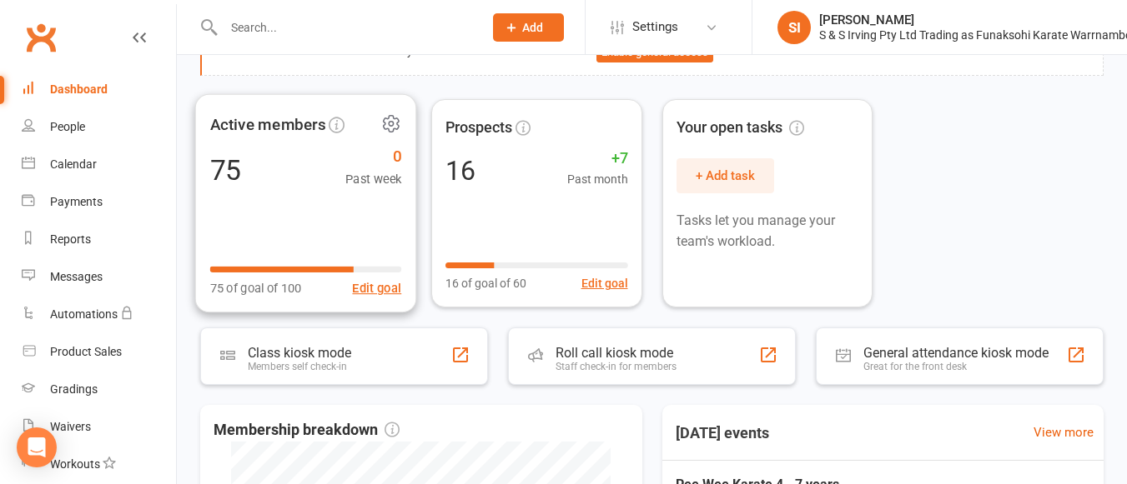
scroll to position [112, 0]
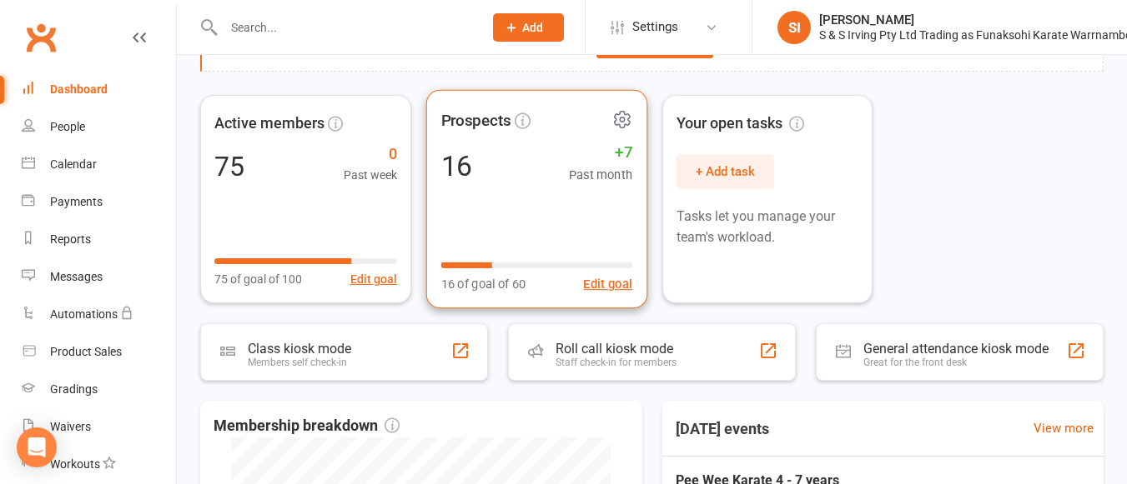
click at [477, 185] on div "Prospects 16 +7 Past month 16 of goal of 60 Edit goal" at bounding box center [535, 198] width 221 height 219
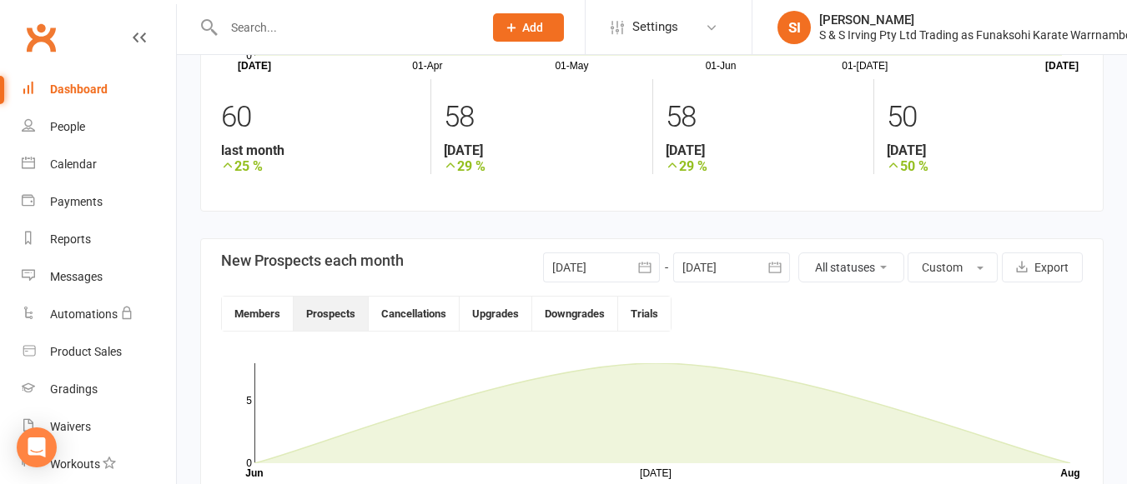
scroll to position [218, 0]
click at [642, 309] on button "Trials" at bounding box center [644, 312] width 53 height 34
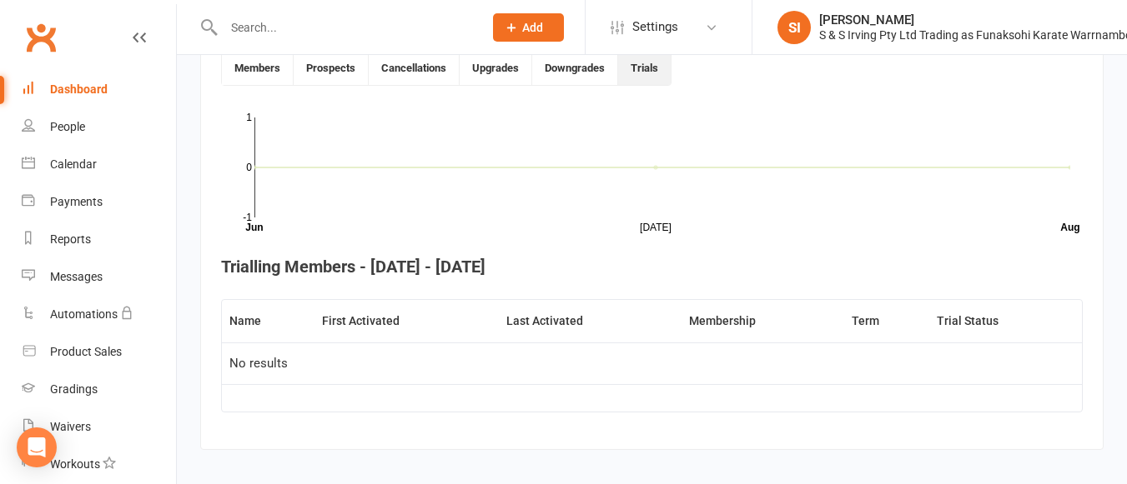
scroll to position [479, 0]
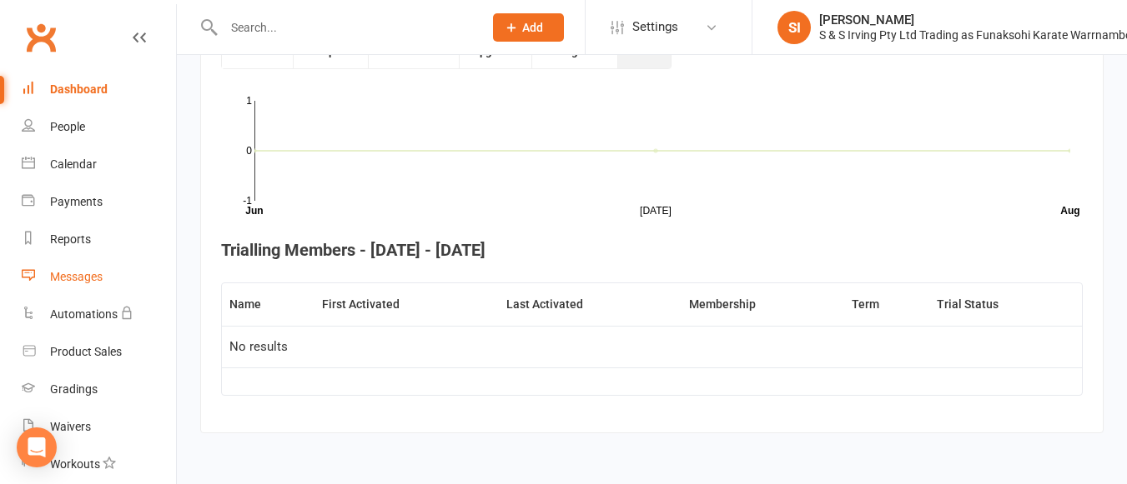
click at [85, 277] on div "Messages" at bounding box center [76, 276] width 53 height 13
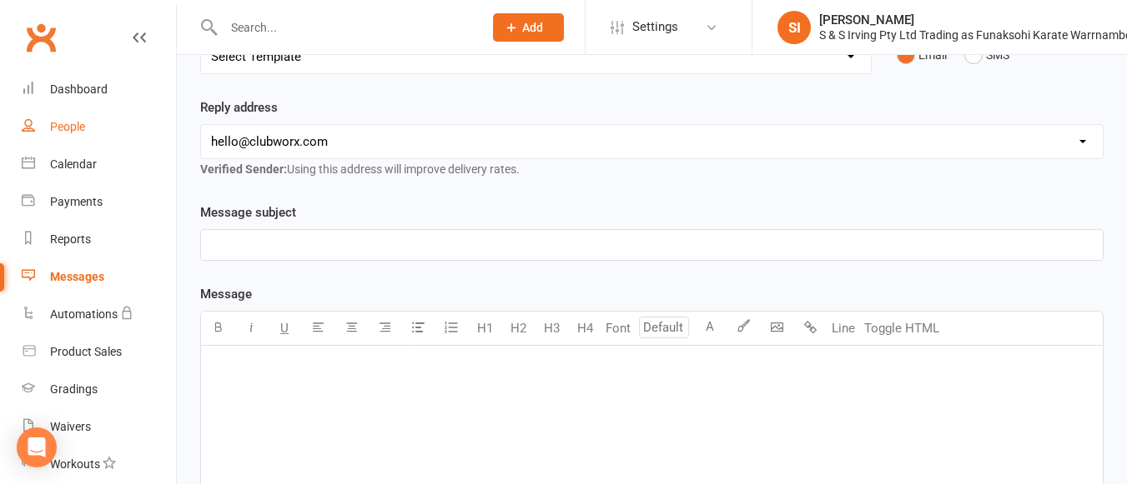
click at [86, 123] on link "People" at bounding box center [99, 127] width 154 height 38
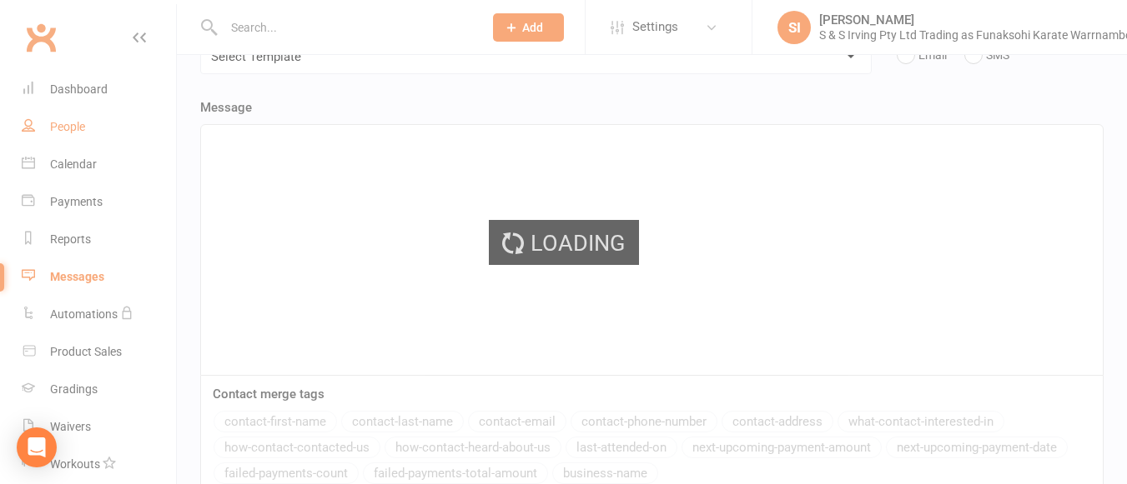
select select "100"
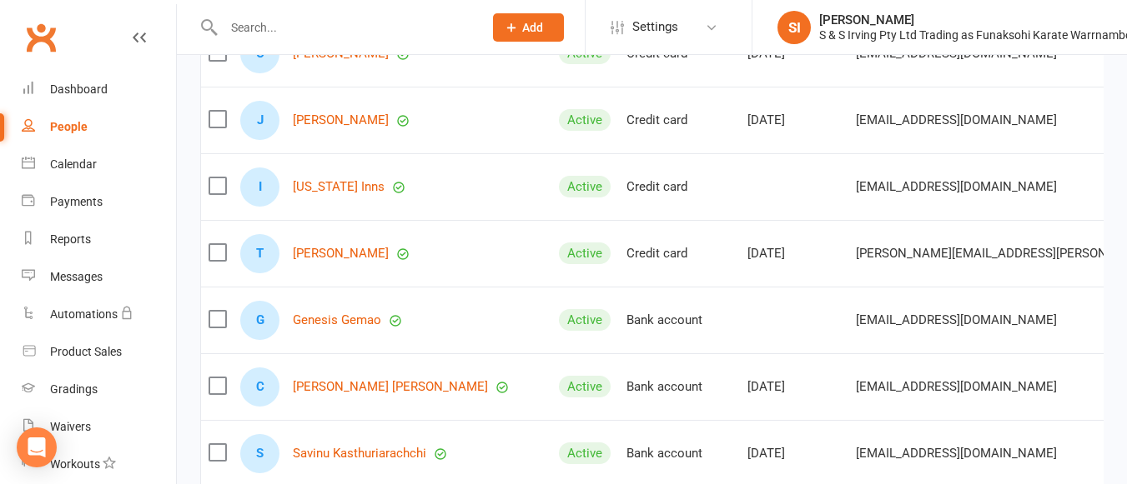
scroll to position [1212, 0]
click at [91, 202] on div "Payments" at bounding box center [76, 201] width 53 height 13
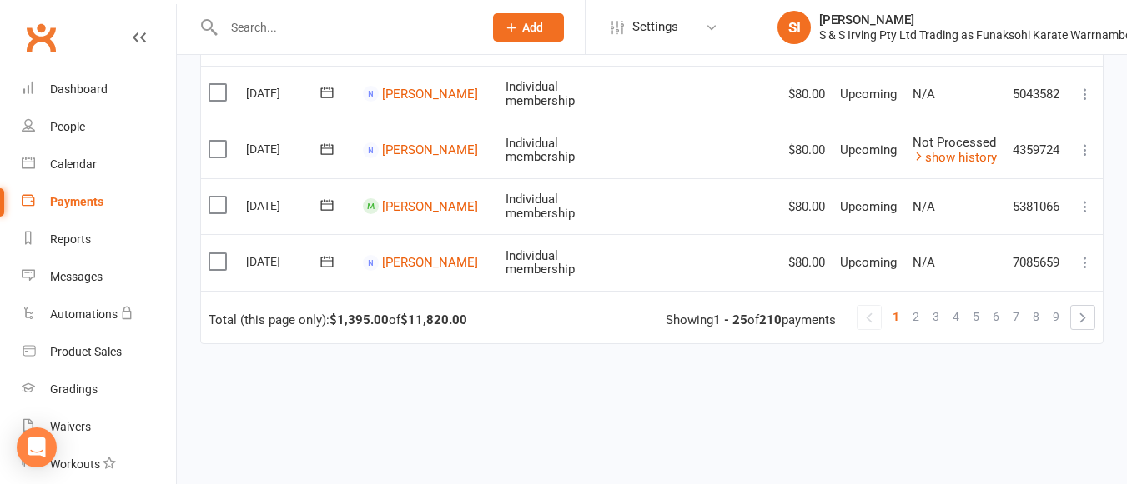
scroll to position [1519, 0]
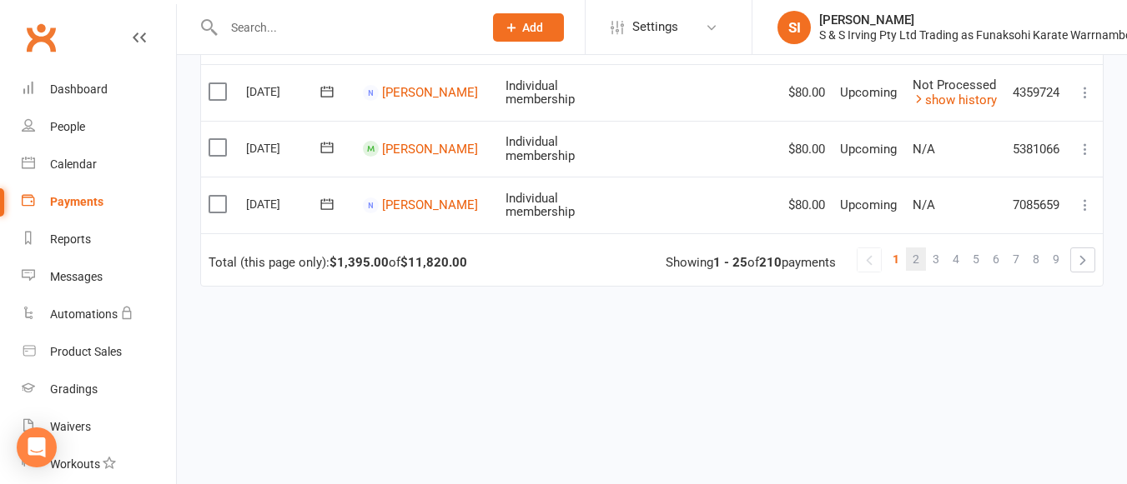
click at [921, 248] on link "2" at bounding box center [916, 259] width 20 height 23
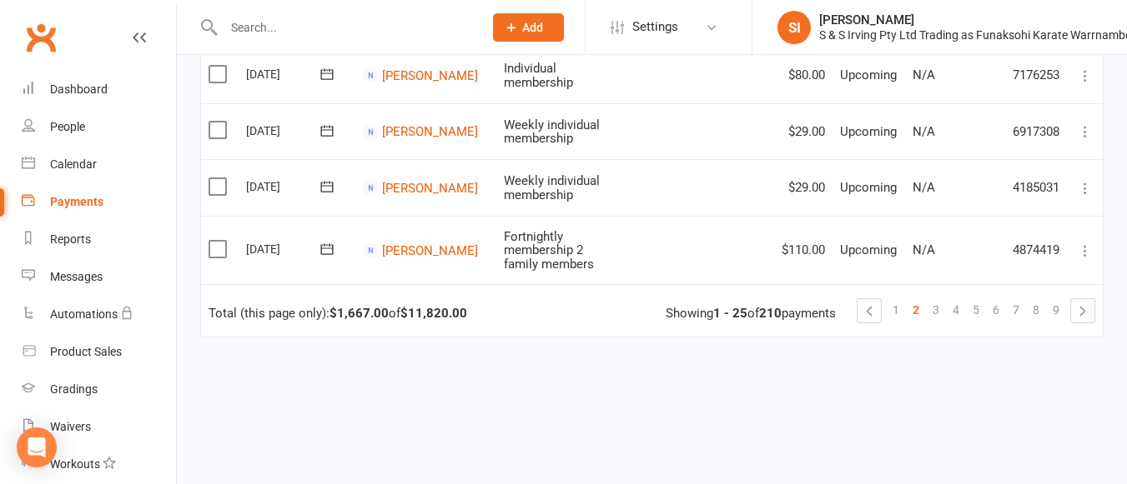
scroll to position [1546, 0]
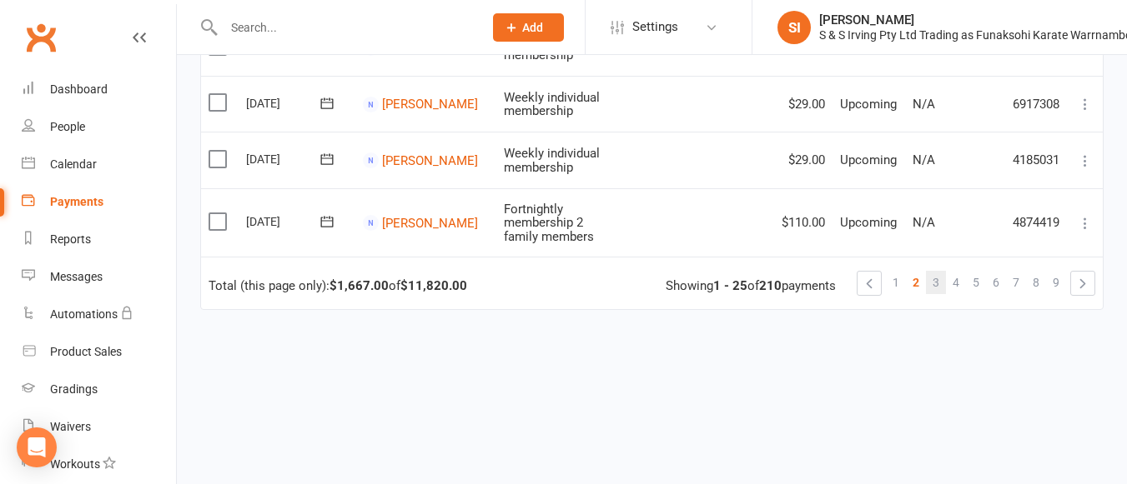
click at [941, 271] on link "3" at bounding box center [936, 282] width 20 height 23
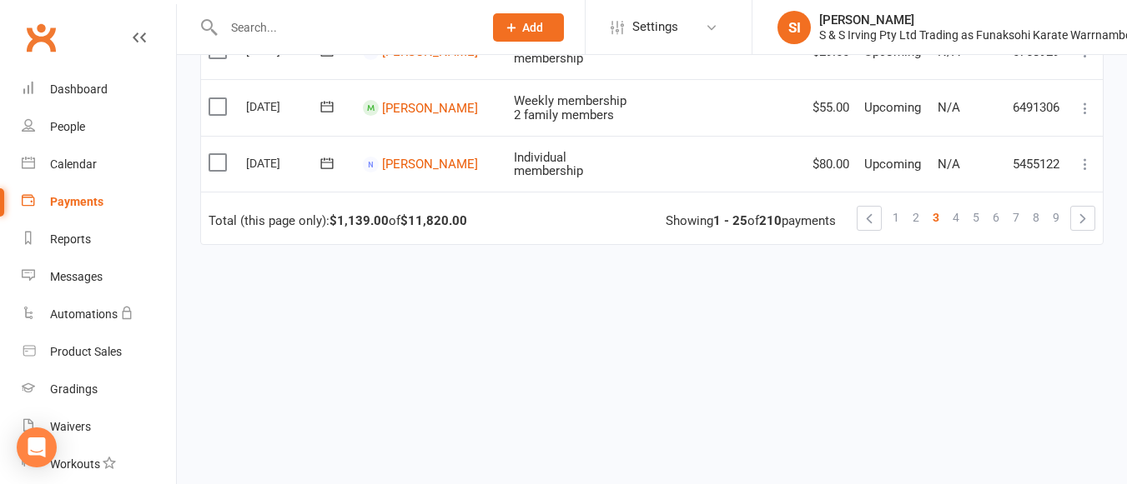
scroll to position [1511, 0]
click at [961, 223] on link "4" at bounding box center [956, 217] width 20 height 23
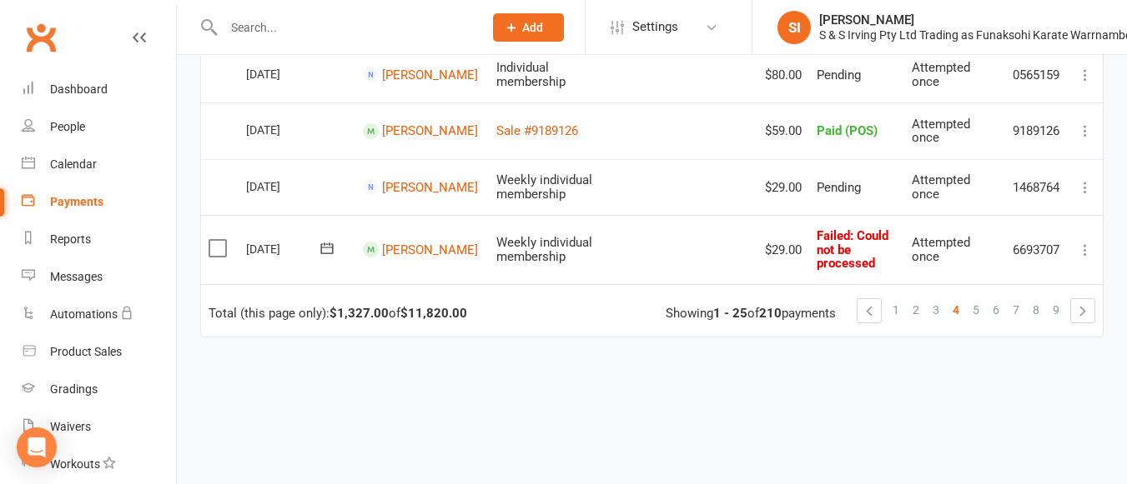
scroll to position [1519, 0]
click at [978, 298] on span "5" at bounding box center [975, 309] width 7 height 23
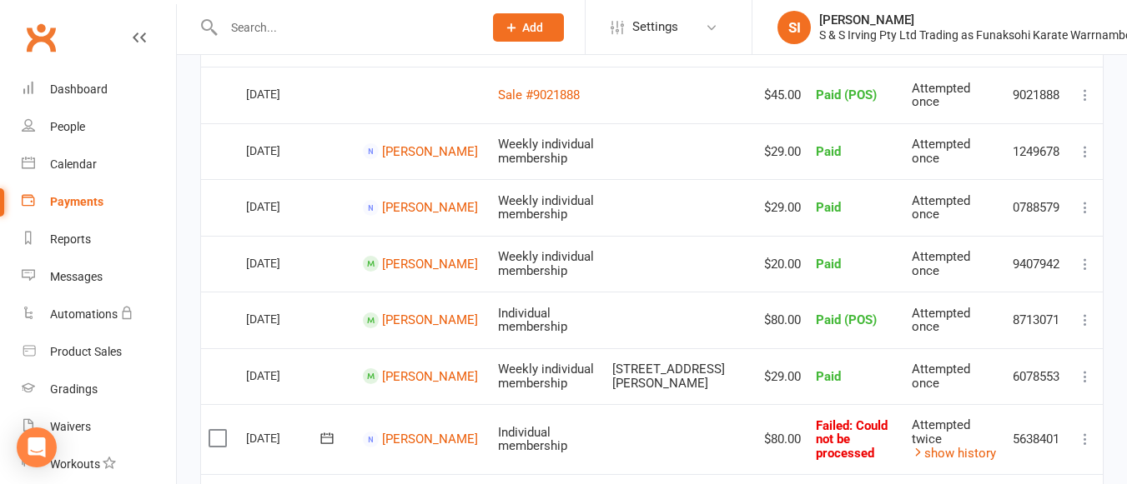
scroll to position [790, 0]
click at [420, 258] on link "[PERSON_NAME]" at bounding box center [430, 265] width 96 height 15
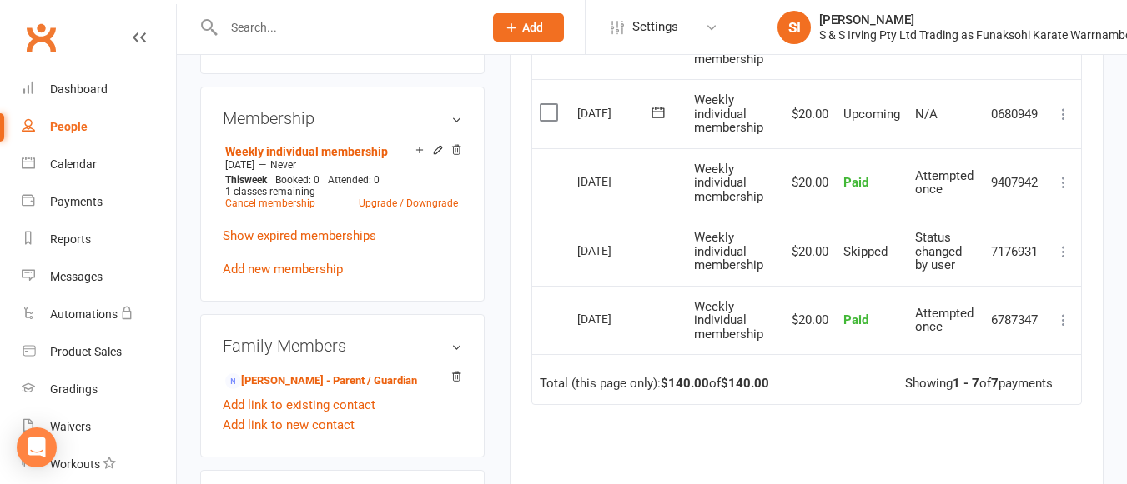
scroll to position [674, 0]
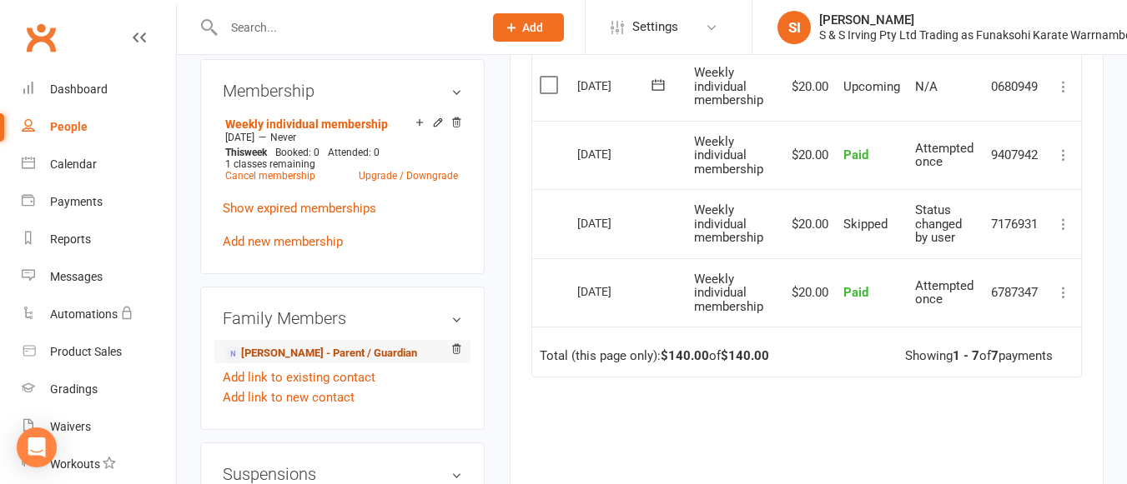
click at [304, 350] on link "[PERSON_NAME] - Parent / Guardian" at bounding box center [321, 354] width 192 height 18
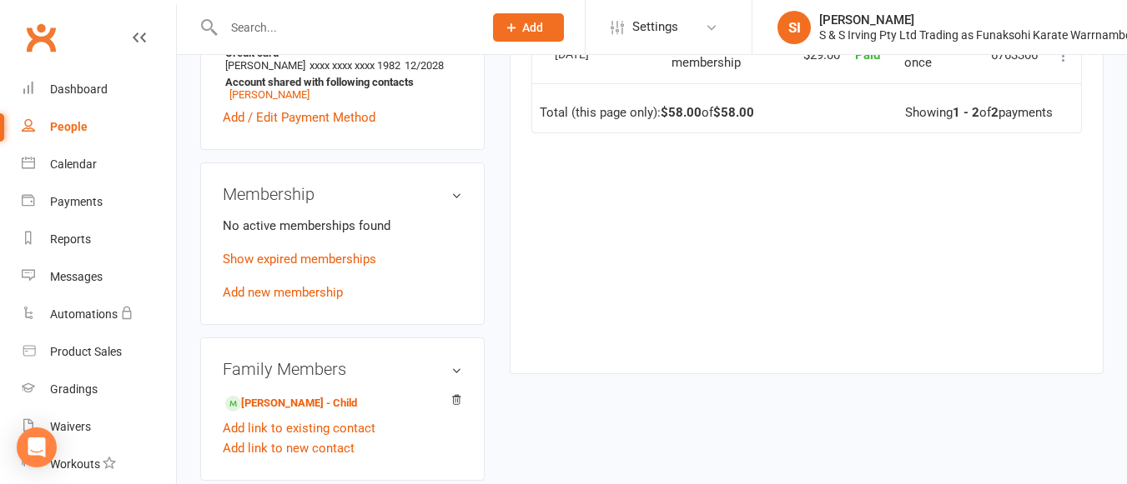
scroll to position [535, 0]
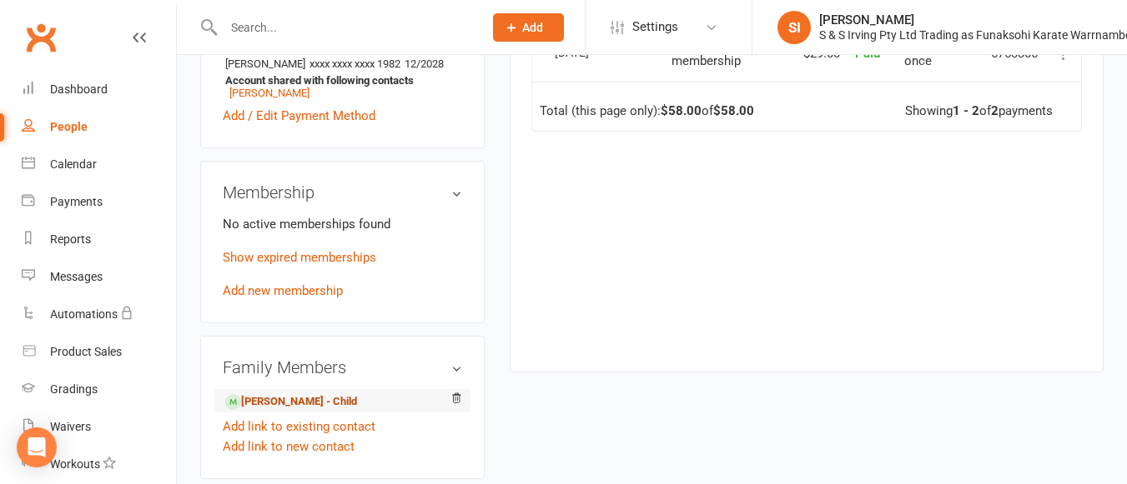
click at [329, 400] on link "[PERSON_NAME] - Child" at bounding box center [291, 403] width 132 height 18
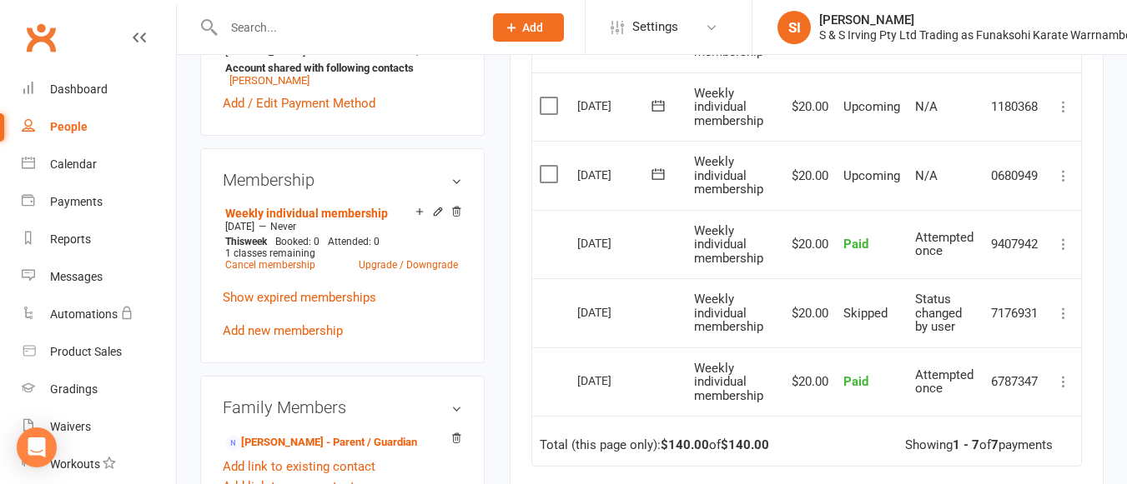
scroll to position [555, 0]
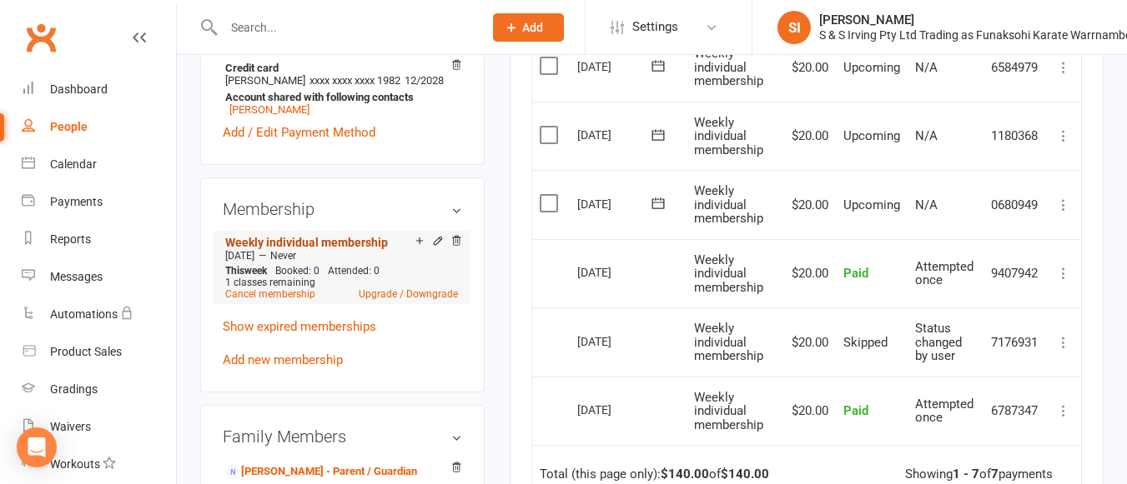
click at [354, 242] on link "Weekly individual membership" at bounding box center [306, 242] width 163 height 13
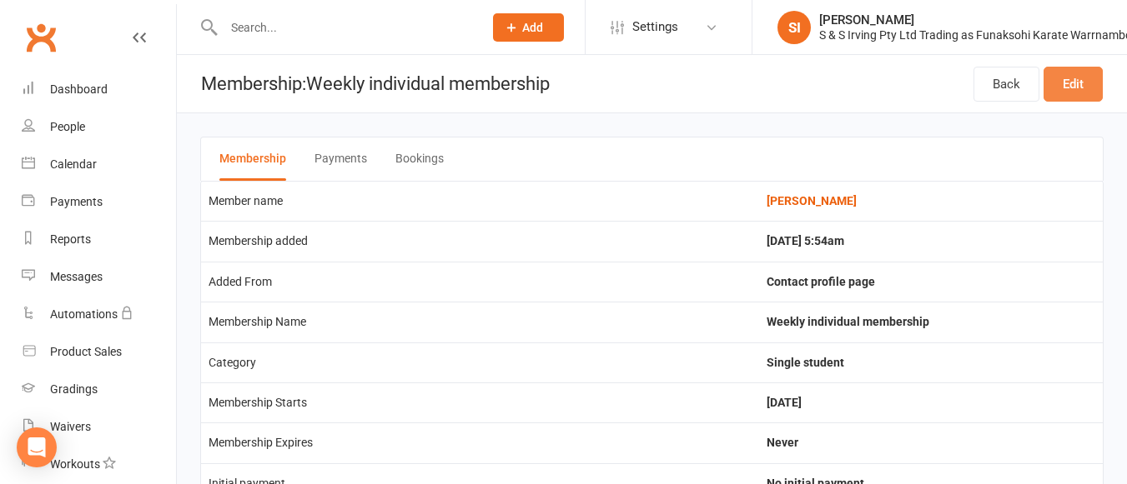
click at [1072, 87] on link "Edit" at bounding box center [1072, 84] width 59 height 35
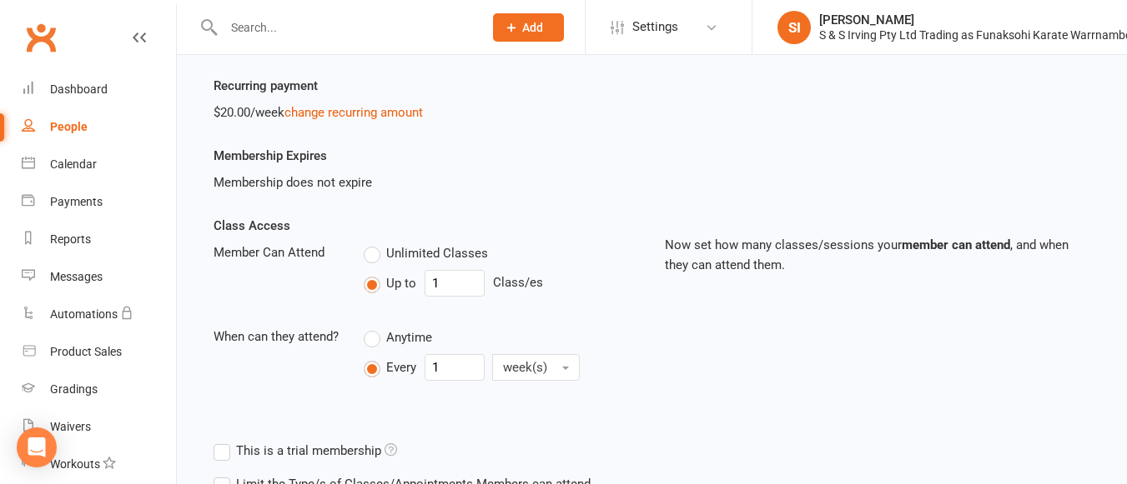
scroll to position [226, 0]
click at [394, 113] on link "change recurring amount" at bounding box center [353, 111] width 138 height 15
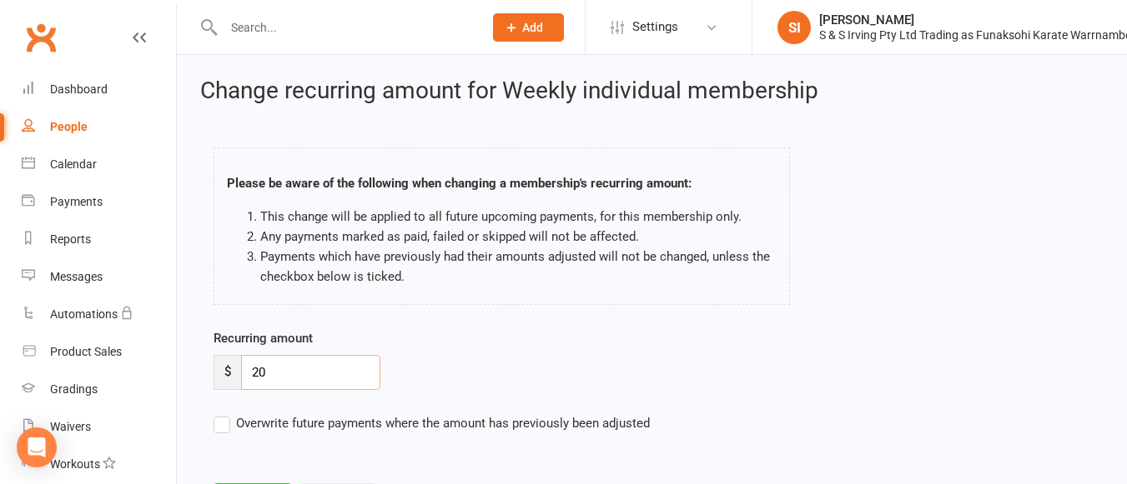
click at [270, 369] on input "20" at bounding box center [310, 372] width 139 height 35
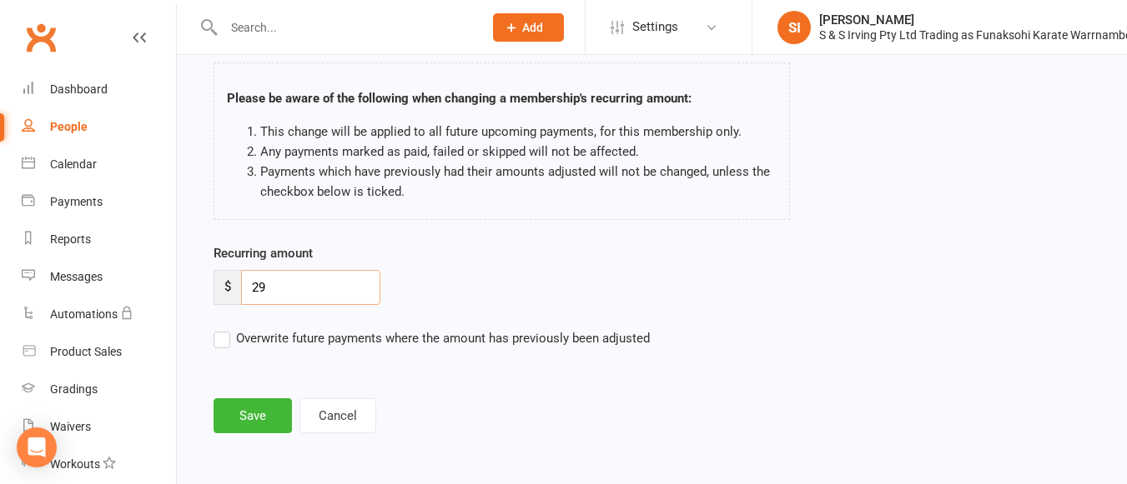
type input "29"
click at [228, 334] on label "Overwrite future payments where the amount has previously been adjusted" at bounding box center [431, 339] width 436 height 20
click at [228, 329] on input "Overwrite future payments where the amount has previously been adjusted" at bounding box center [431, 329] width 436 height 0
click at [248, 413] on button "Save" at bounding box center [252, 416] width 78 height 35
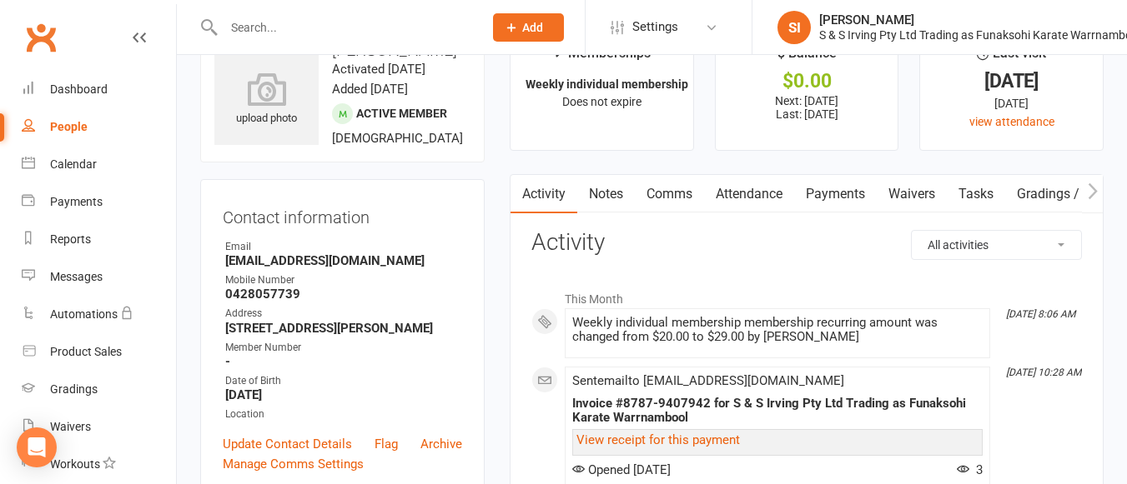
scroll to position [43, 0]
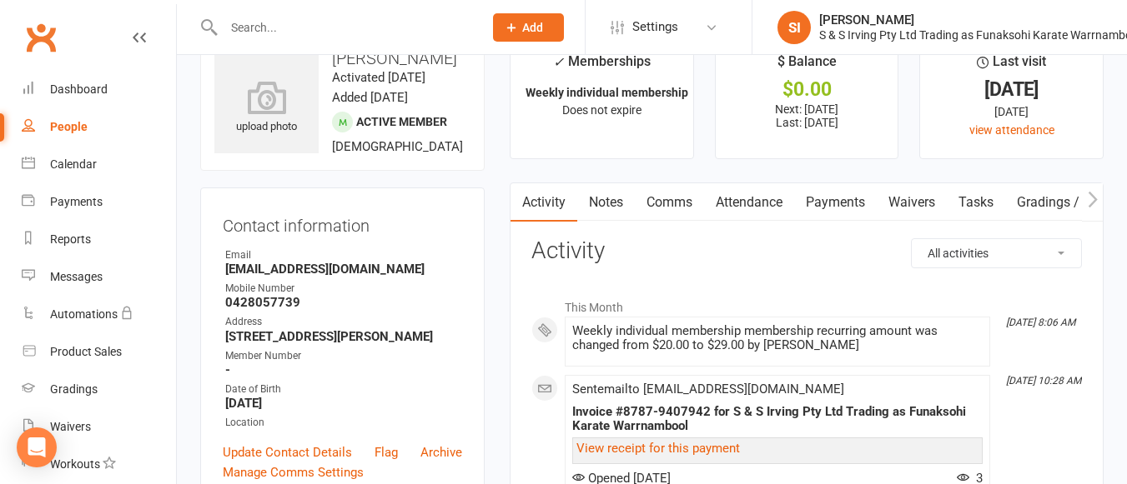
click at [852, 206] on link "Payments" at bounding box center [835, 202] width 83 height 38
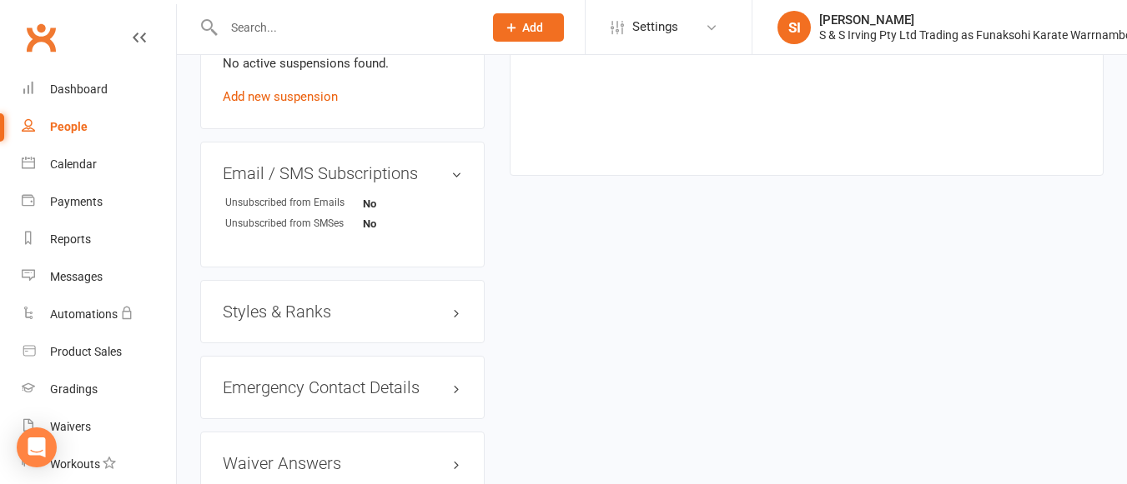
scroll to position [1135, 0]
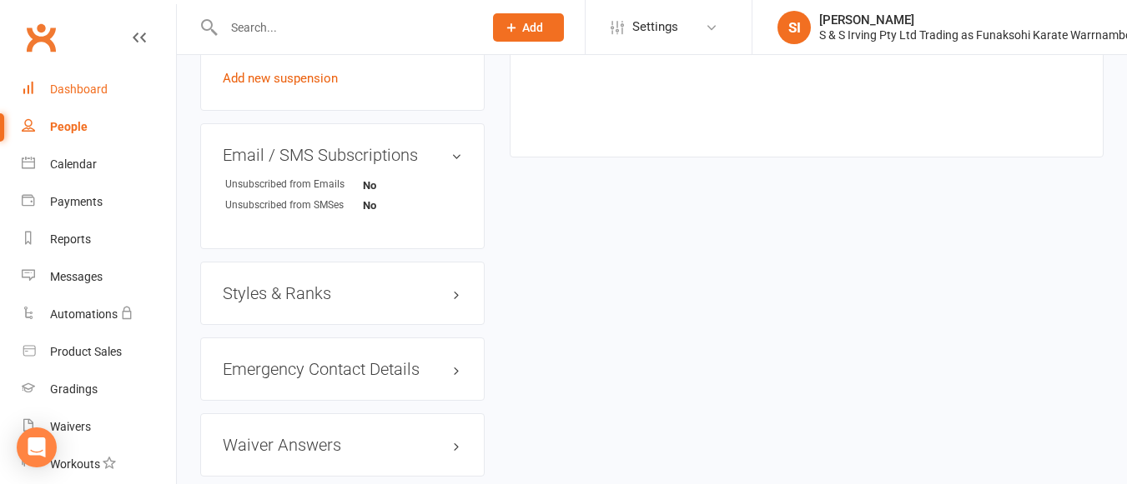
click at [84, 96] on div "Dashboard" at bounding box center [79, 89] width 58 height 13
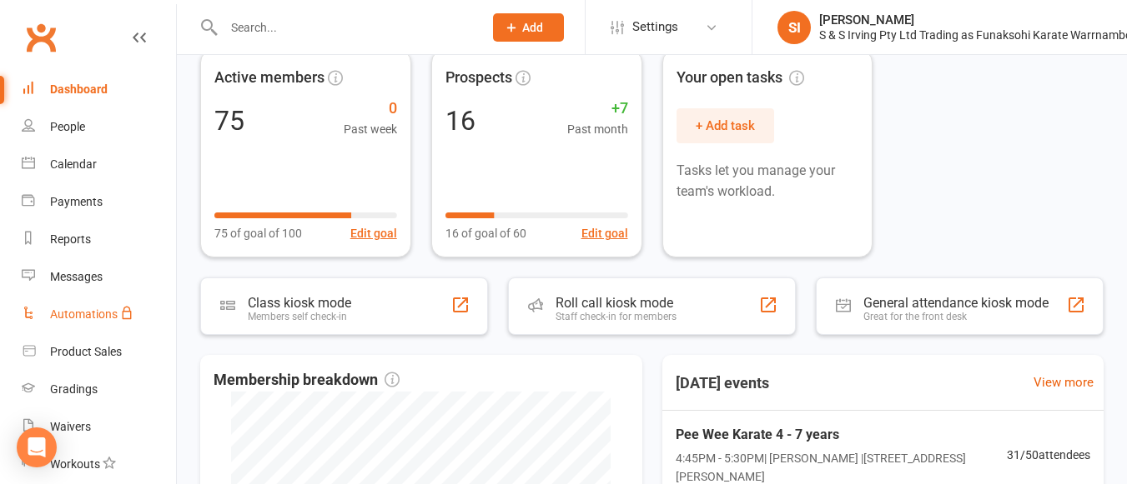
scroll to position [189, 0]
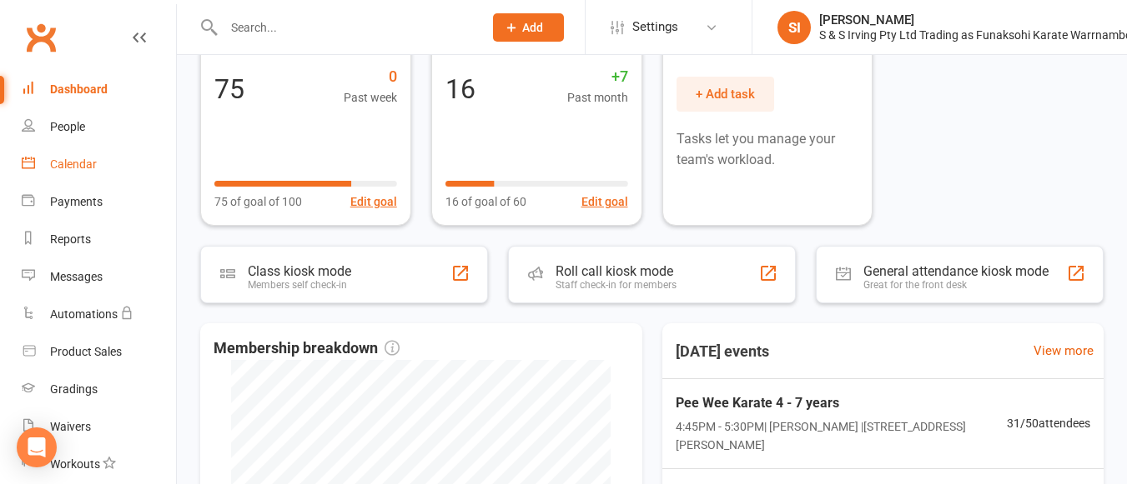
click at [60, 161] on div "Calendar" at bounding box center [73, 164] width 47 height 13
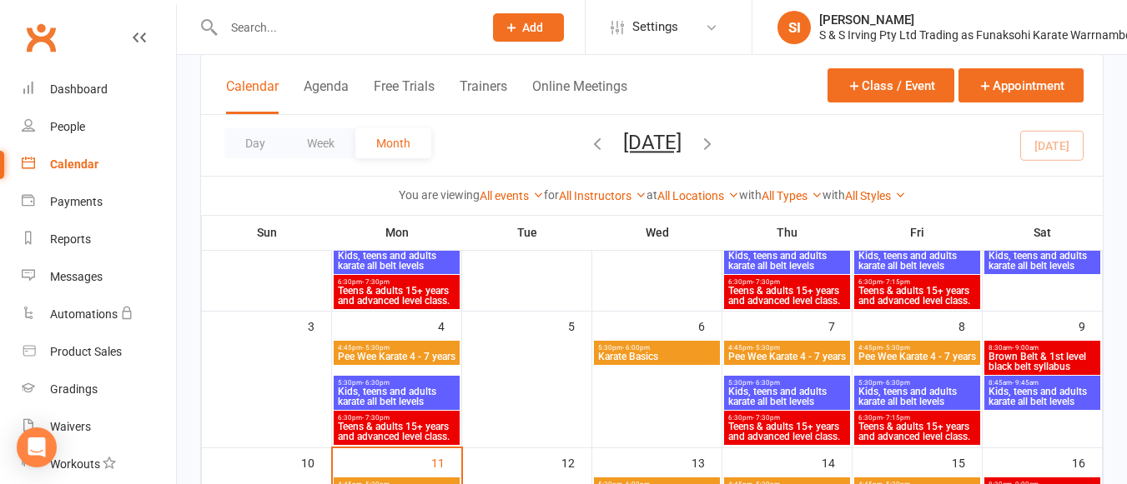
scroll to position [181, 0]
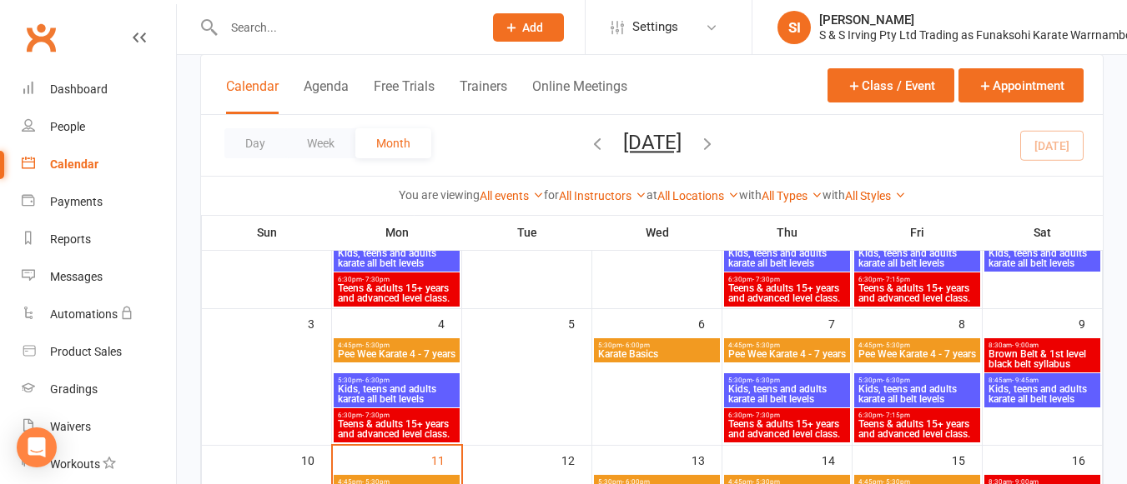
click at [785, 350] on span "Pee Wee Karate 4 - 7 years" at bounding box center [786, 354] width 119 height 10
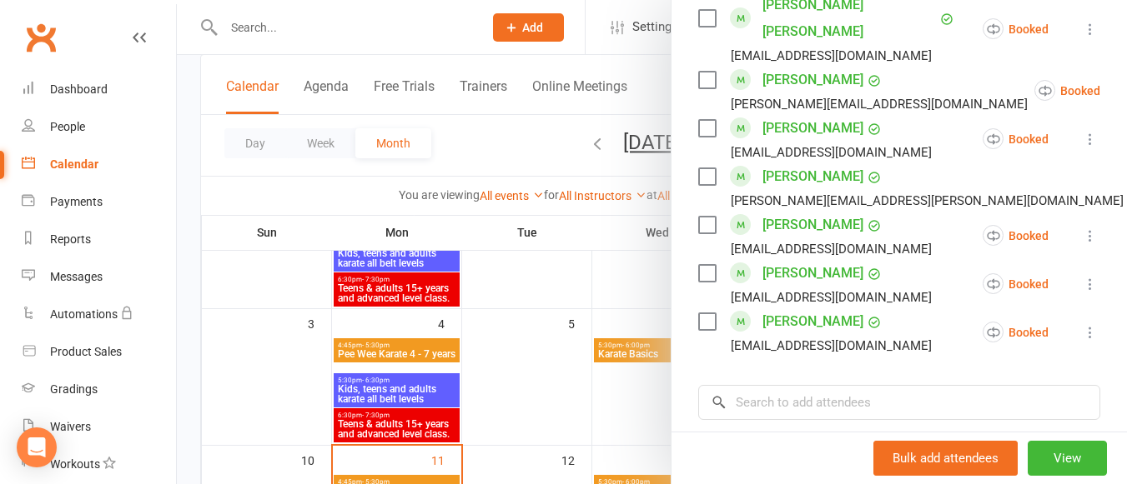
scroll to position [1531, 0]
click at [506, 414] on div at bounding box center [652, 242] width 950 height 484
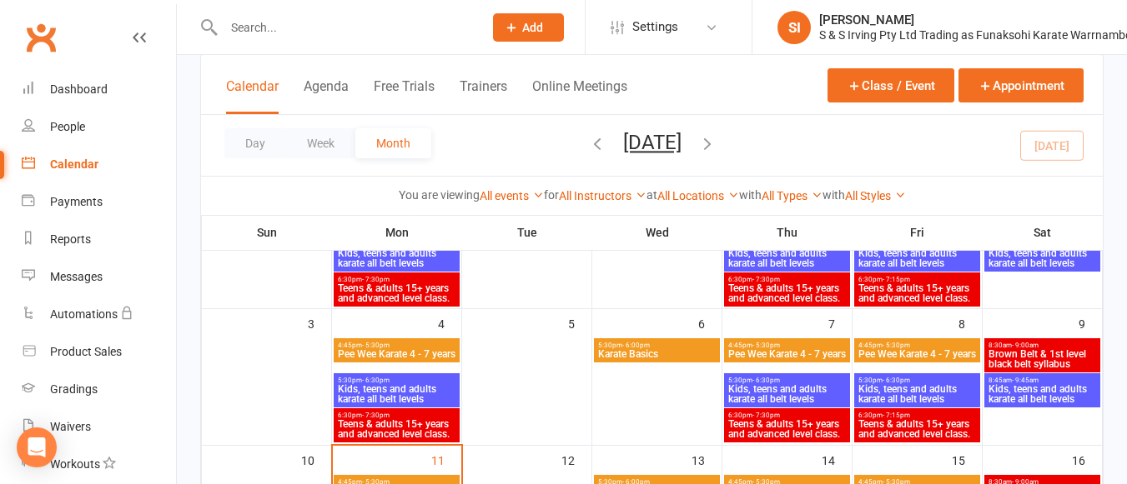
click at [425, 358] on span "Pee Wee Karate 4 - 7 years" at bounding box center [396, 354] width 119 height 10
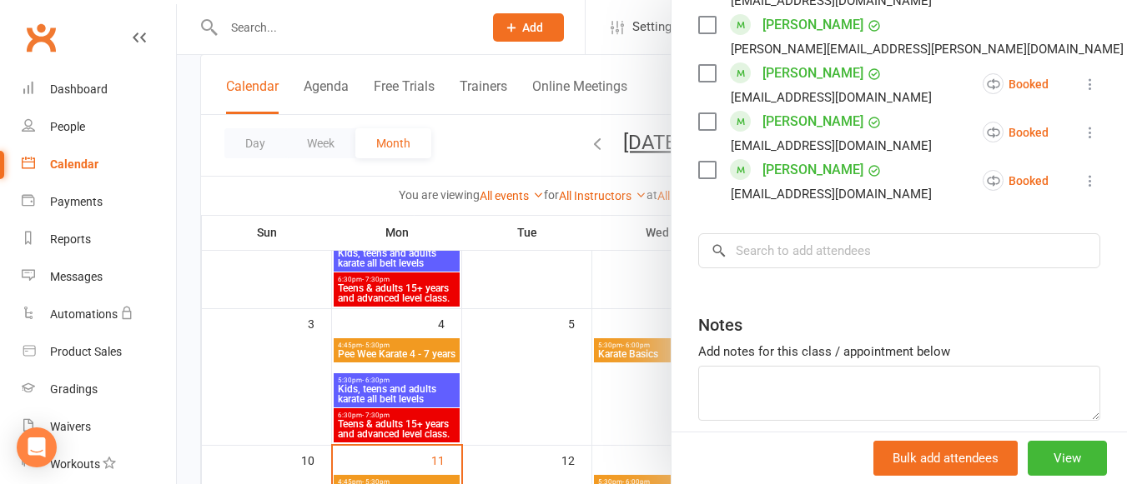
scroll to position [1683, 0]
click at [544, 438] on div at bounding box center [652, 242] width 950 height 484
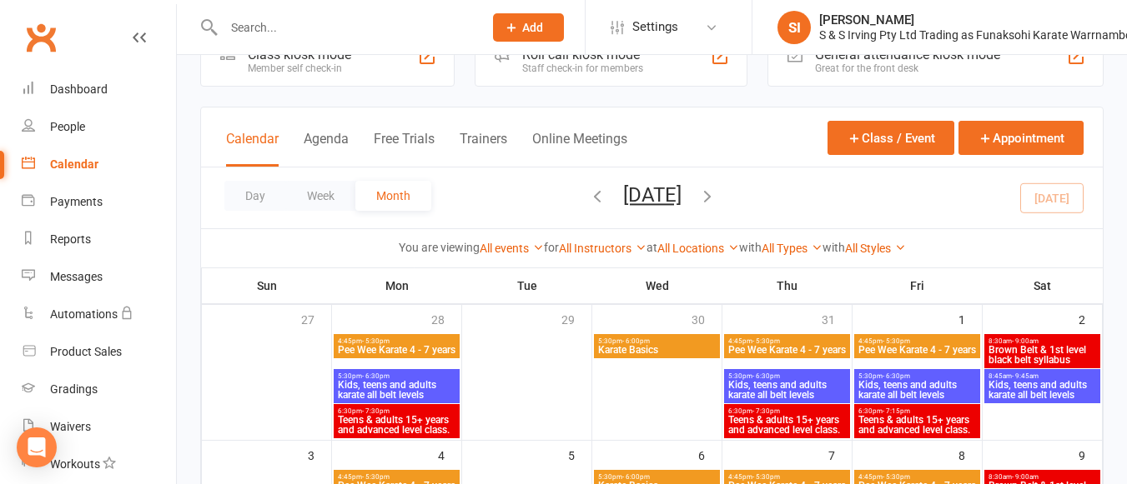
scroll to position [44, 0]
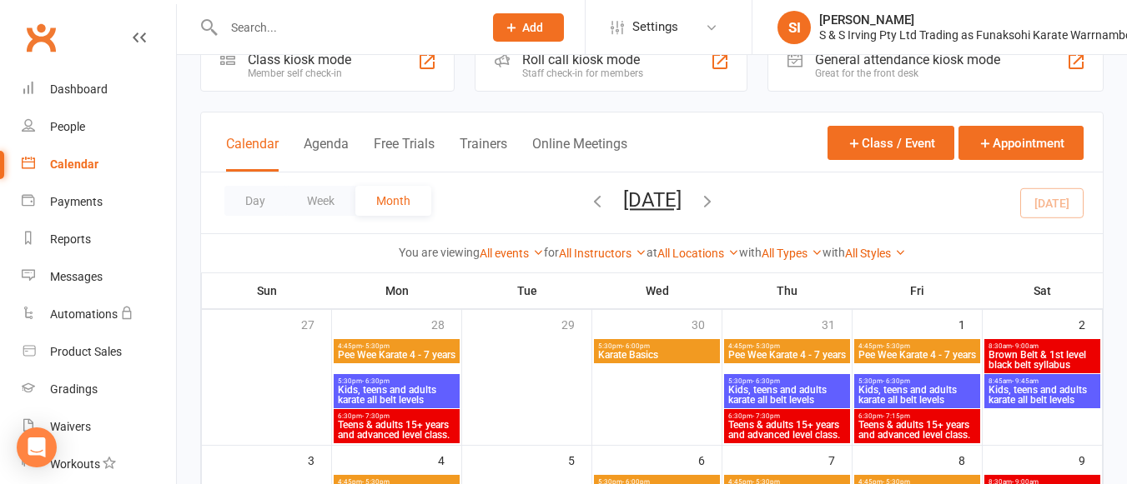
click at [916, 357] on span "Pee Wee Karate 4 - 7 years" at bounding box center [916, 355] width 119 height 10
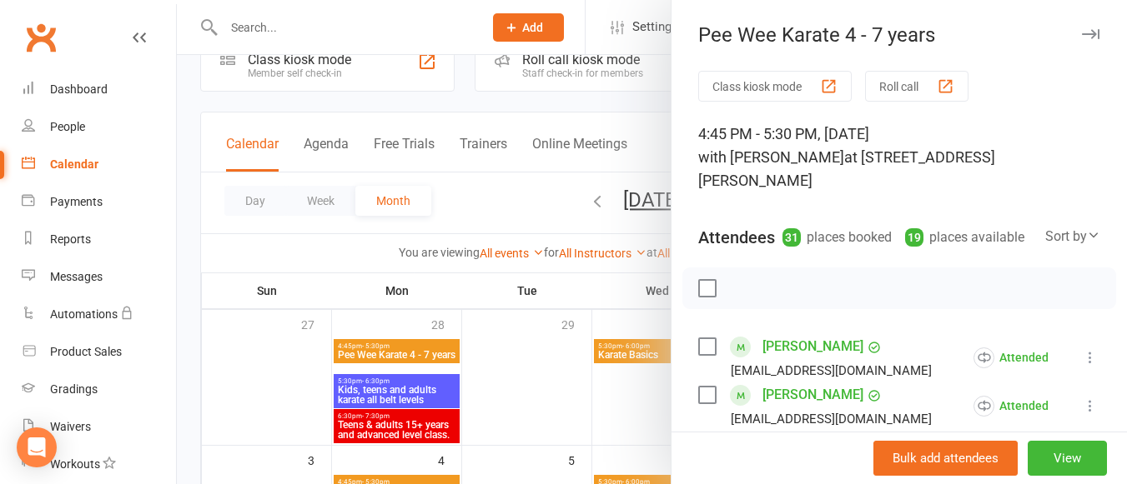
click at [659, 410] on div at bounding box center [652, 242] width 950 height 484
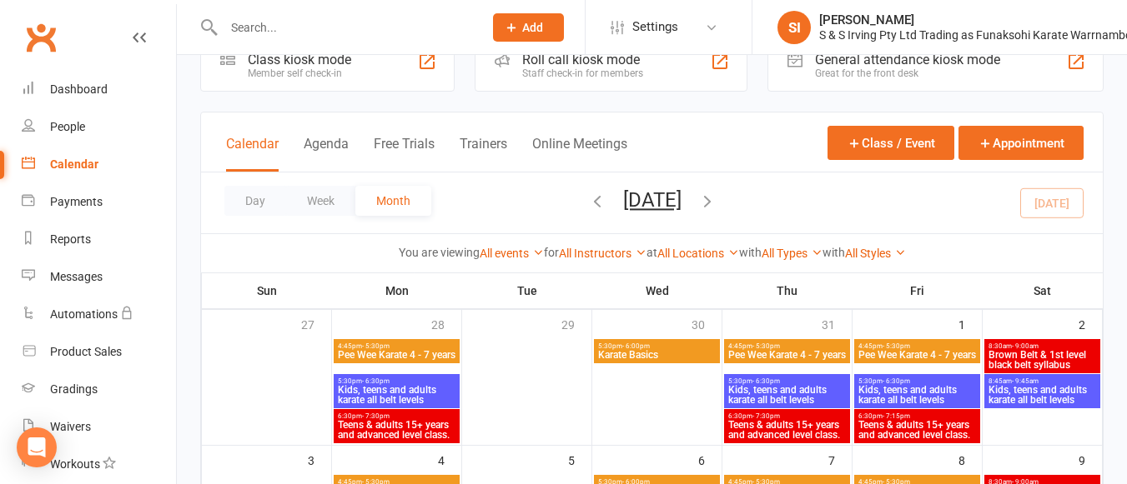
click at [957, 393] on span "Kids, teens and adults karate all belt levels" at bounding box center [916, 395] width 119 height 20
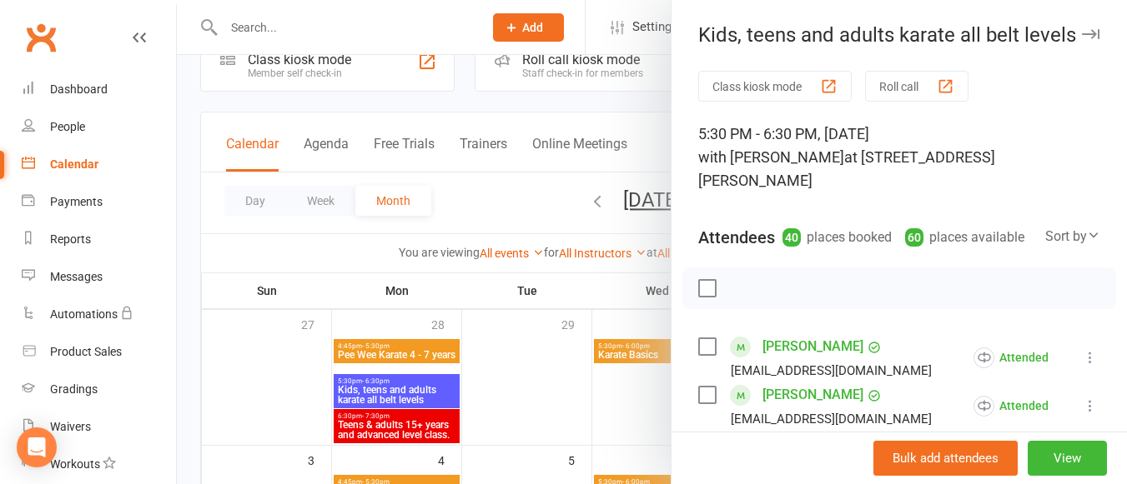
click at [622, 422] on div at bounding box center [652, 242] width 950 height 484
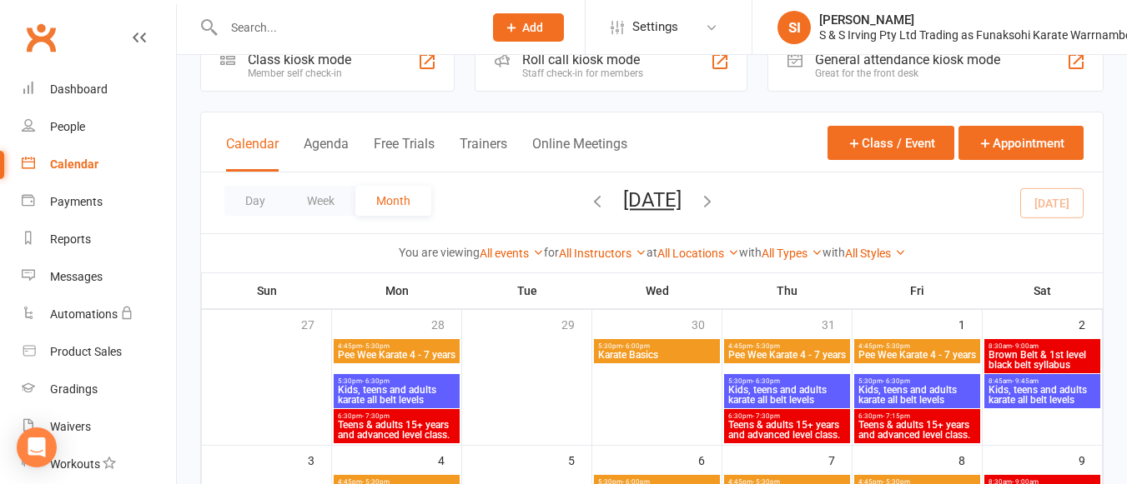
click at [877, 430] on span "Teens & adults 15+ years and advanced level class." at bounding box center [916, 430] width 119 height 20
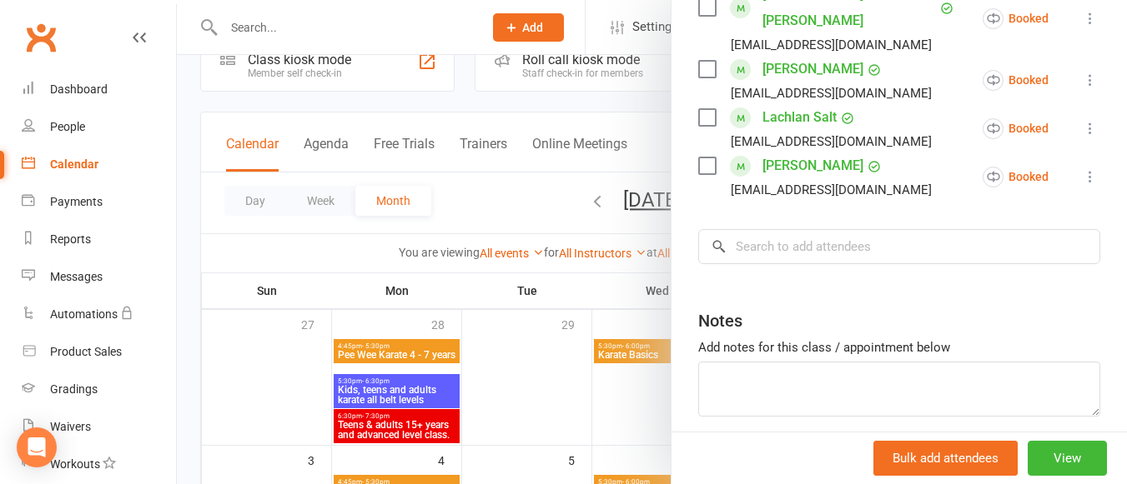
scroll to position [558, 0]
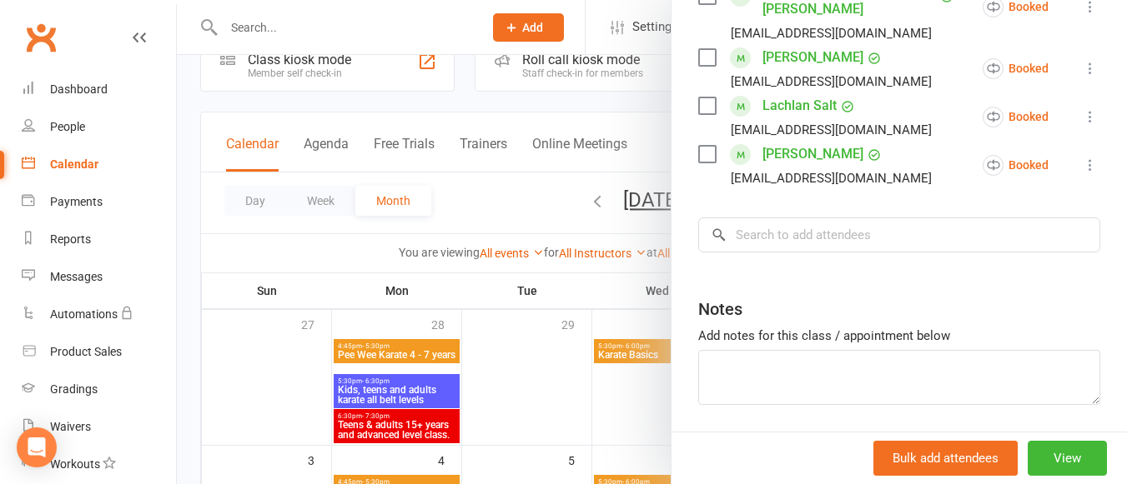
click at [617, 406] on div at bounding box center [652, 242] width 950 height 484
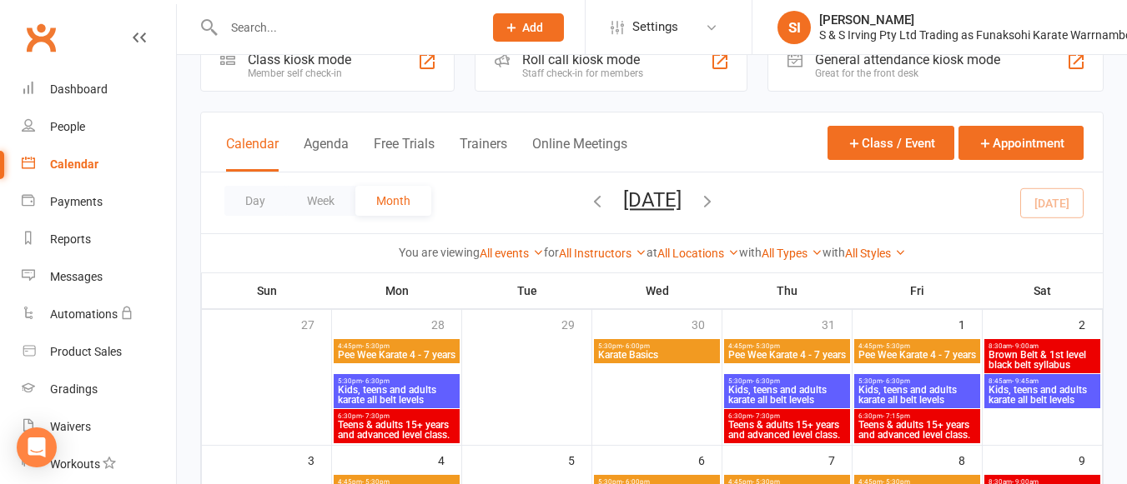
click at [1030, 343] on span "- 9:00am" at bounding box center [1025, 347] width 27 height 8
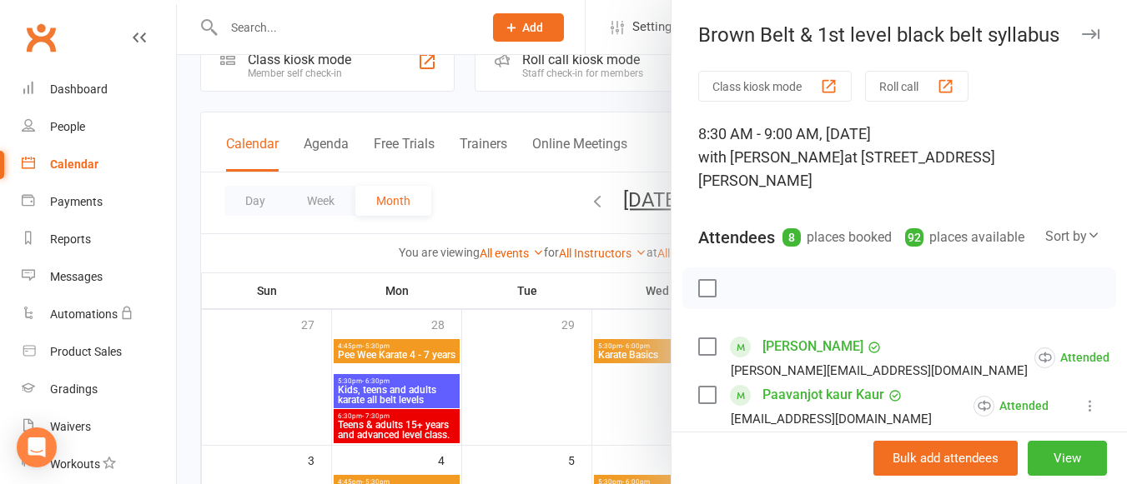
click at [608, 418] on div at bounding box center [652, 242] width 950 height 484
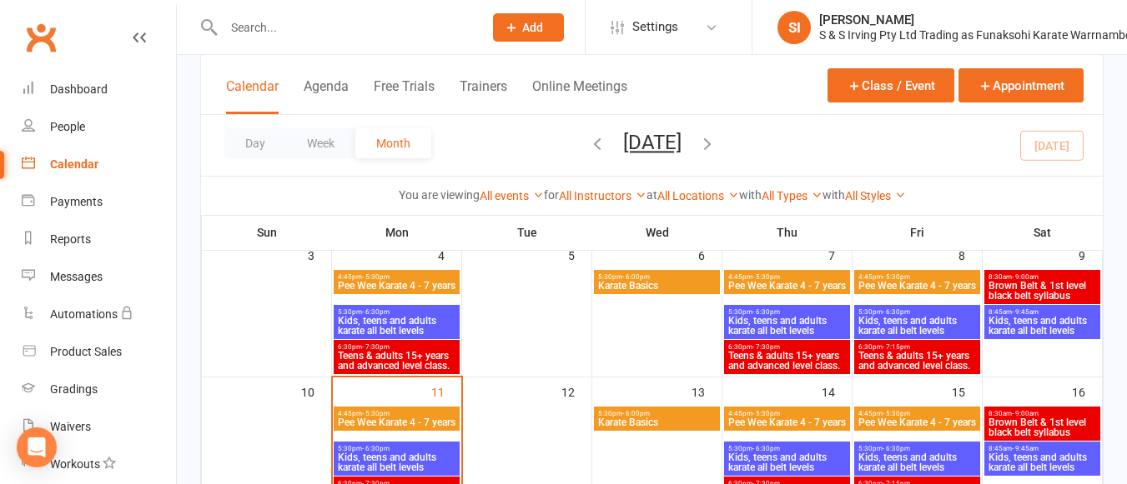
scroll to position [254, 0]
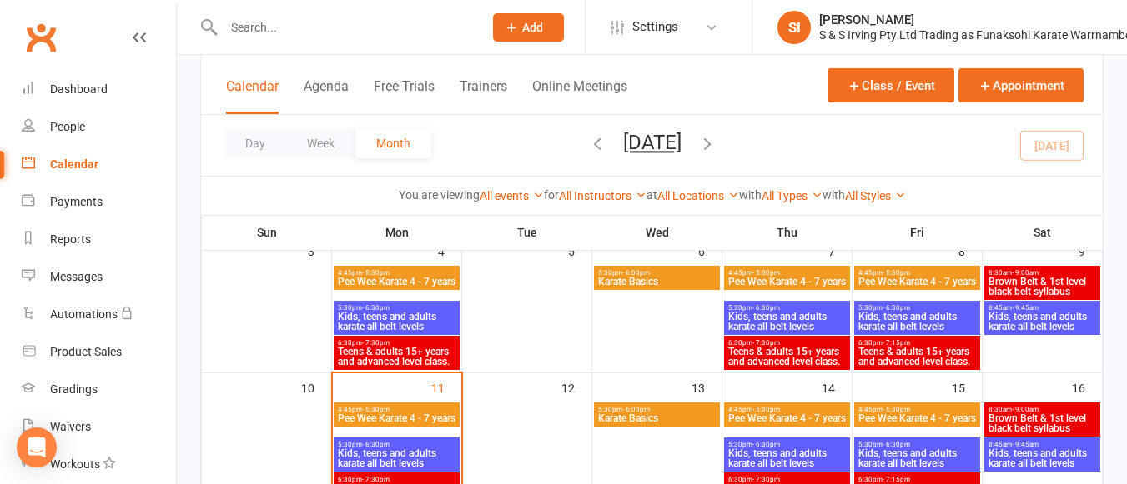
click at [435, 277] on span "Pee Wee Karate 4 - 7 years" at bounding box center [396, 282] width 119 height 10
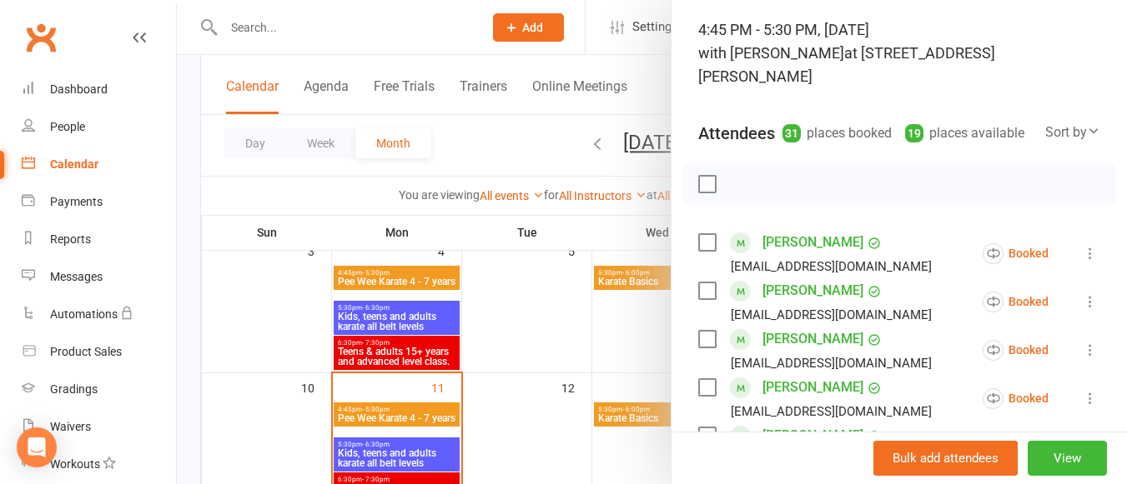
scroll to position [105, 0]
click at [1082, 249] on icon at bounding box center [1090, 252] width 17 height 17
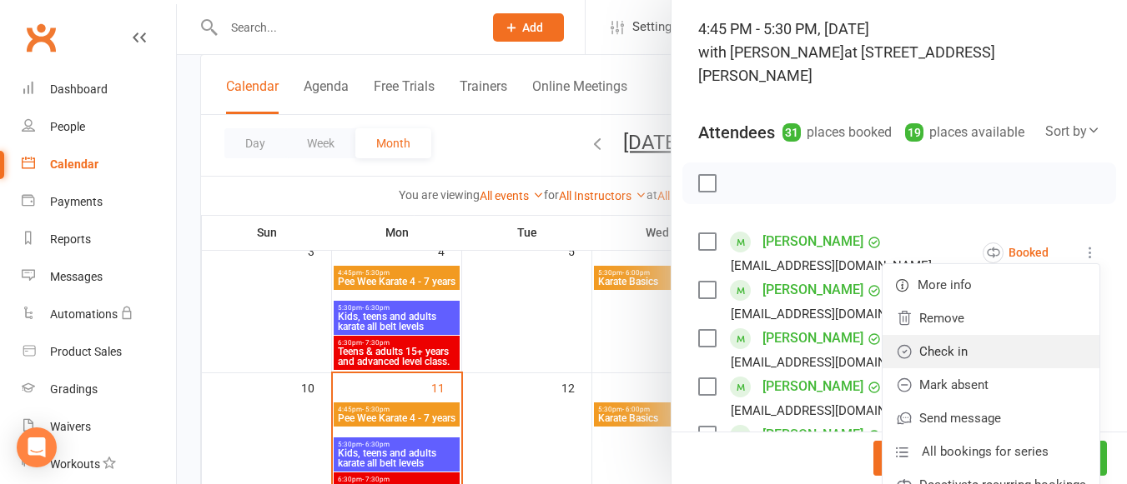
click at [982, 343] on link "Check in" at bounding box center [990, 351] width 217 height 33
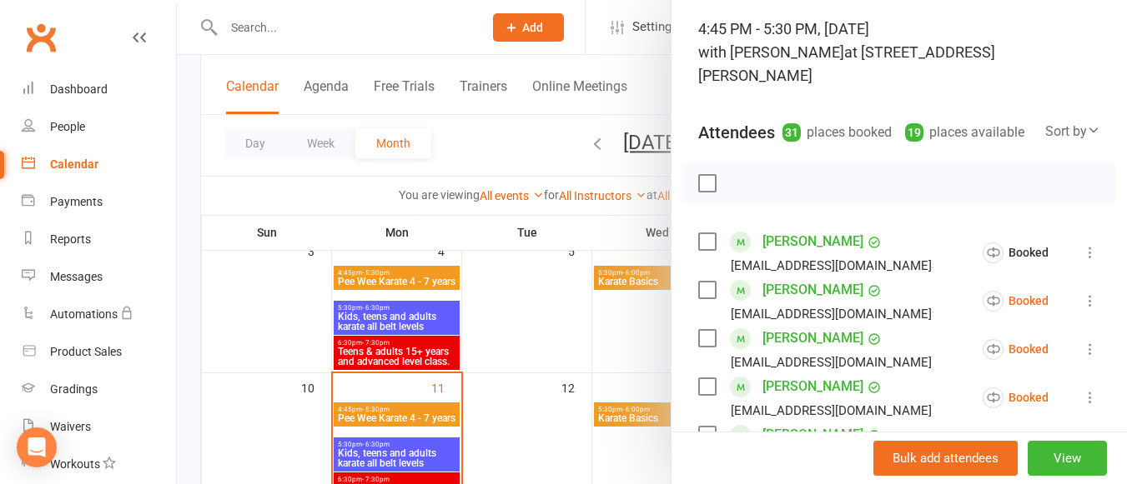
click at [1082, 301] on icon at bounding box center [1090, 301] width 17 height 17
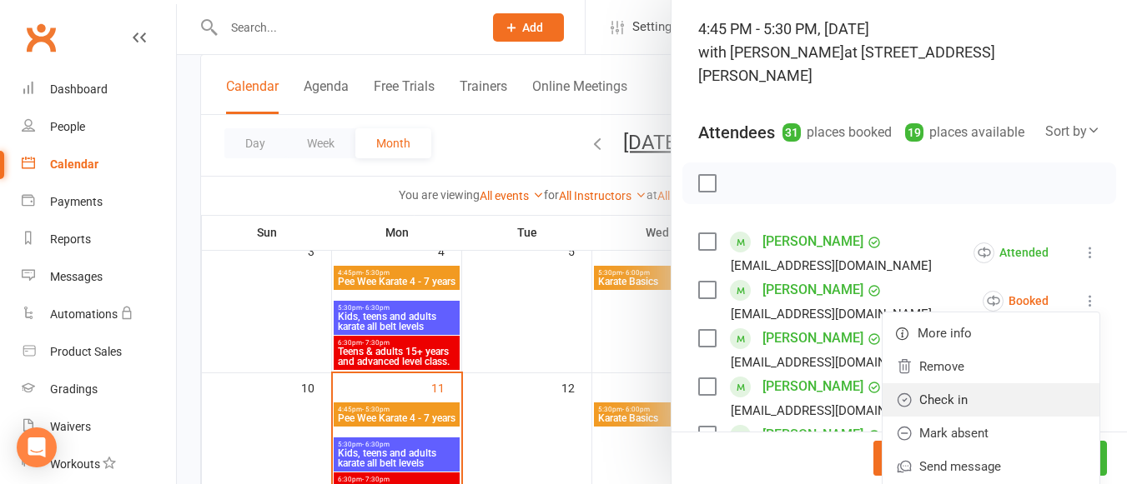
click at [988, 392] on link "Check in" at bounding box center [990, 400] width 217 height 33
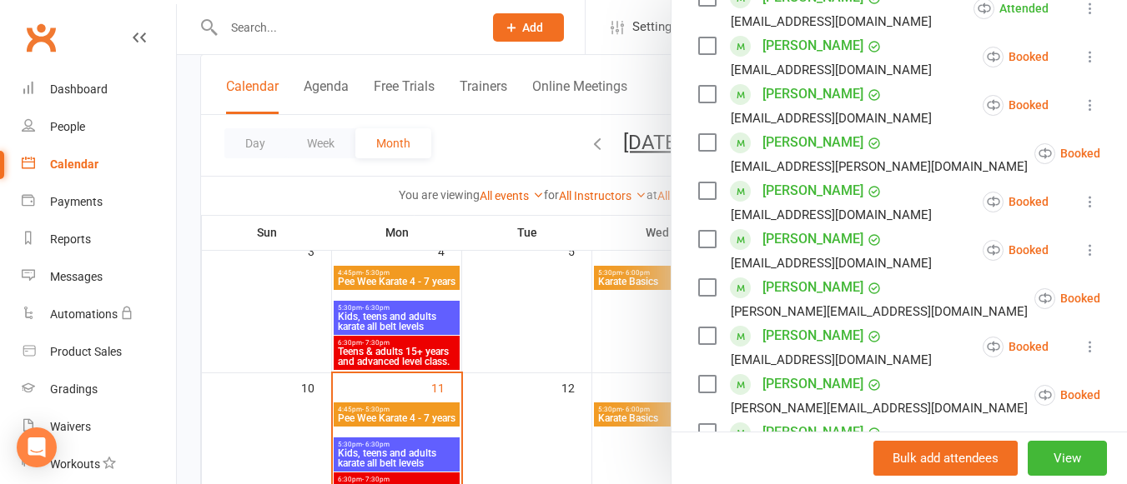
scroll to position [444, 0]
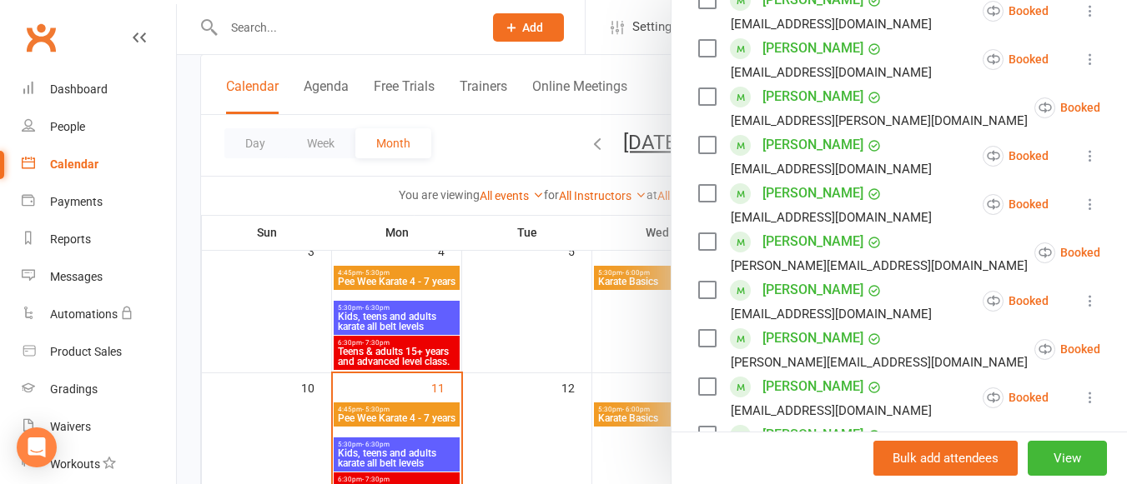
click at [1126, 250] on icon at bounding box center [1141, 252] width 17 height 17
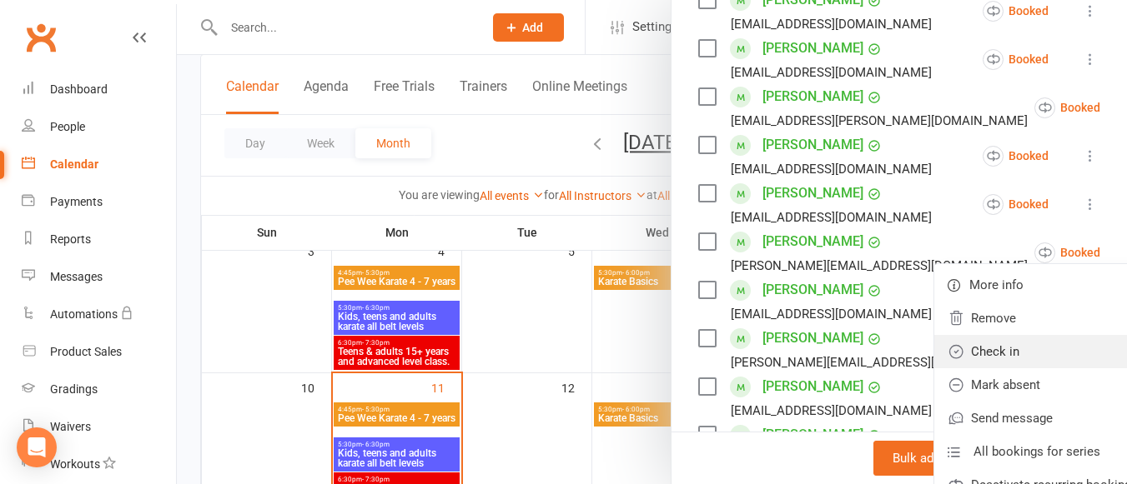
click at [961, 349] on link "Check in" at bounding box center [1042, 351] width 217 height 33
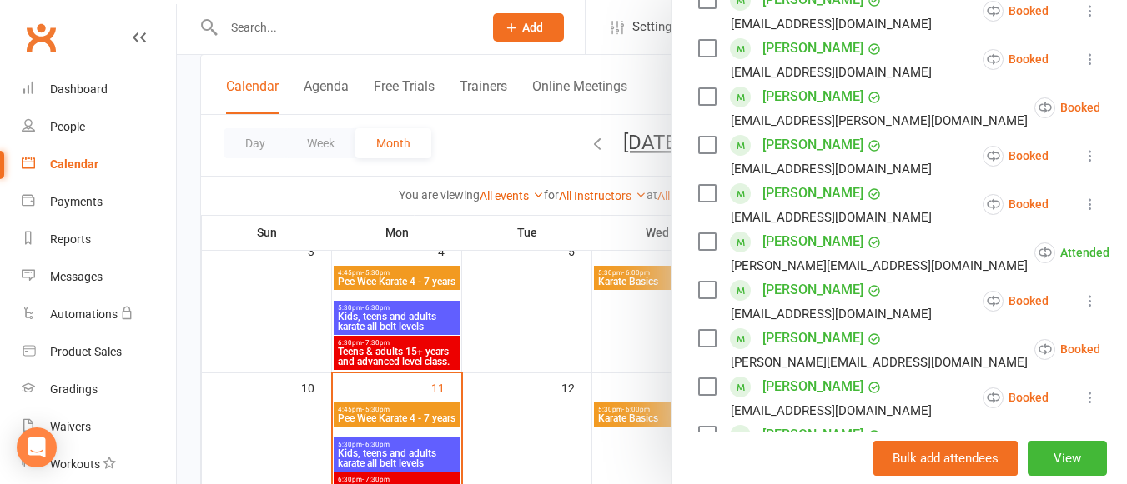
click at [1082, 297] on icon at bounding box center [1090, 301] width 17 height 17
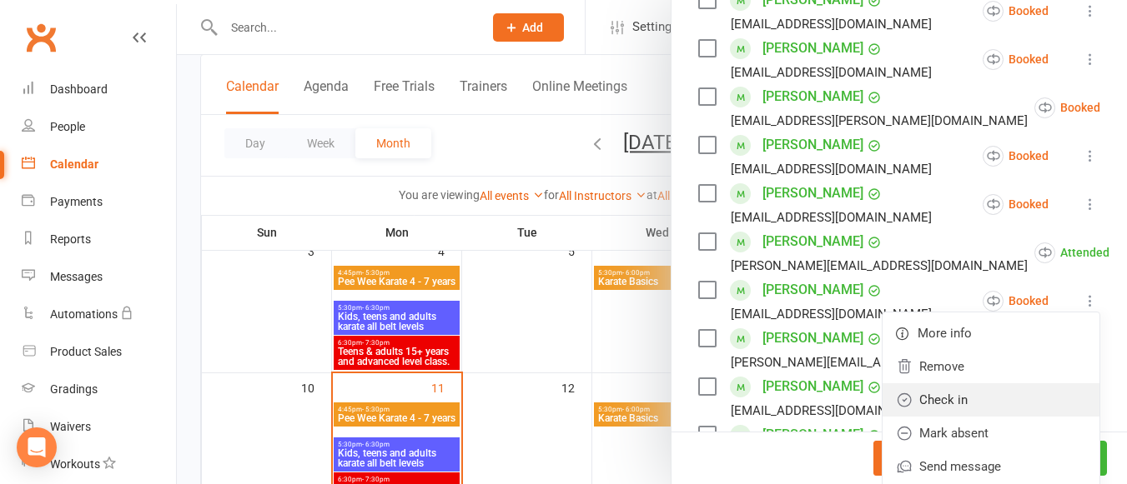
click at [941, 392] on link "Check in" at bounding box center [990, 400] width 217 height 33
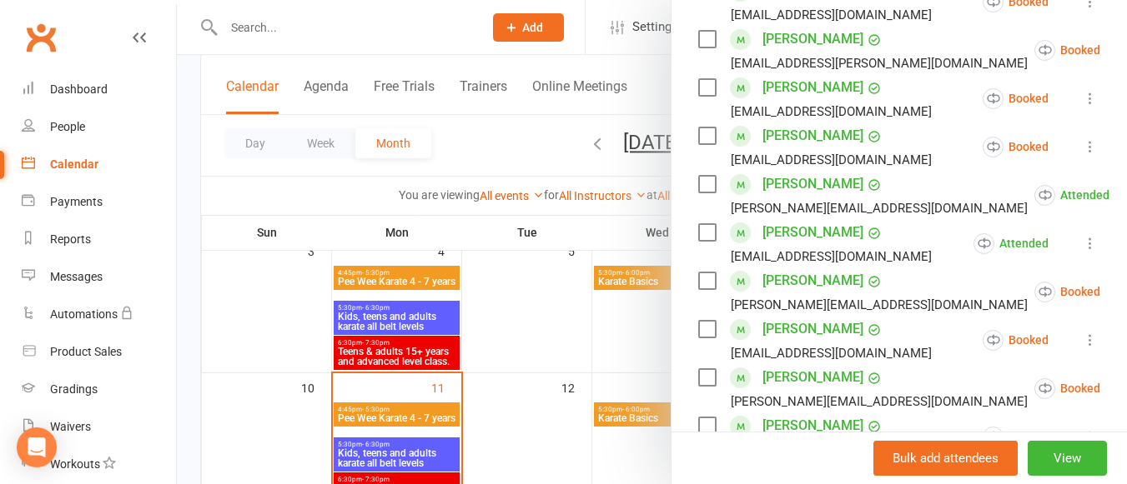
scroll to position [502, 0]
click at [1126, 289] on icon at bounding box center [1141, 291] width 17 height 17
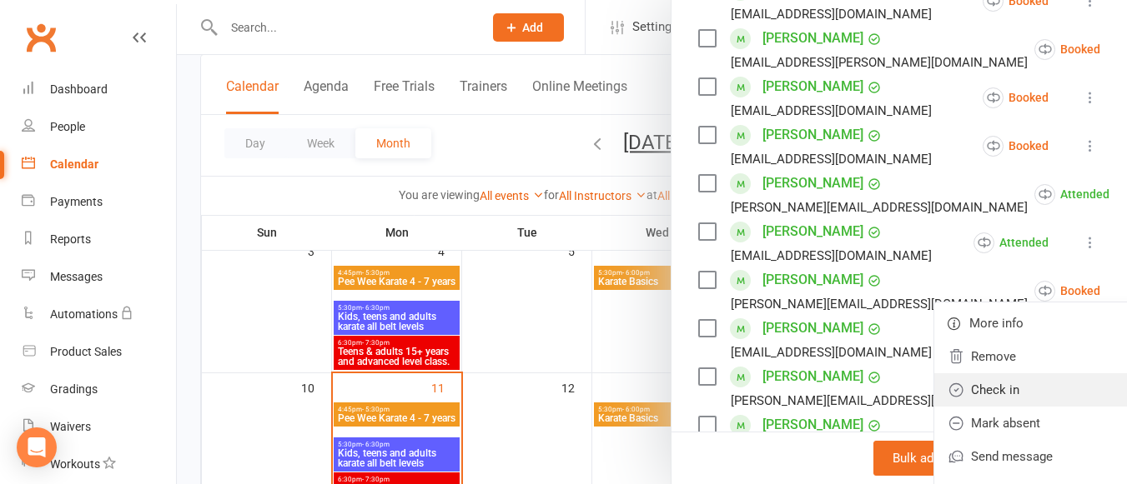
click at [960, 393] on link "Check in" at bounding box center [1042, 390] width 217 height 33
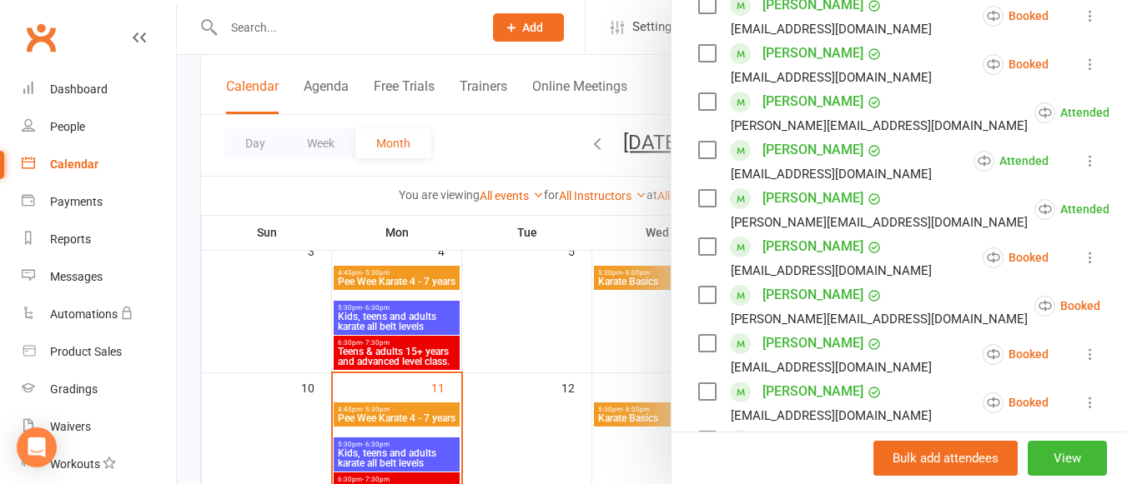
scroll to position [586, 0]
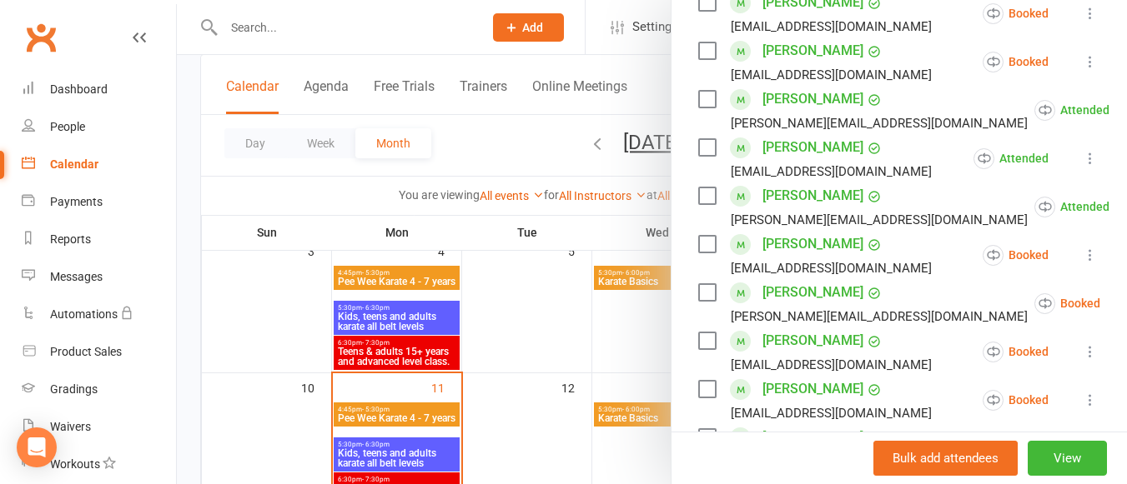
click at [1082, 255] on icon at bounding box center [1090, 255] width 17 height 17
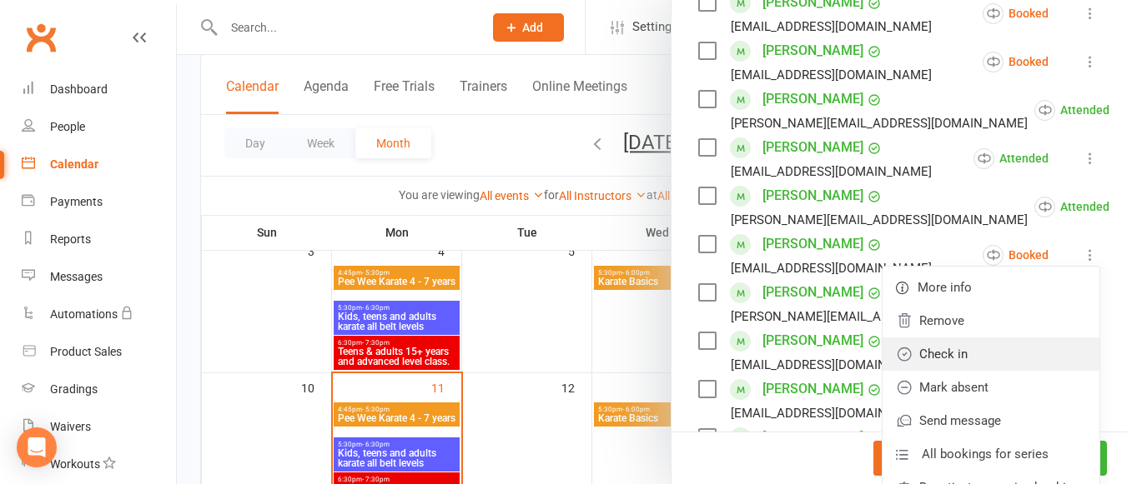
click at [930, 352] on link "Check in" at bounding box center [990, 354] width 217 height 33
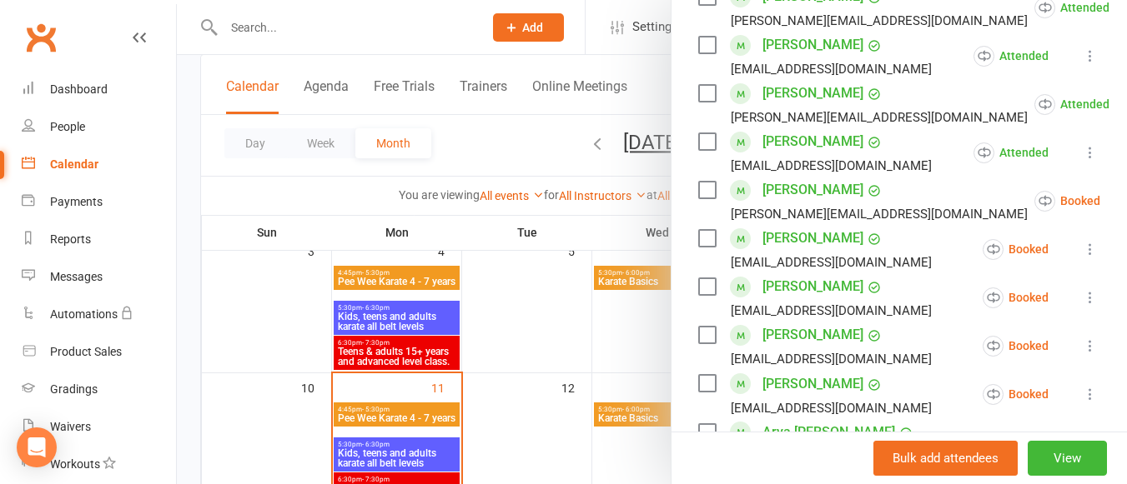
scroll to position [691, 0]
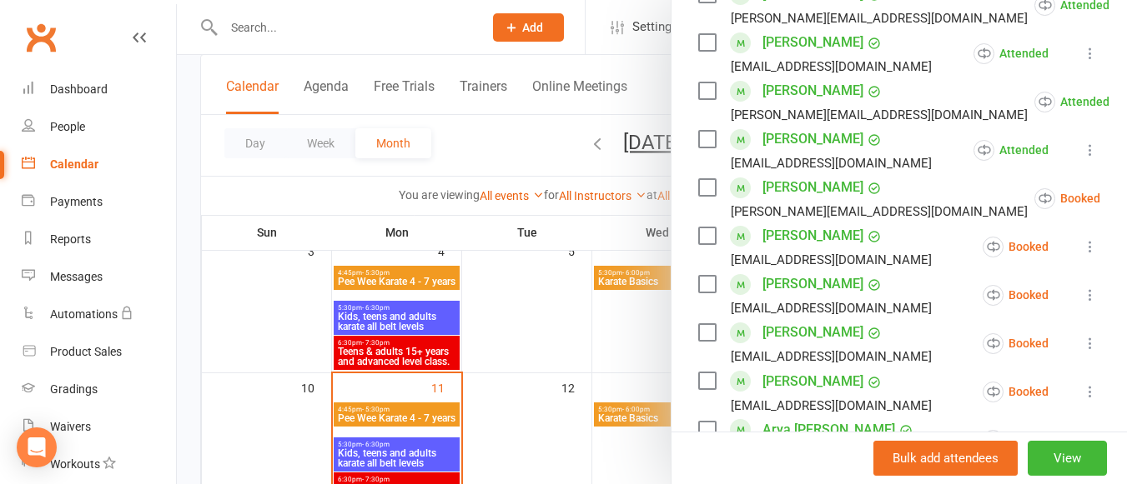
click at [1126, 196] on icon at bounding box center [1141, 198] width 17 height 17
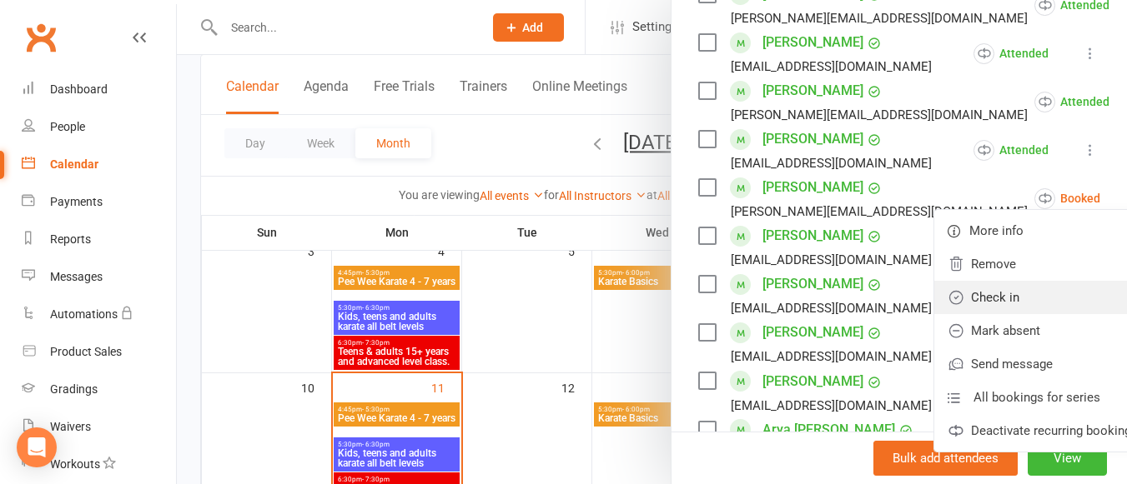
click at [944, 294] on link "Check in" at bounding box center [1042, 297] width 217 height 33
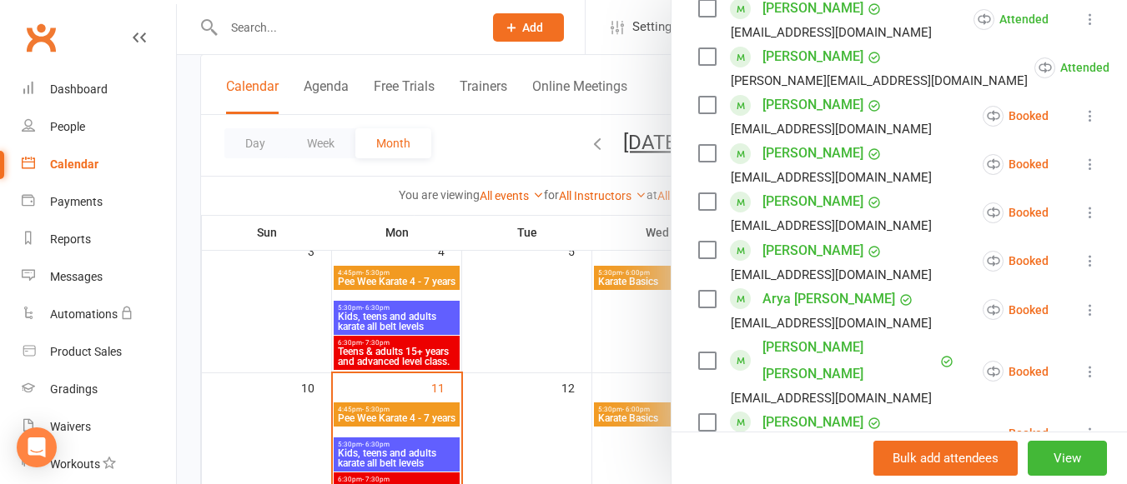
scroll to position [823, 0]
click at [1082, 108] on icon at bounding box center [1090, 115] width 17 height 17
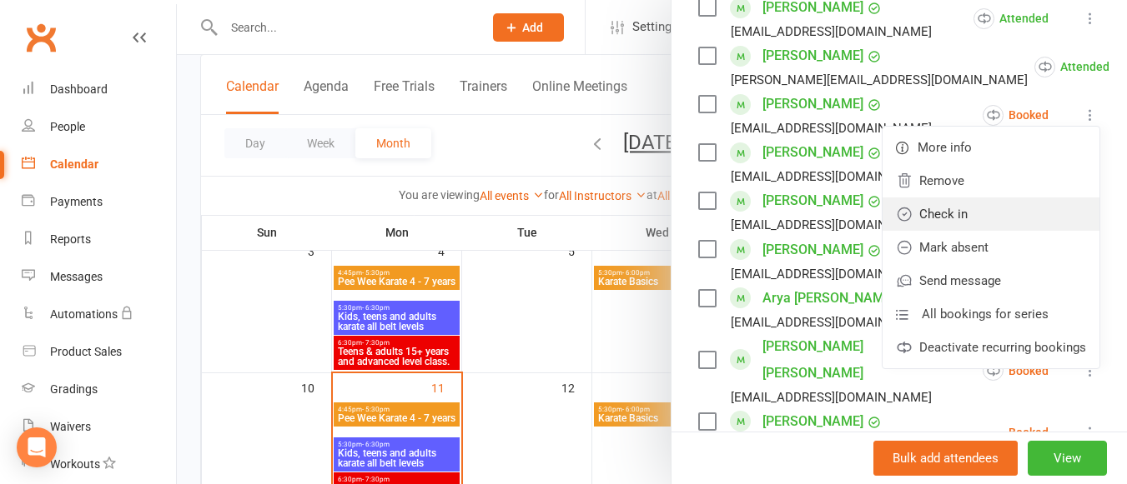
click at [970, 206] on link "Check in" at bounding box center [990, 214] width 217 height 33
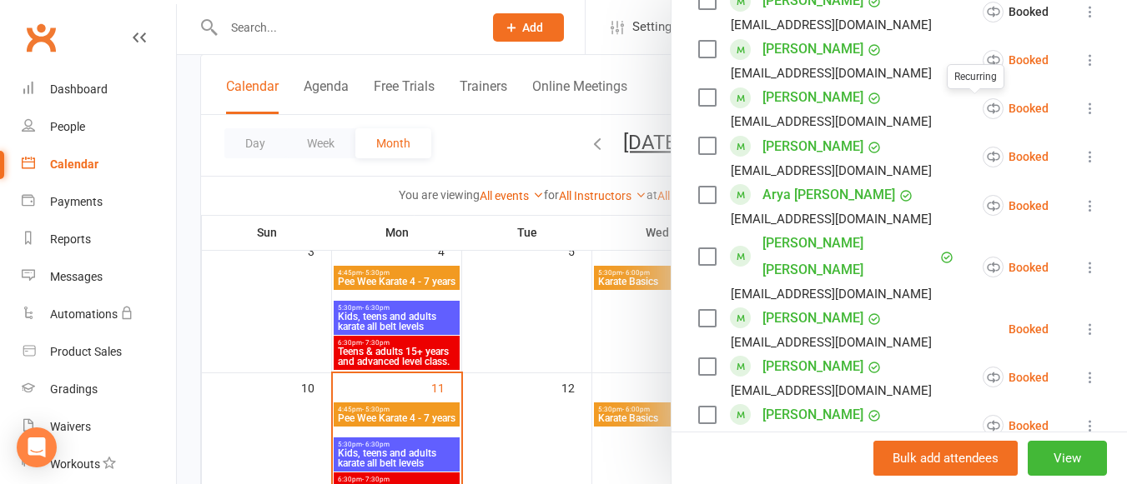
scroll to position [927, 0]
click at [1082, 57] on icon at bounding box center [1090, 59] width 17 height 17
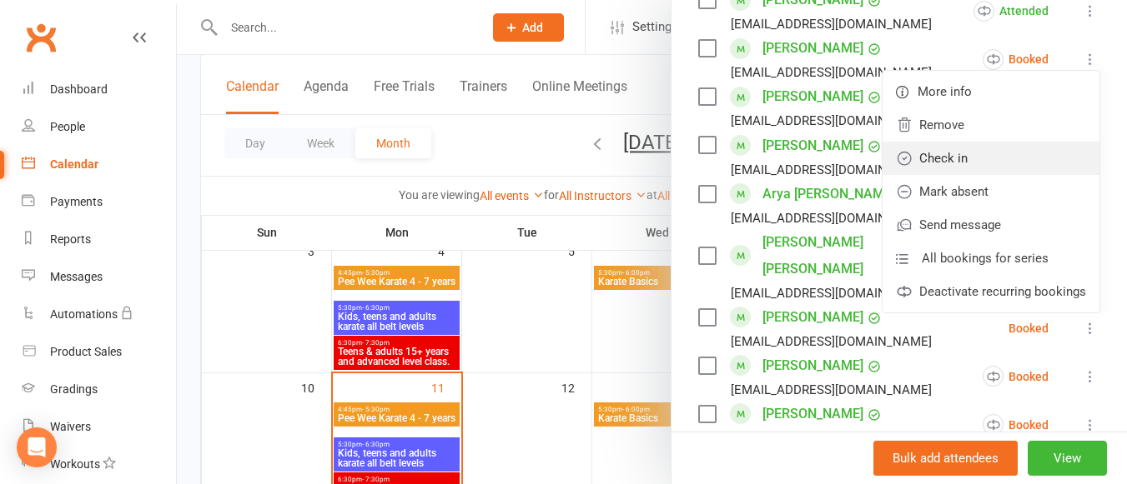
click at [962, 148] on link "Check in" at bounding box center [990, 158] width 217 height 33
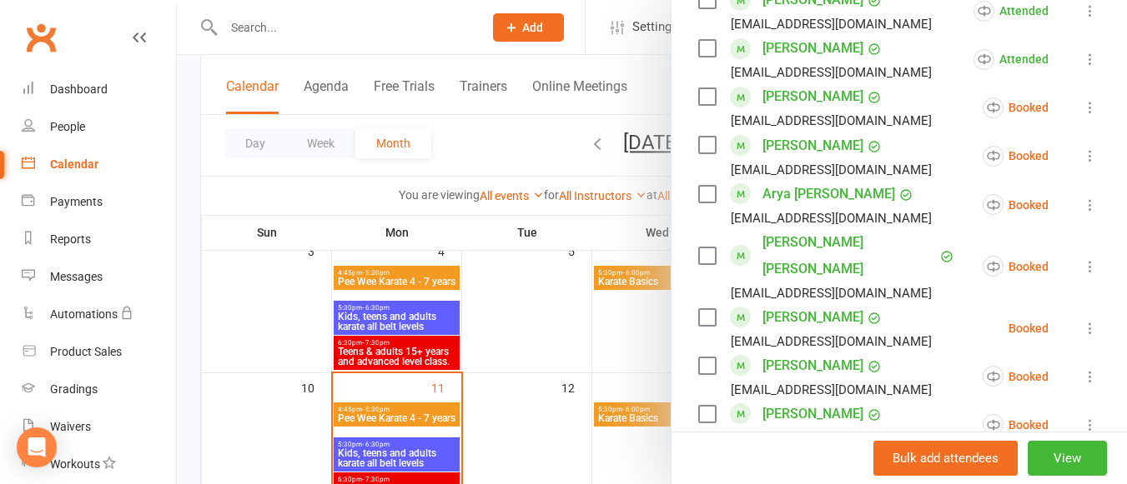
click at [1082, 106] on icon at bounding box center [1090, 107] width 17 height 17
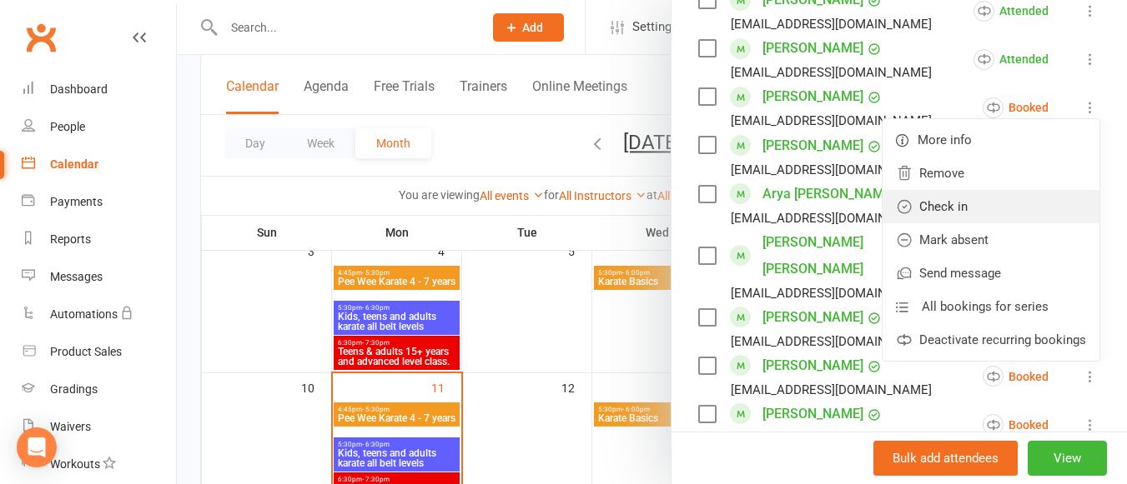
click at [961, 193] on link "Check in" at bounding box center [990, 206] width 217 height 33
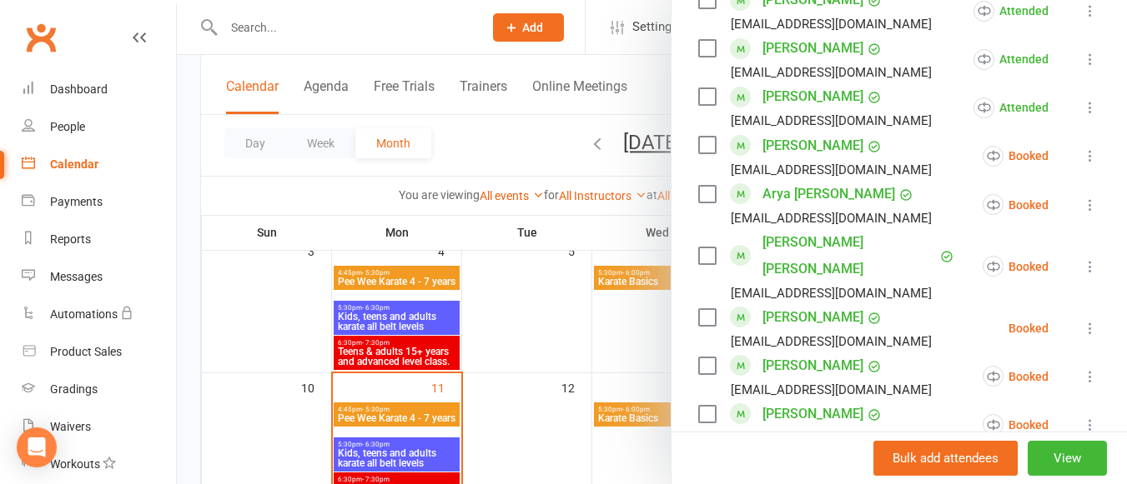
click at [1082, 154] on icon at bounding box center [1090, 156] width 17 height 17
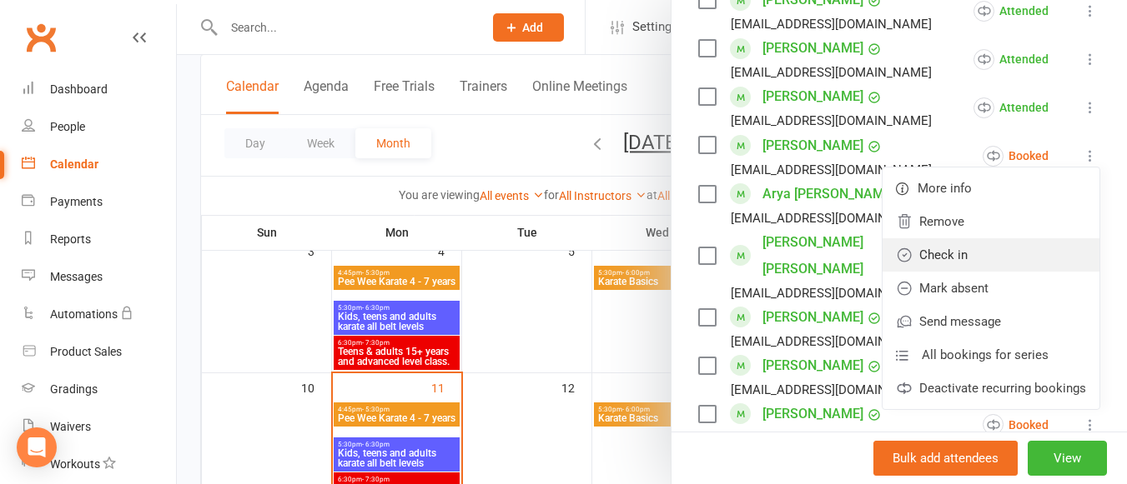
click at [955, 249] on link "Check in" at bounding box center [990, 254] width 217 height 33
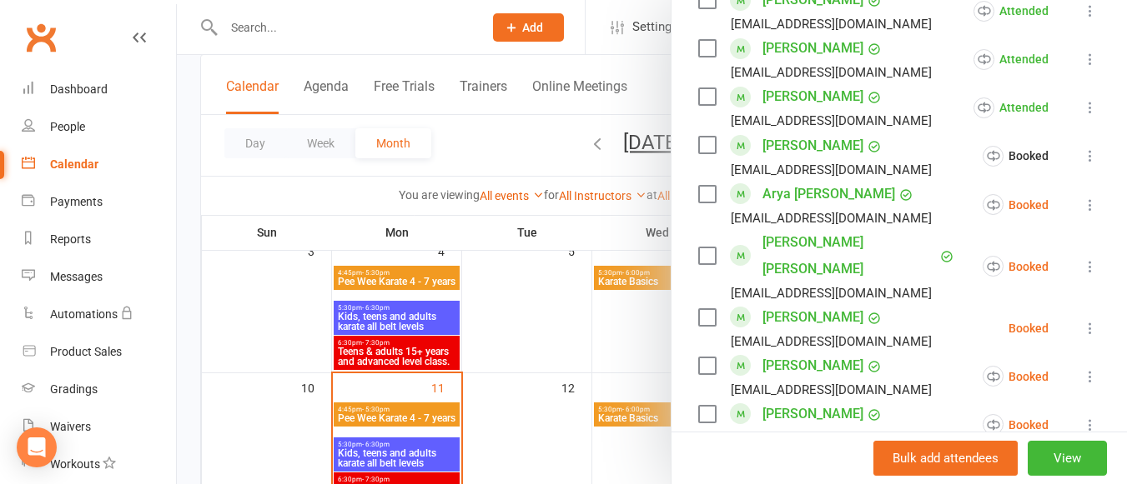
scroll to position [1014, 0]
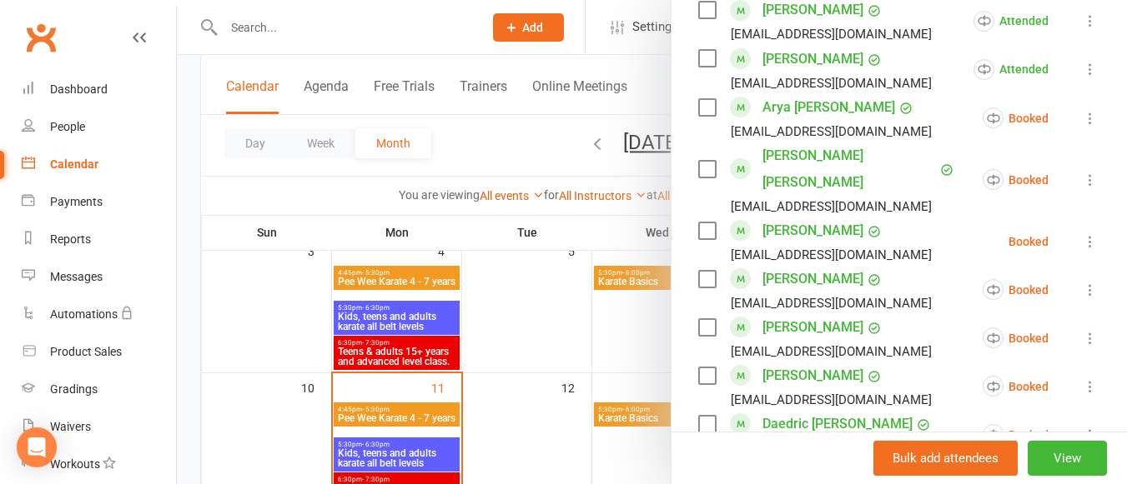
click at [1082, 120] on icon at bounding box center [1090, 118] width 17 height 17
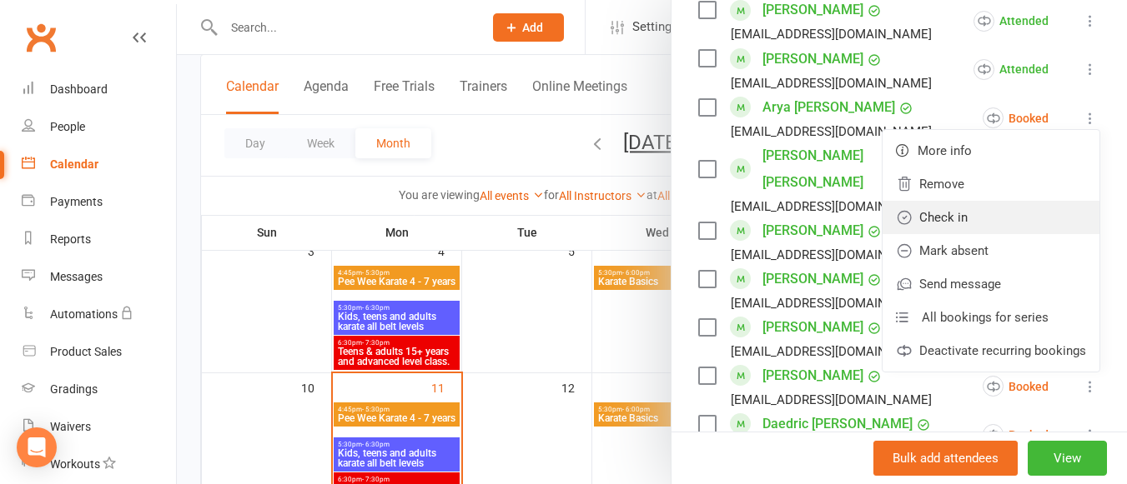
click at [975, 220] on link "Check in" at bounding box center [990, 217] width 217 height 33
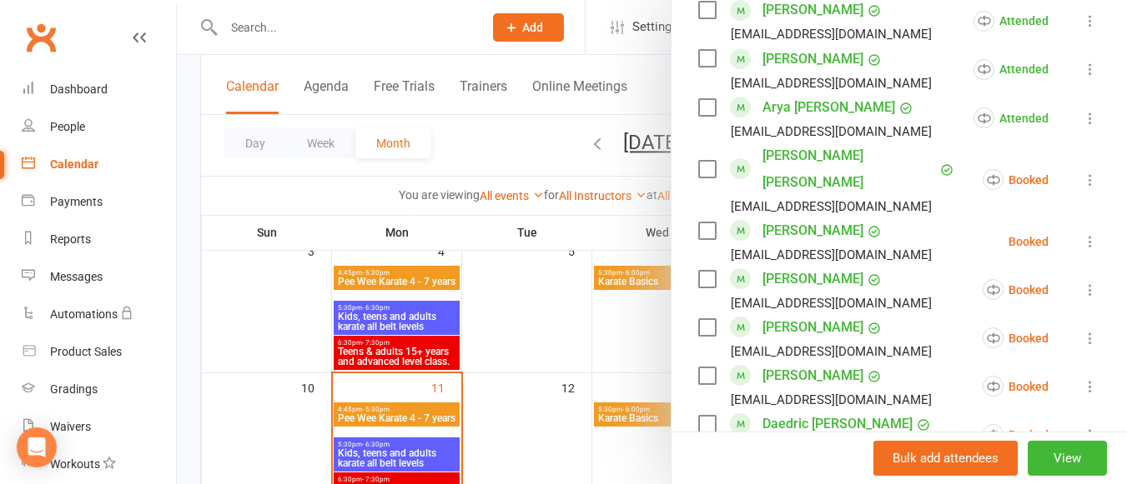
click at [1082, 172] on icon at bounding box center [1090, 180] width 17 height 17
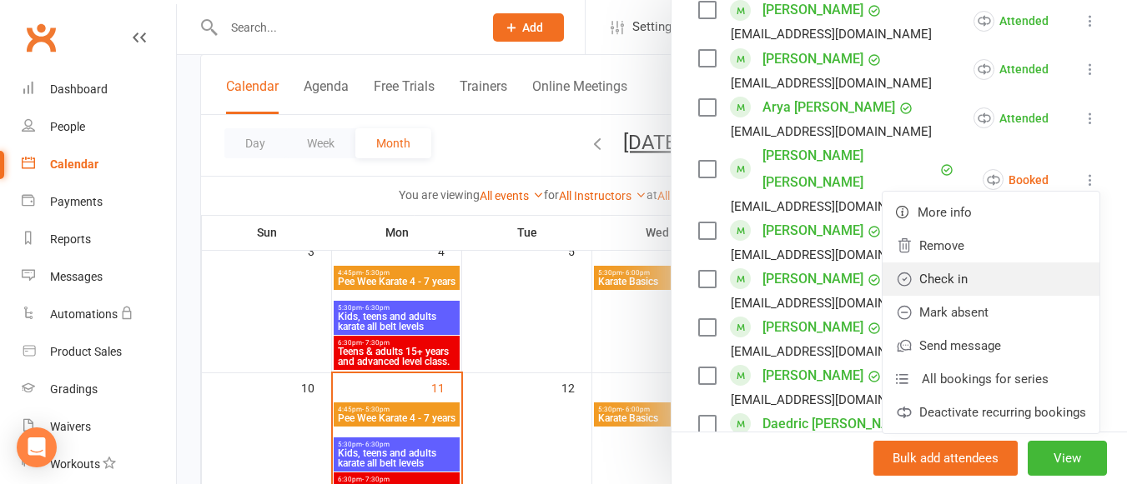
click at [966, 263] on link "Check in" at bounding box center [990, 279] width 217 height 33
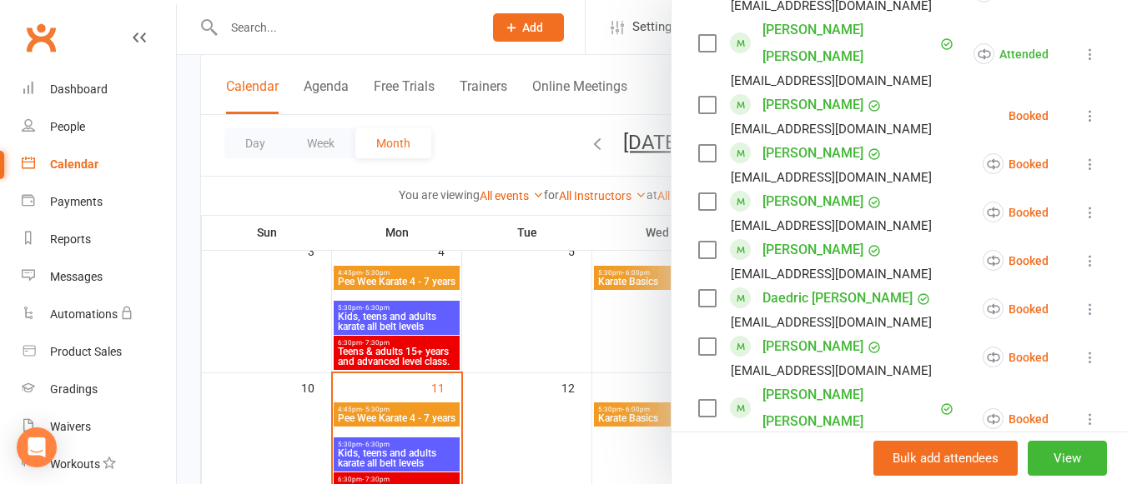
scroll to position [1141, 0]
click at [1082, 155] on icon at bounding box center [1090, 163] width 17 height 17
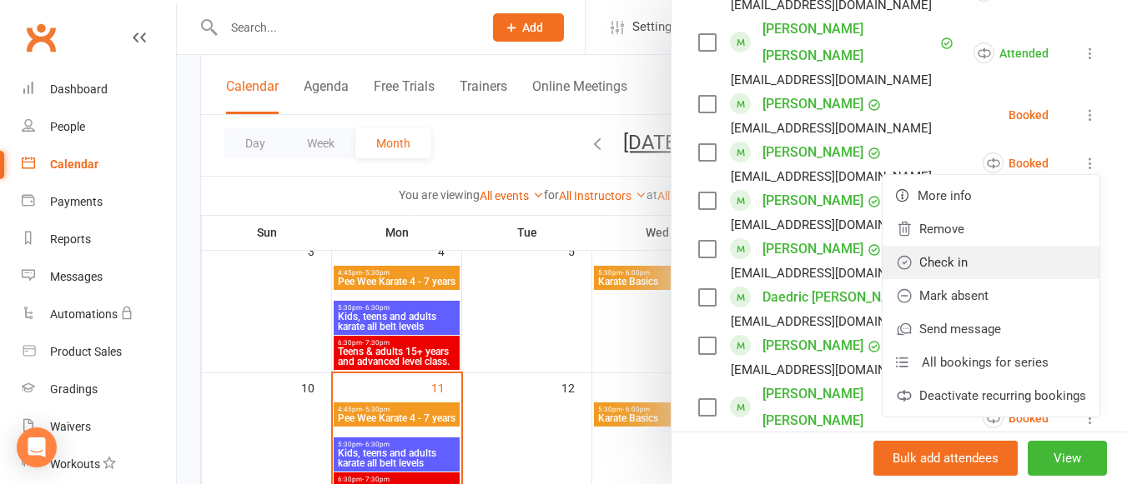
click at [975, 246] on link "Check in" at bounding box center [990, 262] width 217 height 33
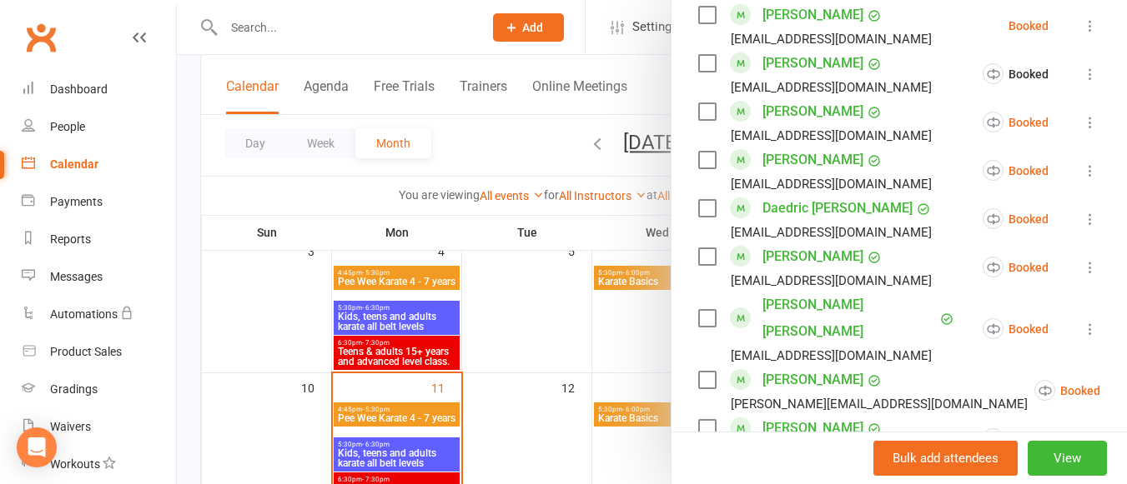
scroll to position [1231, 0]
click at [1082, 113] on icon at bounding box center [1090, 121] width 17 height 17
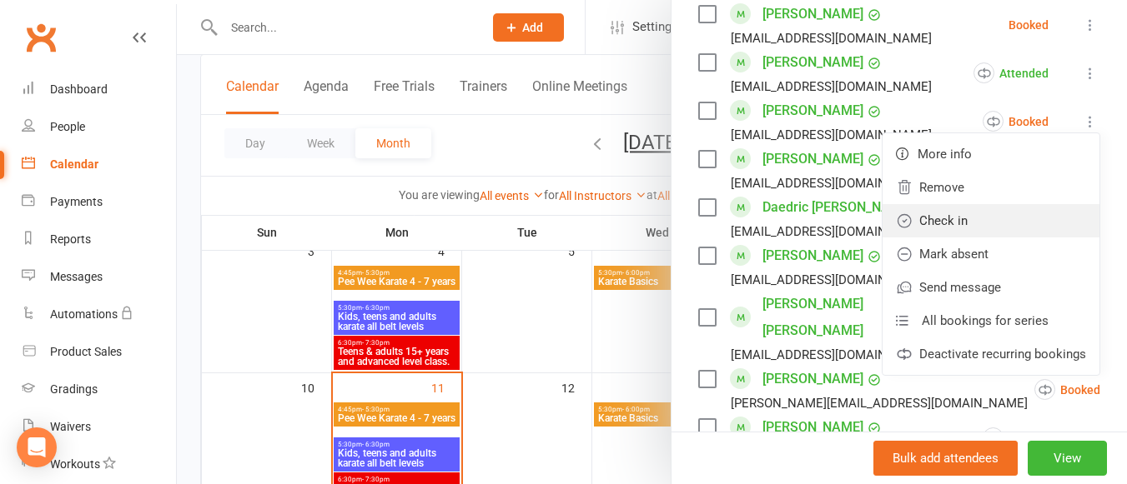
click at [977, 204] on link "Check in" at bounding box center [990, 220] width 217 height 33
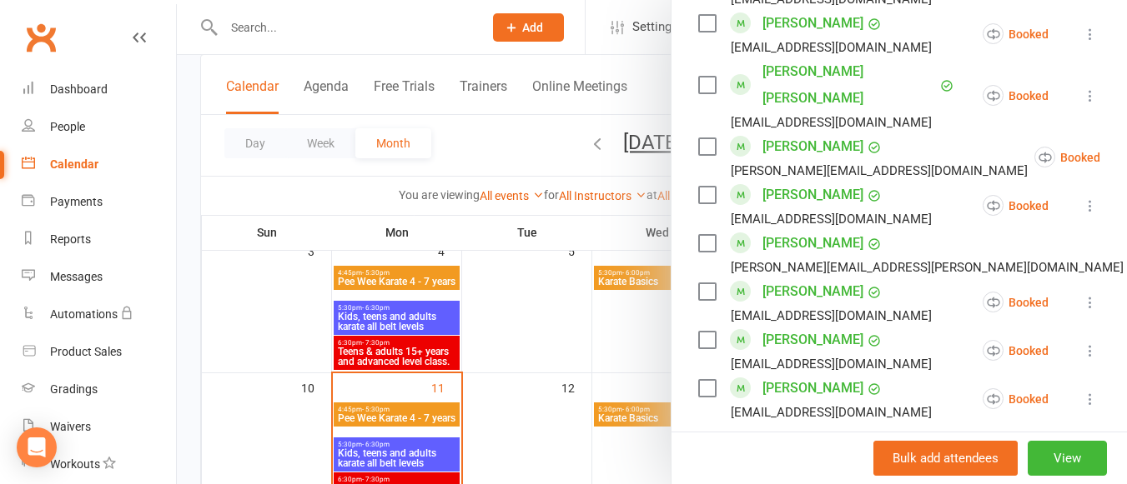
scroll to position [1465, 0]
click at [1082, 196] on icon at bounding box center [1090, 204] width 17 height 17
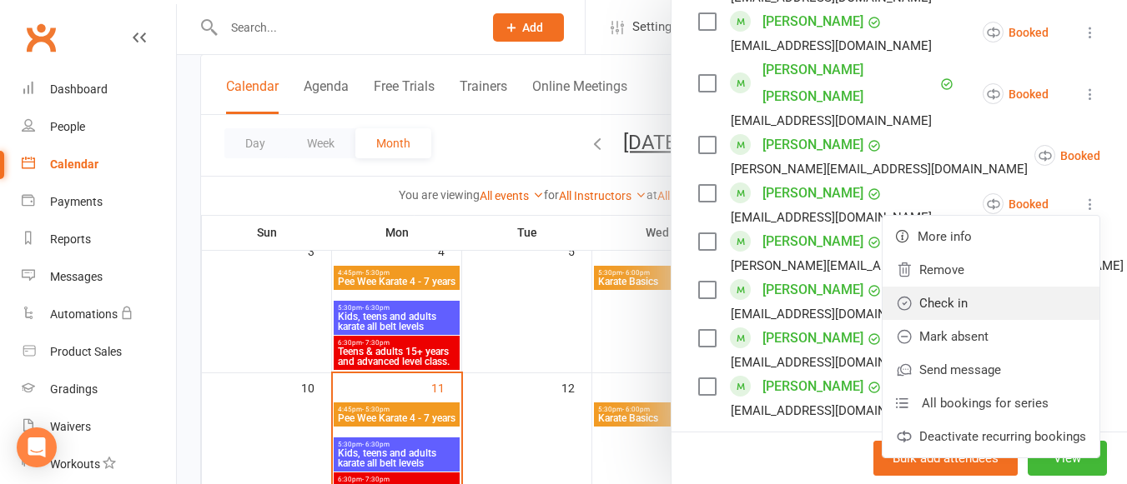
click at [938, 287] on link "Check in" at bounding box center [990, 303] width 217 height 33
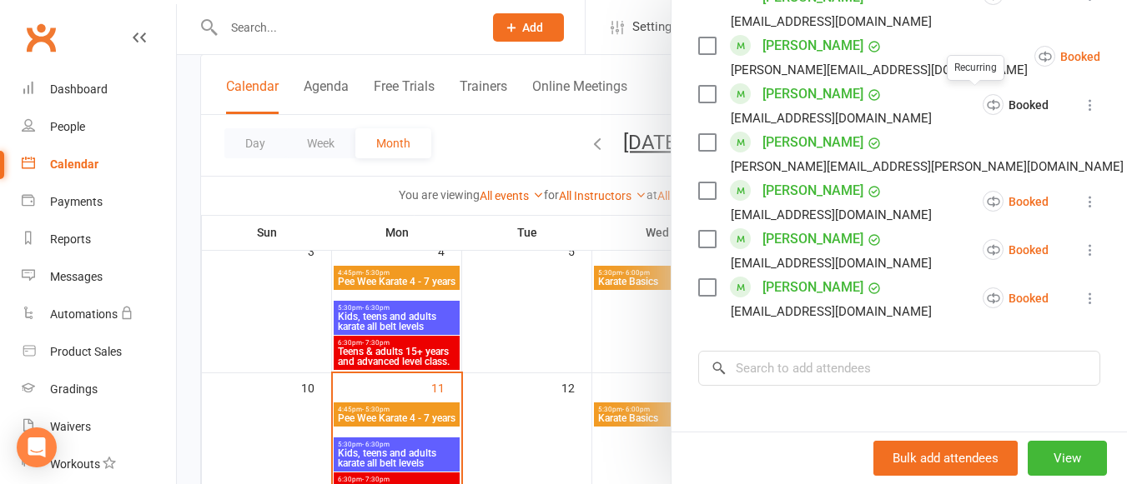
scroll to position [1566, 0]
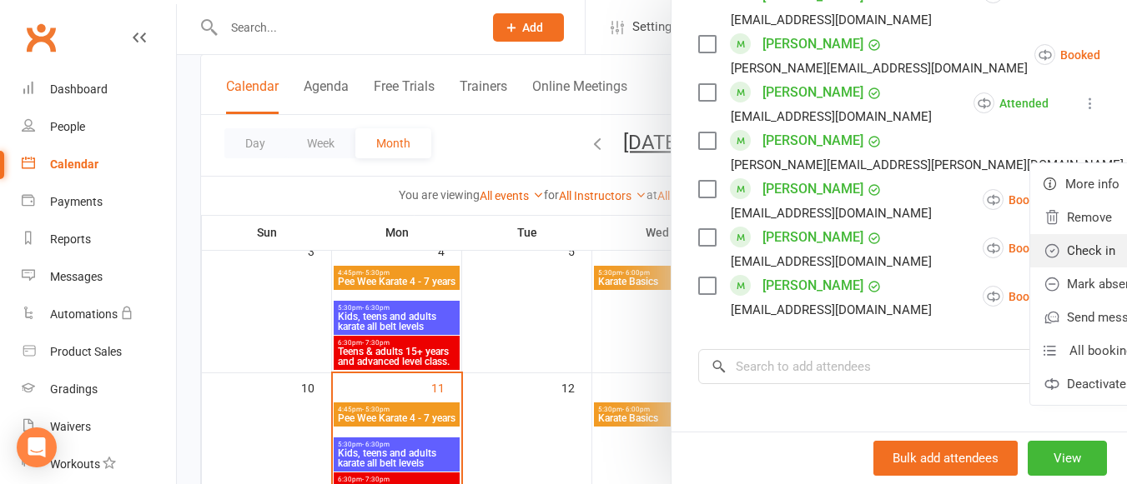
click at [1030, 234] on link "Check in" at bounding box center [1138, 250] width 217 height 33
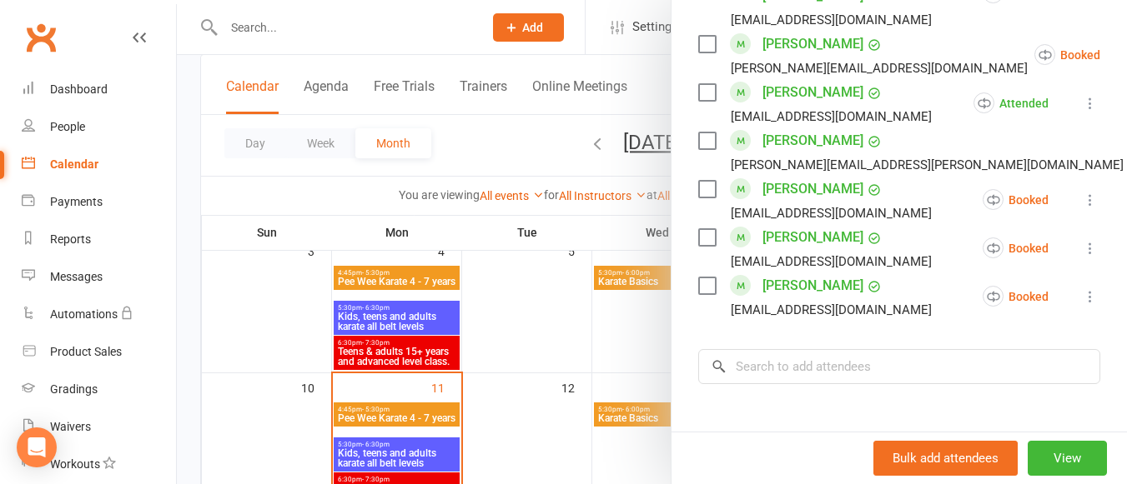
click at [1082, 192] on icon at bounding box center [1090, 200] width 17 height 17
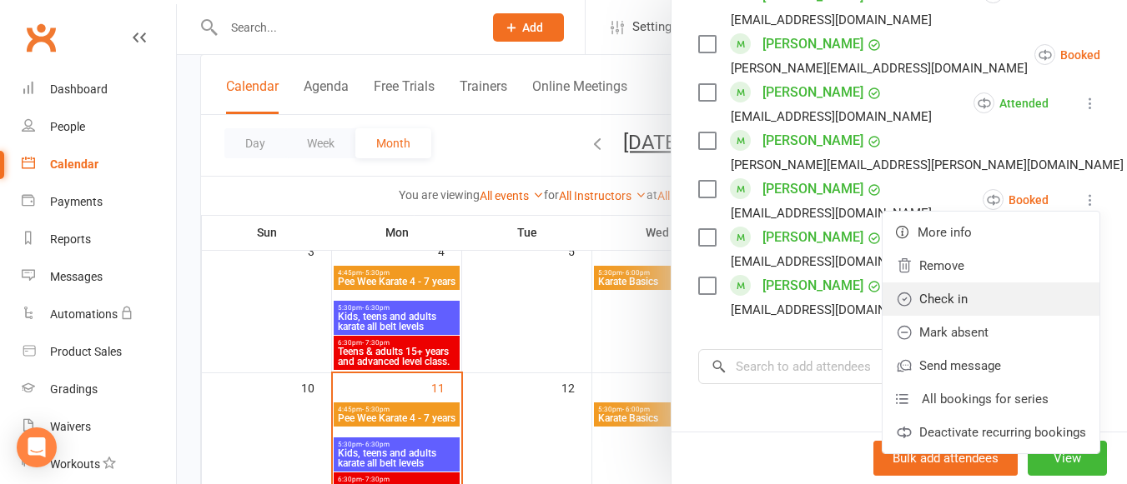
click at [973, 283] on link "Check in" at bounding box center [990, 299] width 217 height 33
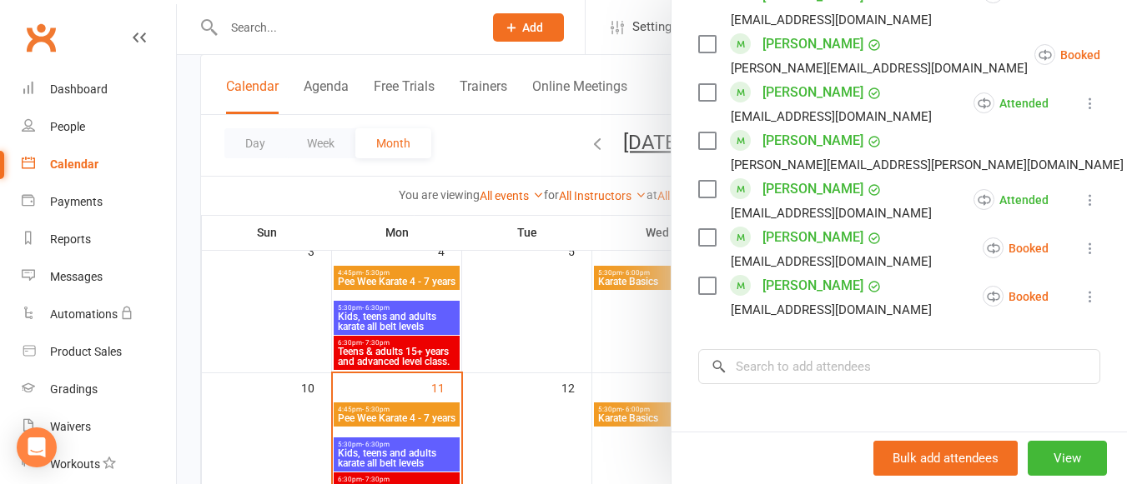
click at [1082, 240] on icon at bounding box center [1090, 248] width 17 height 17
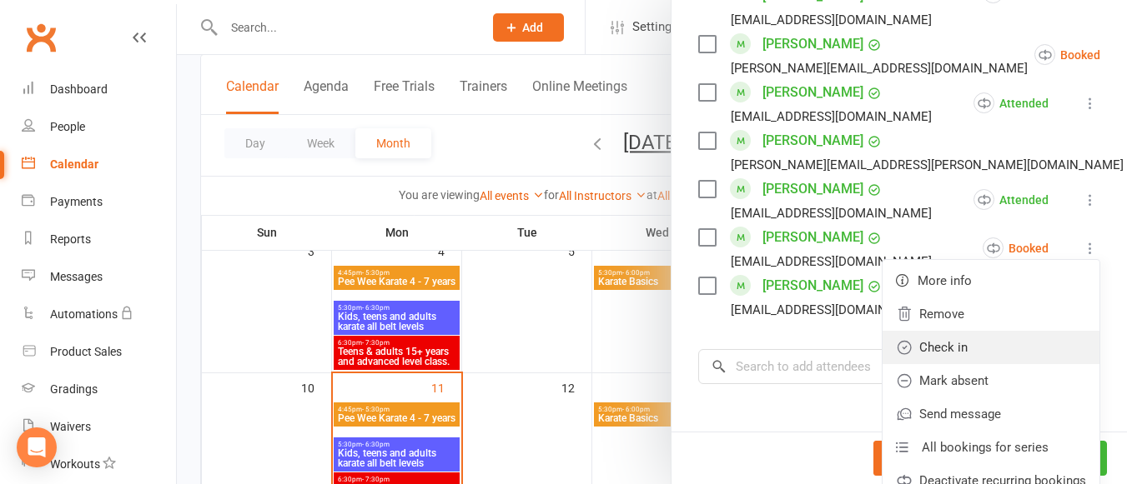
click at [966, 331] on link "Check in" at bounding box center [990, 347] width 217 height 33
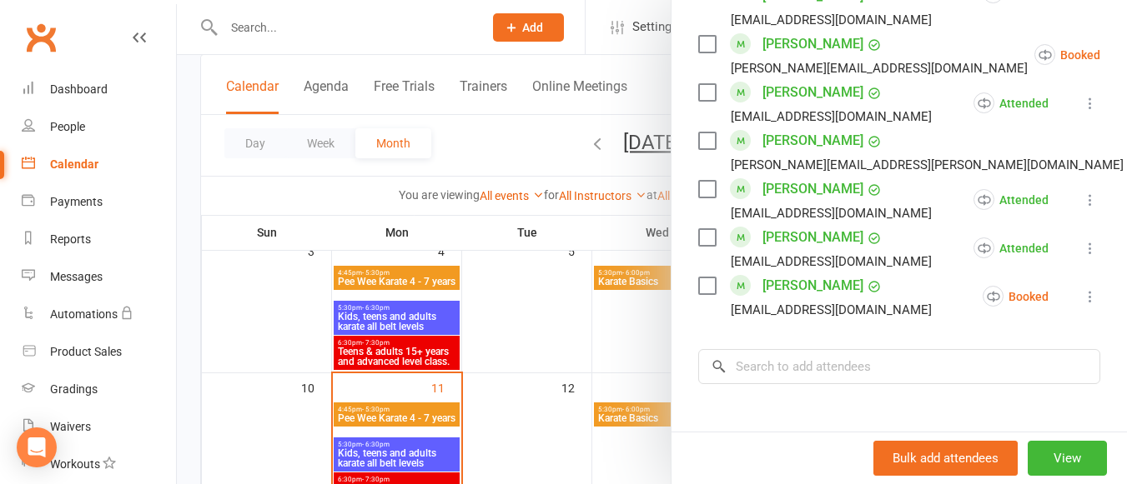
click at [1082, 289] on icon at bounding box center [1090, 297] width 17 height 17
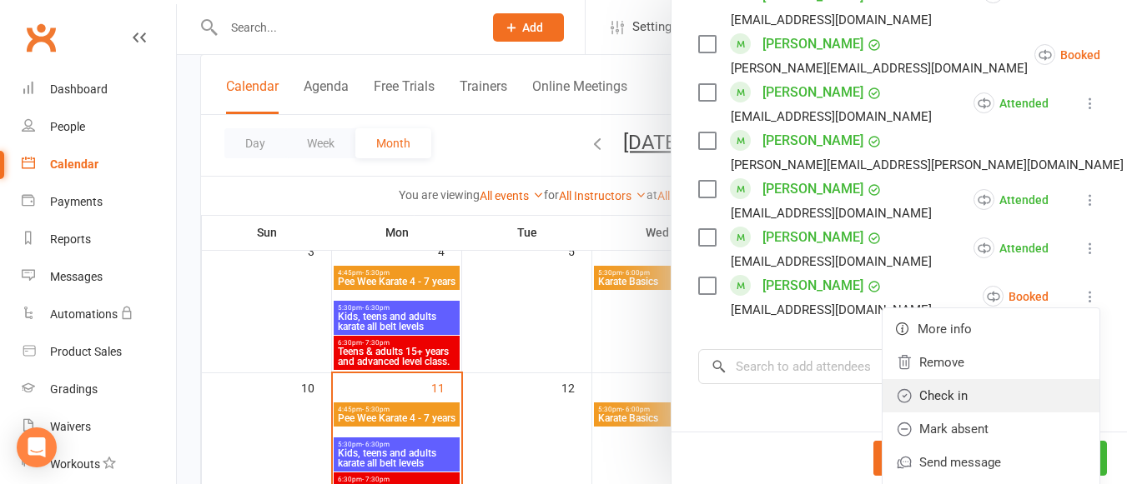
click at [956, 379] on link "Check in" at bounding box center [990, 395] width 217 height 33
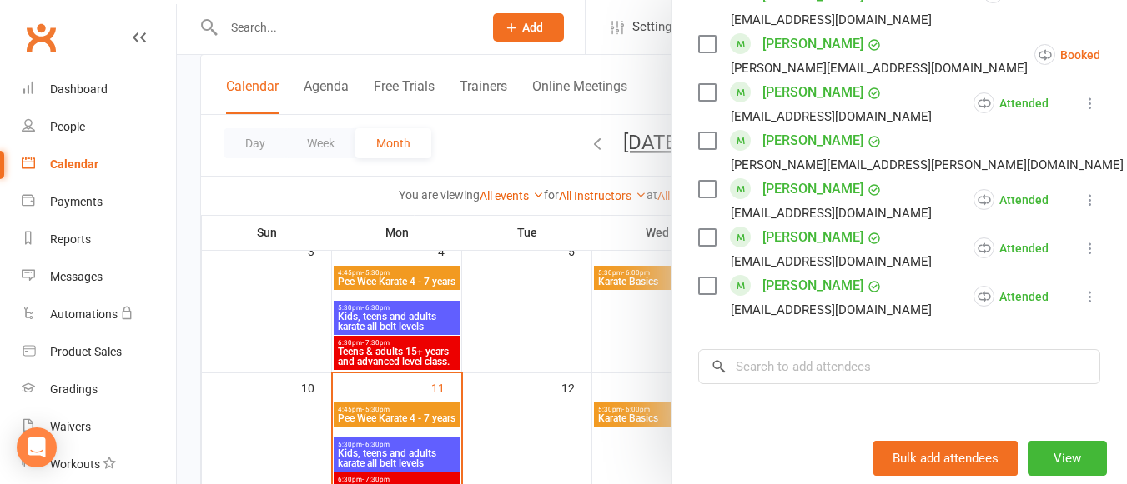
scroll to position [252, 0]
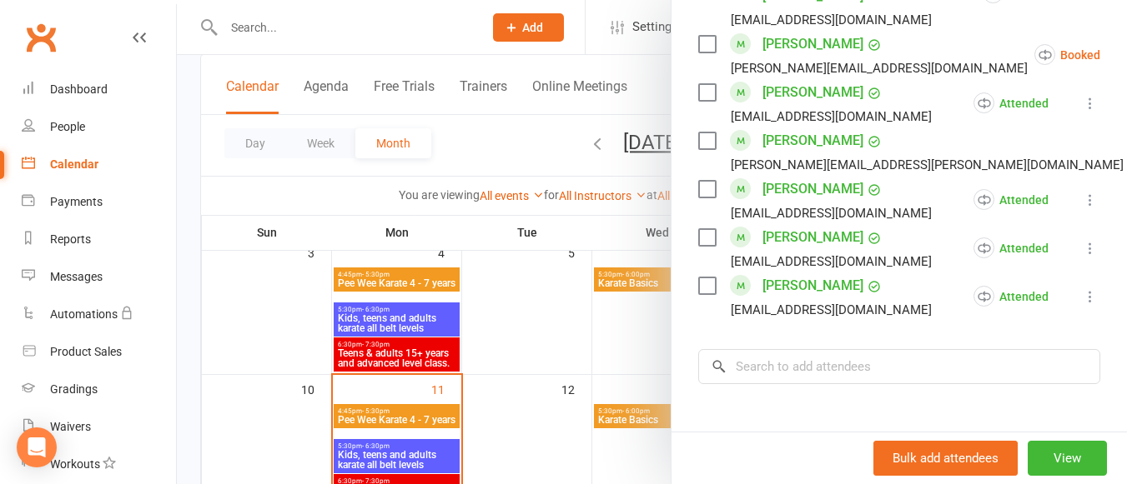
click at [433, 318] on div at bounding box center [652, 242] width 950 height 484
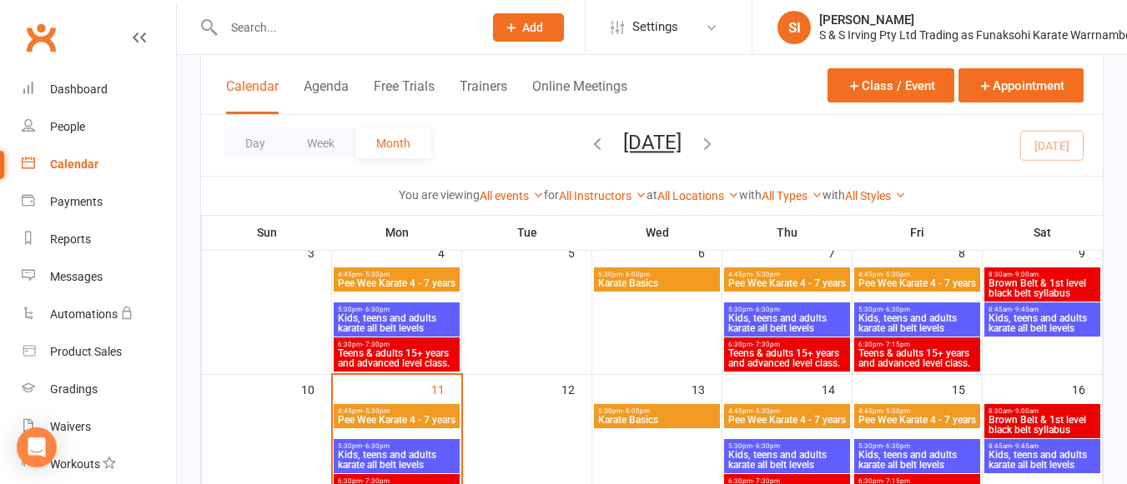
click at [394, 322] on span "Kids, teens and adults karate all belt levels" at bounding box center [396, 324] width 119 height 20
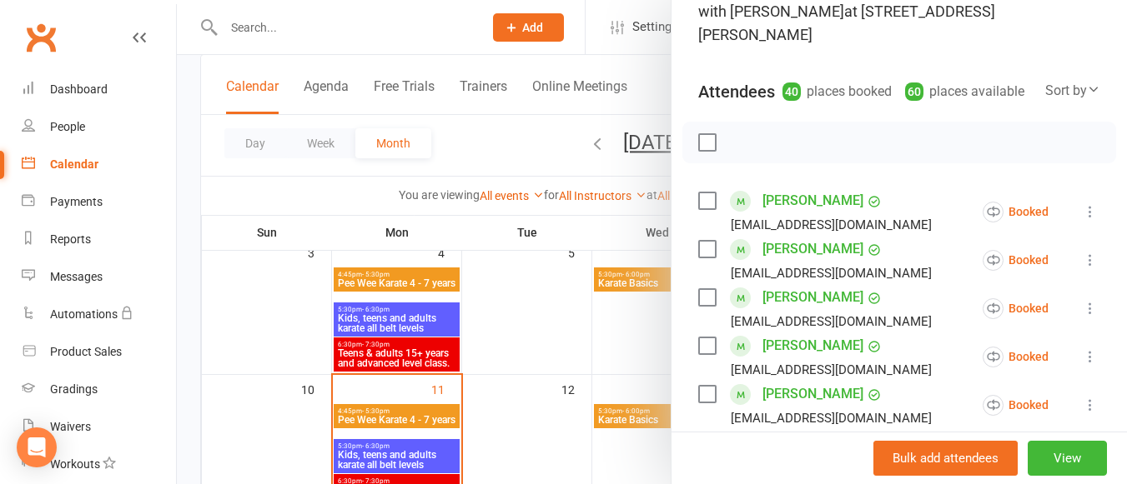
scroll to position [149, 0]
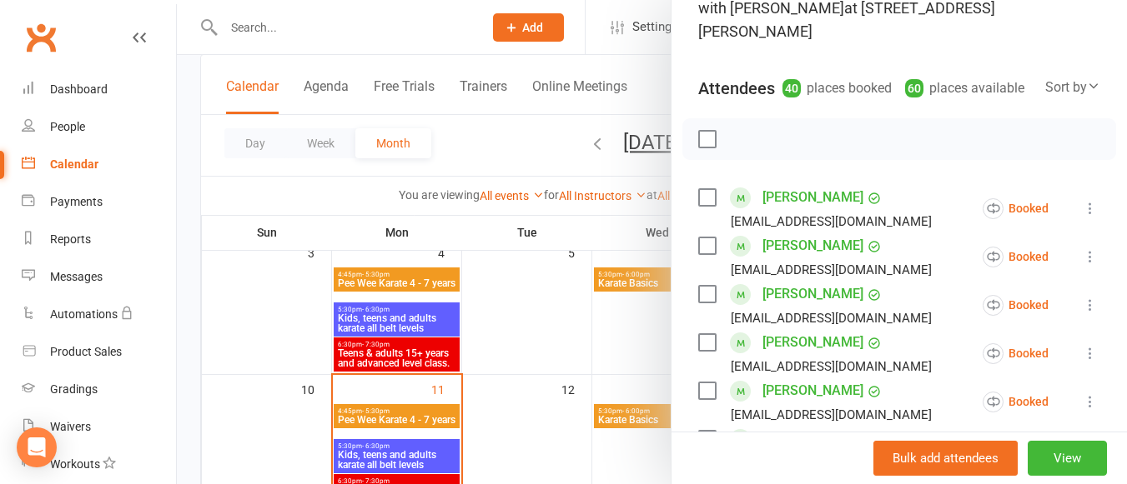
click at [1082, 207] on icon at bounding box center [1090, 208] width 17 height 17
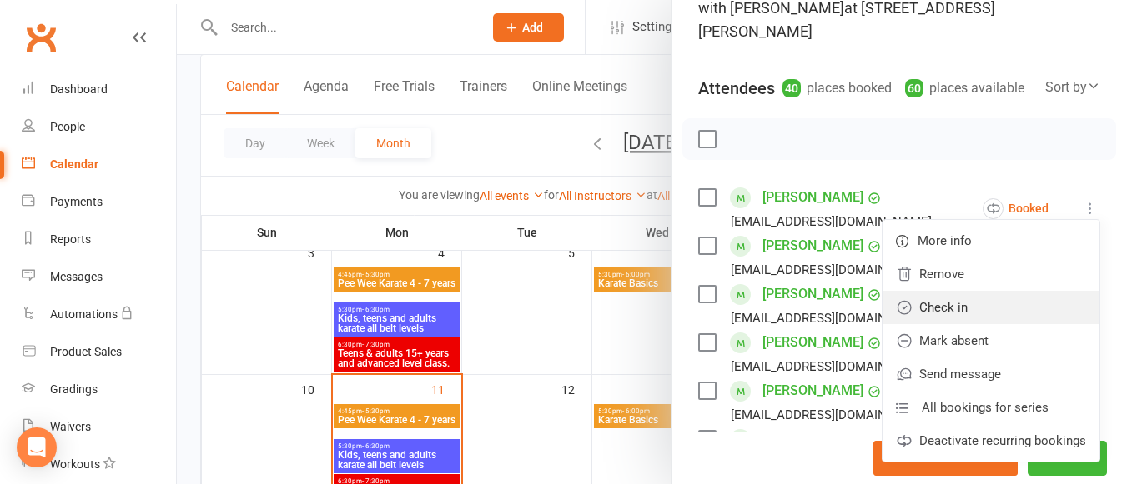
click at [1024, 293] on link "Check in" at bounding box center [990, 307] width 217 height 33
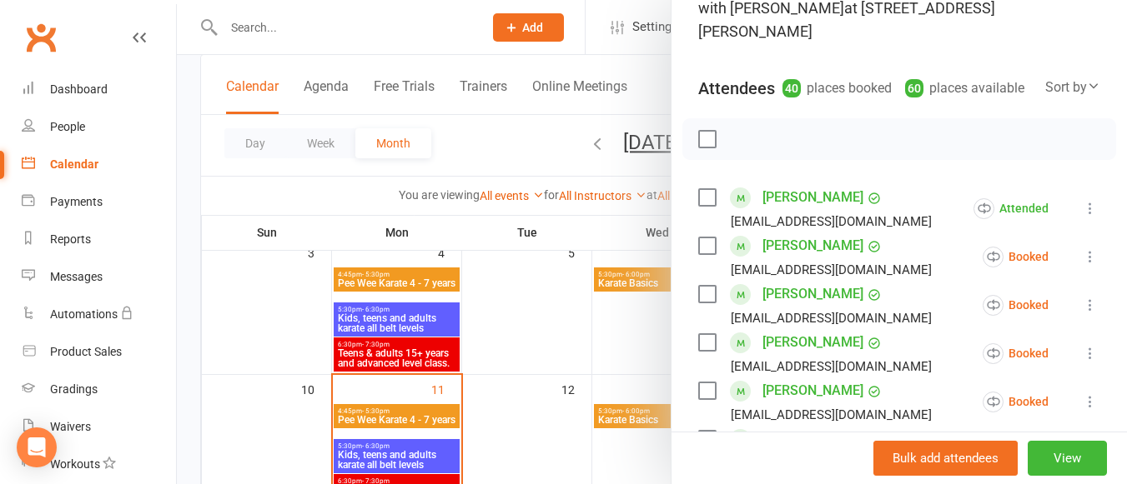
click at [1082, 253] on icon at bounding box center [1090, 257] width 17 height 17
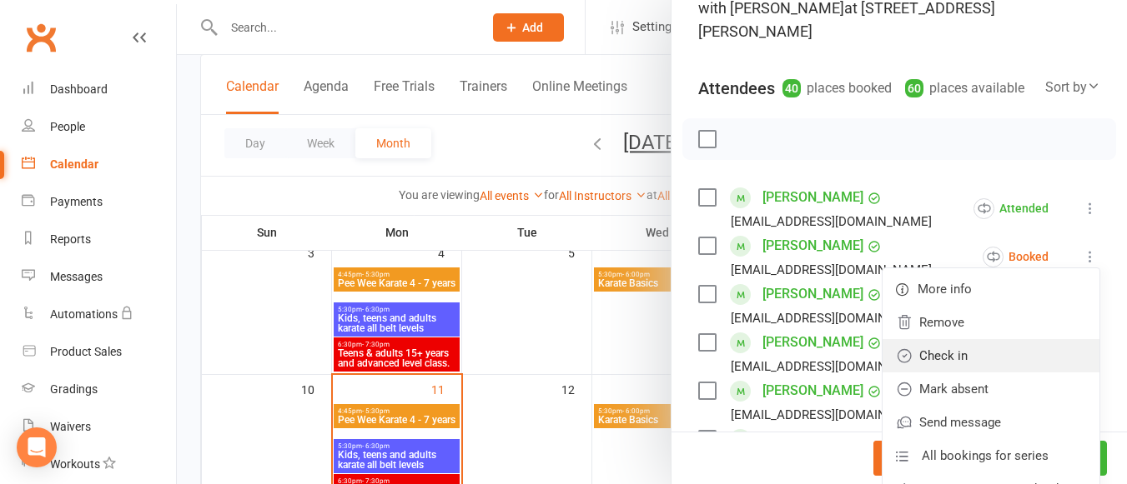
click at [1001, 345] on link "Check in" at bounding box center [990, 355] width 217 height 33
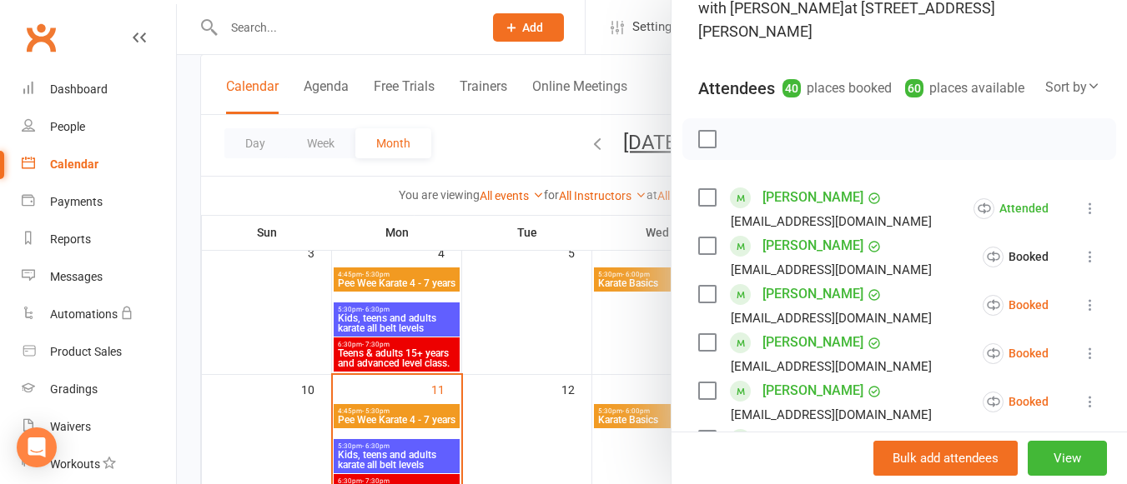
click at [1082, 304] on icon at bounding box center [1090, 305] width 17 height 17
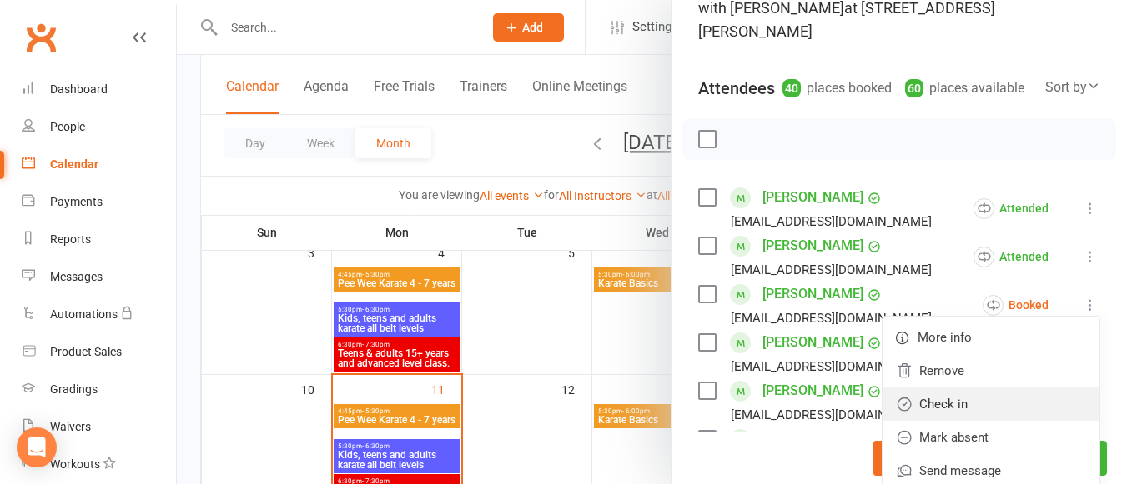
click at [982, 401] on link "Check in" at bounding box center [990, 404] width 217 height 33
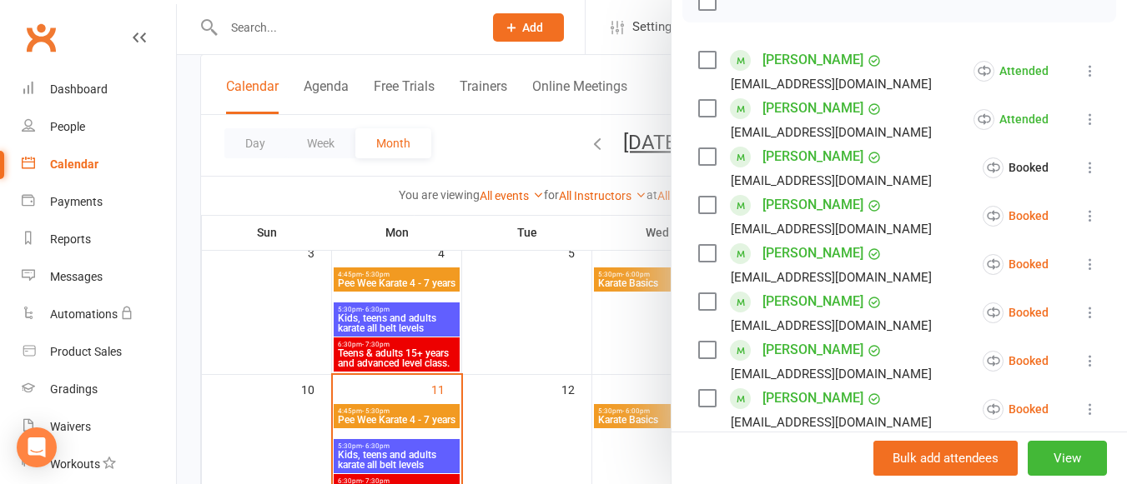
scroll to position [288, 0]
click at [1082, 211] on icon at bounding box center [1090, 215] width 17 height 17
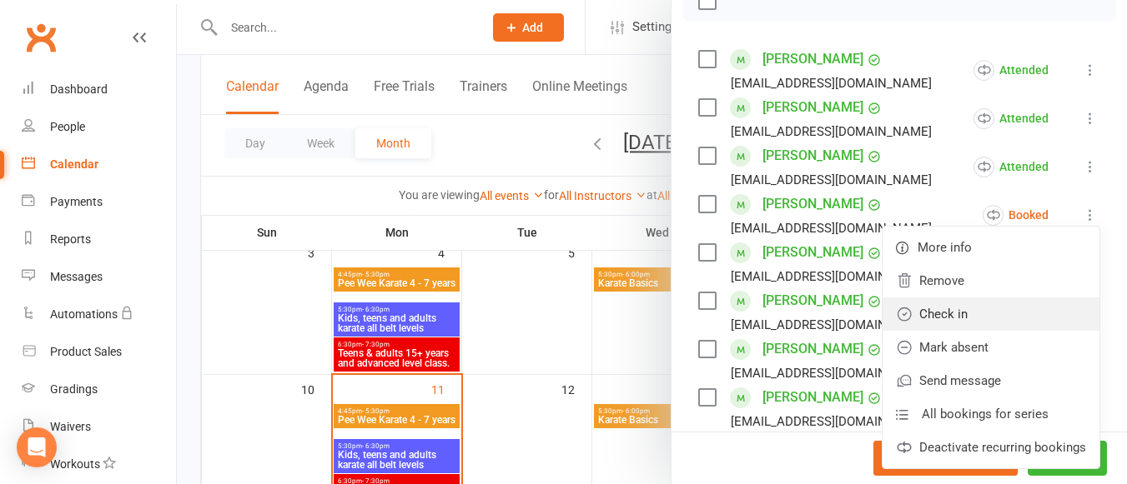
click at [994, 311] on link "Check in" at bounding box center [990, 314] width 217 height 33
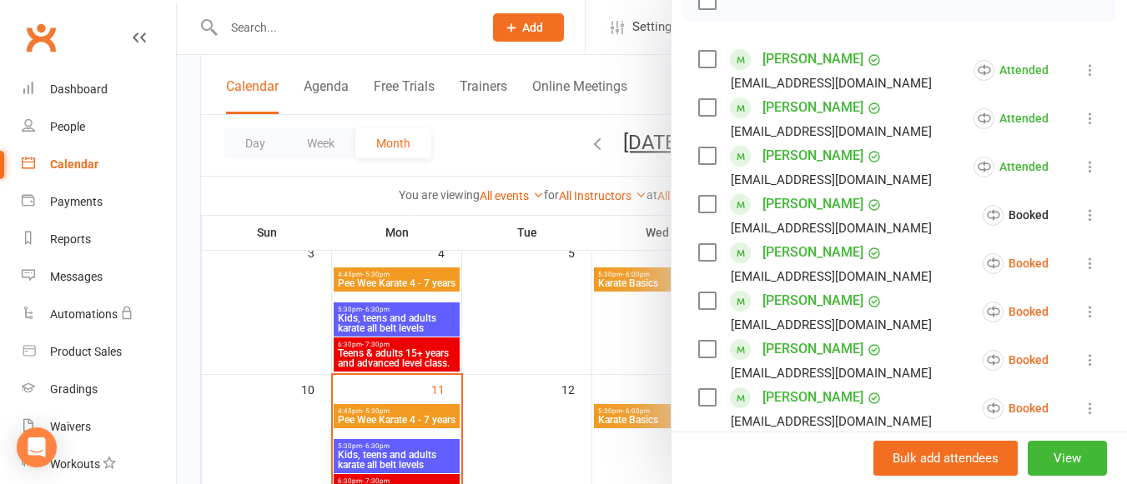
click at [1082, 259] on icon at bounding box center [1090, 263] width 17 height 17
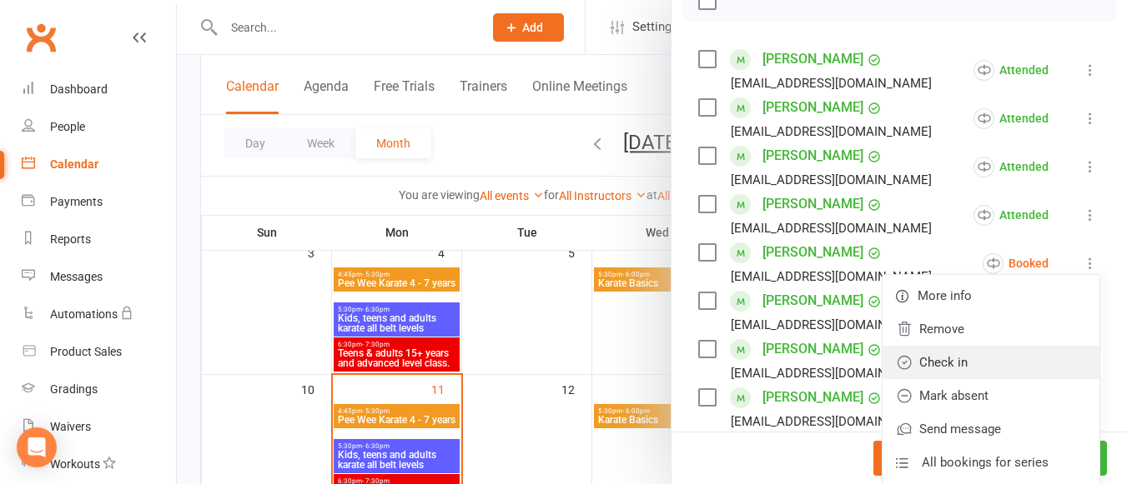
click at [989, 364] on link "Check in" at bounding box center [990, 362] width 217 height 33
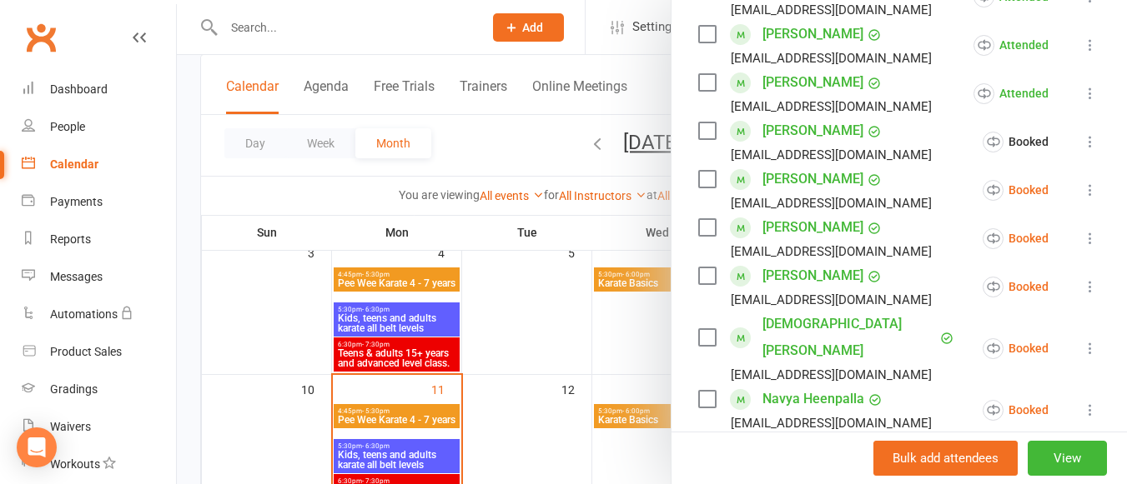
scroll to position [410, 0]
click at [1082, 188] on icon at bounding box center [1090, 189] width 17 height 17
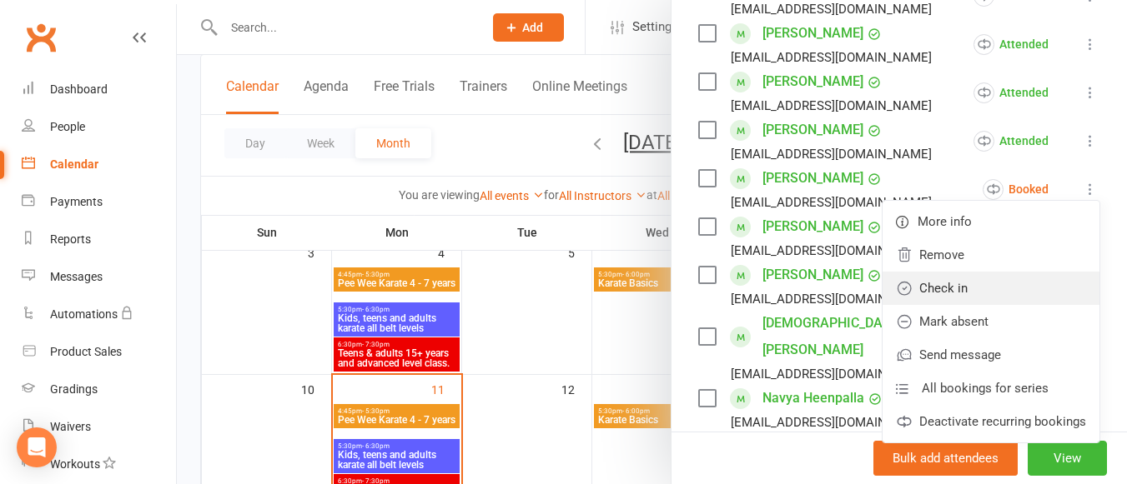
click at [988, 279] on link "Check in" at bounding box center [990, 288] width 217 height 33
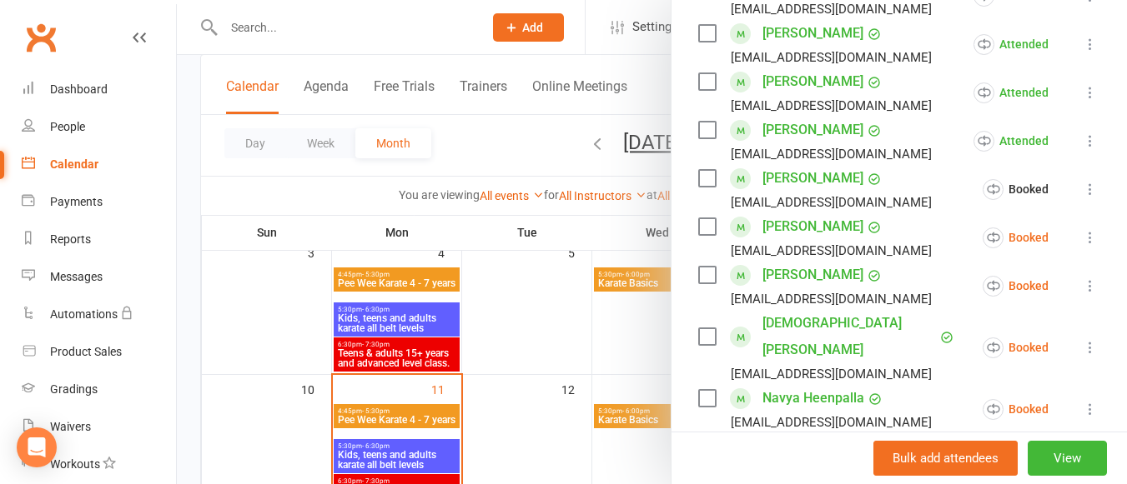
click at [1082, 238] on icon at bounding box center [1090, 237] width 17 height 17
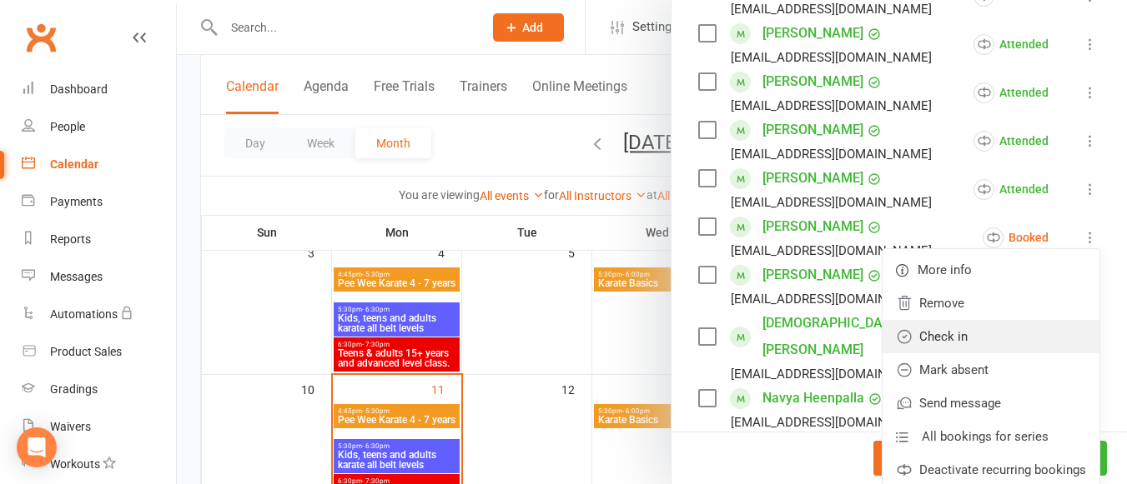
click at [980, 328] on link "Check in" at bounding box center [990, 336] width 217 height 33
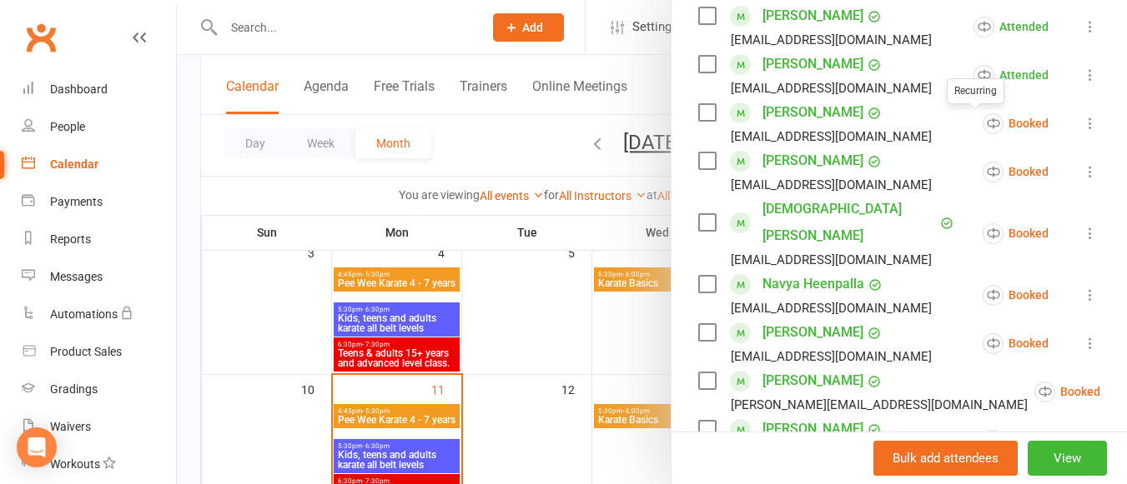
scroll to position [525, 0]
click at [1082, 165] on icon at bounding box center [1090, 171] width 17 height 17
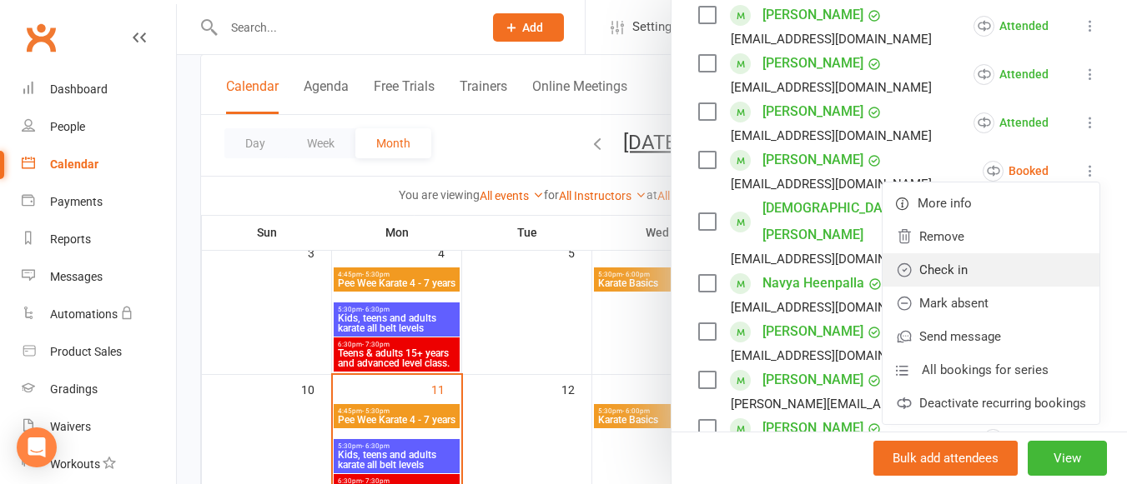
click at [973, 260] on link "Check in" at bounding box center [990, 270] width 217 height 33
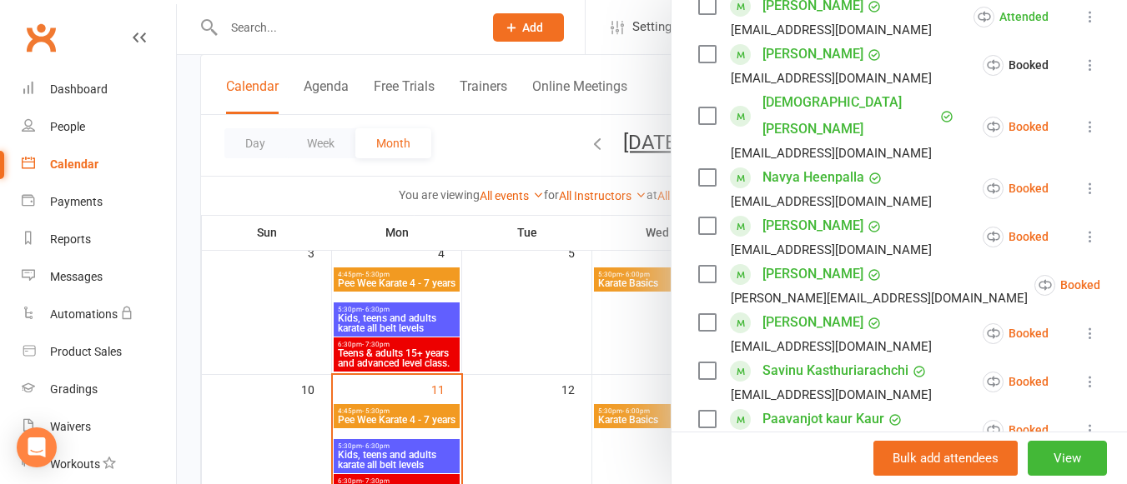
scroll to position [632, 0]
click at [1082, 118] on icon at bounding box center [1090, 126] width 17 height 17
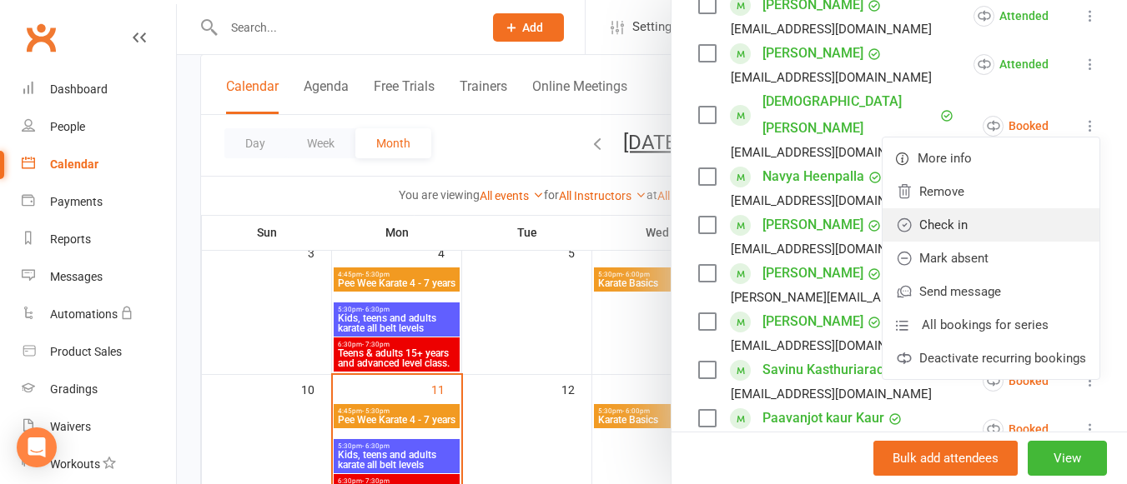
click at [1005, 208] on link "Check in" at bounding box center [990, 224] width 217 height 33
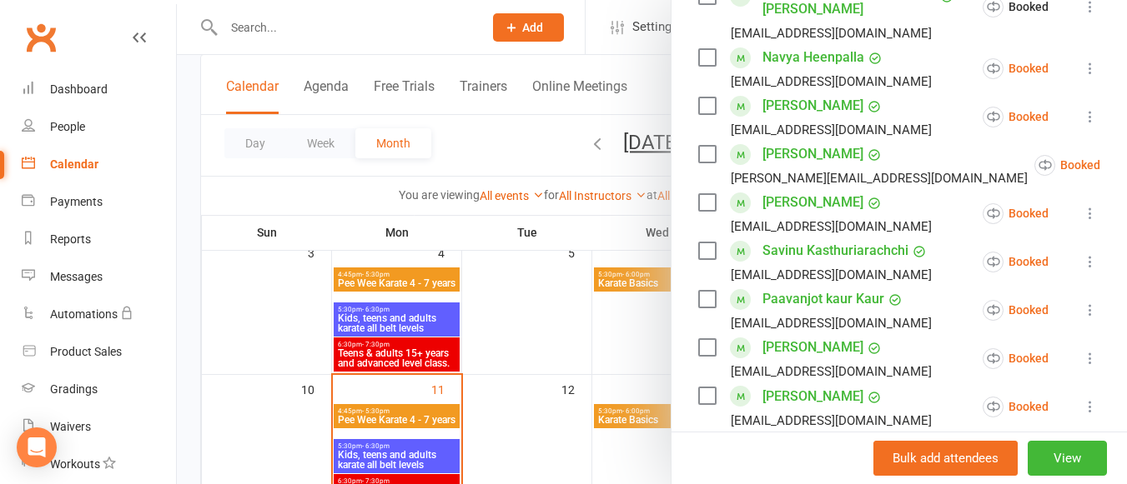
scroll to position [752, 0]
click at [1082, 59] on icon at bounding box center [1090, 67] width 17 height 17
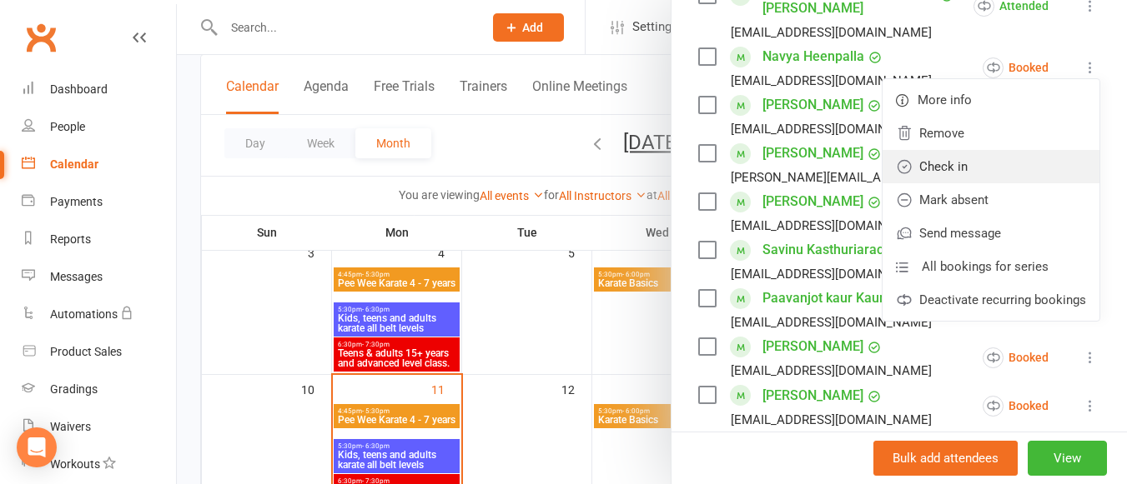
click at [985, 150] on link "Check in" at bounding box center [990, 166] width 217 height 33
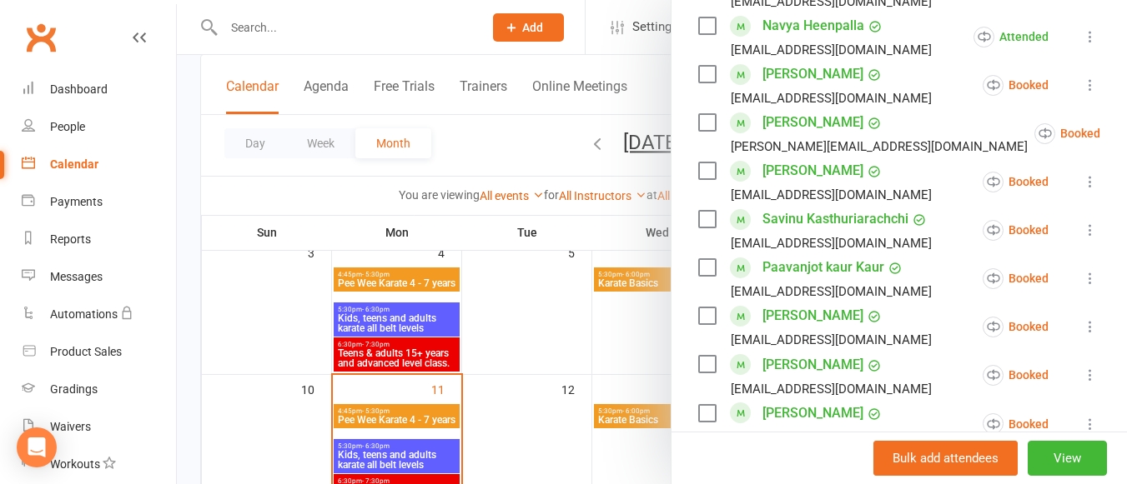
scroll to position [787, 0]
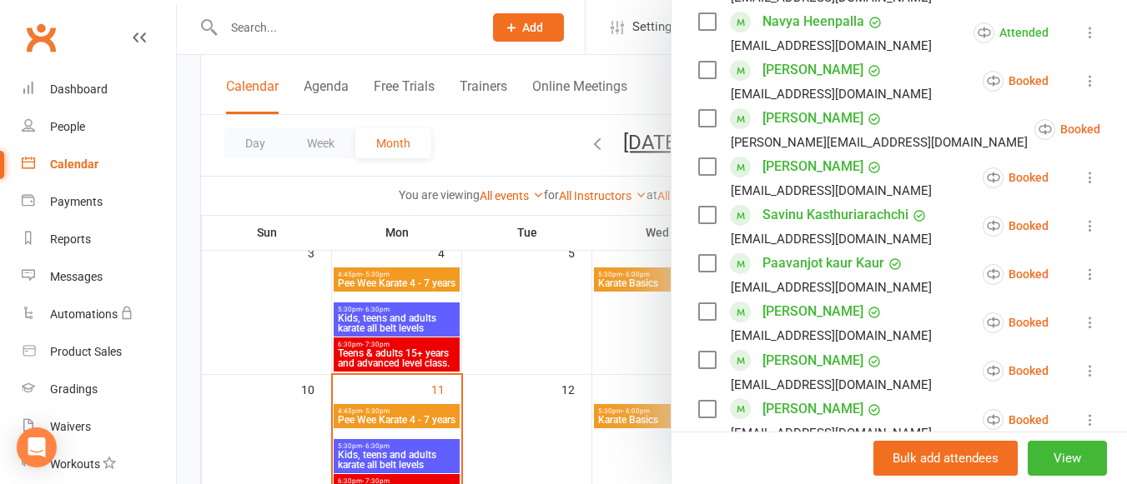
click at [1082, 169] on icon at bounding box center [1090, 177] width 17 height 17
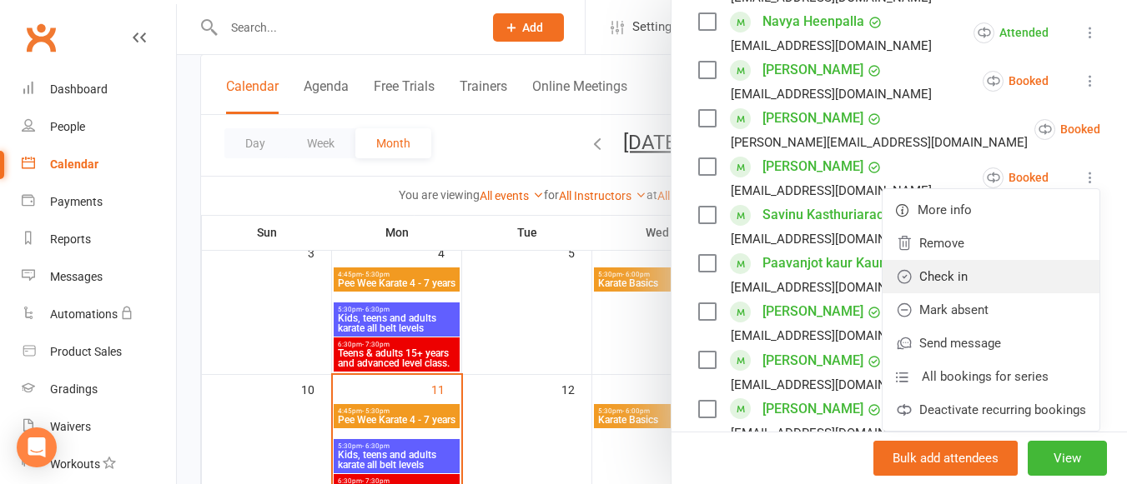
click at [940, 260] on link "Check in" at bounding box center [990, 276] width 217 height 33
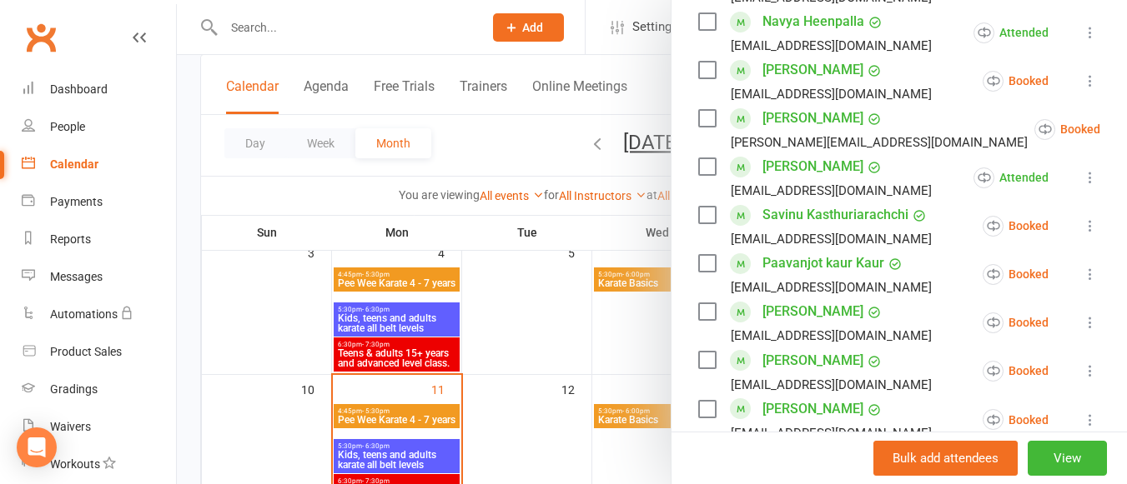
click at [1126, 121] on icon at bounding box center [1141, 129] width 17 height 17
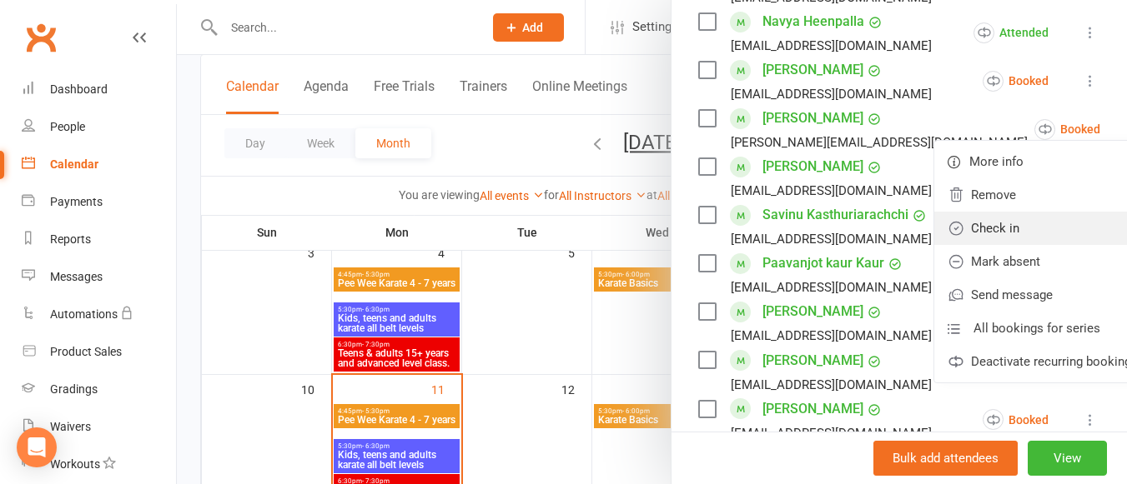
click at [993, 212] on link "Check in" at bounding box center [1042, 228] width 217 height 33
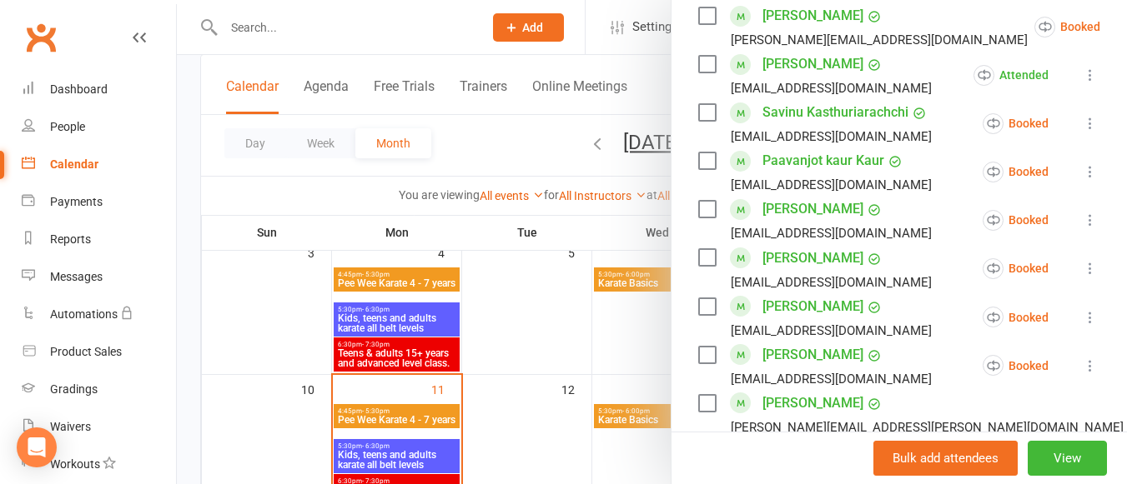
scroll to position [891, 0]
click at [1082, 114] on icon at bounding box center [1090, 122] width 17 height 17
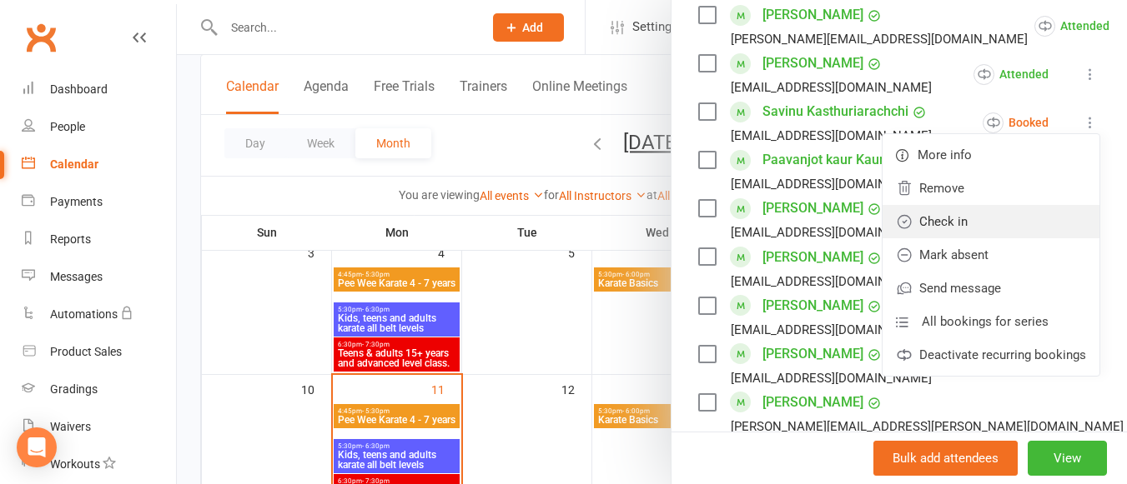
click at [993, 205] on link "Check in" at bounding box center [990, 221] width 217 height 33
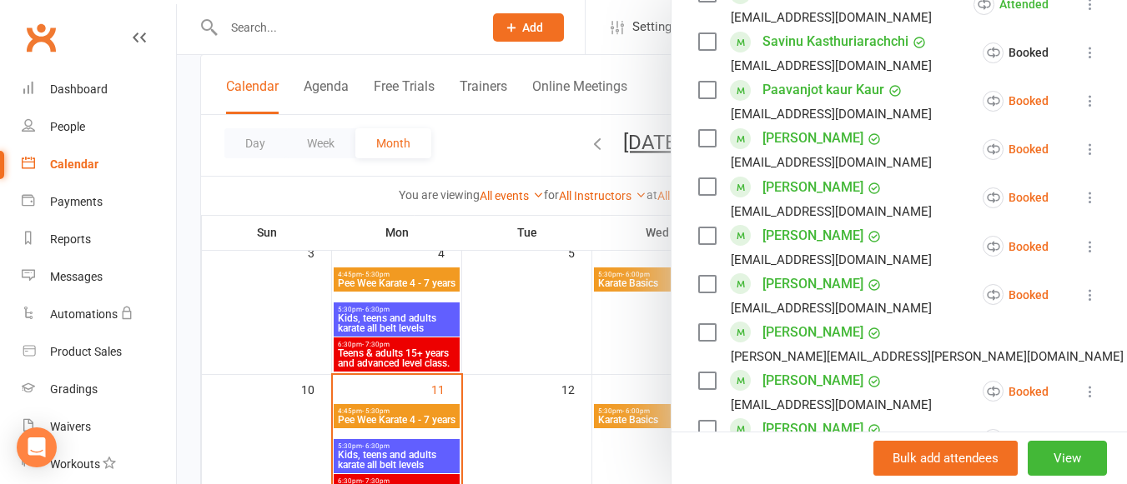
scroll to position [971, 0]
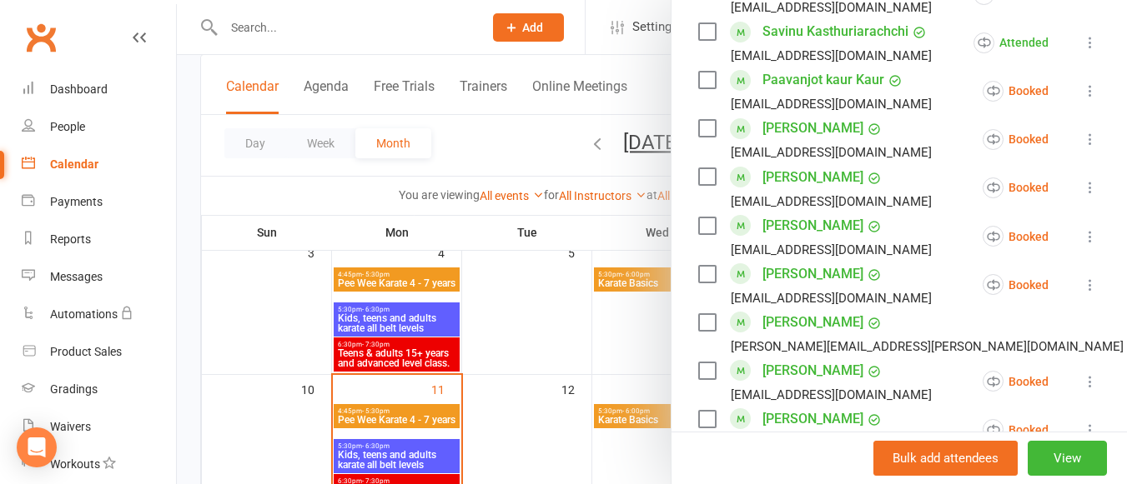
click at [1082, 83] on icon at bounding box center [1090, 91] width 17 height 17
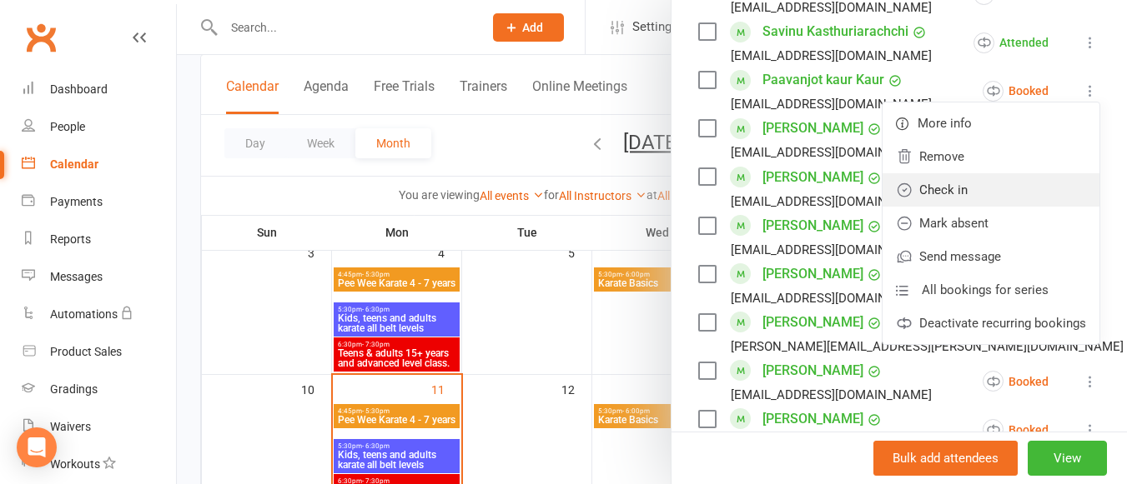
click at [976, 173] on link "Check in" at bounding box center [990, 189] width 217 height 33
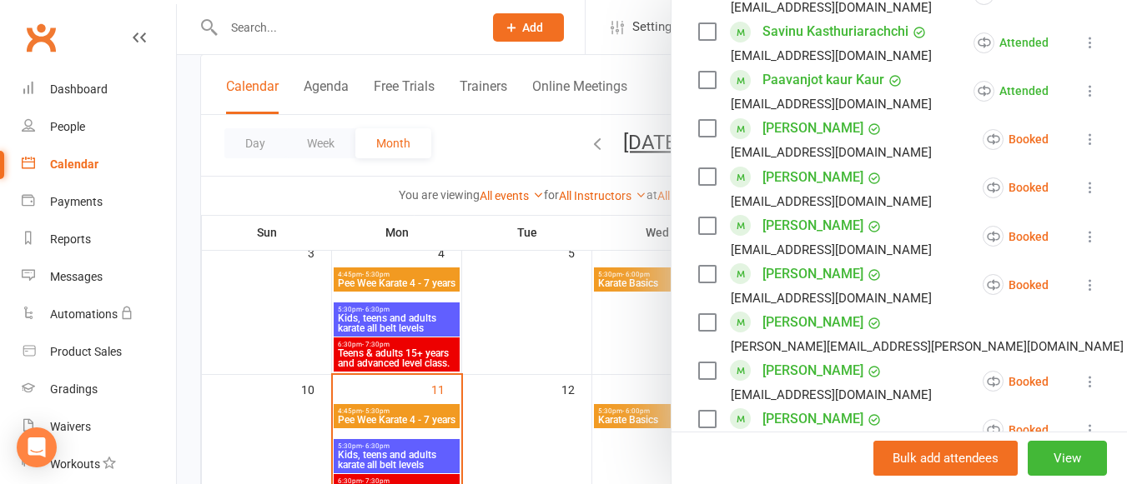
click at [1082, 131] on icon at bounding box center [1090, 139] width 17 height 17
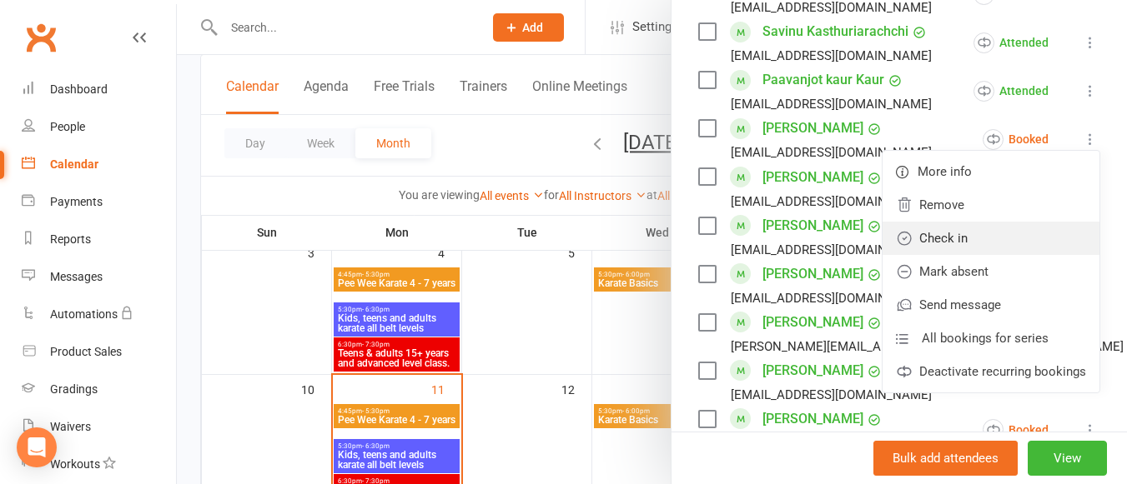
click at [976, 222] on link "Check in" at bounding box center [990, 238] width 217 height 33
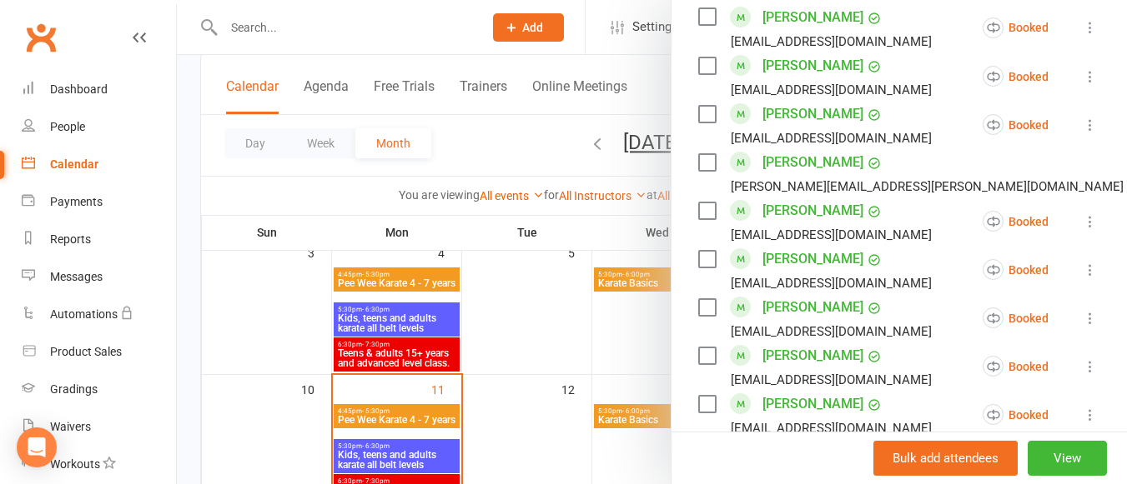
scroll to position [1052, 0]
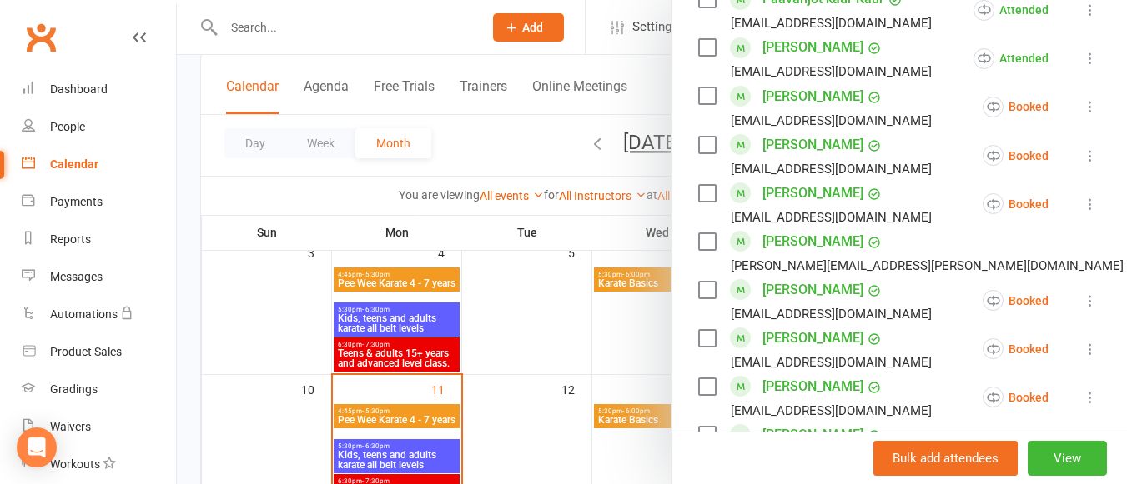
click at [1082, 98] on icon at bounding box center [1090, 106] width 17 height 17
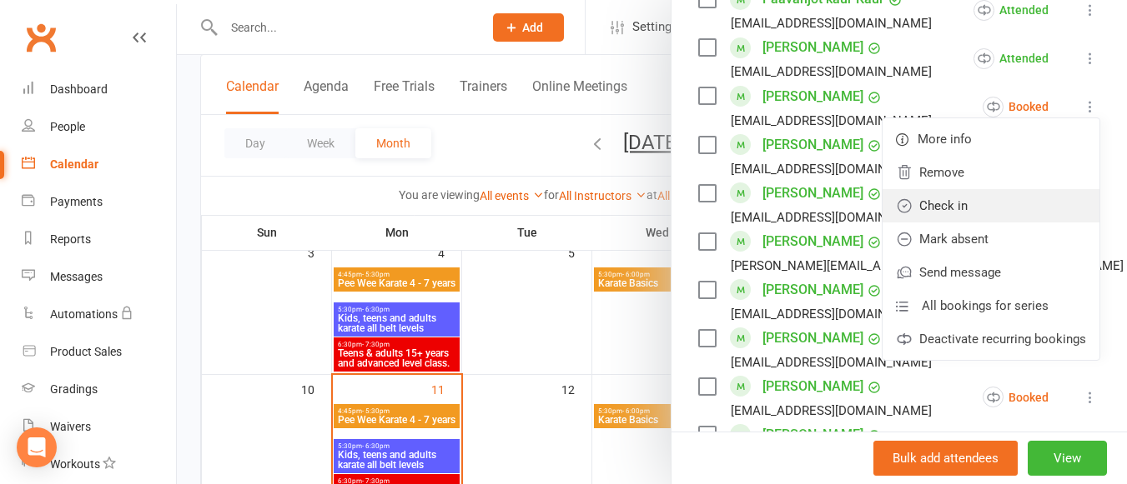
click at [968, 189] on link "Check in" at bounding box center [990, 205] width 217 height 33
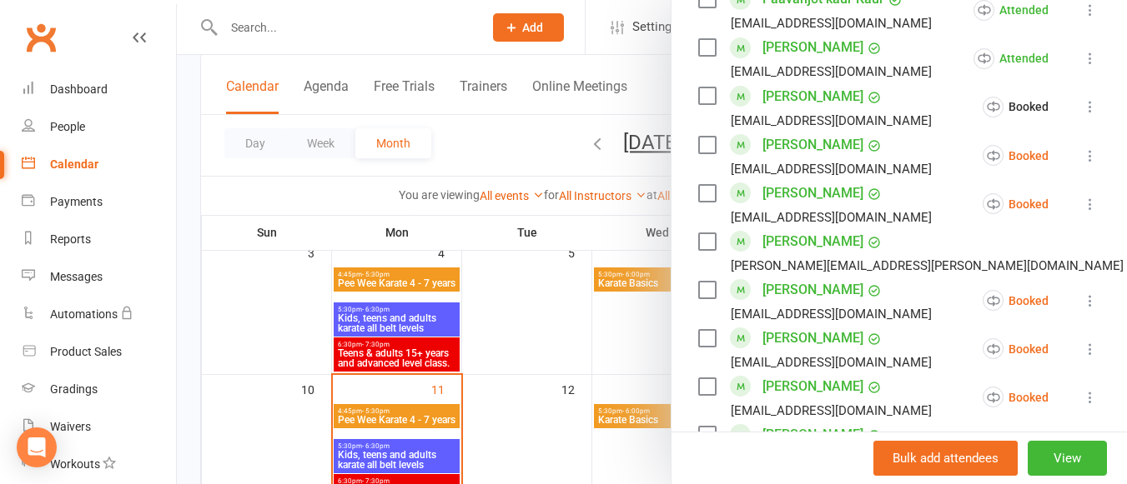
click at [1082, 148] on icon at bounding box center [1090, 156] width 17 height 17
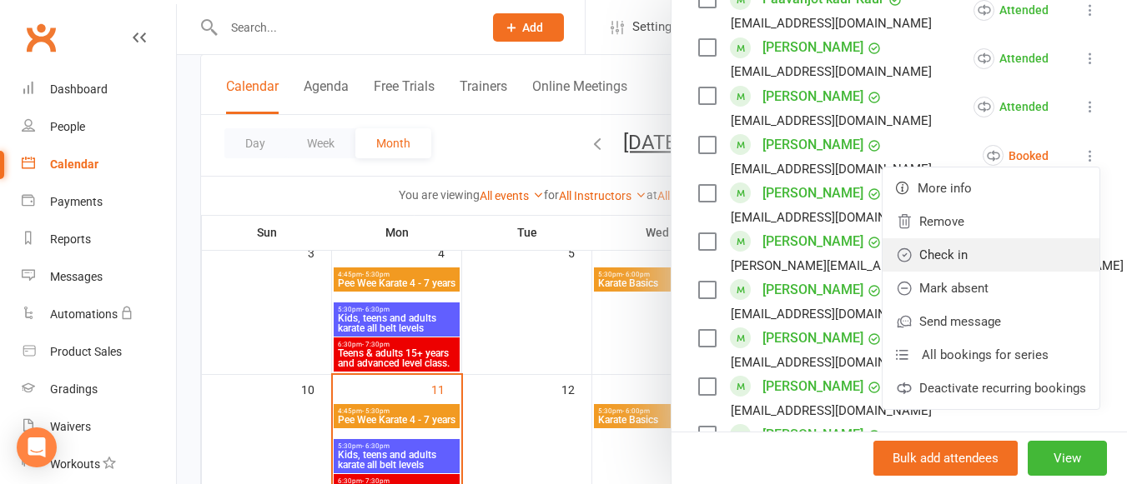
click at [983, 238] on link "Check in" at bounding box center [990, 254] width 217 height 33
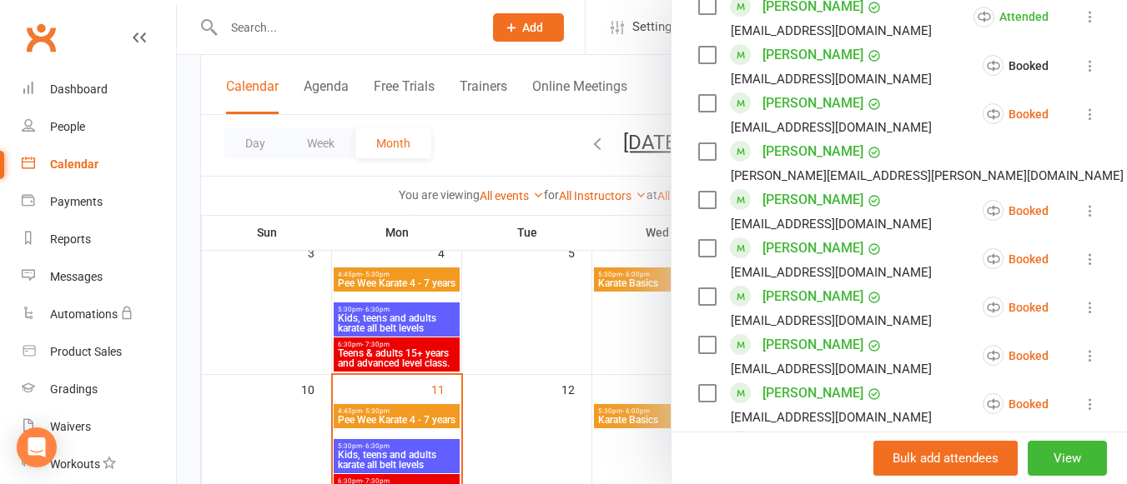
scroll to position [1145, 0]
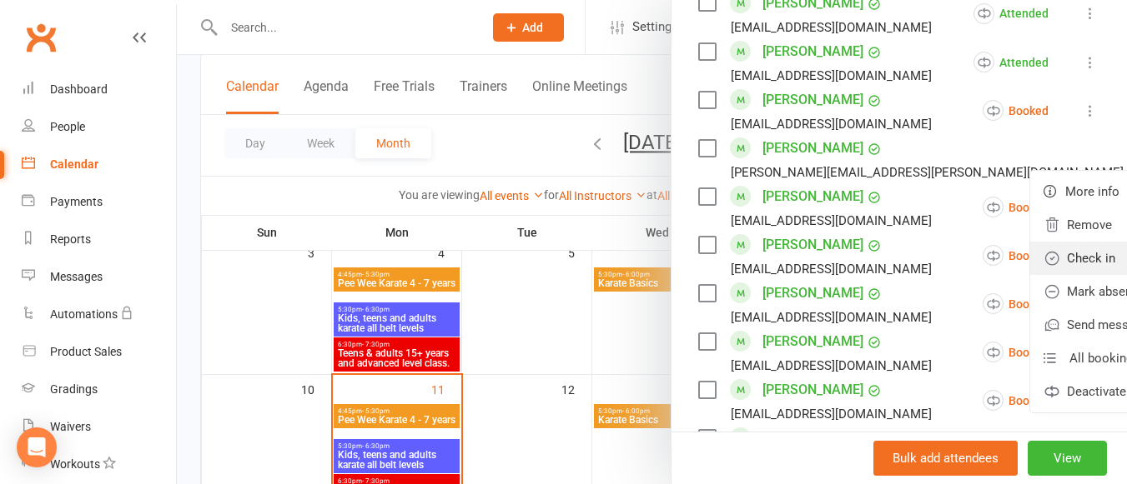
click at [1030, 242] on link "Check in" at bounding box center [1138, 258] width 217 height 33
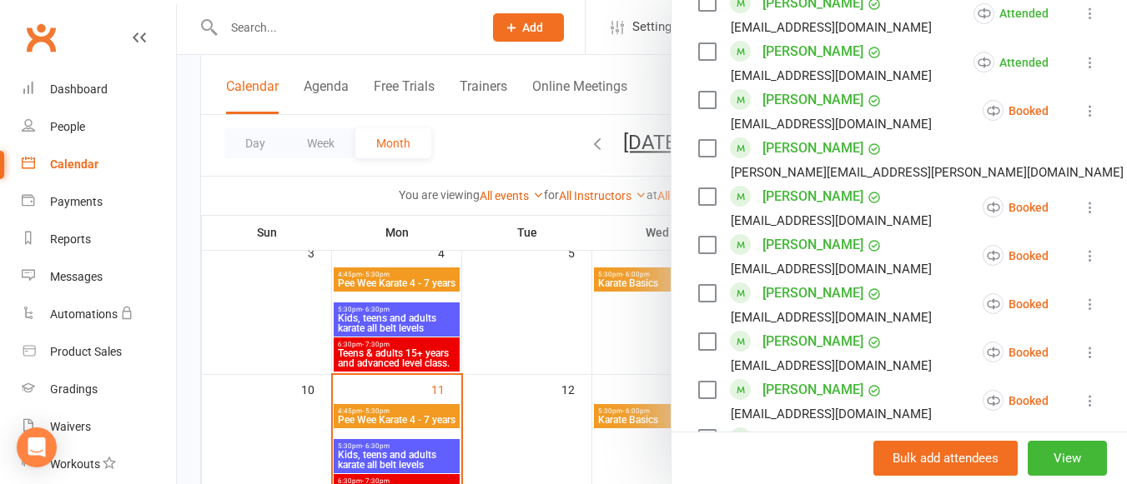
click at [1082, 199] on icon at bounding box center [1090, 207] width 17 height 17
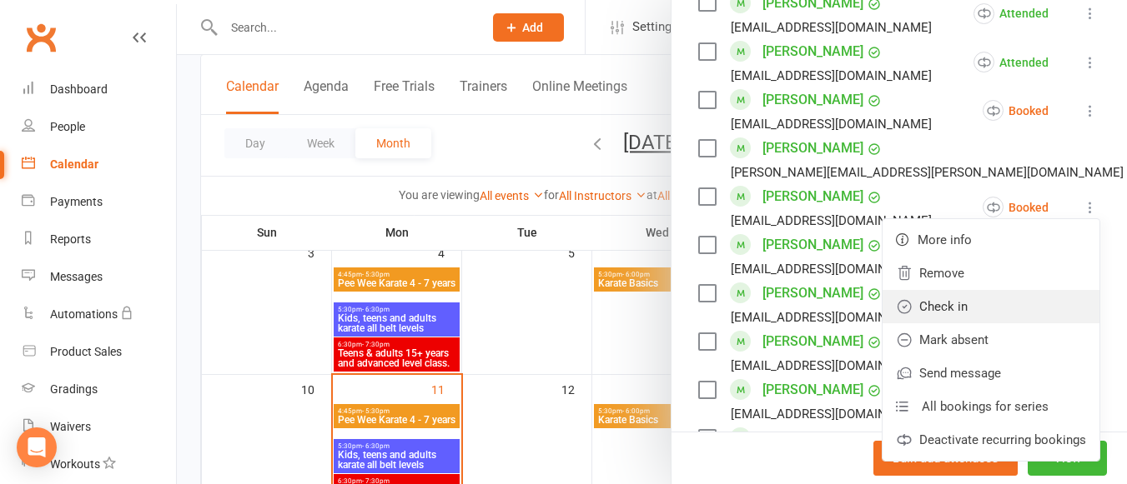
click at [945, 290] on link "Check in" at bounding box center [990, 306] width 217 height 33
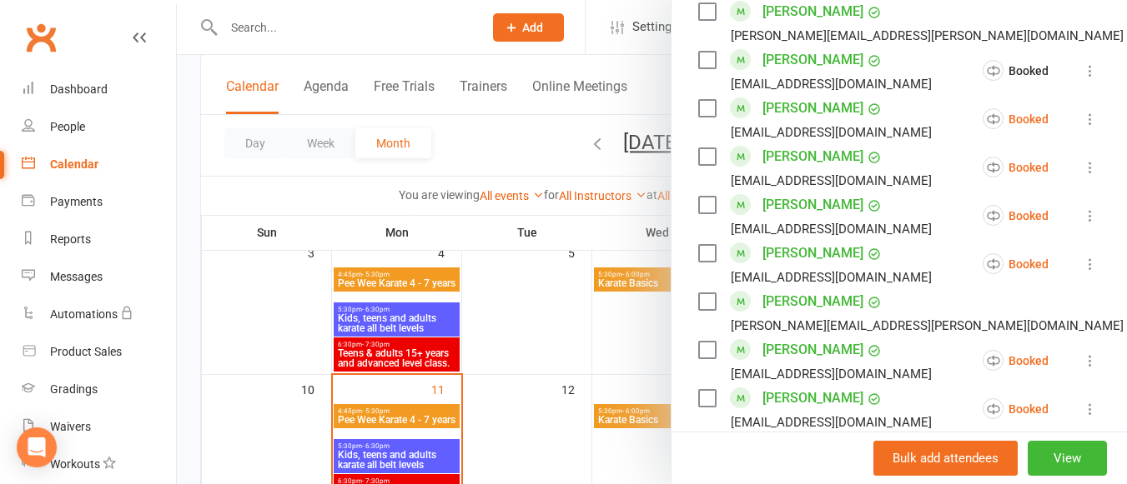
scroll to position [1283, 0]
click at [1082, 110] on icon at bounding box center [1090, 118] width 17 height 17
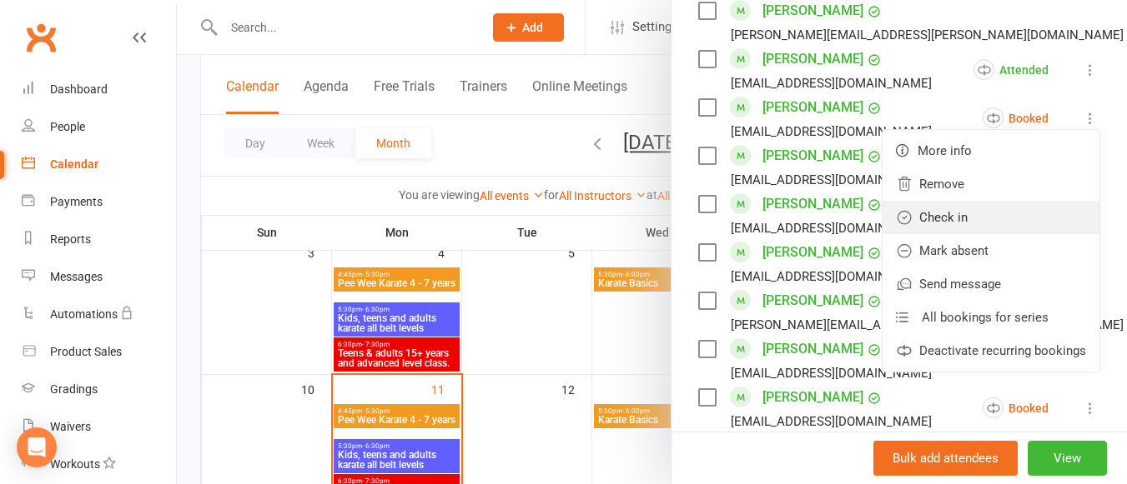
click at [979, 201] on link "Check in" at bounding box center [990, 217] width 217 height 33
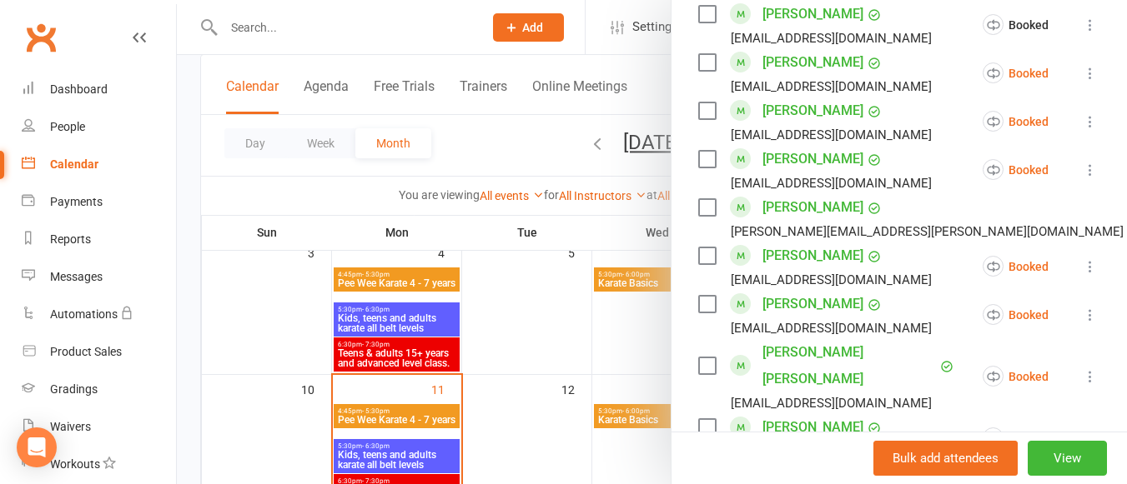
scroll to position [1377, 0]
click at [1082, 113] on icon at bounding box center [1090, 121] width 17 height 17
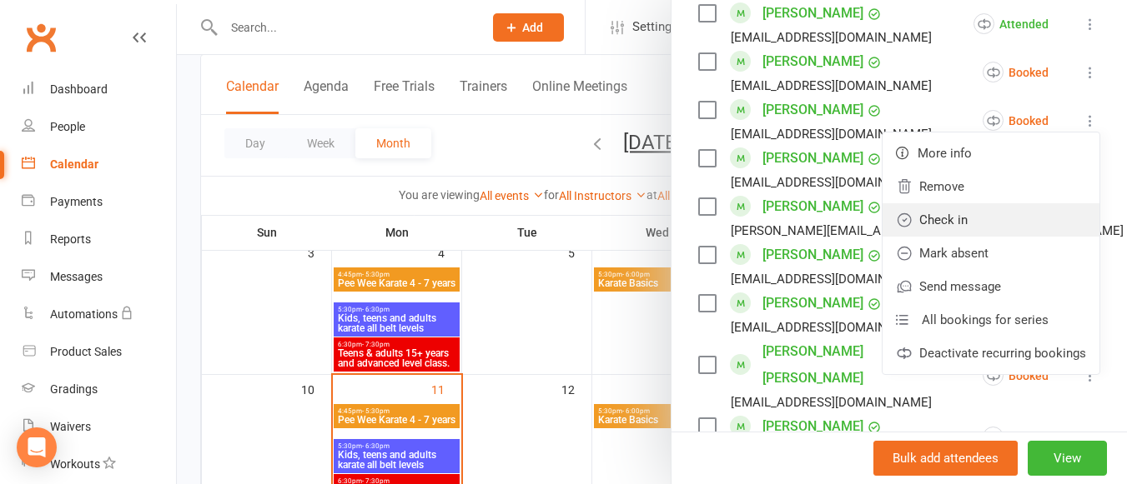
click at [960, 203] on link "Check in" at bounding box center [990, 219] width 217 height 33
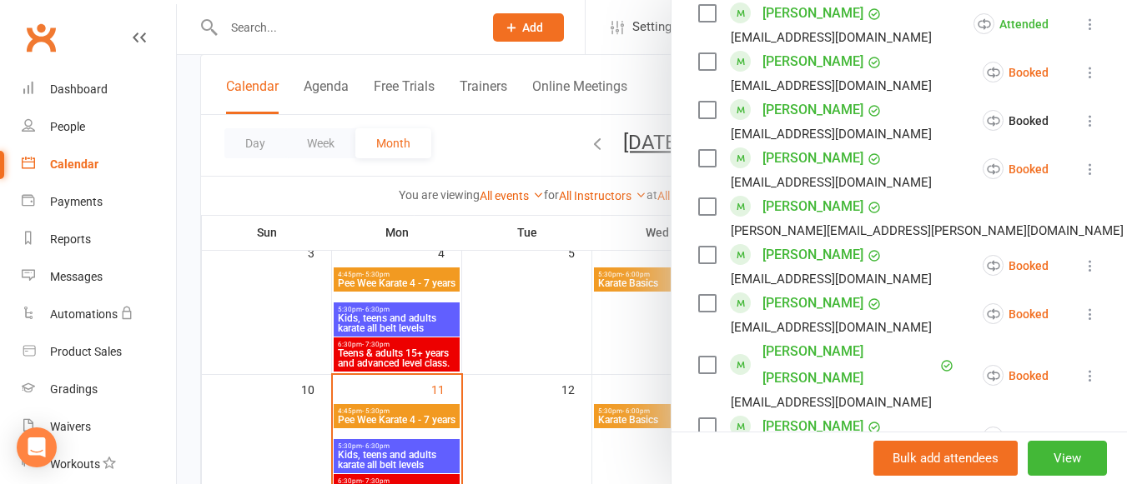
click at [1080, 159] on button at bounding box center [1090, 169] width 20 height 20
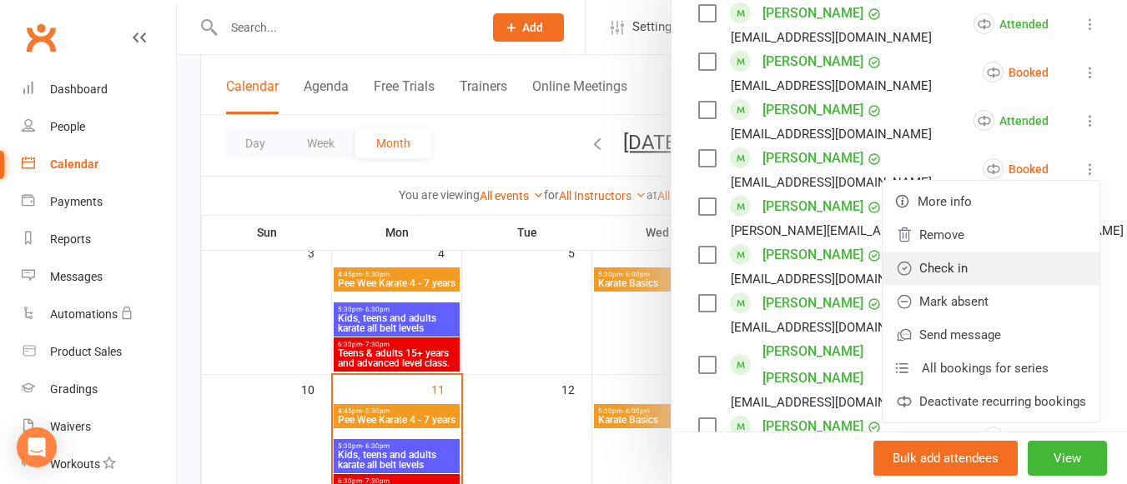
click at [956, 252] on link "Check in" at bounding box center [990, 268] width 217 height 33
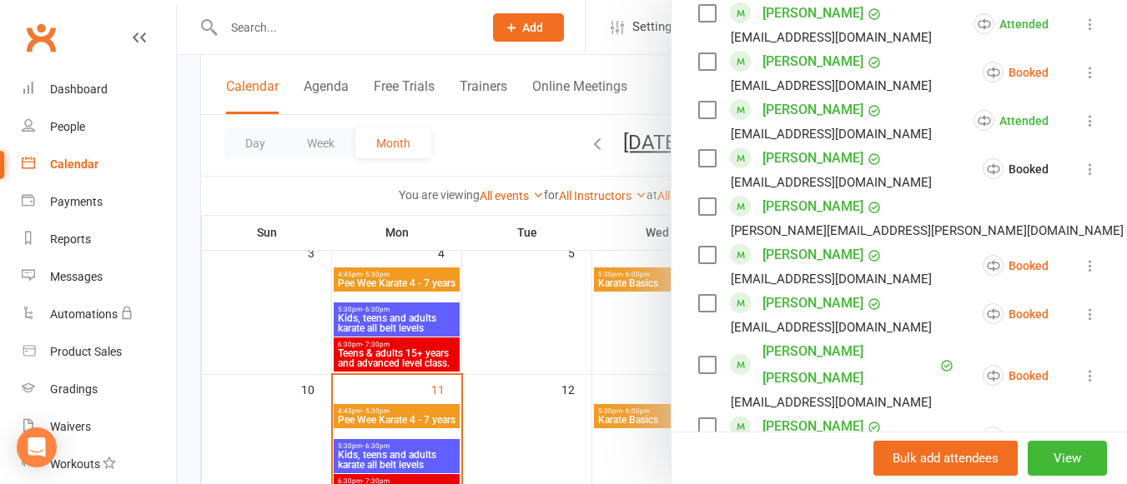
scroll to position [1450, 0]
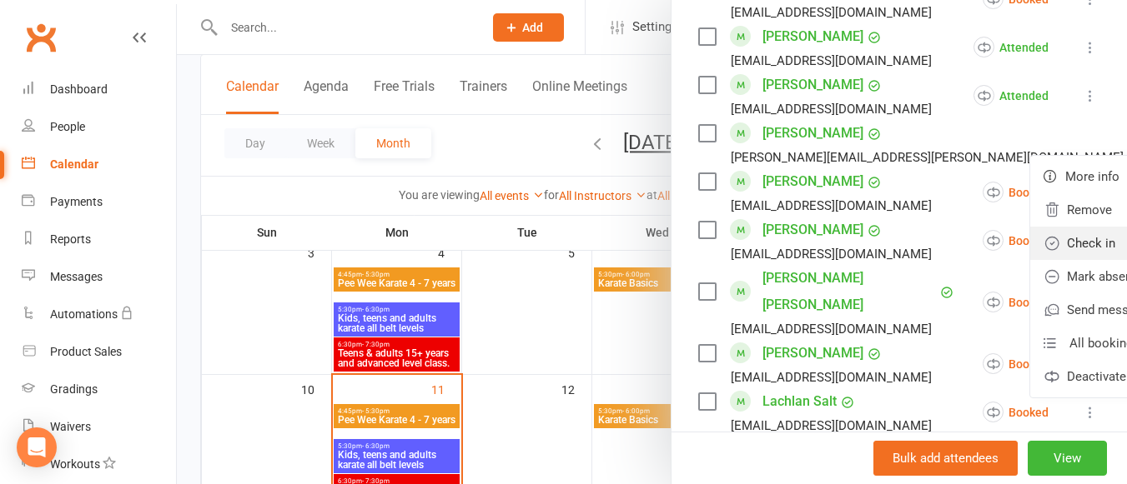
click at [1030, 227] on link "Check in" at bounding box center [1138, 243] width 217 height 33
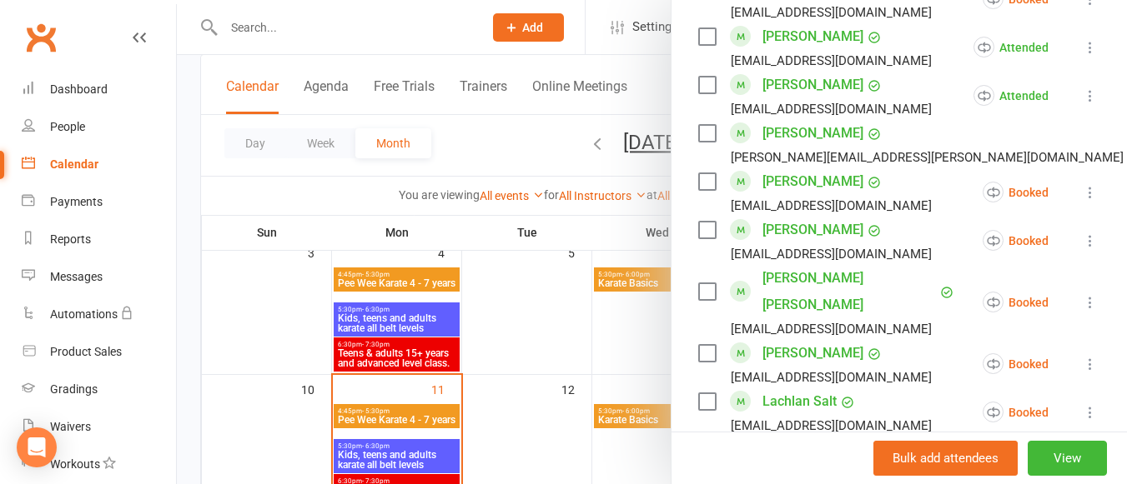
click at [1082, 184] on icon at bounding box center [1090, 192] width 17 height 17
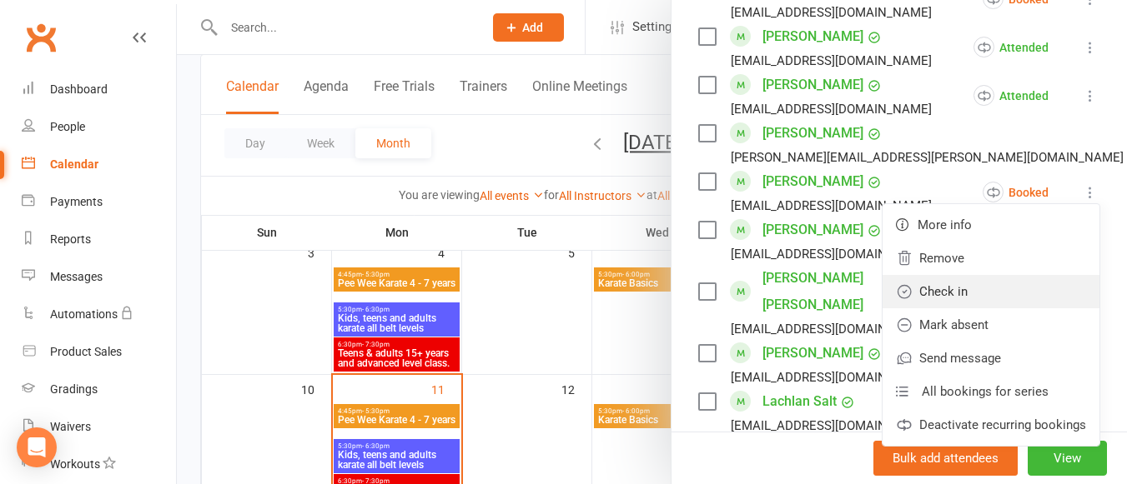
click at [983, 275] on link "Check in" at bounding box center [990, 291] width 217 height 33
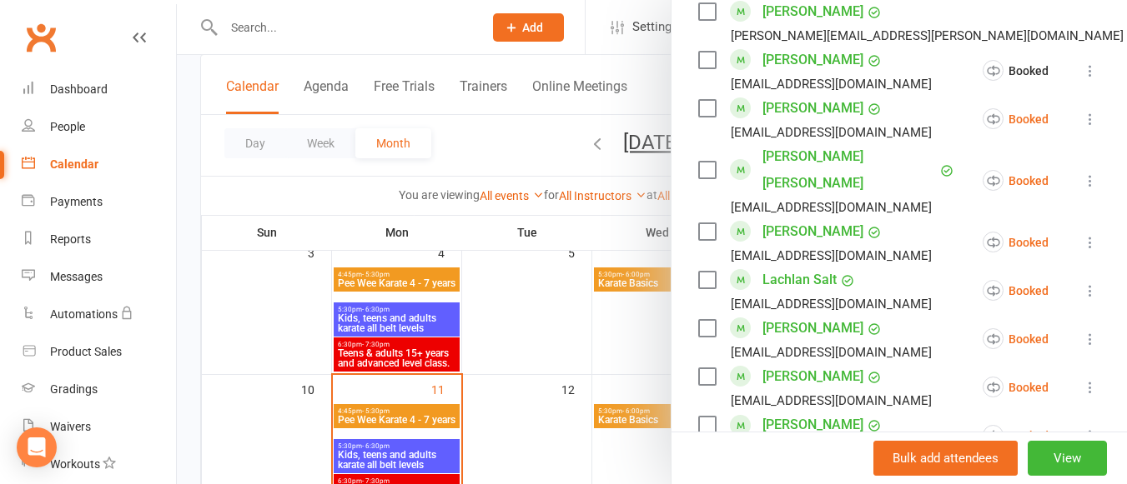
scroll to position [1573, 0]
click at [1082, 110] on icon at bounding box center [1090, 118] width 17 height 17
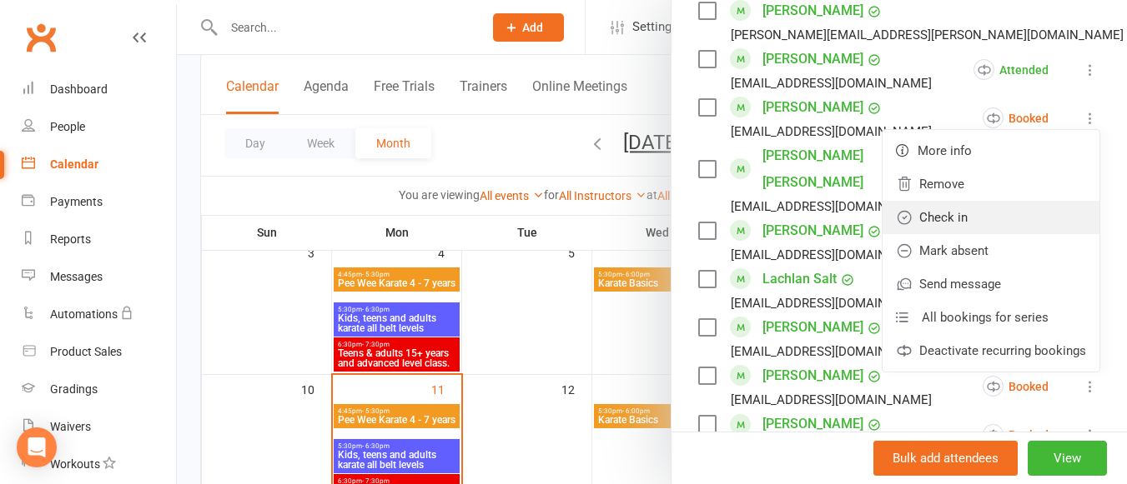
click at [999, 201] on link "Check in" at bounding box center [990, 217] width 217 height 33
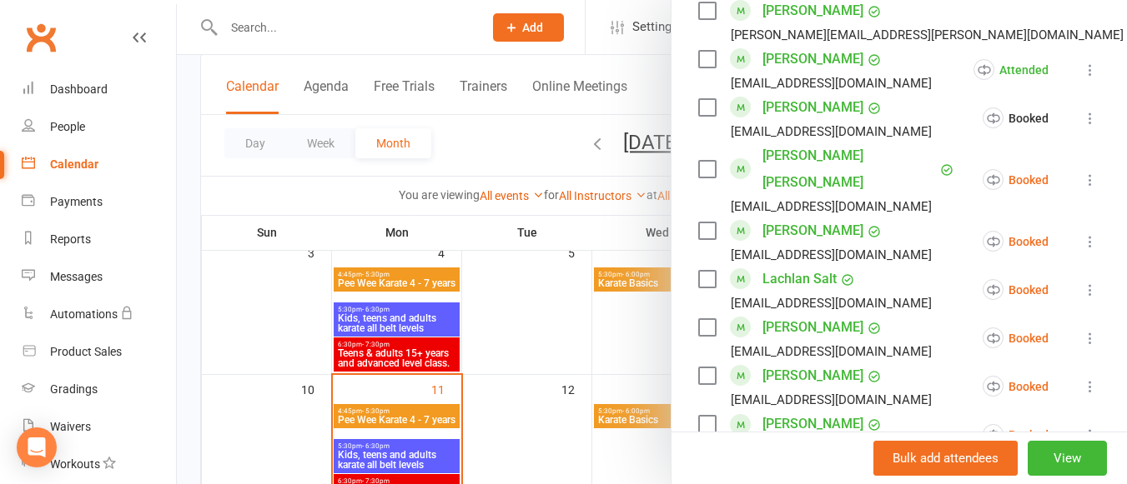
click at [1082, 172] on icon at bounding box center [1090, 180] width 17 height 17
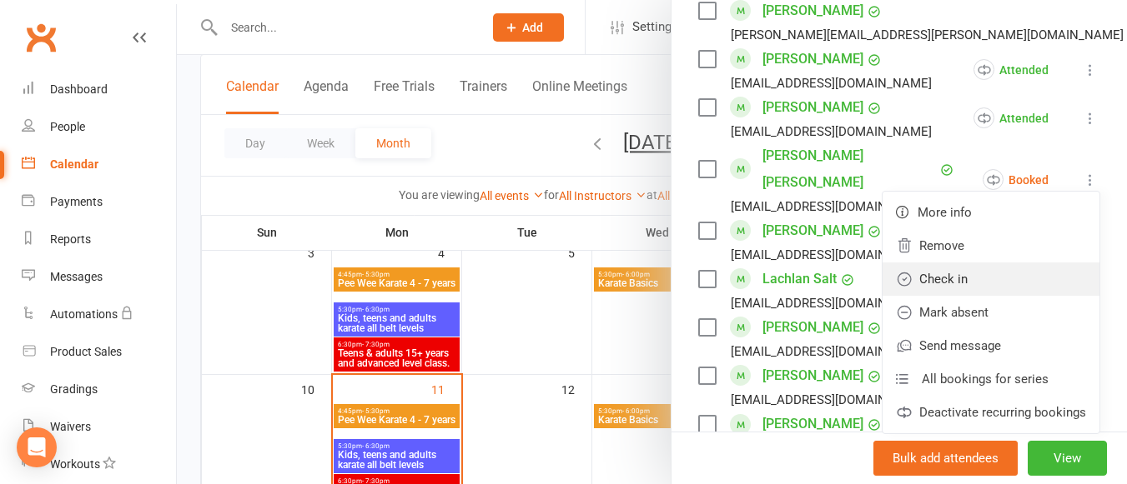
click at [991, 263] on link "Check in" at bounding box center [990, 279] width 217 height 33
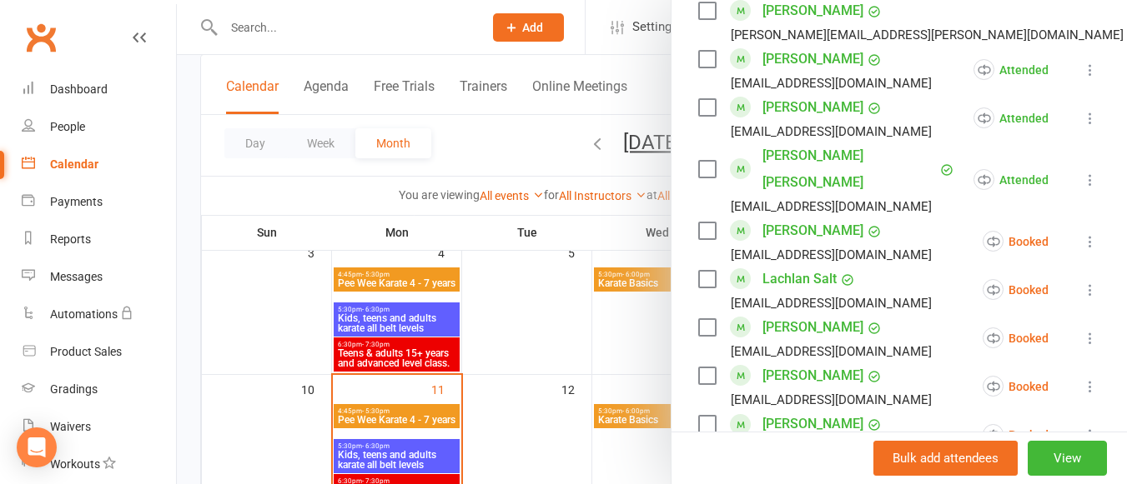
click at [1082, 282] on icon at bounding box center [1090, 290] width 17 height 17
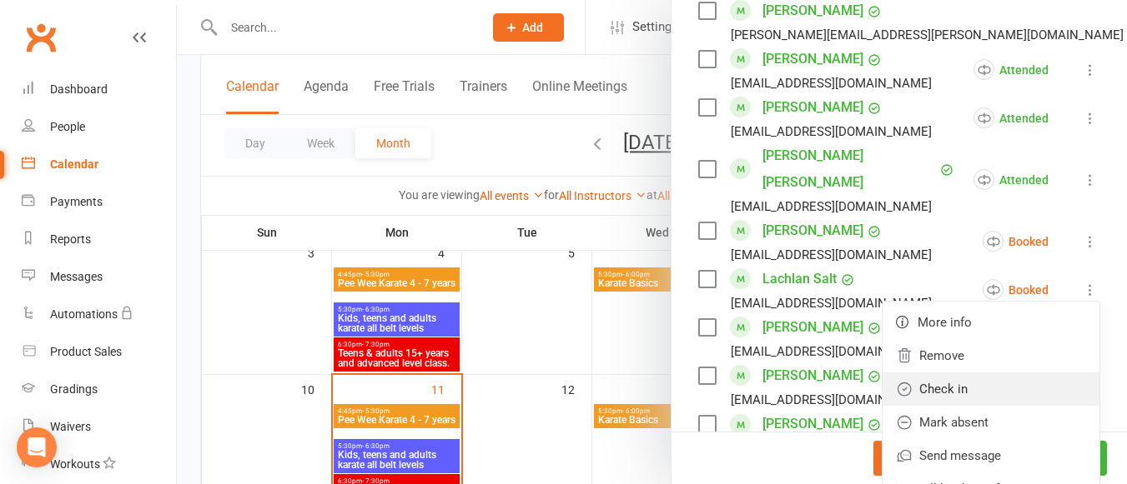
click at [997, 373] on link "Check in" at bounding box center [990, 389] width 217 height 33
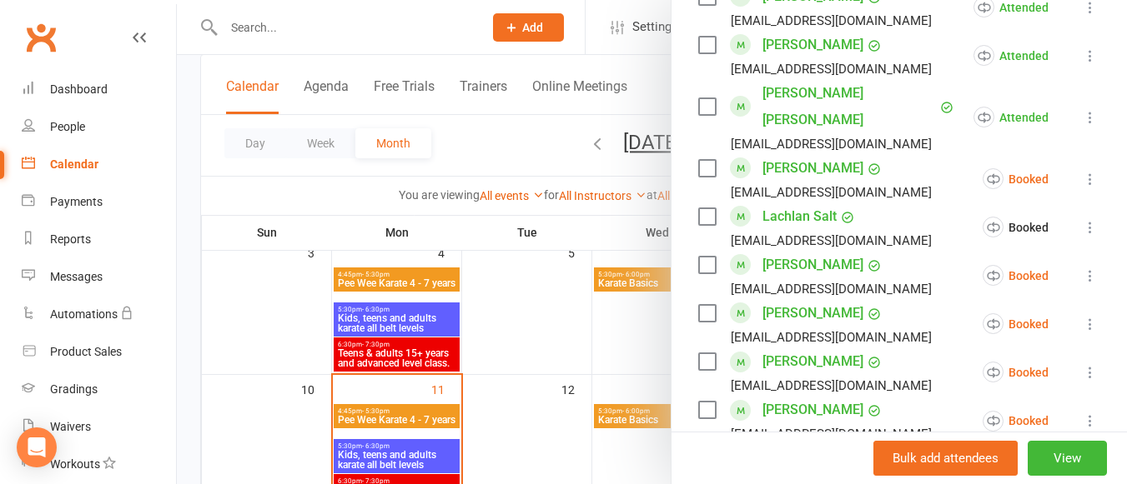
scroll to position [1636, 0]
click at [1082, 267] on icon at bounding box center [1090, 275] width 17 height 17
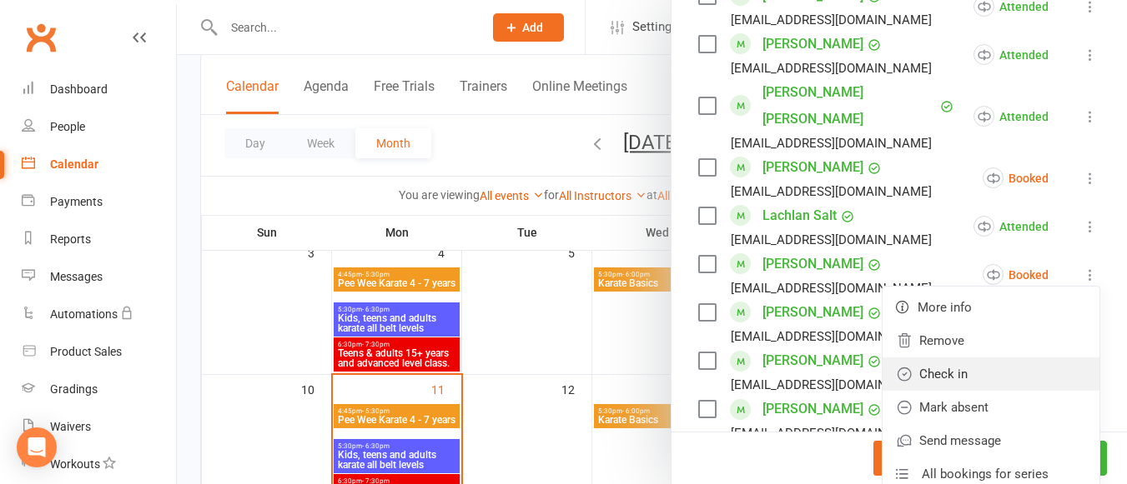
click at [994, 358] on link "Check in" at bounding box center [990, 374] width 217 height 33
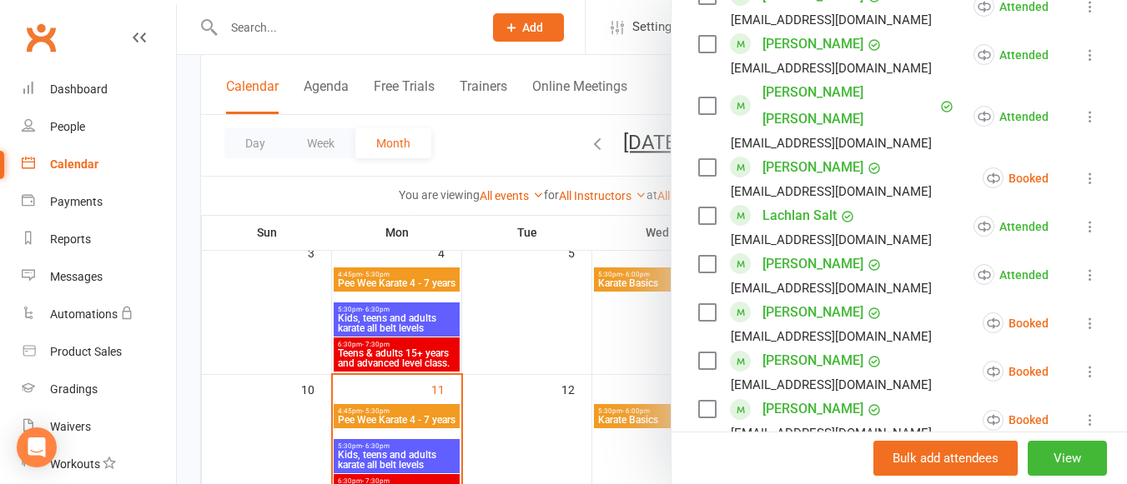
click at [1082, 315] on icon at bounding box center [1090, 323] width 17 height 17
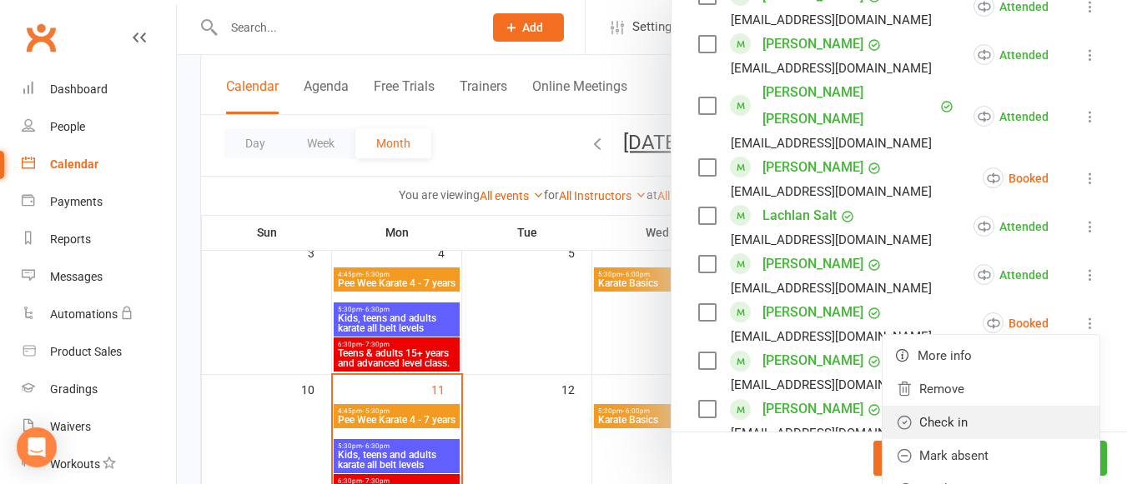
click at [977, 406] on link "Check in" at bounding box center [990, 422] width 217 height 33
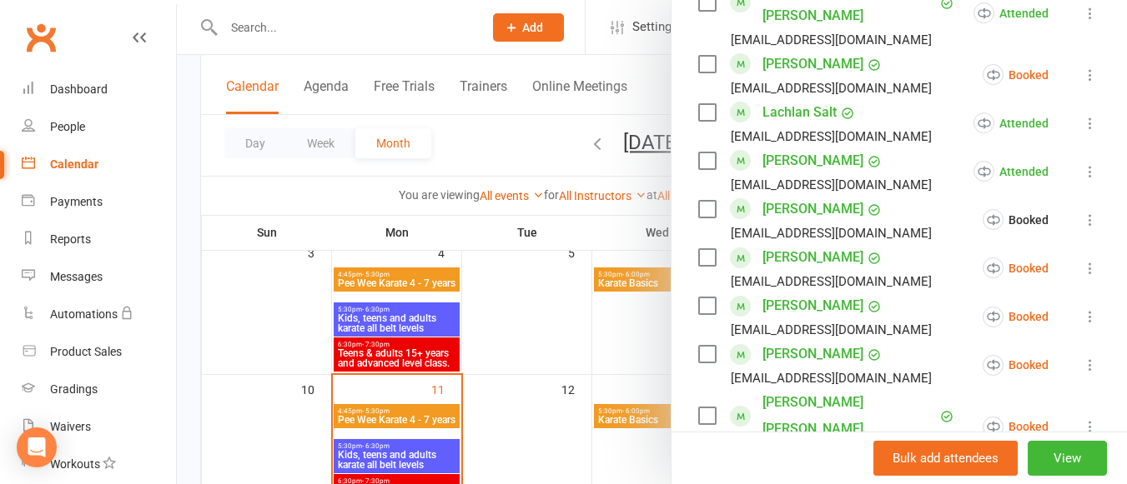
scroll to position [1740, 0]
click at [1082, 259] on icon at bounding box center [1090, 267] width 17 height 17
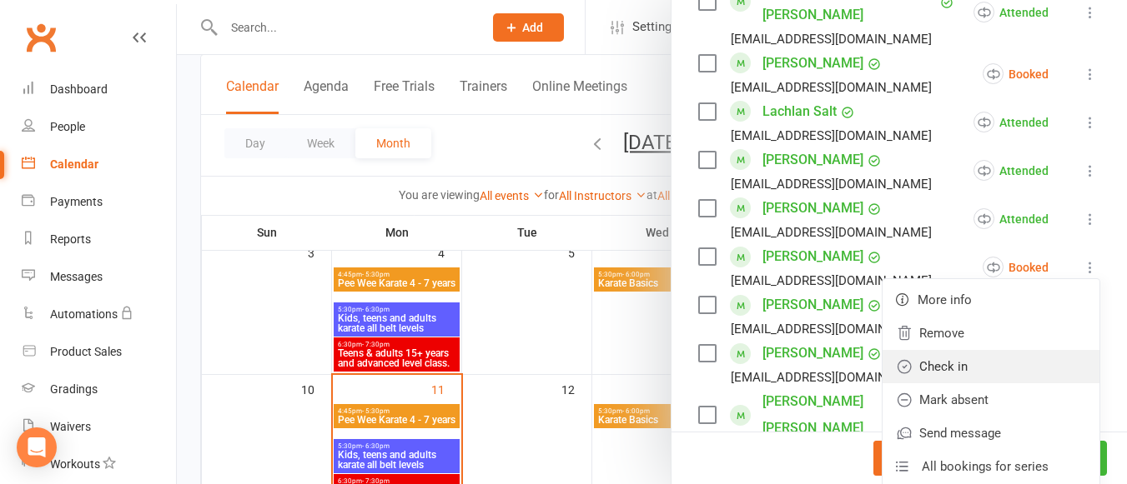
click at [943, 350] on link "Check in" at bounding box center [990, 366] width 217 height 33
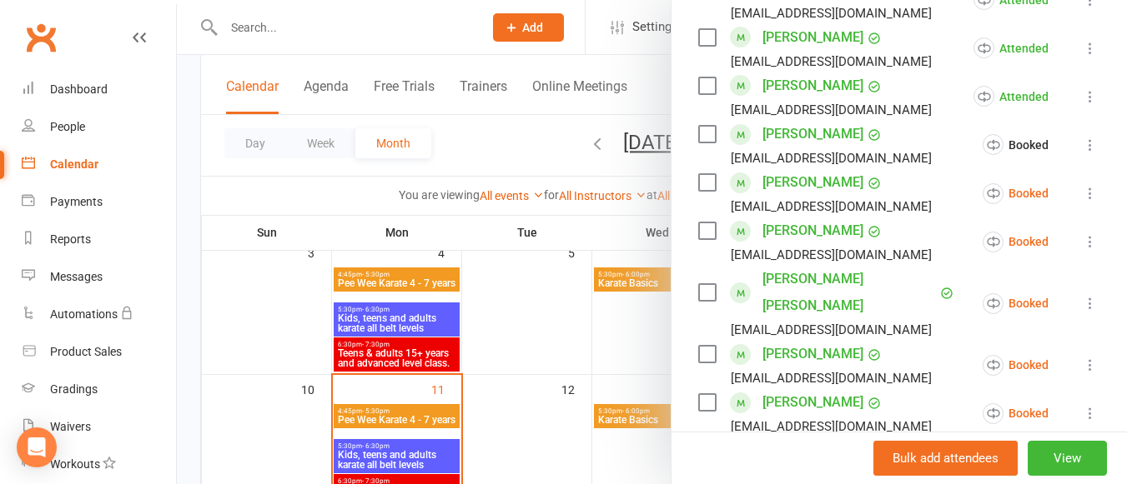
scroll to position [1864, 0]
click at [1082, 184] on icon at bounding box center [1090, 192] width 17 height 17
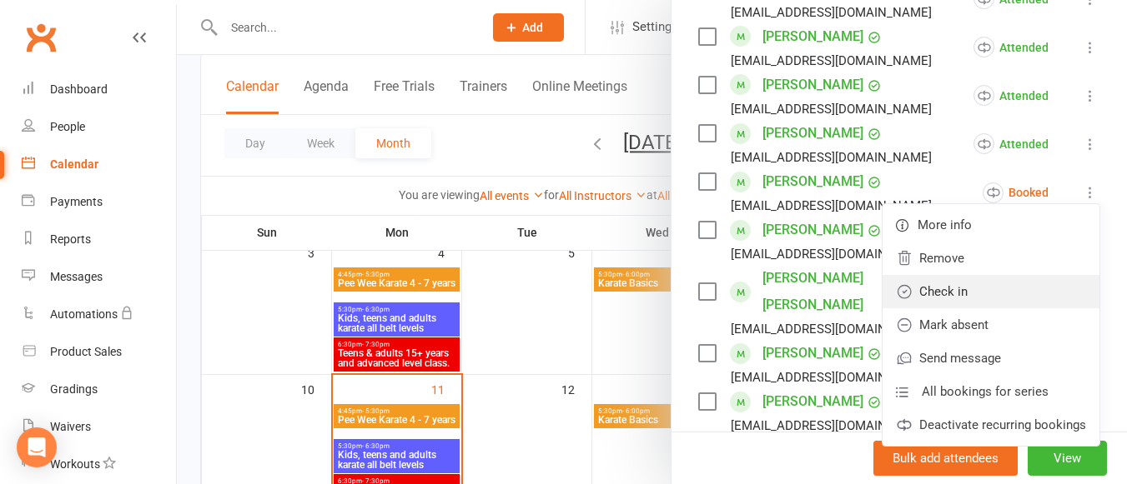
click at [972, 275] on link "Check in" at bounding box center [990, 291] width 217 height 33
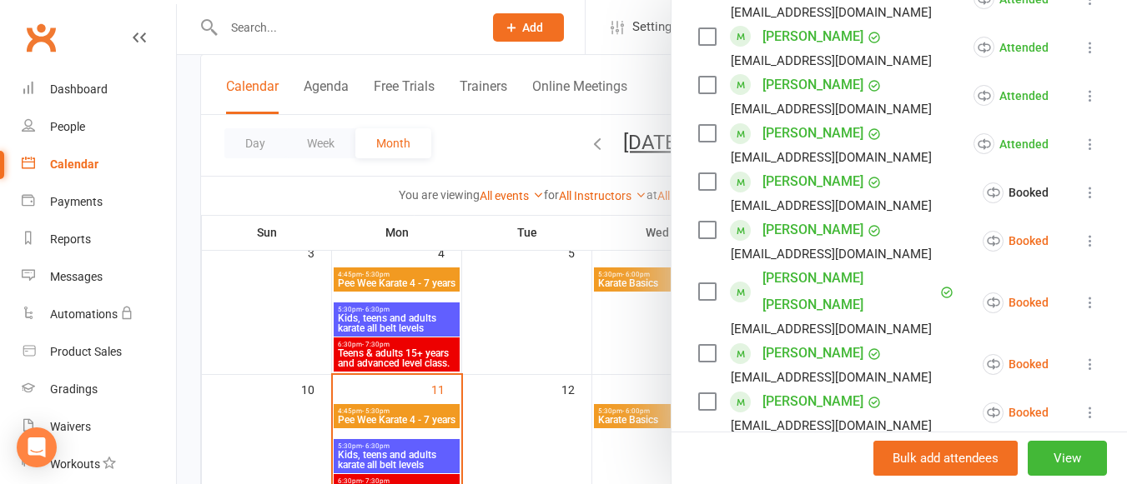
click at [1082, 233] on icon at bounding box center [1090, 241] width 17 height 17
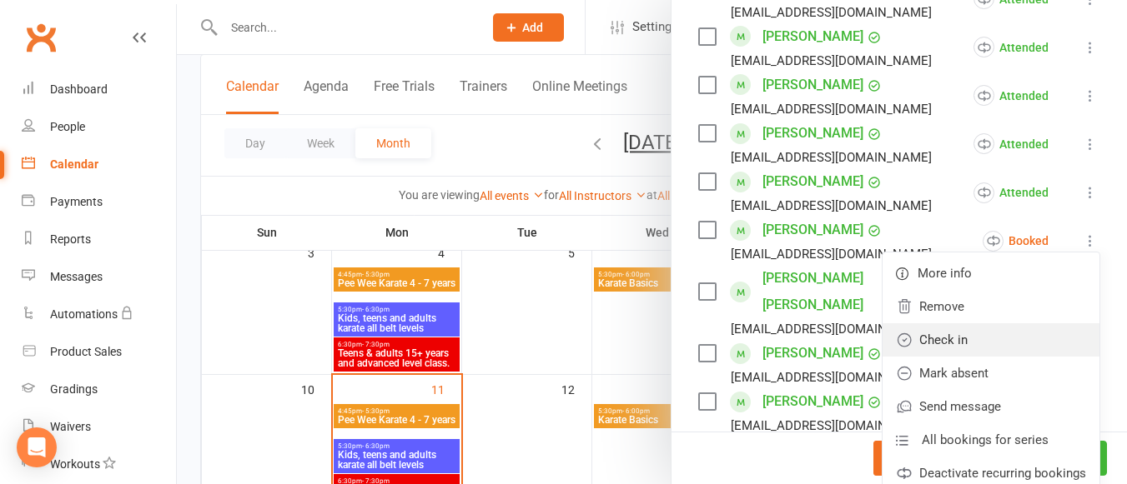
click at [976, 324] on link "Check in" at bounding box center [990, 340] width 217 height 33
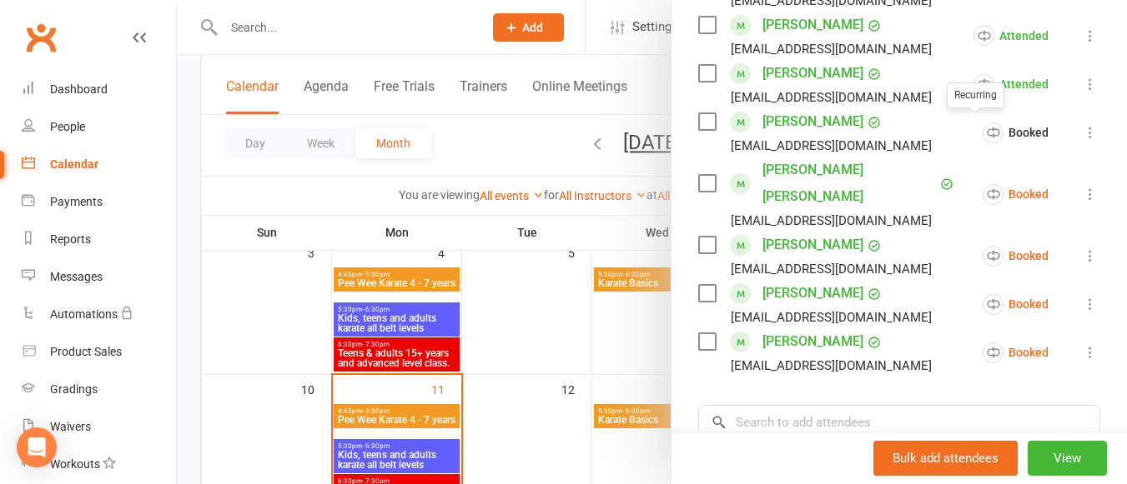
scroll to position [1977, 0]
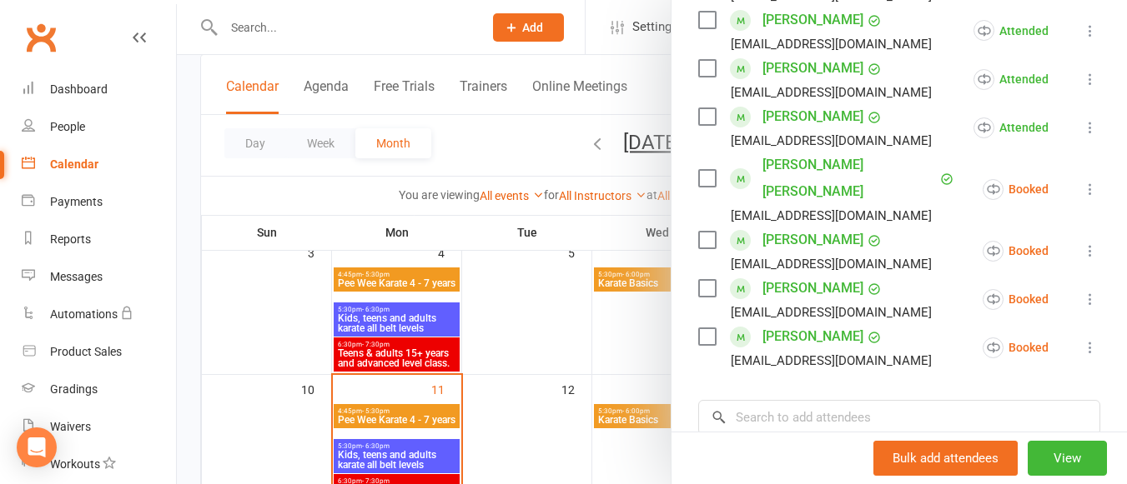
click at [1082, 243] on icon at bounding box center [1090, 251] width 17 height 17
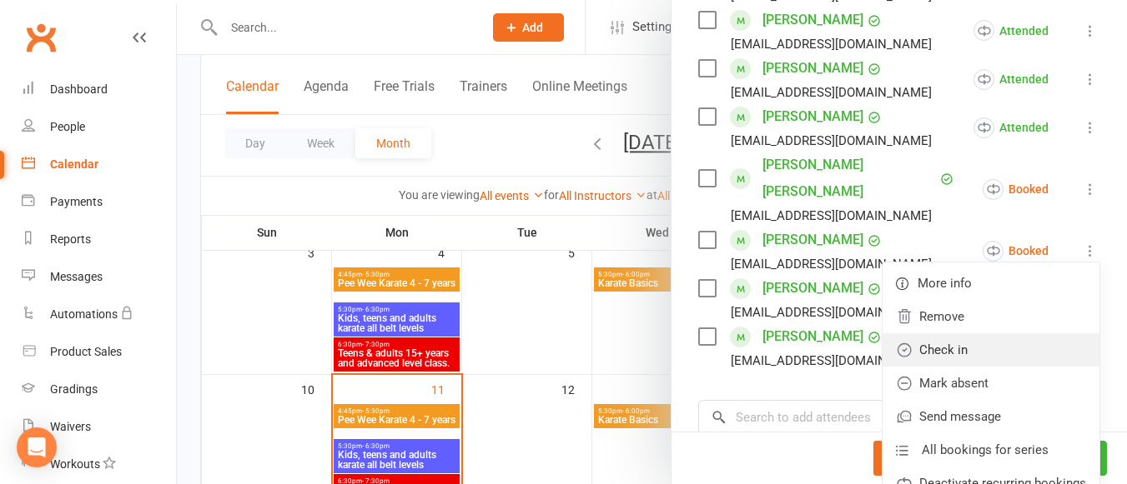
click at [1000, 334] on link "Check in" at bounding box center [990, 350] width 217 height 33
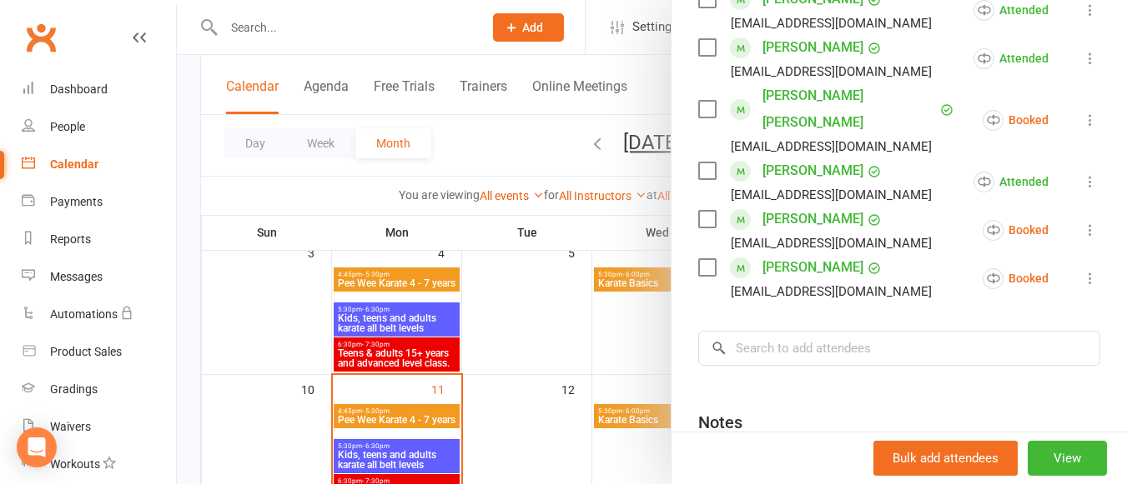
scroll to position [2047, 0]
click at [1082, 269] on icon at bounding box center [1090, 277] width 17 height 17
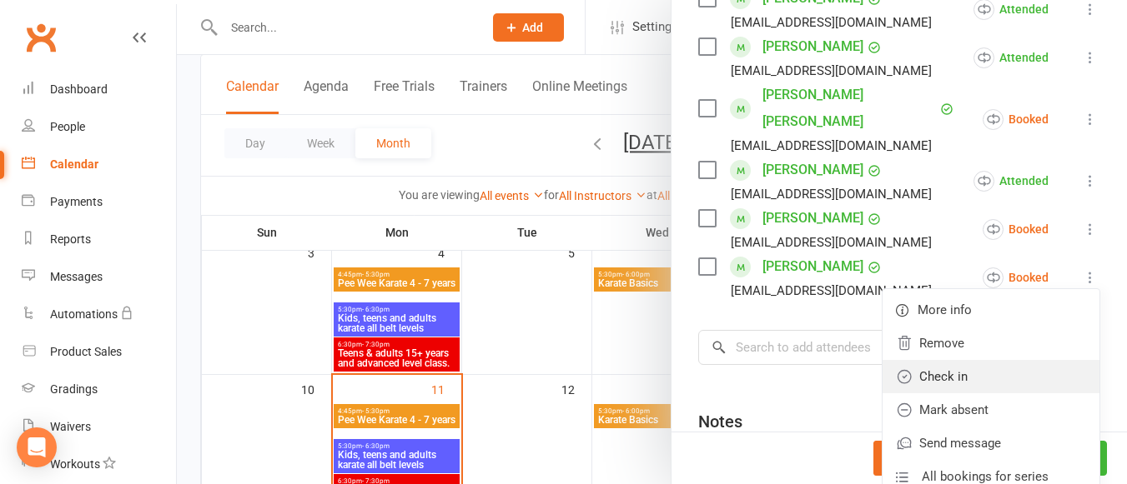
click at [923, 360] on link "Check in" at bounding box center [990, 376] width 217 height 33
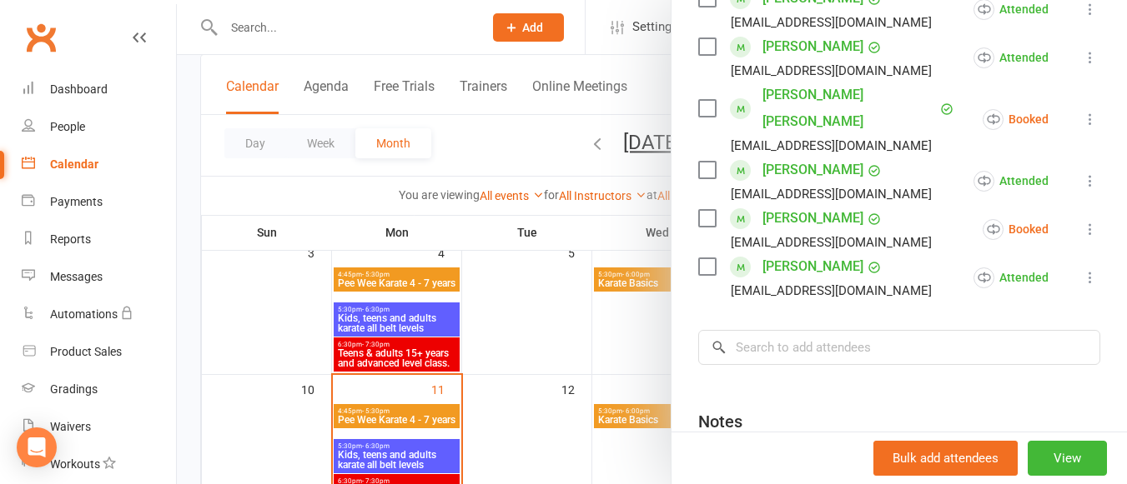
click at [429, 355] on div at bounding box center [652, 242] width 950 height 484
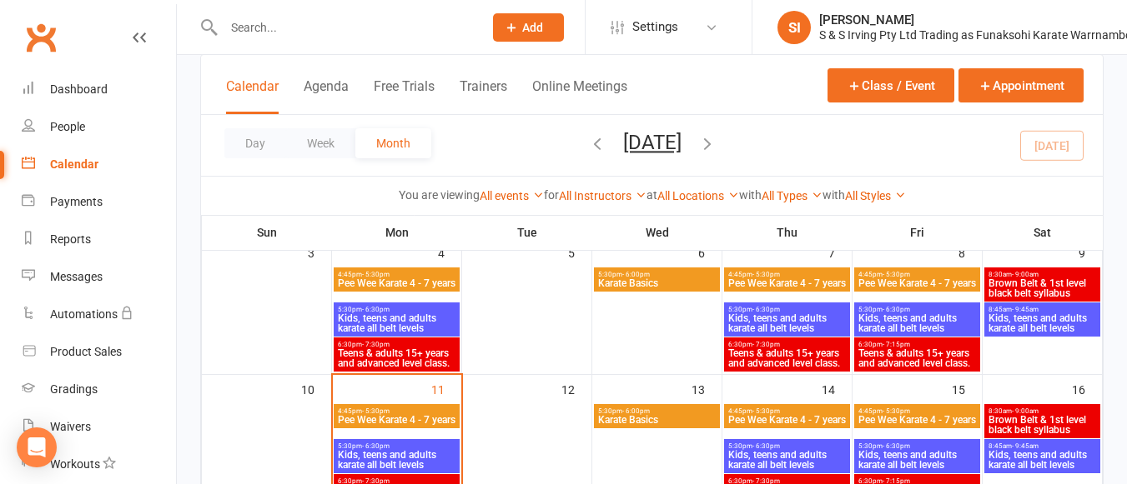
click at [436, 355] on span "Teens & adults 15+ years and advanced level class." at bounding box center [396, 359] width 119 height 20
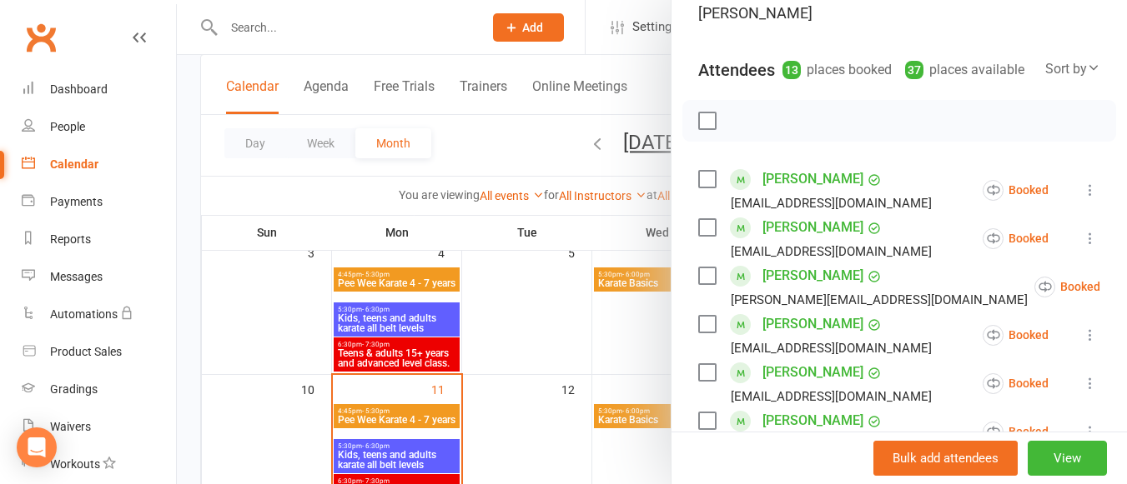
scroll to position [170, 0]
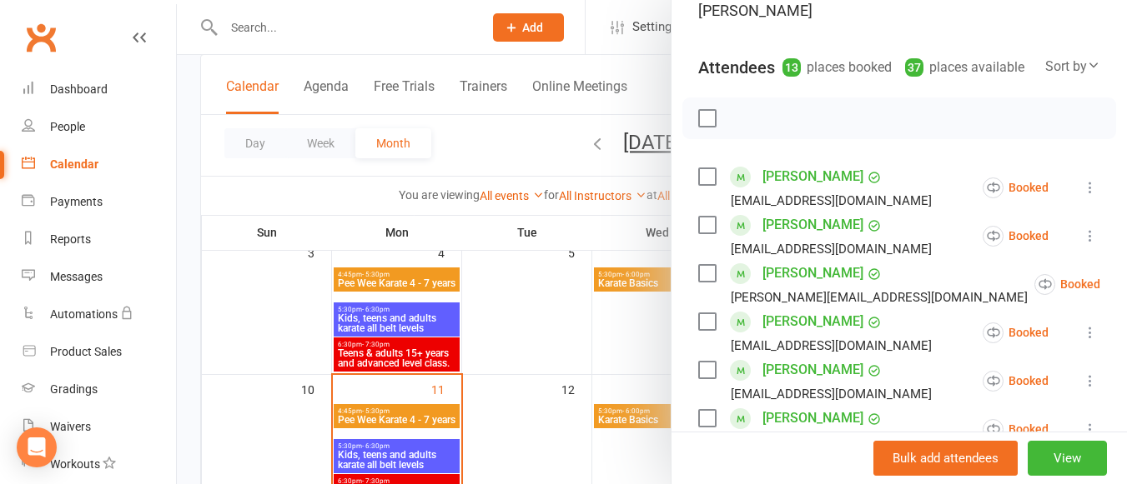
click at [1082, 186] on icon at bounding box center [1090, 187] width 17 height 17
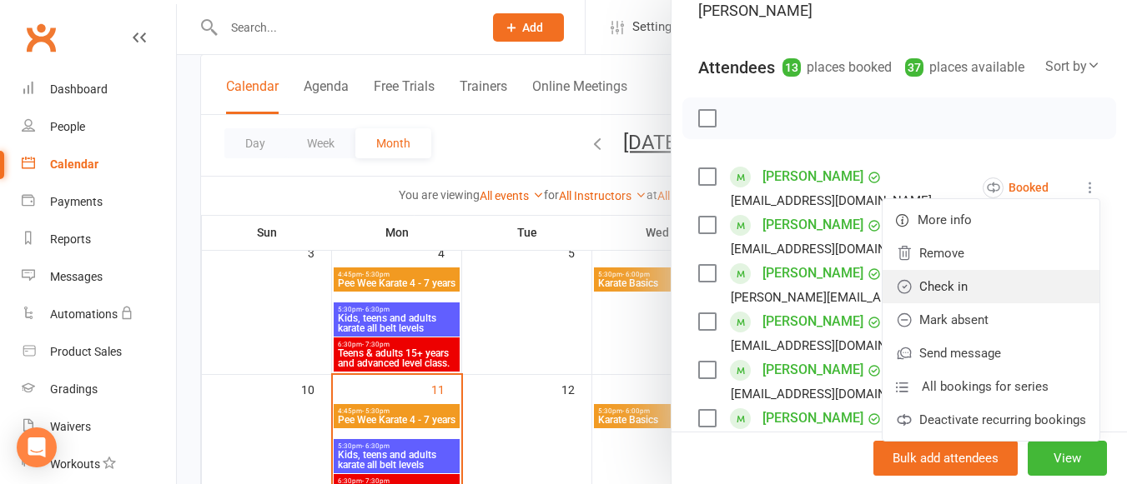
click at [979, 287] on link "Check in" at bounding box center [990, 286] width 217 height 33
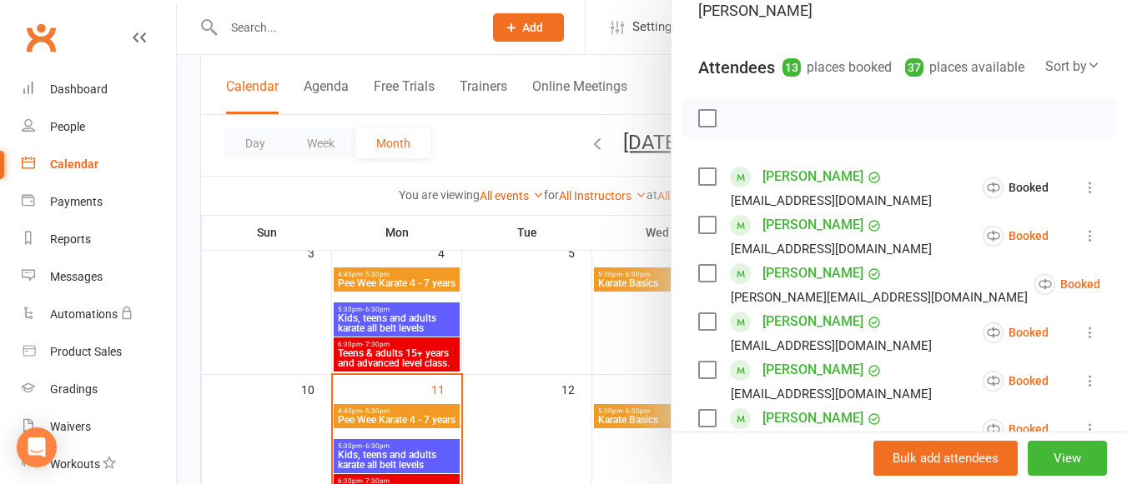
click at [1082, 236] on icon at bounding box center [1090, 236] width 17 height 17
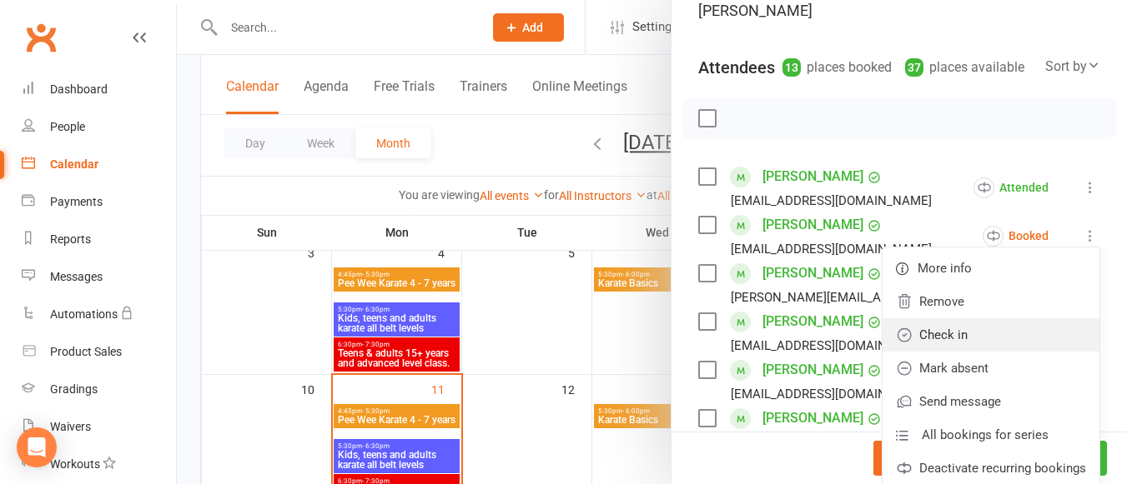
click at [986, 319] on link "Check in" at bounding box center [990, 335] width 217 height 33
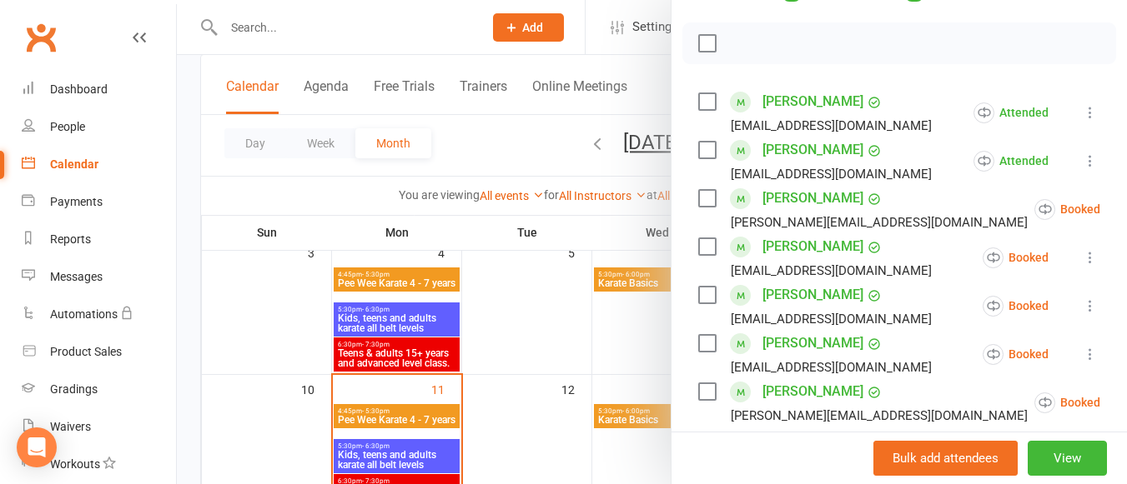
scroll to position [250, 0]
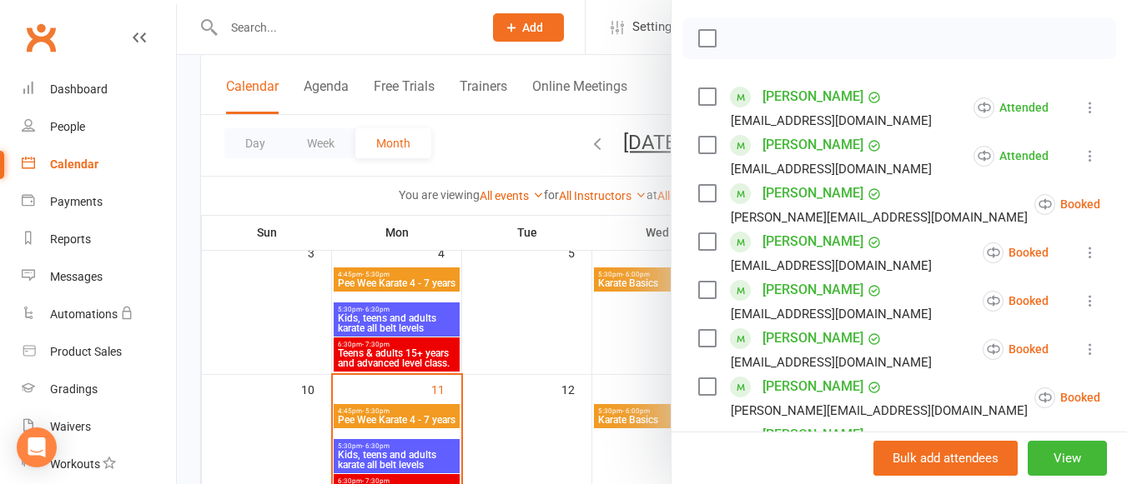
click at [1126, 205] on icon at bounding box center [1141, 204] width 17 height 17
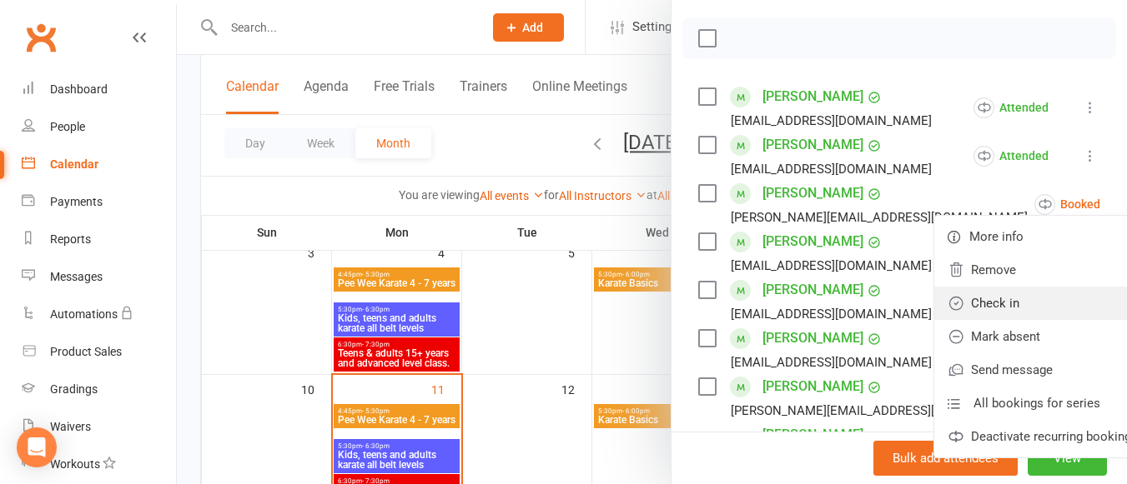
click at [972, 299] on link "Check in" at bounding box center [1042, 303] width 217 height 33
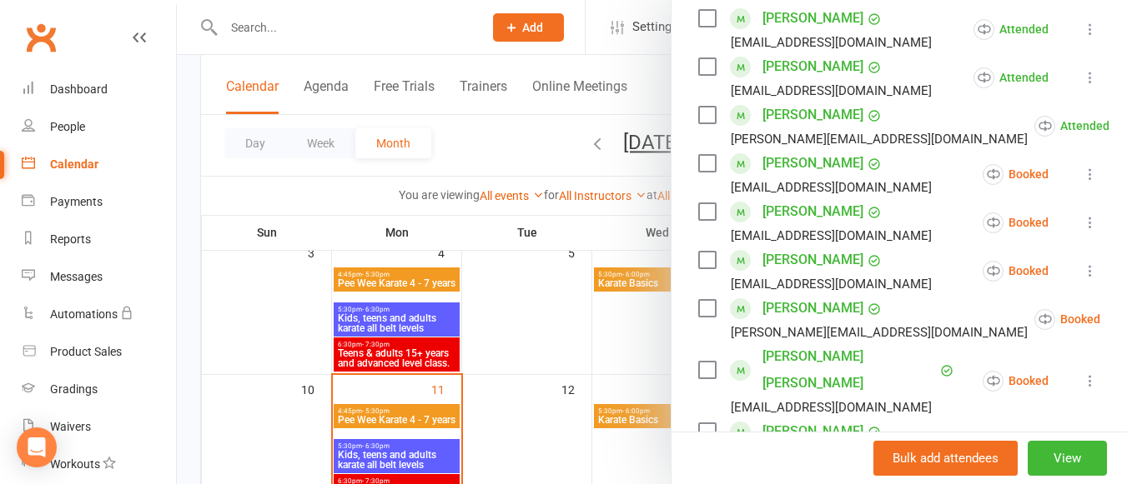
scroll to position [329, 0]
click at [1082, 173] on icon at bounding box center [1090, 173] width 17 height 17
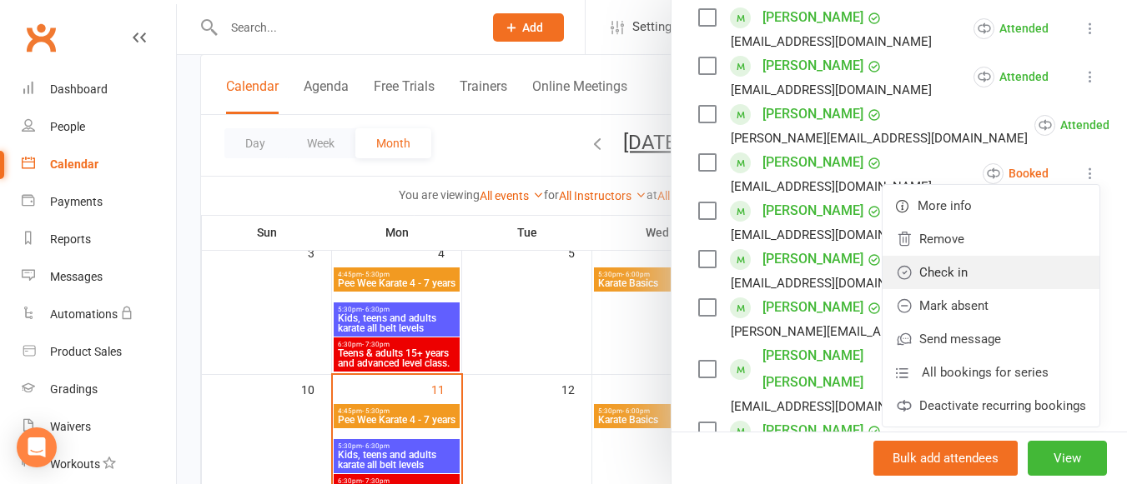
click at [1014, 256] on link "Check in" at bounding box center [990, 272] width 217 height 33
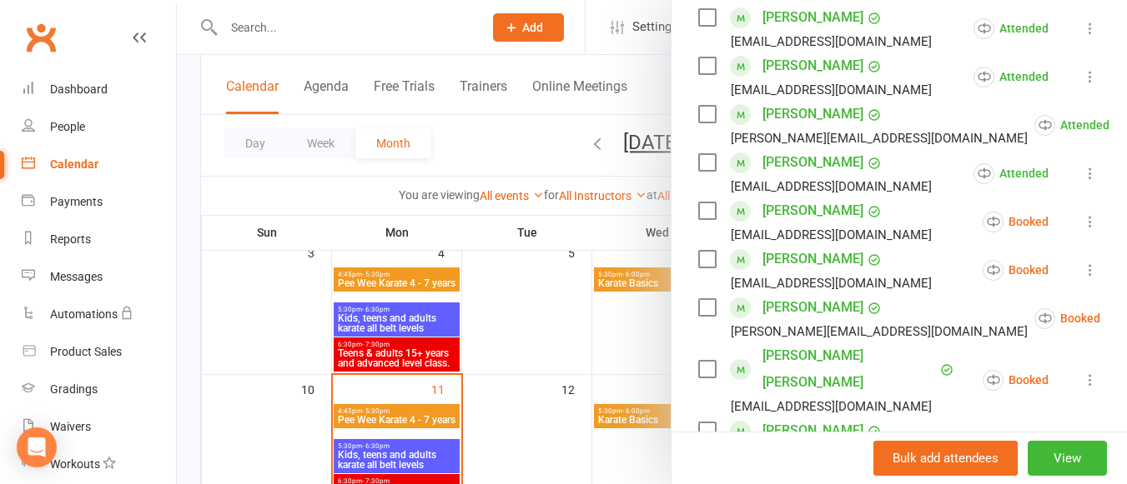
click at [1082, 215] on icon at bounding box center [1090, 221] width 17 height 17
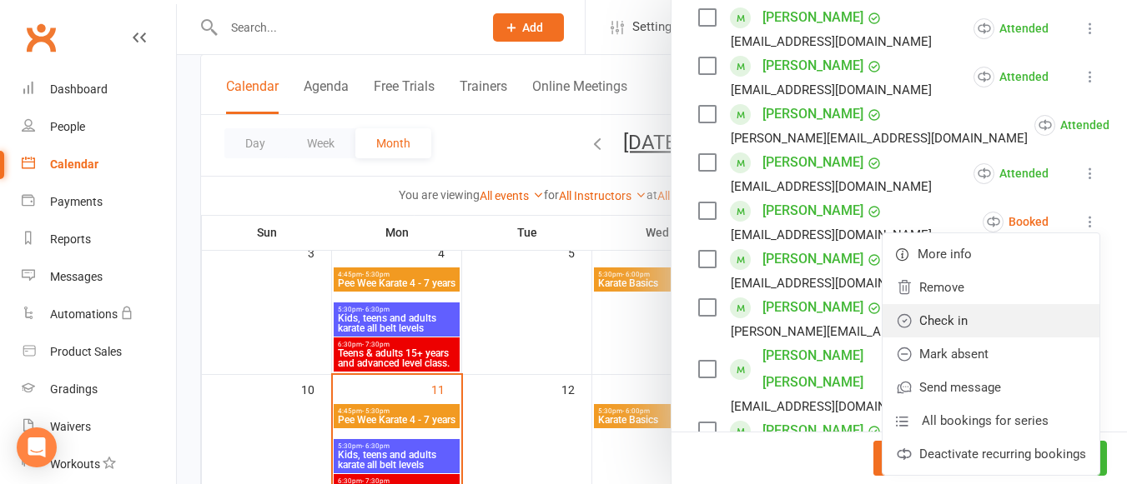
click at [1000, 323] on link "Check in" at bounding box center [990, 320] width 217 height 33
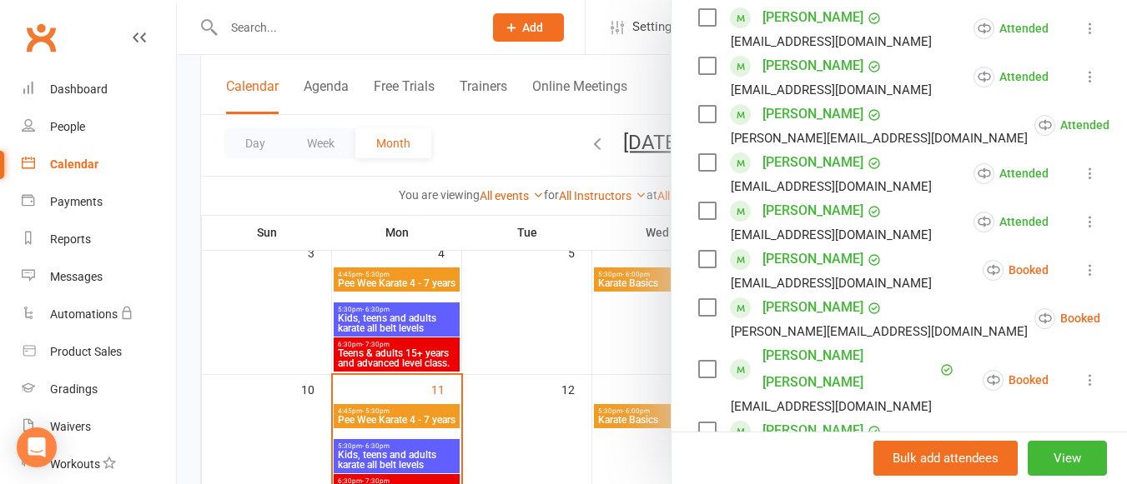
click at [1082, 274] on icon at bounding box center [1090, 270] width 17 height 17
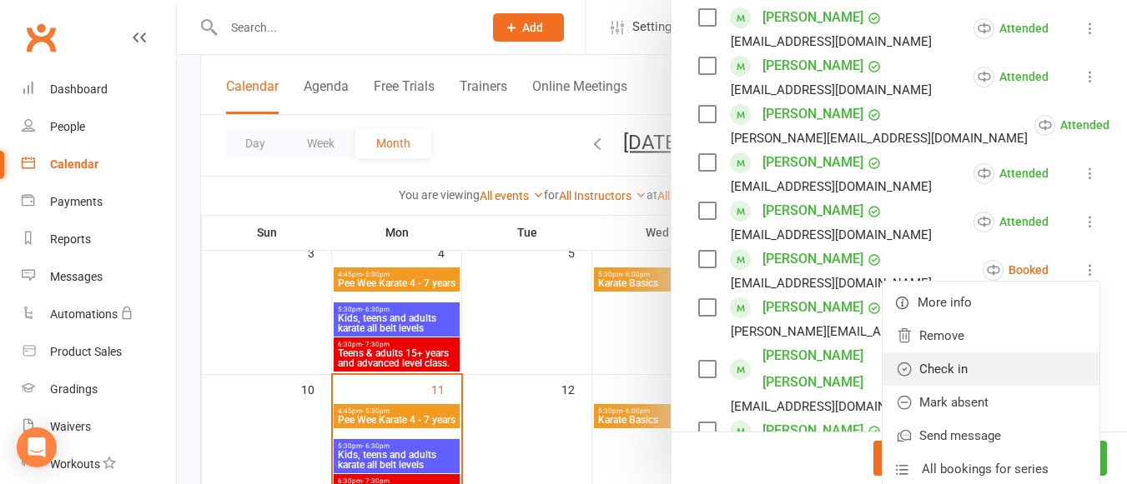
click at [1002, 355] on link "Check in" at bounding box center [990, 369] width 217 height 33
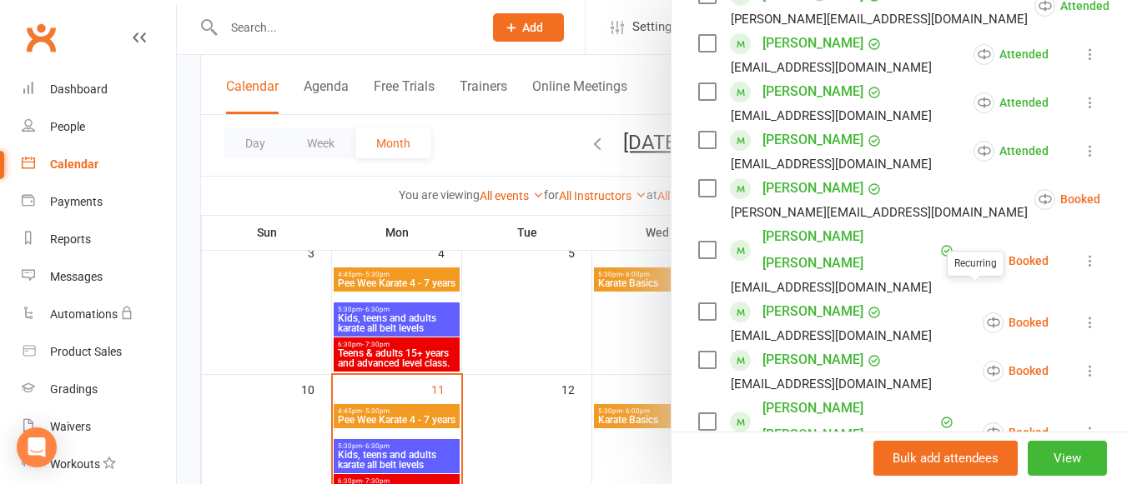
scroll to position [449, 0]
click at [1126, 195] on icon at bounding box center [1141, 198] width 17 height 17
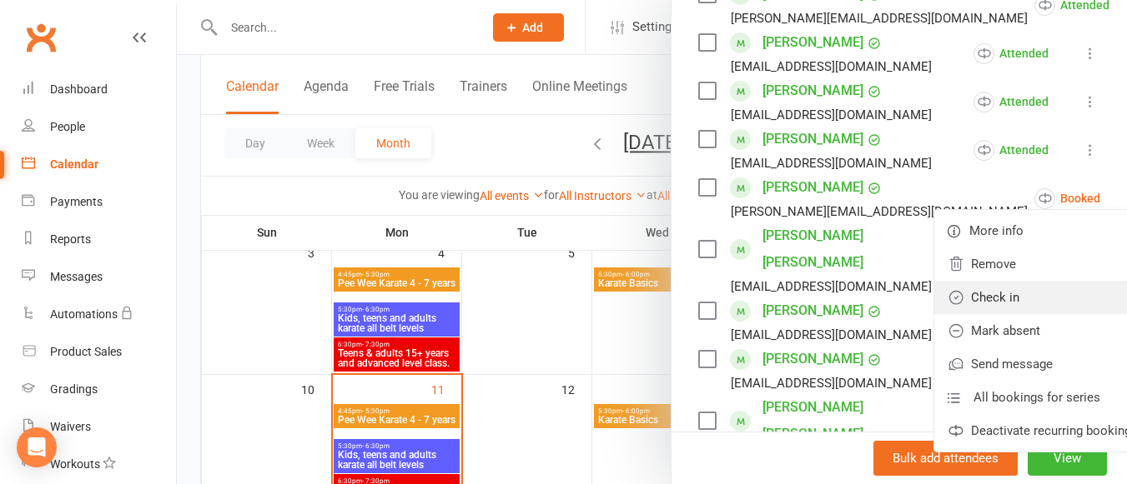
click at [1002, 284] on link "Check in" at bounding box center [1042, 297] width 217 height 33
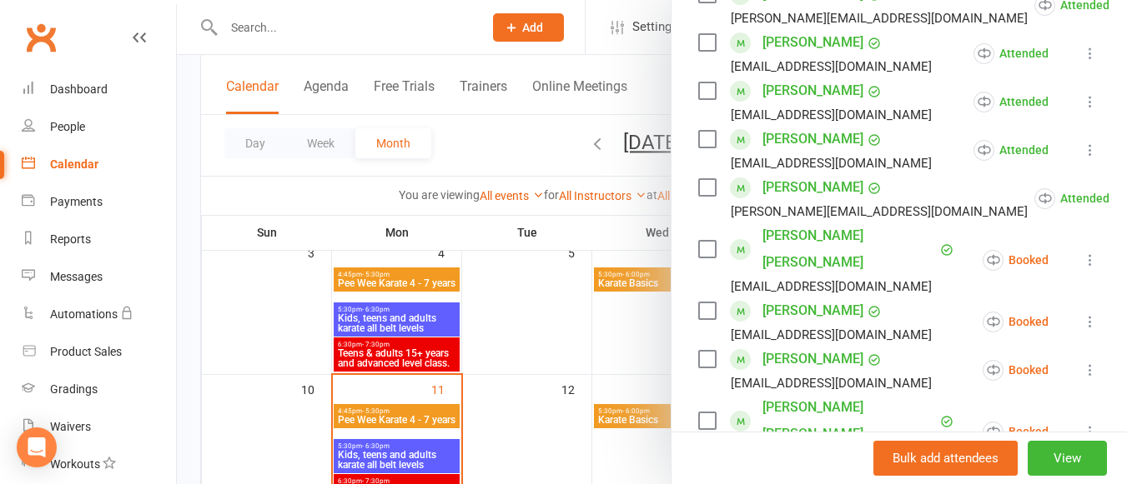
click at [1082, 252] on icon at bounding box center [1090, 260] width 17 height 17
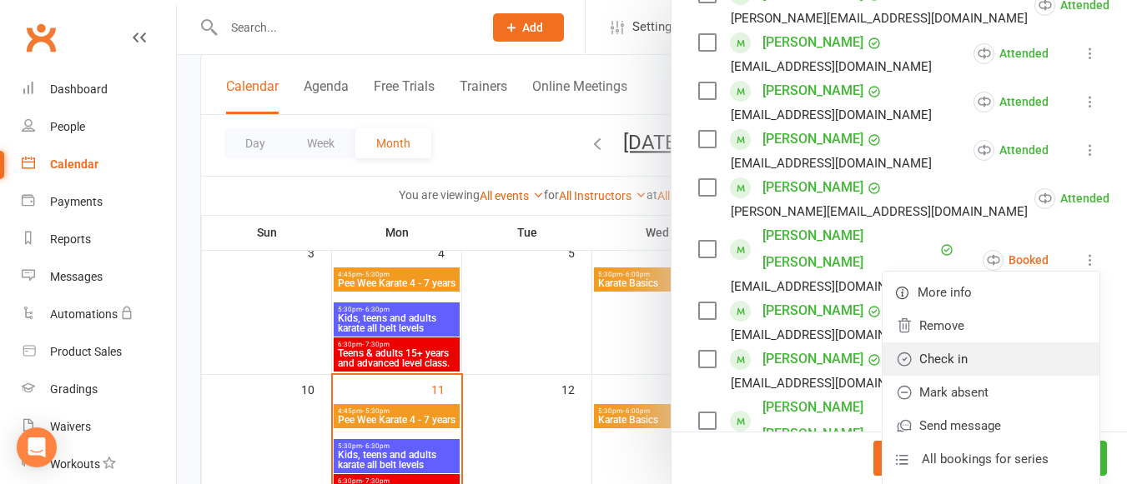
click at [992, 349] on link "Check in" at bounding box center [990, 359] width 217 height 33
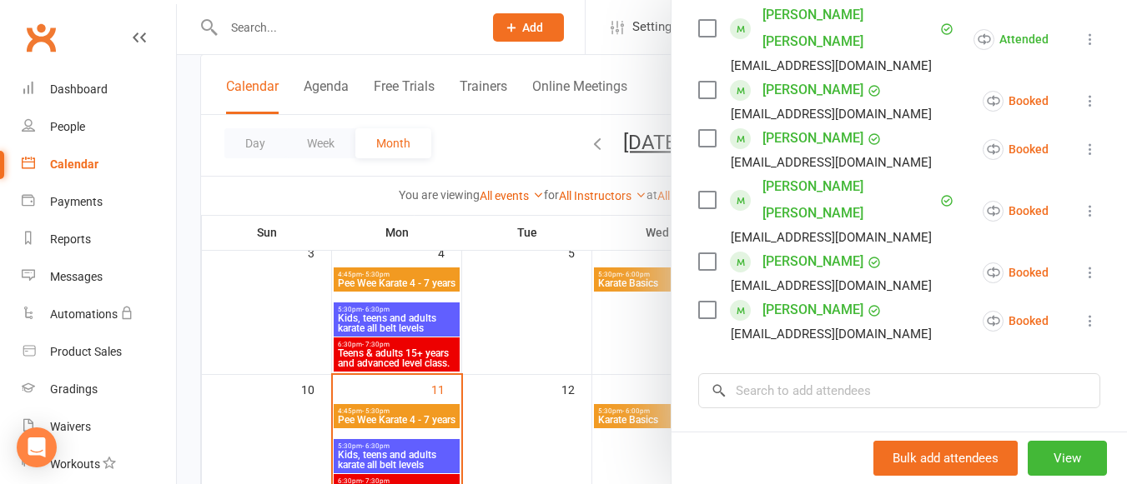
scroll to position [672, 0]
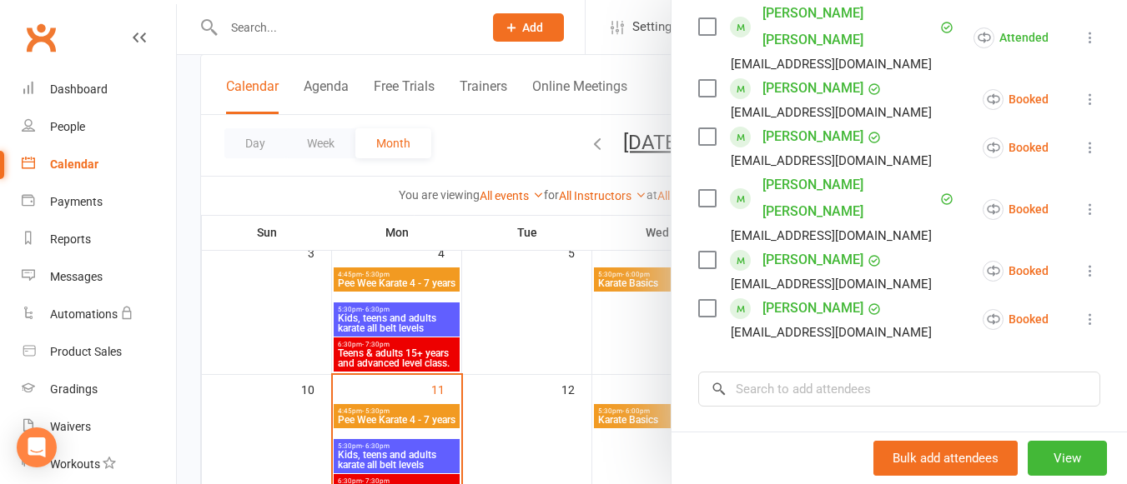
click at [1082, 263] on icon at bounding box center [1090, 271] width 17 height 17
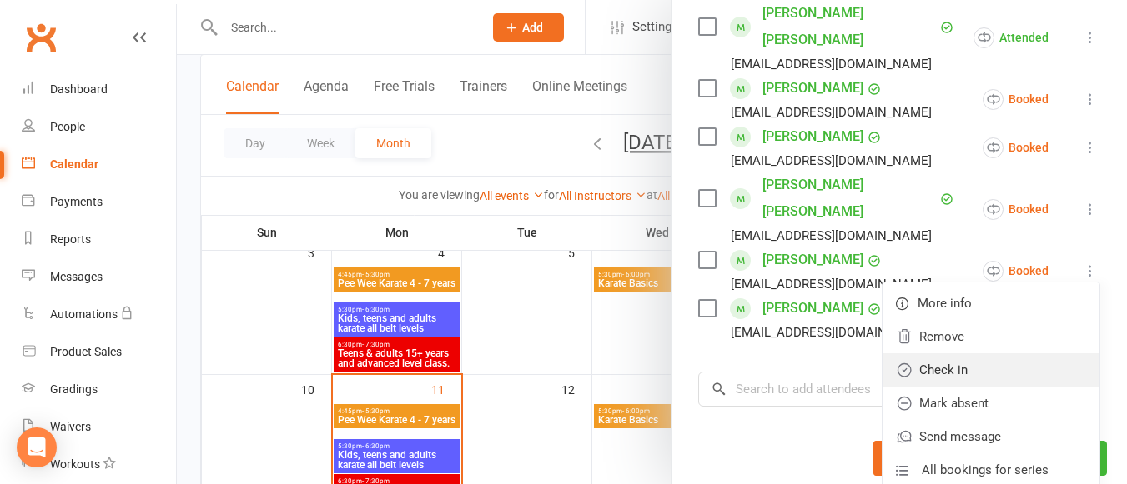
click at [948, 354] on link "Check in" at bounding box center [990, 370] width 217 height 33
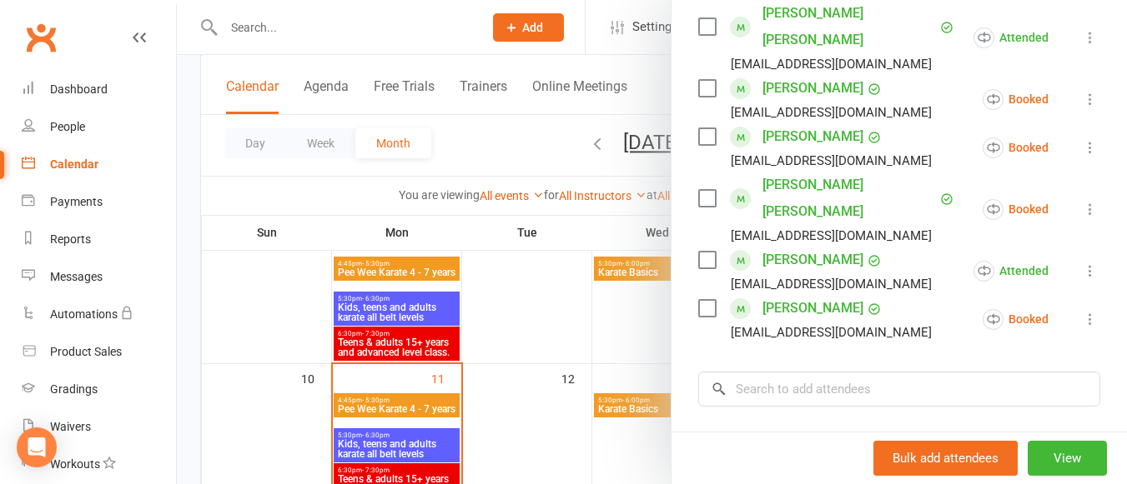
scroll to position [264, 0]
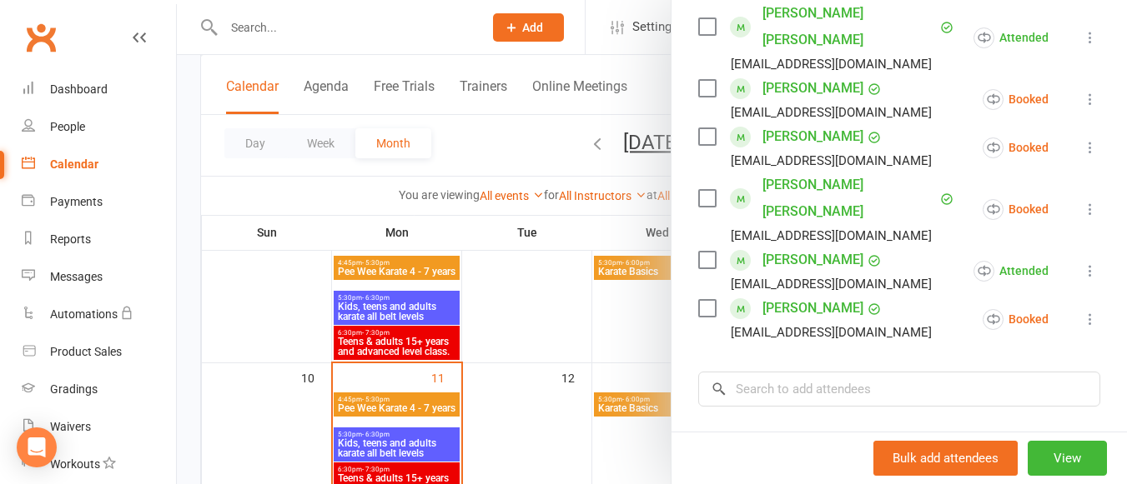
click at [634, 274] on div at bounding box center [652, 242] width 950 height 484
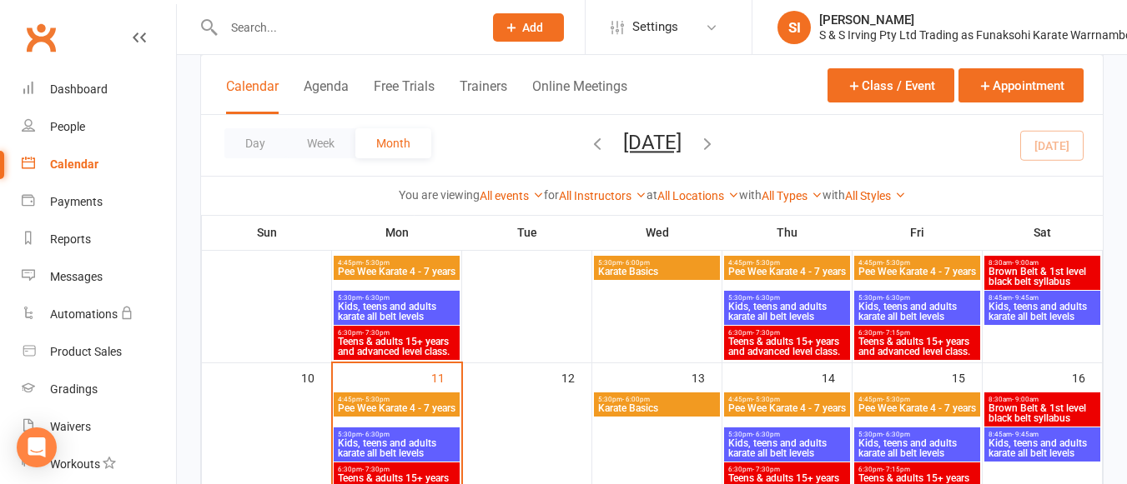
click at [677, 269] on span "Karate Basics" at bounding box center [656, 272] width 119 height 10
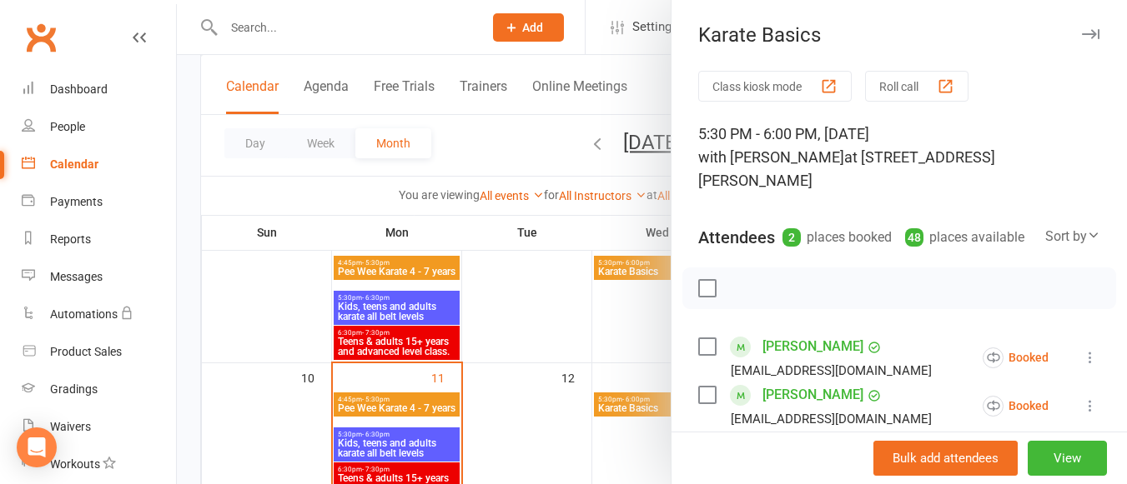
click at [1082, 351] on icon at bounding box center [1090, 357] width 17 height 17
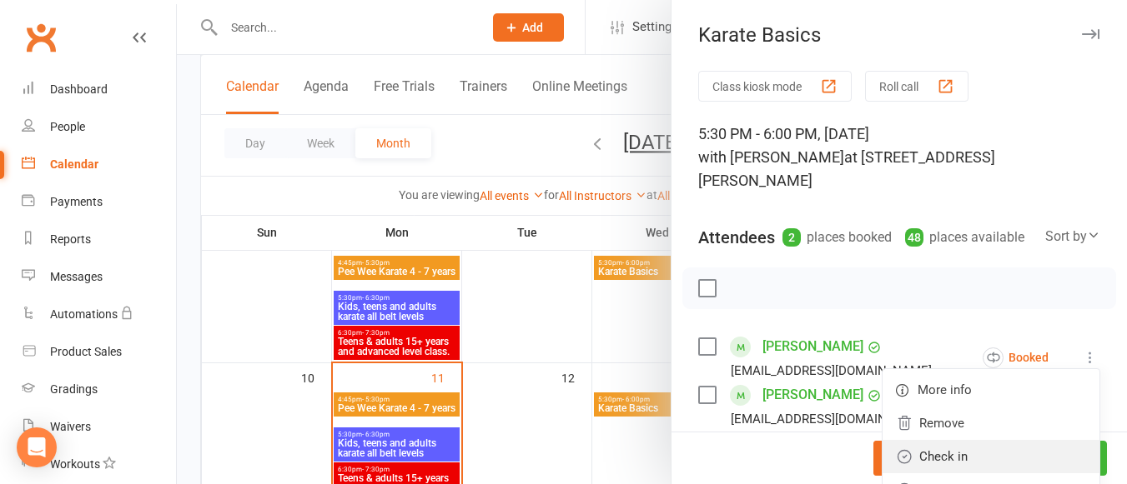
click at [976, 447] on link "Check in" at bounding box center [990, 456] width 217 height 33
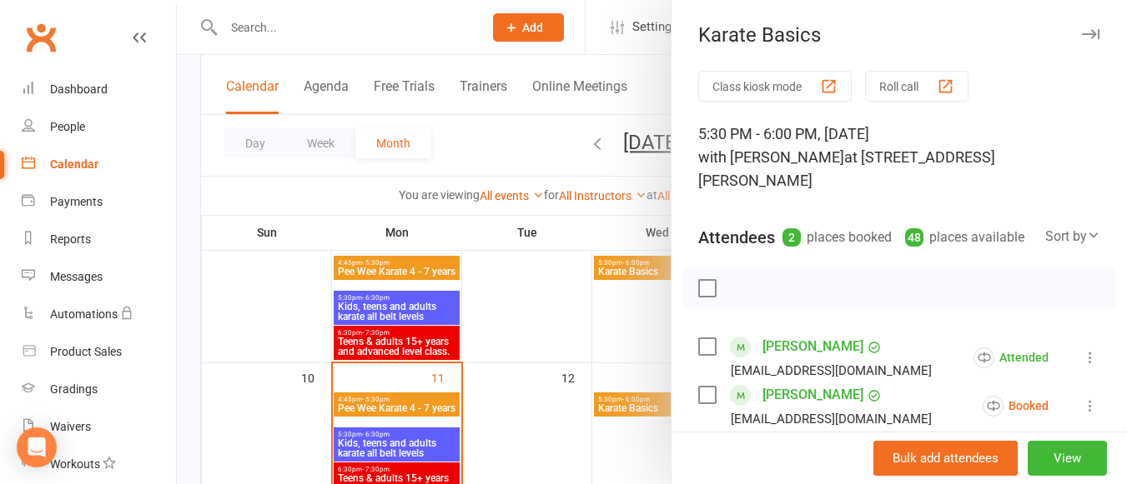
click at [1082, 402] on icon at bounding box center [1090, 406] width 17 height 17
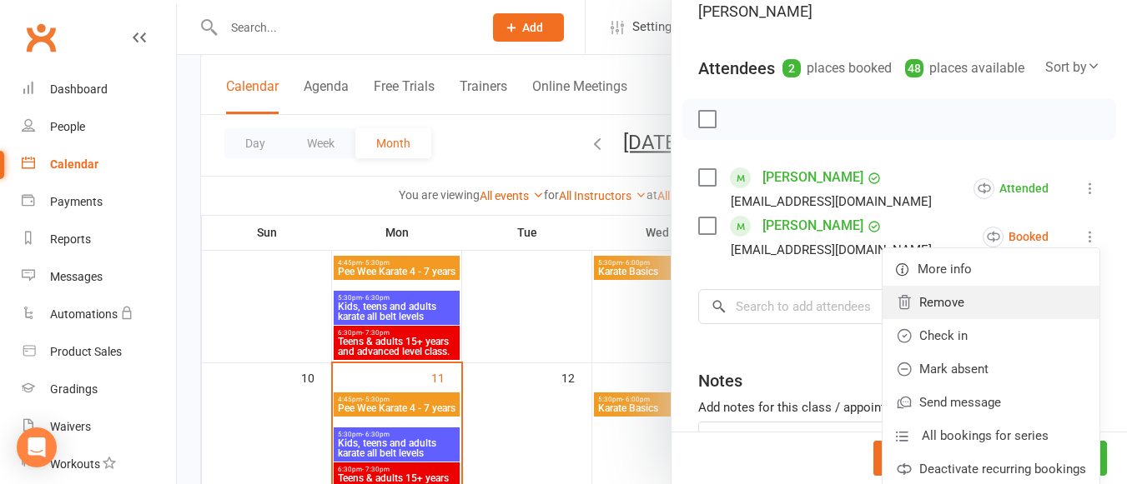
scroll to position [176, 0]
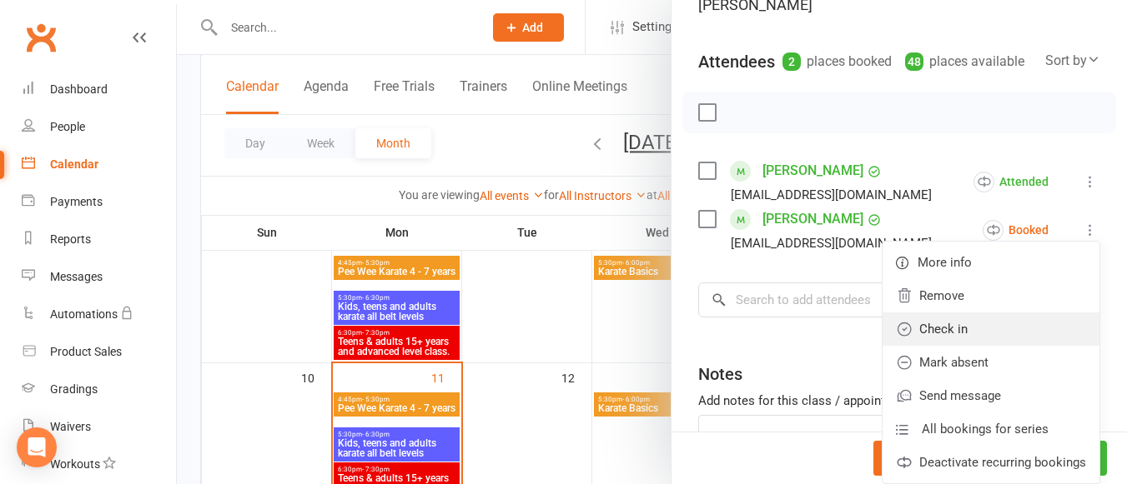
click at [949, 330] on link "Check in" at bounding box center [990, 329] width 217 height 33
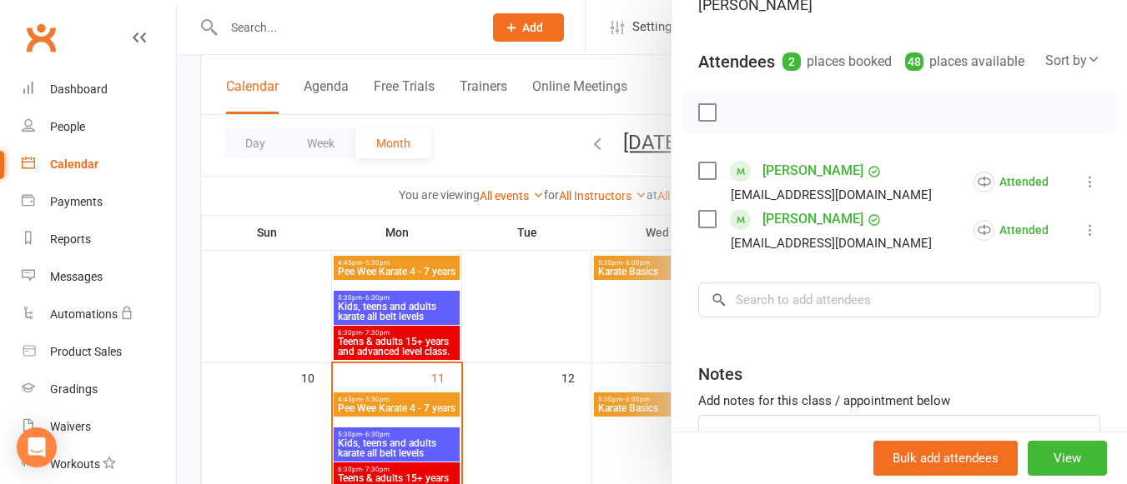
click at [552, 324] on div at bounding box center [652, 242] width 950 height 484
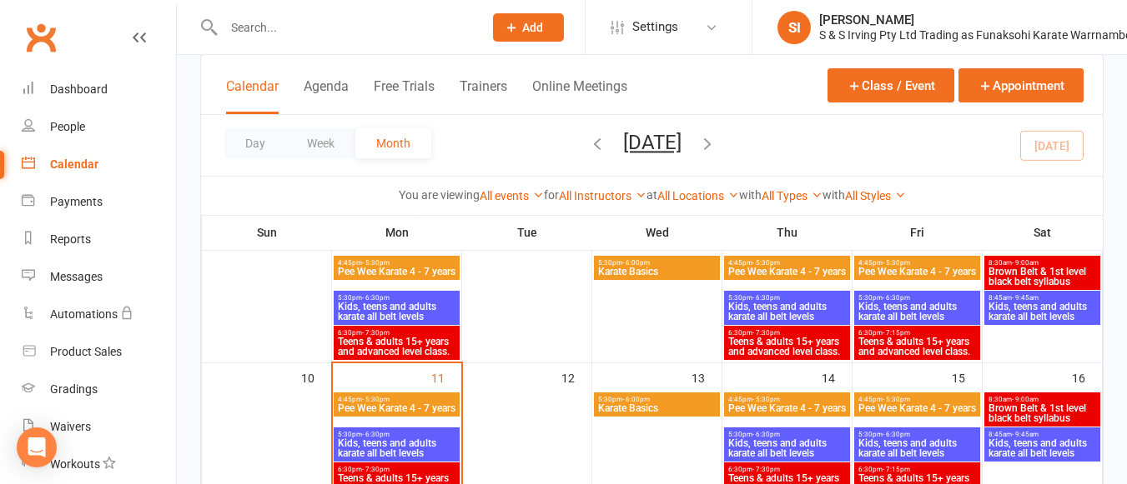
click at [786, 276] on span "Pee Wee Karate 4 - 7 years" at bounding box center [786, 272] width 119 height 10
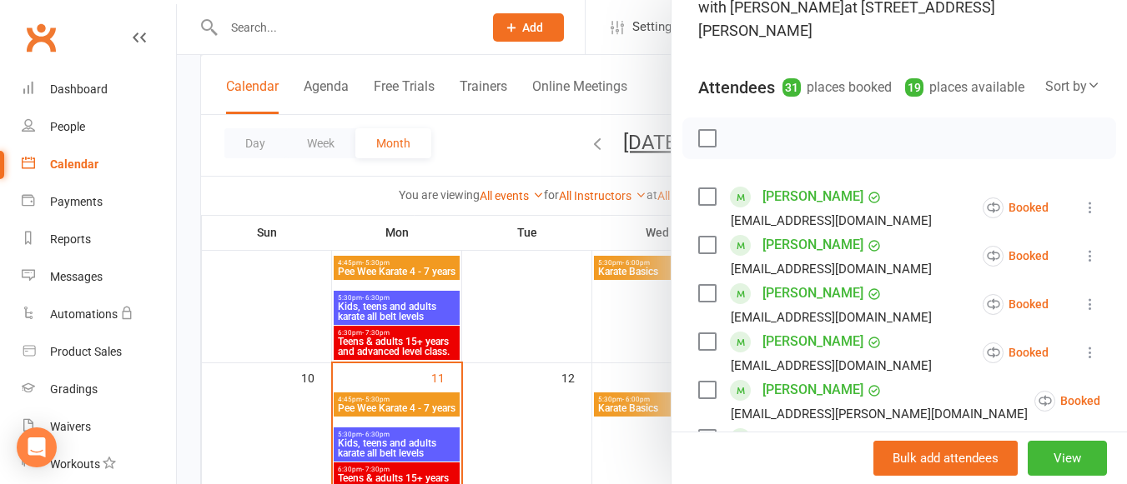
scroll to position [153, 0]
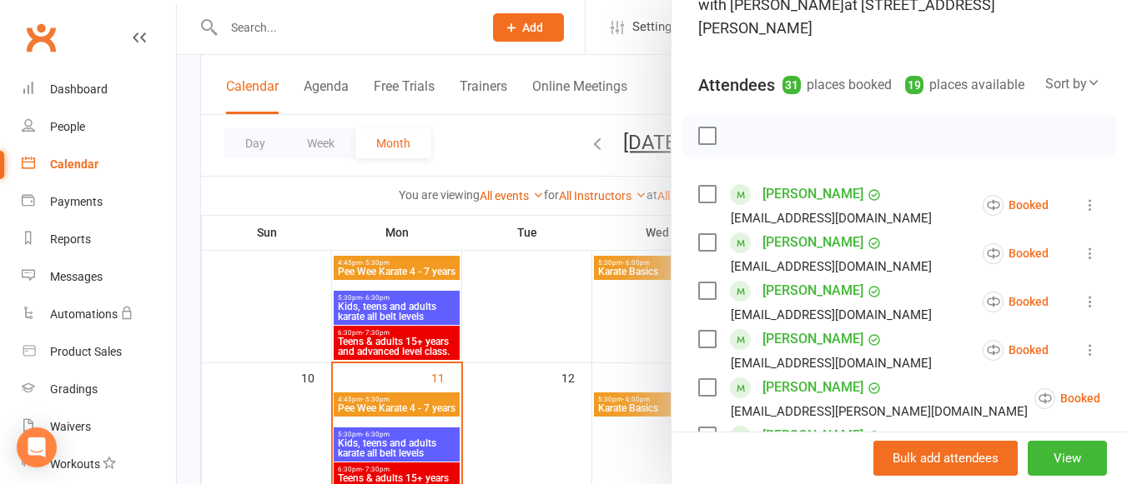
click at [1082, 199] on icon at bounding box center [1090, 205] width 17 height 17
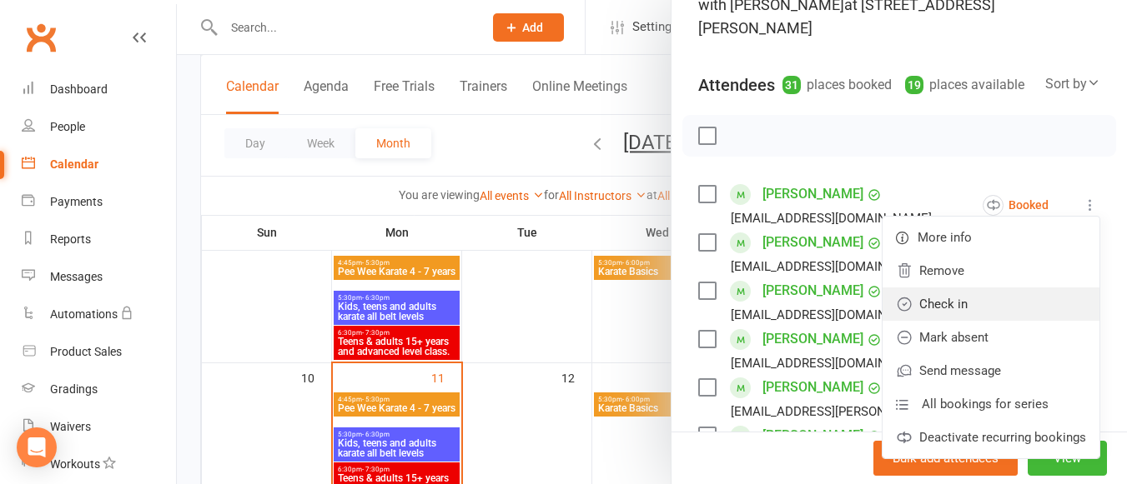
click at [1012, 289] on link "Check in" at bounding box center [990, 304] width 217 height 33
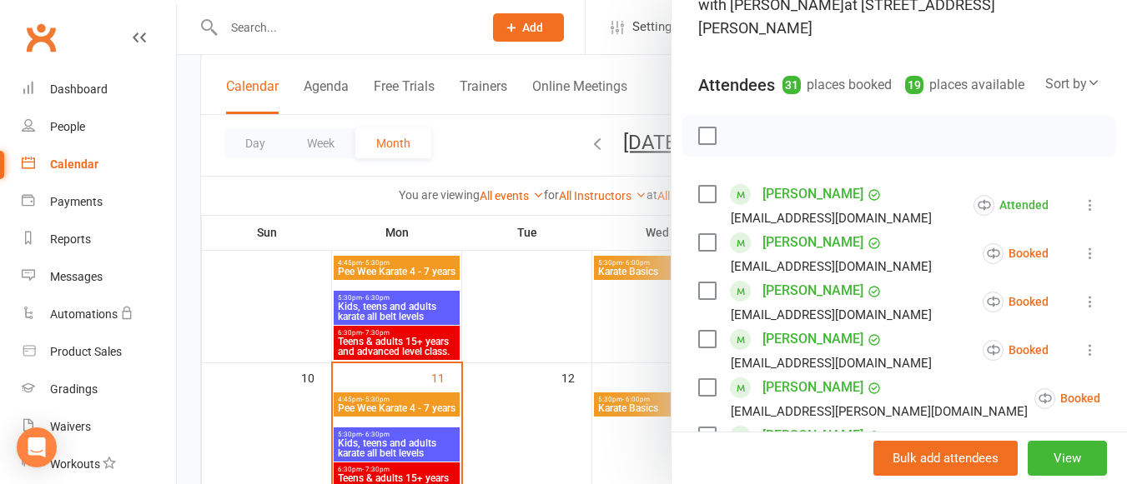
click at [1082, 248] on icon at bounding box center [1090, 253] width 17 height 17
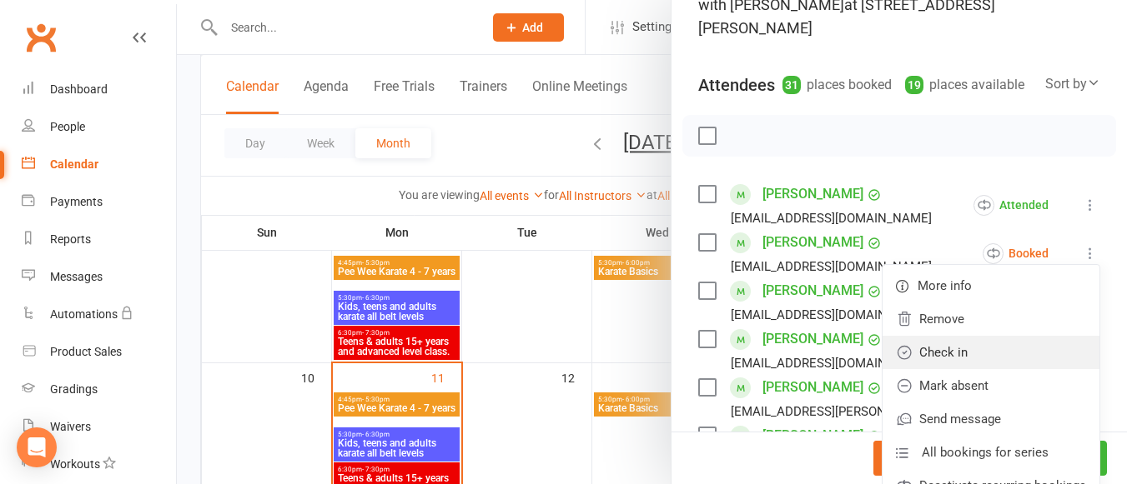
click at [998, 351] on link "Check in" at bounding box center [990, 352] width 217 height 33
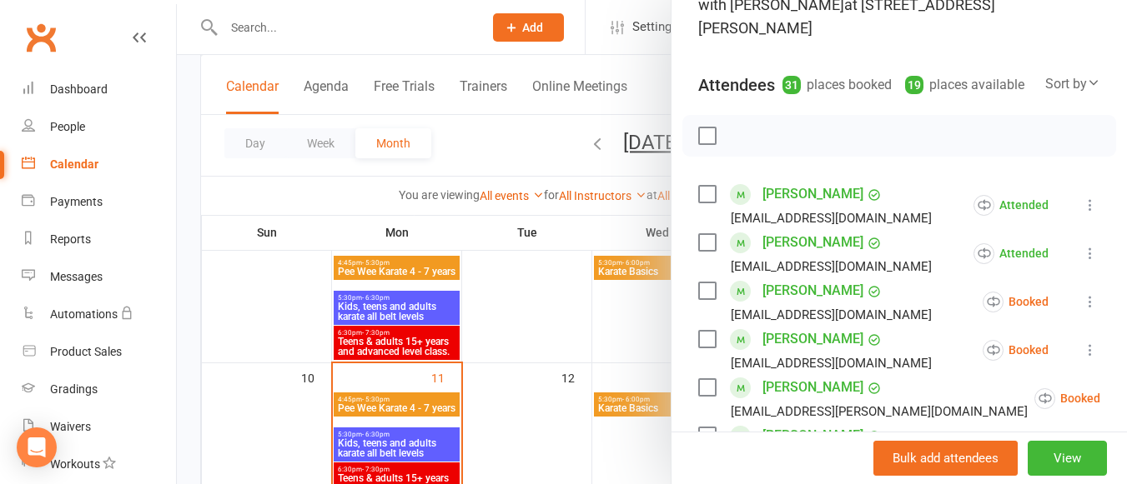
click at [1082, 299] on icon at bounding box center [1090, 302] width 17 height 17
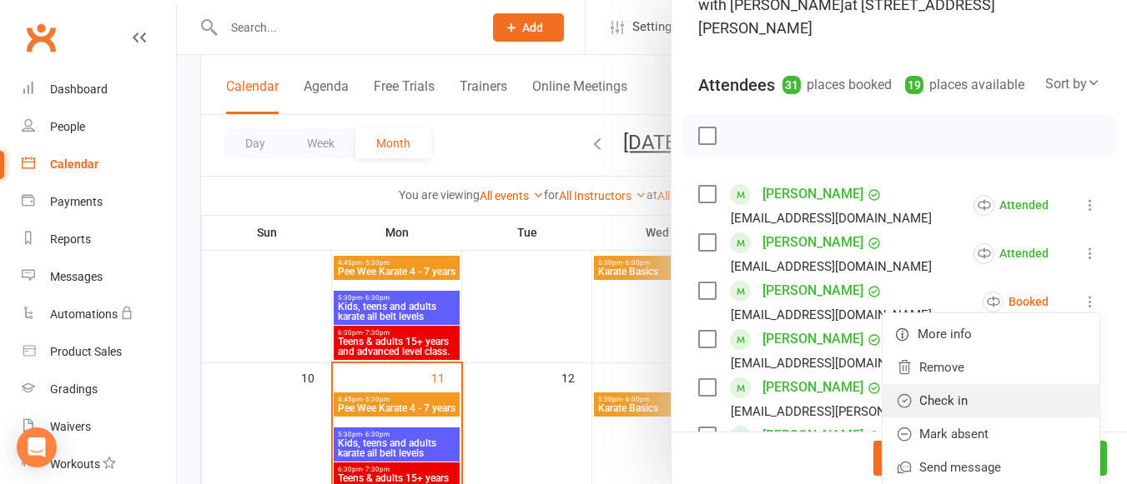
click at [984, 389] on link "Check in" at bounding box center [990, 400] width 217 height 33
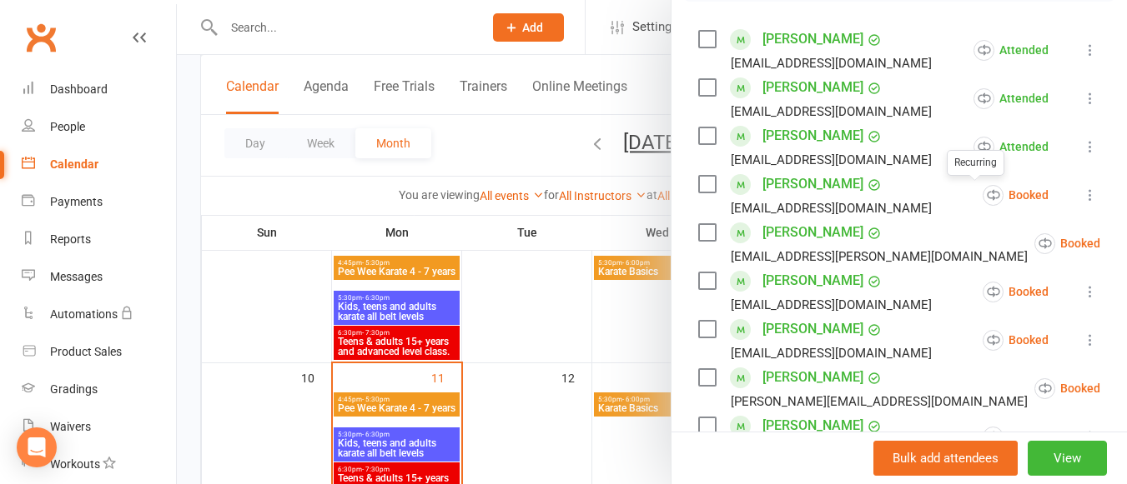
scroll to position [309, 0]
click at [1126, 243] on icon at bounding box center [1141, 242] width 17 height 17
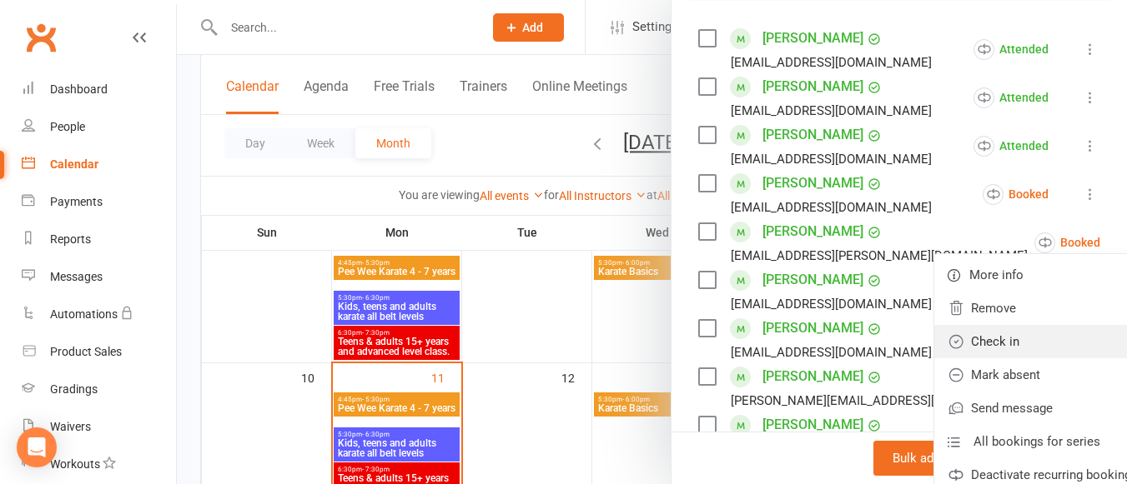
click at [993, 325] on link "Check in" at bounding box center [1042, 341] width 217 height 33
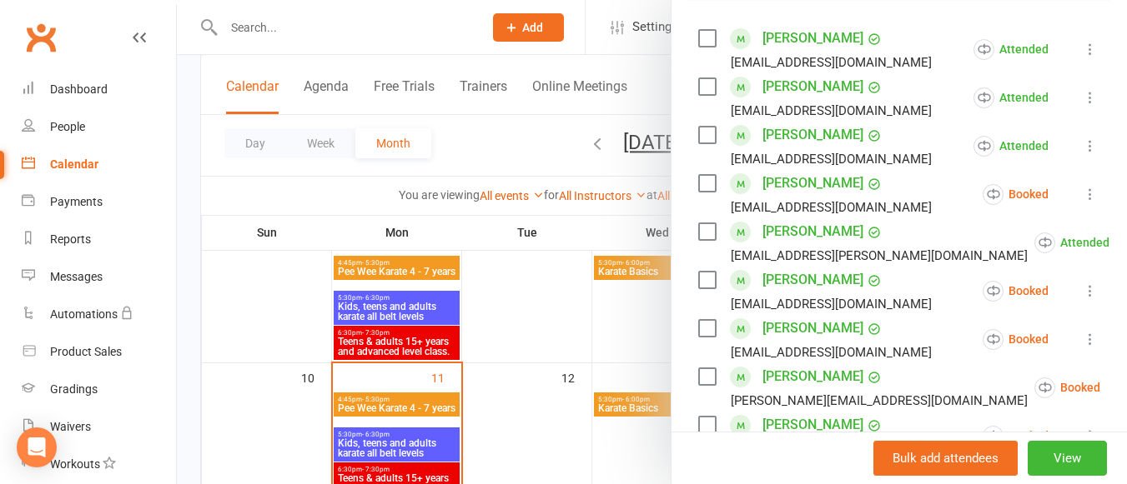
click at [1082, 284] on icon at bounding box center [1090, 291] width 17 height 17
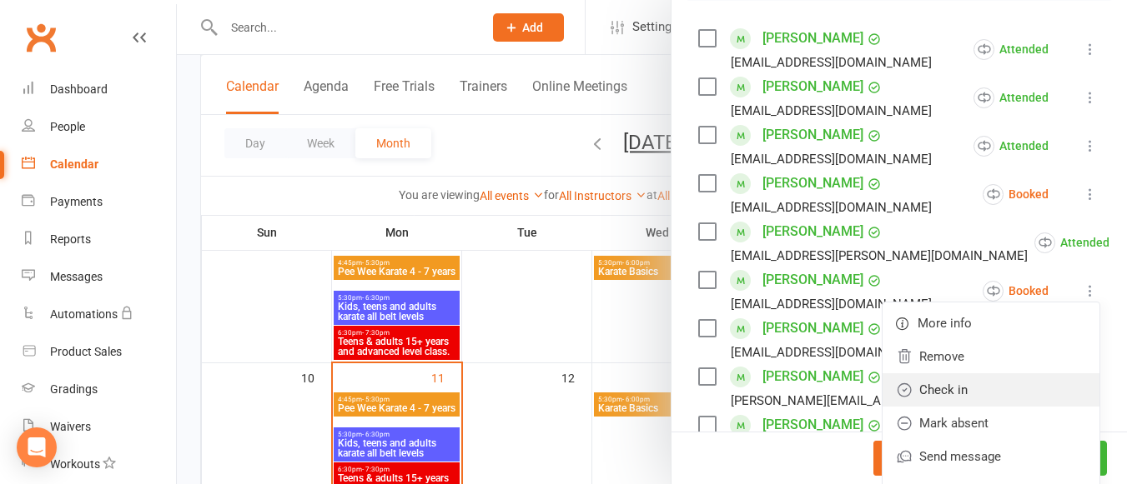
click at [941, 393] on link "Check in" at bounding box center [990, 390] width 217 height 33
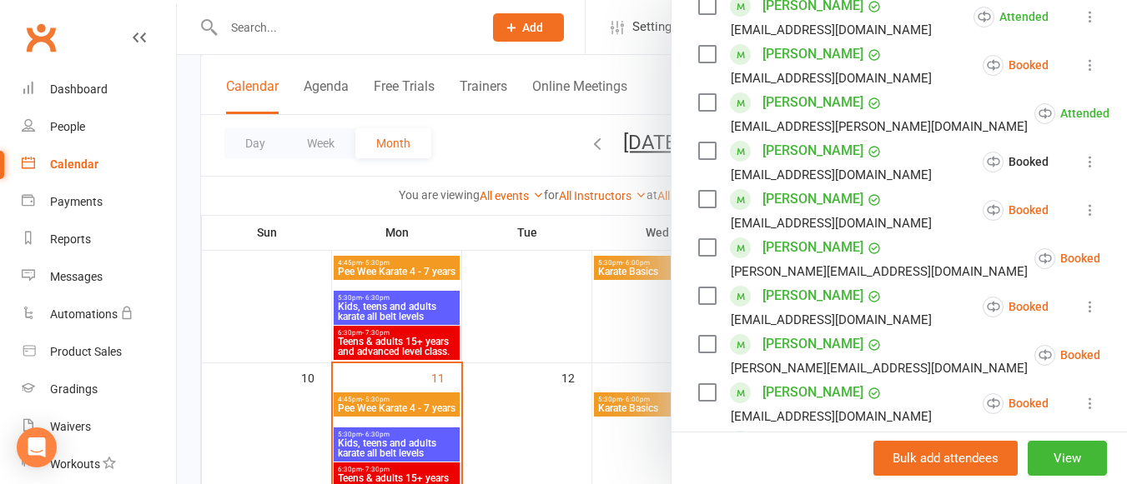
scroll to position [445, 0]
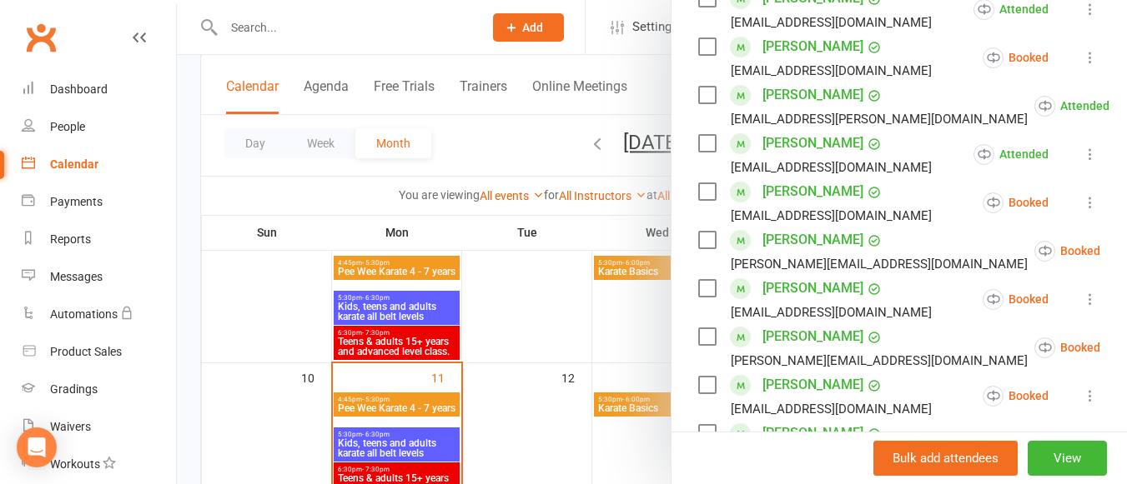
click at [1126, 247] on icon at bounding box center [1141, 251] width 17 height 17
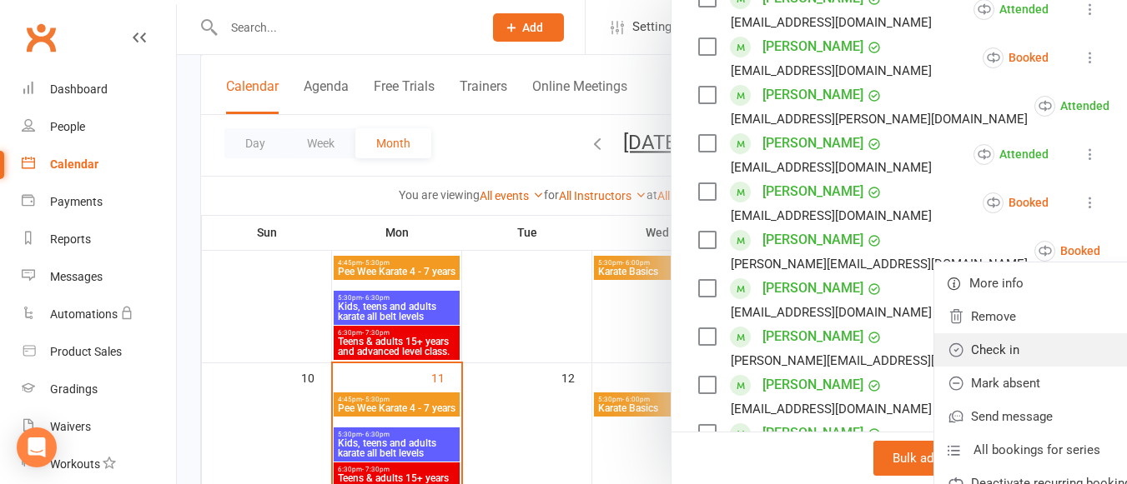
click at [954, 337] on link "Check in" at bounding box center [1042, 350] width 217 height 33
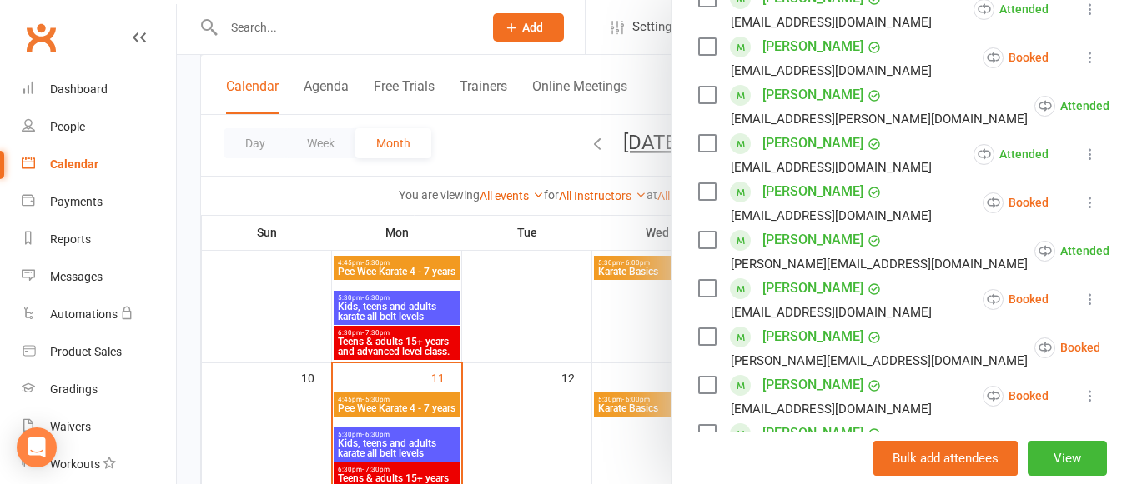
click at [1082, 293] on icon at bounding box center [1090, 299] width 17 height 17
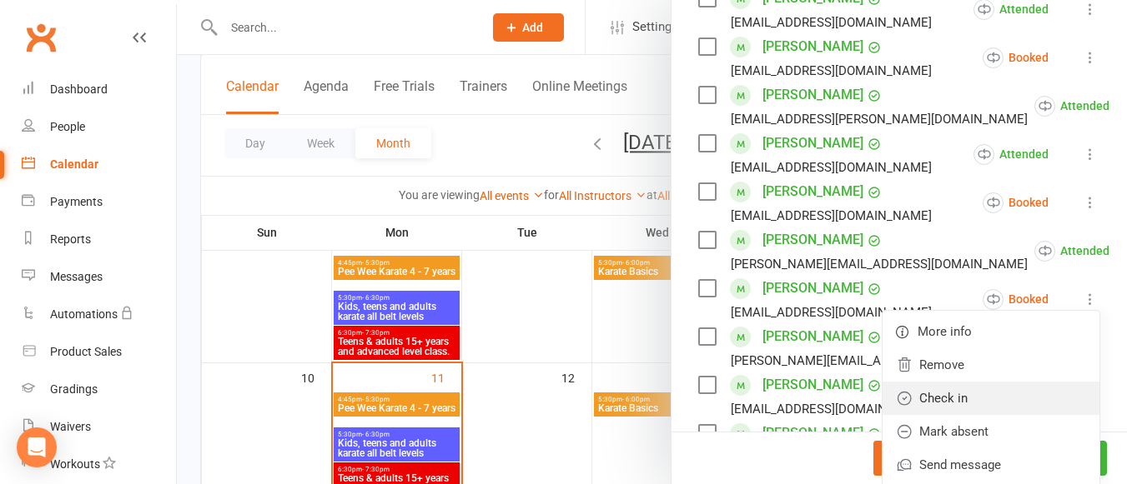
click at [939, 384] on link "Check in" at bounding box center [990, 398] width 217 height 33
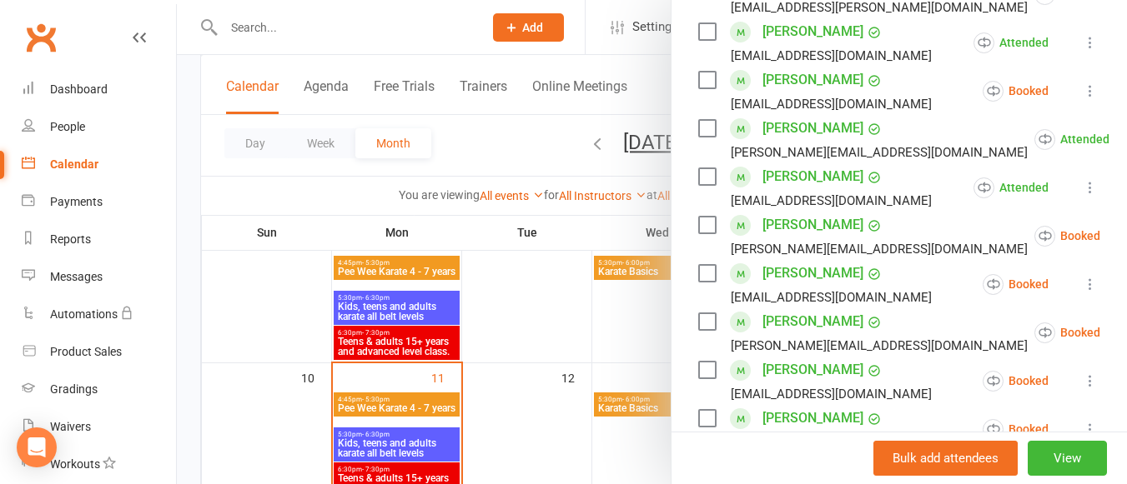
scroll to position [559, 0]
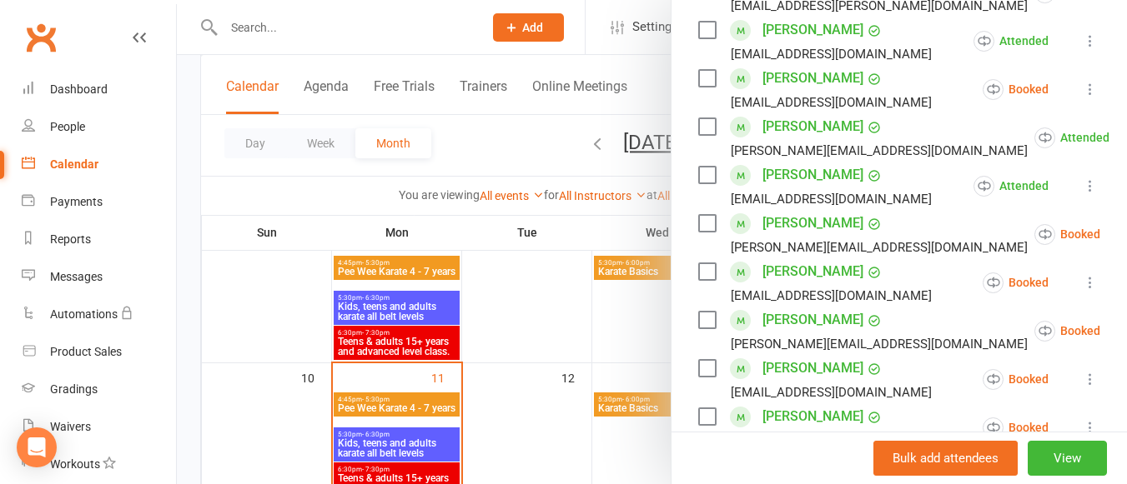
click at [1126, 233] on icon at bounding box center [1141, 234] width 17 height 17
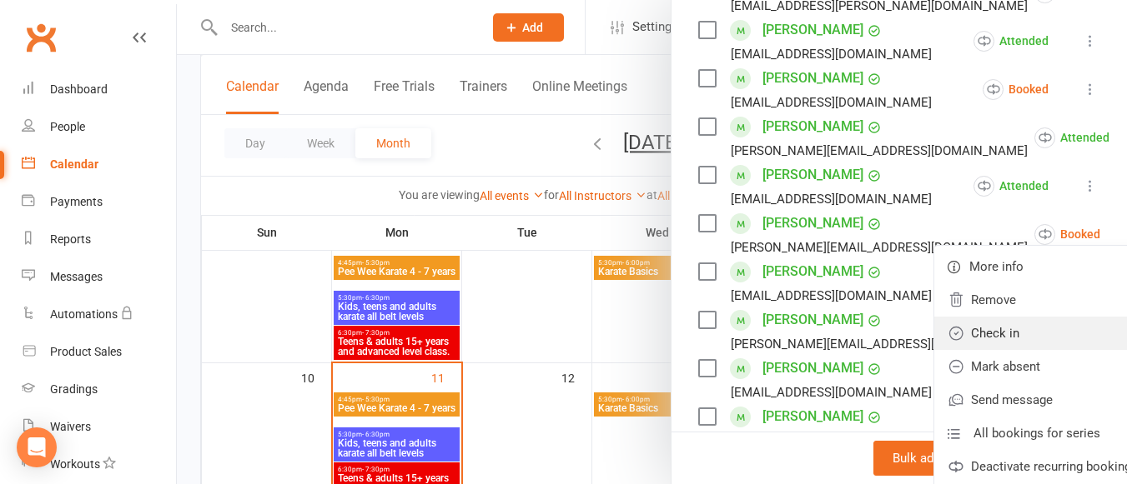
click at [971, 323] on link "Check in" at bounding box center [1042, 333] width 217 height 33
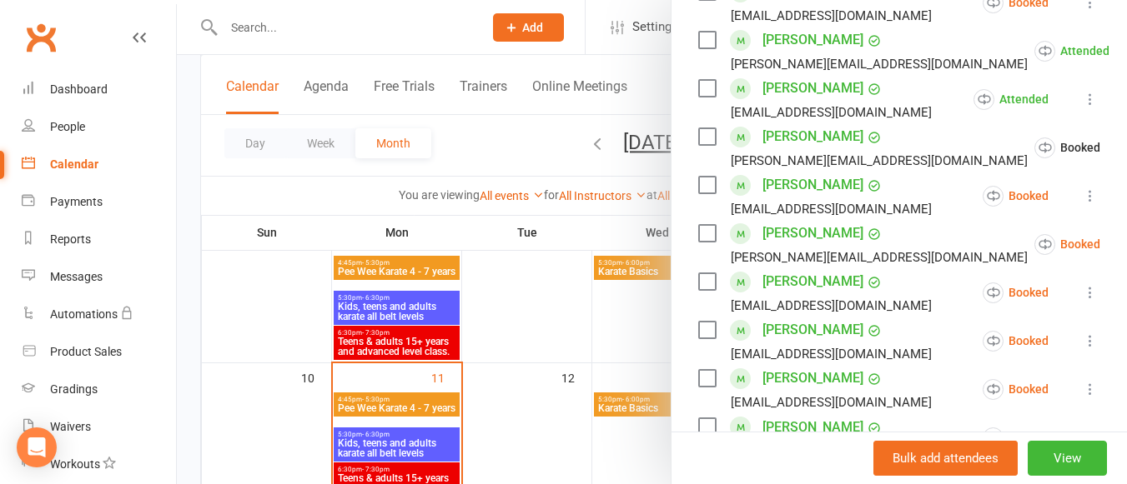
scroll to position [648, 0]
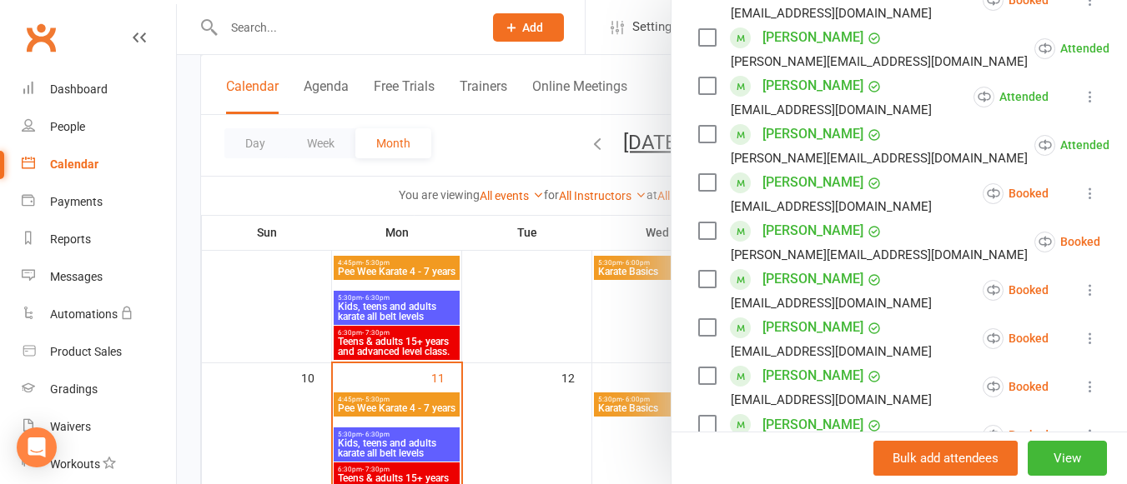
click at [1082, 193] on icon at bounding box center [1090, 193] width 17 height 17
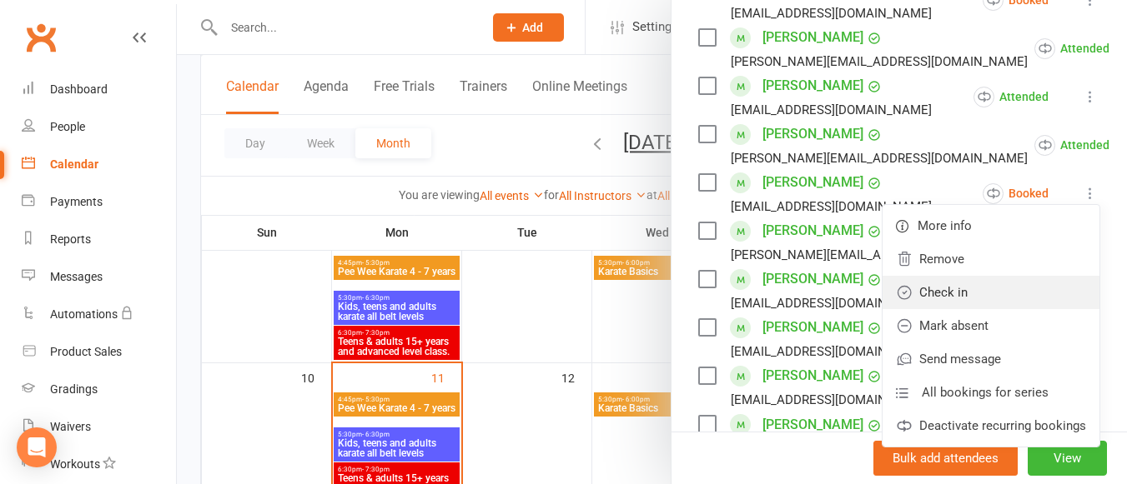
click at [970, 299] on link "Check in" at bounding box center [990, 292] width 217 height 33
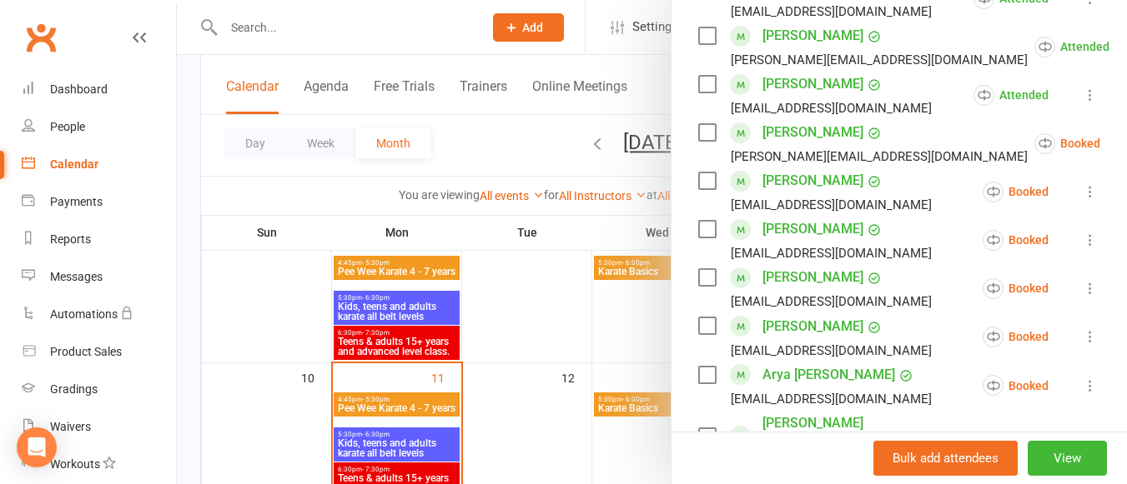
scroll to position [747, 0]
click at [1082, 188] on icon at bounding box center [1090, 191] width 17 height 17
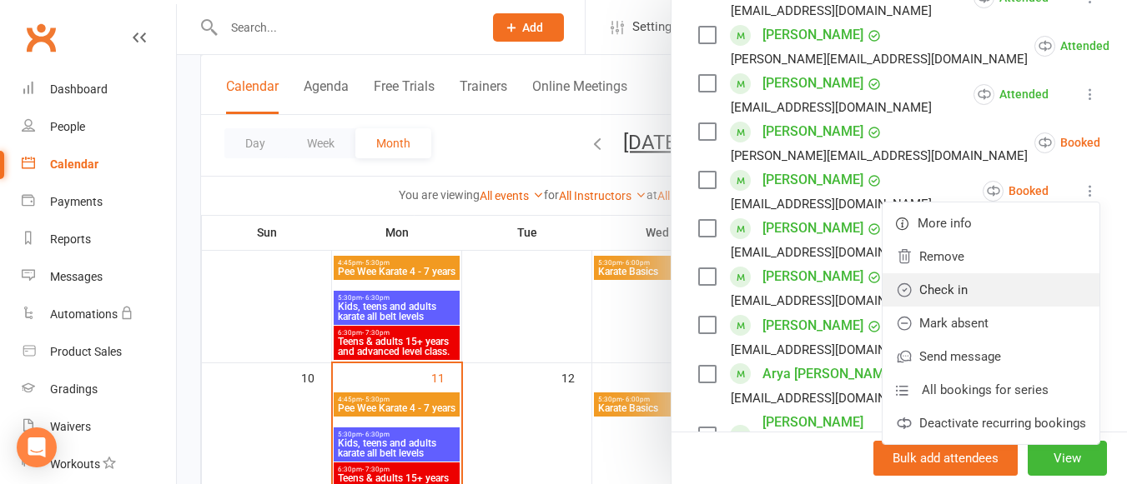
click at [978, 292] on link "Check in" at bounding box center [990, 290] width 217 height 33
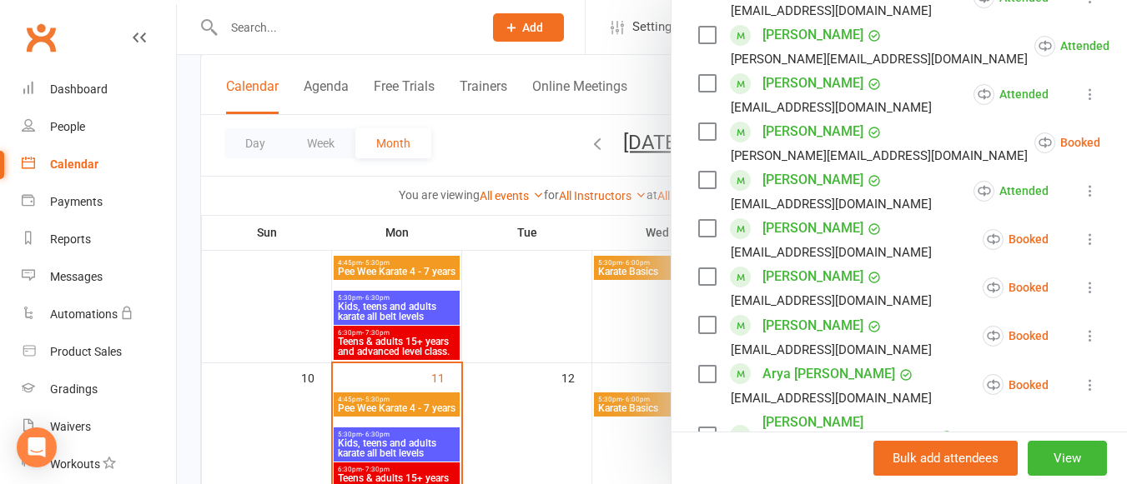
click at [1082, 233] on icon at bounding box center [1090, 239] width 17 height 17
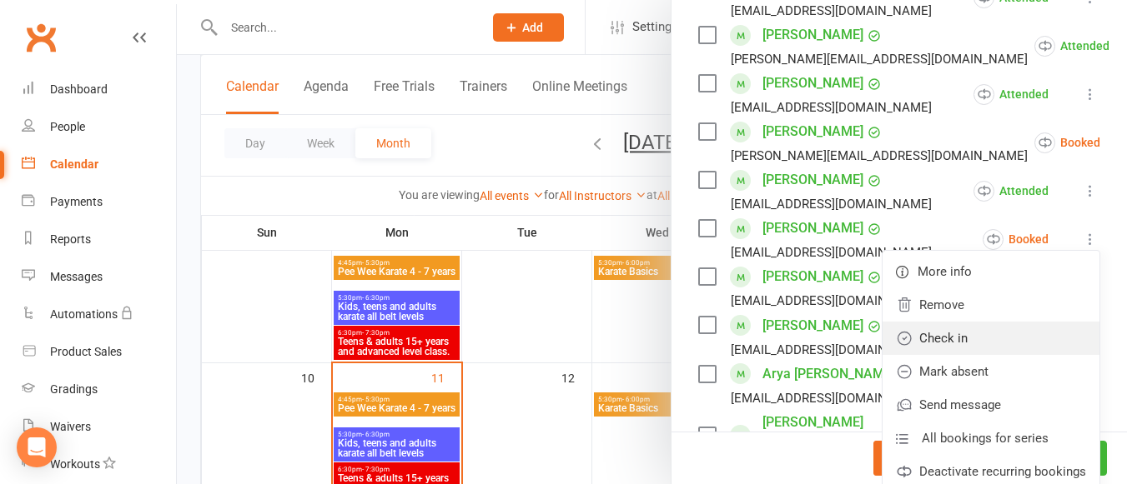
click at [955, 324] on link "Check in" at bounding box center [990, 338] width 217 height 33
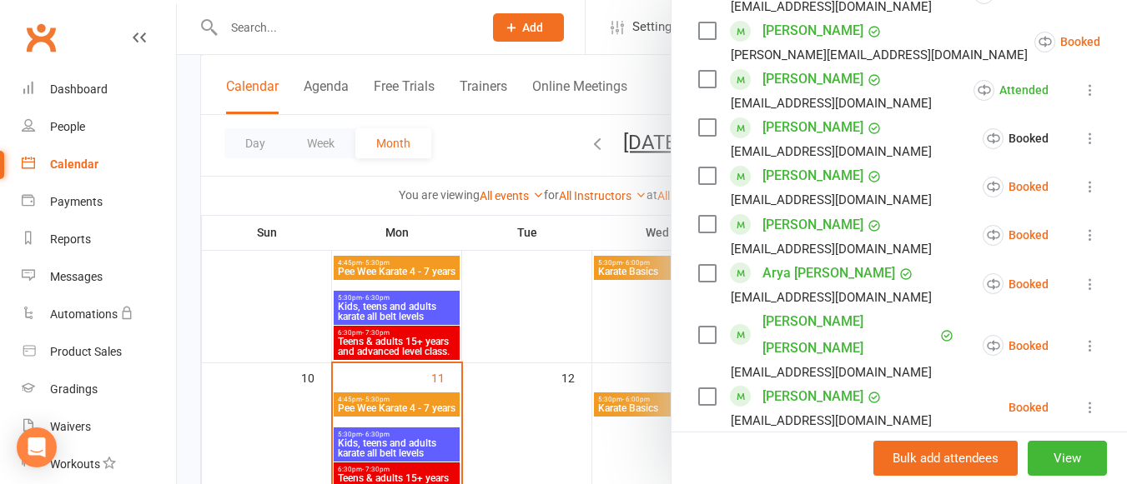
scroll to position [849, 0]
click at [1082, 180] on icon at bounding box center [1090, 186] width 17 height 17
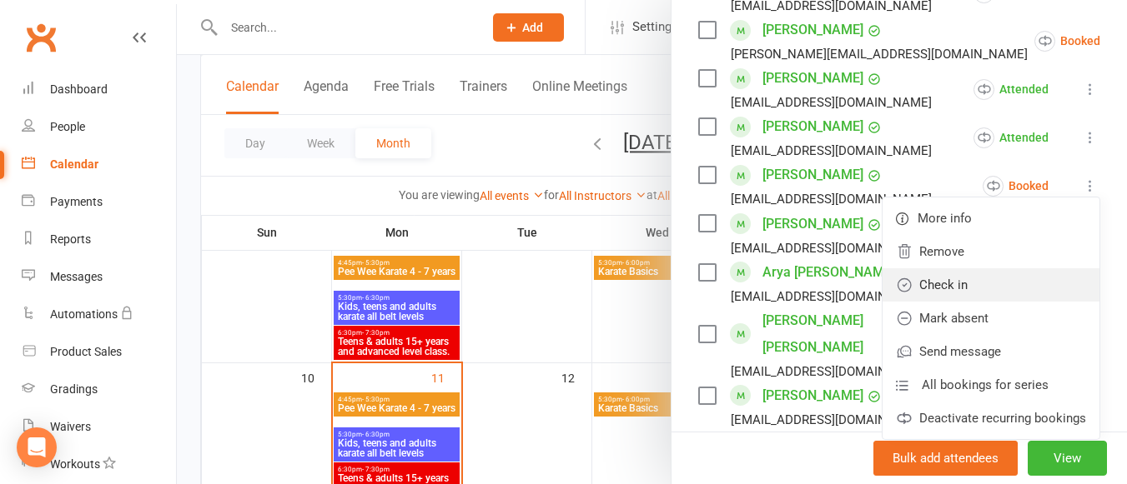
click at [981, 269] on link "Check in" at bounding box center [990, 285] width 217 height 33
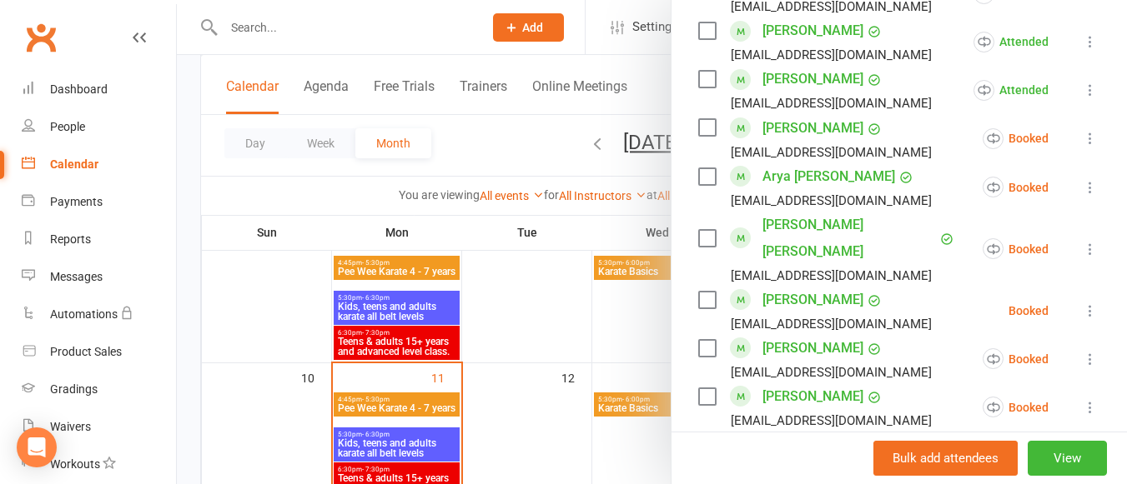
scroll to position [994, 0]
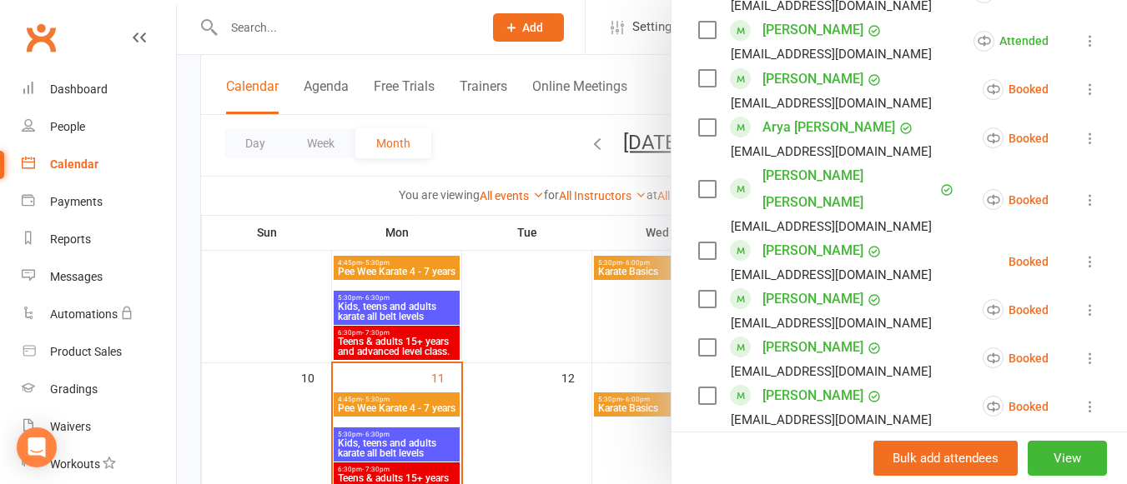
click at [1082, 134] on icon at bounding box center [1090, 138] width 17 height 17
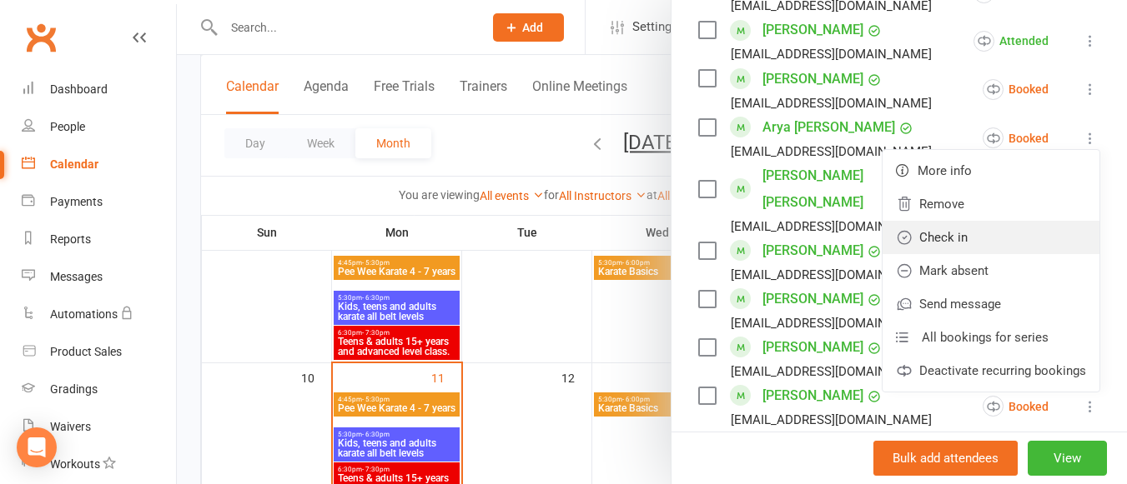
click at [987, 225] on link "Check in" at bounding box center [990, 237] width 217 height 33
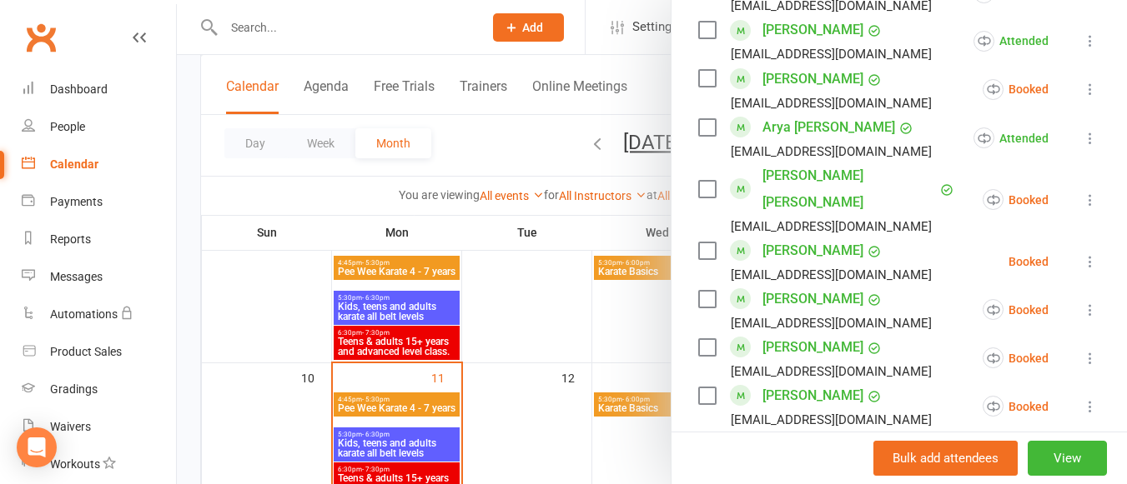
click at [1082, 192] on icon at bounding box center [1090, 200] width 17 height 17
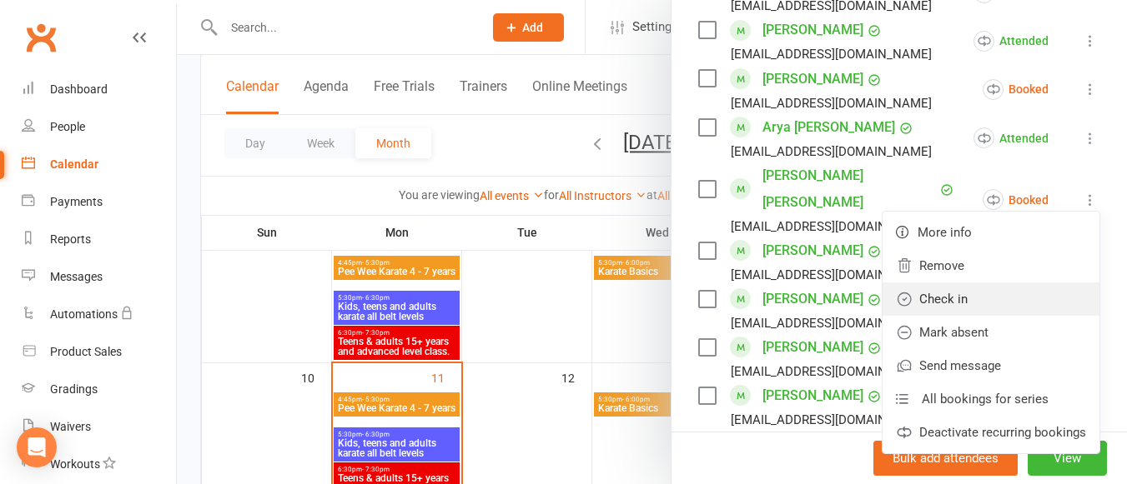
click at [976, 283] on link "Check in" at bounding box center [990, 299] width 217 height 33
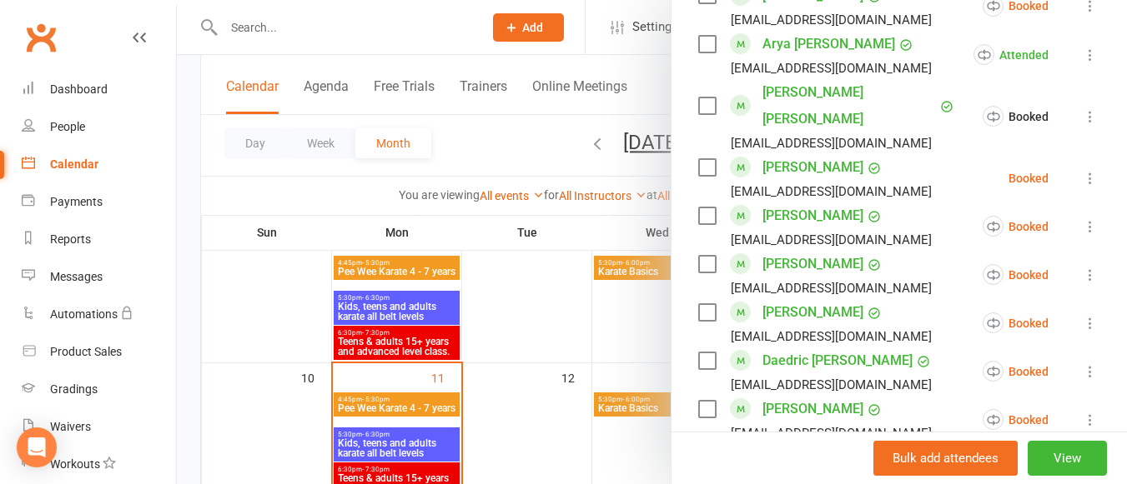
scroll to position [1078, 0]
click at [1082, 169] on icon at bounding box center [1090, 177] width 17 height 17
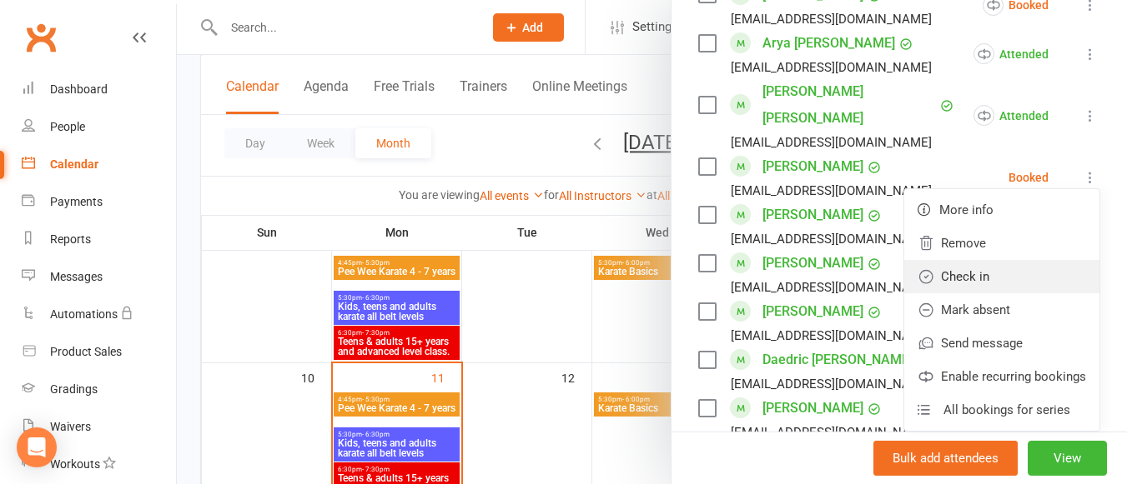
click at [987, 260] on link "Check in" at bounding box center [1001, 276] width 195 height 33
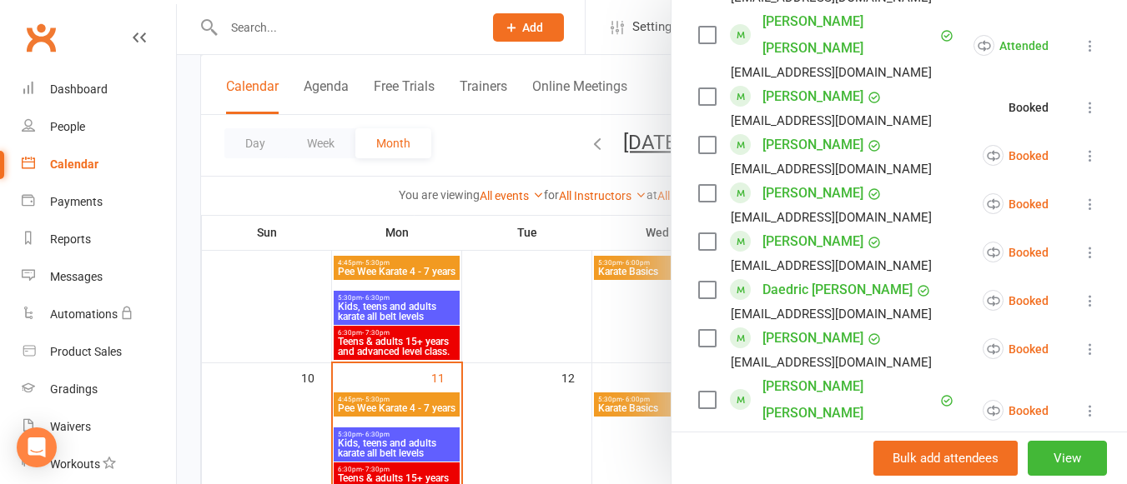
scroll to position [1149, 0]
click at [1082, 147] on icon at bounding box center [1090, 155] width 17 height 17
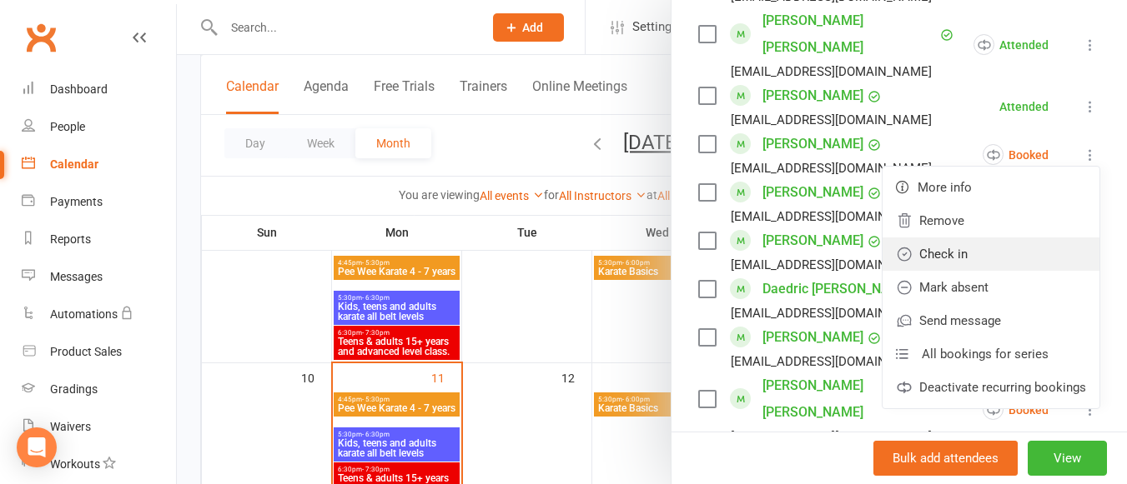
click at [1003, 238] on link "Check in" at bounding box center [990, 254] width 217 height 33
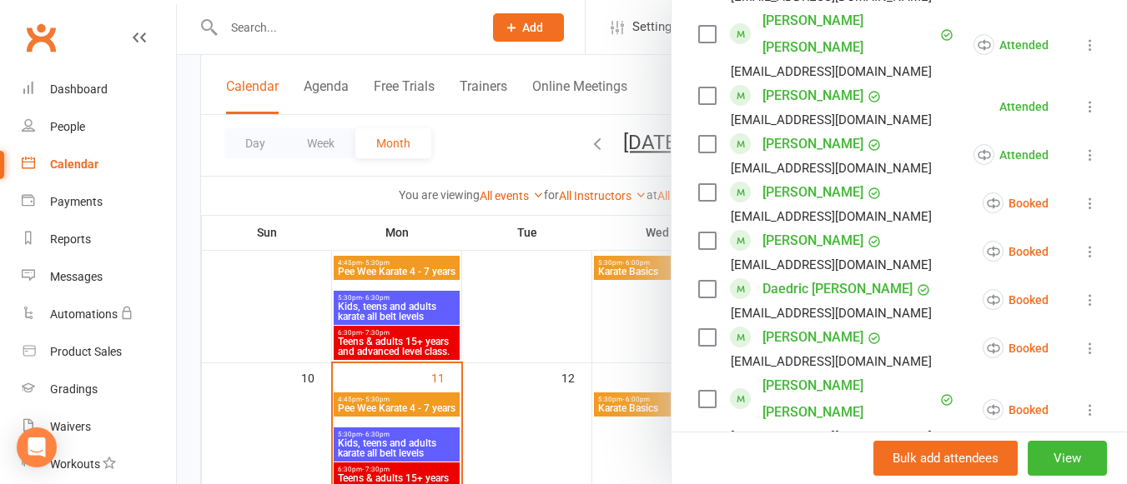
click at [1082, 195] on icon at bounding box center [1090, 203] width 17 height 17
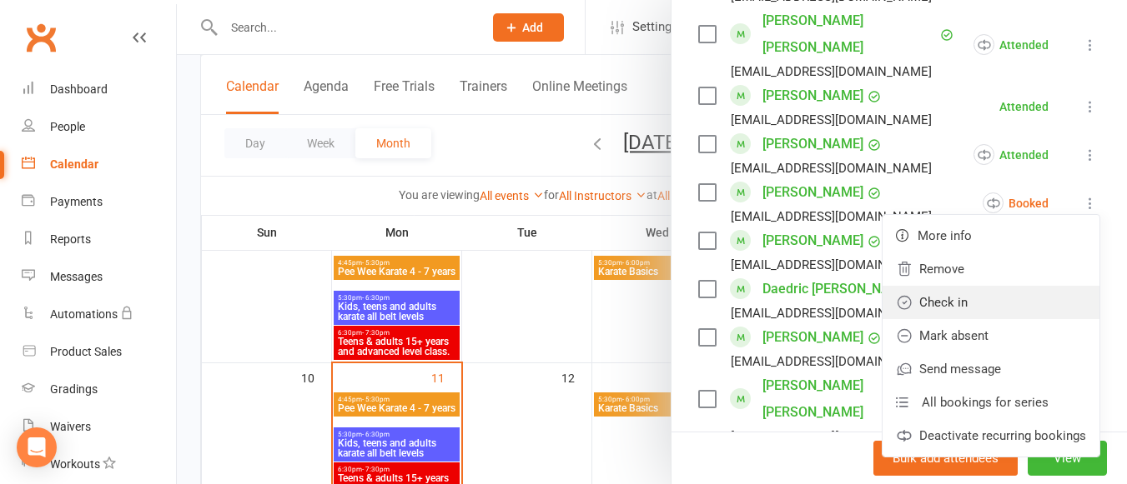
click at [953, 286] on link "Check in" at bounding box center [990, 302] width 217 height 33
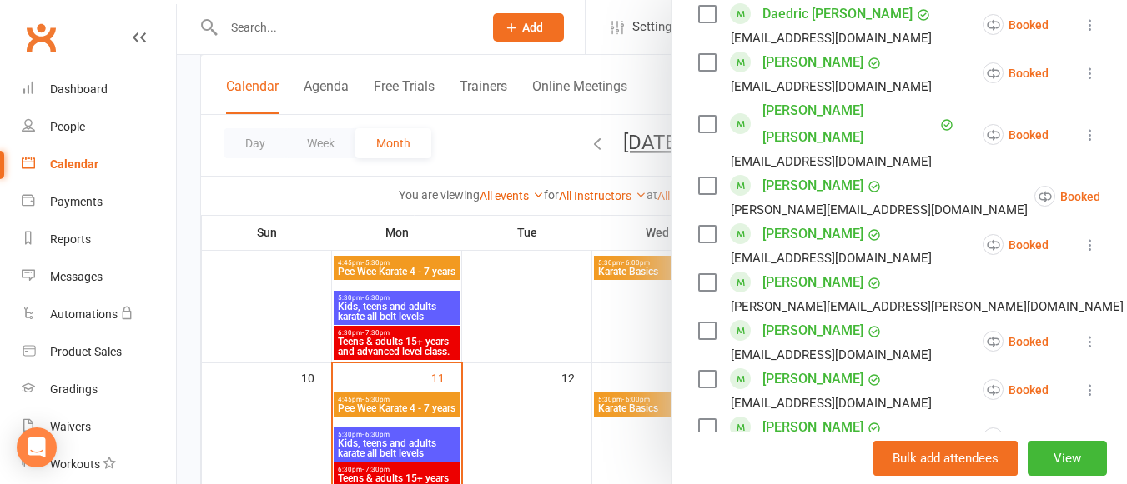
scroll to position [1481, 0]
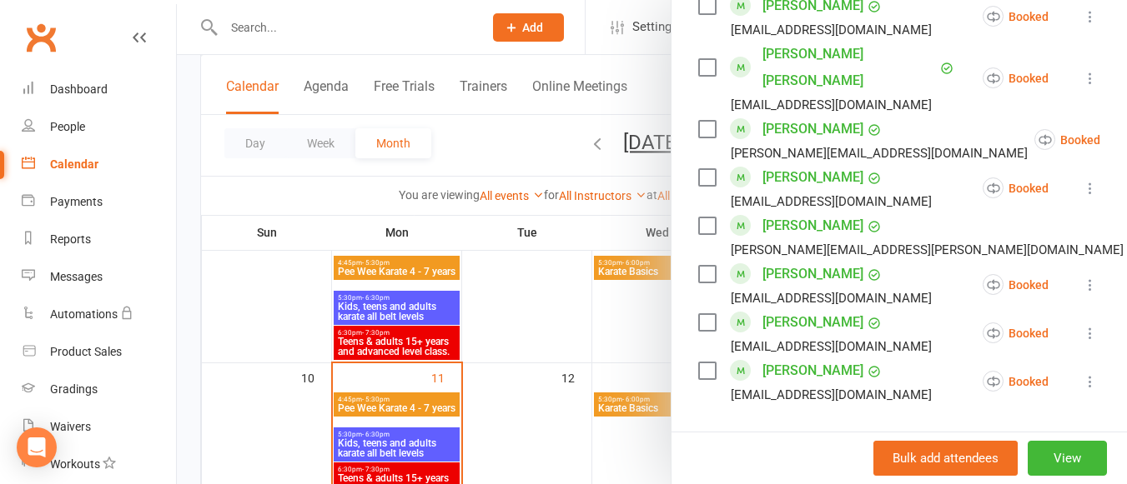
drag, startPoint x: 961, startPoint y: 224, endPoint x: 1059, endPoint y: 178, distance: 108.9
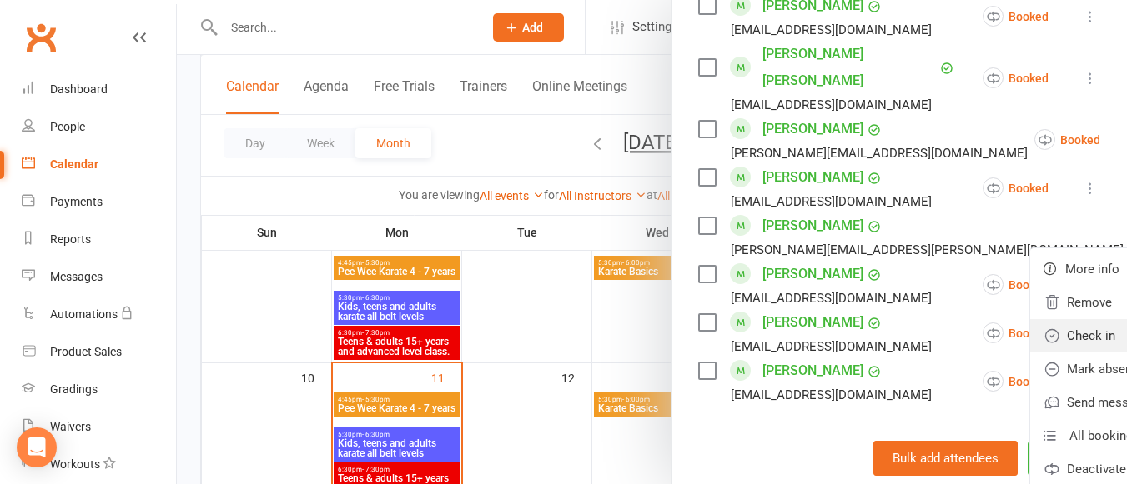
click at [1030, 319] on link "Check in" at bounding box center [1138, 335] width 217 height 33
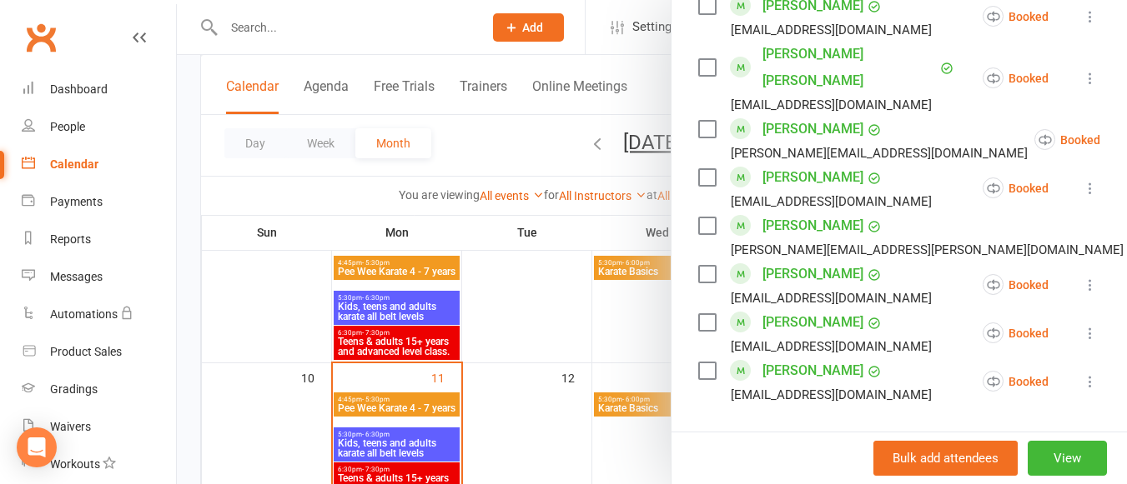
click at [929, 261] on li "[PERSON_NAME] [EMAIL_ADDRESS][DOMAIN_NAME] Booked More info Remove Check in Mar…" at bounding box center [899, 285] width 402 height 48
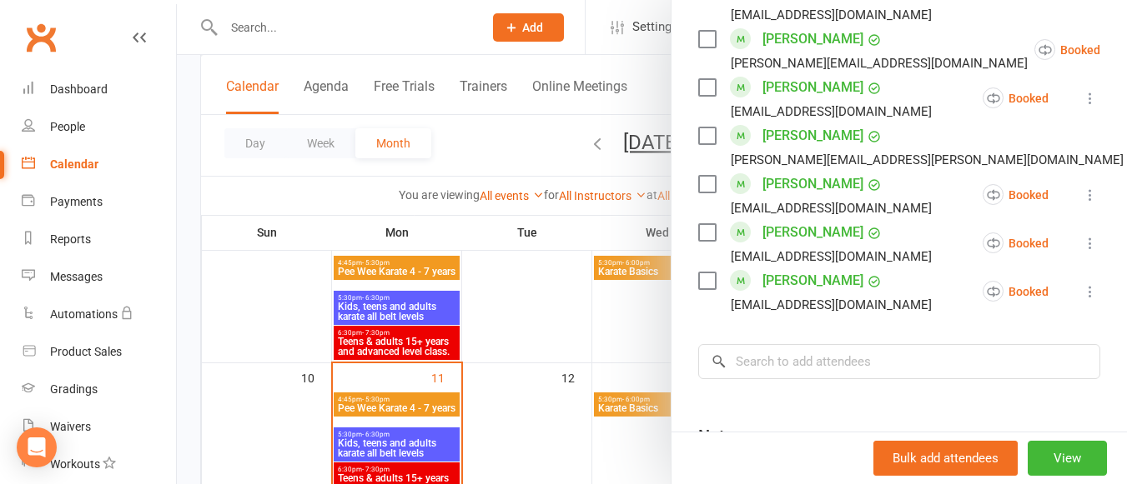
scroll to position [1572, 0]
click at [1082, 186] on icon at bounding box center [1090, 194] width 17 height 17
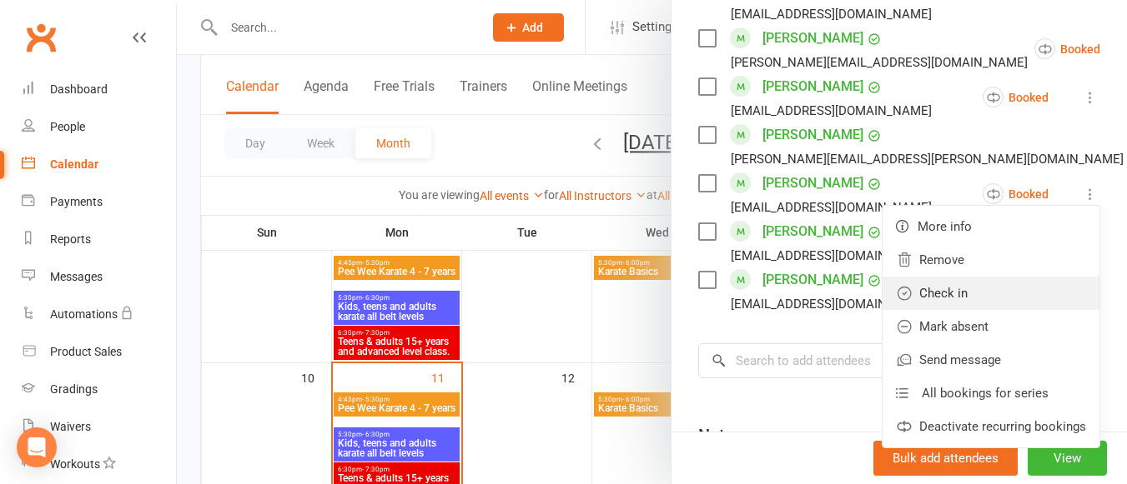
click at [934, 277] on link "Check in" at bounding box center [990, 293] width 217 height 33
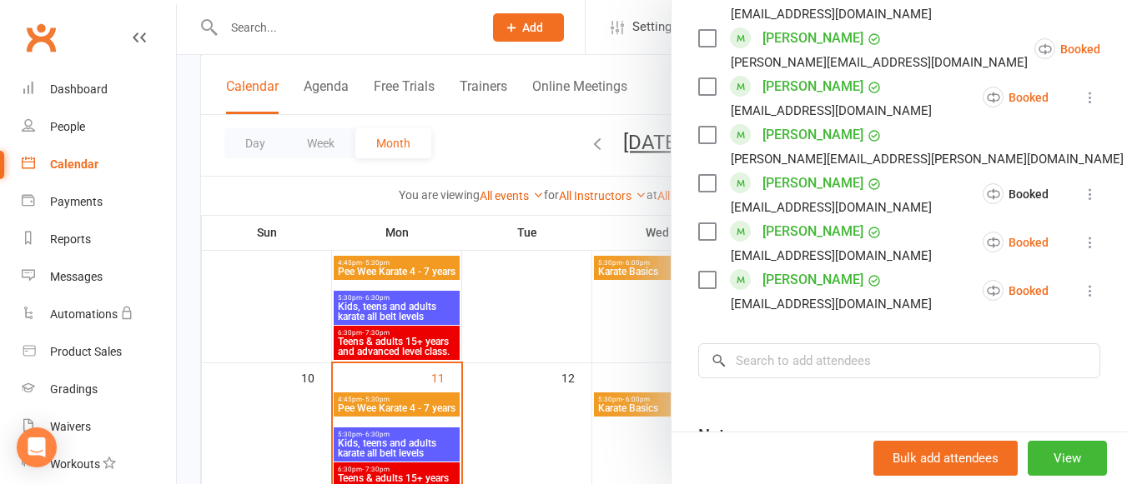
click at [1082, 234] on icon at bounding box center [1090, 242] width 17 height 17
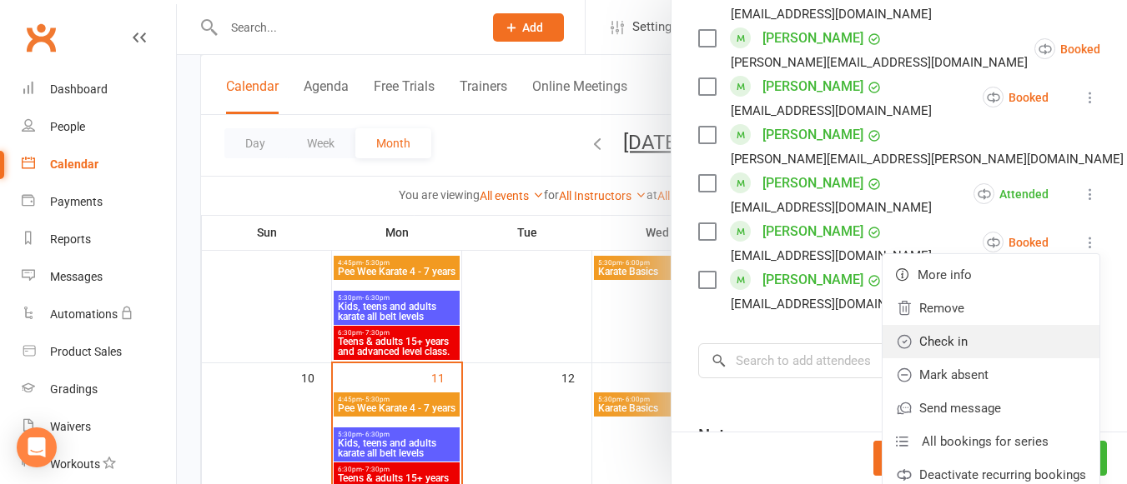
click at [961, 325] on link "Check in" at bounding box center [990, 341] width 217 height 33
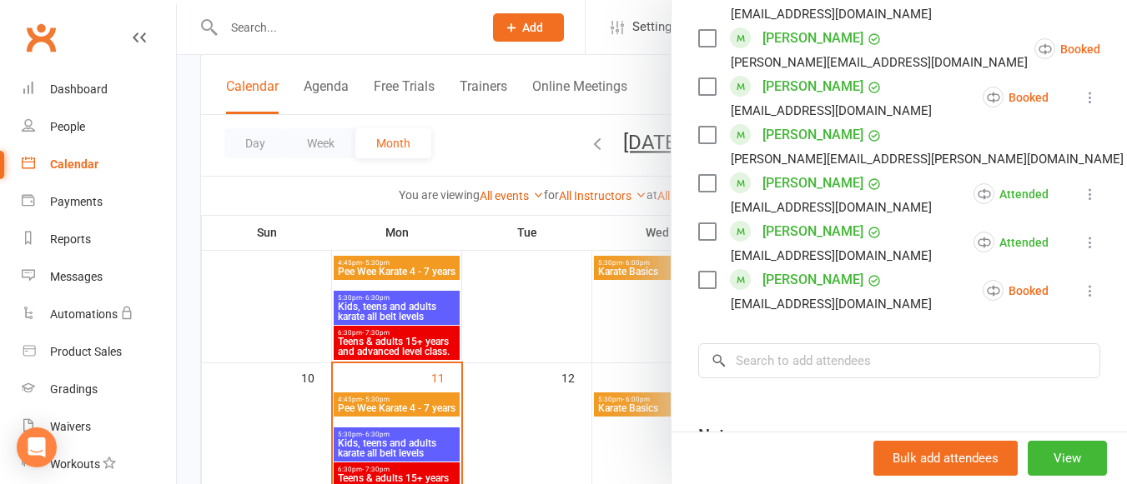
click at [1082, 283] on icon at bounding box center [1090, 291] width 17 height 17
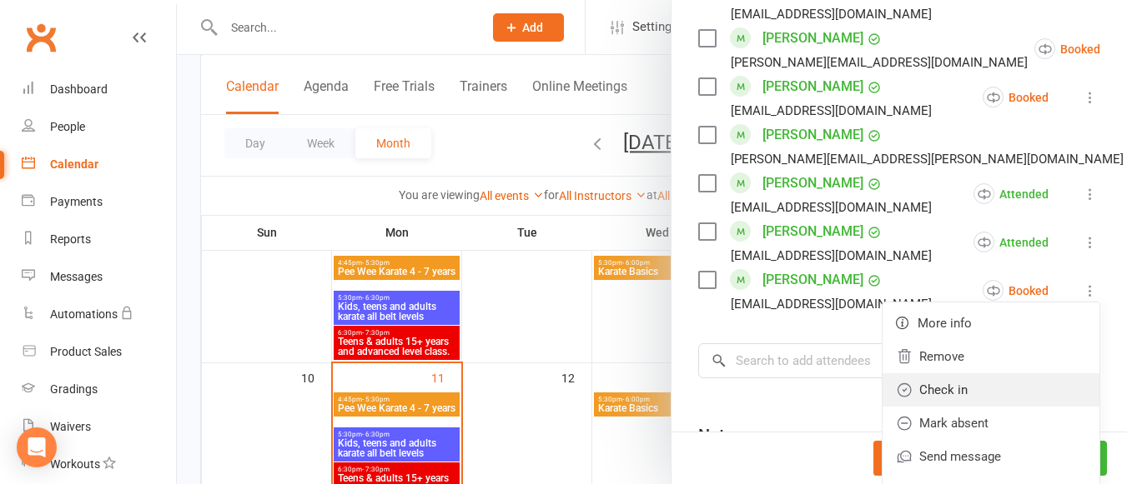
click at [994, 374] on link "Check in" at bounding box center [990, 390] width 217 height 33
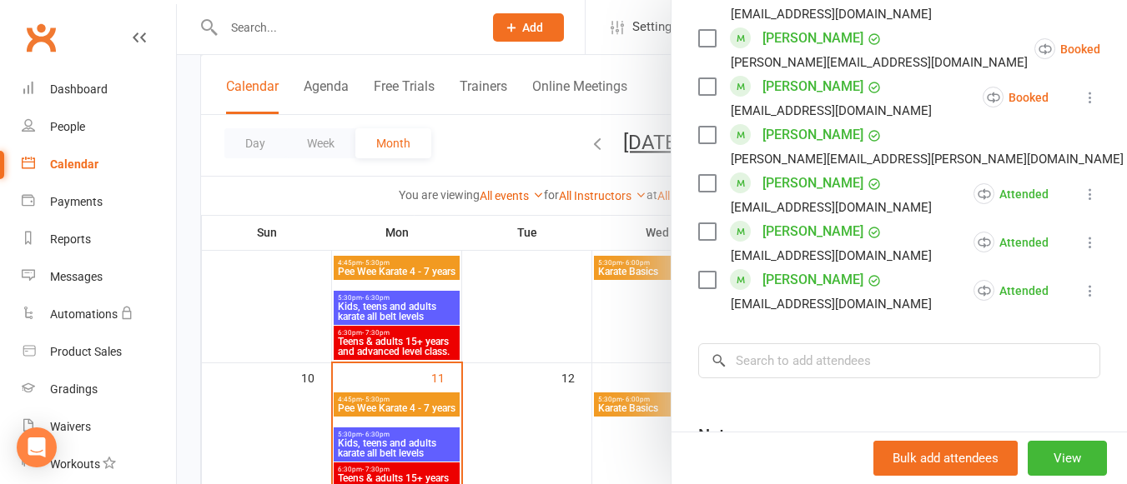
click at [578, 341] on div at bounding box center [652, 242] width 950 height 484
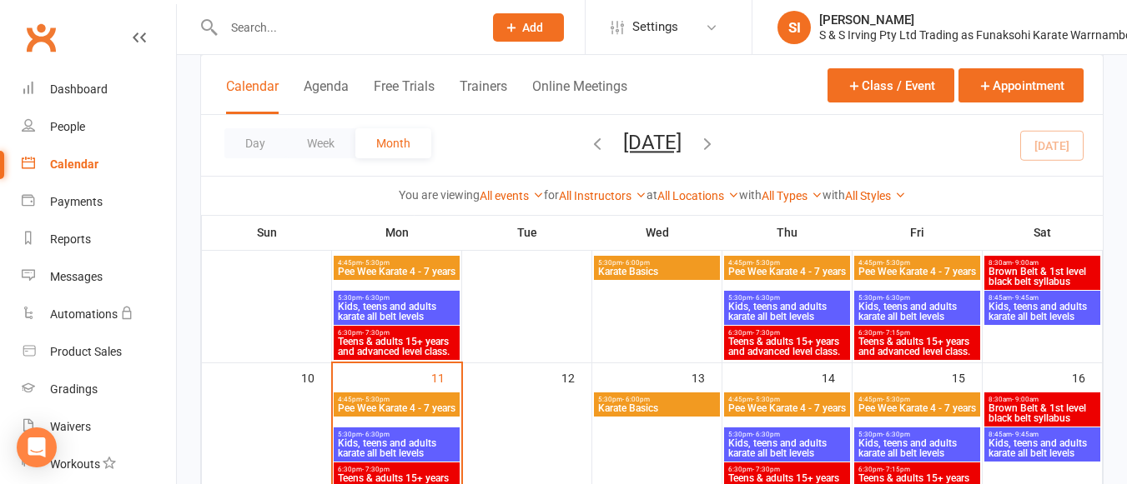
click at [809, 305] on span "Kids, teens and adults karate all belt levels" at bounding box center [786, 312] width 119 height 20
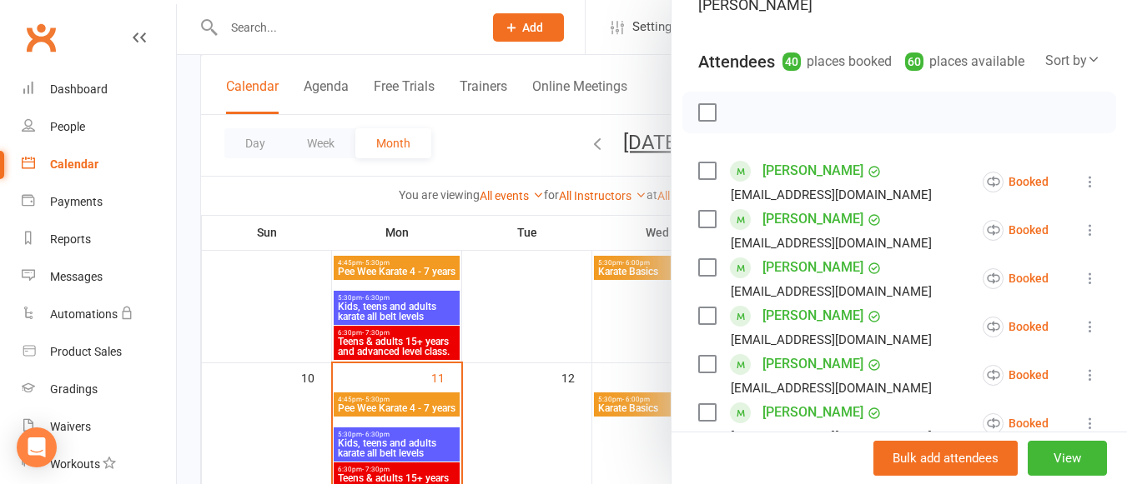
scroll to position [184, 0]
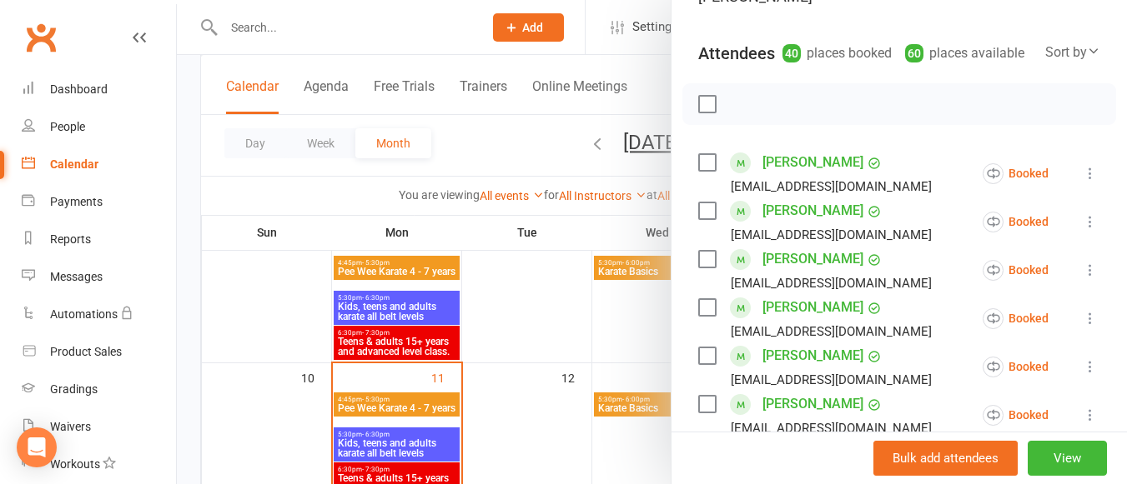
click at [1082, 167] on icon at bounding box center [1090, 173] width 17 height 17
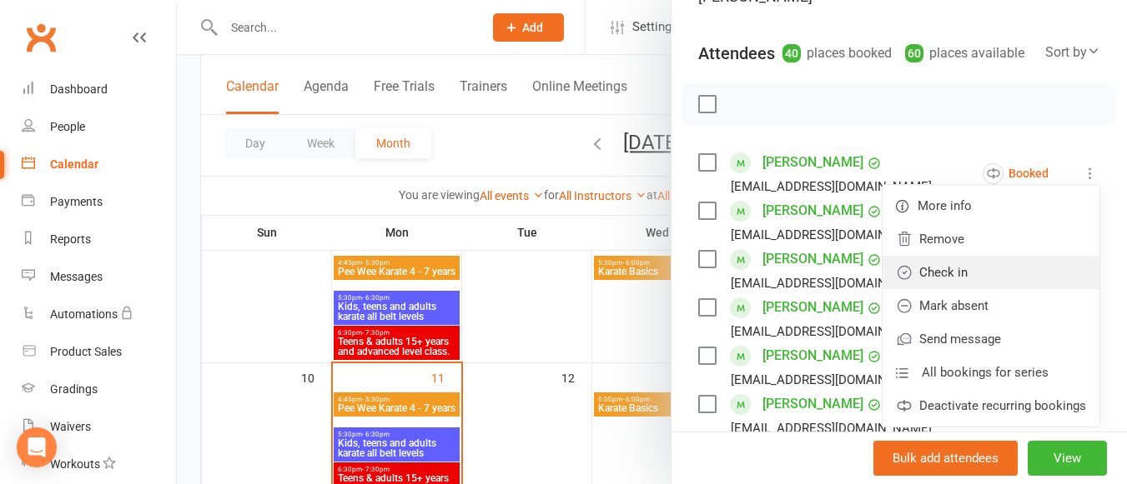
click at [1005, 256] on link "Check in" at bounding box center [990, 272] width 217 height 33
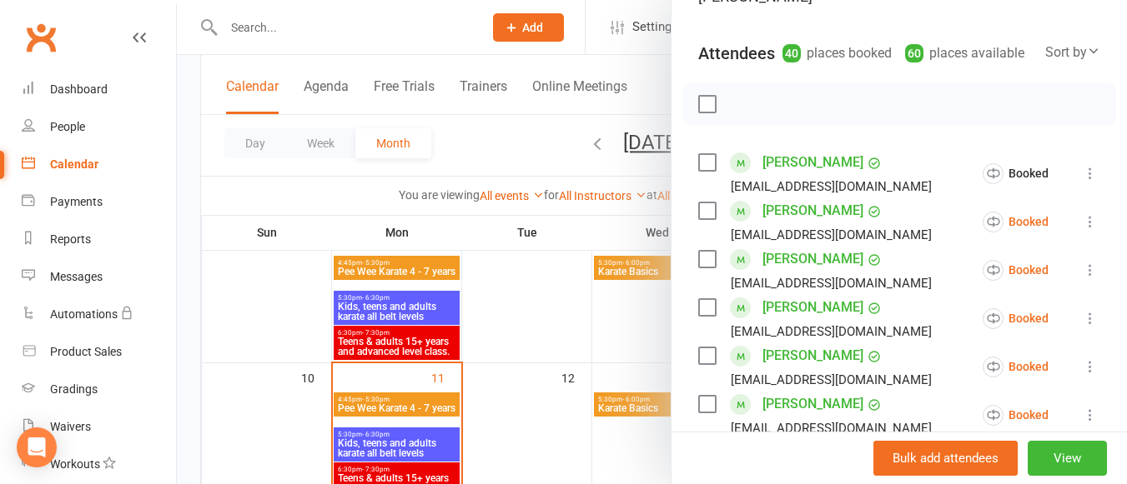
click at [1082, 218] on icon at bounding box center [1090, 221] width 17 height 17
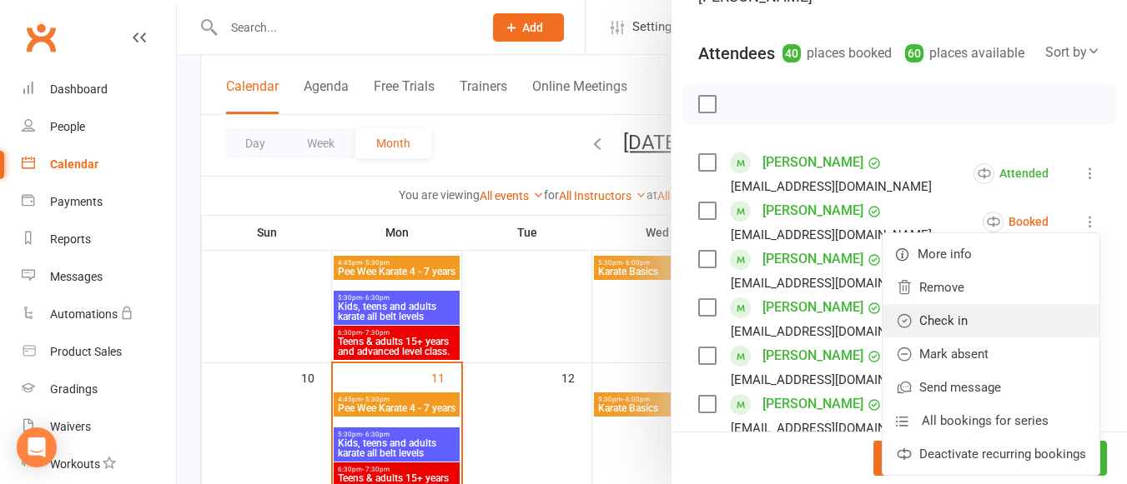
click at [1011, 305] on link "Check in" at bounding box center [990, 320] width 217 height 33
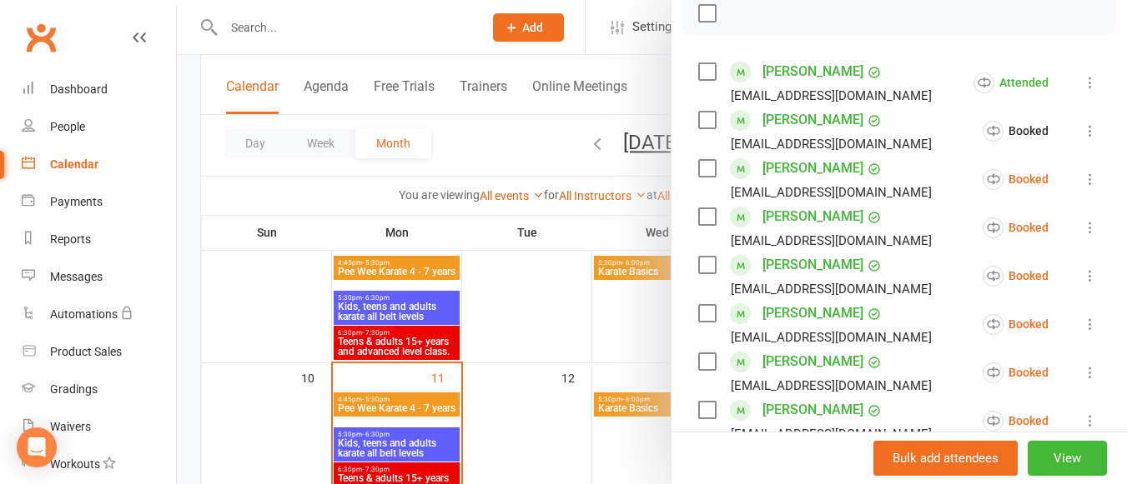
scroll to position [278, 0]
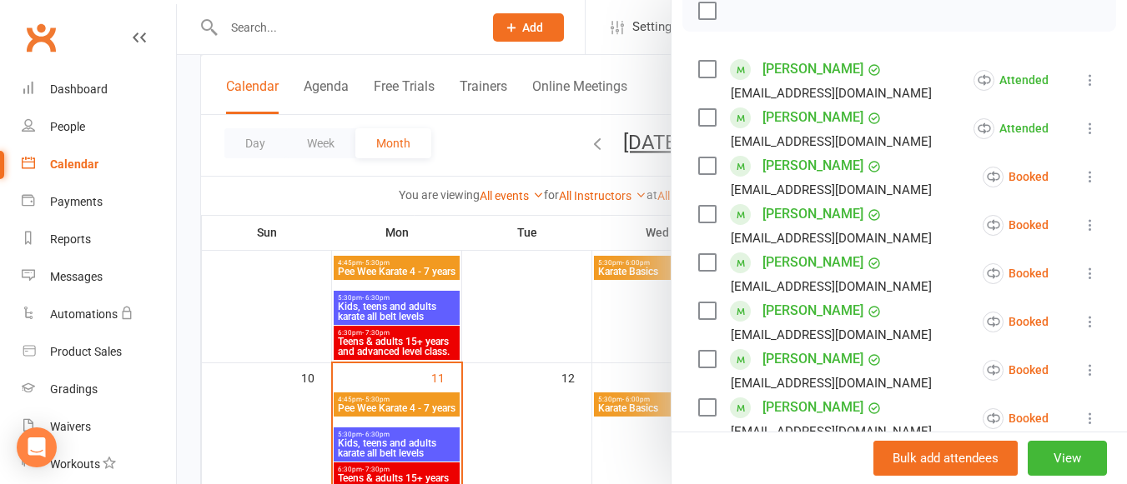
click at [1082, 169] on icon at bounding box center [1090, 176] width 17 height 17
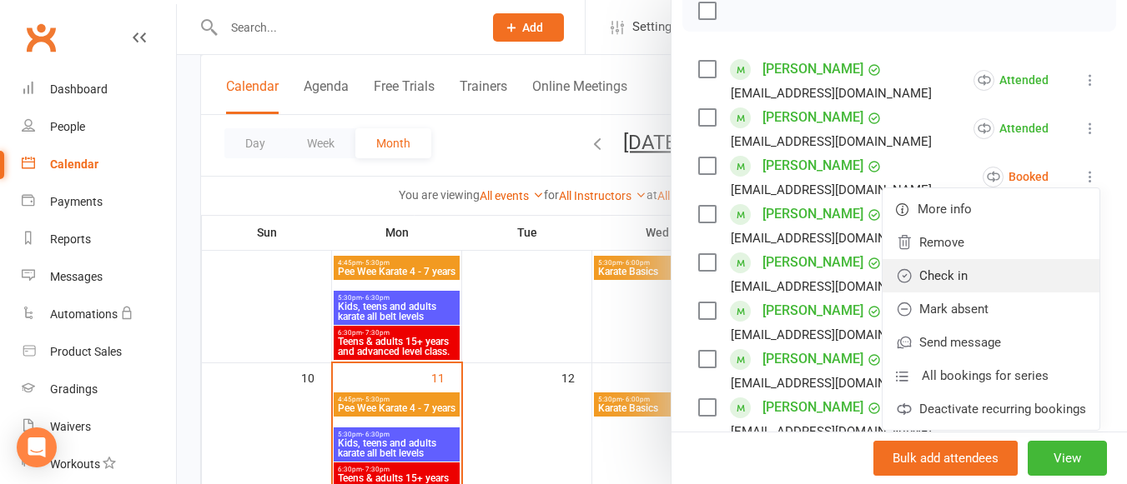
click at [1002, 263] on link "Check in" at bounding box center [990, 275] width 217 height 33
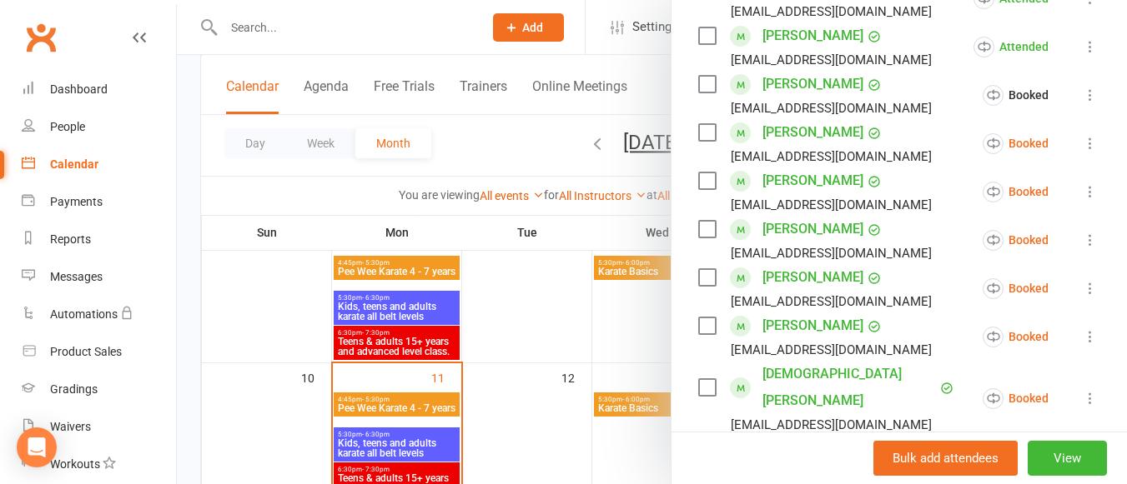
scroll to position [360, 0]
click at [1082, 138] on icon at bounding box center [1090, 142] width 17 height 17
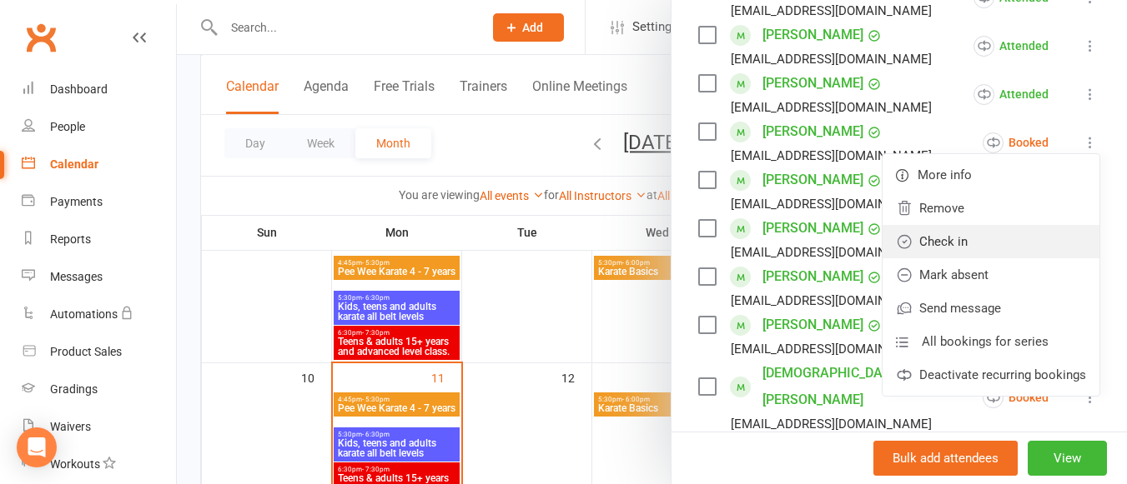
click at [1005, 238] on link "Check in" at bounding box center [990, 241] width 217 height 33
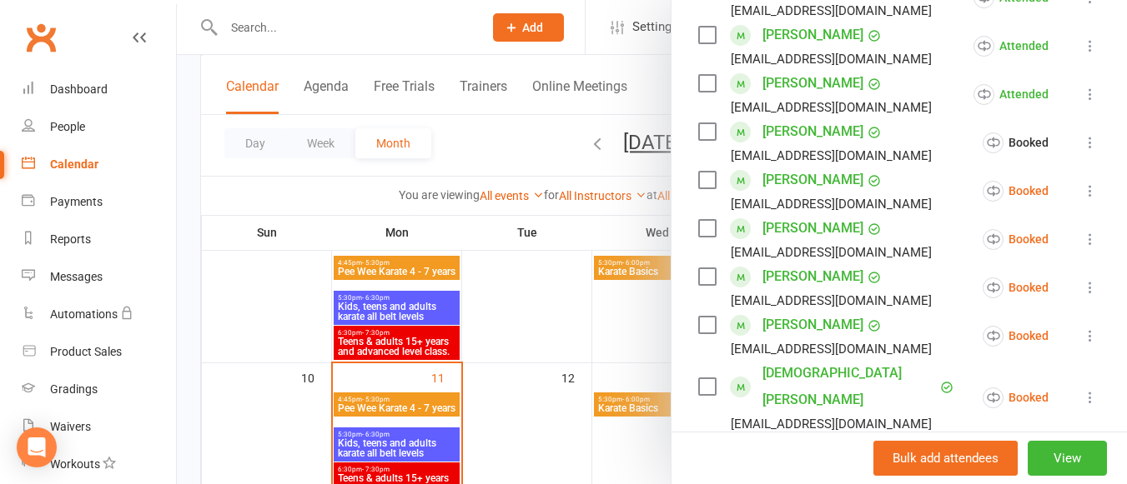
click at [1082, 193] on icon at bounding box center [1090, 191] width 17 height 17
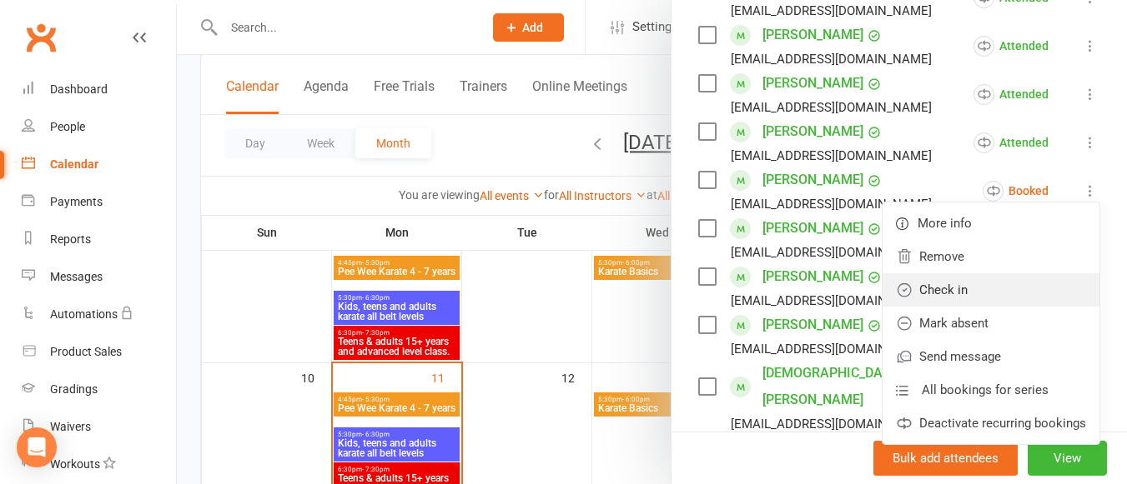
click at [979, 285] on link "Check in" at bounding box center [990, 290] width 217 height 33
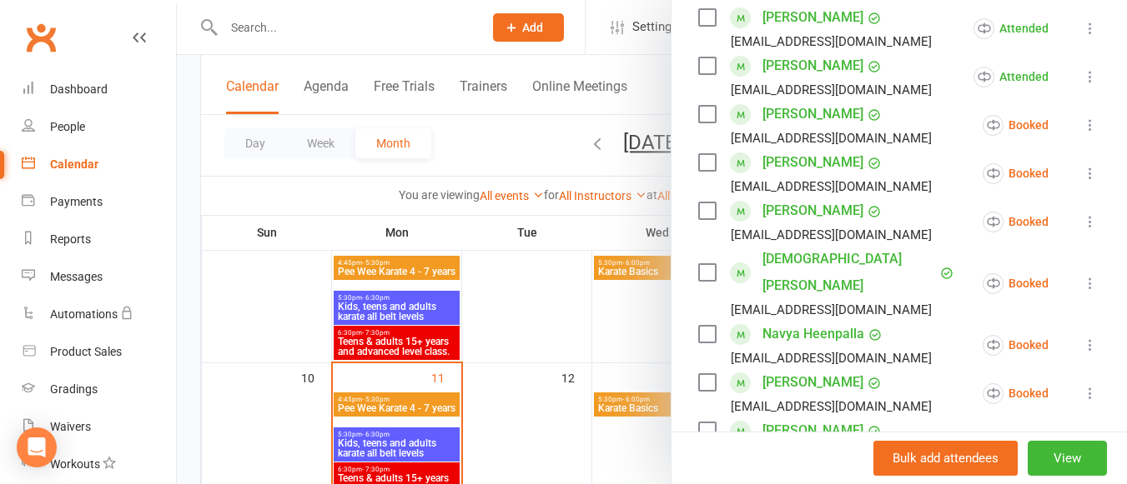
scroll to position [527, 0]
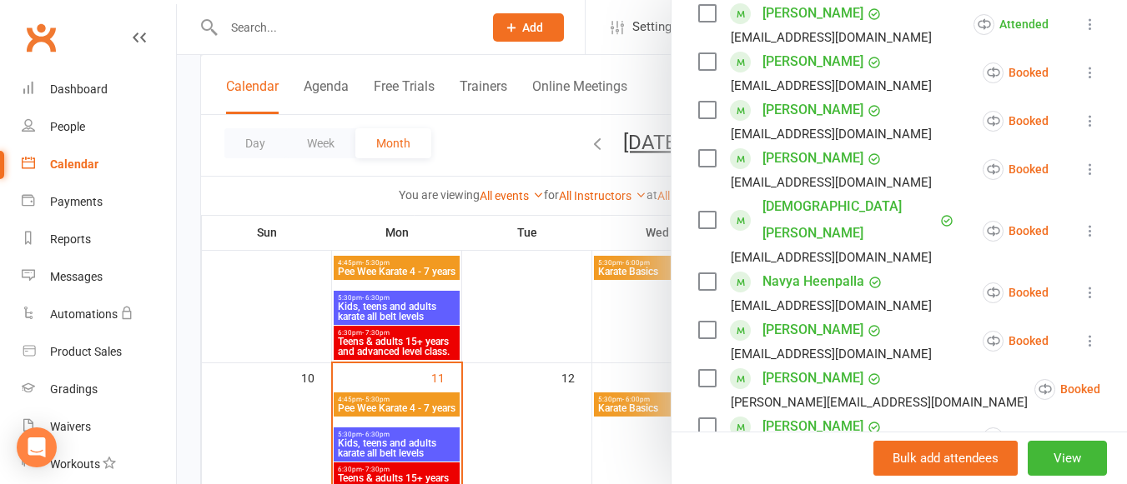
click at [1082, 123] on icon at bounding box center [1090, 121] width 17 height 17
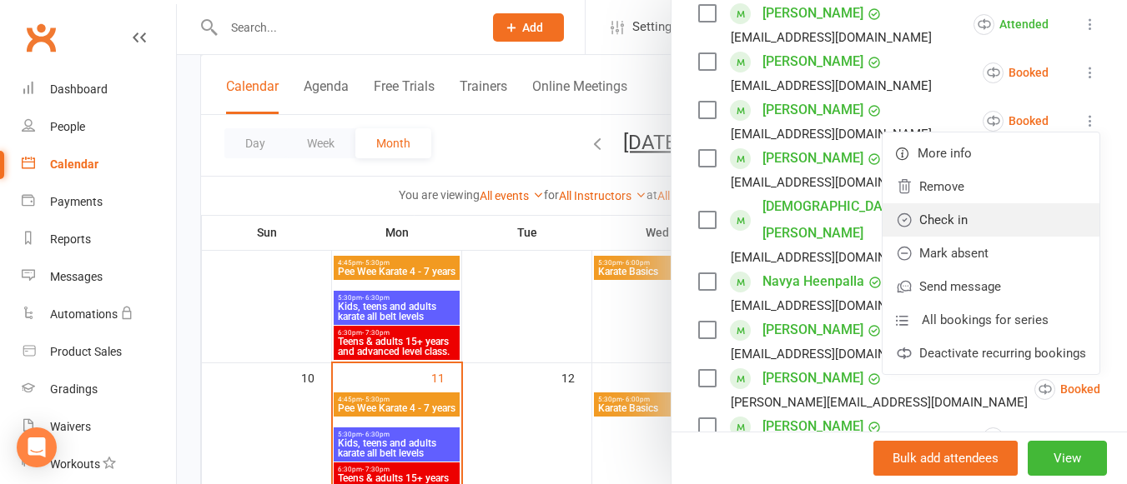
click at [1004, 211] on link "Check in" at bounding box center [990, 219] width 217 height 33
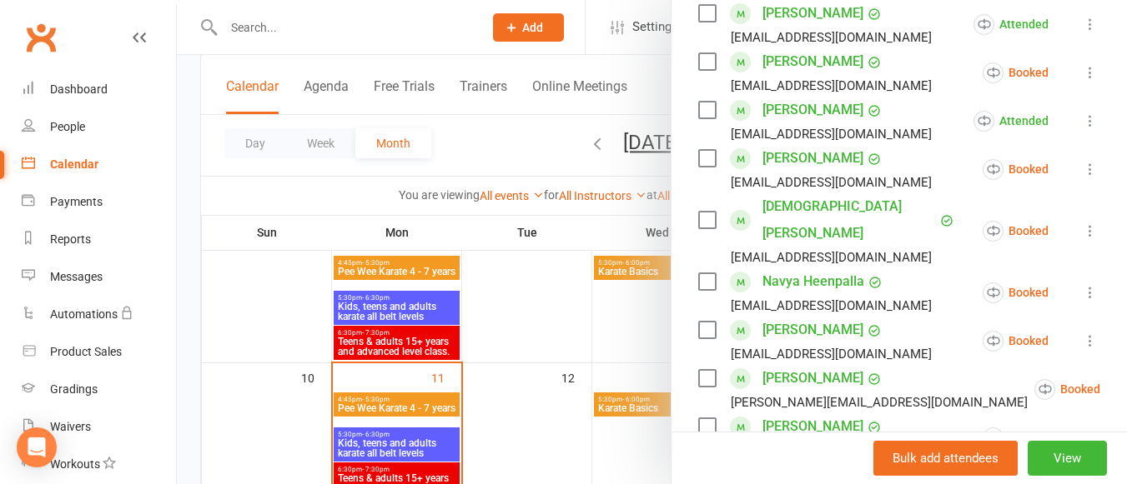
click at [1082, 72] on icon at bounding box center [1090, 72] width 17 height 17
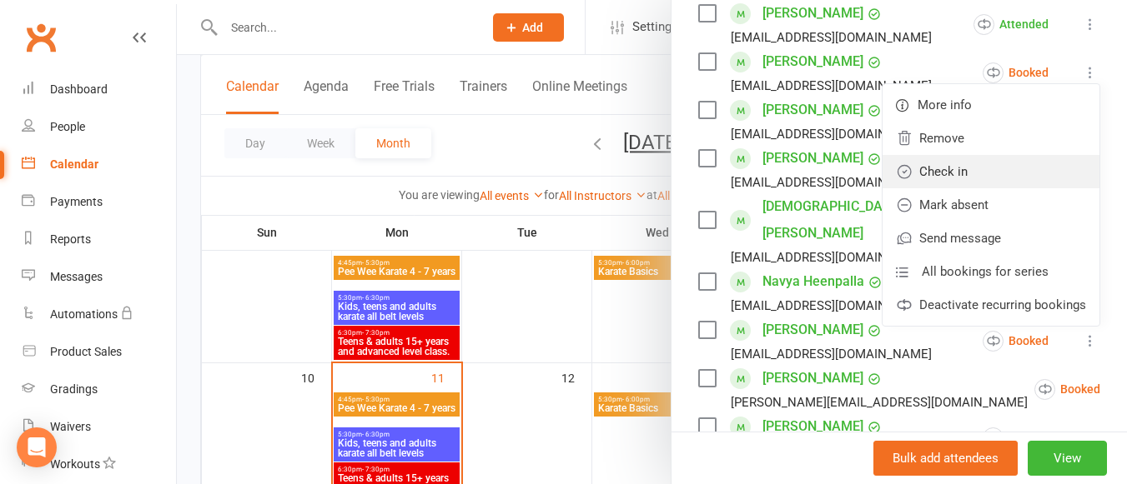
click at [1002, 156] on link "Check in" at bounding box center [990, 171] width 217 height 33
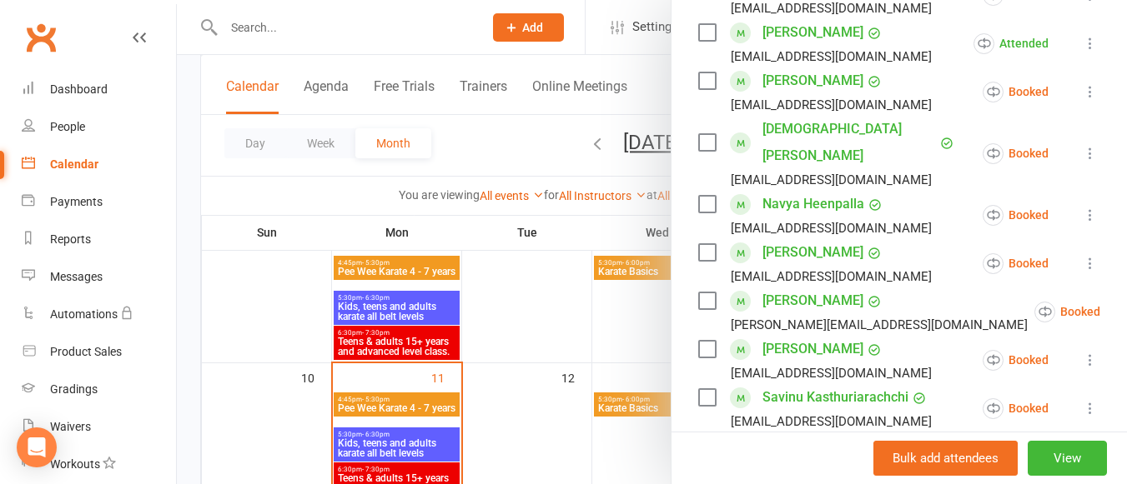
scroll to position [612, 0]
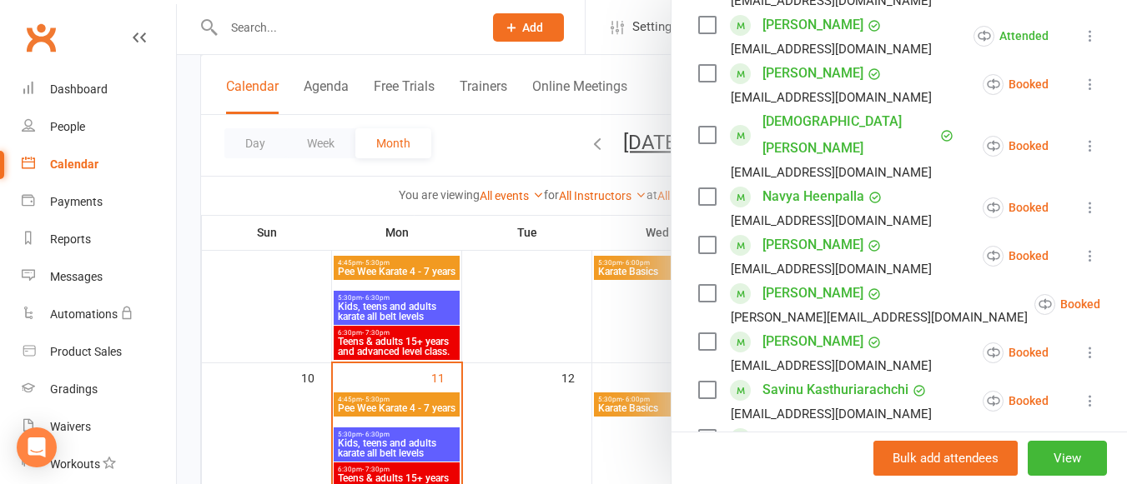
click at [1082, 84] on icon at bounding box center [1090, 84] width 17 height 17
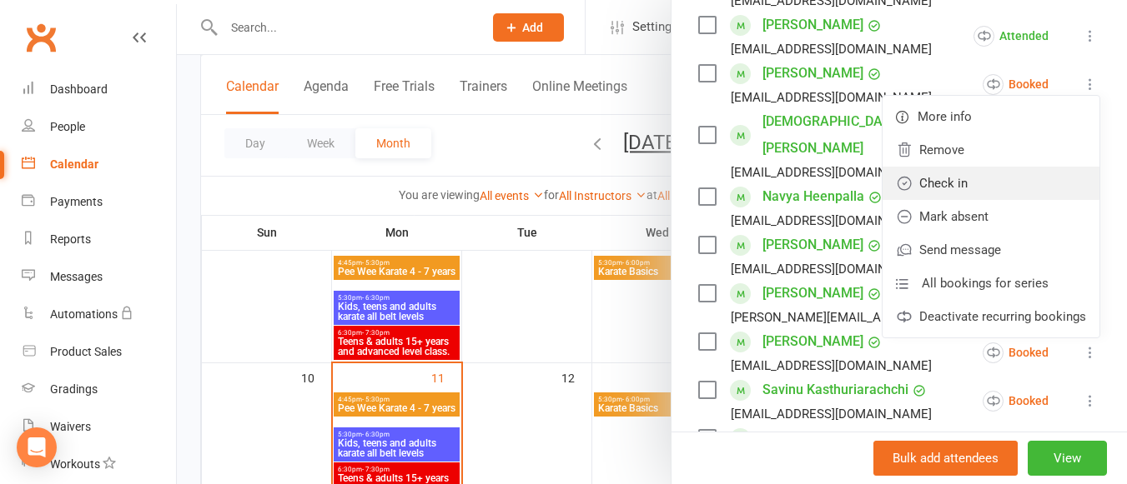
click at [998, 171] on link "Check in" at bounding box center [990, 183] width 217 height 33
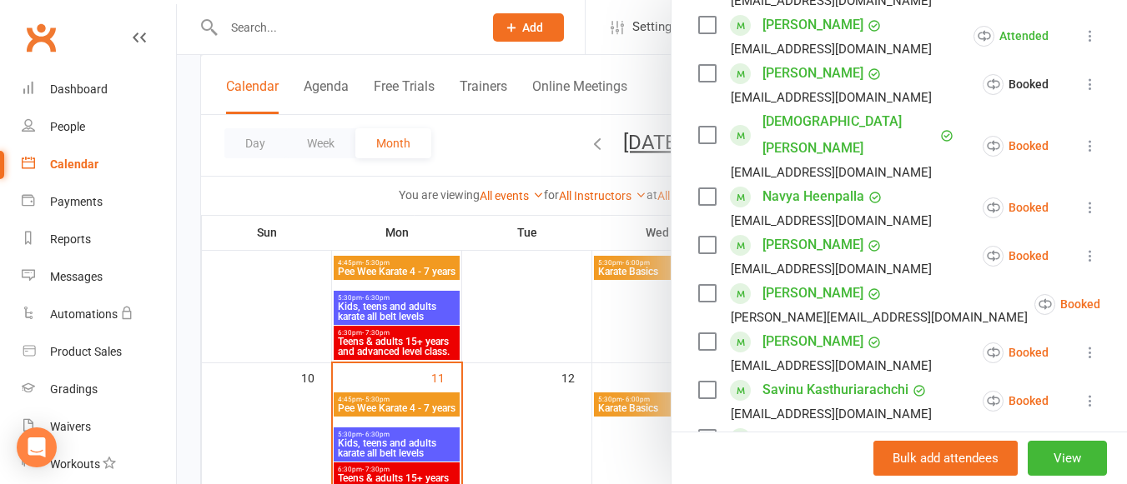
click at [1082, 138] on icon at bounding box center [1090, 146] width 17 height 17
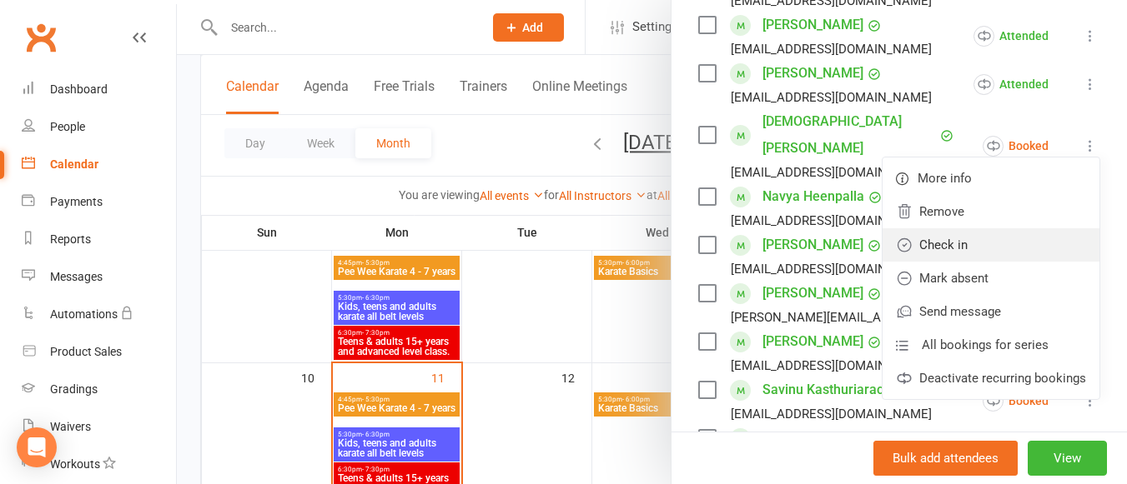
click at [1008, 228] on link "Check in" at bounding box center [990, 244] width 217 height 33
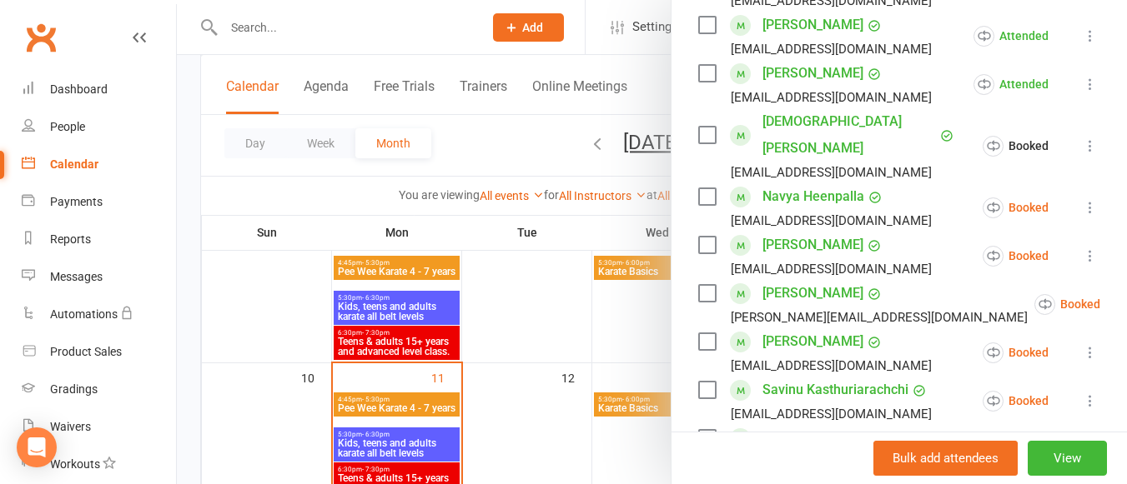
click at [1082, 199] on icon at bounding box center [1090, 207] width 17 height 17
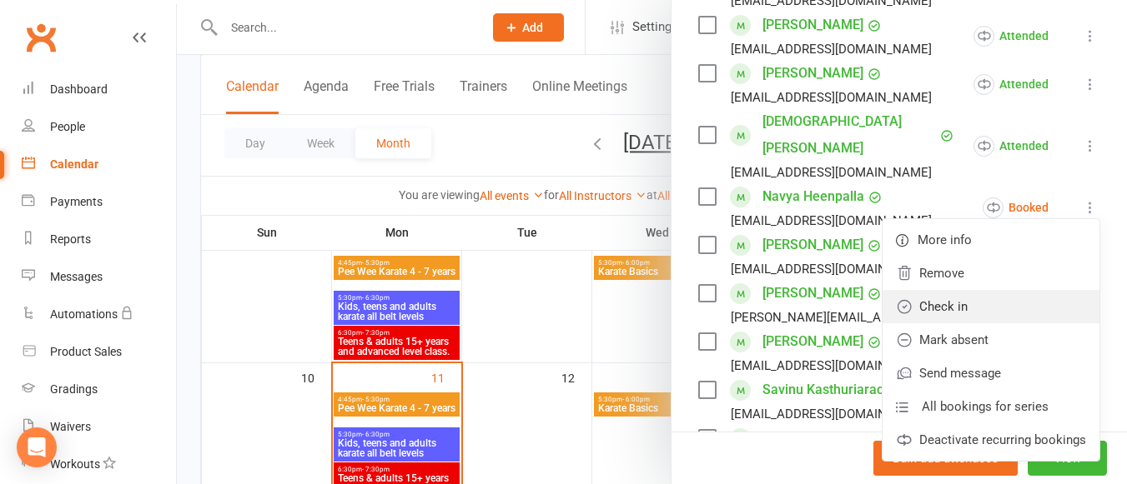
click at [974, 290] on link "Check in" at bounding box center [990, 306] width 217 height 33
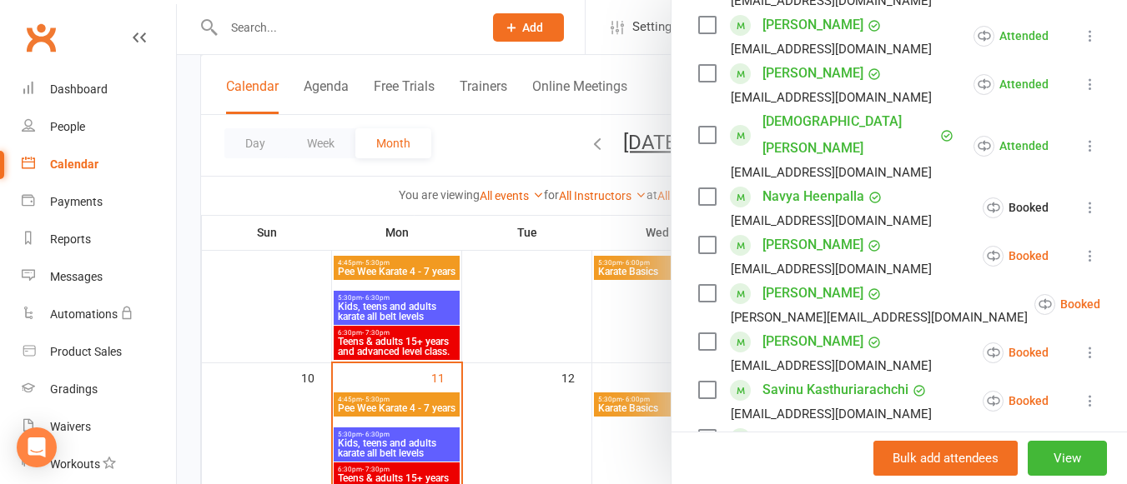
click at [1082, 248] on icon at bounding box center [1090, 256] width 17 height 17
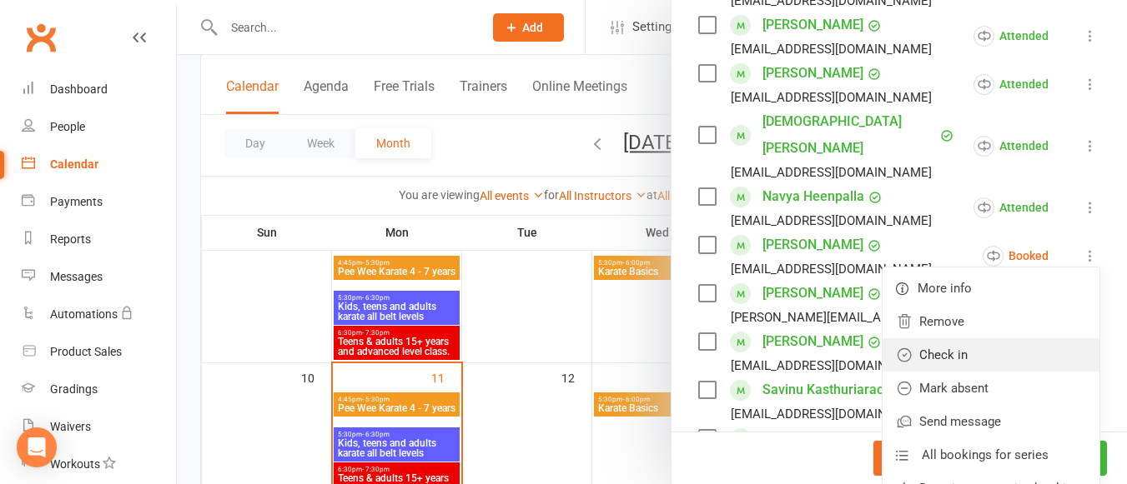
click at [987, 339] on link "Check in" at bounding box center [990, 355] width 217 height 33
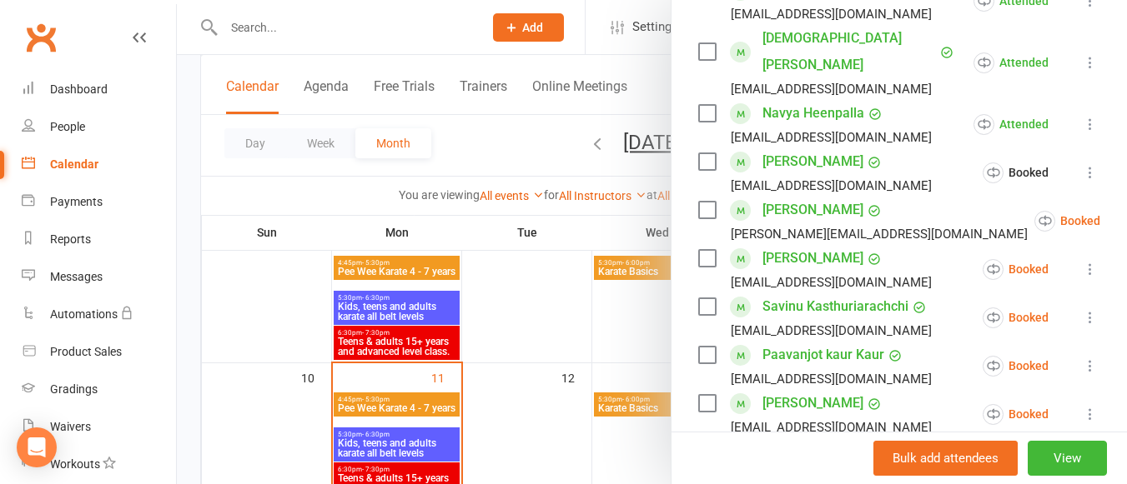
scroll to position [698, 0]
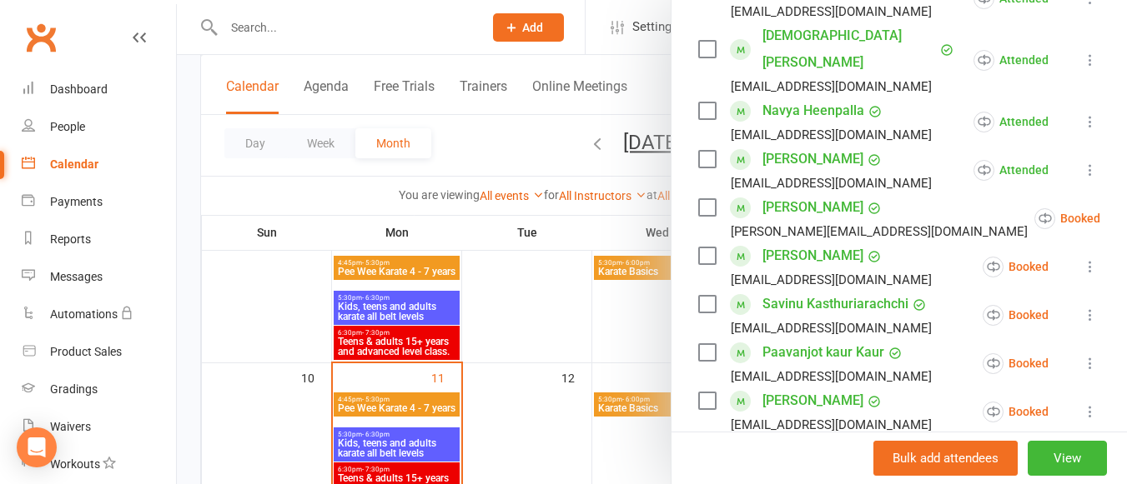
click at [1126, 210] on icon at bounding box center [1141, 218] width 17 height 17
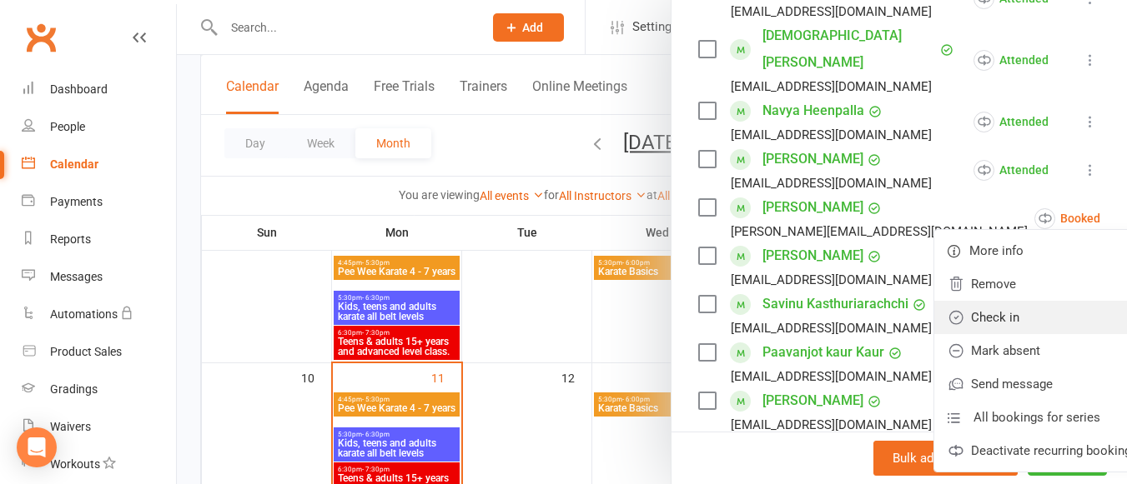
click at [993, 301] on link "Check in" at bounding box center [1042, 317] width 217 height 33
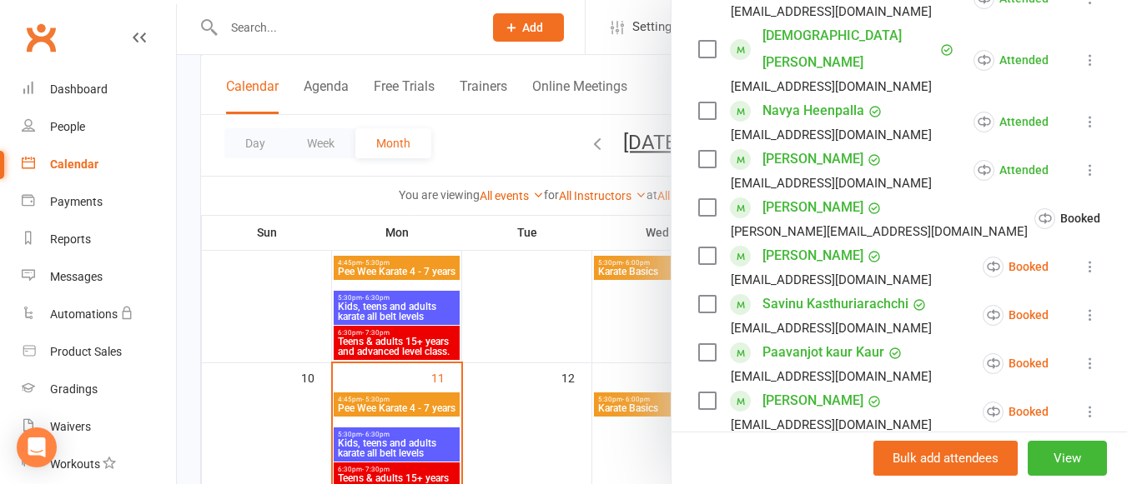
click at [1082, 259] on icon at bounding box center [1090, 267] width 17 height 17
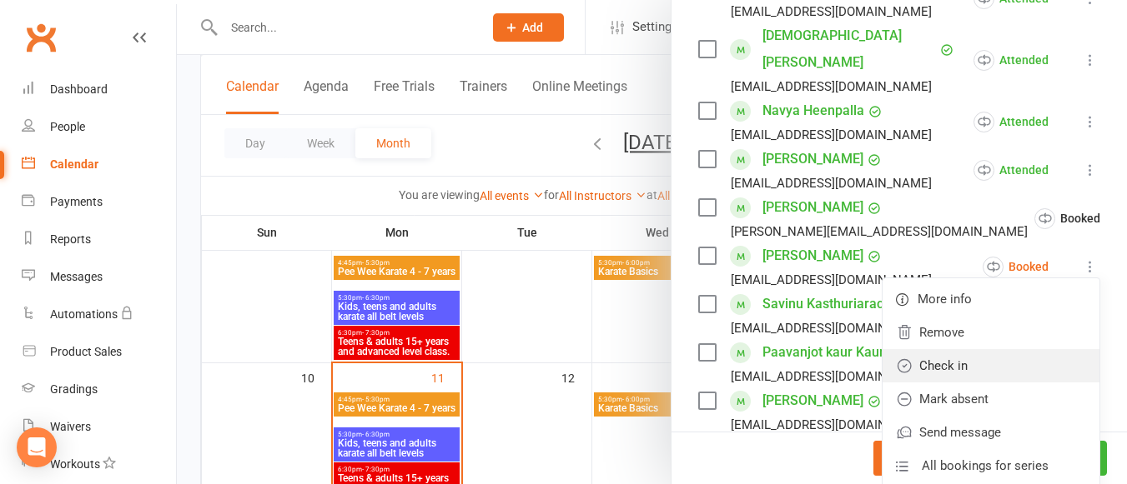
click at [987, 349] on link "Check in" at bounding box center [990, 365] width 217 height 33
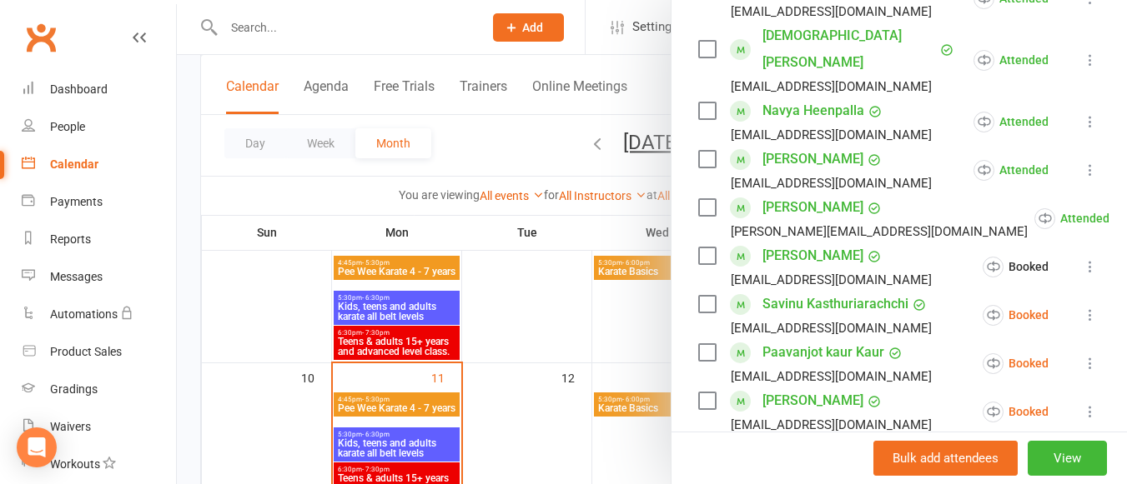
click at [1082, 307] on icon at bounding box center [1090, 315] width 17 height 17
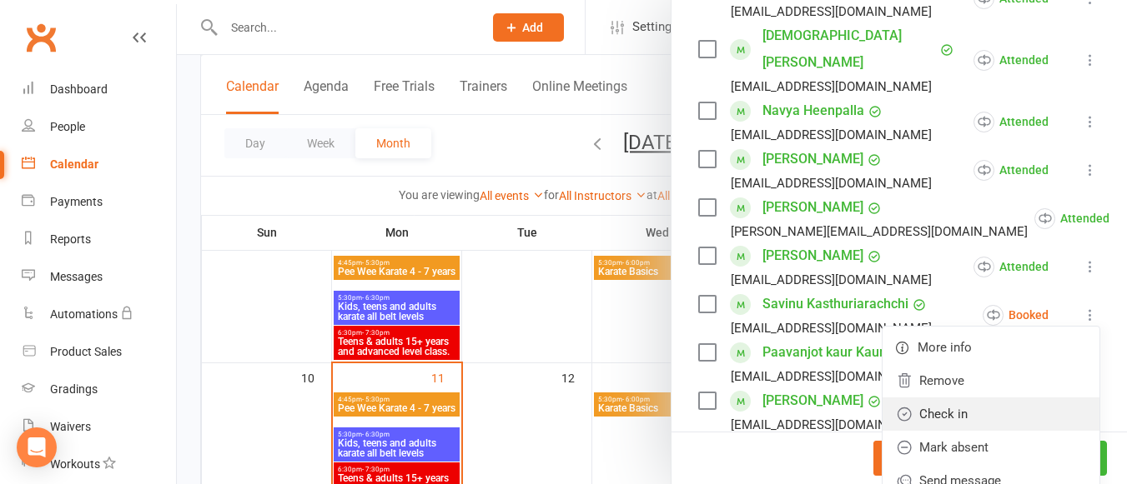
click at [956, 398] on link "Check in" at bounding box center [990, 414] width 217 height 33
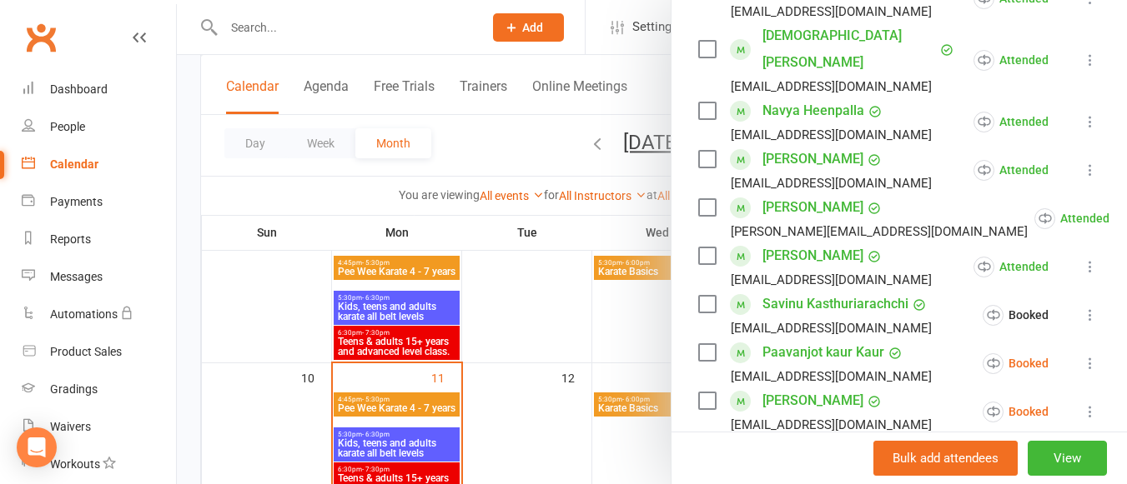
click at [1082, 355] on icon at bounding box center [1090, 363] width 17 height 17
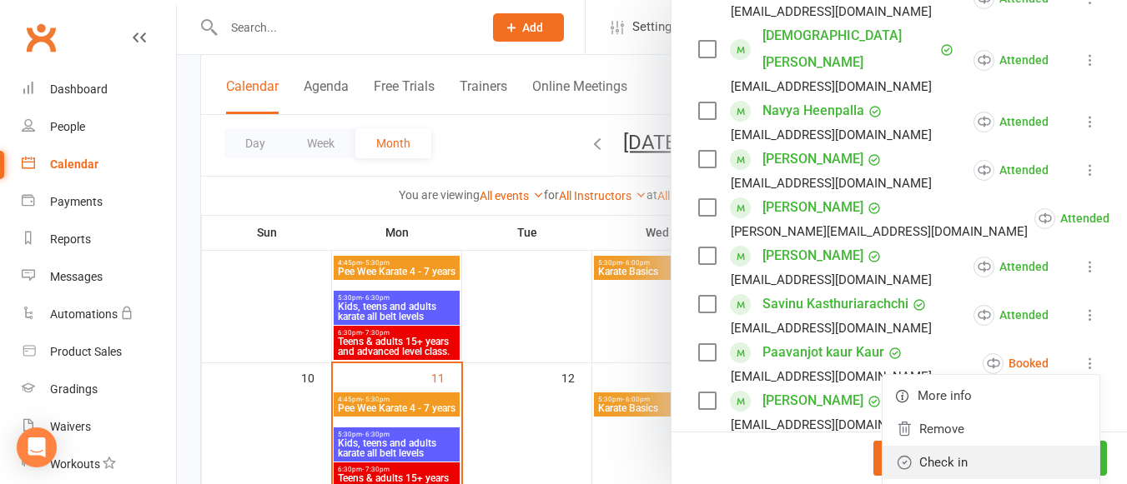
click at [950, 446] on link "Check in" at bounding box center [990, 462] width 217 height 33
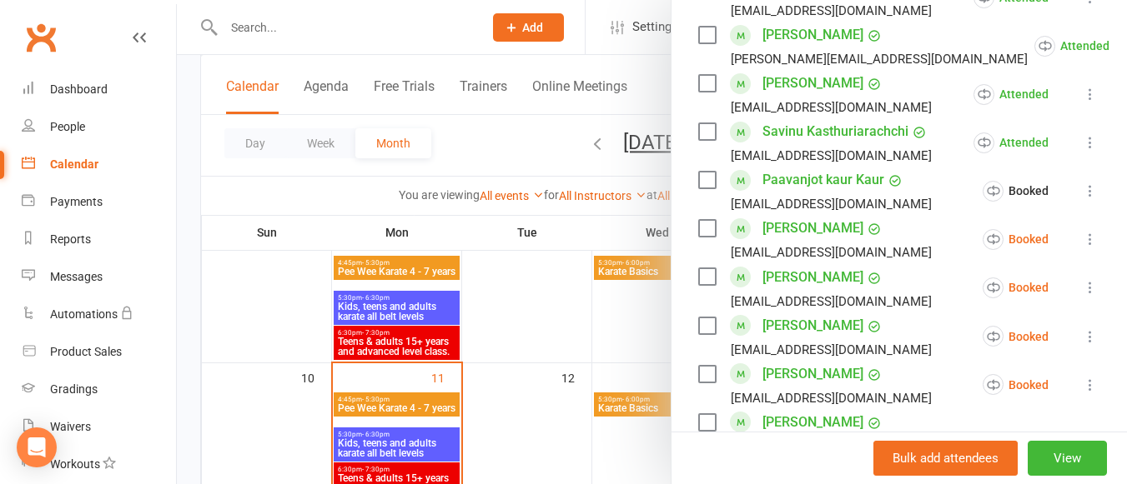
scroll to position [876, 0]
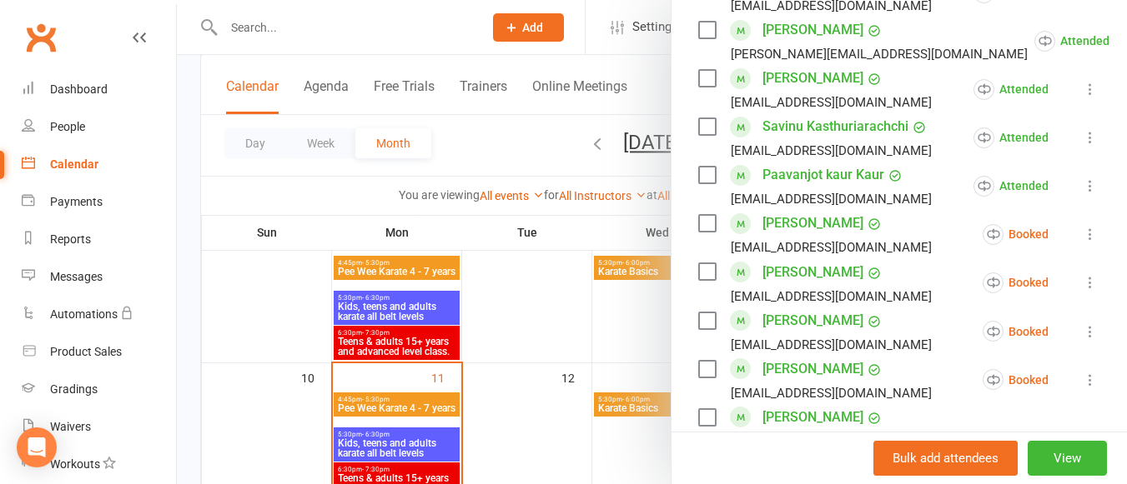
click at [1082, 226] on icon at bounding box center [1090, 234] width 17 height 17
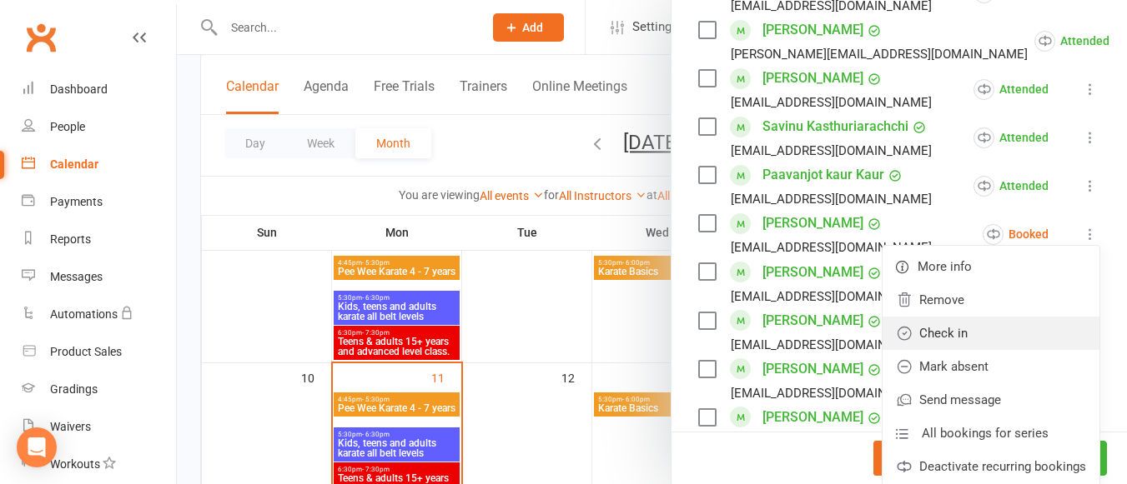
click at [982, 317] on link "Check in" at bounding box center [990, 333] width 217 height 33
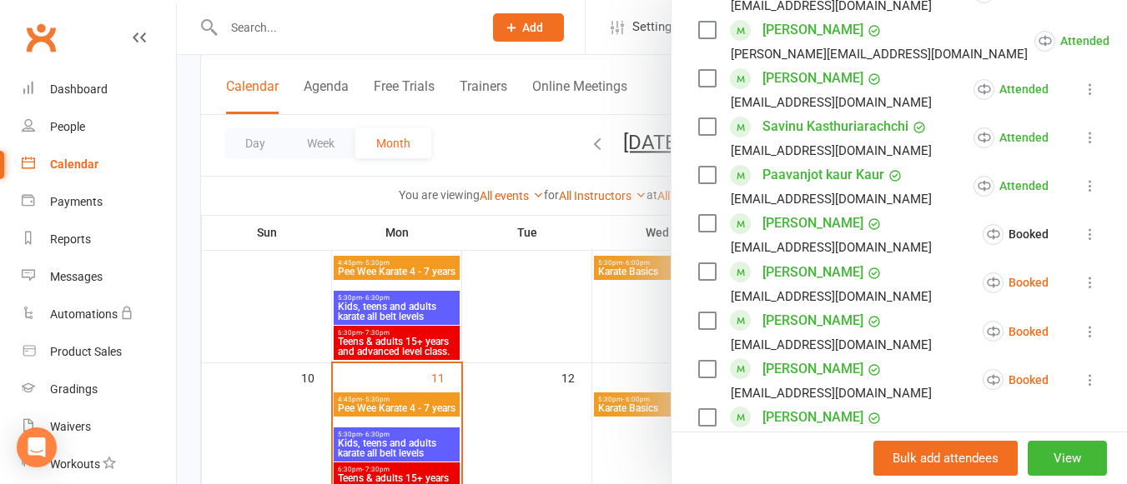
click at [1082, 274] on icon at bounding box center [1090, 282] width 17 height 17
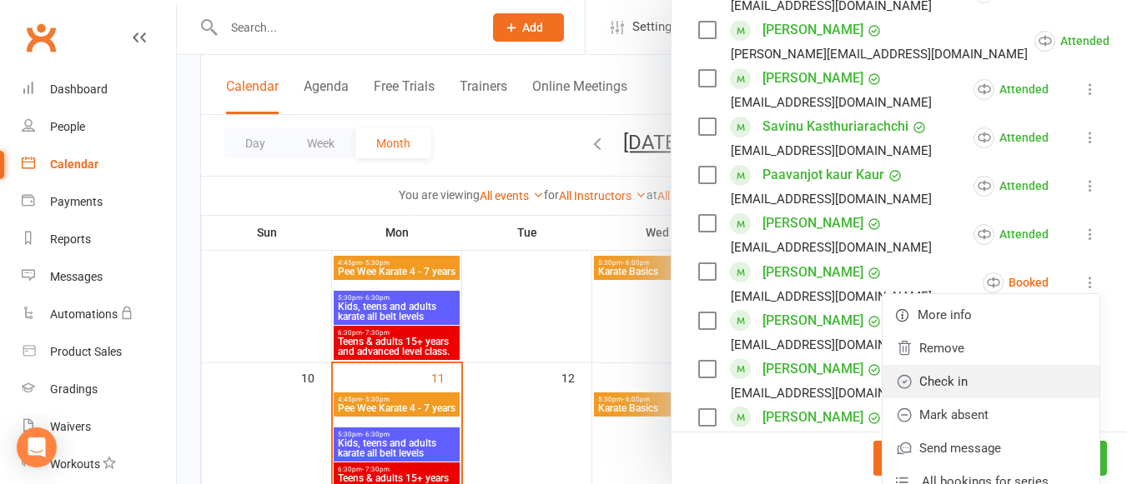
click at [945, 365] on link "Check in" at bounding box center [990, 381] width 217 height 33
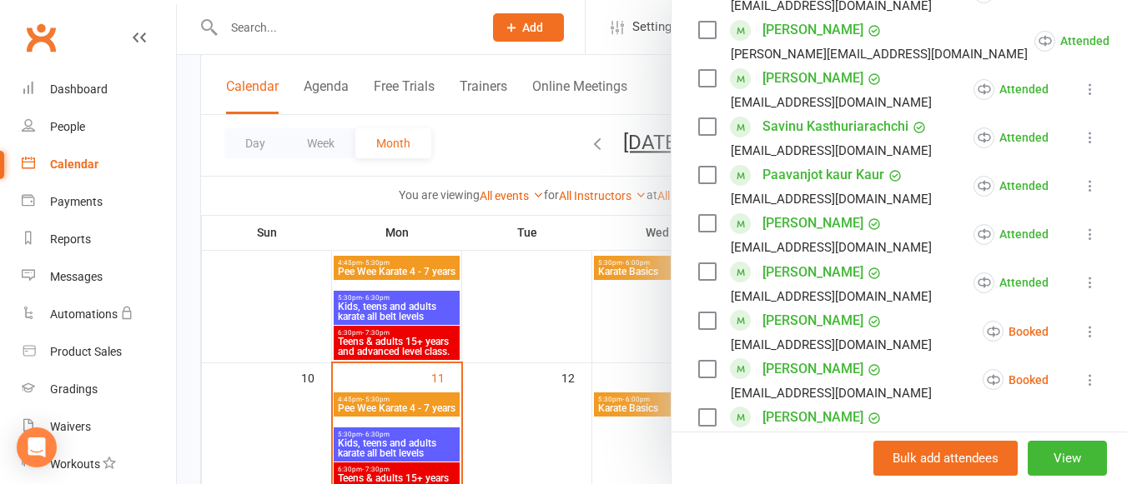
click at [1082, 324] on icon at bounding box center [1090, 332] width 17 height 17
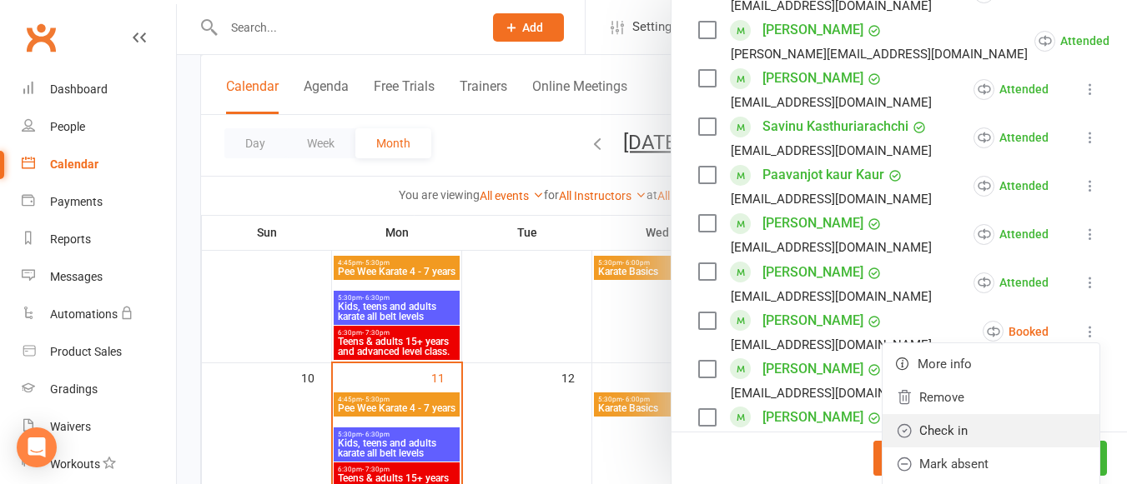
click at [987, 414] on link "Check in" at bounding box center [990, 430] width 217 height 33
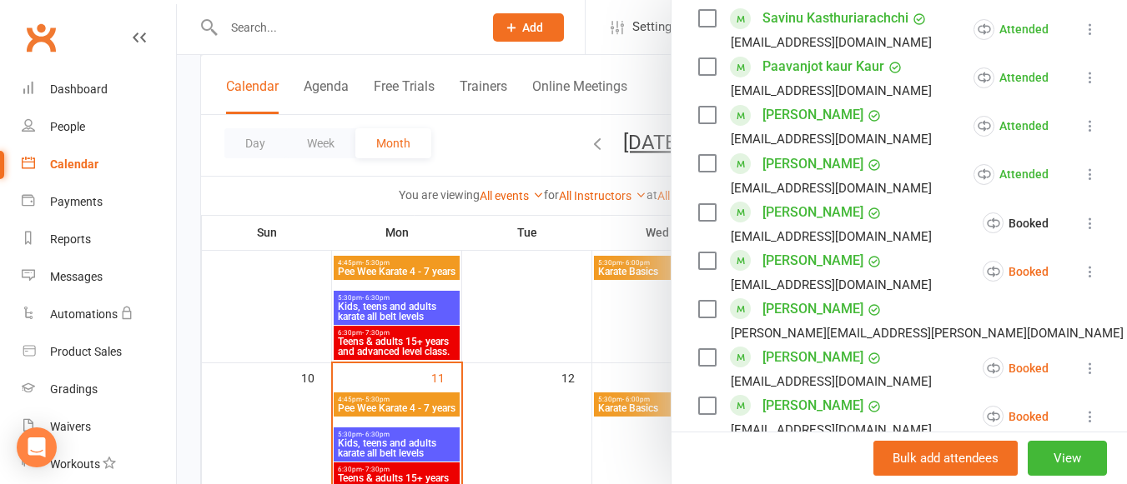
scroll to position [985, 0]
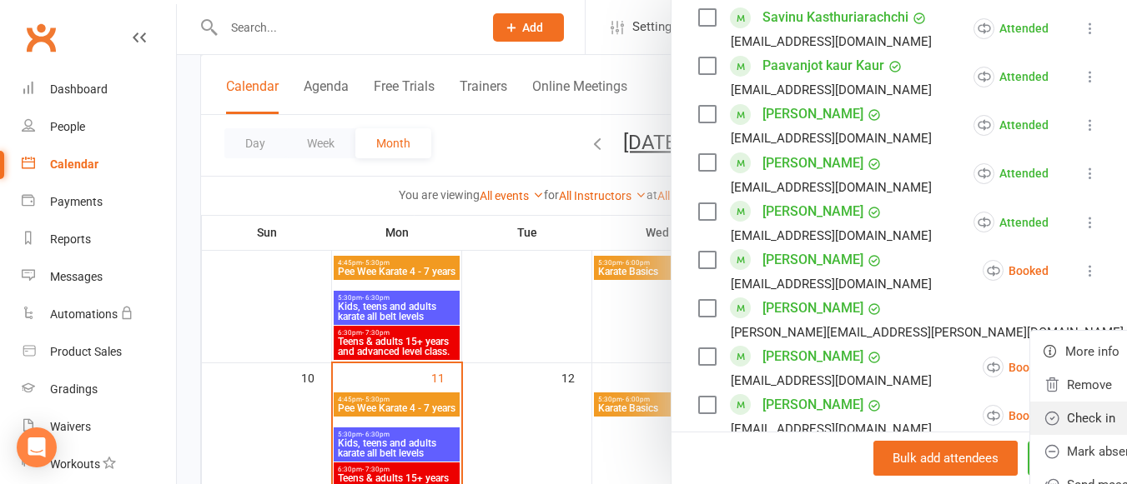
click at [1030, 402] on link "Check in" at bounding box center [1138, 418] width 217 height 33
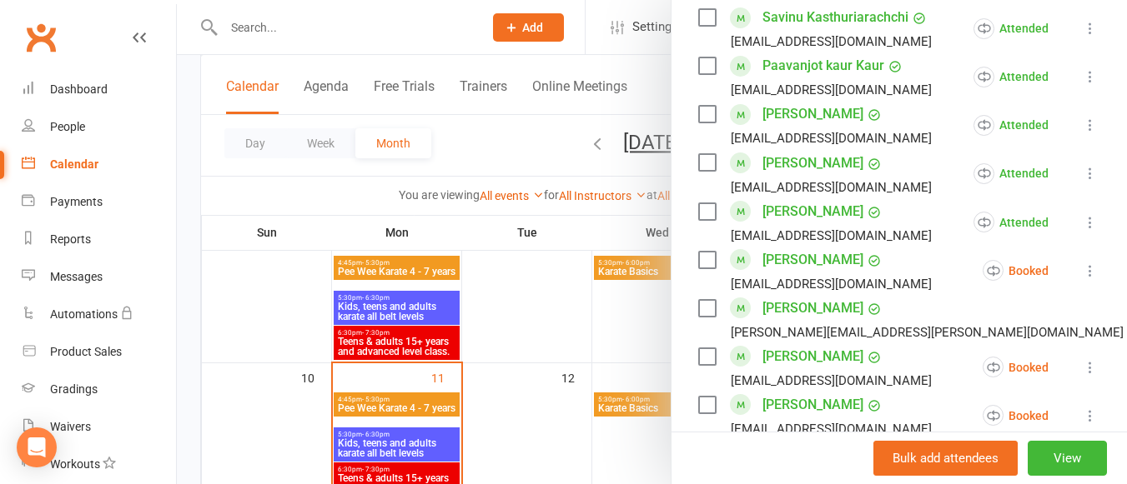
scroll to position [1098, 0]
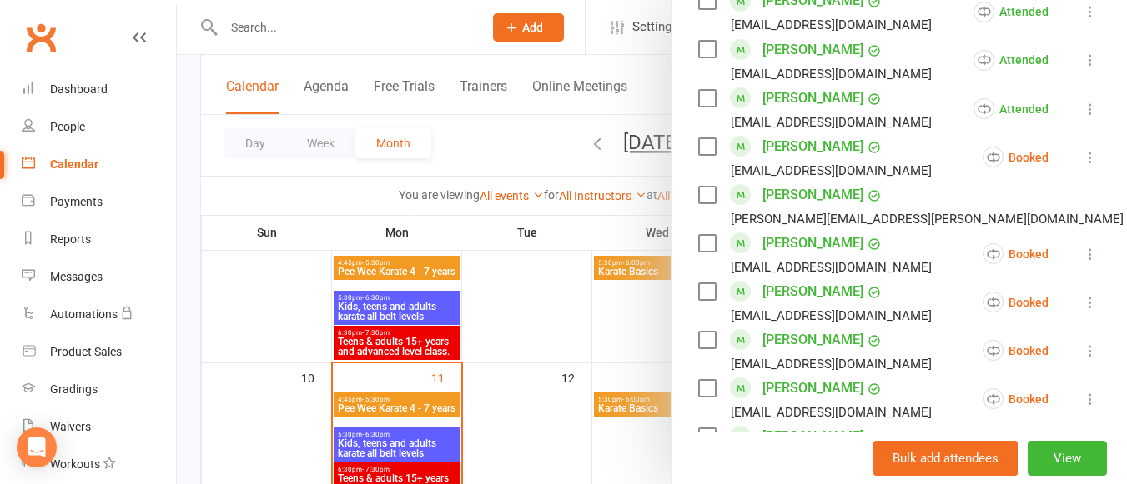
click at [1082, 246] on icon at bounding box center [1090, 254] width 17 height 17
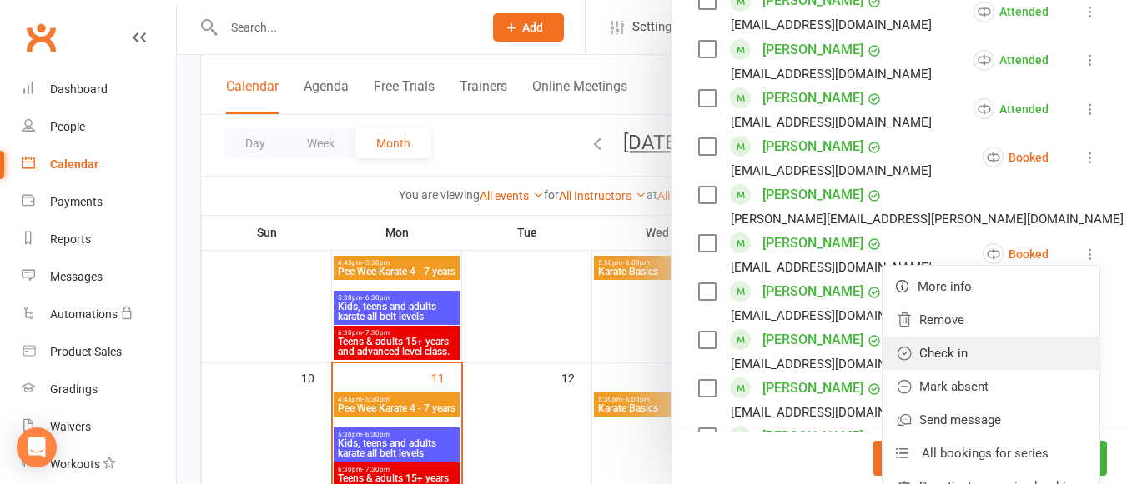
click at [984, 337] on link "Check in" at bounding box center [990, 353] width 217 height 33
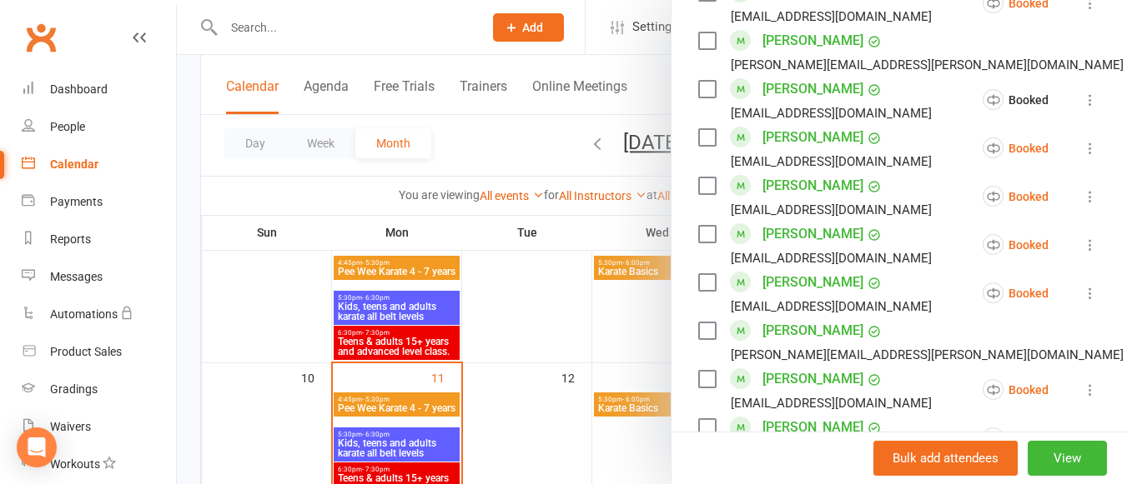
scroll to position [1253, 0]
click at [1082, 139] on icon at bounding box center [1090, 147] width 17 height 17
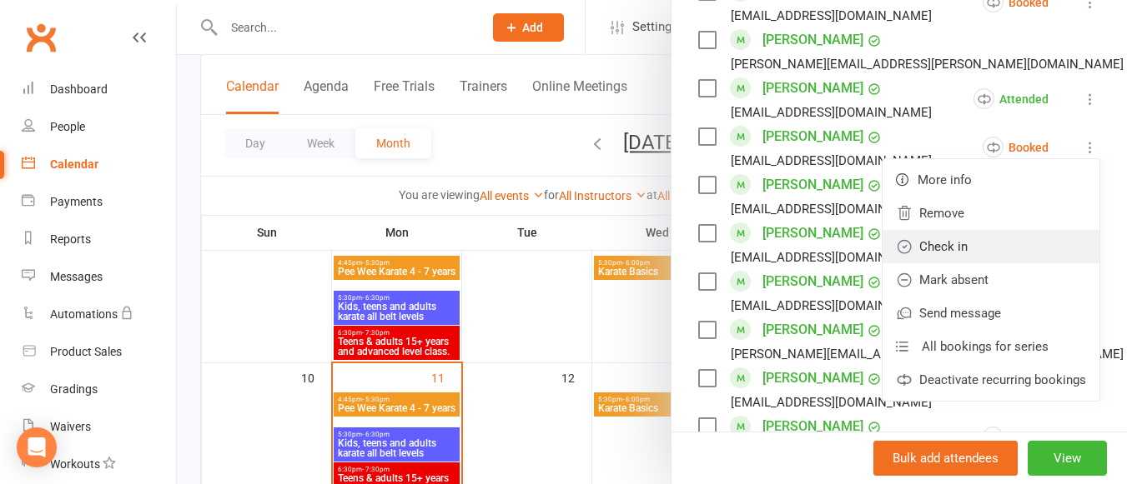
click at [961, 230] on link "Check in" at bounding box center [990, 246] width 217 height 33
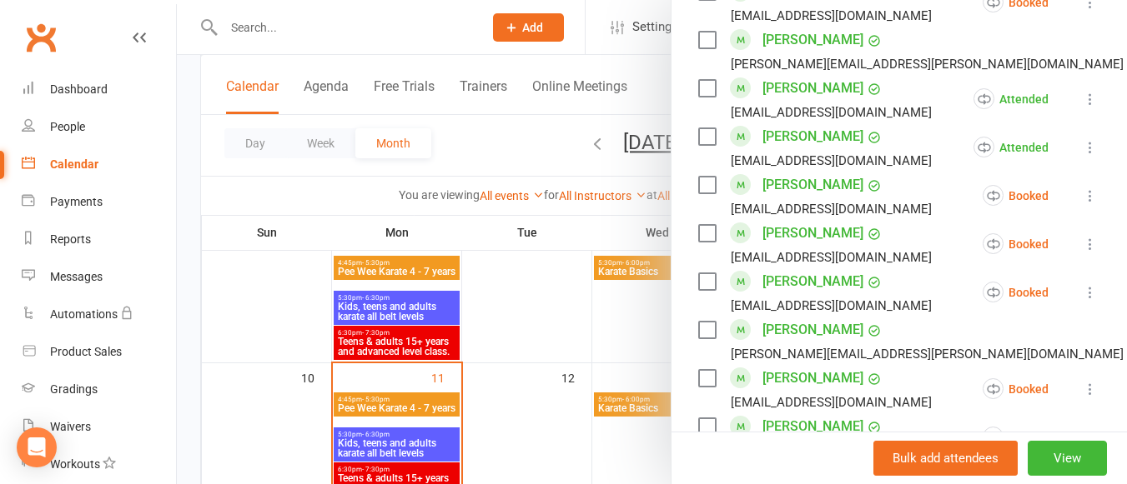
click at [1082, 188] on icon at bounding box center [1090, 196] width 17 height 17
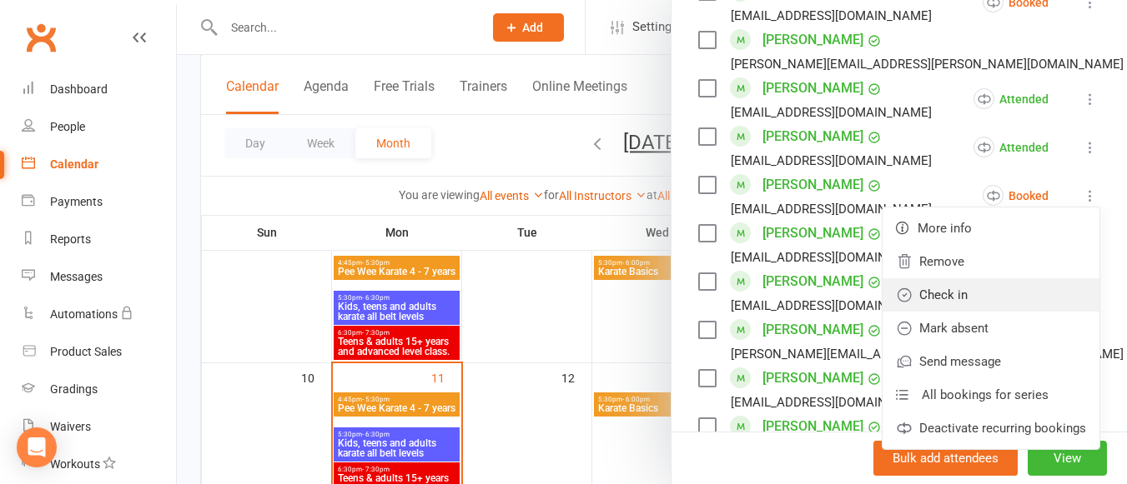
click at [957, 279] on link "Check in" at bounding box center [990, 295] width 217 height 33
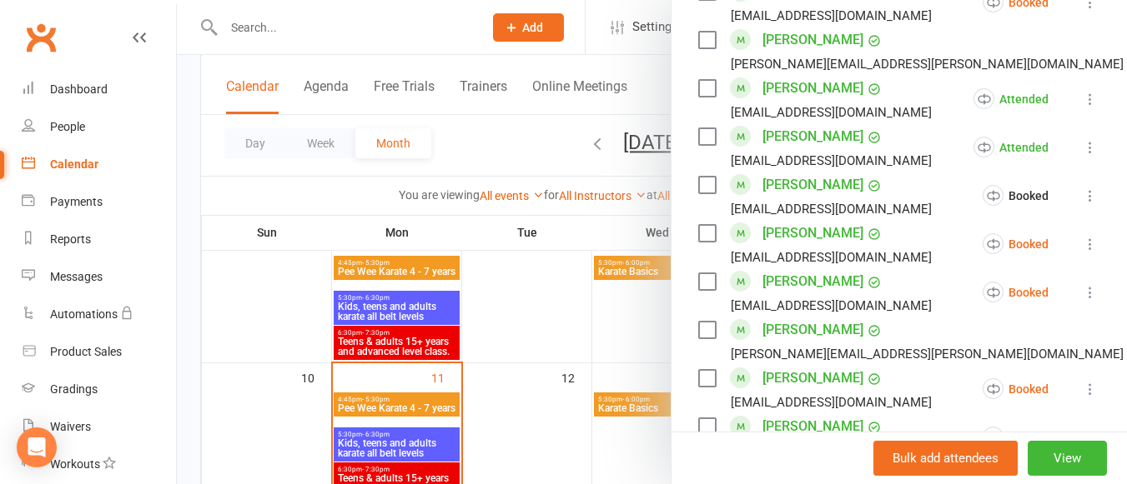
click at [1082, 236] on icon at bounding box center [1090, 244] width 17 height 17
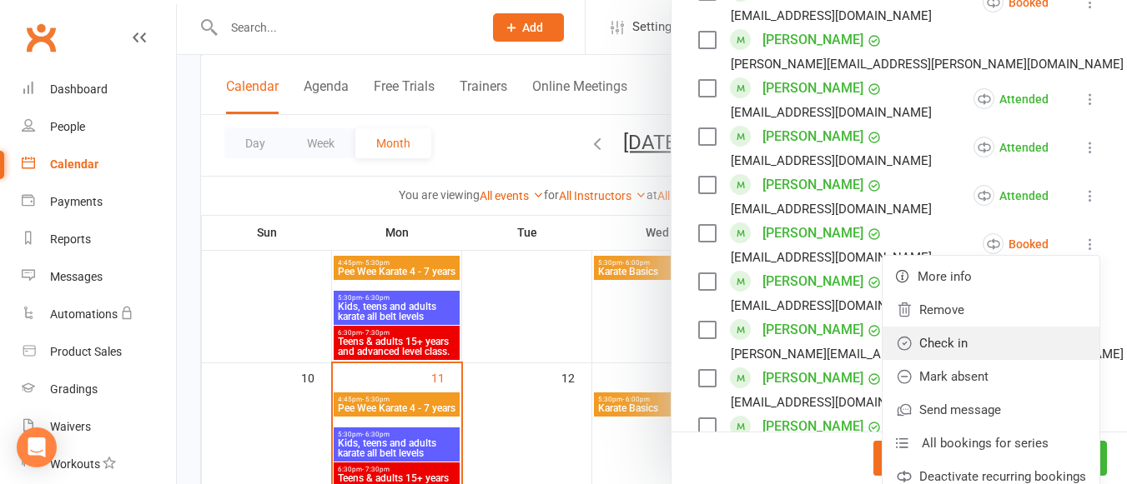
click at [981, 327] on link "Check in" at bounding box center [990, 343] width 217 height 33
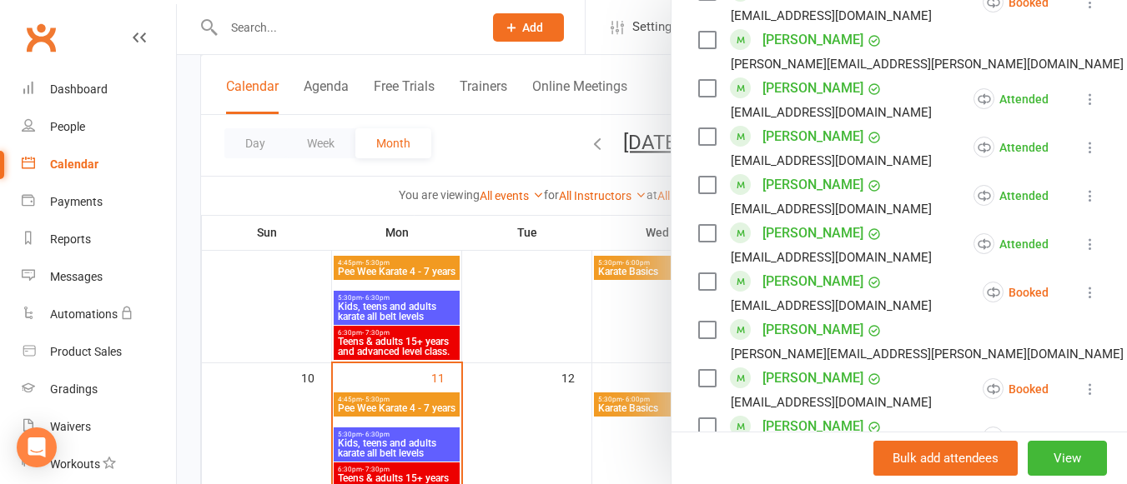
click at [1082, 284] on icon at bounding box center [1090, 292] width 17 height 17
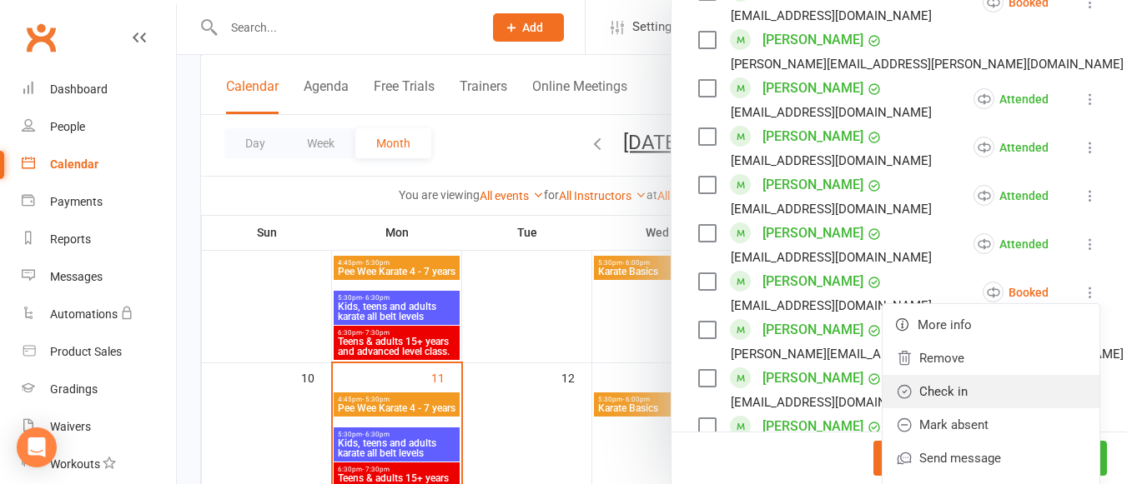
click at [966, 375] on link "Check in" at bounding box center [990, 391] width 217 height 33
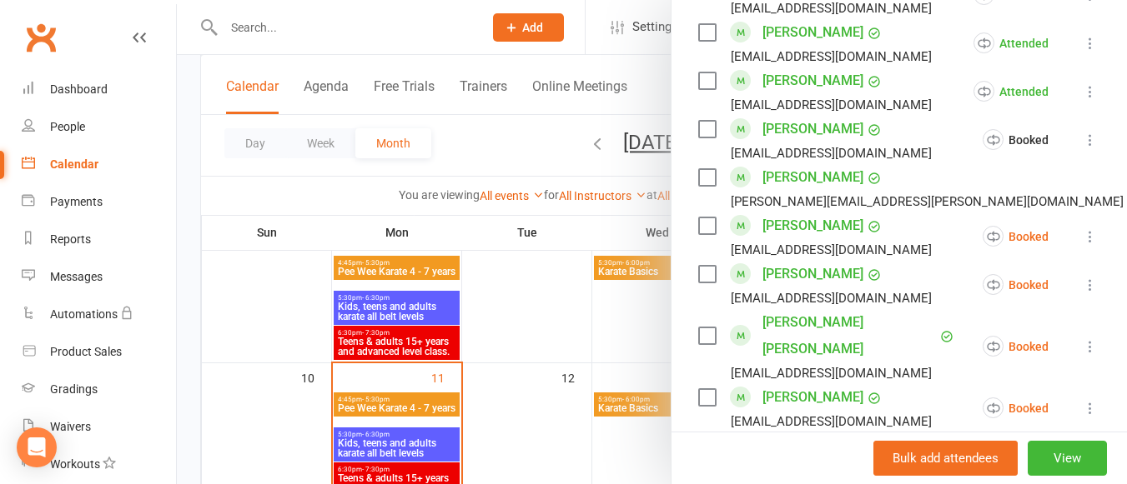
scroll to position [1408, 0]
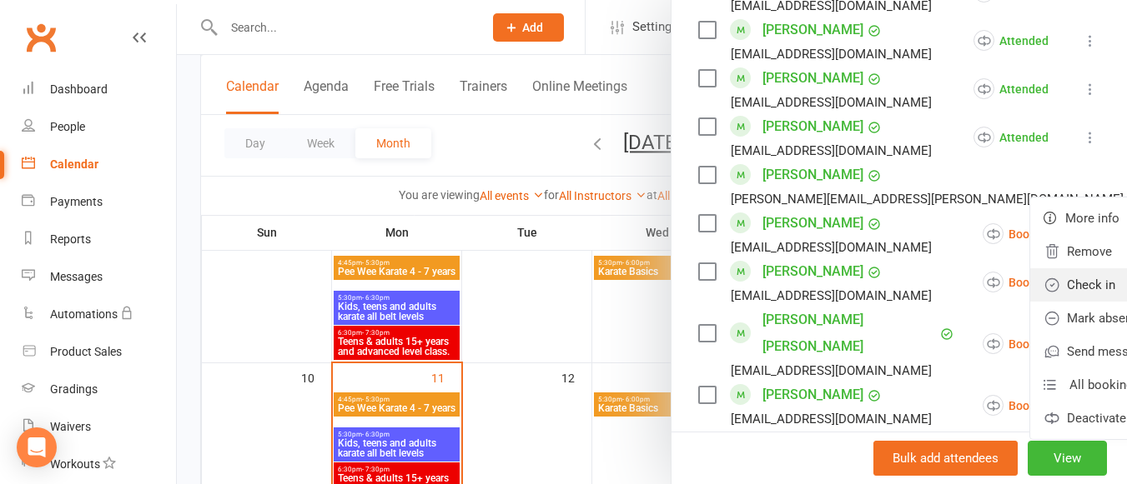
click at [1030, 269] on link "Check in" at bounding box center [1138, 285] width 217 height 33
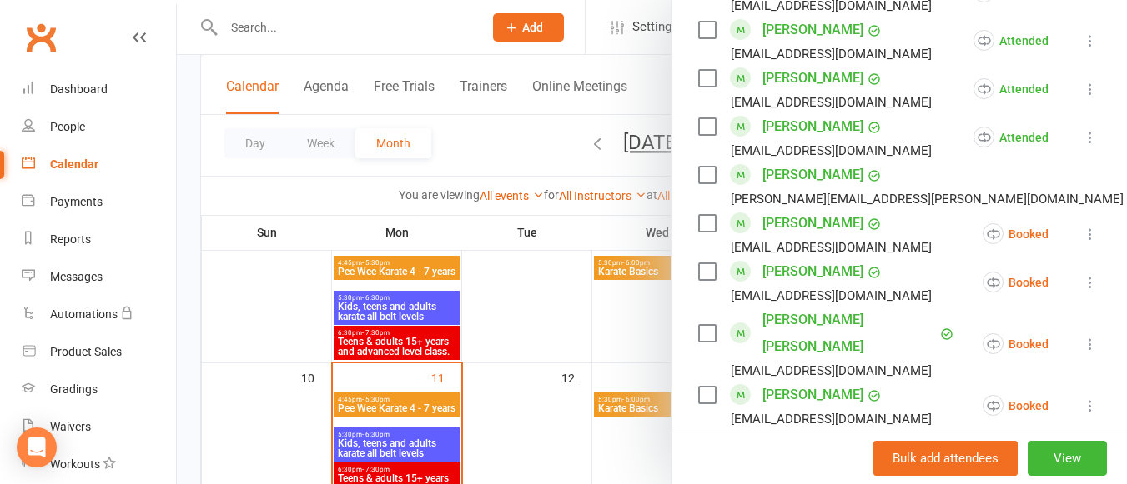
click at [1082, 226] on icon at bounding box center [1090, 234] width 17 height 17
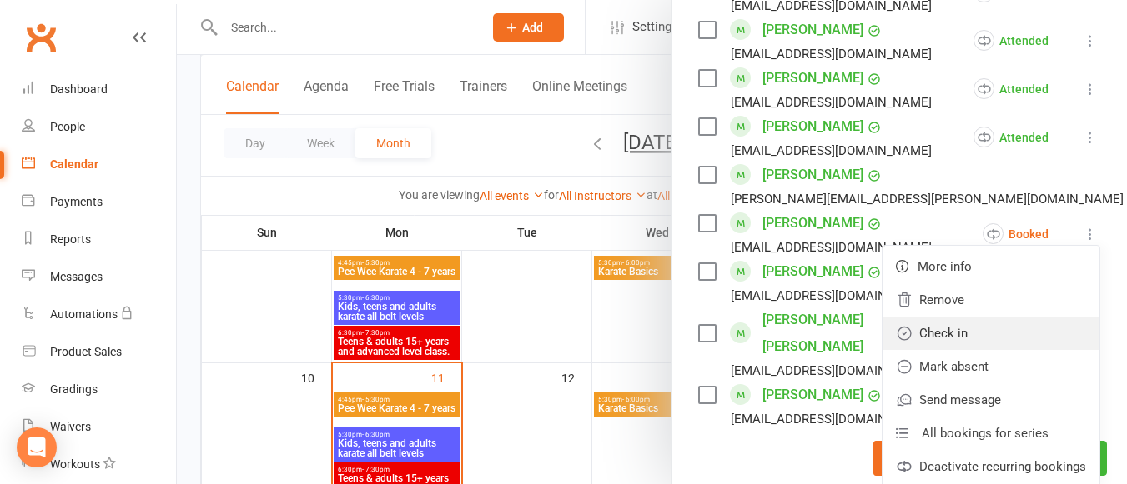
click at [954, 317] on link "Check in" at bounding box center [990, 333] width 217 height 33
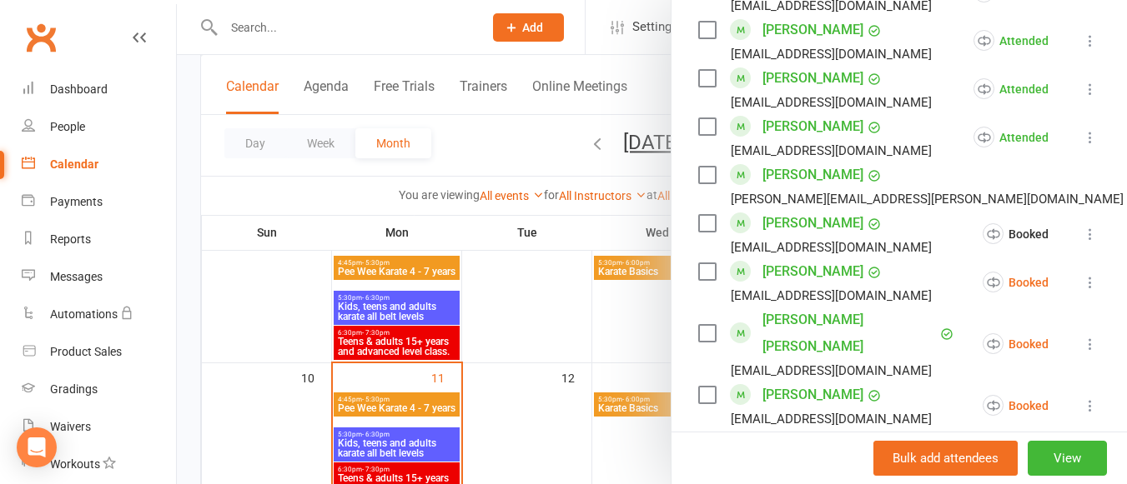
click at [1082, 274] on icon at bounding box center [1090, 282] width 17 height 17
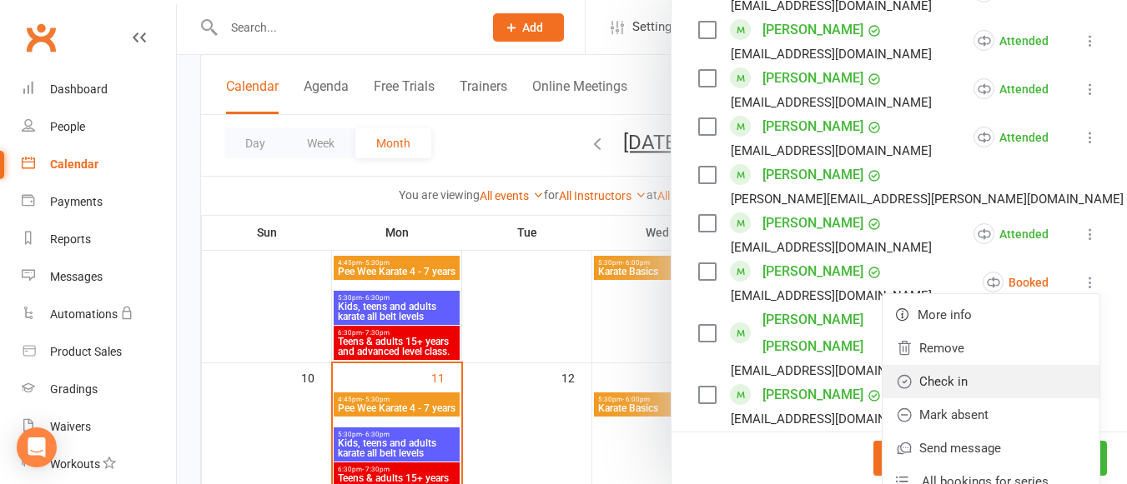
click at [951, 365] on link "Check in" at bounding box center [990, 381] width 217 height 33
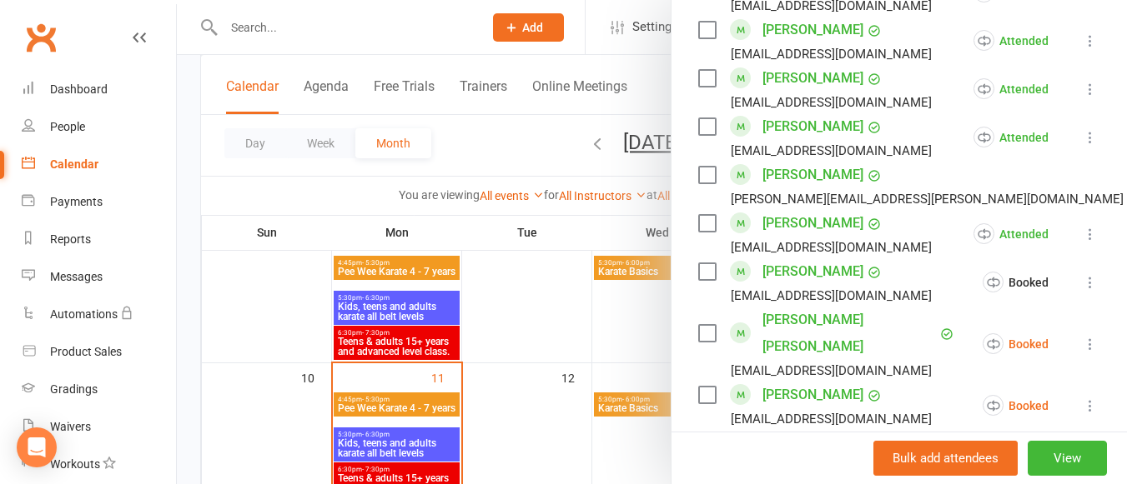
click at [1082, 336] on icon at bounding box center [1090, 344] width 17 height 17
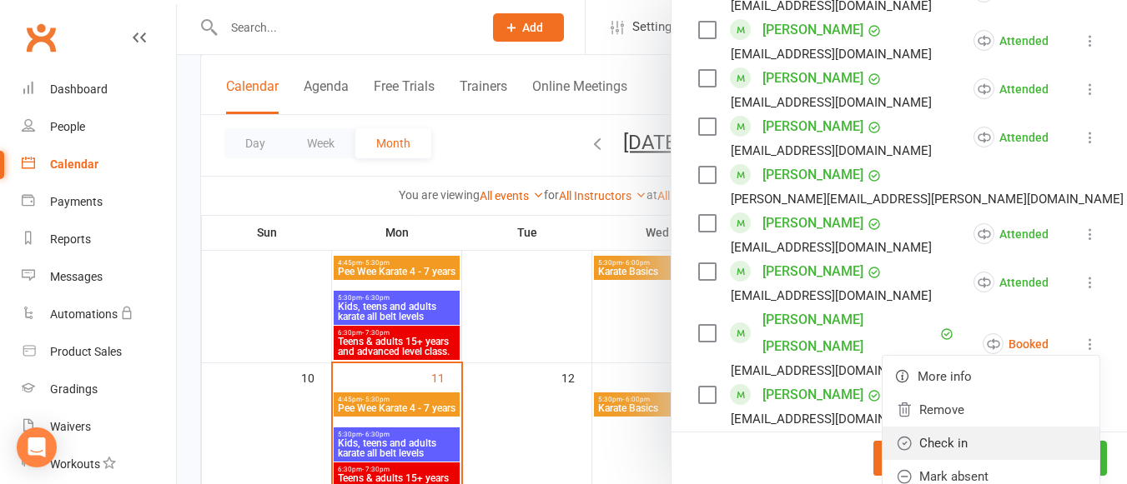
click at [931, 427] on link "Check in" at bounding box center [990, 443] width 217 height 33
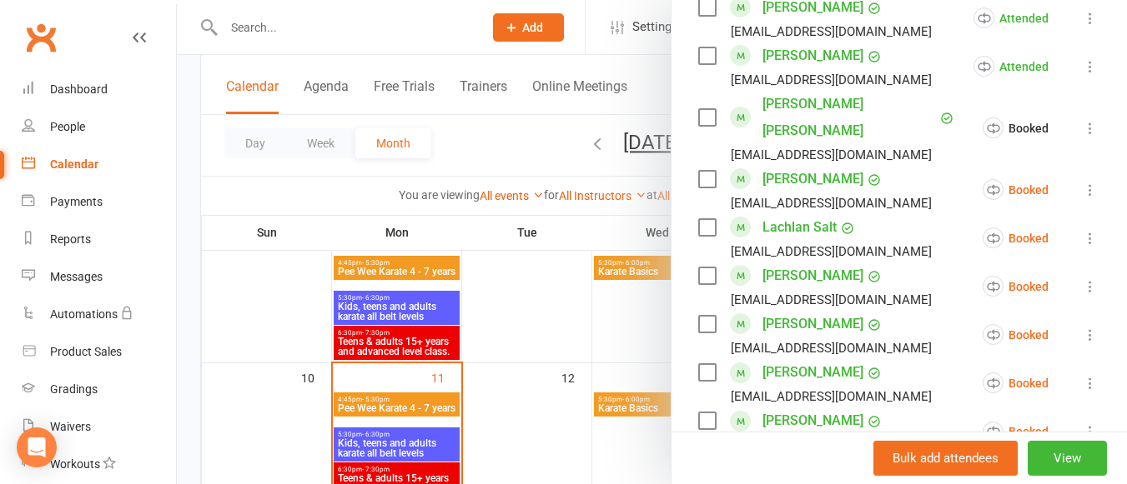
scroll to position [1625, 0]
click at [1082, 229] on icon at bounding box center [1090, 237] width 17 height 17
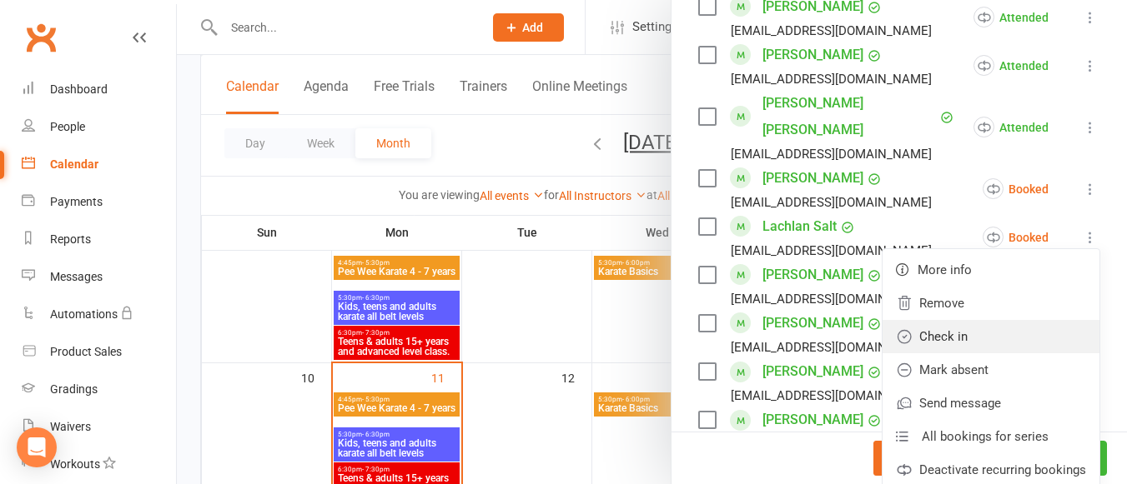
click at [979, 320] on link "Check in" at bounding box center [990, 336] width 217 height 33
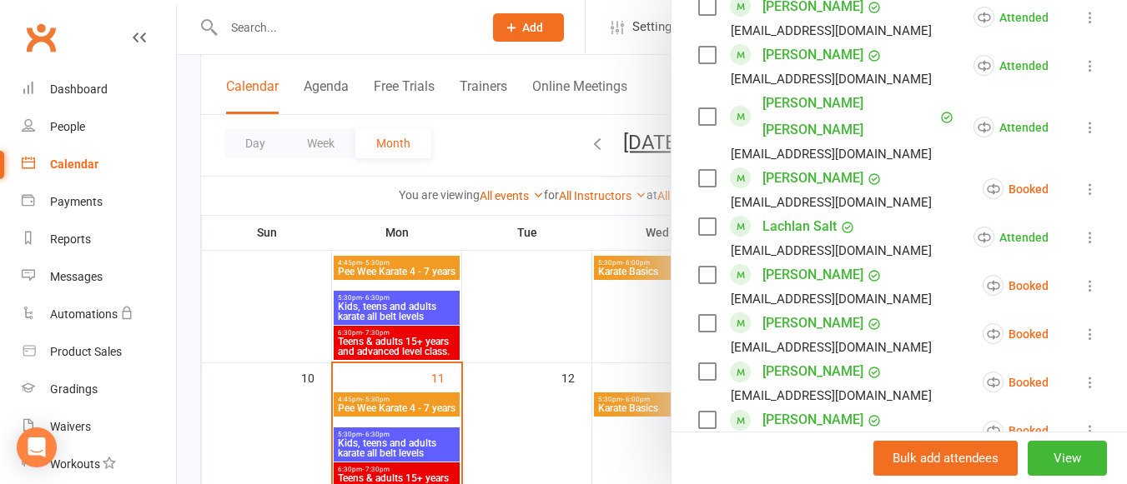
click at [1080, 276] on button at bounding box center [1090, 286] width 20 height 20
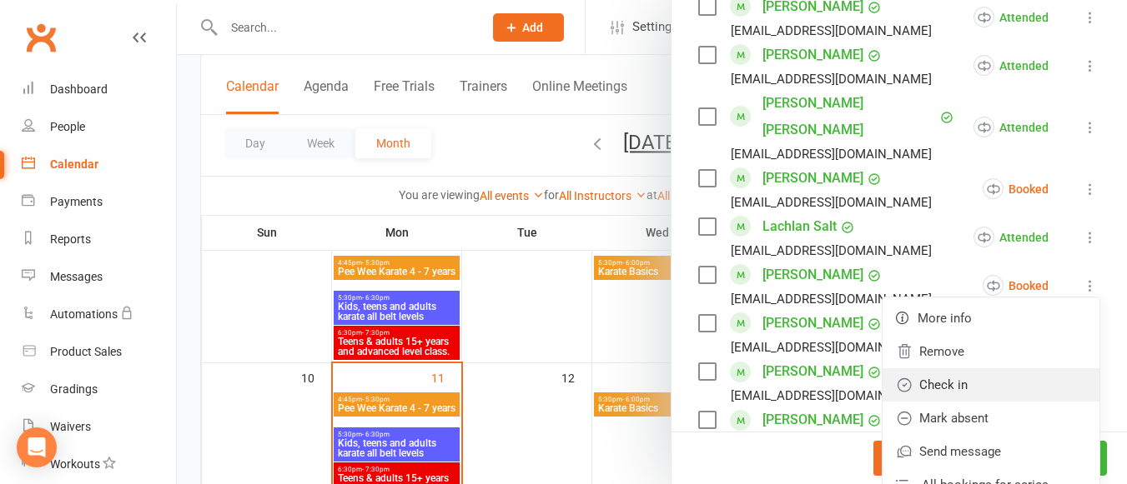
click at [978, 369] on link "Check in" at bounding box center [990, 385] width 217 height 33
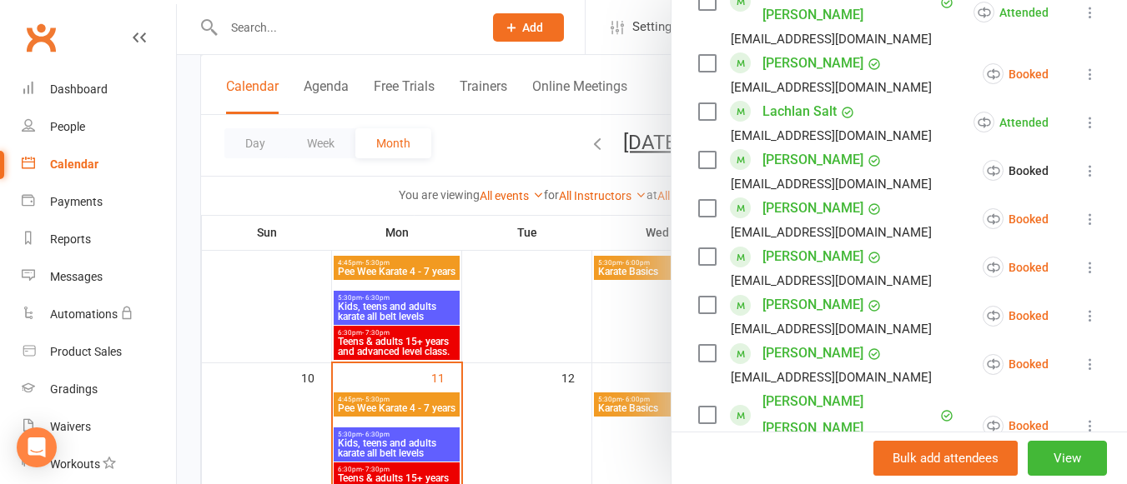
scroll to position [1742, 0]
click at [1082, 209] on icon at bounding box center [1090, 217] width 17 height 17
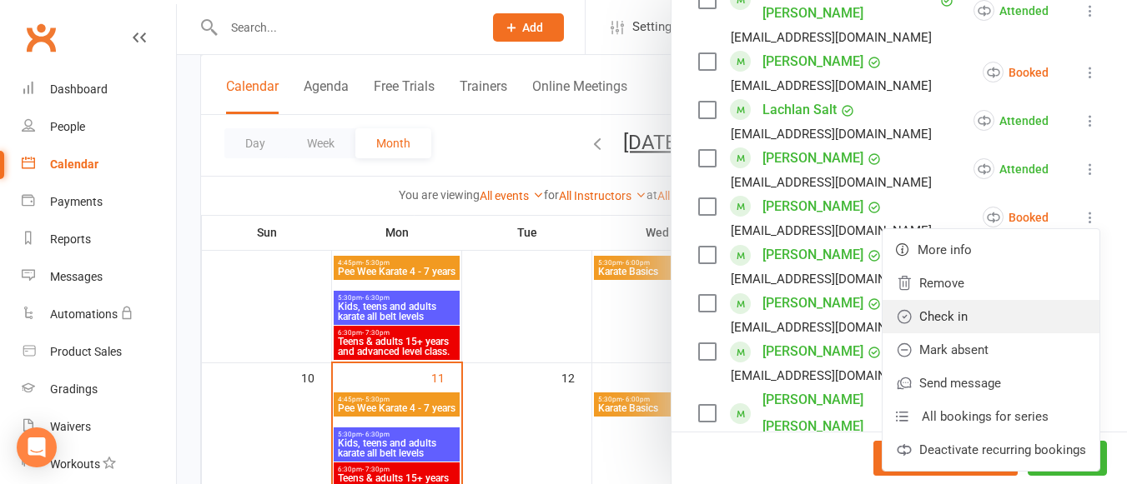
click at [986, 300] on link "Check in" at bounding box center [990, 316] width 217 height 33
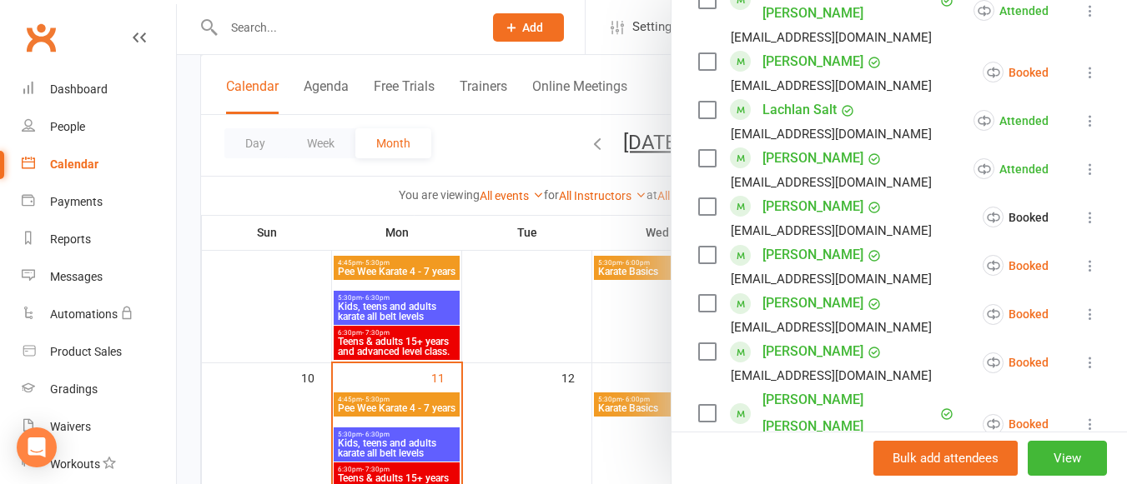
click at [1082, 258] on icon at bounding box center [1090, 266] width 17 height 17
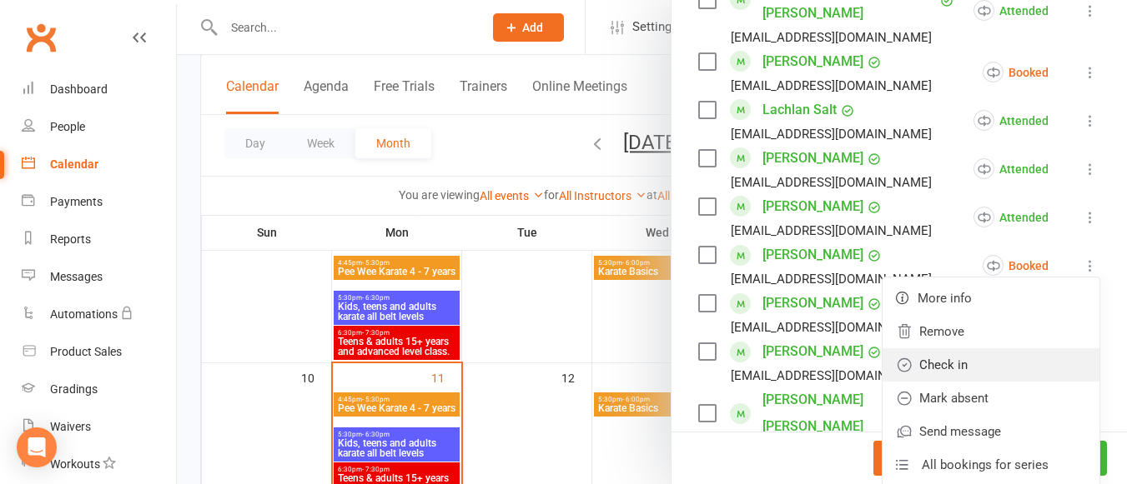
click at [984, 349] on link "Check in" at bounding box center [990, 365] width 217 height 33
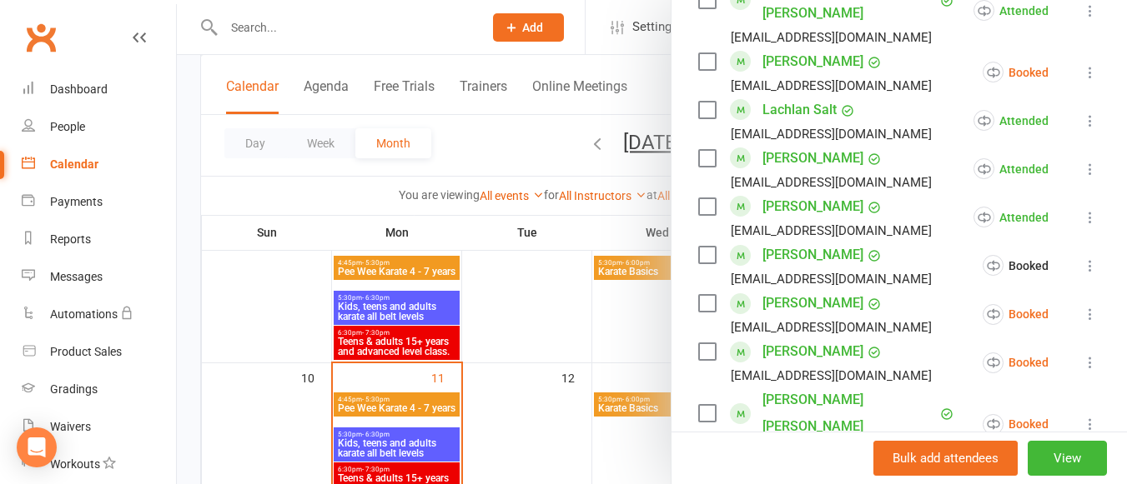
click at [1082, 306] on icon at bounding box center [1090, 314] width 17 height 17
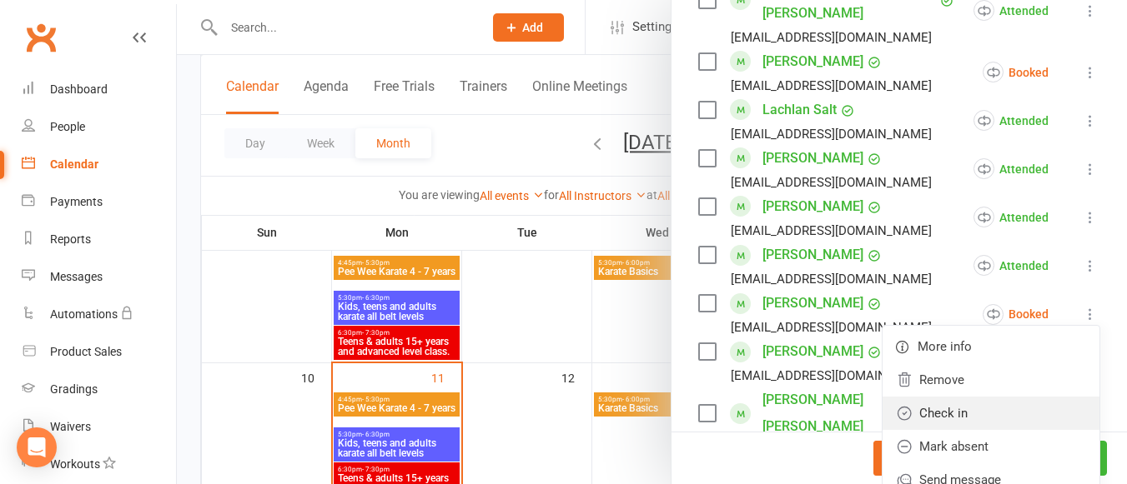
click at [970, 397] on link "Check in" at bounding box center [990, 413] width 217 height 33
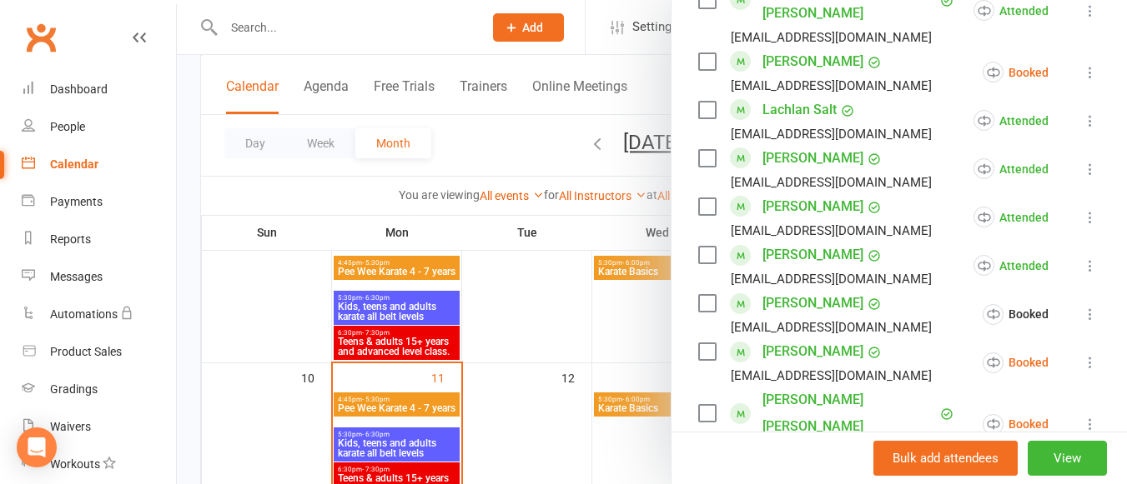
click at [1082, 354] on icon at bounding box center [1090, 362] width 17 height 17
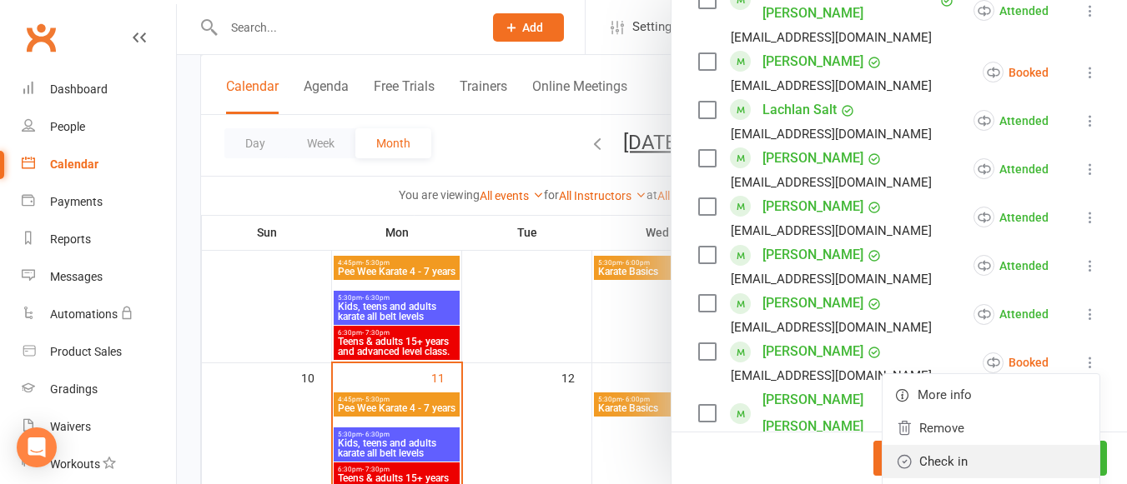
click at [977, 445] on link "Check in" at bounding box center [990, 461] width 217 height 33
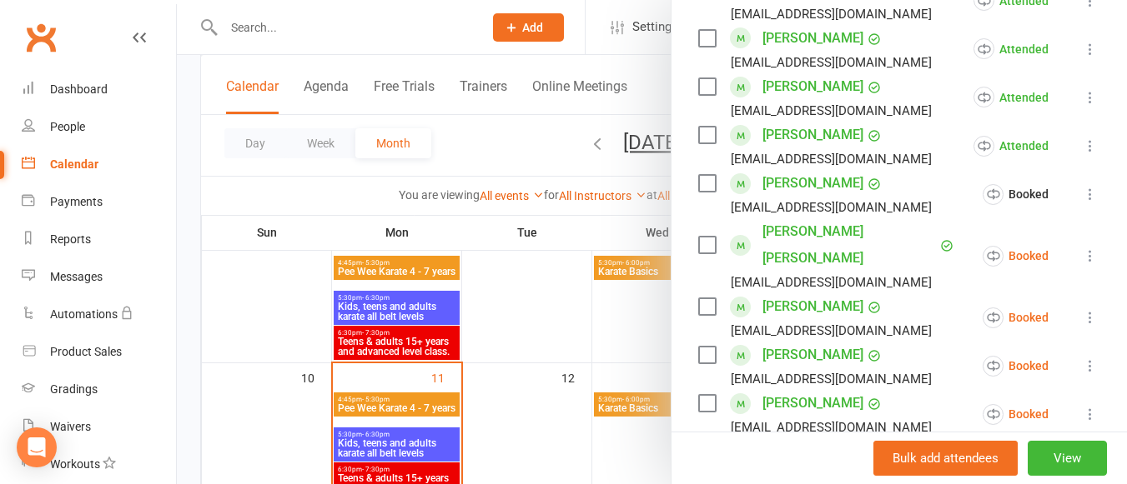
scroll to position [1912, 0]
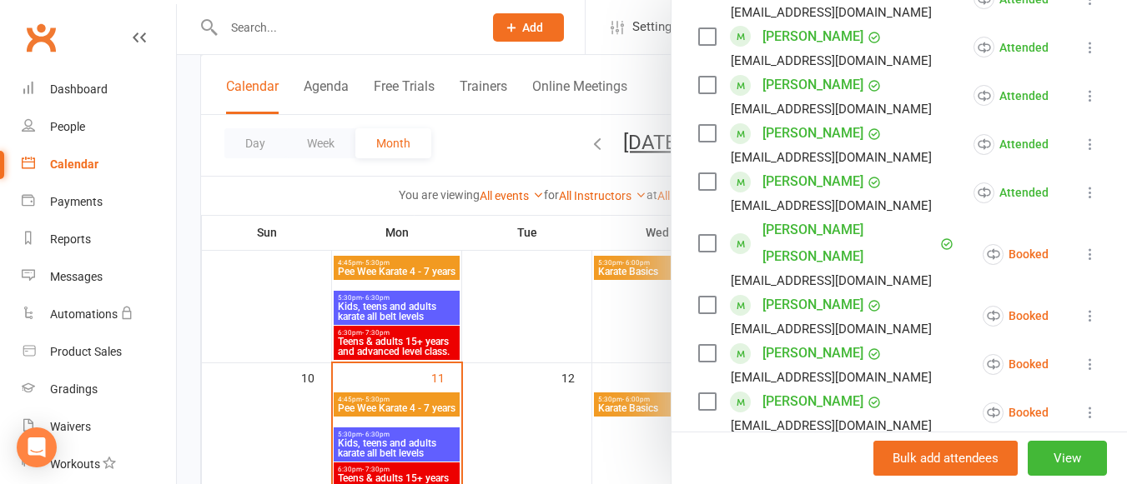
click at [1082, 308] on icon at bounding box center [1090, 316] width 17 height 17
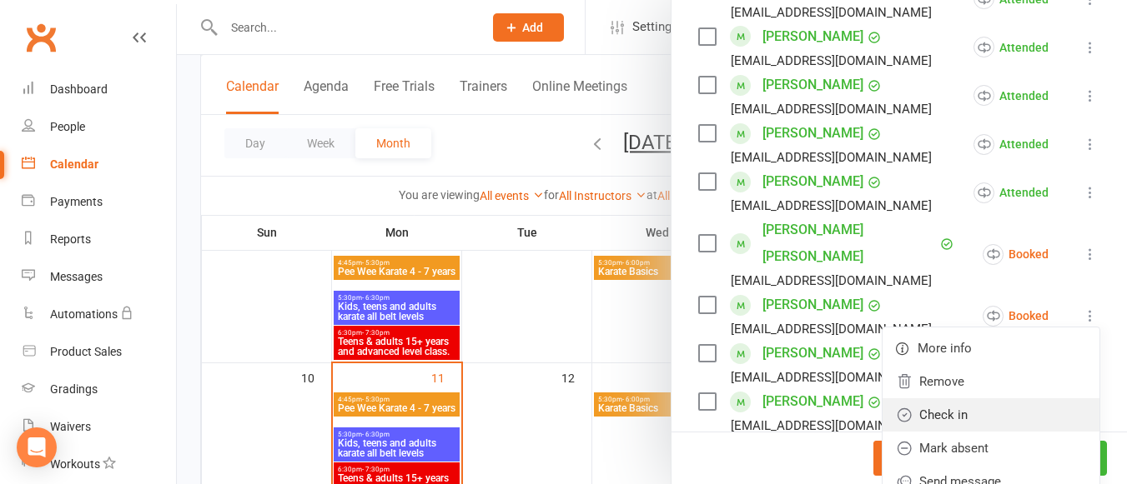
click at [961, 399] on link "Check in" at bounding box center [990, 415] width 217 height 33
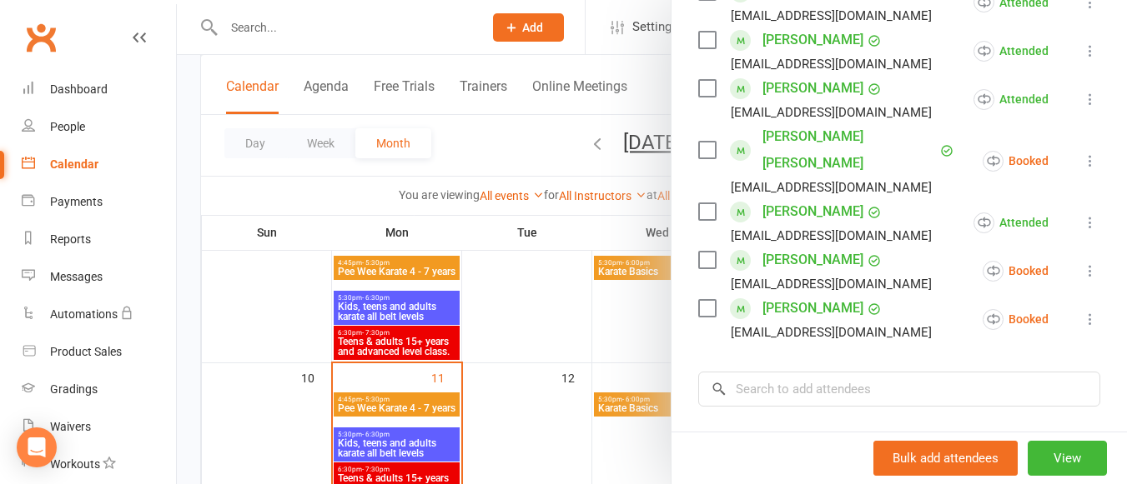
scroll to position [2008, 0]
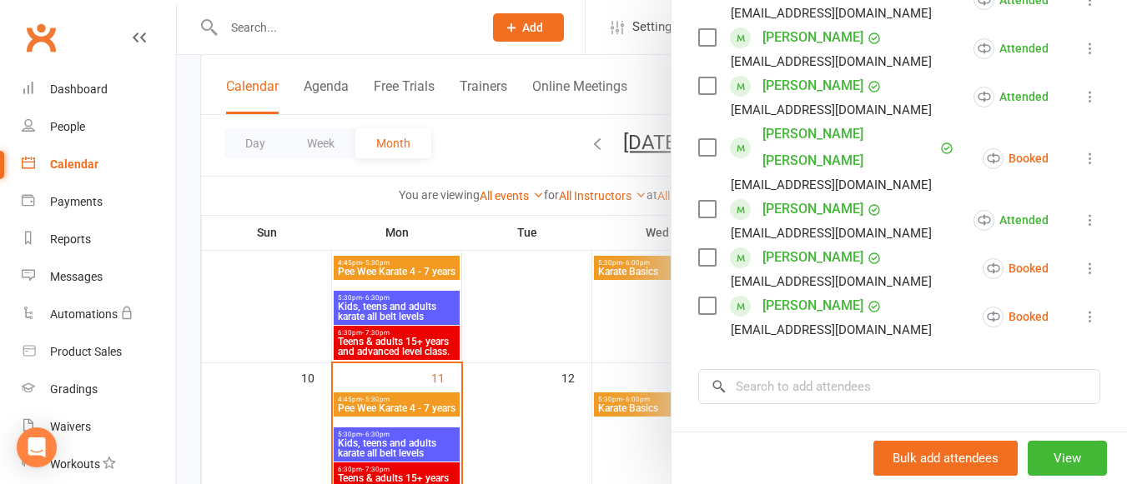
click at [1082, 260] on icon at bounding box center [1090, 268] width 17 height 17
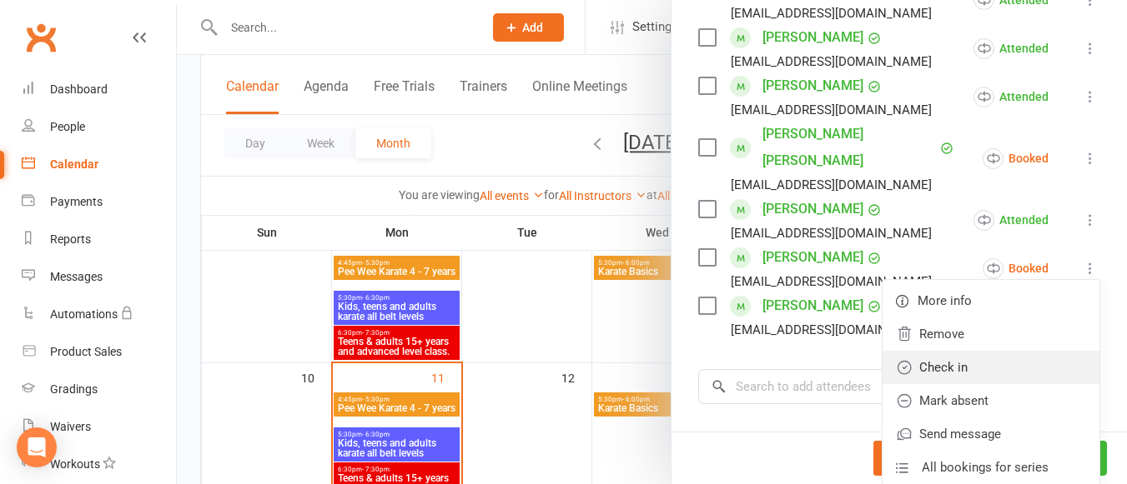
click at [991, 351] on link "Check in" at bounding box center [990, 367] width 217 height 33
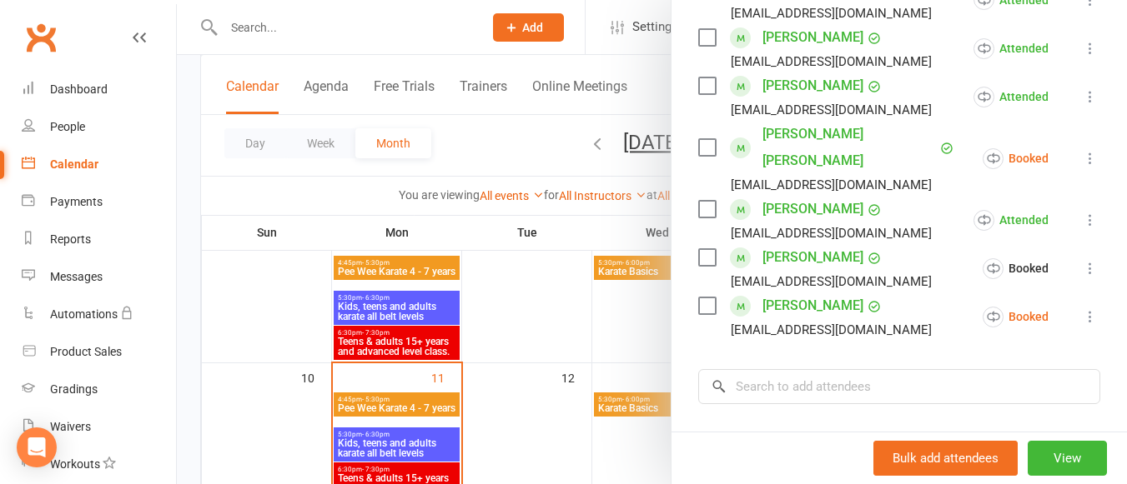
click at [1082, 309] on icon at bounding box center [1090, 317] width 17 height 17
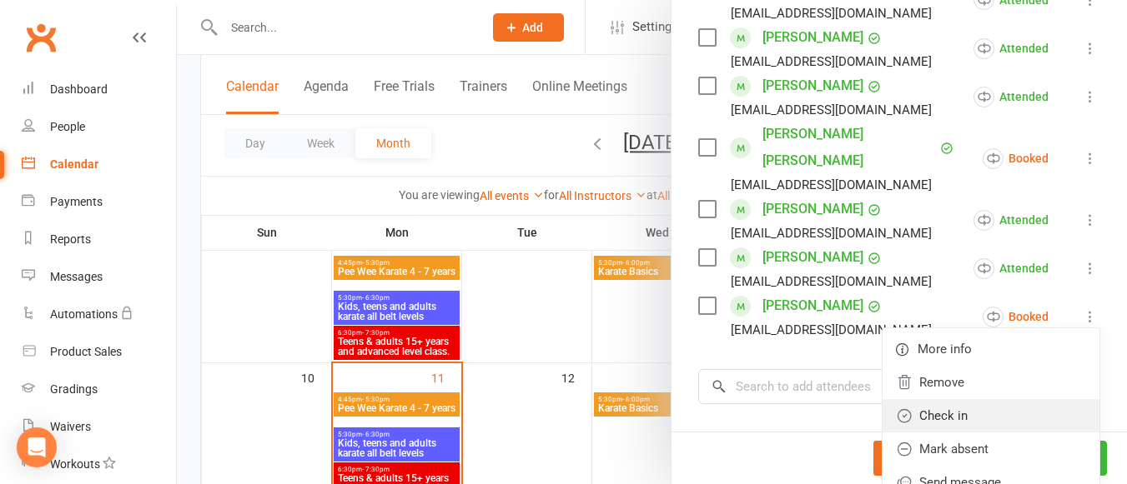
click at [981, 399] on link "Check in" at bounding box center [990, 415] width 217 height 33
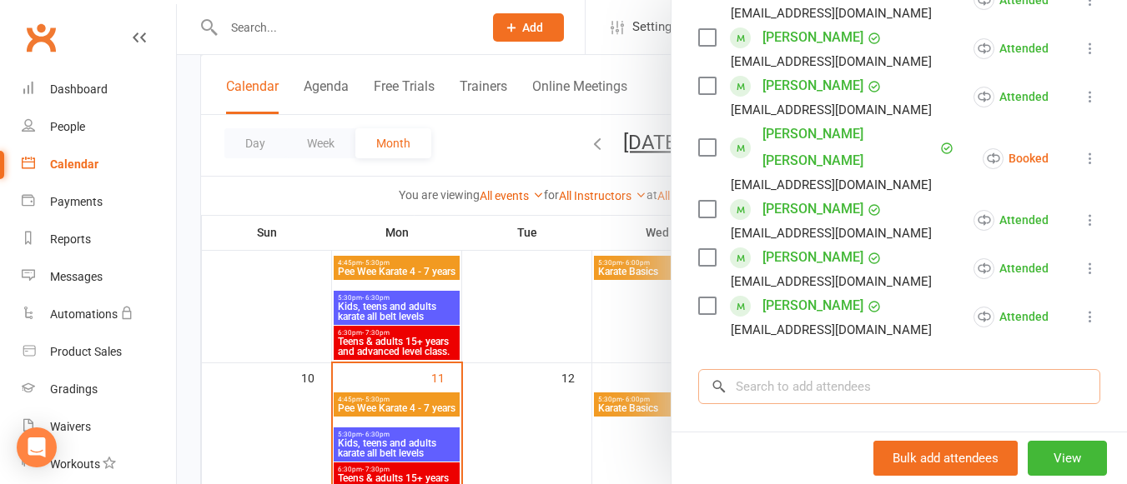
click at [762, 369] on input "search" at bounding box center [899, 386] width 402 height 35
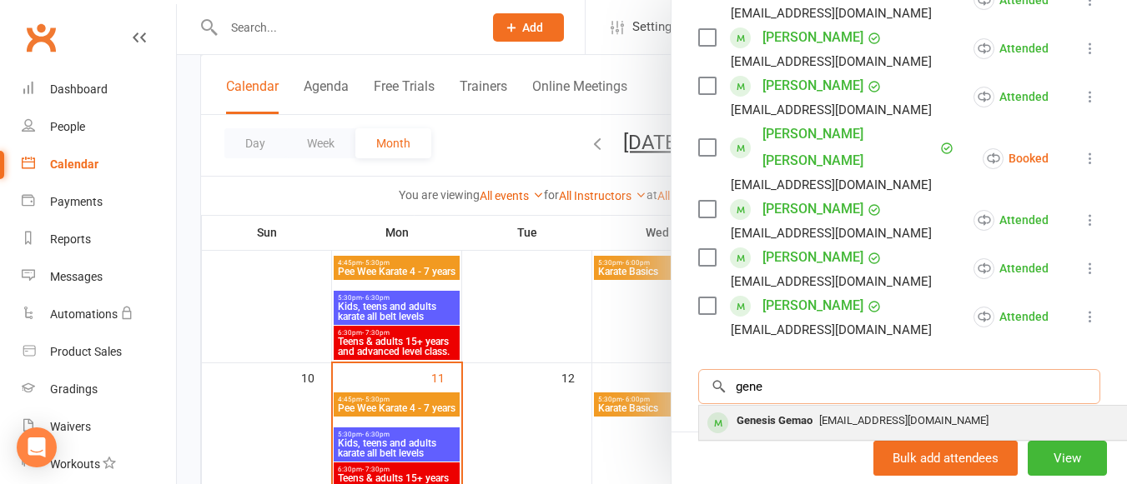
type input "gene"
click at [780, 409] on div "Genesis Gemao" at bounding box center [774, 421] width 89 height 24
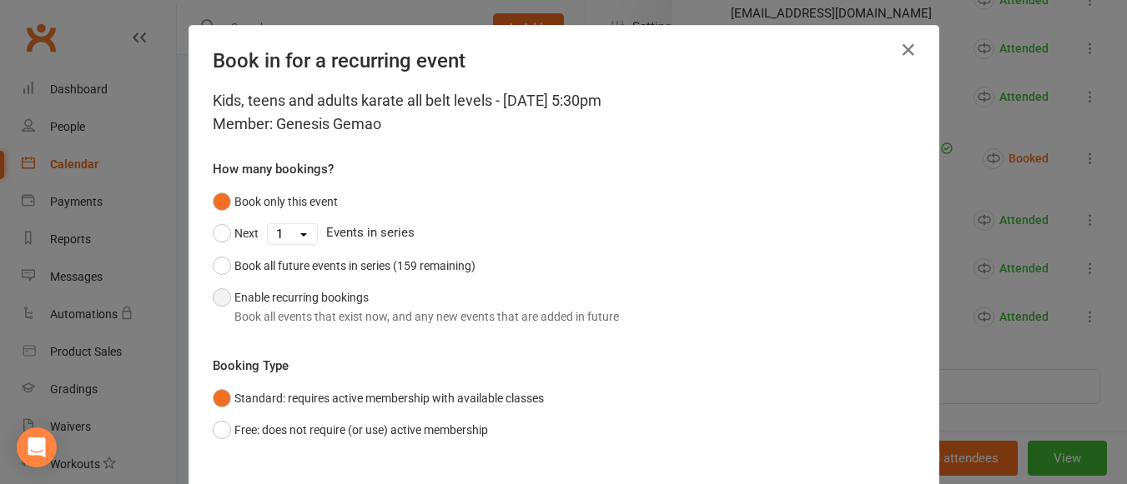
click at [221, 296] on button "Enable recurring bookings Book all events that exist now, and any new events th…" at bounding box center [416, 307] width 406 height 51
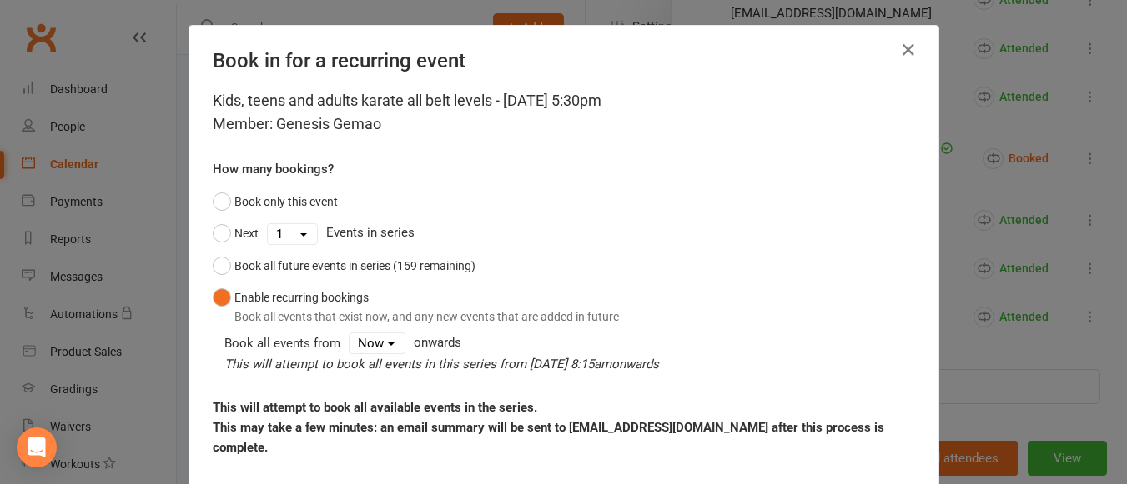
scroll to position [222, 0]
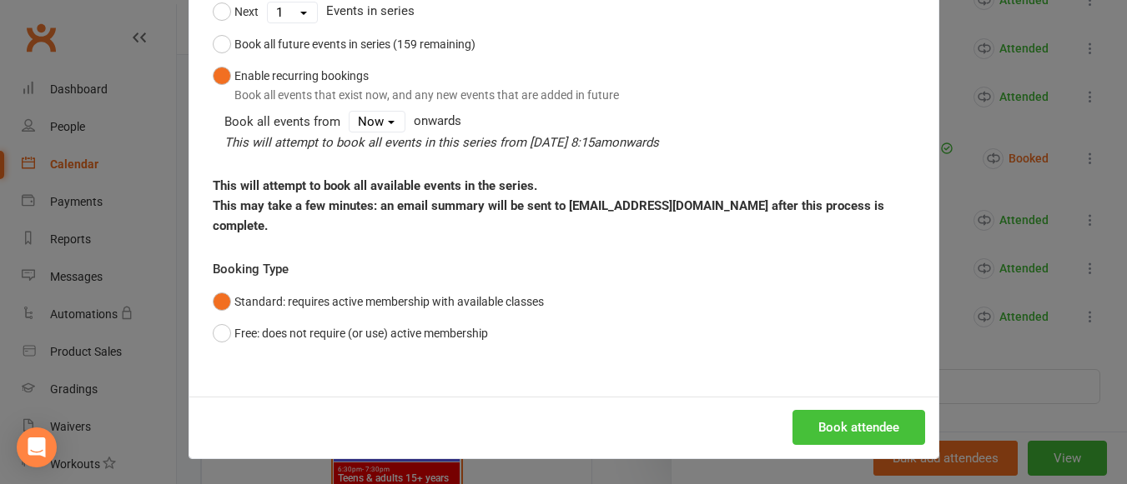
click at [875, 427] on button "Book attendee" at bounding box center [858, 427] width 133 height 35
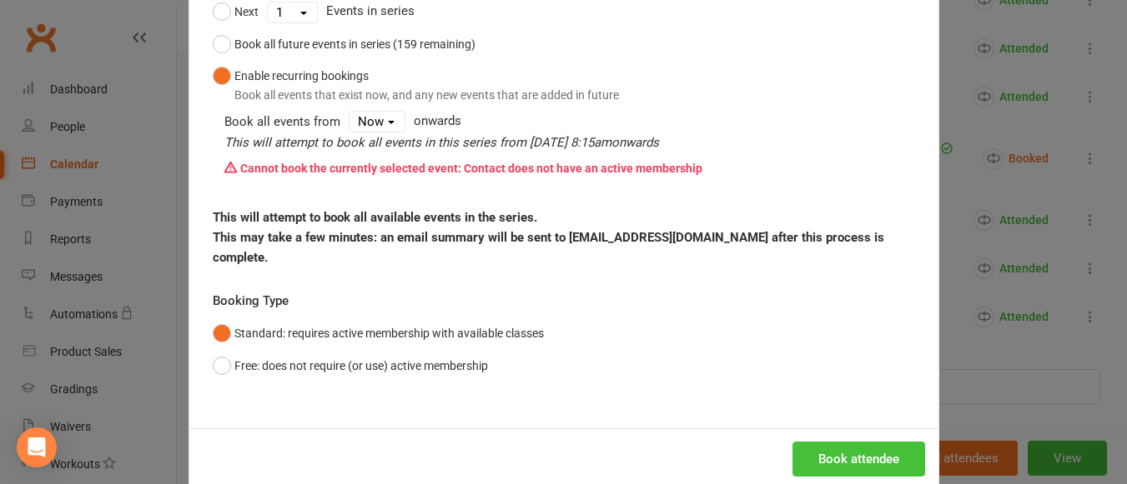
click at [828, 460] on button "Book attendee" at bounding box center [858, 459] width 133 height 35
click at [967, 349] on div "Book in for a recurring event Kids, teens and adults karate all belt levels - […" at bounding box center [563, 242] width 1127 height 484
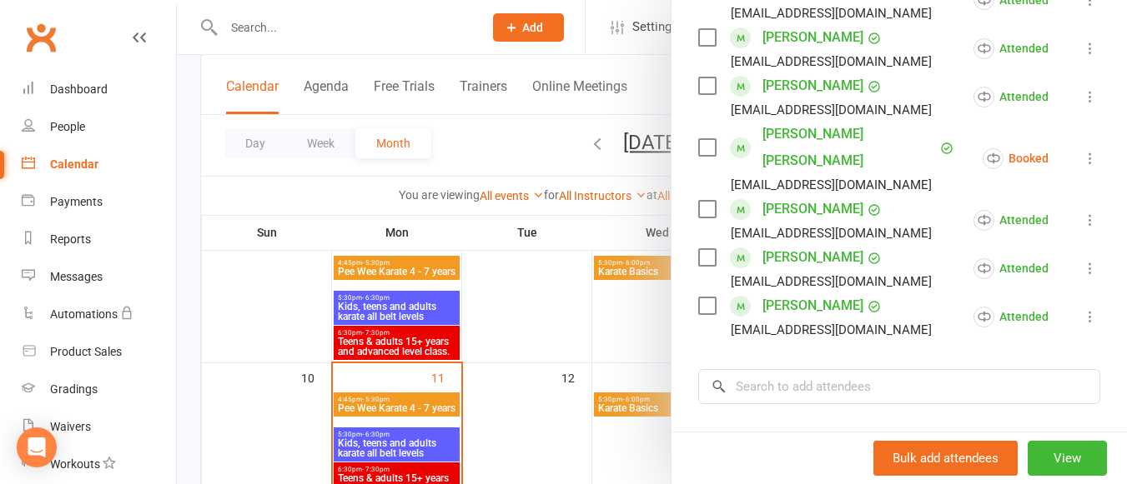
click at [564, 421] on div at bounding box center [652, 242] width 950 height 484
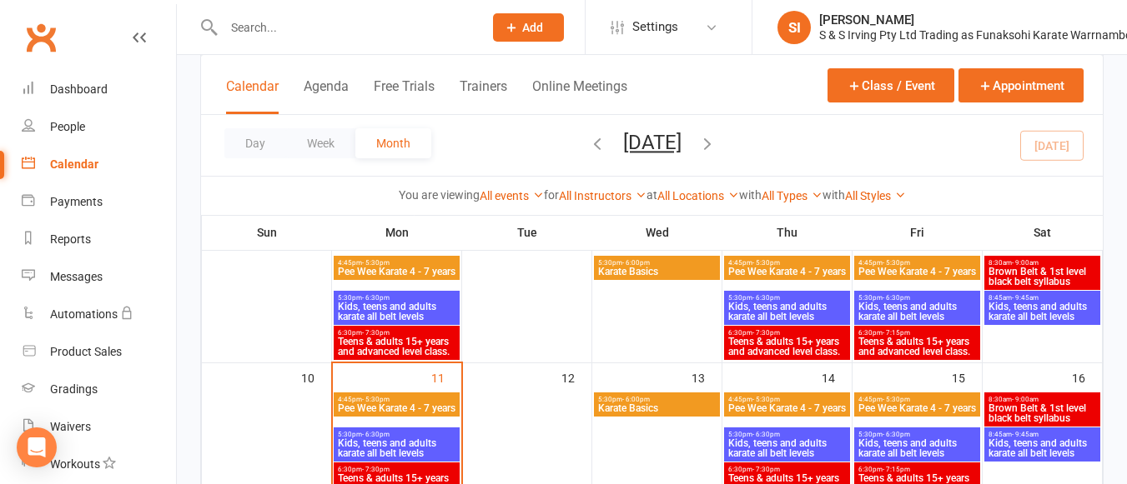
click at [934, 273] on span "Pee Wee Karate 4 - 7 years" at bounding box center [916, 272] width 119 height 10
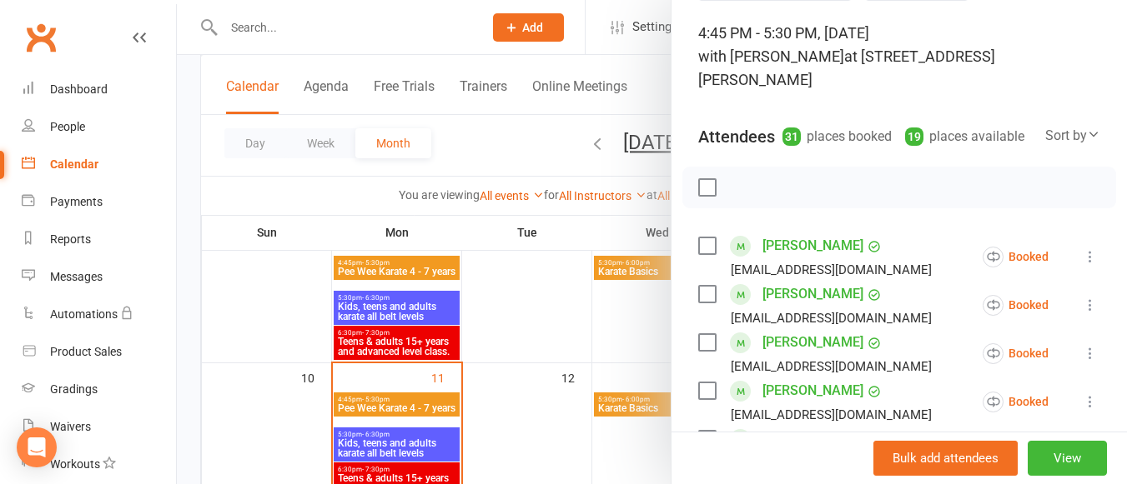
scroll to position [104, 0]
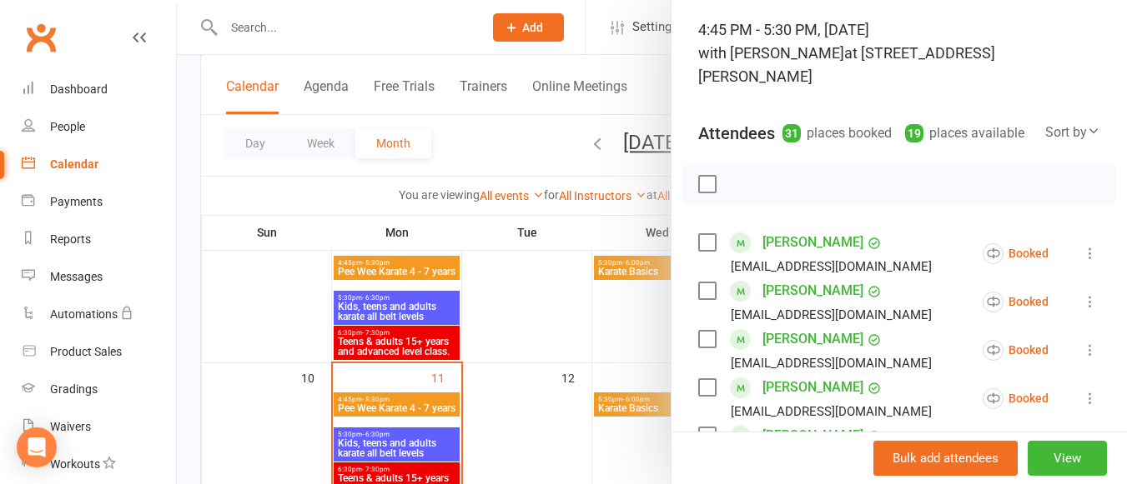
click at [1082, 248] on icon at bounding box center [1090, 253] width 17 height 17
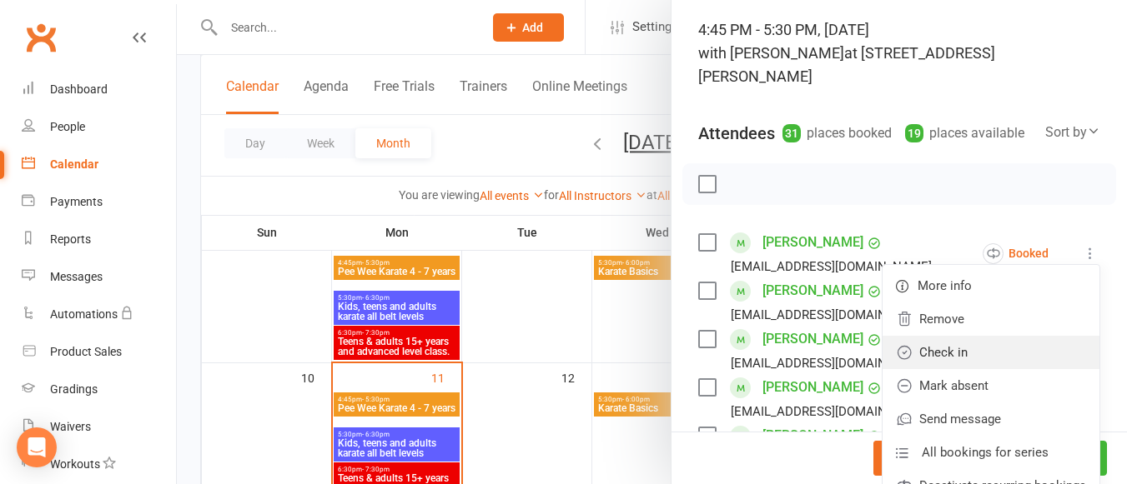
click at [1025, 344] on link "Check in" at bounding box center [990, 352] width 217 height 33
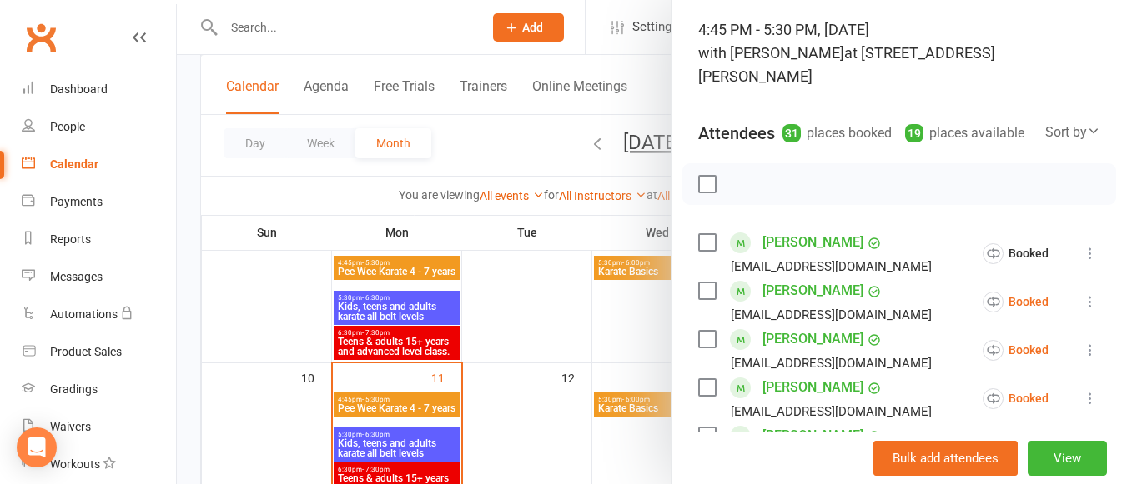
click at [1082, 301] on icon at bounding box center [1090, 302] width 17 height 17
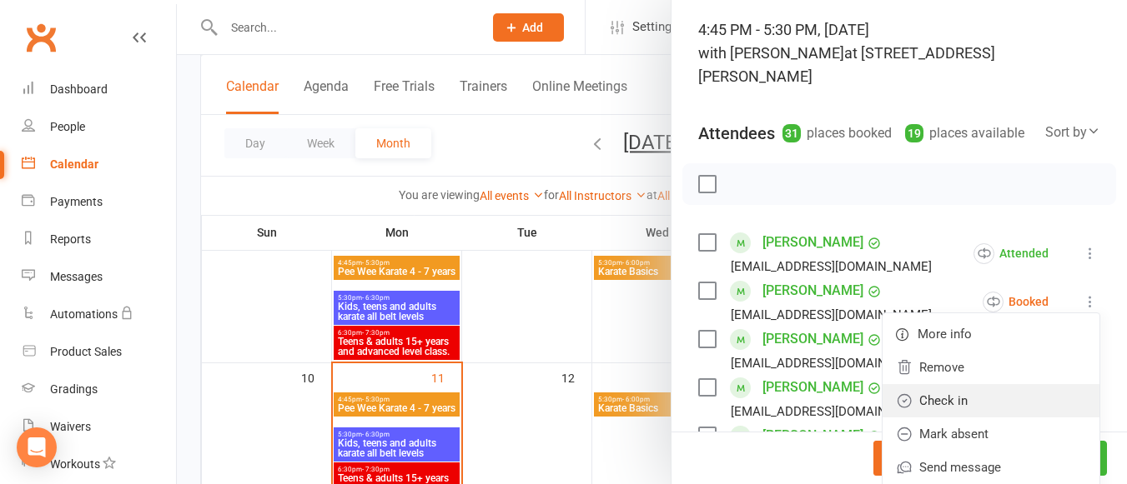
click at [1018, 389] on link "Check in" at bounding box center [990, 400] width 217 height 33
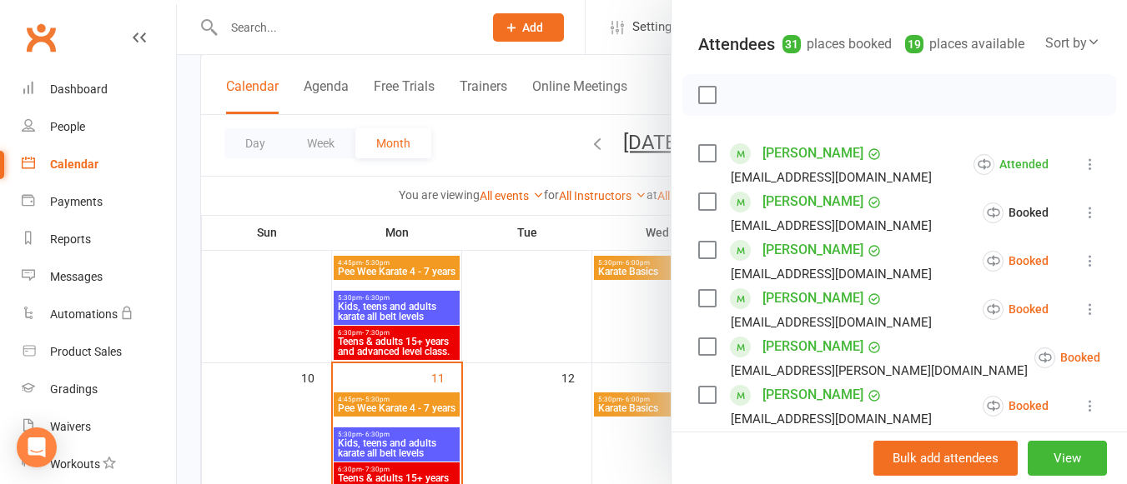
scroll to position [196, 0]
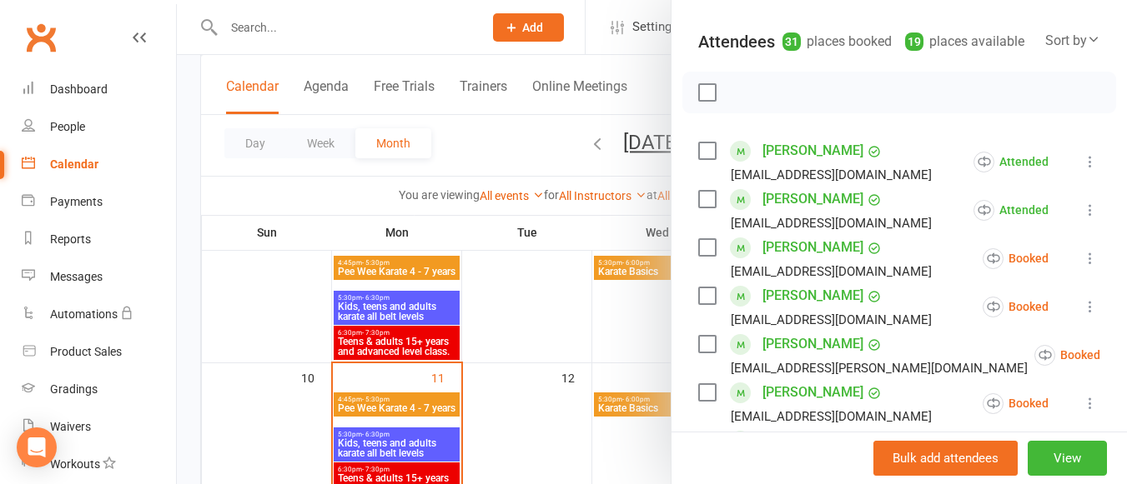
click at [1082, 262] on icon at bounding box center [1090, 258] width 17 height 17
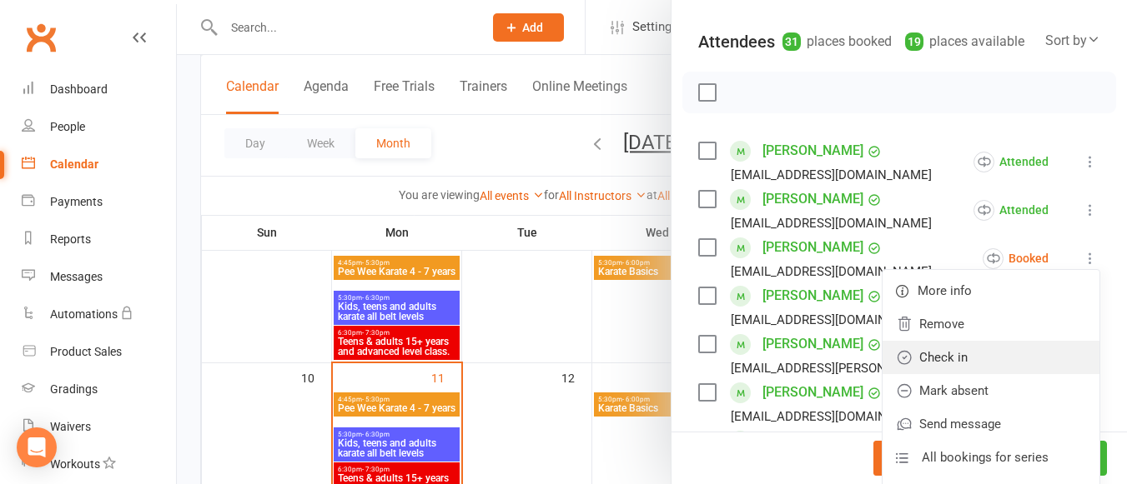
click at [1011, 344] on link "Check in" at bounding box center [990, 357] width 217 height 33
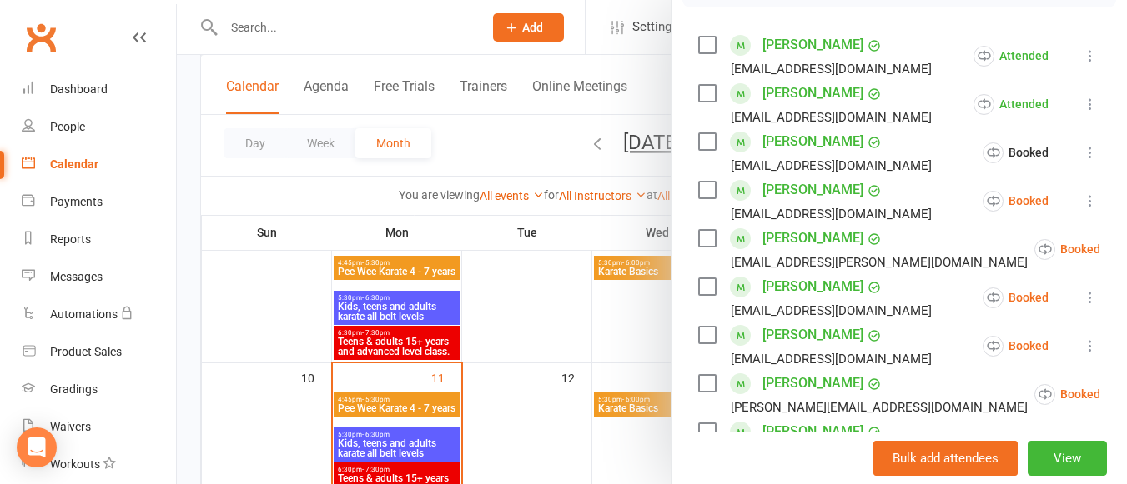
scroll to position [303, 0]
click at [1126, 249] on icon at bounding box center [1141, 248] width 17 height 17
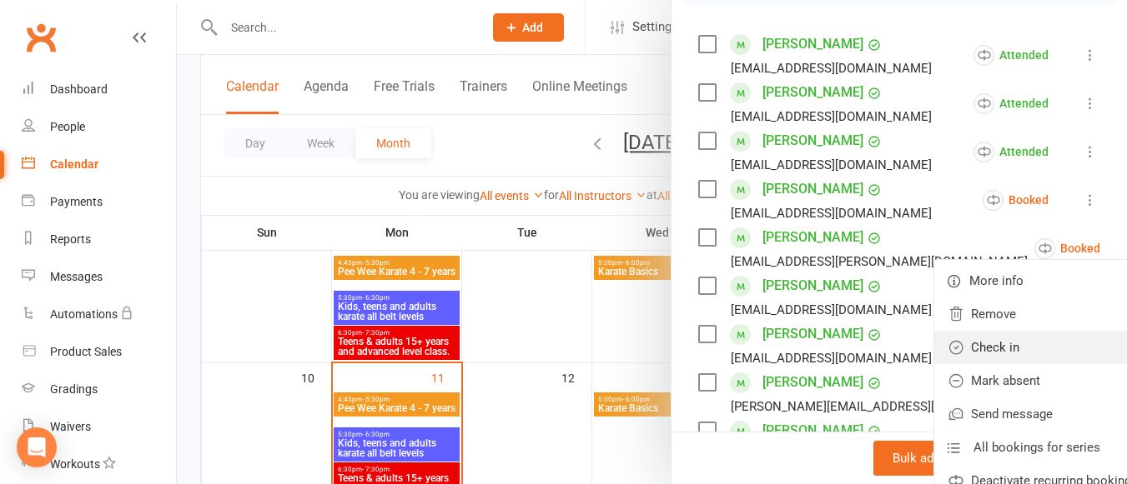
click at [995, 342] on link "Check in" at bounding box center [1042, 347] width 217 height 33
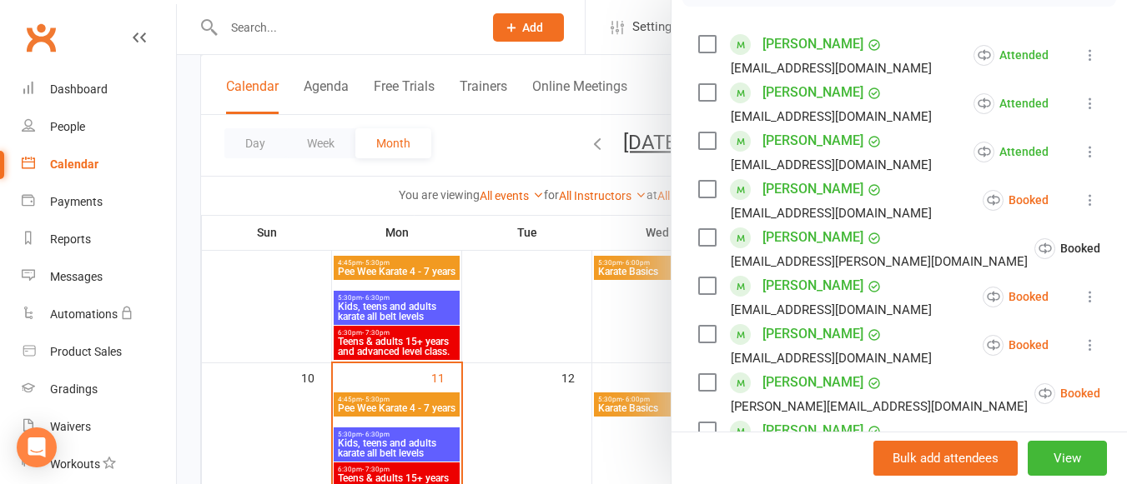
click at [1082, 299] on icon at bounding box center [1090, 297] width 17 height 17
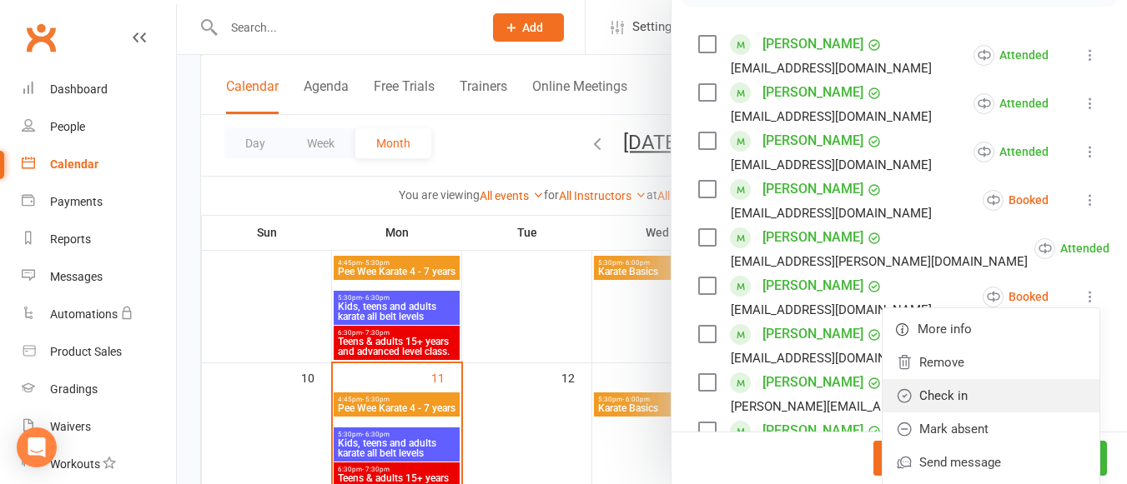
click at [1017, 394] on link "Check in" at bounding box center [990, 395] width 217 height 33
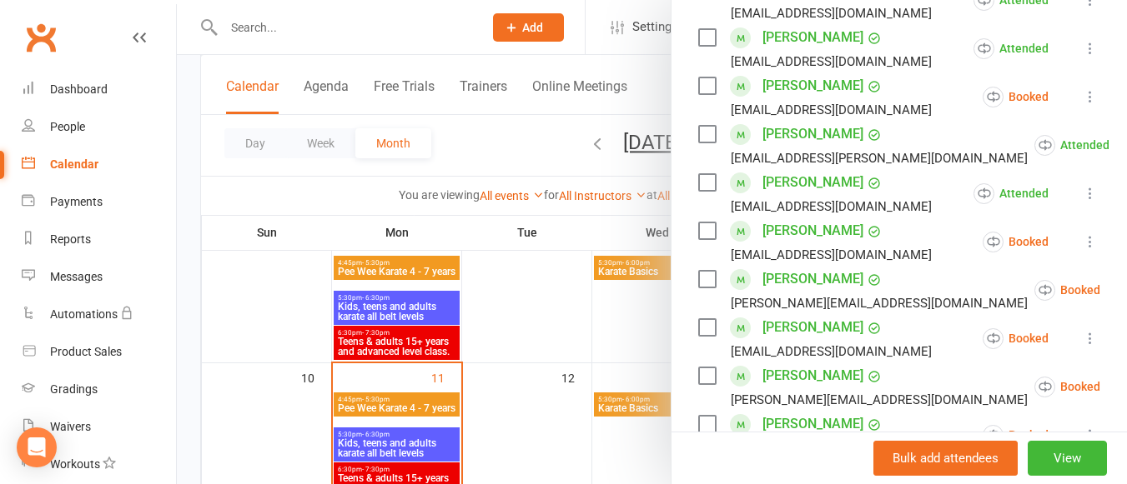
scroll to position [418, 0]
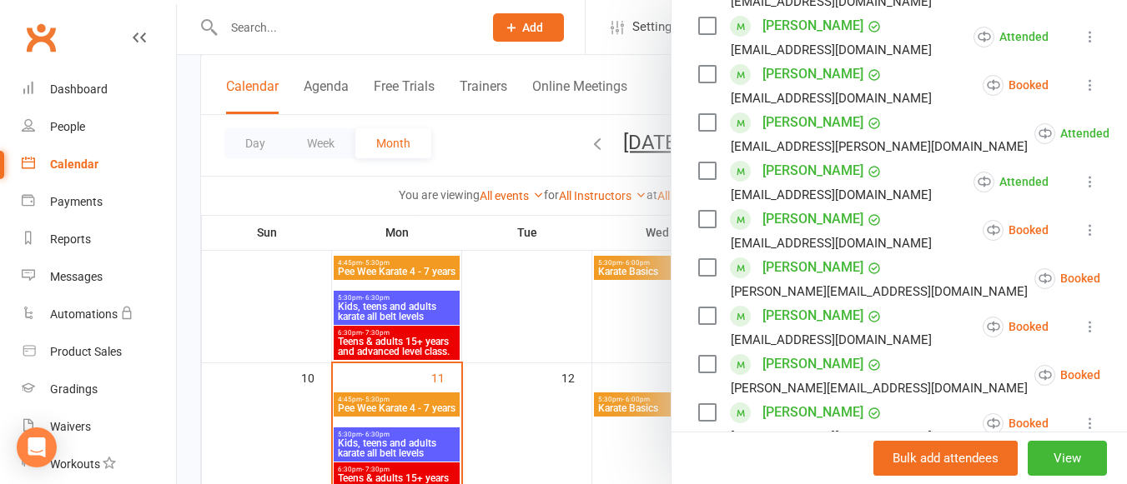
click at [1126, 273] on icon at bounding box center [1141, 278] width 17 height 17
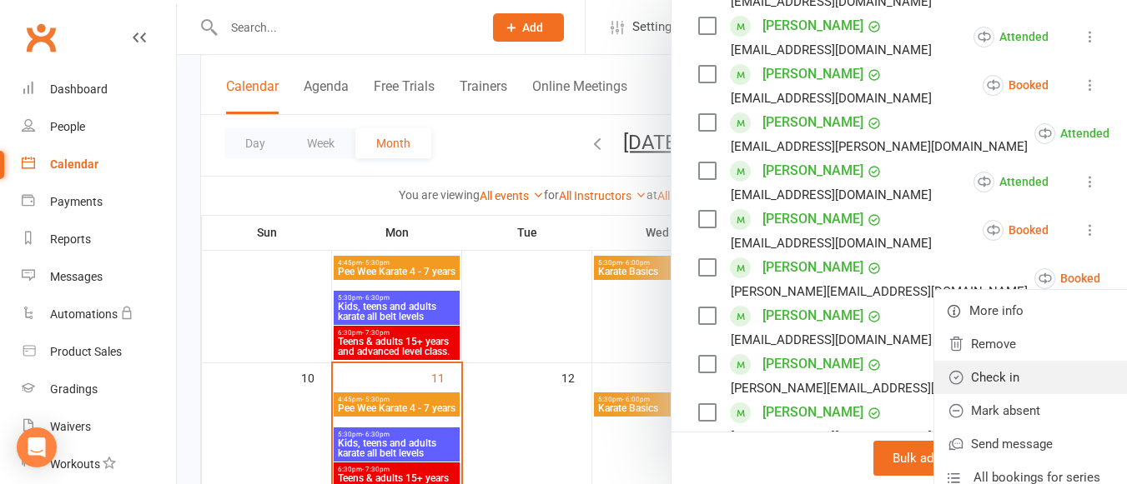
click at [1000, 363] on link "Check in" at bounding box center [1042, 377] width 217 height 33
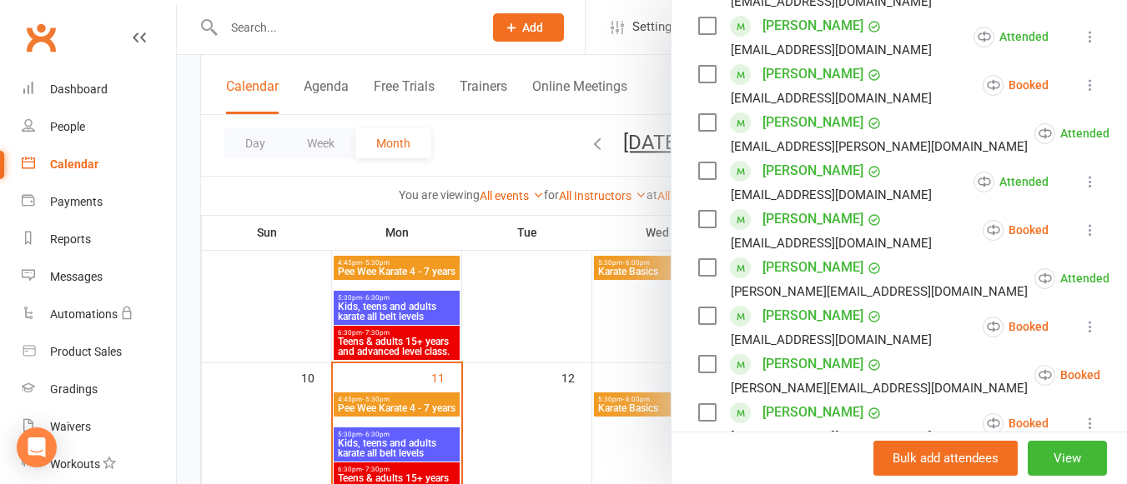
click at [1082, 326] on icon at bounding box center [1090, 327] width 17 height 17
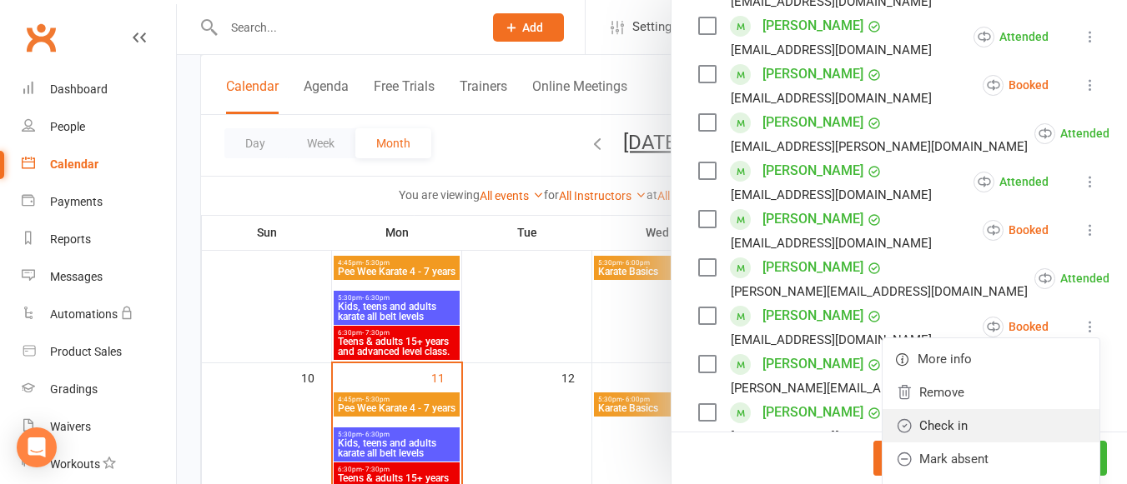
click at [991, 422] on link "Check in" at bounding box center [990, 425] width 217 height 33
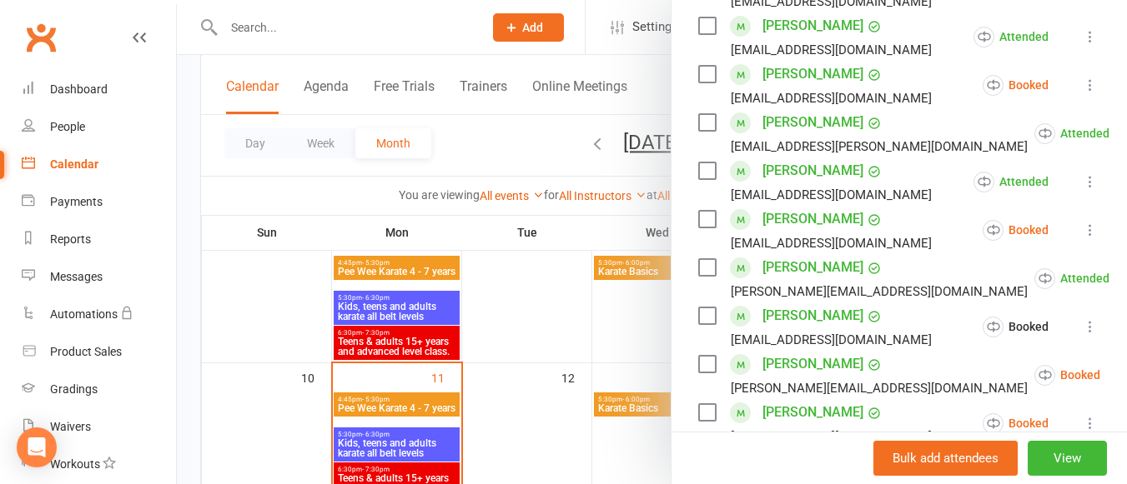
click at [1126, 374] on icon at bounding box center [1141, 375] width 17 height 17
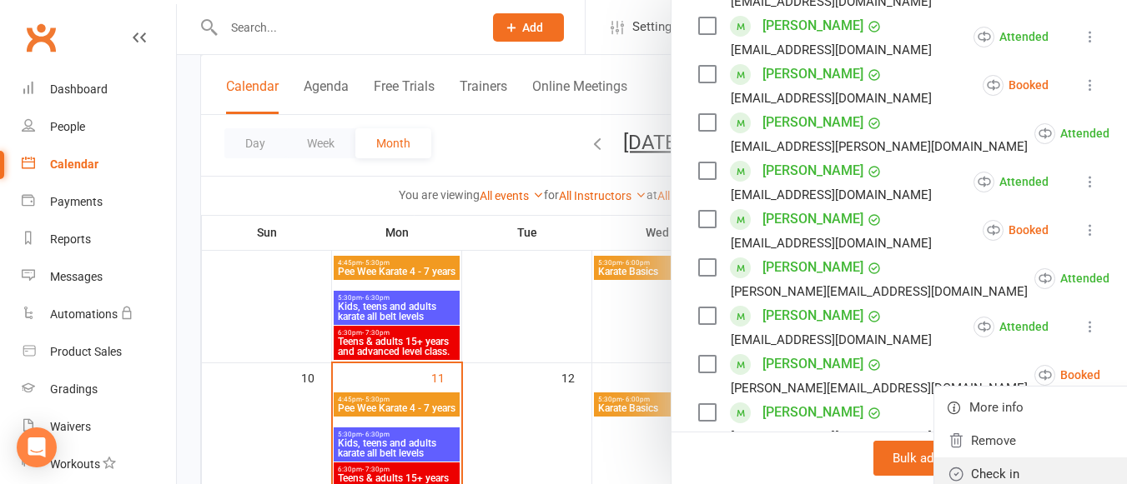
click at [986, 459] on link "Check in" at bounding box center [1042, 474] width 217 height 33
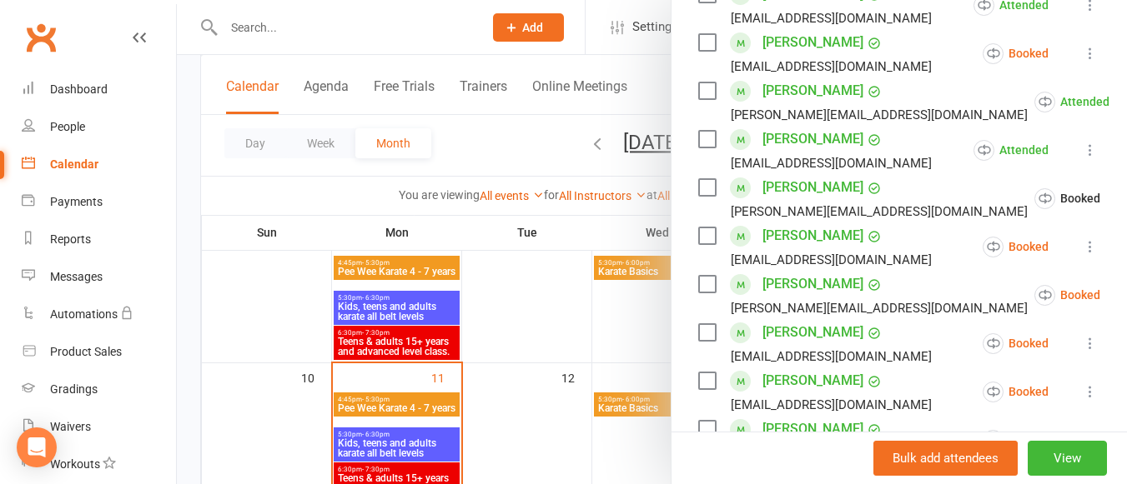
scroll to position [597, 0]
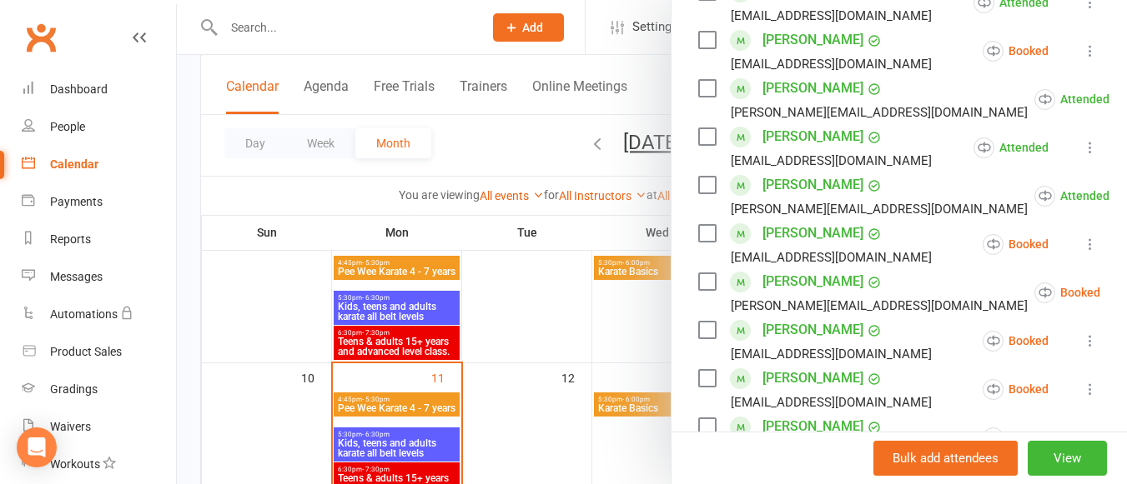
click at [1082, 238] on icon at bounding box center [1090, 244] width 17 height 17
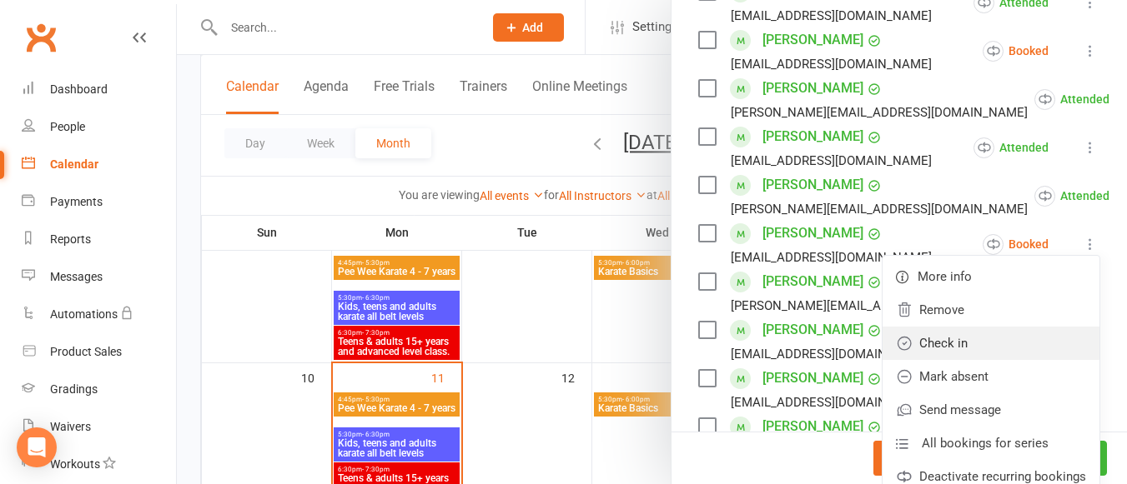
click at [985, 328] on link "Check in" at bounding box center [990, 343] width 217 height 33
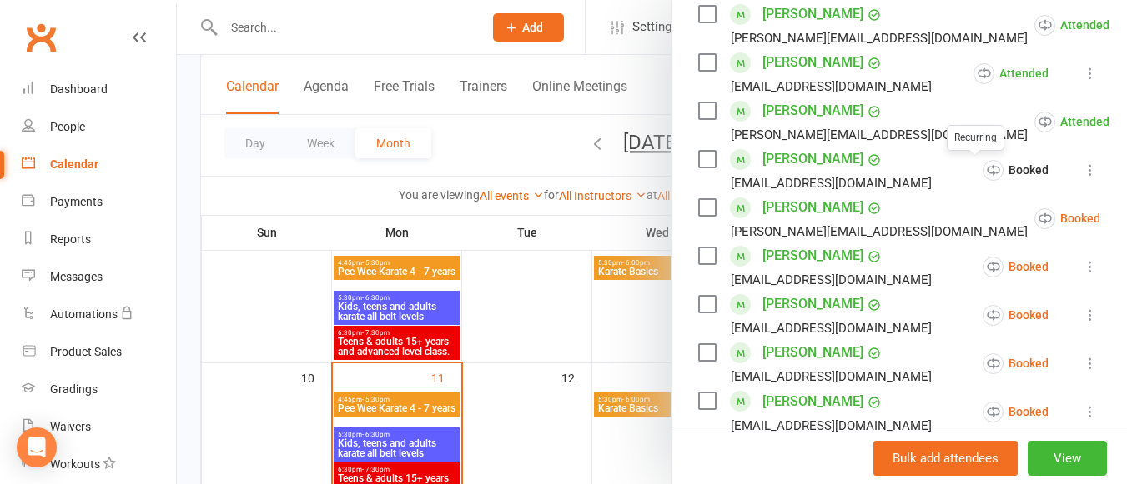
scroll to position [680, 0]
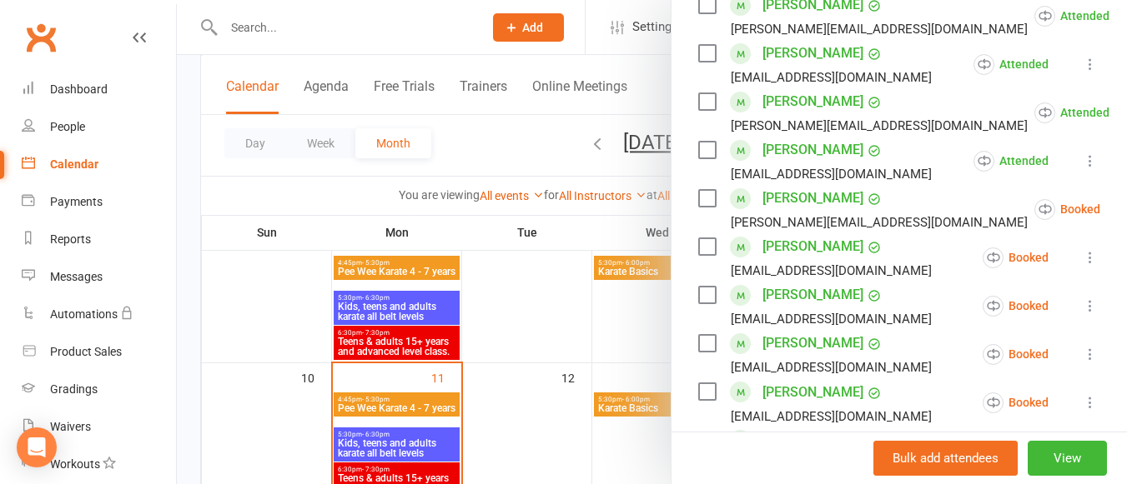
click at [1082, 257] on icon at bounding box center [1090, 257] width 17 height 17
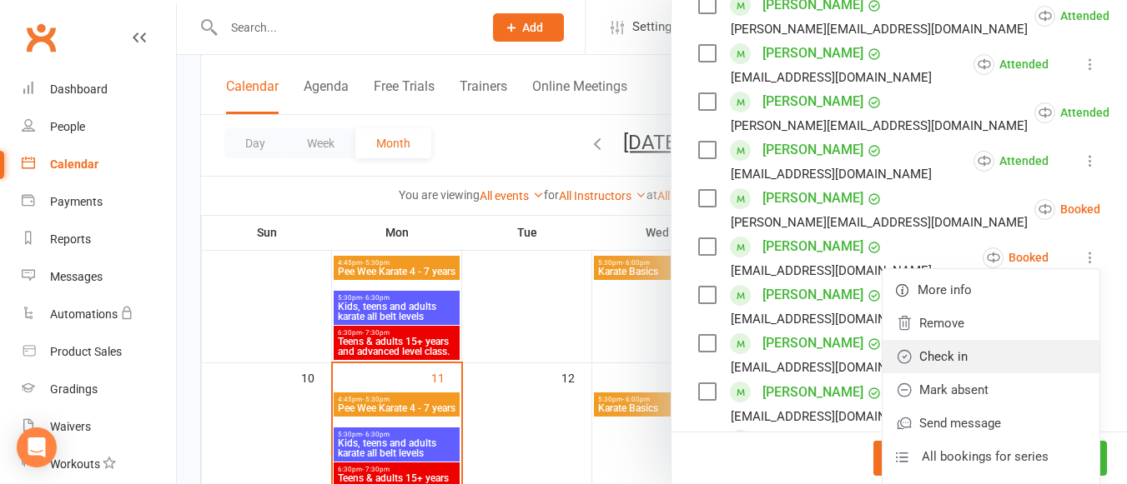
click at [968, 359] on link "Check in" at bounding box center [990, 356] width 217 height 33
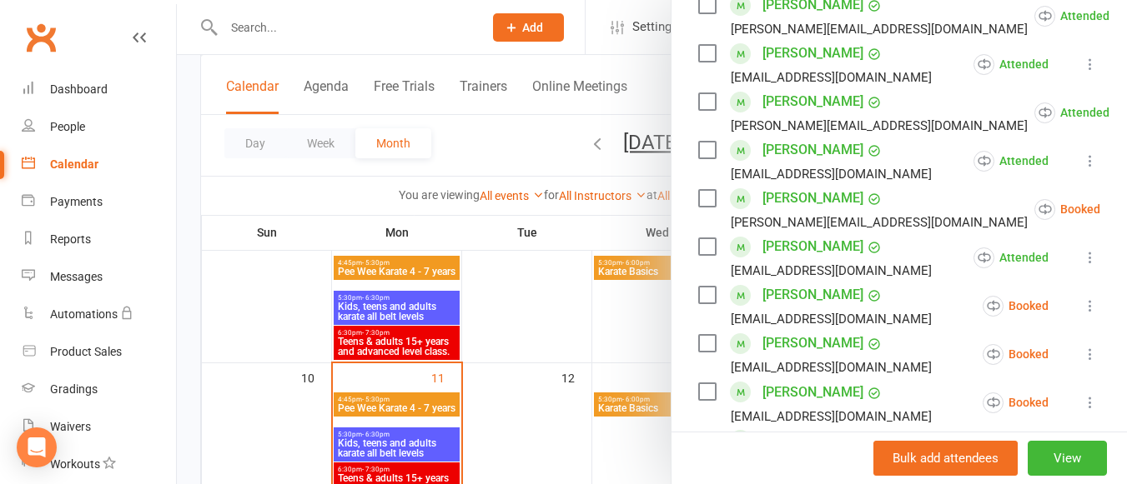
click at [1080, 298] on button at bounding box center [1090, 306] width 20 height 20
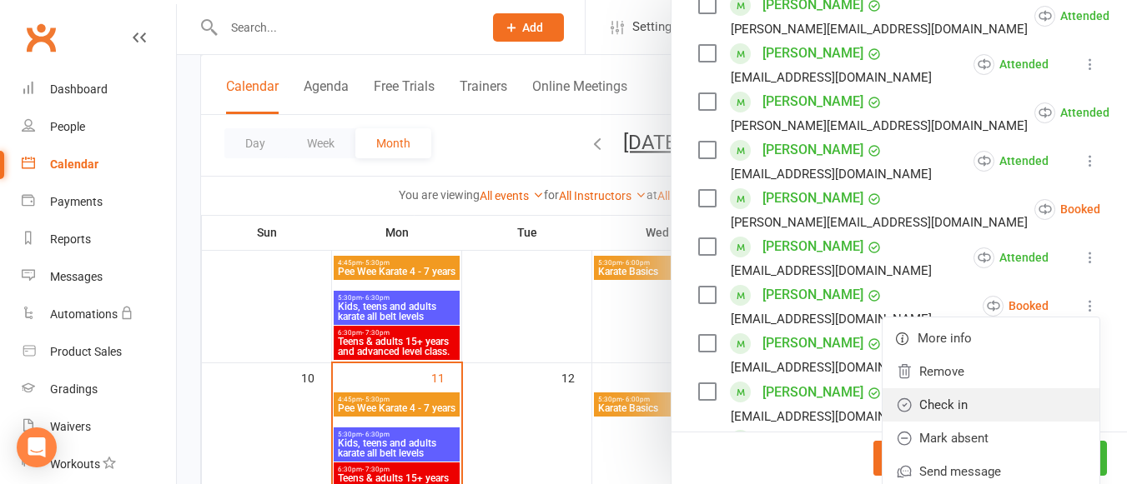
click at [972, 409] on link "Check in" at bounding box center [990, 405] width 217 height 33
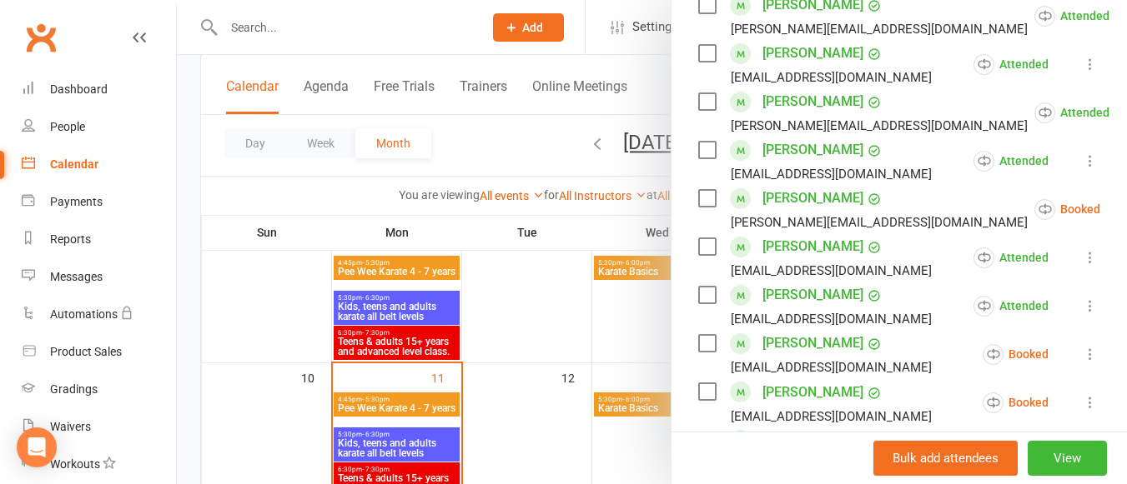
click at [1082, 346] on icon at bounding box center [1090, 354] width 17 height 17
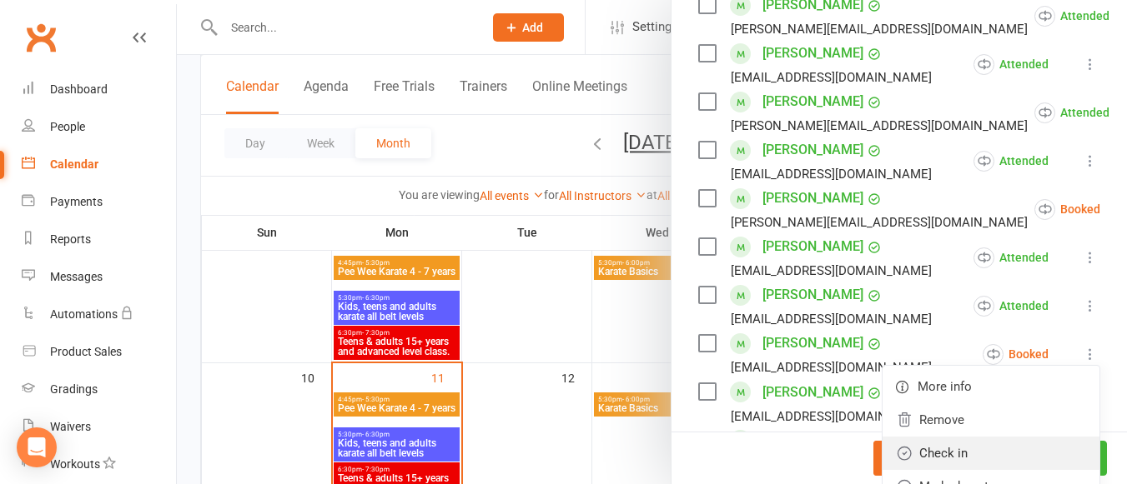
click at [973, 445] on link "Check in" at bounding box center [990, 453] width 217 height 33
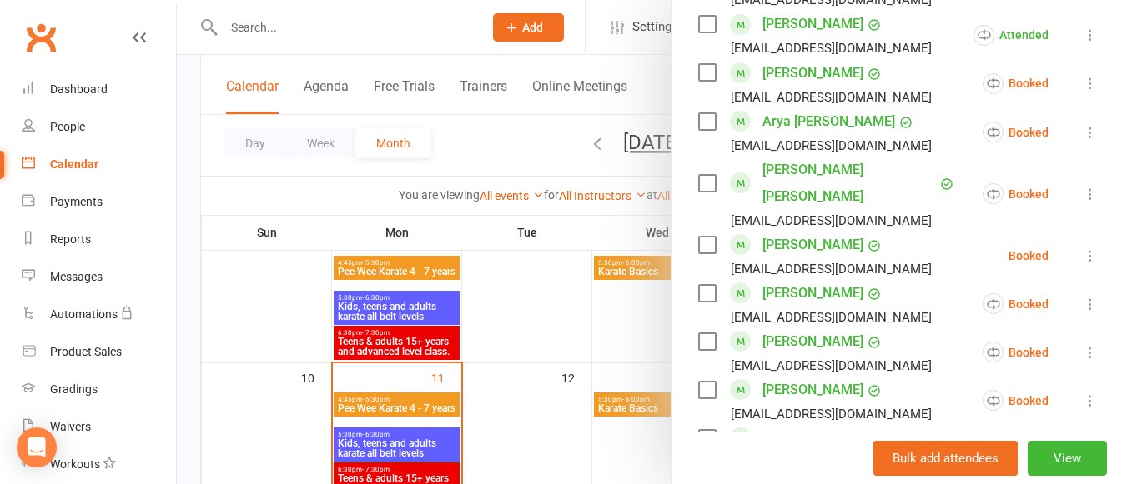
scroll to position [1002, 0]
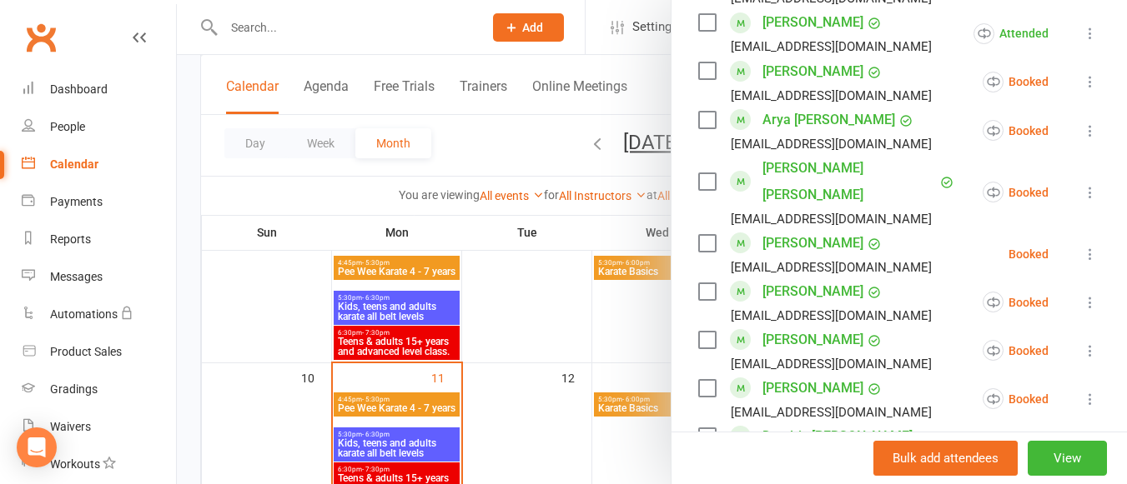
click at [1082, 128] on icon at bounding box center [1090, 131] width 17 height 17
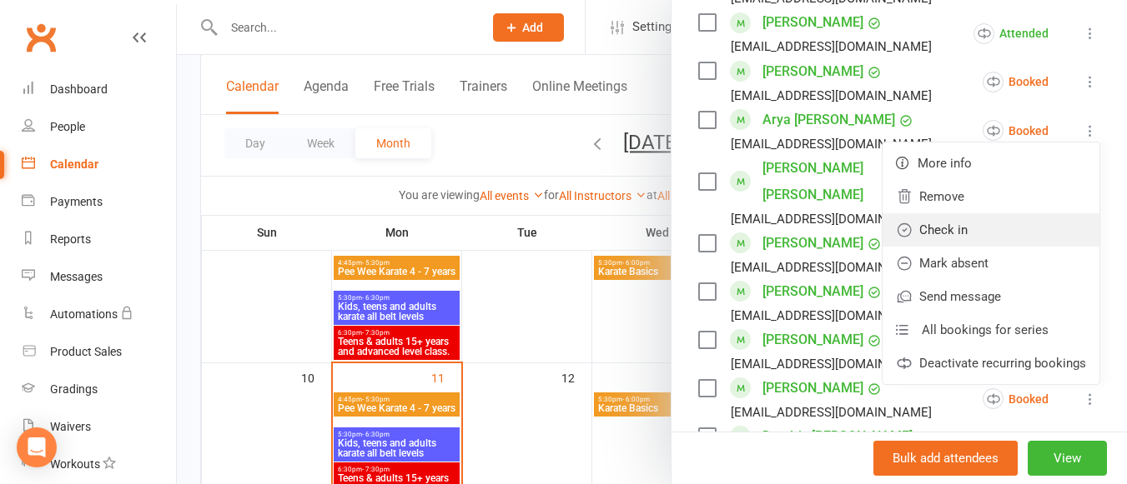
click at [987, 234] on link "Check in" at bounding box center [990, 229] width 217 height 33
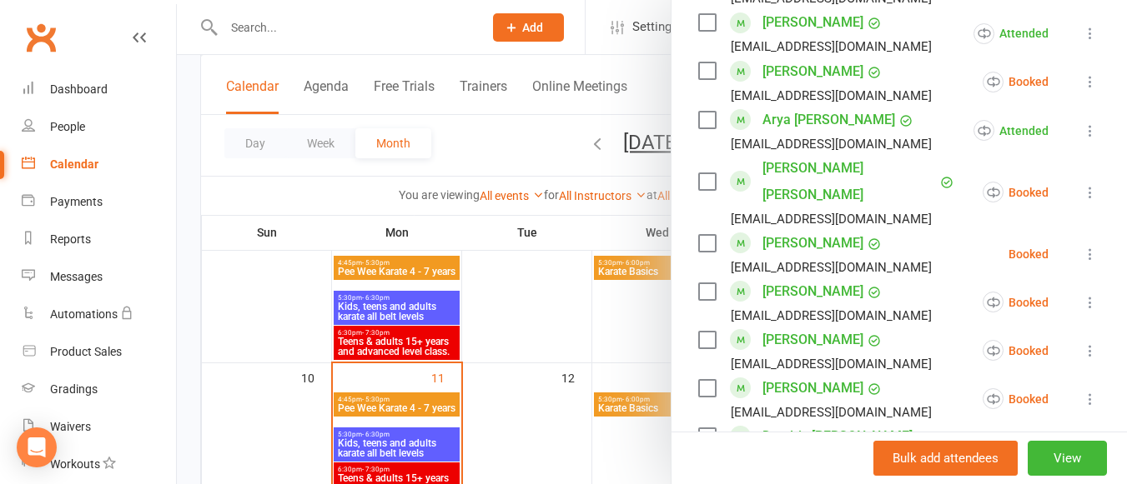
click at [1082, 184] on icon at bounding box center [1090, 192] width 17 height 17
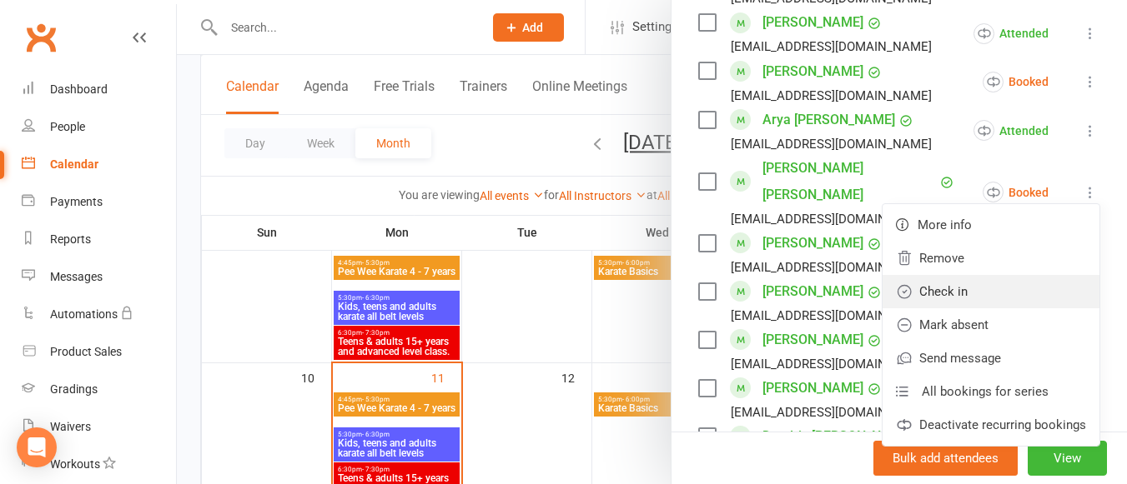
click at [956, 275] on link "Check in" at bounding box center [990, 291] width 217 height 33
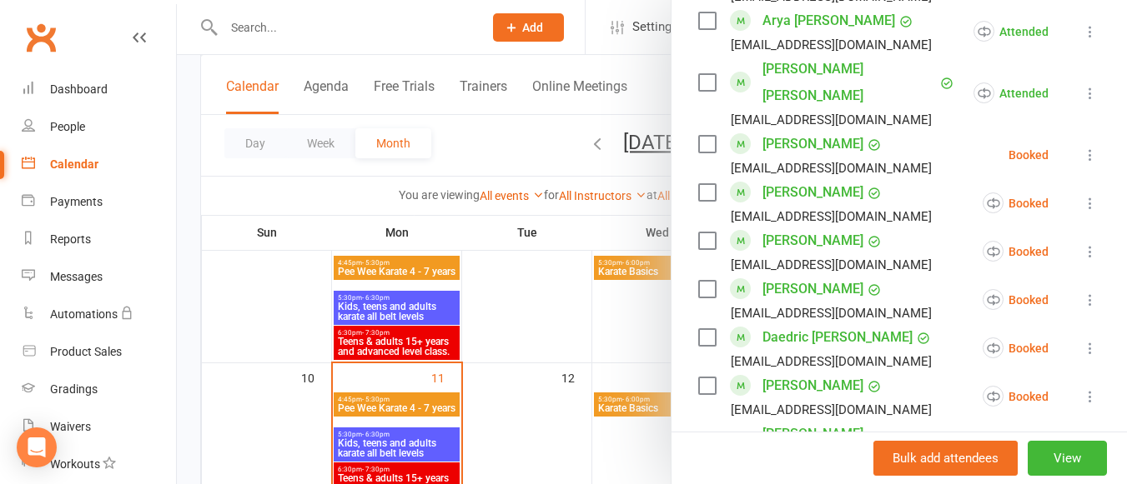
scroll to position [1106, 0]
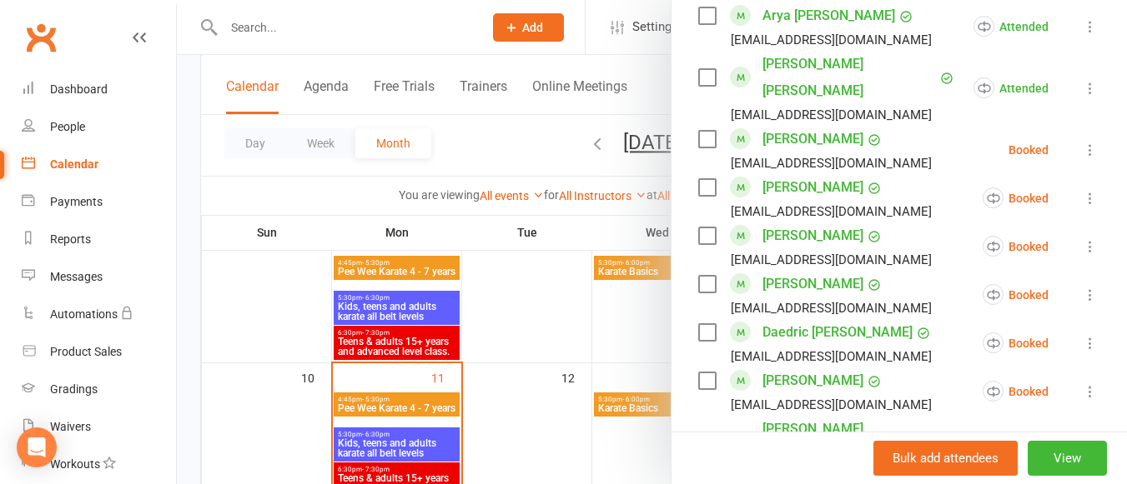
click at [1082, 142] on icon at bounding box center [1090, 150] width 17 height 17
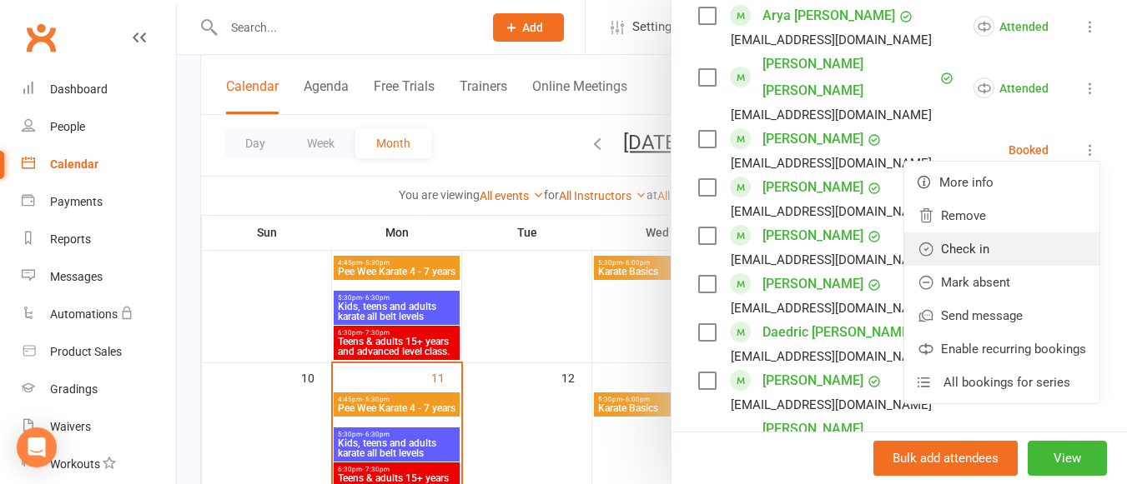
click at [987, 233] on link "Check in" at bounding box center [1001, 249] width 195 height 33
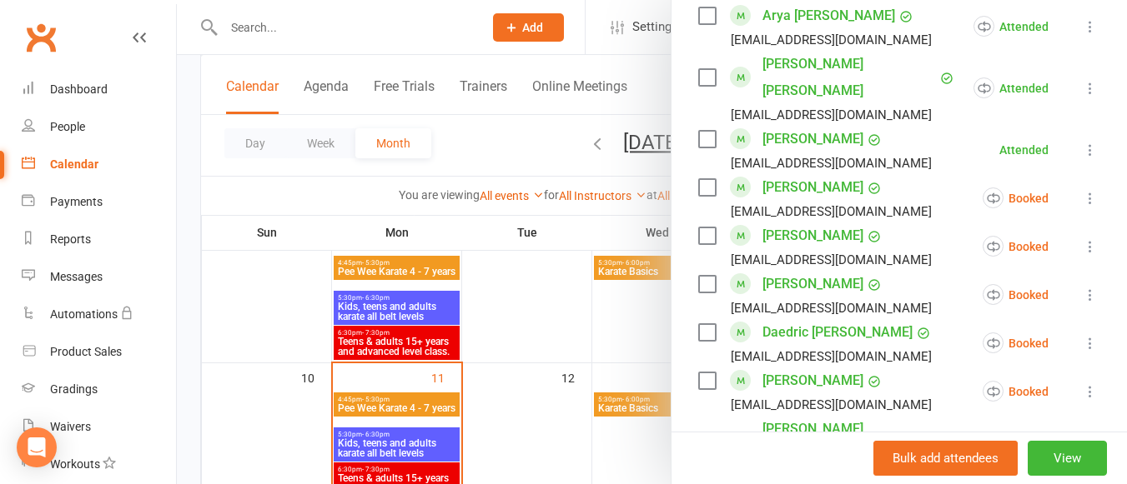
click at [1082, 190] on icon at bounding box center [1090, 198] width 17 height 17
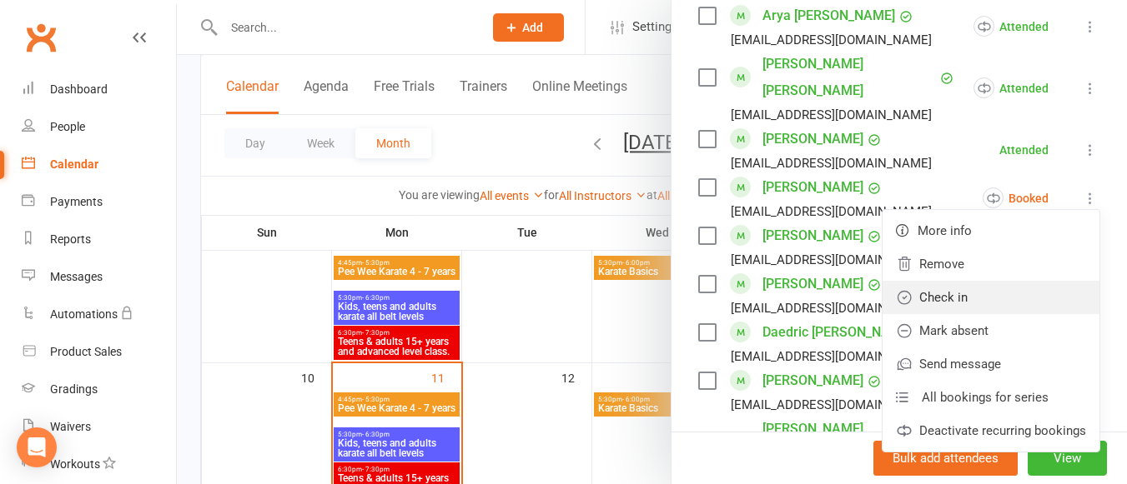
click at [1001, 281] on link "Check in" at bounding box center [990, 297] width 217 height 33
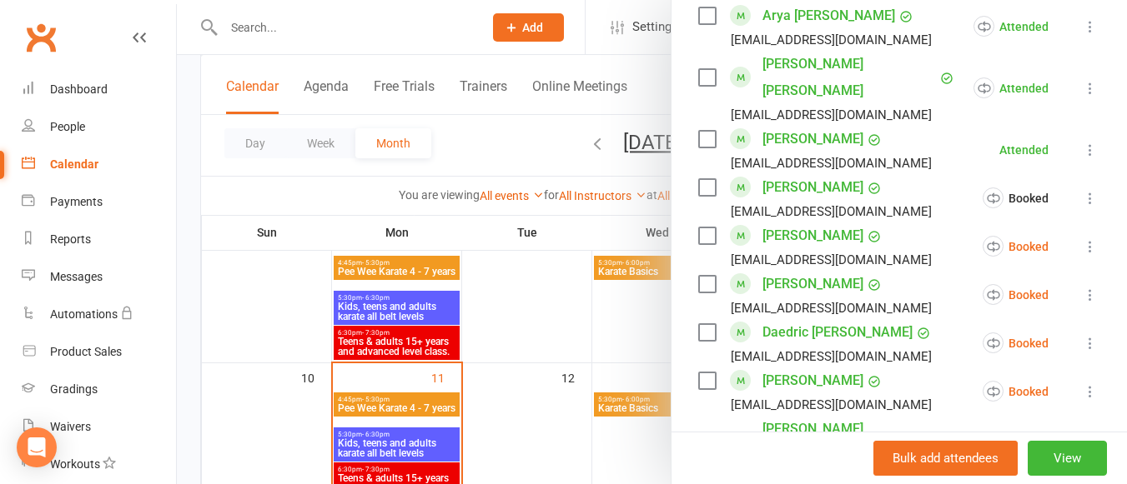
click at [1082, 238] on icon at bounding box center [1090, 246] width 17 height 17
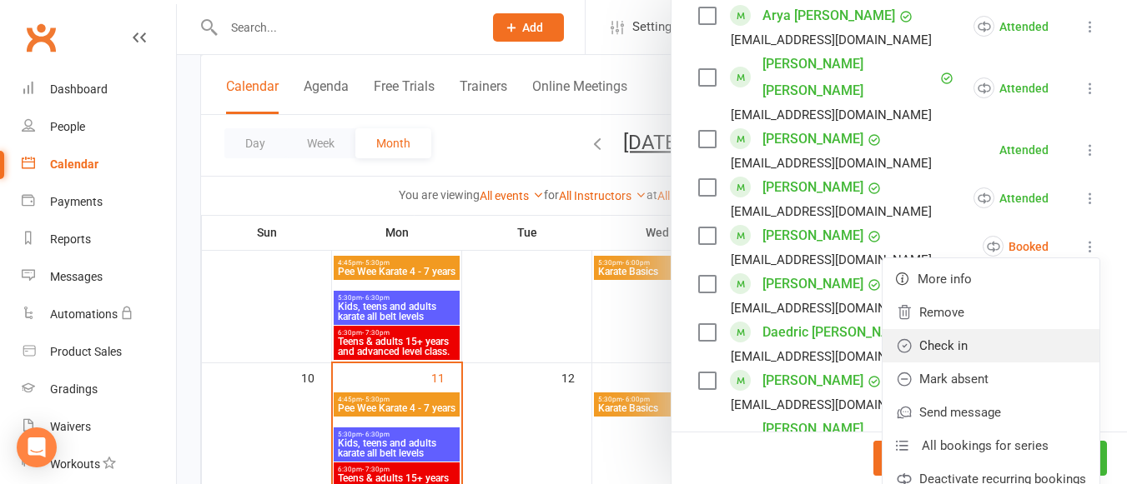
click at [987, 329] on link "Check in" at bounding box center [990, 345] width 217 height 33
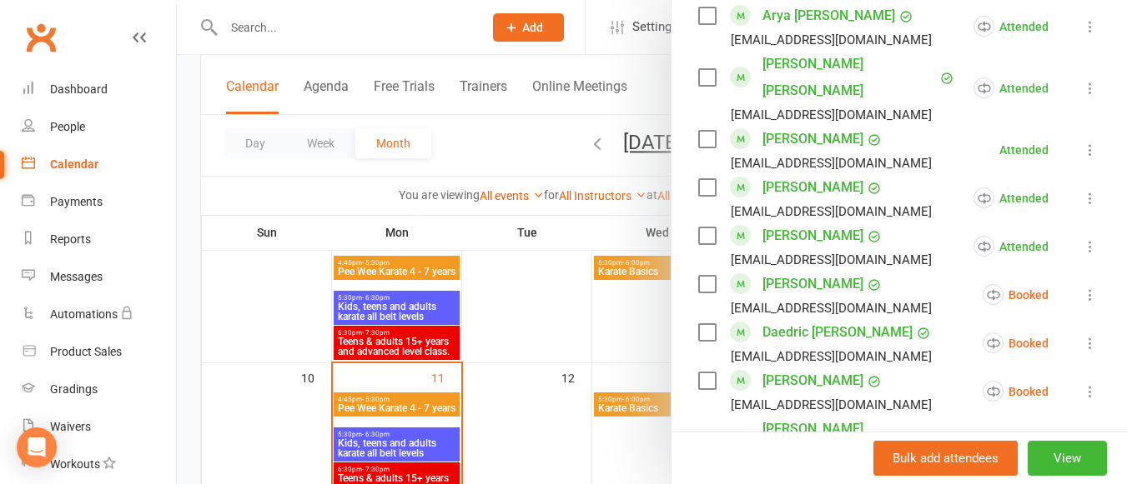
click at [1082, 287] on icon at bounding box center [1090, 295] width 17 height 17
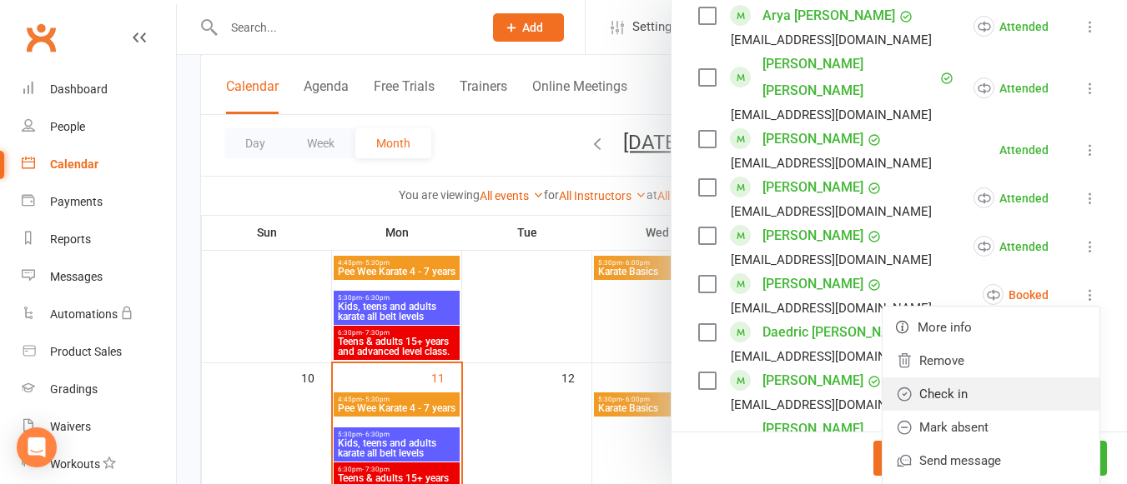
click at [999, 378] on link "Check in" at bounding box center [990, 394] width 217 height 33
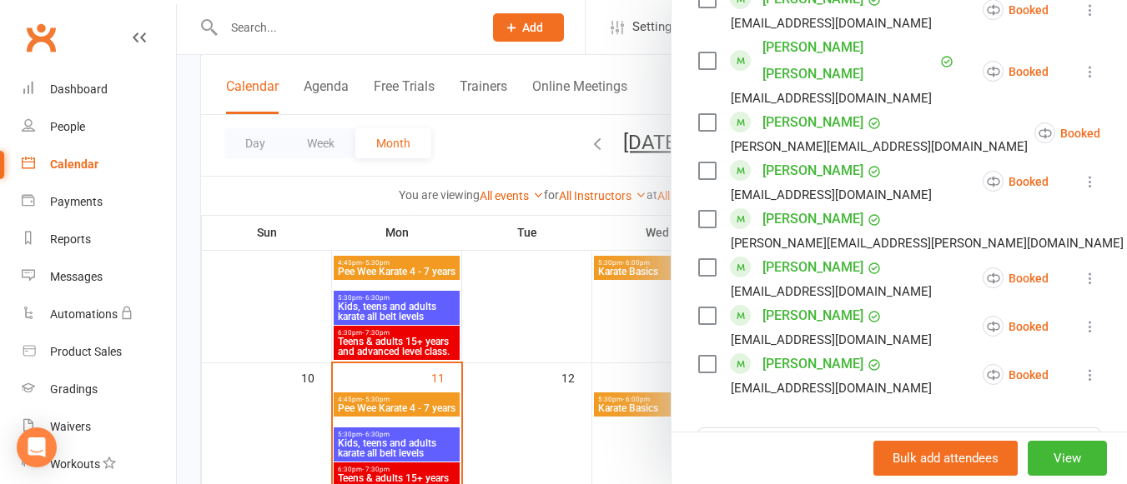
scroll to position [1489, 0]
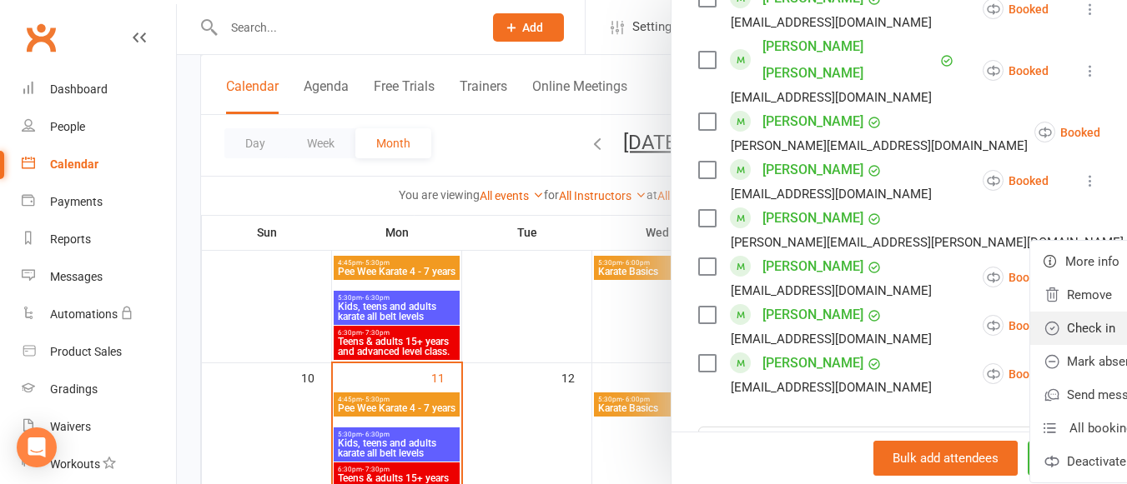
click at [1030, 312] on link "Check in" at bounding box center [1138, 328] width 217 height 33
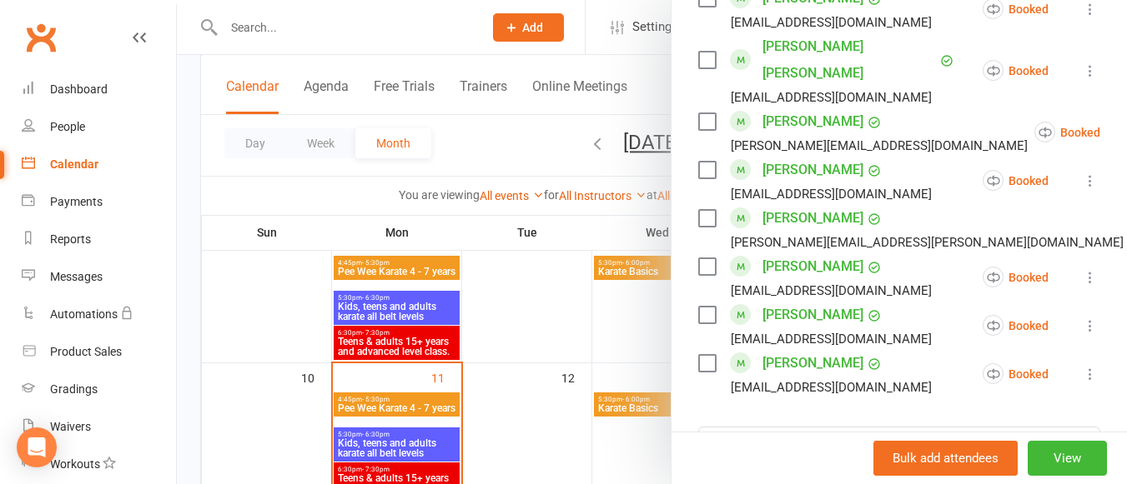
click at [1082, 269] on icon at bounding box center [1090, 277] width 17 height 17
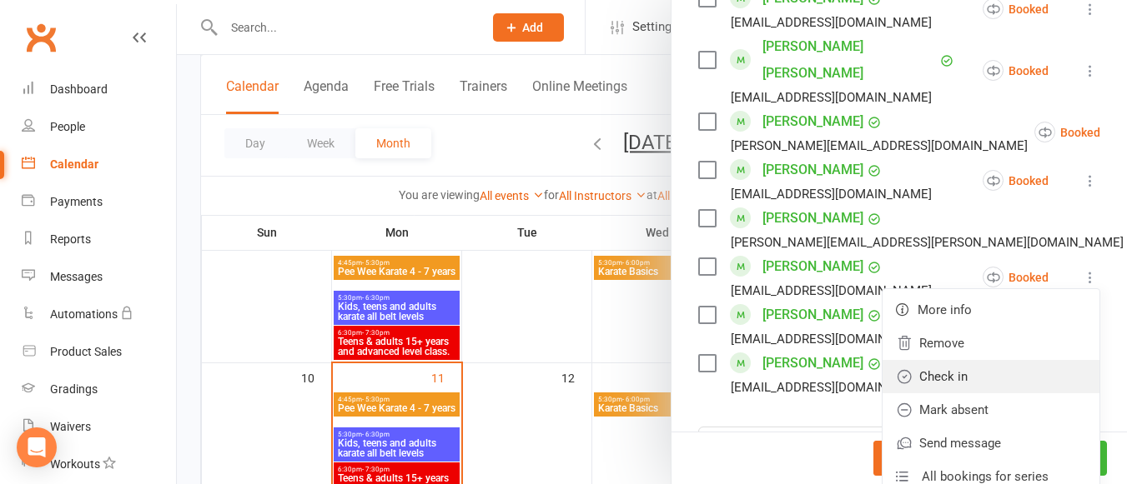
click at [971, 360] on link "Check in" at bounding box center [990, 376] width 217 height 33
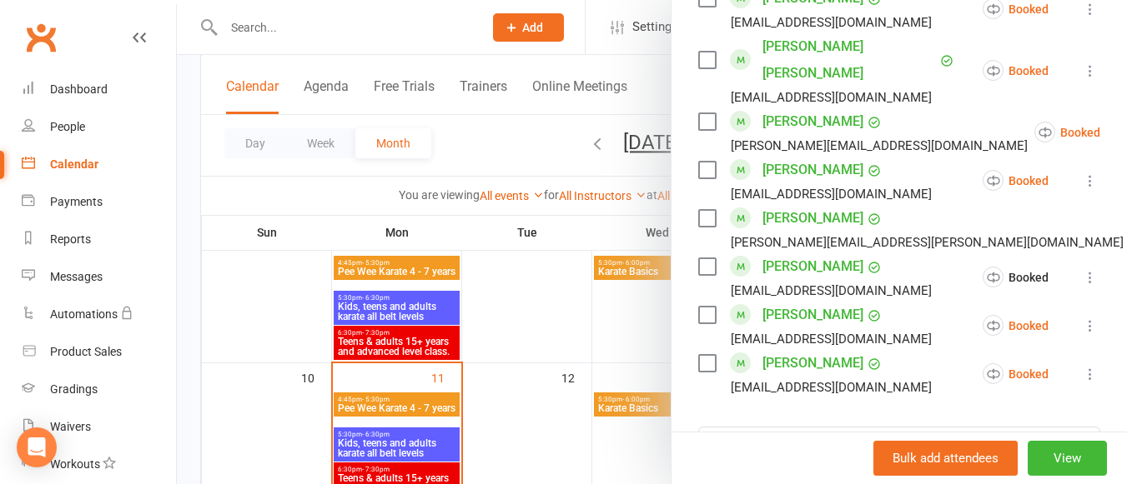
click at [1082, 318] on icon at bounding box center [1090, 326] width 17 height 17
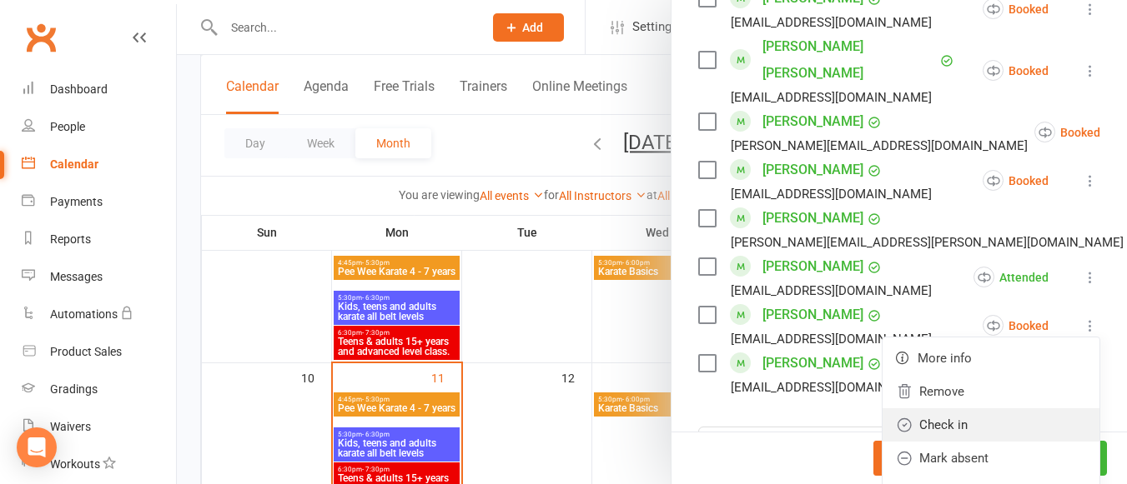
click at [957, 409] on link "Check in" at bounding box center [990, 425] width 217 height 33
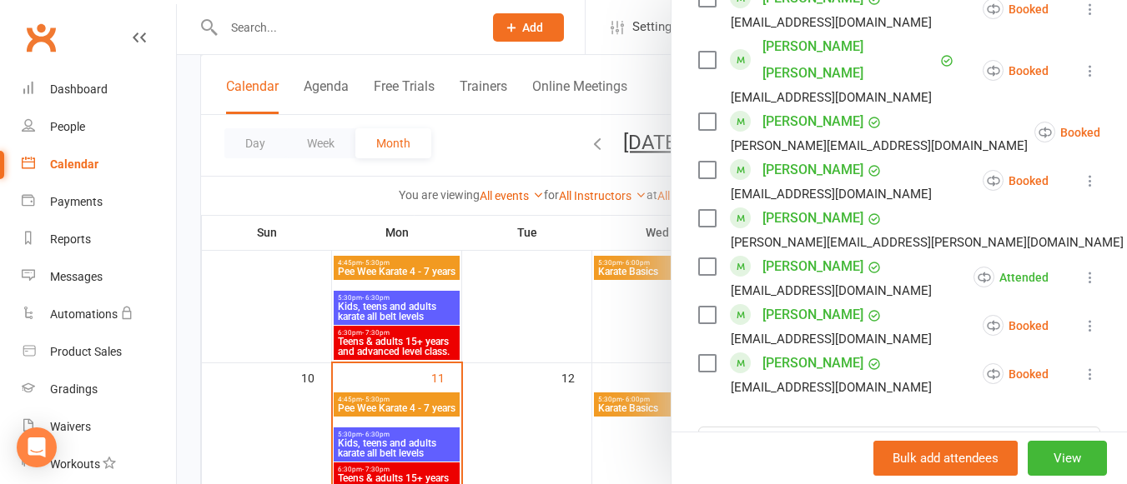
click at [1082, 366] on icon at bounding box center [1090, 374] width 17 height 17
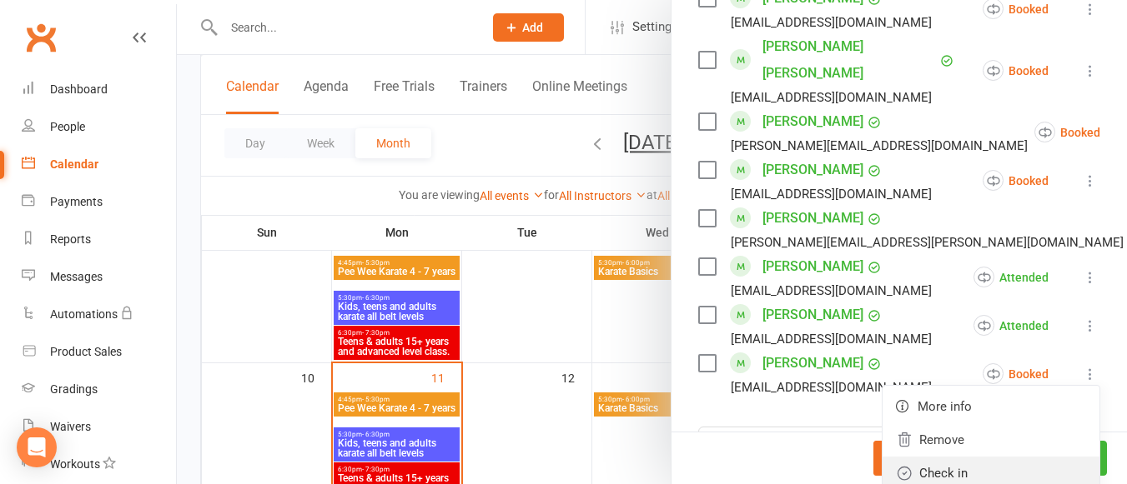
click at [976, 457] on link "Check in" at bounding box center [990, 473] width 217 height 33
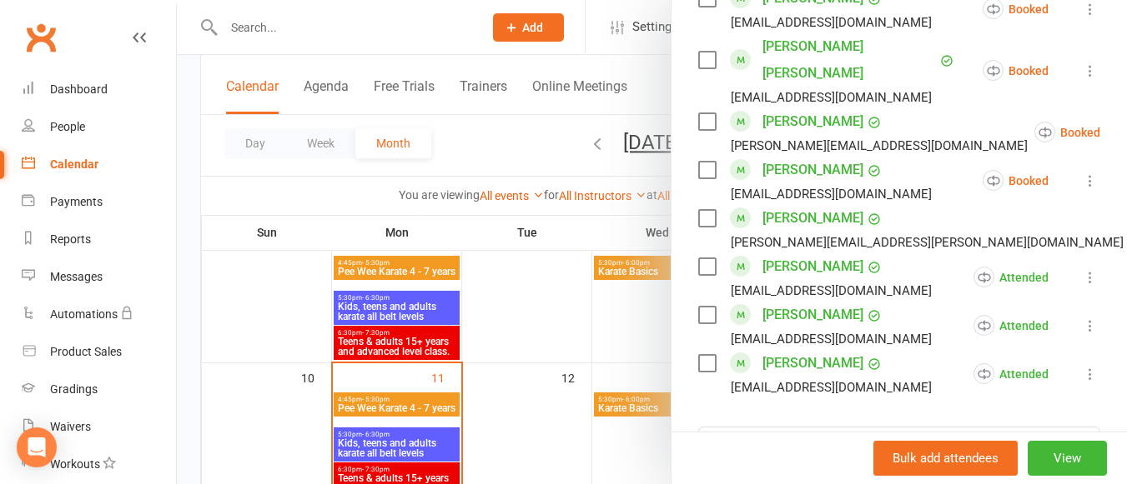
click at [553, 309] on div at bounding box center [652, 242] width 950 height 484
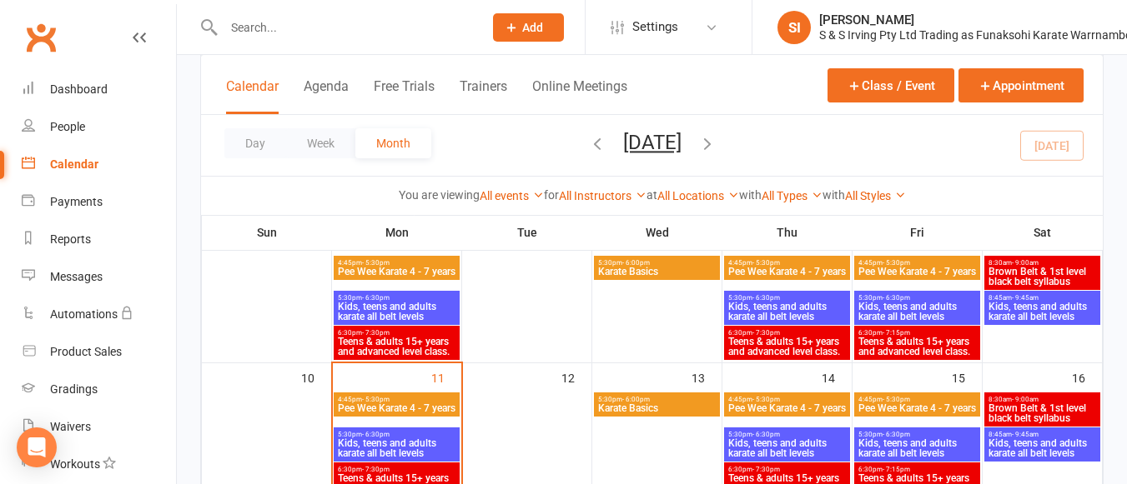
click at [553, 309] on div at bounding box center [652, 242] width 950 height 484
click at [894, 310] on span "Kids, teens and adults karate all belt levels" at bounding box center [916, 312] width 119 height 20
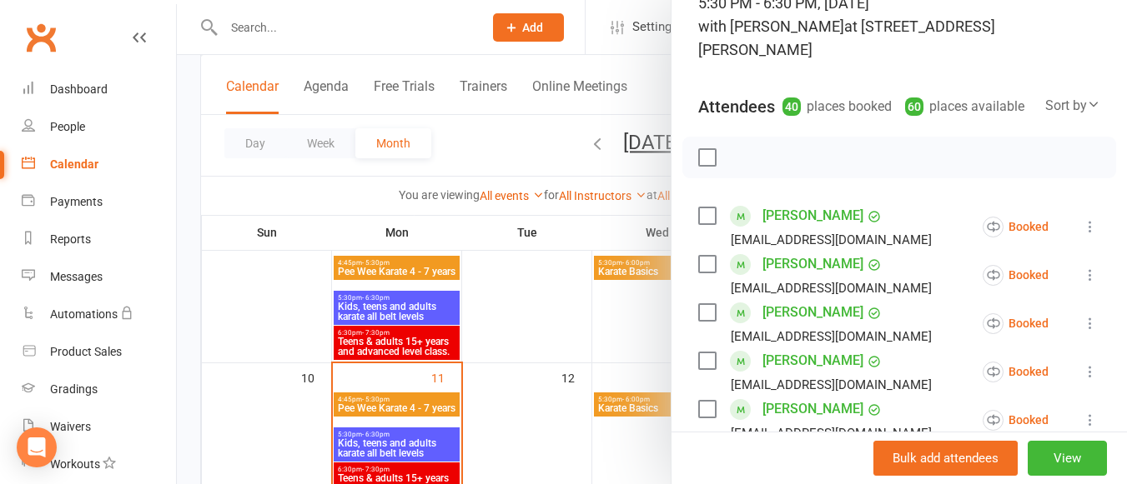
scroll to position [138, 0]
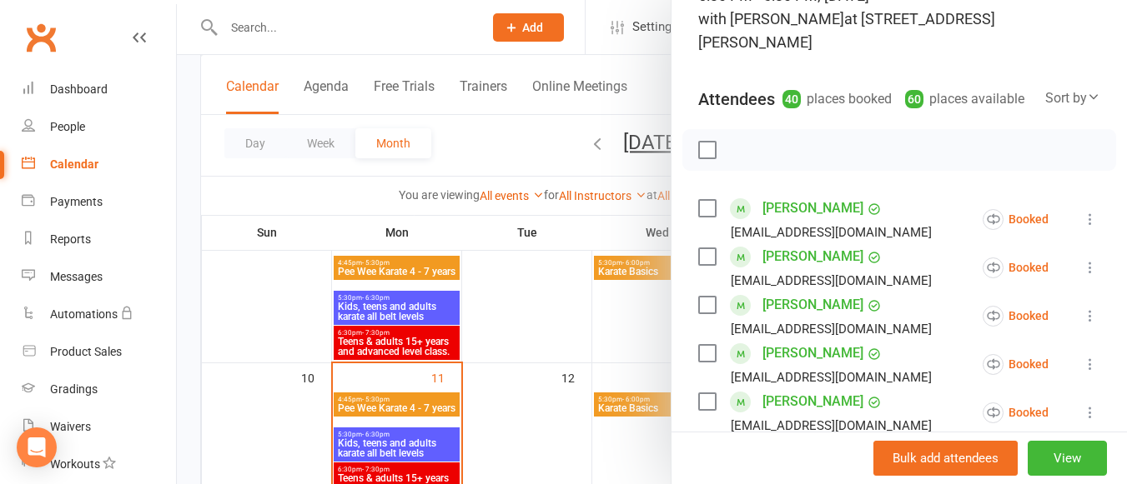
click at [1082, 220] on icon at bounding box center [1090, 219] width 17 height 17
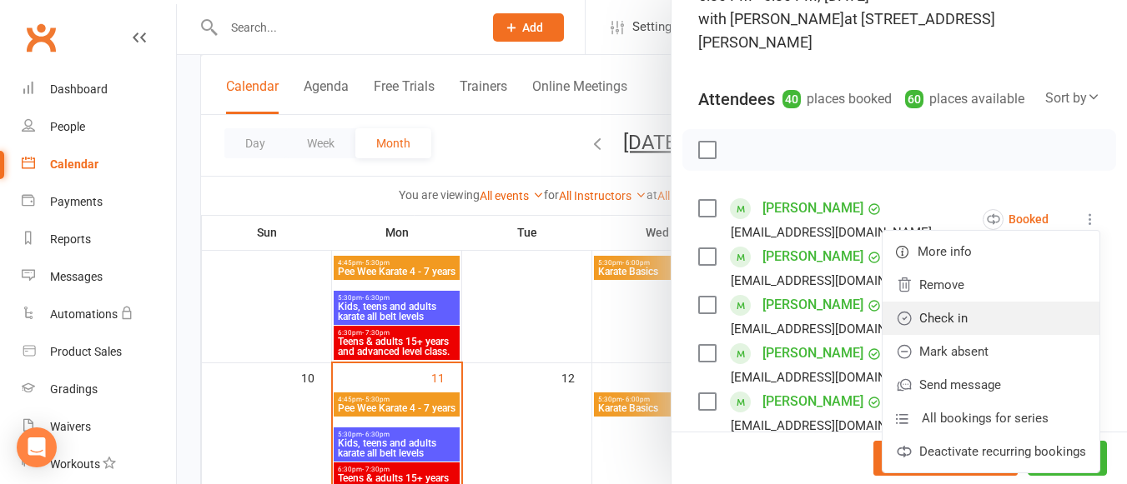
click at [987, 321] on link "Check in" at bounding box center [990, 318] width 217 height 33
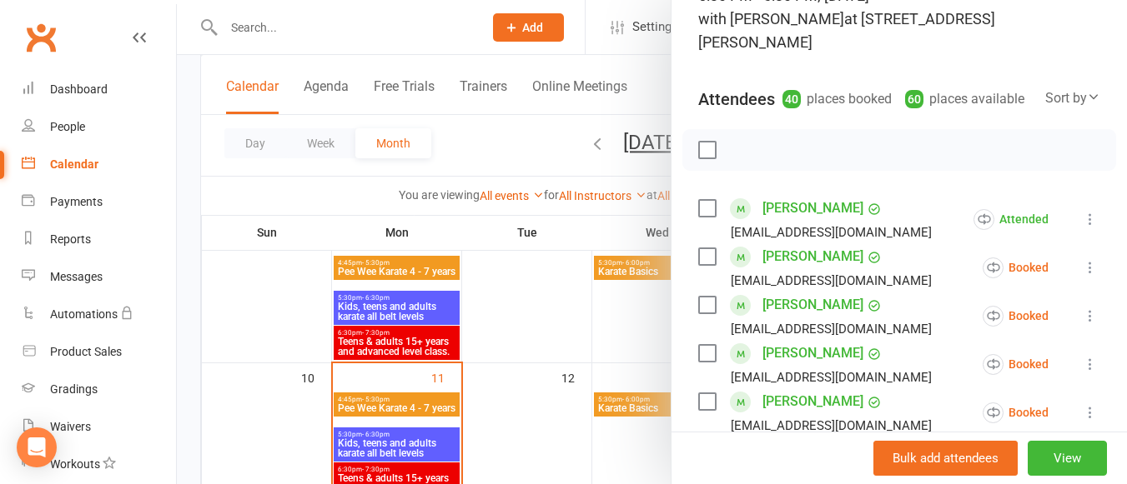
click at [1082, 263] on icon at bounding box center [1090, 267] width 17 height 17
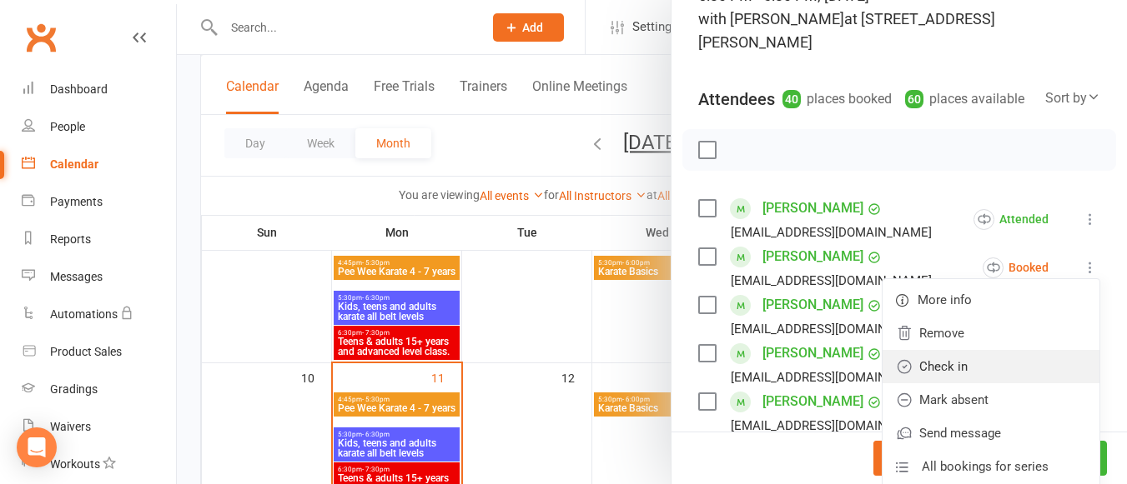
click at [992, 354] on link "Check in" at bounding box center [990, 366] width 217 height 33
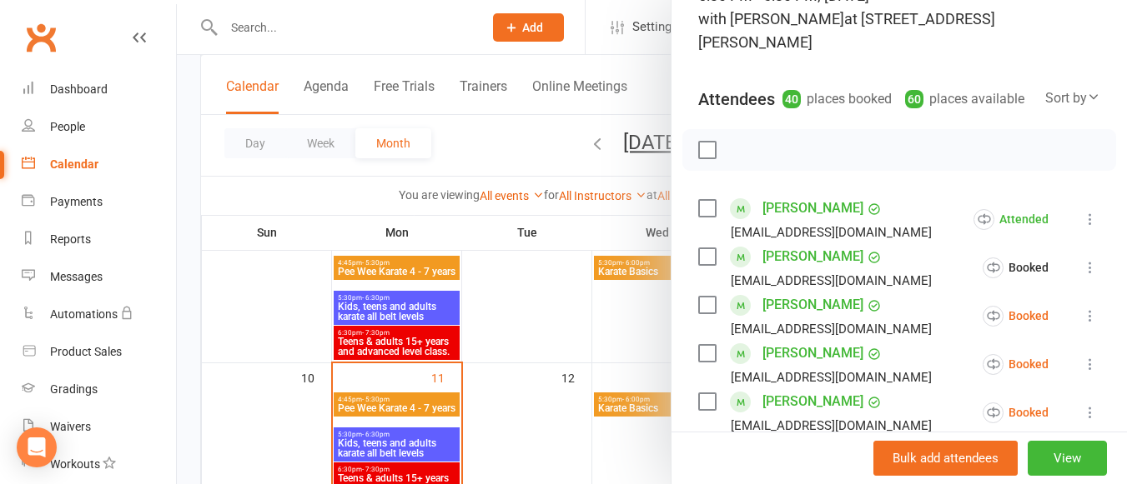
click at [1082, 316] on icon at bounding box center [1090, 316] width 17 height 17
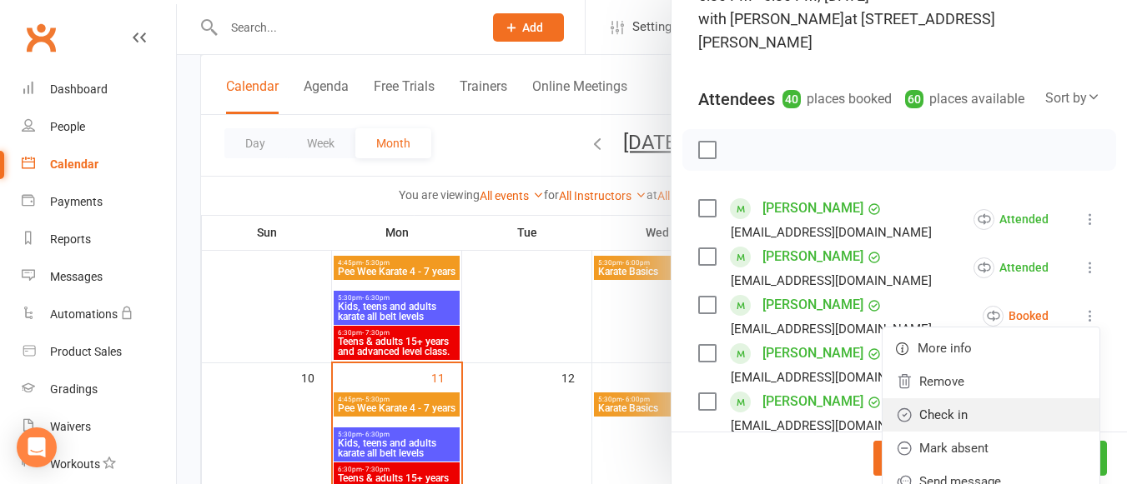
click at [990, 410] on link "Check in" at bounding box center [990, 415] width 217 height 33
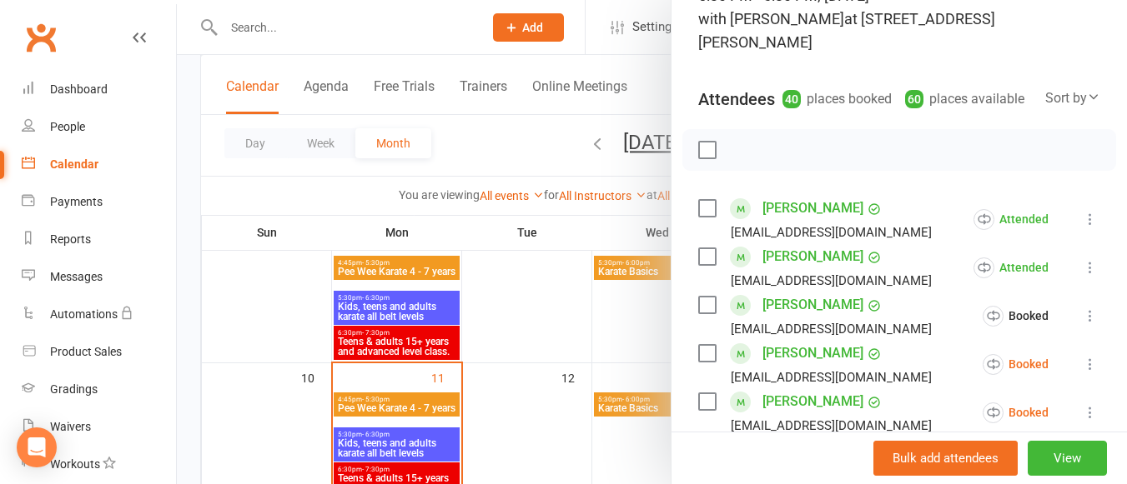
click at [1082, 364] on icon at bounding box center [1090, 364] width 17 height 17
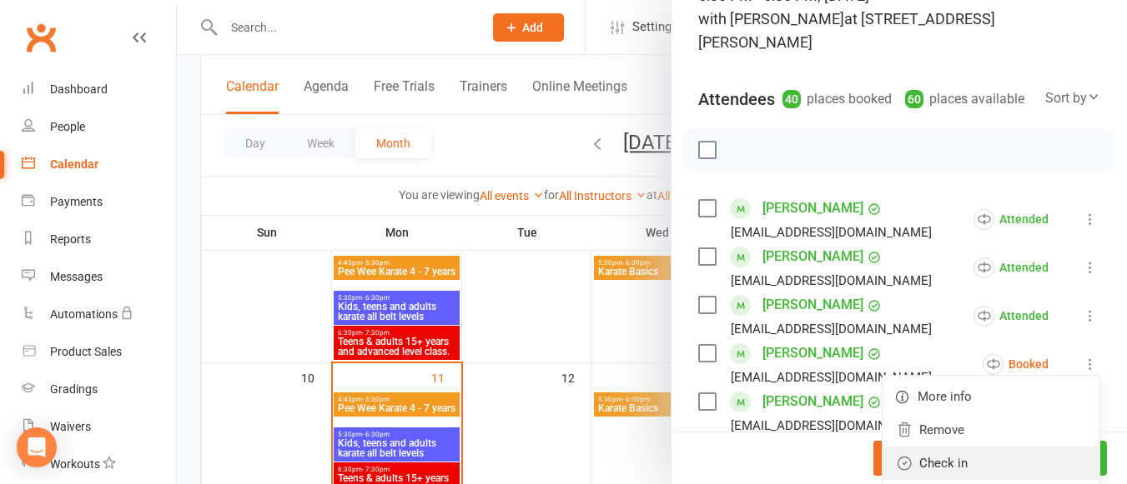
click at [976, 450] on link "Check in" at bounding box center [990, 463] width 217 height 33
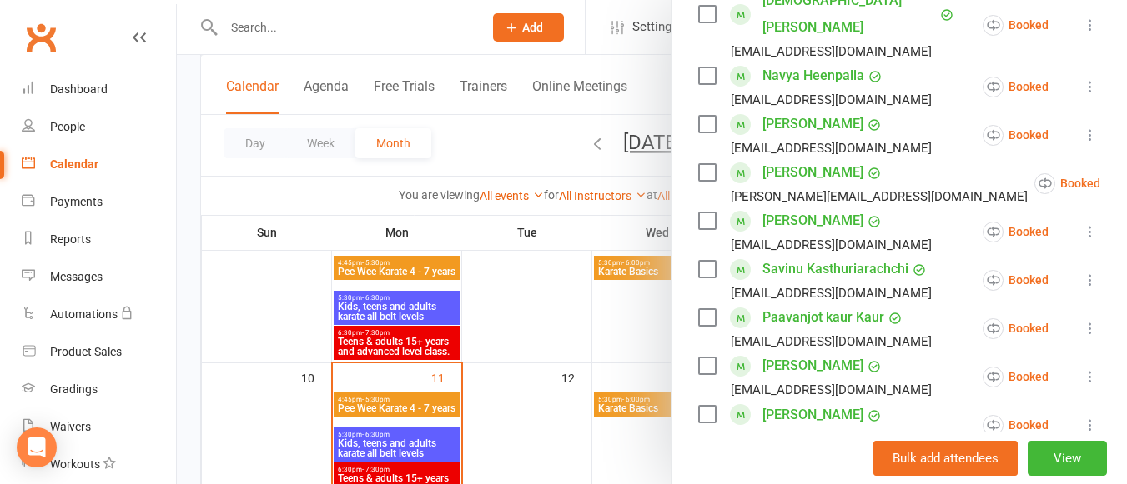
scroll to position [734, 0]
click at [1126, 174] on icon at bounding box center [1141, 182] width 17 height 17
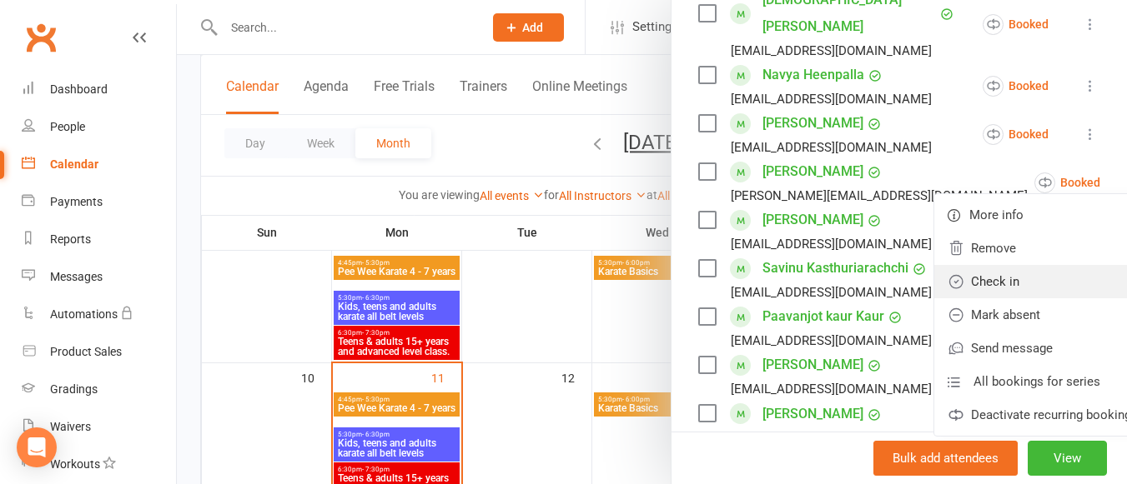
click at [1000, 265] on link "Check in" at bounding box center [1042, 281] width 217 height 33
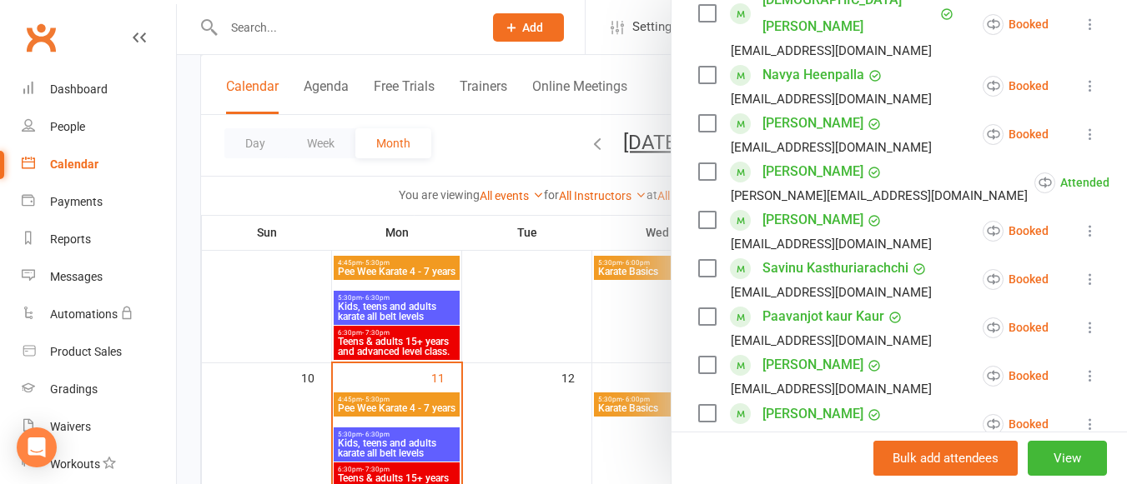
click at [1082, 223] on icon at bounding box center [1090, 231] width 17 height 17
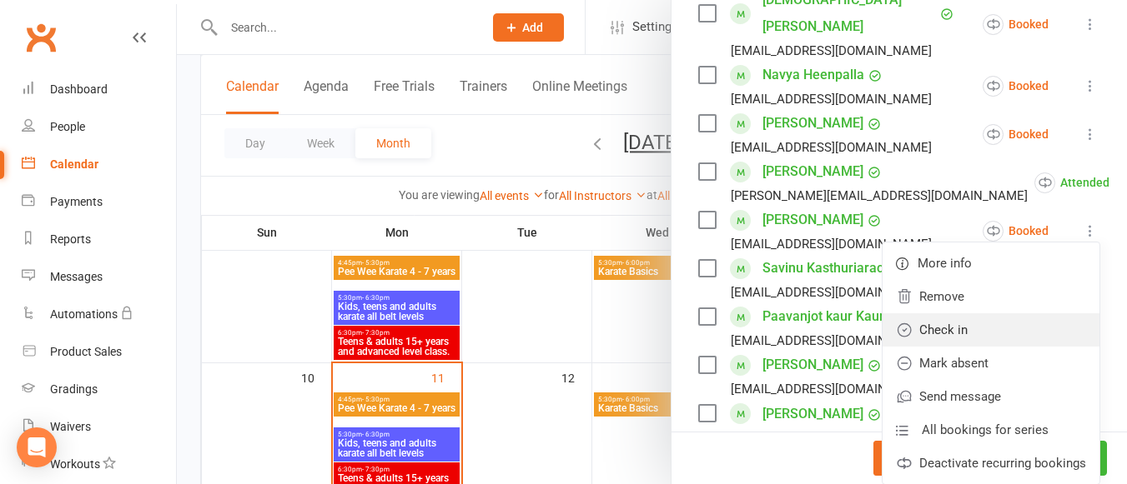
click at [971, 314] on link "Check in" at bounding box center [990, 330] width 217 height 33
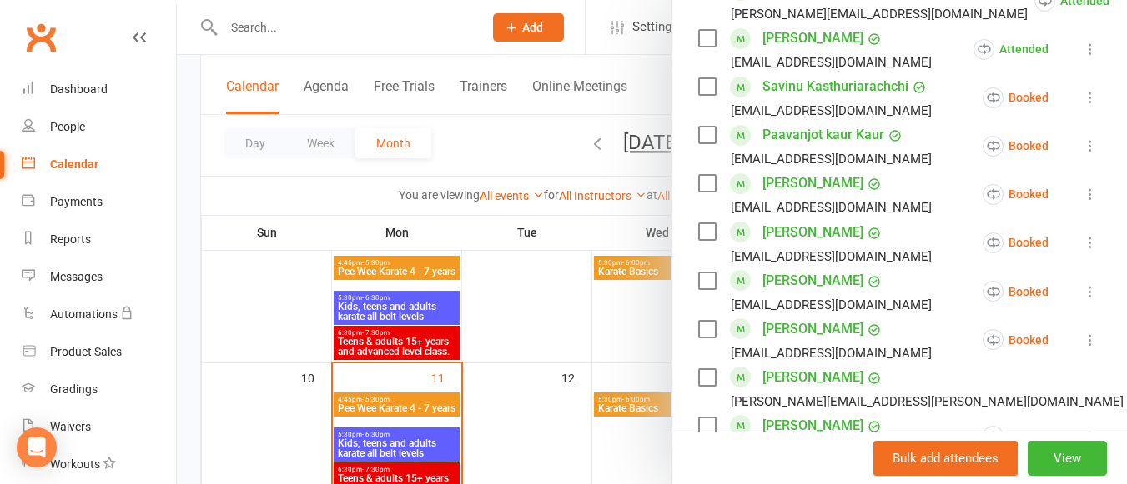
scroll to position [916, 0]
click at [1082, 137] on icon at bounding box center [1090, 145] width 17 height 17
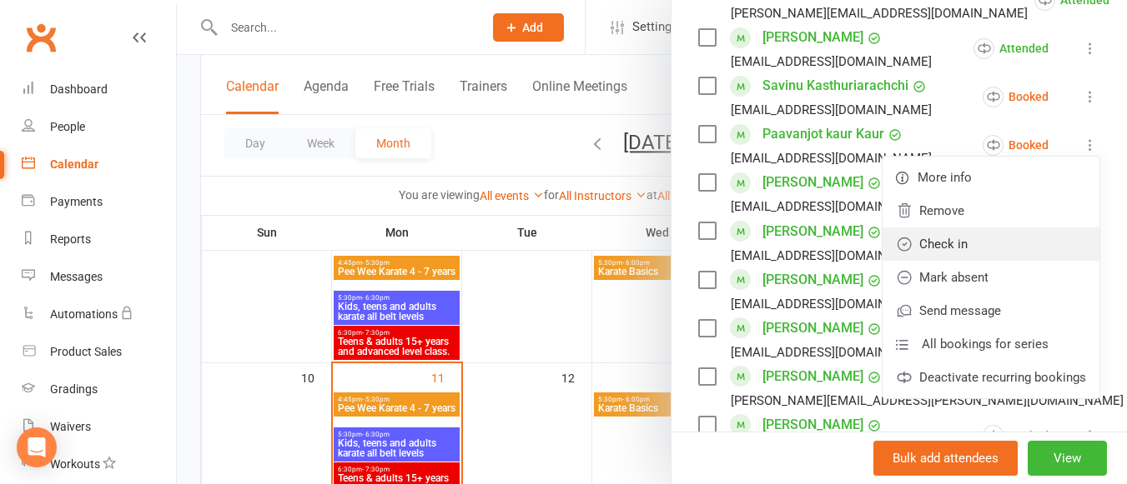
click at [962, 228] on link "Check in" at bounding box center [990, 244] width 217 height 33
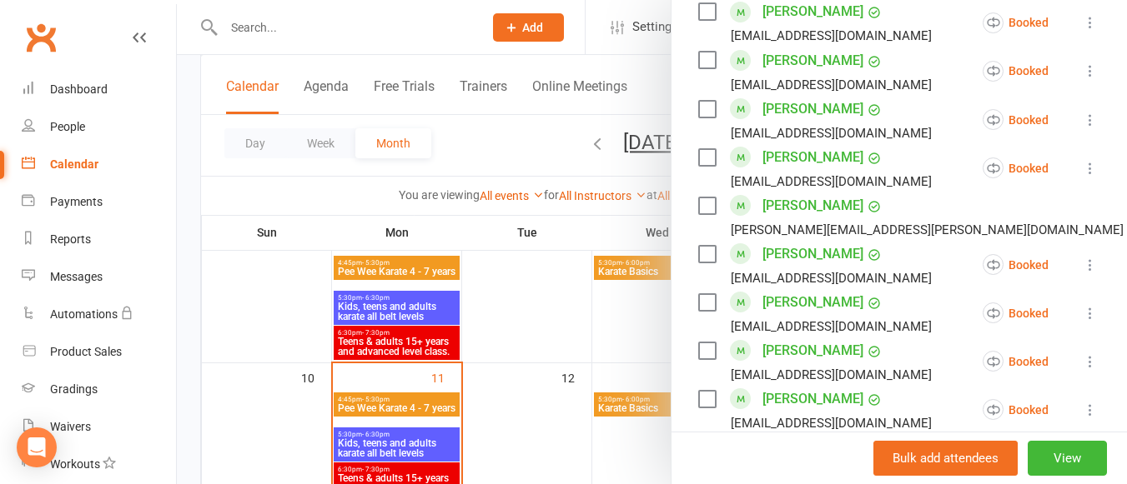
scroll to position [1088, 0]
click at [1082, 111] on icon at bounding box center [1090, 119] width 17 height 17
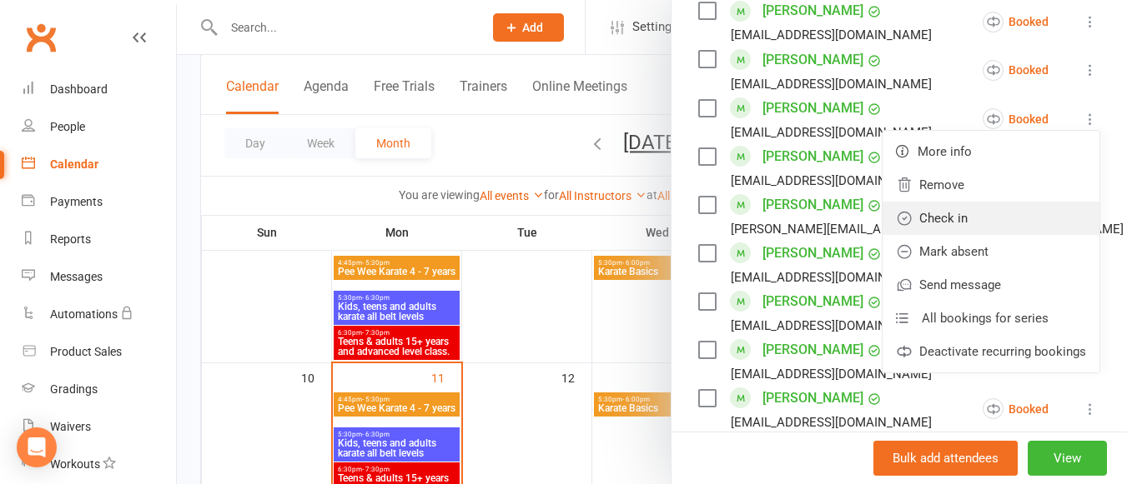
click at [982, 202] on link "Check in" at bounding box center [990, 218] width 217 height 33
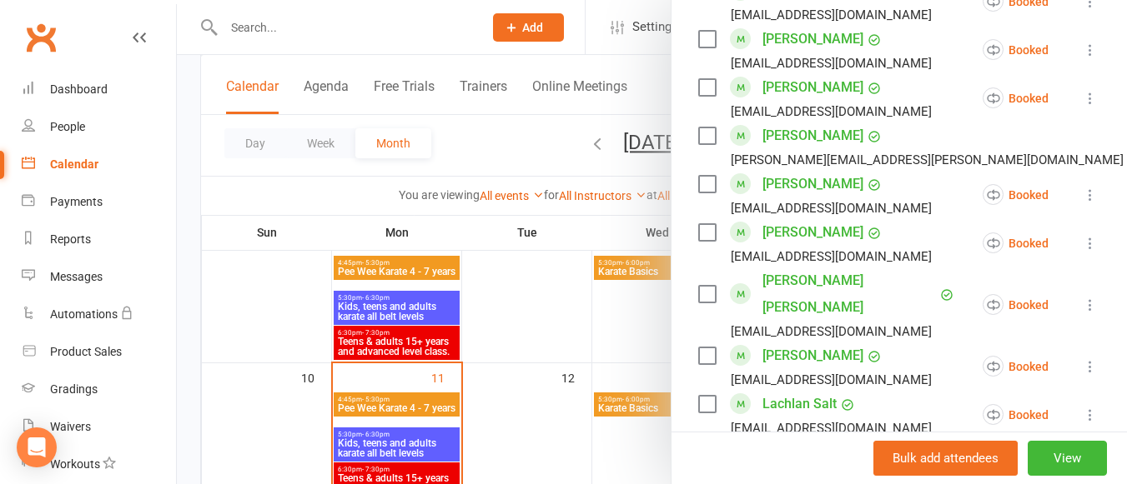
scroll to position [1451, 0]
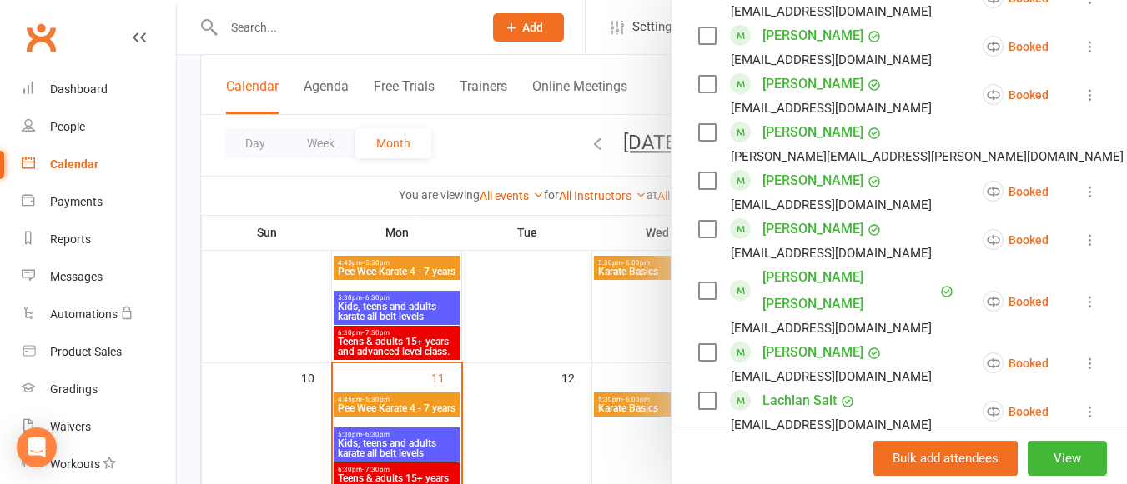
click at [1082, 87] on icon at bounding box center [1090, 95] width 17 height 17
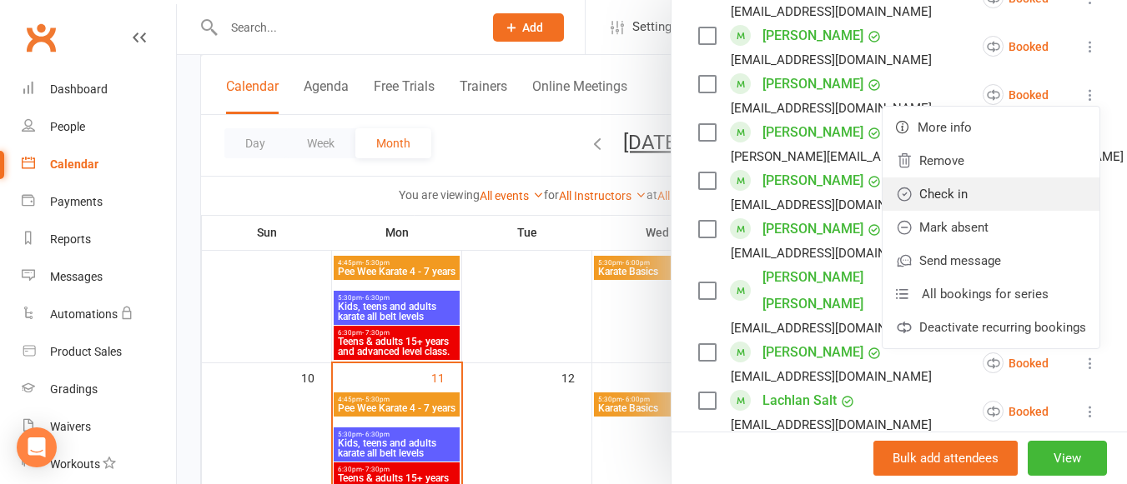
click at [948, 178] on link "Check in" at bounding box center [990, 194] width 217 height 33
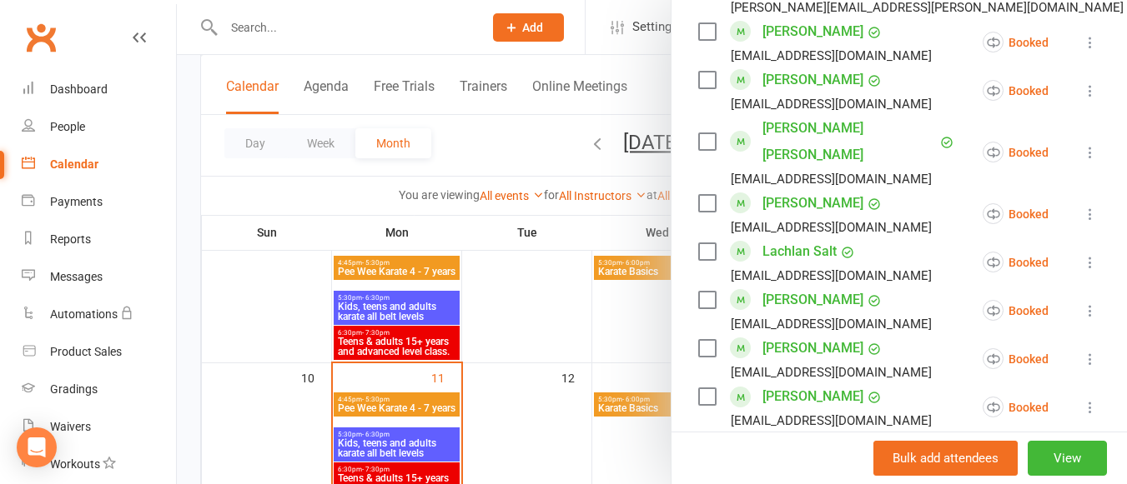
scroll to position [1601, 0]
click at [1082, 82] on icon at bounding box center [1090, 90] width 17 height 17
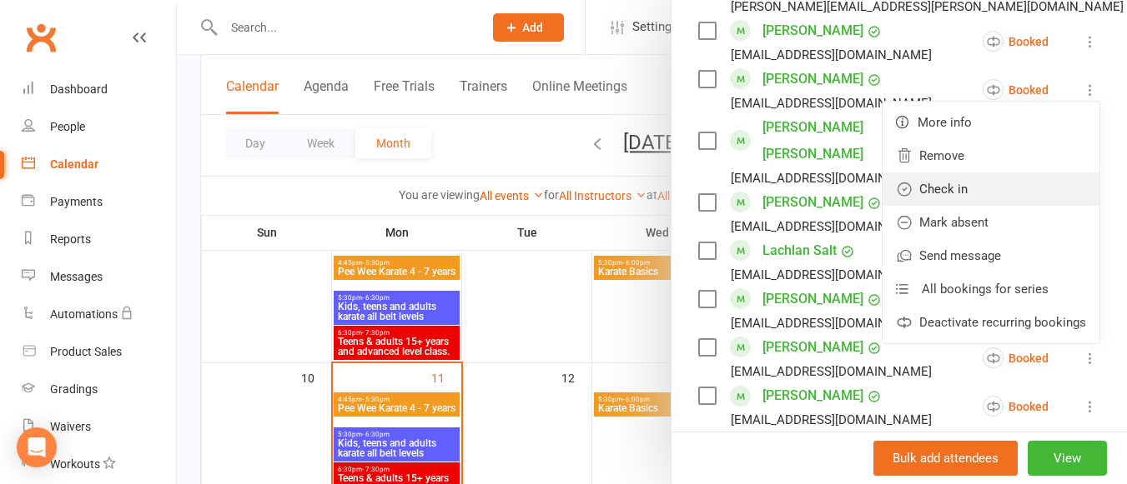
click at [998, 173] on link "Check in" at bounding box center [990, 189] width 217 height 33
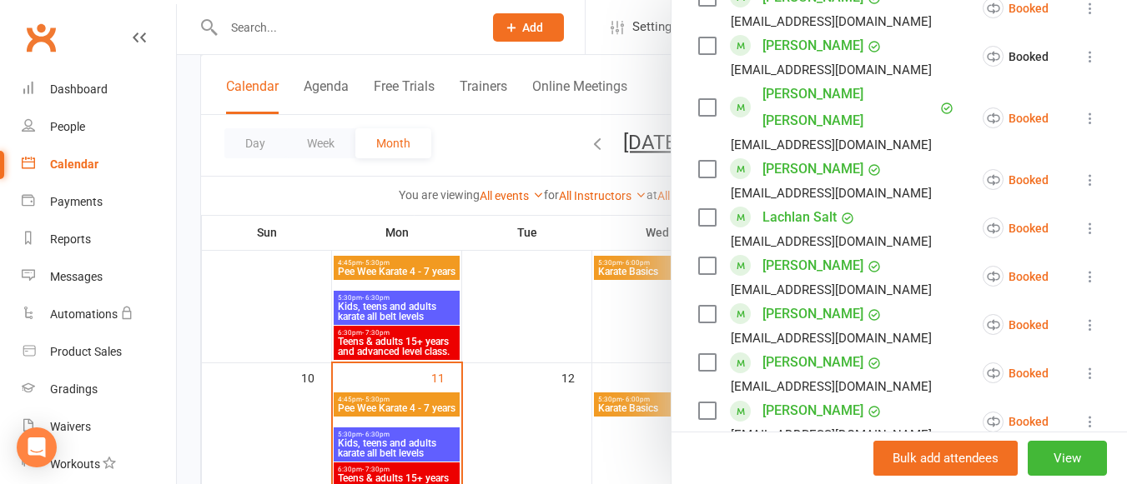
scroll to position [1635, 0]
click at [1082, 109] on icon at bounding box center [1090, 117] width 17 height 17
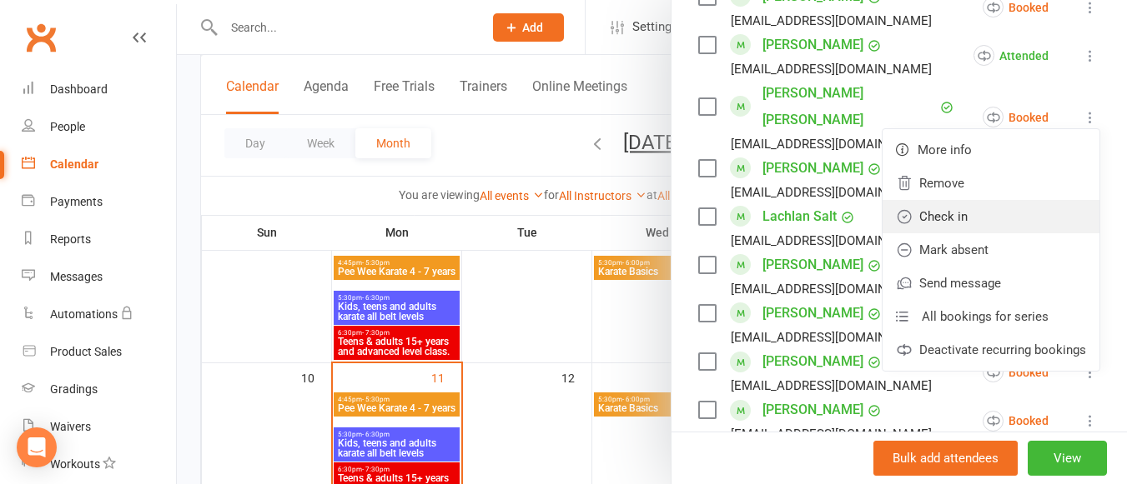
click at [995, 200] on link "Check in" at bounding box center [990, 216] width 217 height 33
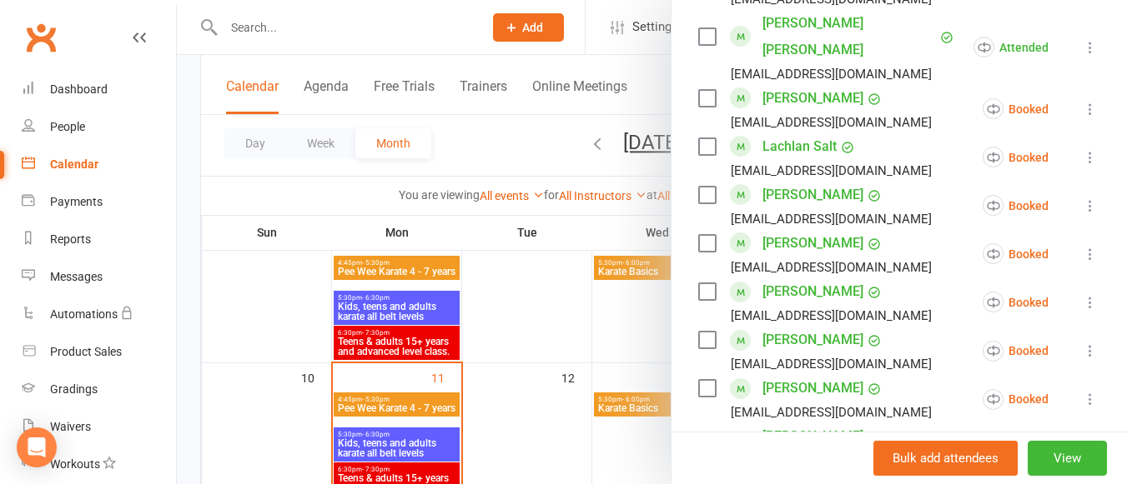
scroll to position [1747, 0]
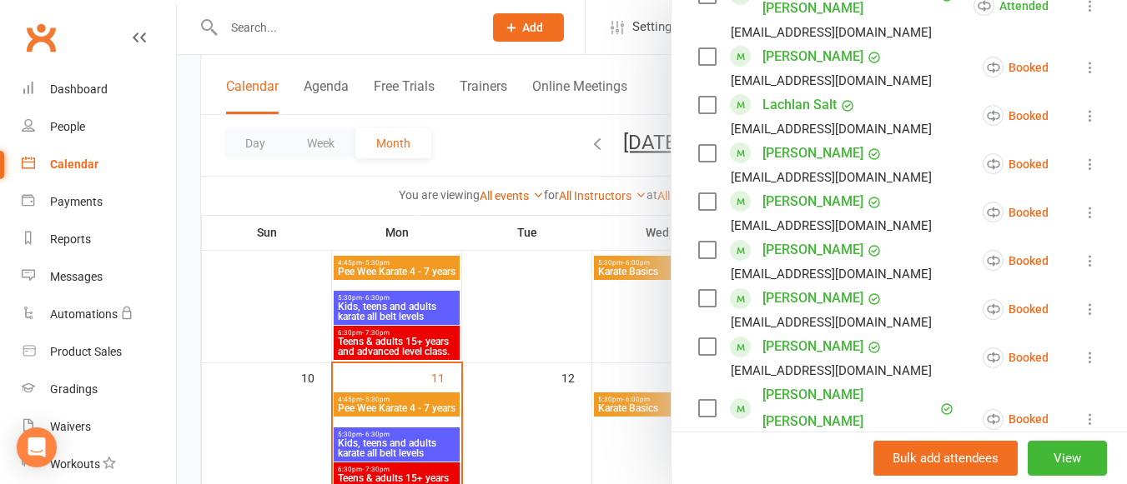
click at [1082, 156] on icon at bounding box center [1090, 164] width 17 height 17
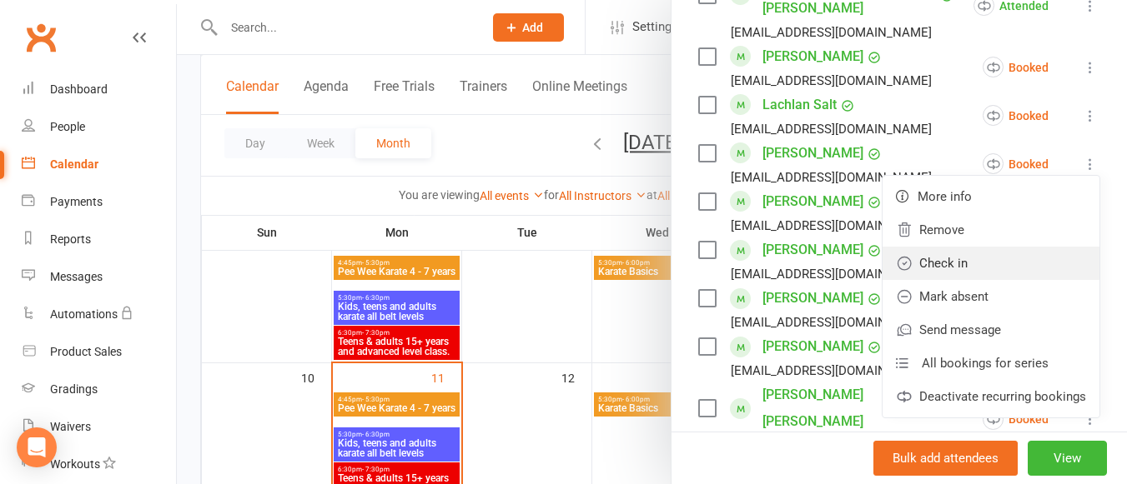
click at [985, 247] on link "Check in" at bounding box center [990, 263] width 217 height 33
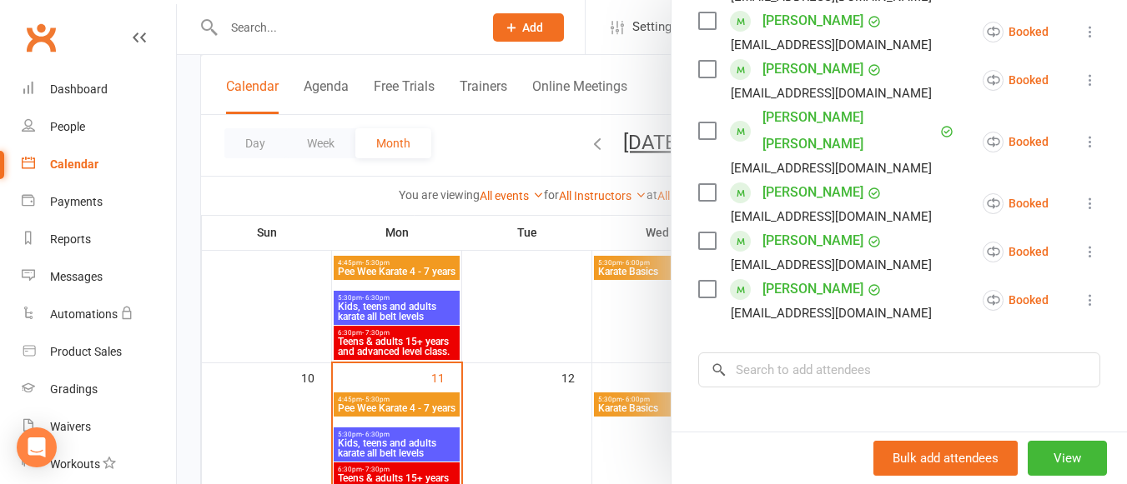
scroll to position [2026, 0]
click at [1082, 291] on icon at bounding box center [1090, 299] width 17 height 17
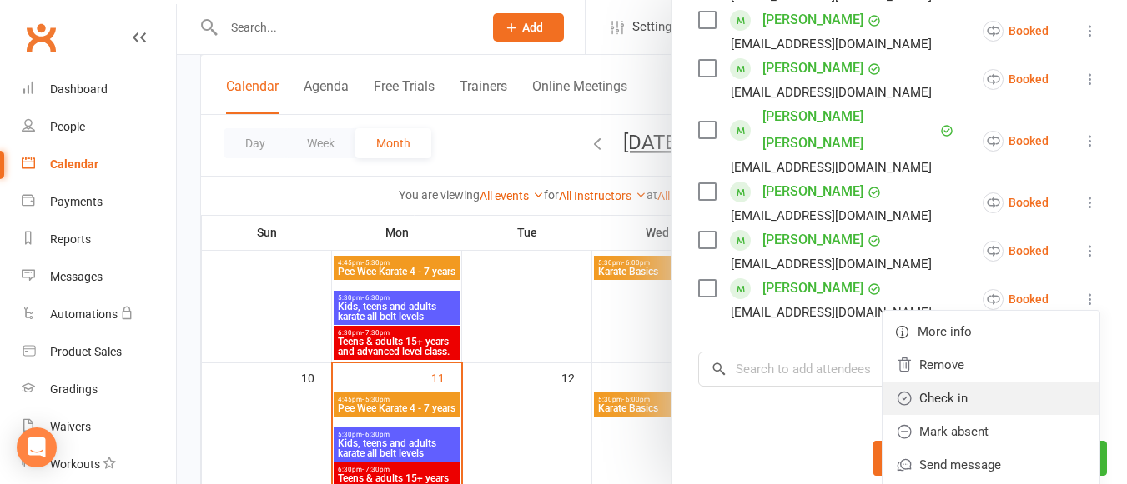
click at [1002, 382] on link "Check in" at bounding box center [990, 398] width 217 height 33
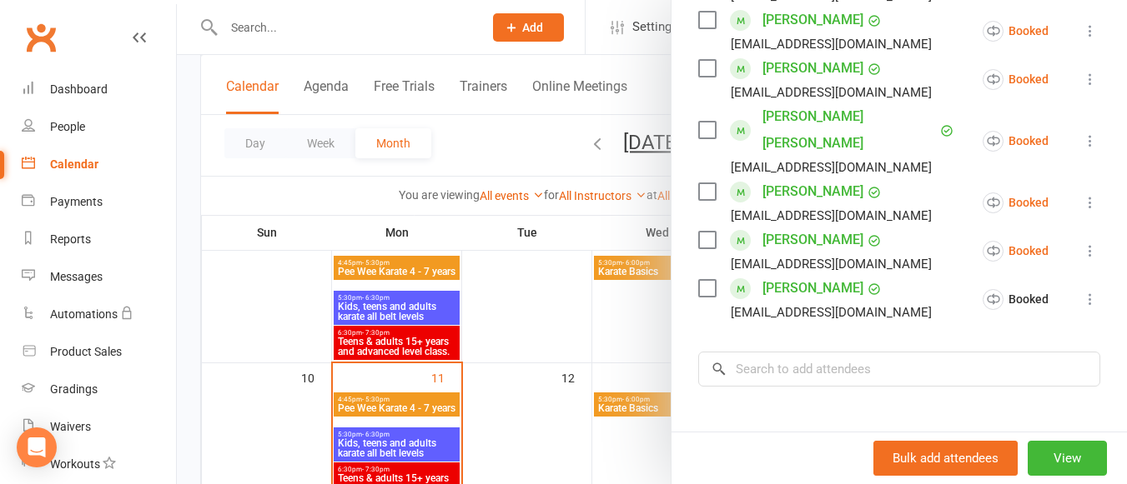
click at [642, 322] on div at bounding box center [652, 242] width 950 height 484
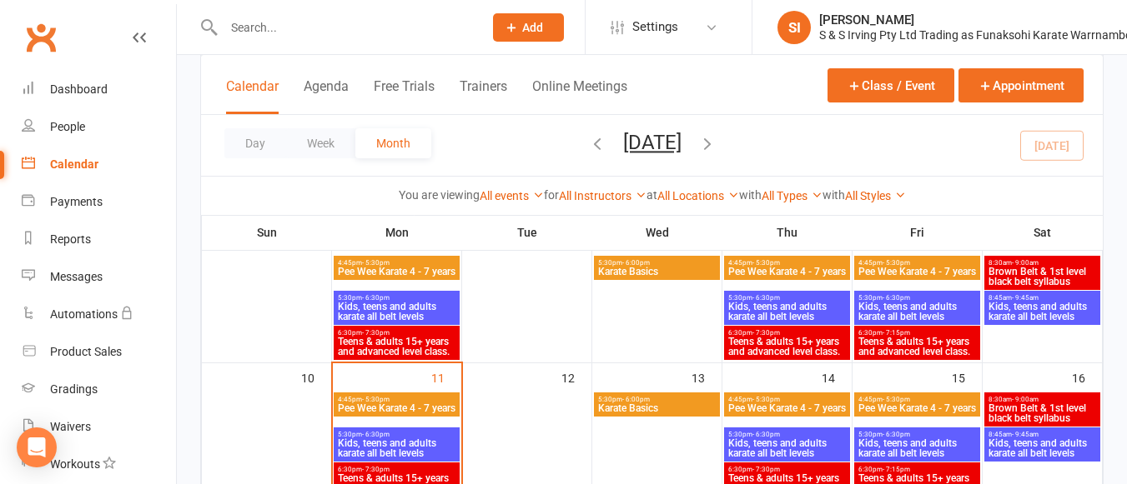
click at [884, 339] on span "Teens & adults 15+ years and advanced level class." at bounding box center [916, 347] width 119 height 20
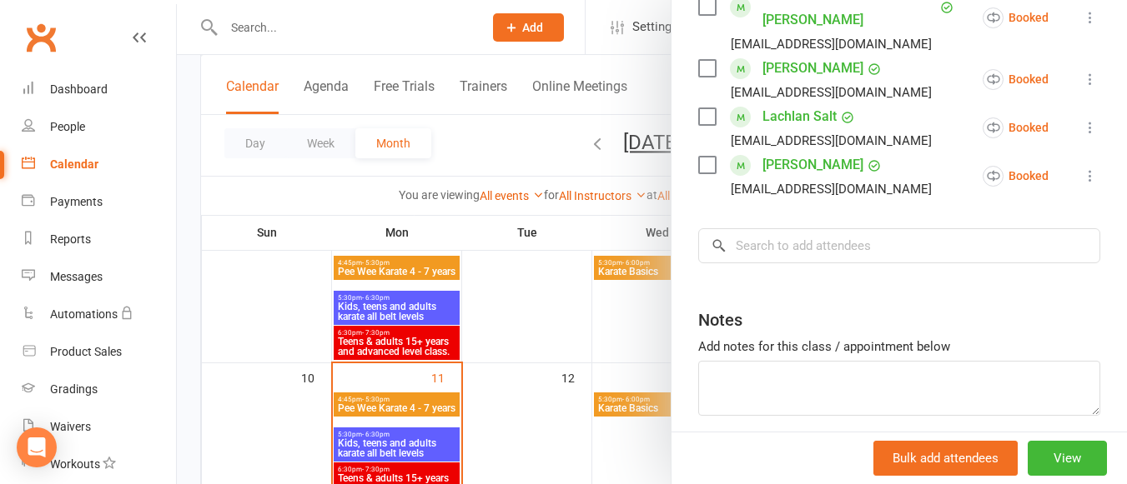
scroll to position [548, 0]
click at [871, 228] on input "search" at bounding box center [899, 245] width 402 height 35
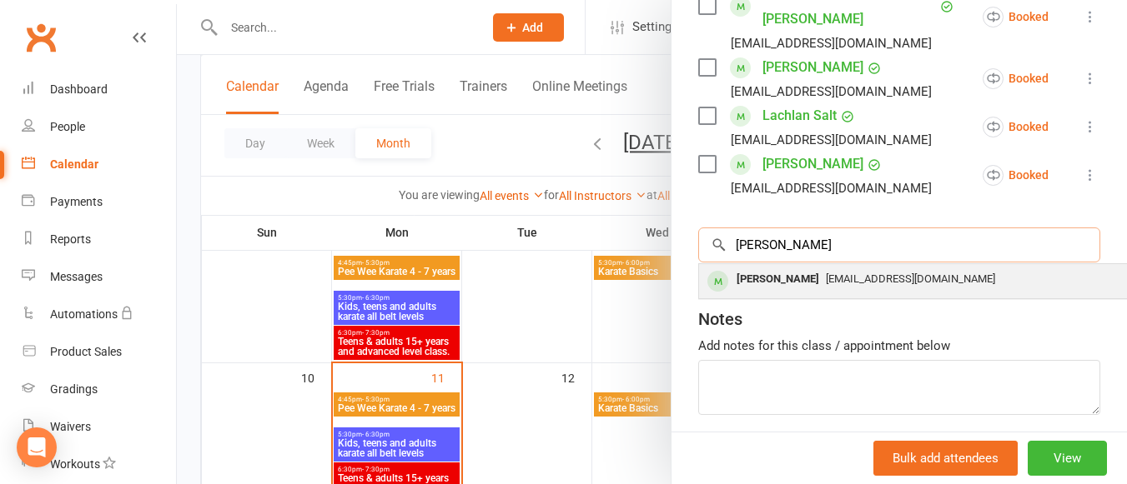
type input "[PERSON_NAME]"
click at [866, 273] on span "[EMAIL_ADDRESS][DOMAIN_NAME]" at bounding box center [910, 279] width 169 height 13
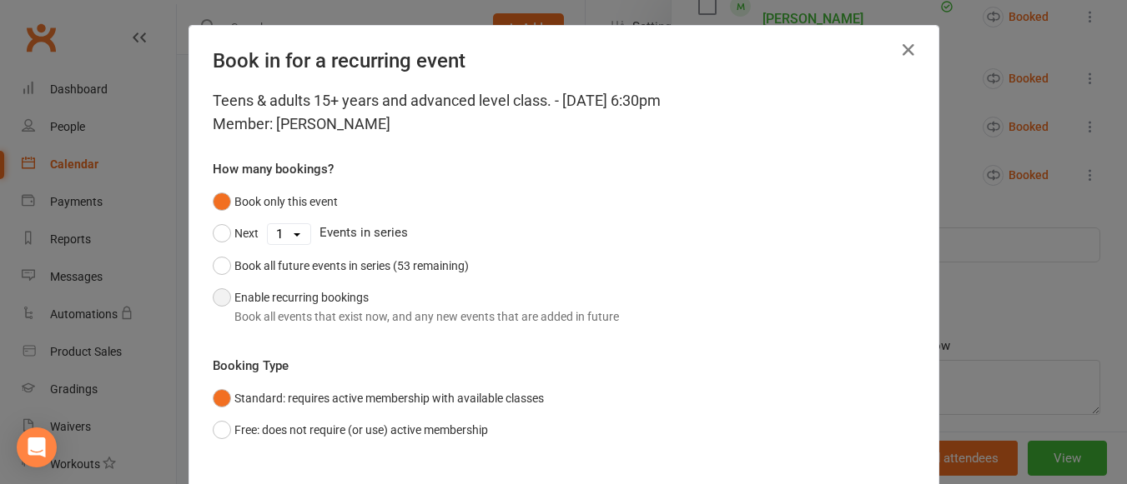
click at [213, 297] on button "Enable recurring bookings Book all events that exist now, and any new events th…" at bounding box center [416, 307] width 406 height 51
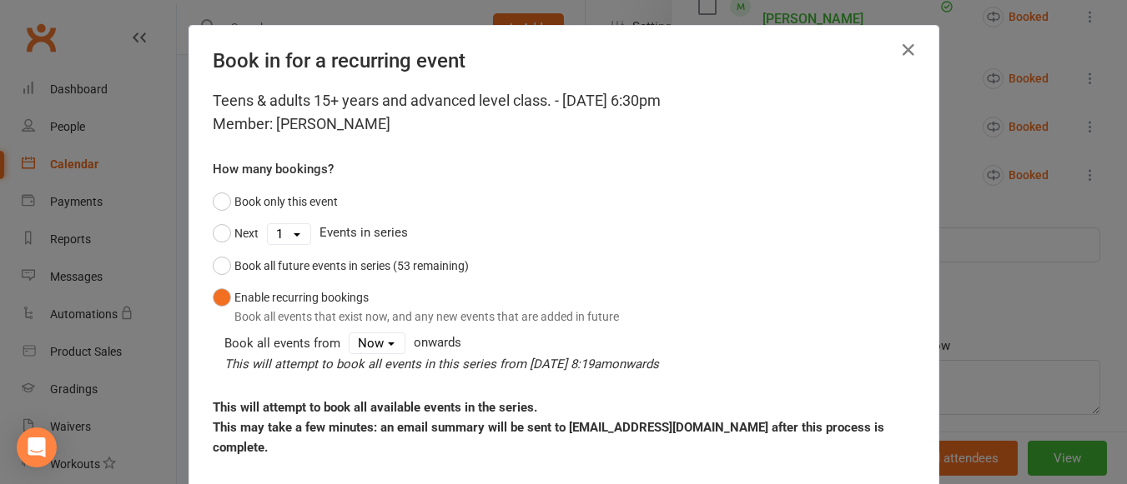
scroll to position [222, 0]
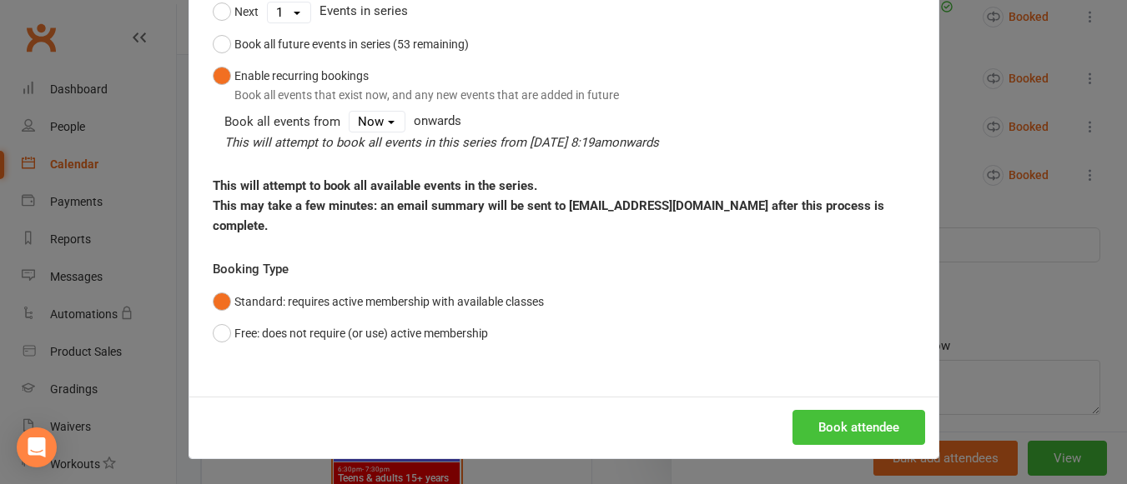
click at [826, 419] on button "Book attendee" at bounding box center [858, 427] width 133 height 35
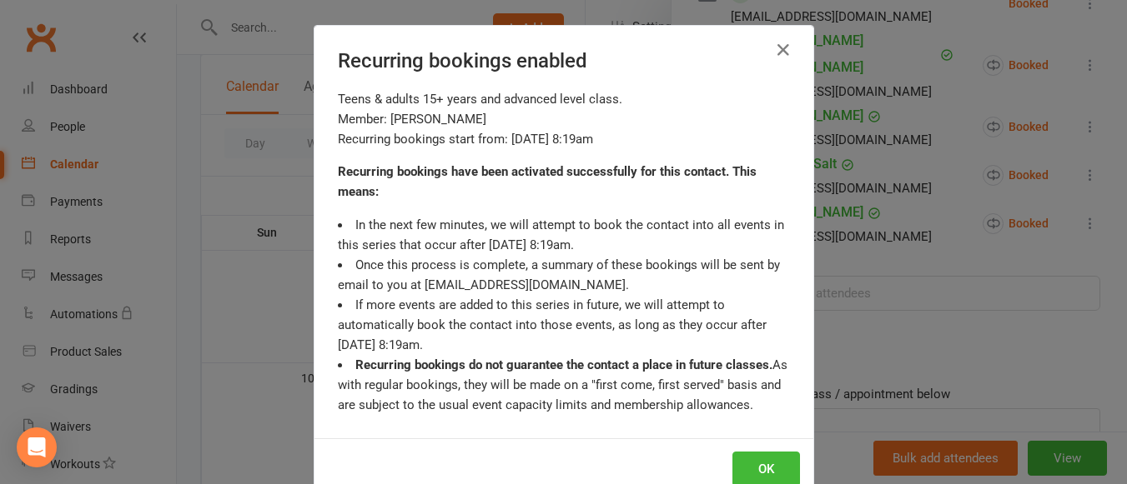
scroll to position [596, 0]
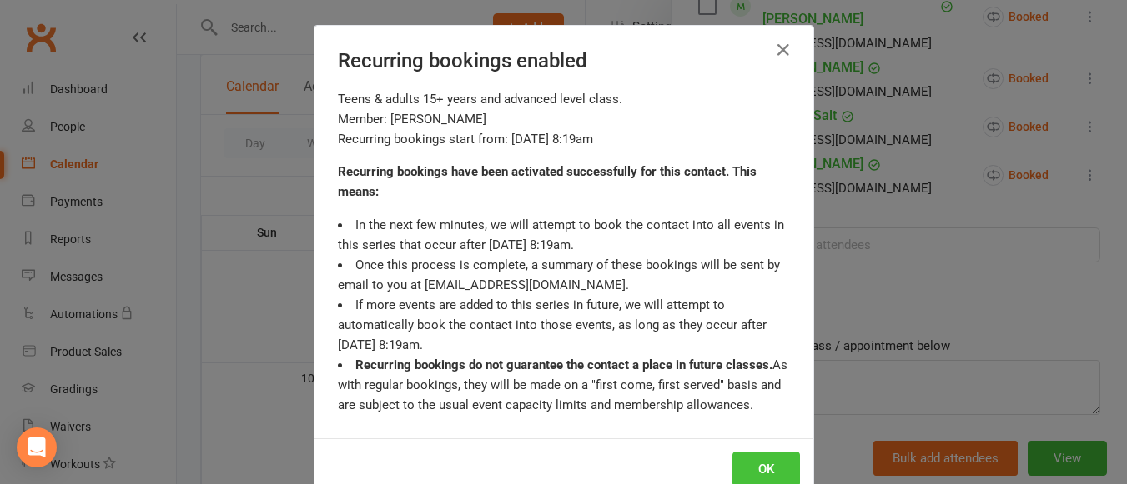
click at [756, 463] on button "OK" at bounding box center [766, 469] width 68 height 35
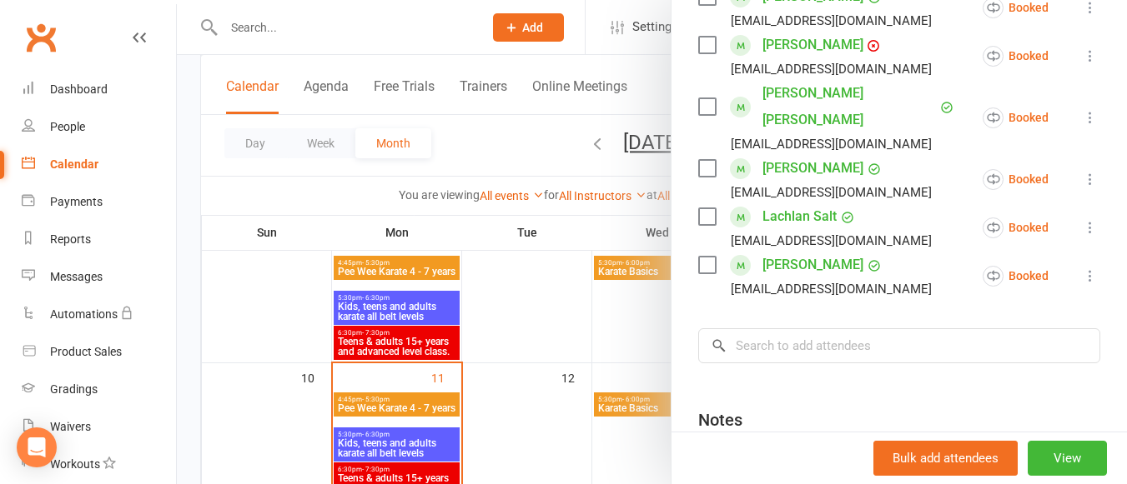
scroll to position [494, 0]
click at [1082, 61] on icon at bounding box center [1090, 57] width 17 height 17
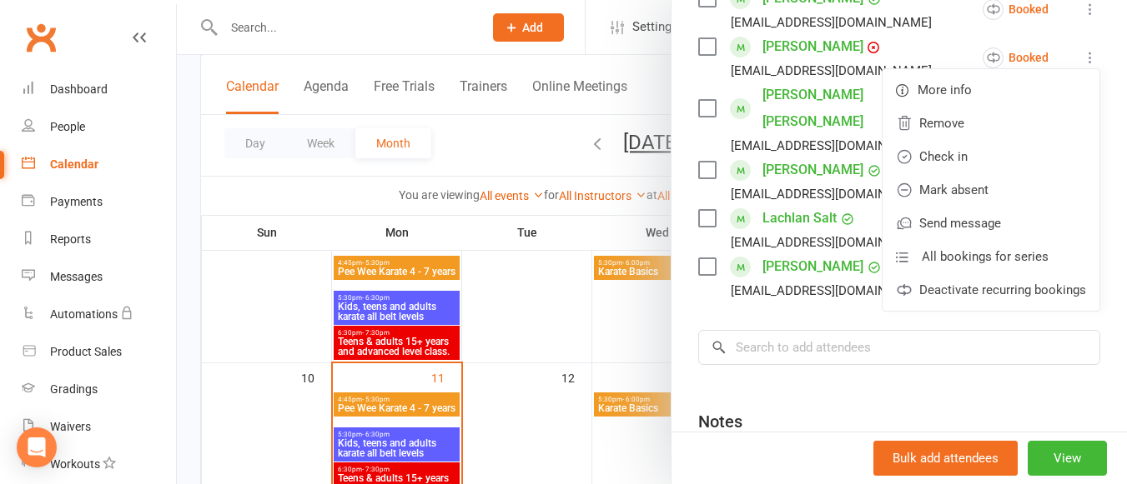
click at [1082, 61] on icon at bounding box center [1090, 57] width 17 height 17
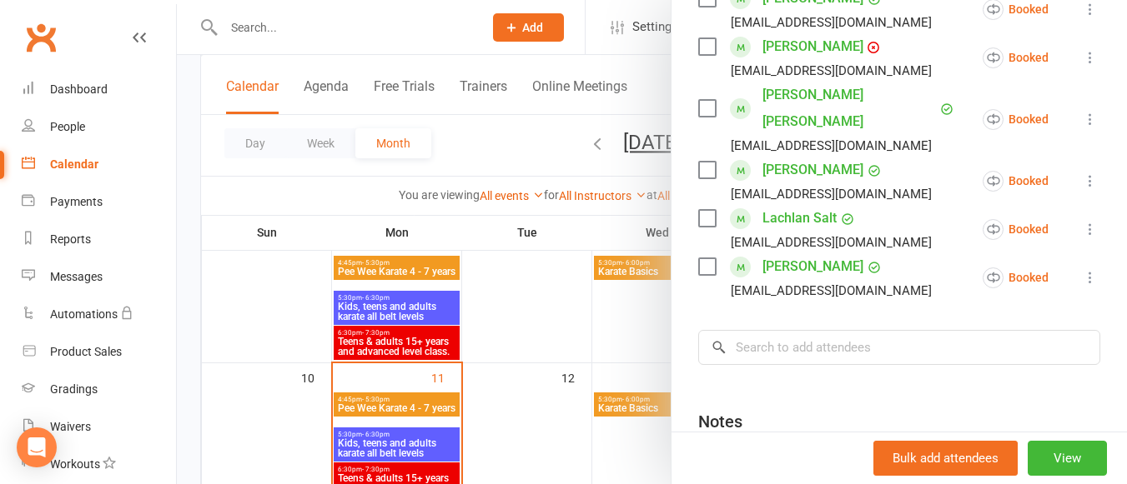
click at [1082, 56] on icon at bounding box center [1090, 57] width 17 height 17
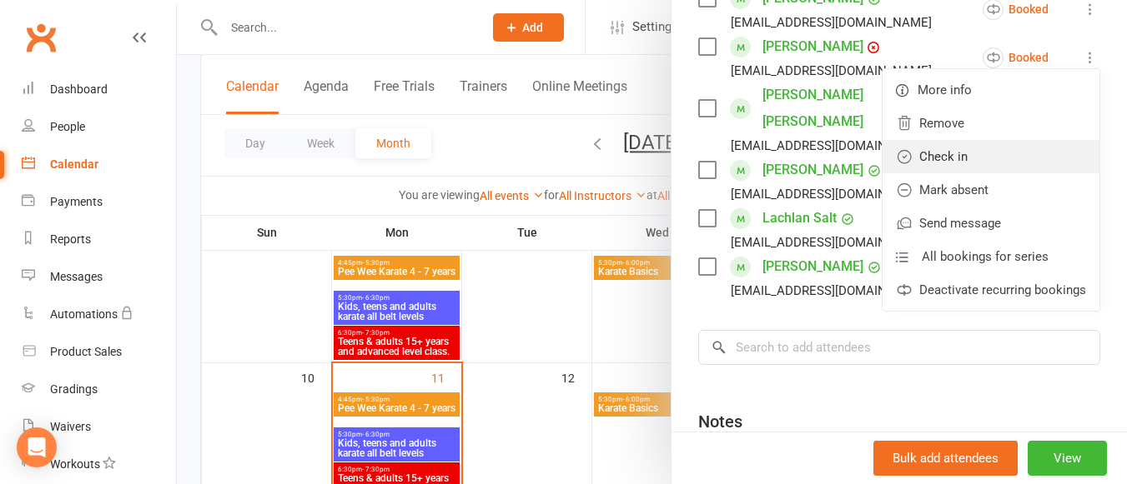
click at [963, 147] on link "Check in" at bounding box center [990, 156] width 217 height 33
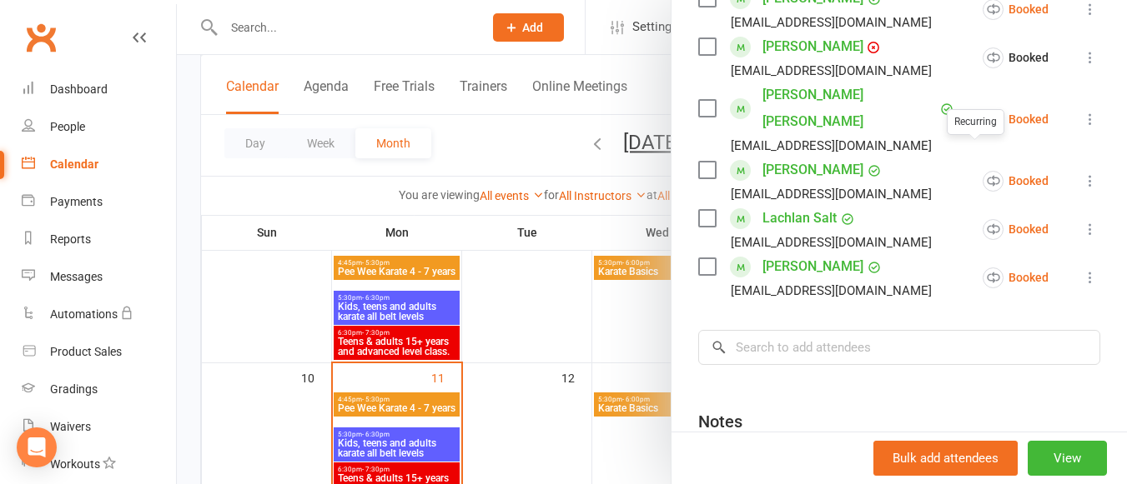
click at [522, 325] on div at bounding box center [652, 242] width 950 height 484
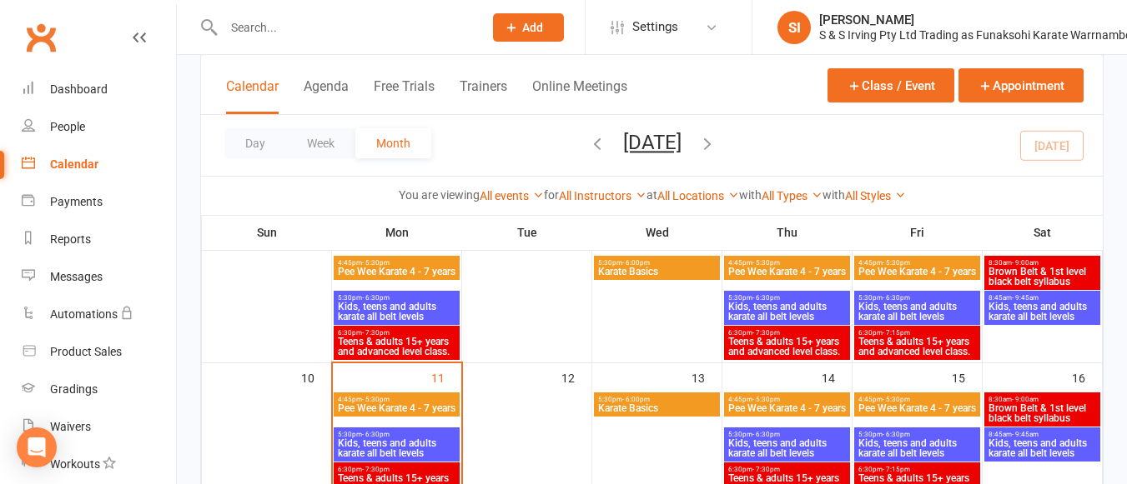
click at [1026, 269] on span "Brown Belt & 1st level black belt syllabus" at bounding box center [1041, 277] width 109 height 20
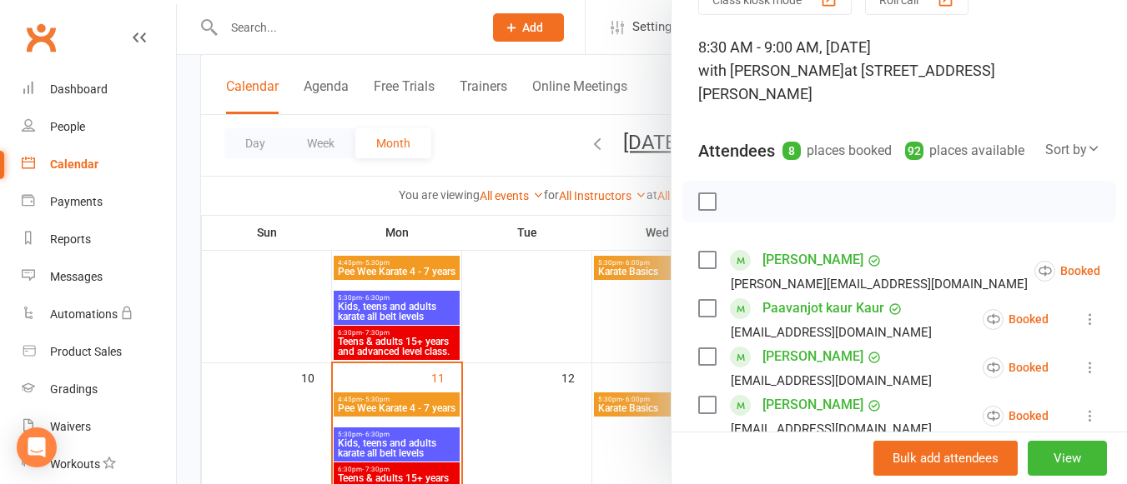
scroll to position [88, 0]
click at [1126, 265] on icon at bounding box center [1141, 270] width 17 height 17
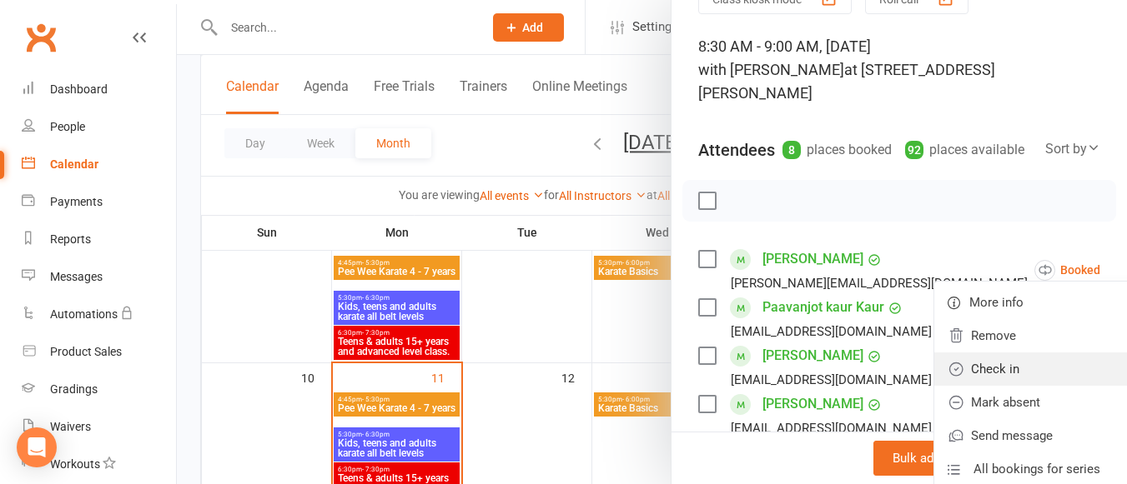
click at [997, 354] on link "Check in" at bounding box center [1042, 369] width 217 height 33
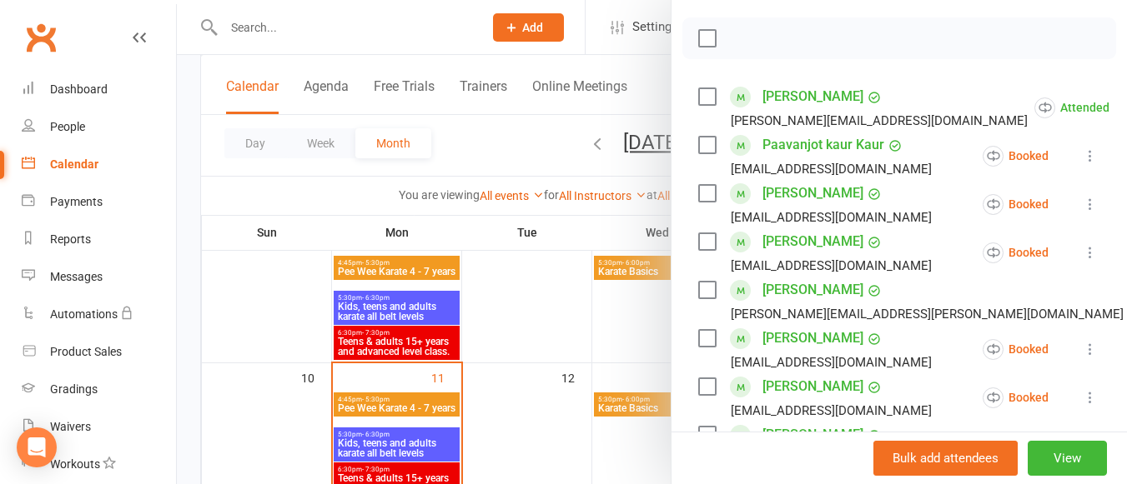
scroll to position [263, 0]
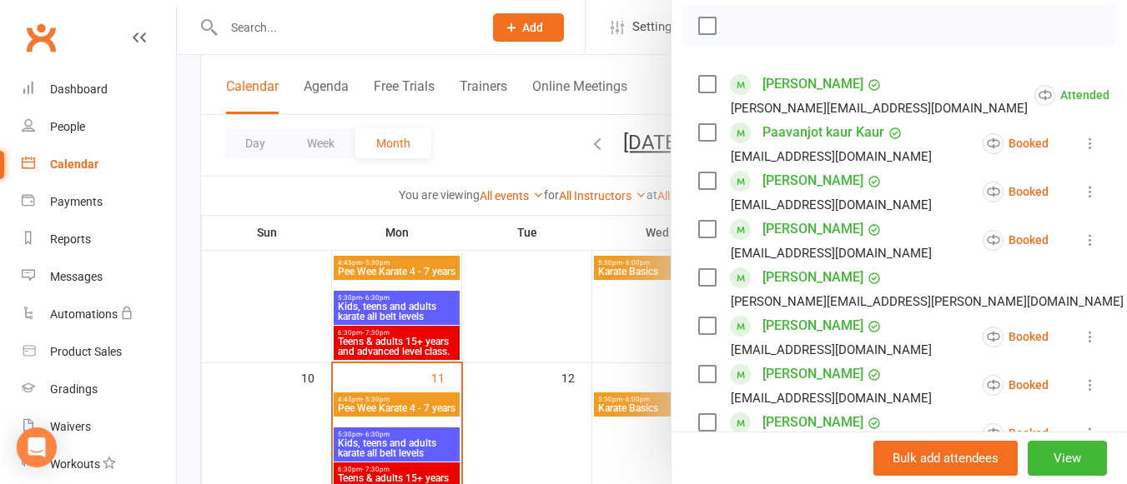
click at [1082, 190] on icon at bounding box center [1090, 191] width 17 height 17
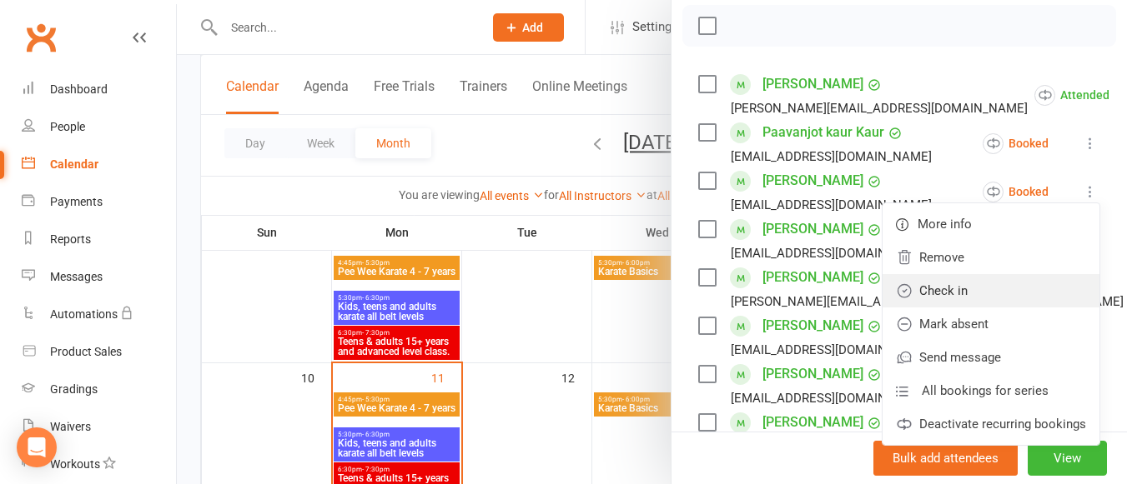
click at [987, 286] on link "Check in" at bounding box center [990, 290] width 217 height 33
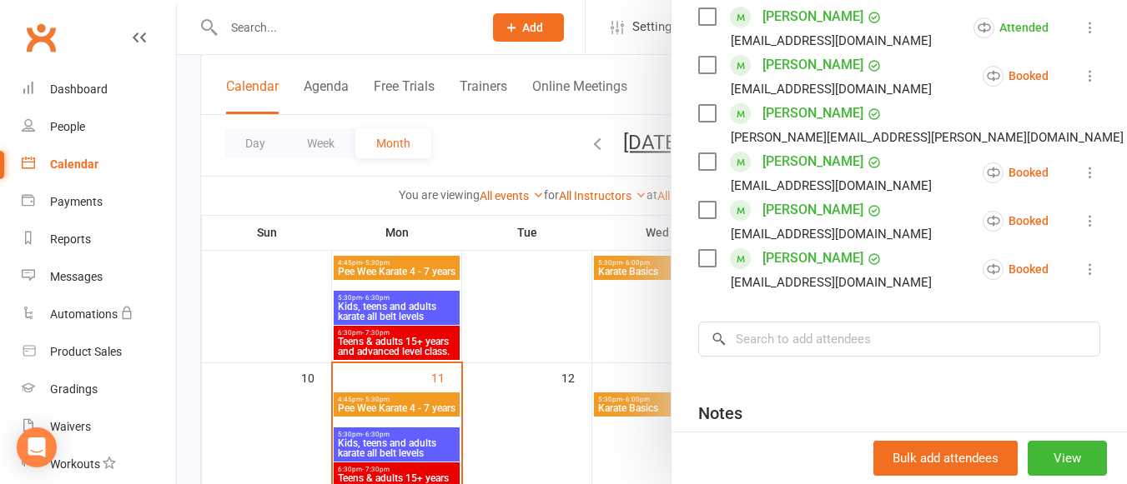
scroll to position [429, 0]
click at [1082, 270] on icon at bounding box center [1090, 267] width 17 height 17
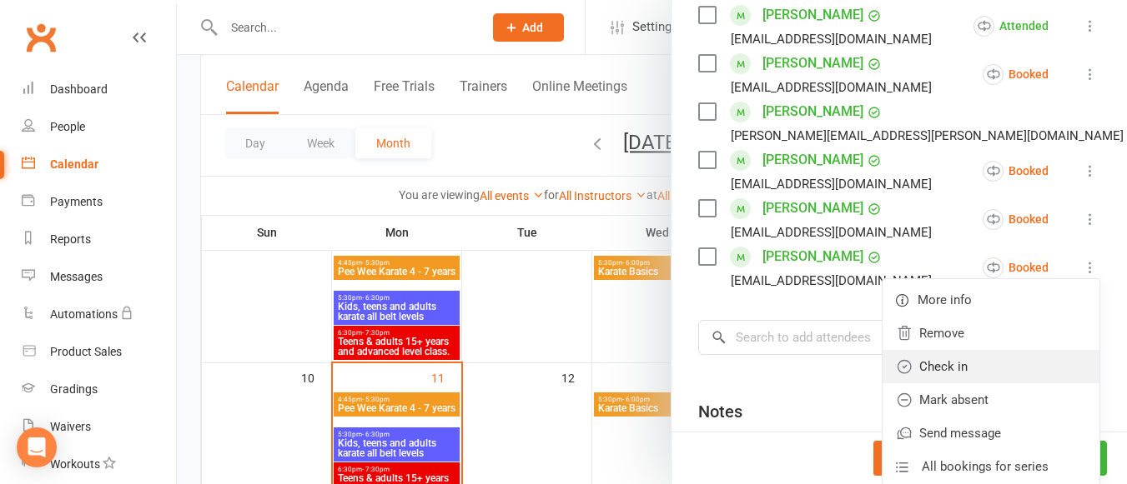
click at [987, 350] on link "Check in" at bounding box center [990, 366] width 217 height 33
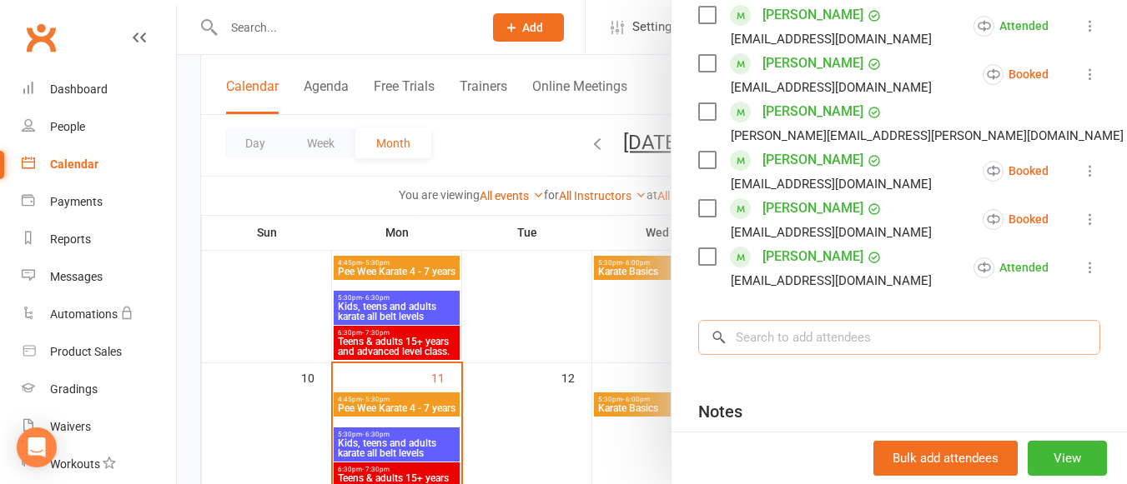
click at [866, 339] on input "search" at bounding box center [899, 337] width 402 height 35
click at [629, 324] on div at bounding box center [652, 242] width 950 height 484
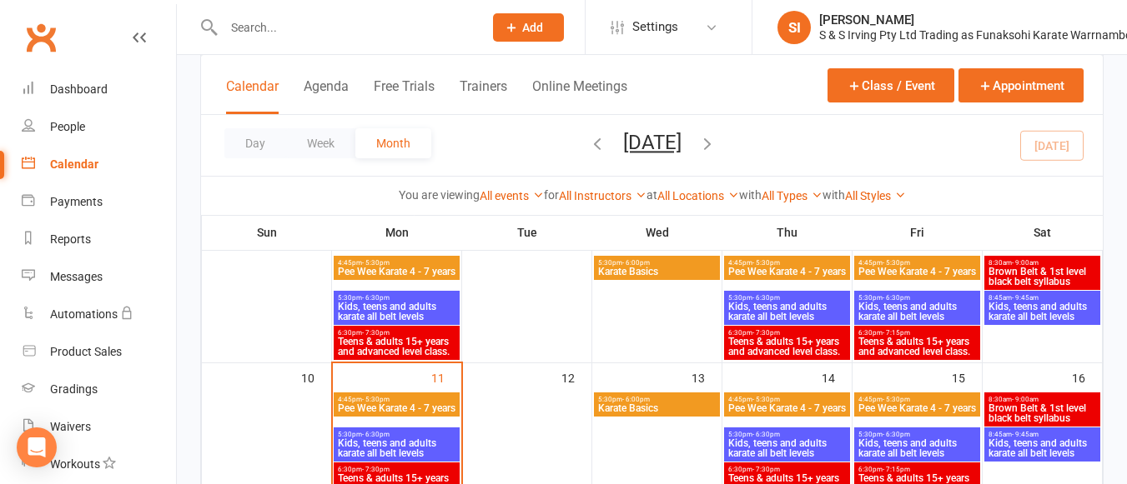
click at [1008, 310] on span "Kids, teens and adults karate all belt levels" at bounding box center [1041, 312] width 109 height 20
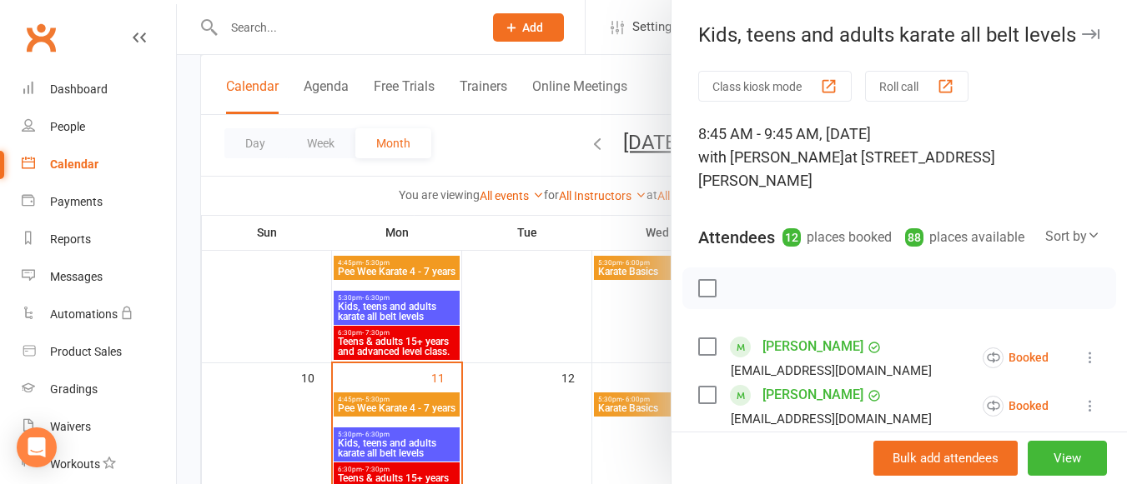
click at [1082, 361] on icon at bounding box center [1090, 357] width 17 height 17
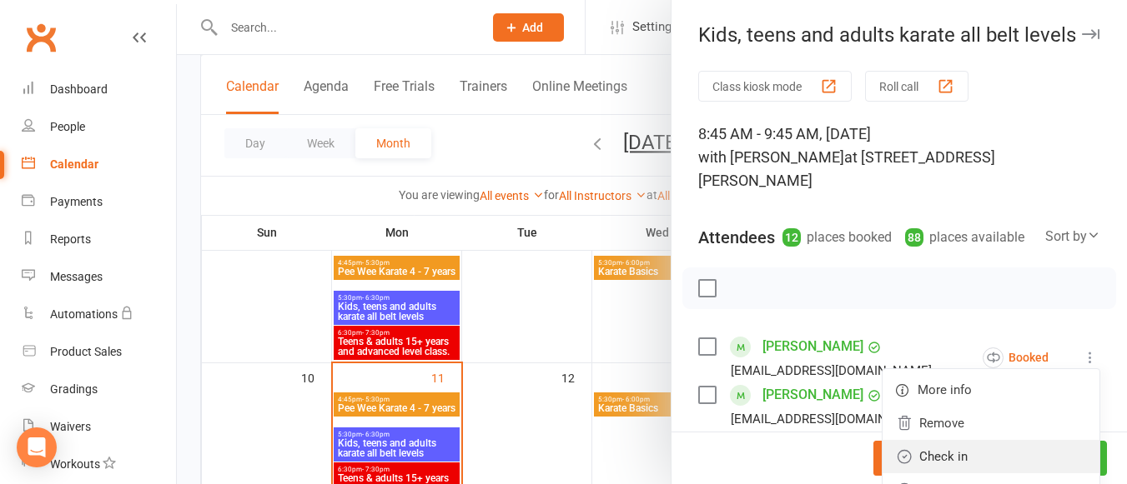
click at [997, 443] on link "Check in" at bounding box center [990, 456] width 217 height 33
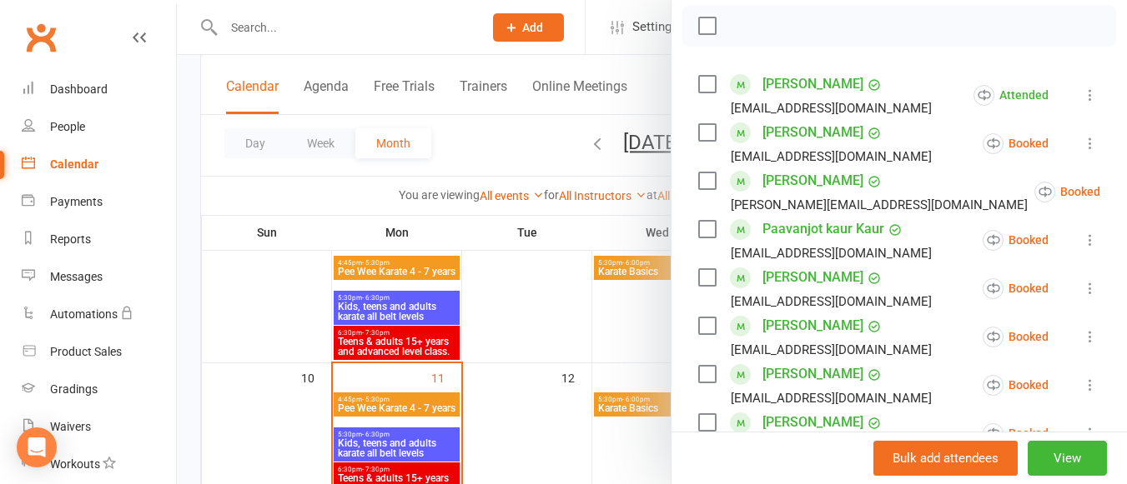
scroll to position [264, 0]
click at [1126, 188] on icon at bounding box center [1141, 191] width 17 height 17
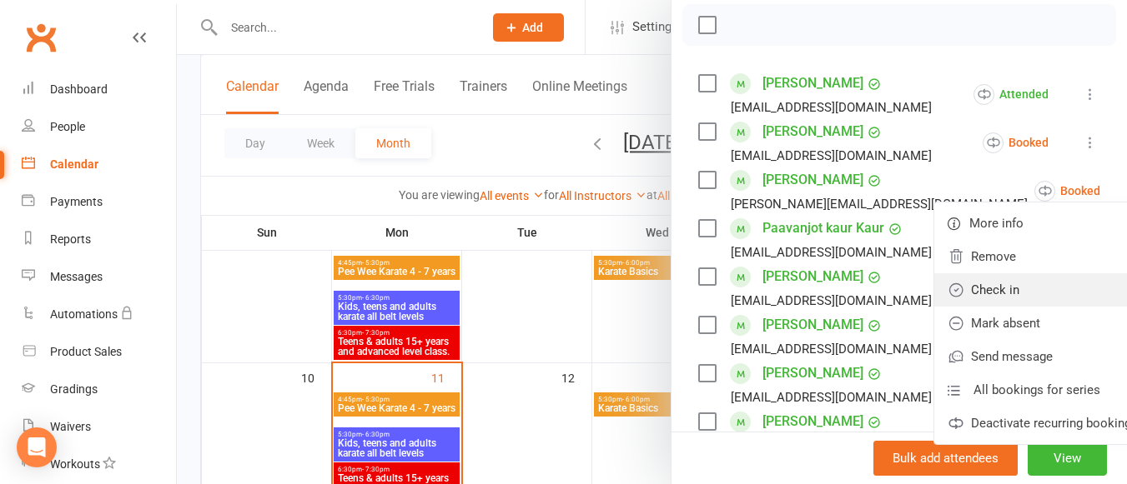
click at [983, 277] on link "Check in" at bounding box center [1042, 290] width 217 height 33
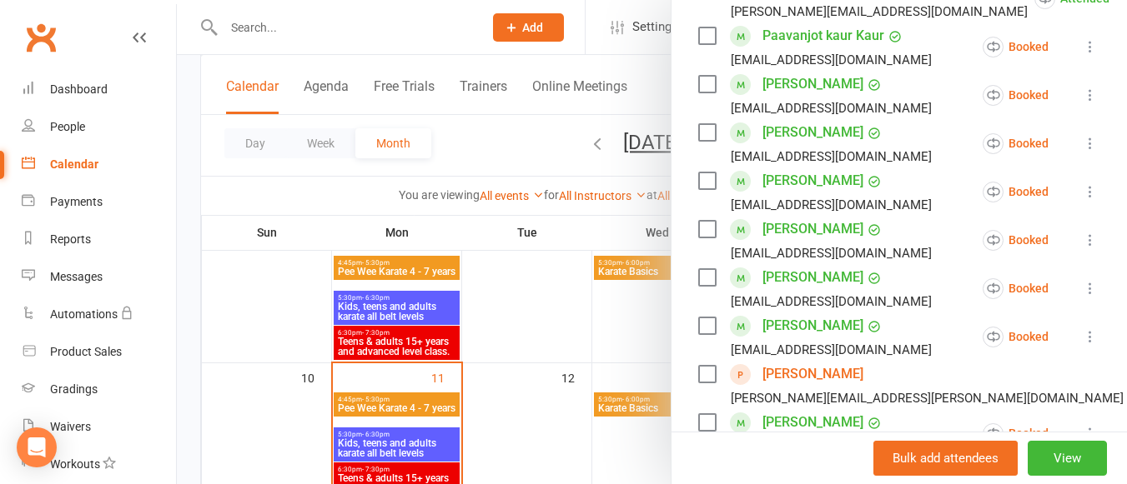
scroll to position [462, 0]
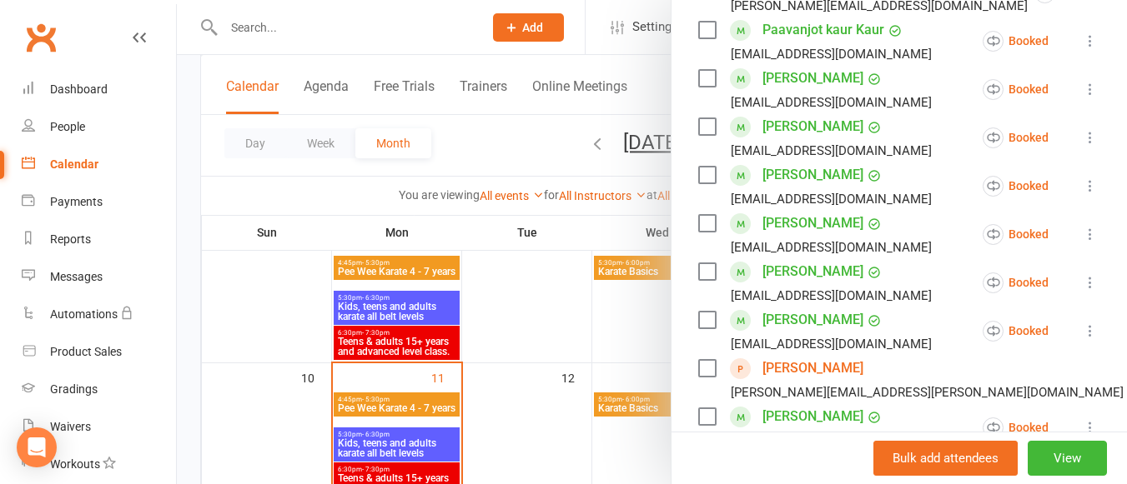
click at [1082, 91] on icon at bounding box center [1090, 89] width 17 height 17
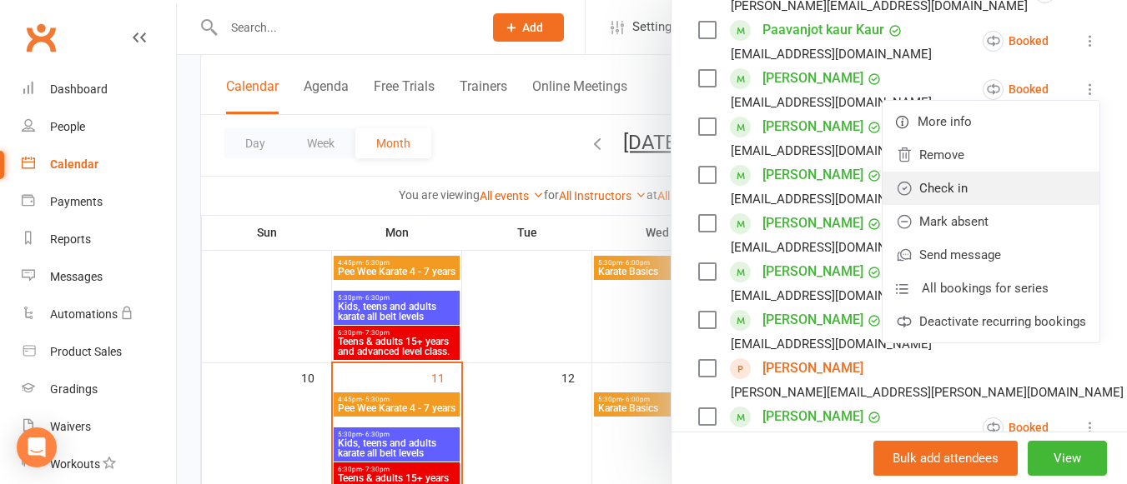
click at [996, 173] on link "Check in" at bounding box center [990, 188] width 217 height 33
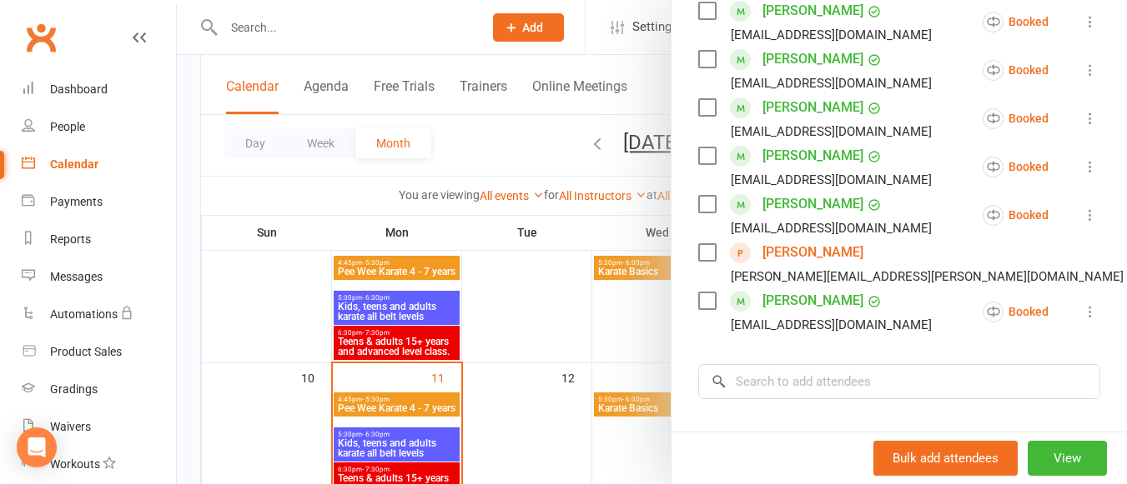
scroll to position [584, 0]
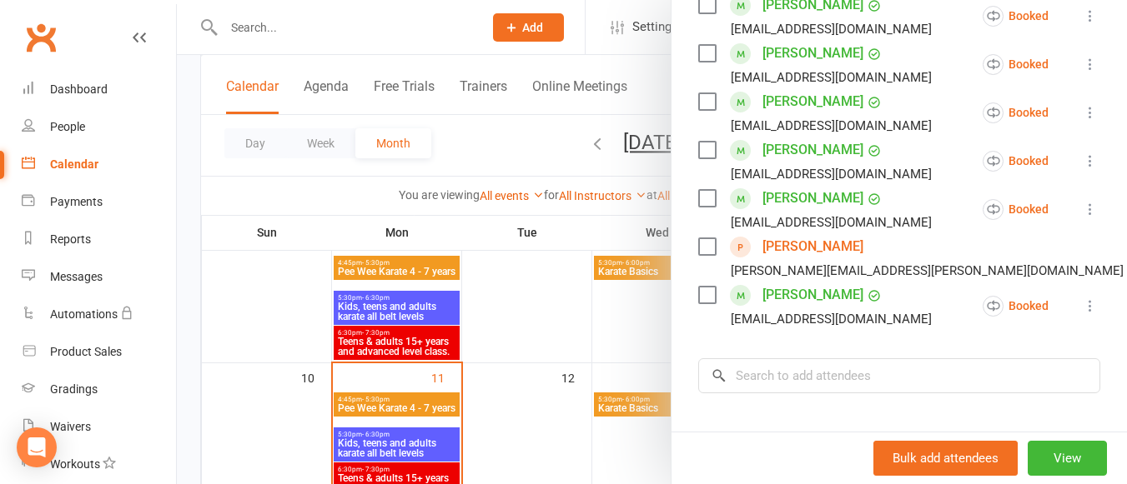
click at [1082, 61] on icon at bounding box center [1090, 64] width 17 height 17
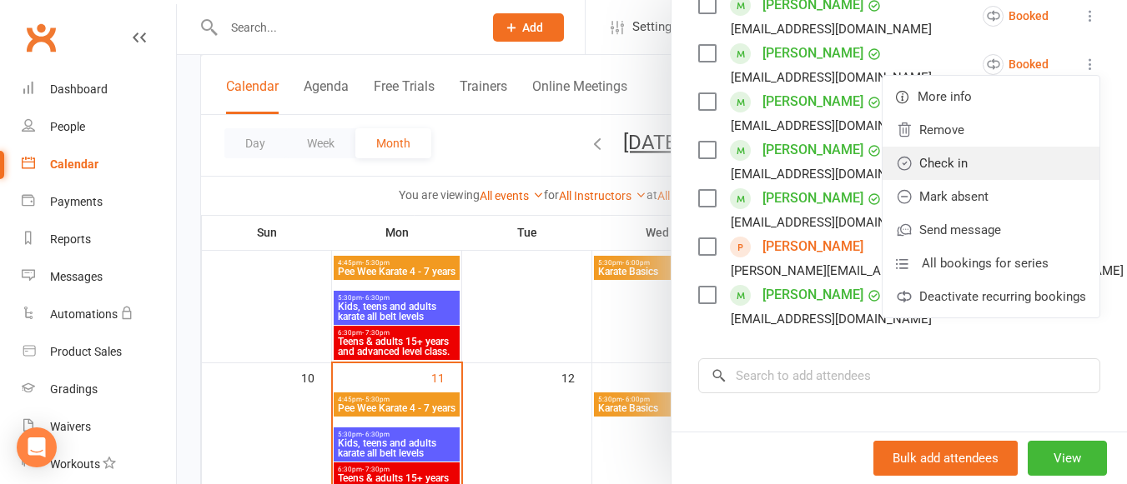
click at [998, 148] on link "Check in" at bounding box center [990, 163] width 217 height 33
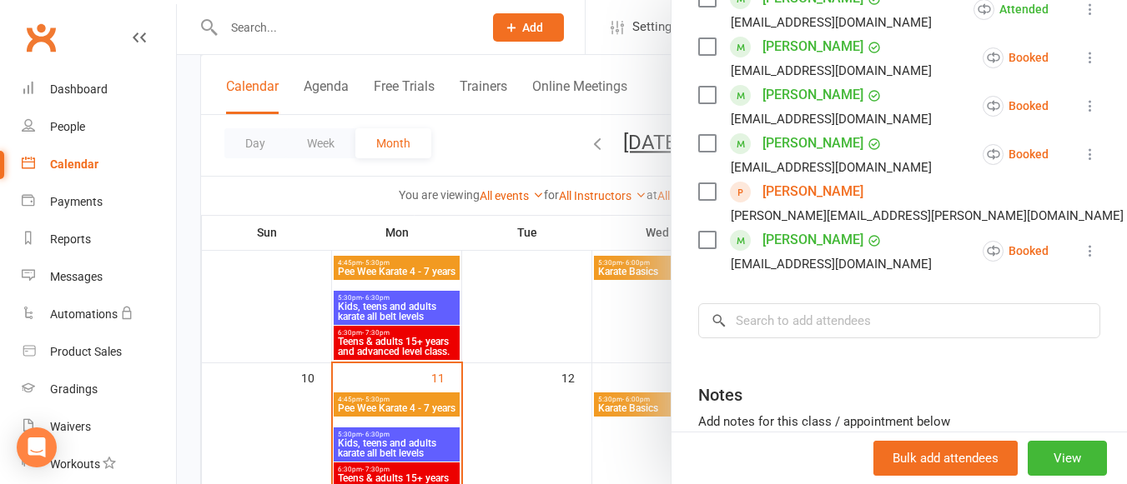
scroll to position [645, 0]
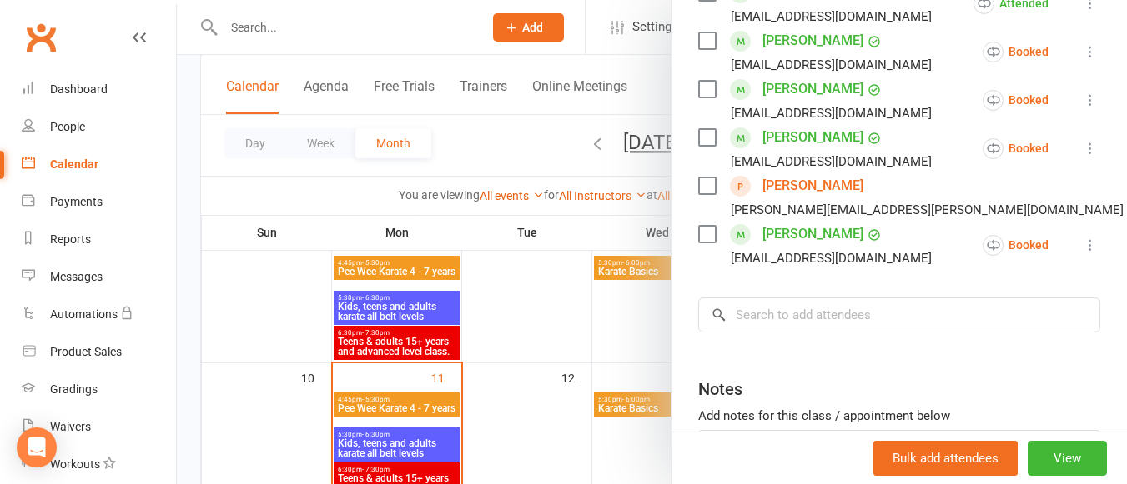
click at [1082, 246] on icon at bounding box center [1090, 245] width 17 height 17
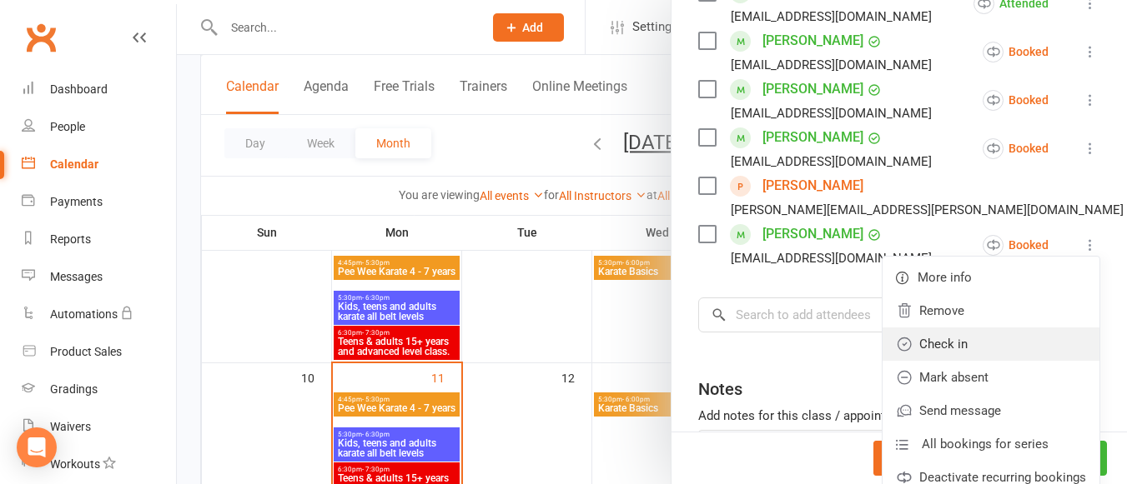
click at [968, 330] on link "Check in" at bounding box center [990, 344] width 217 height 33
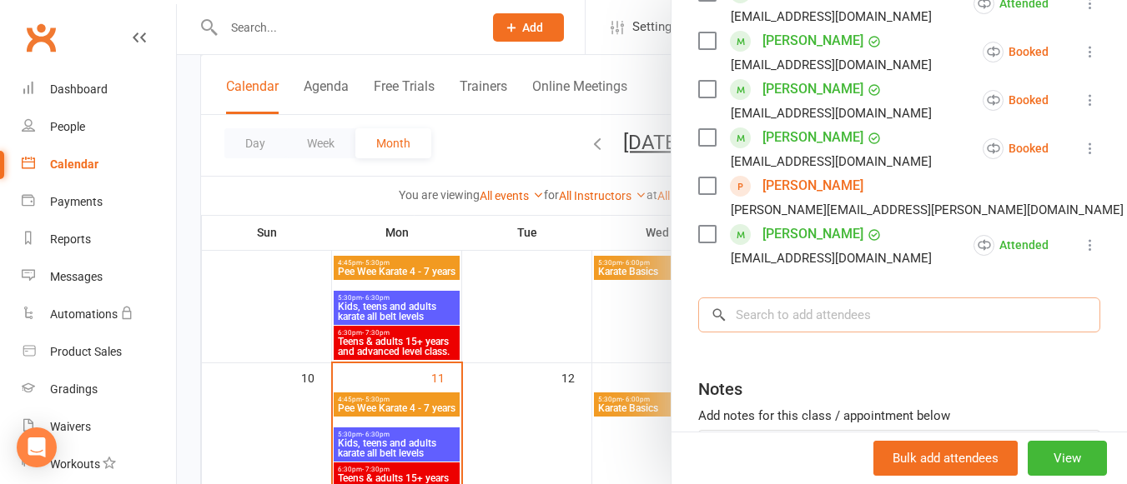
click at [879, 319] on input "search" at bounding box center [899, 315] width 402 height 35
click at [879, 319] on input "max" at bounding box center [899, 315] width 402 height 35
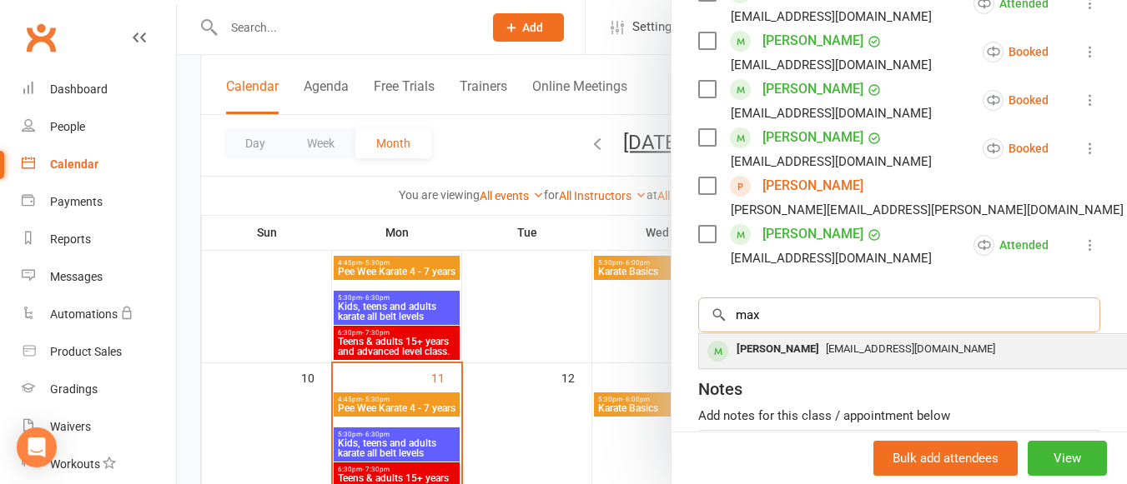
drag, startPoint x: 879, startPoint y: 319, endPoint x: 878, endPoint y: 344, distance: 24.2
click at [878, 333] on div "max × No results [PERSON_NAME] [EMAIL_ADDRESS][DOMAIN_NAME]" at bounding box center [899, 315] width 402 height 35
type input "max"
click at [862, 344] on span "[EMAIL_ADDRESS][DOMAIN_NAME]" at bounding box center [910, 349] width 169 height 13
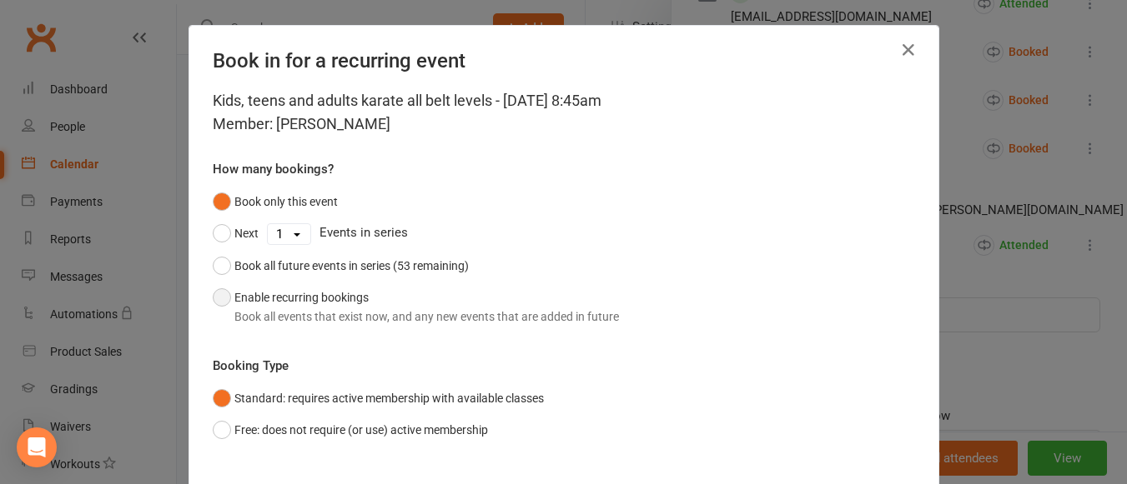
click at [215, 293] on button "Enable recurring bookings Book all events that exist now, and any new events th…" at bounding box center [416, 307] width 406 height 51
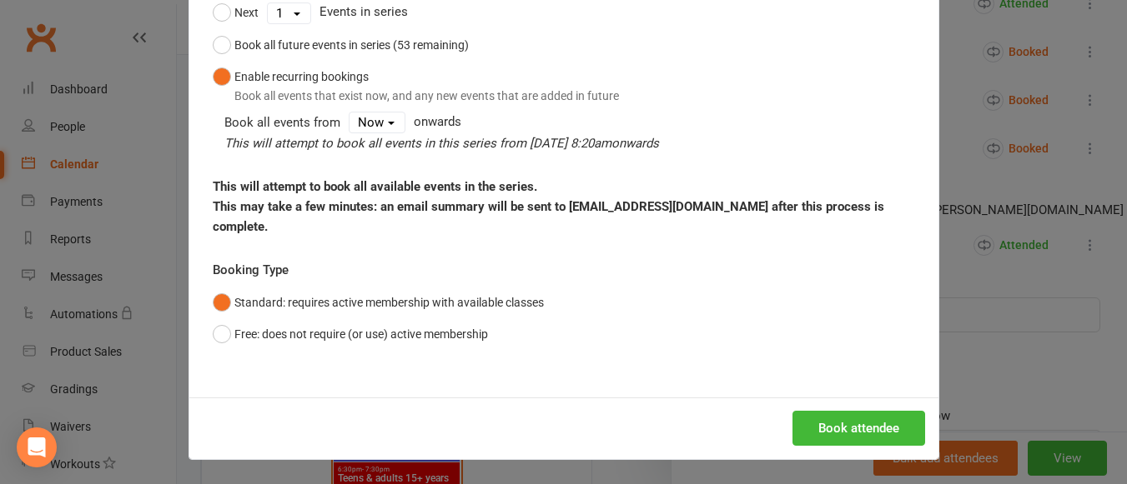
scroll to position [222, 0]
click at [834, 417] on button "Book attendee" at bounding box center [858, 427] width 133 height 35
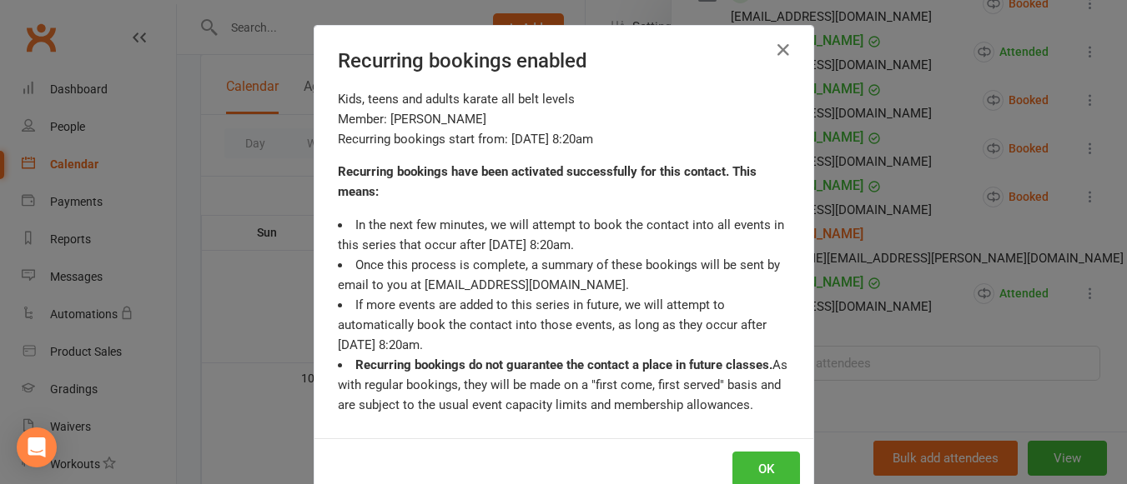
scroll to position [693, 0]
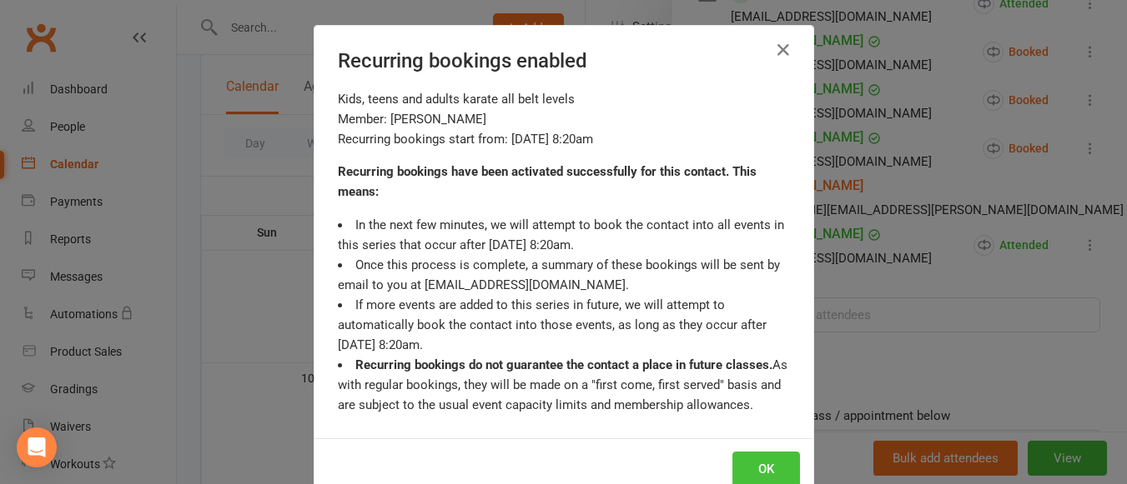
click at [760, 459] on button "OK" at bounding box center [766, 469] width 68 height 35
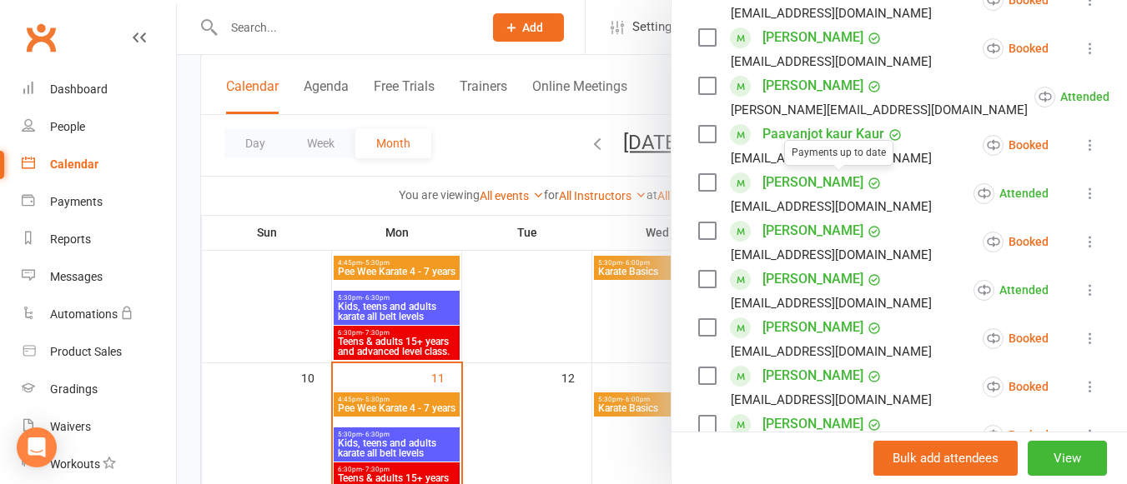
scroll to position [300, 0]
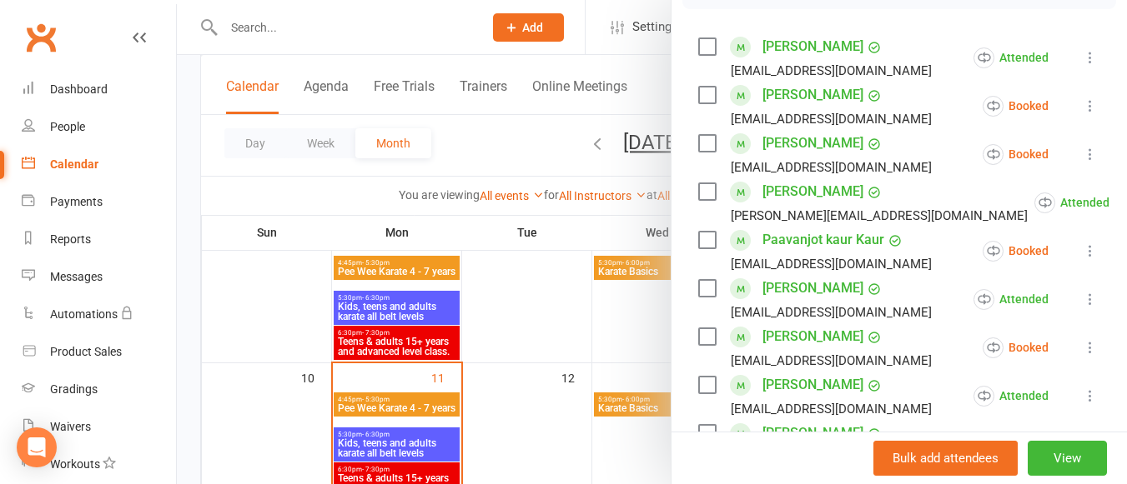
click at [1082, 98] on icon at bounding box center [1090, 106] width 17 height 17
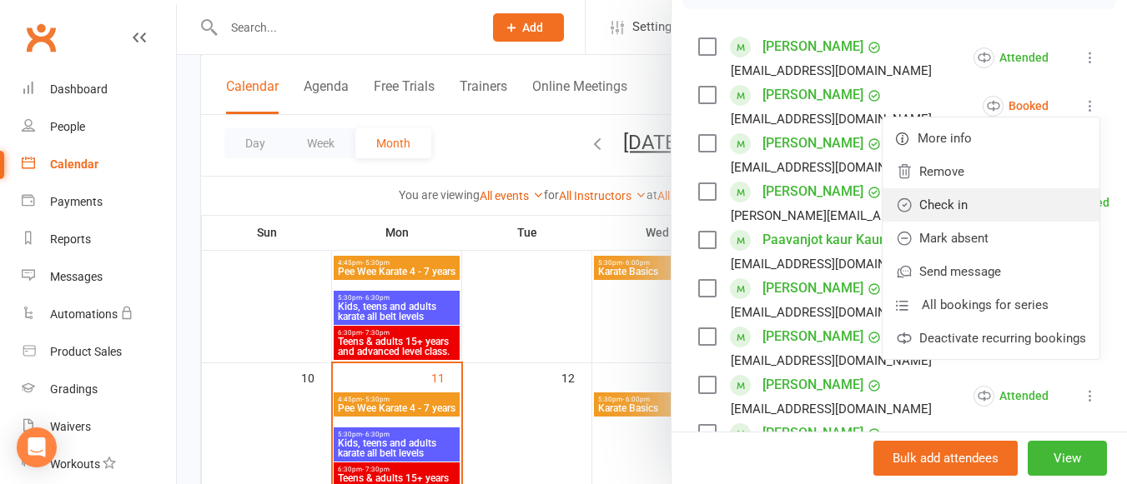
click at [957, 204] on link "Check in" at bounding box center [990, 204] width 217 height 33
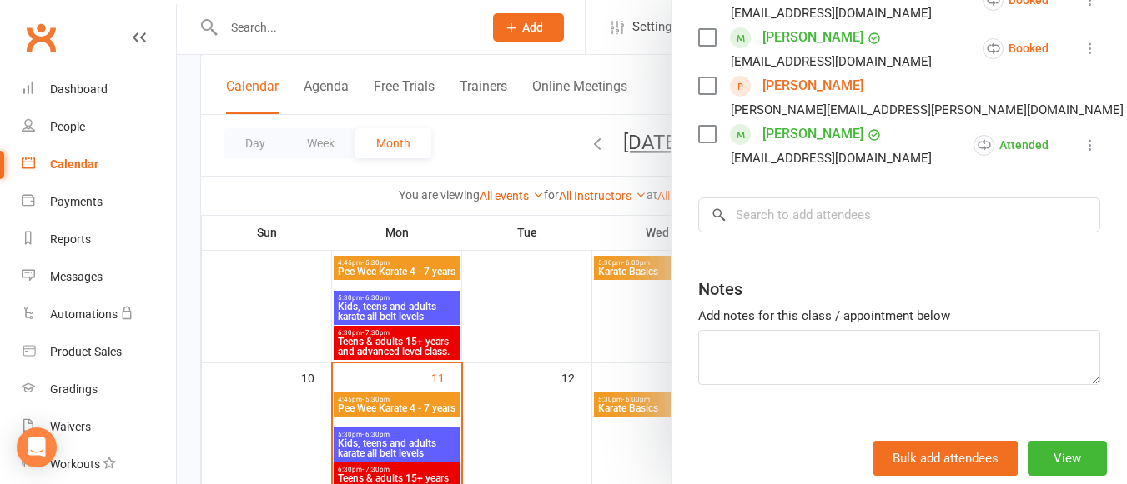
scroll to position [794, 0]
click at [776, 223] on input "search" at bounding box center [899, 214] width 402 height 35
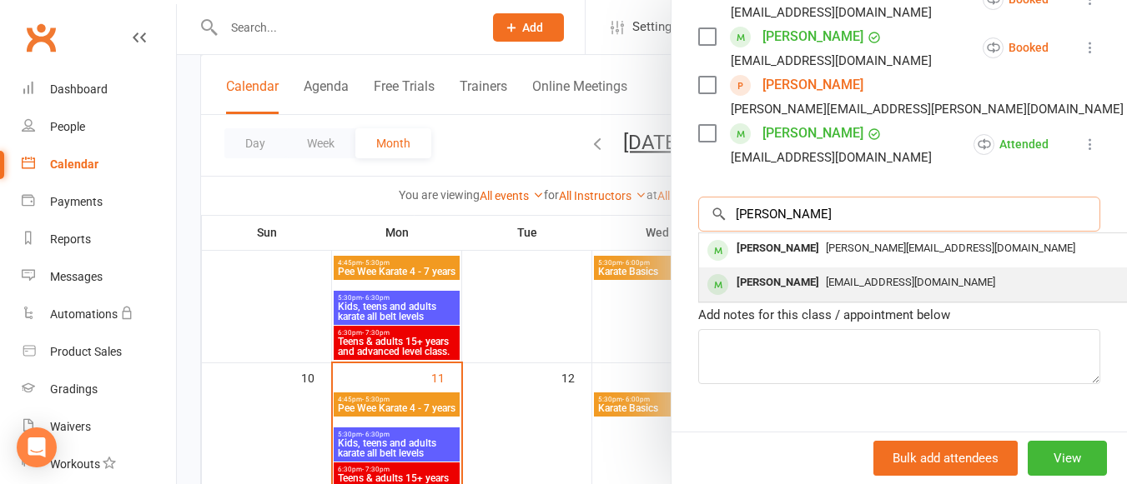
type input "[PERSON_NAME]"
click at [782, 272] on div "[PERSON_NAME]" at bounding box center [778, 283] width 96 height 24
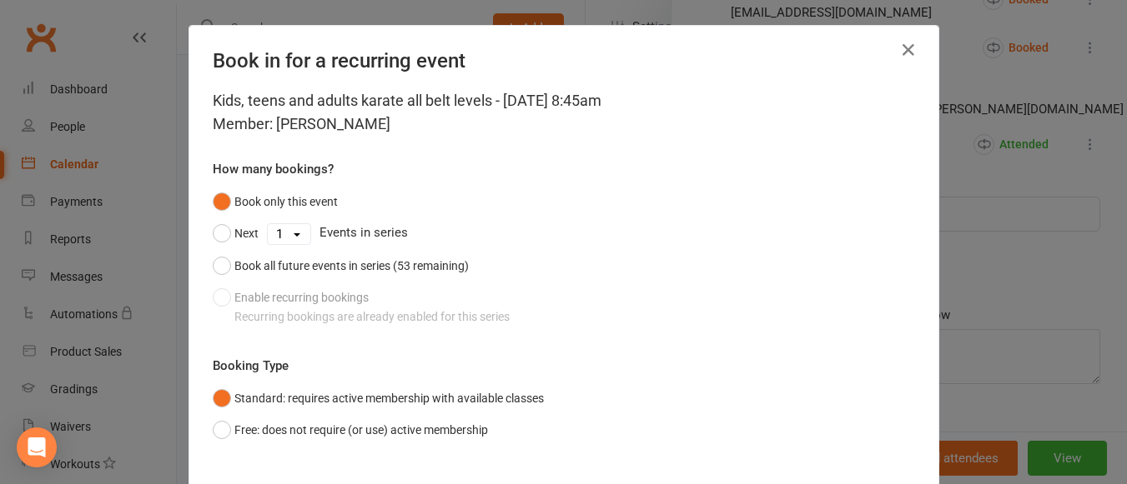
scroll to position [97, 0]
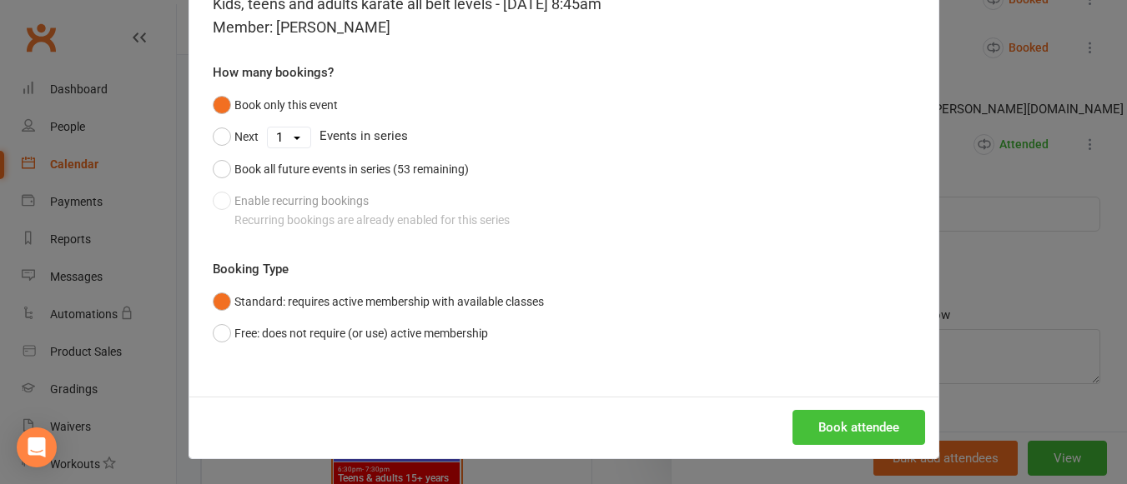
click at [839, 418] on button "Book attendee" at bounding box center [858, 427] width 133 height 35
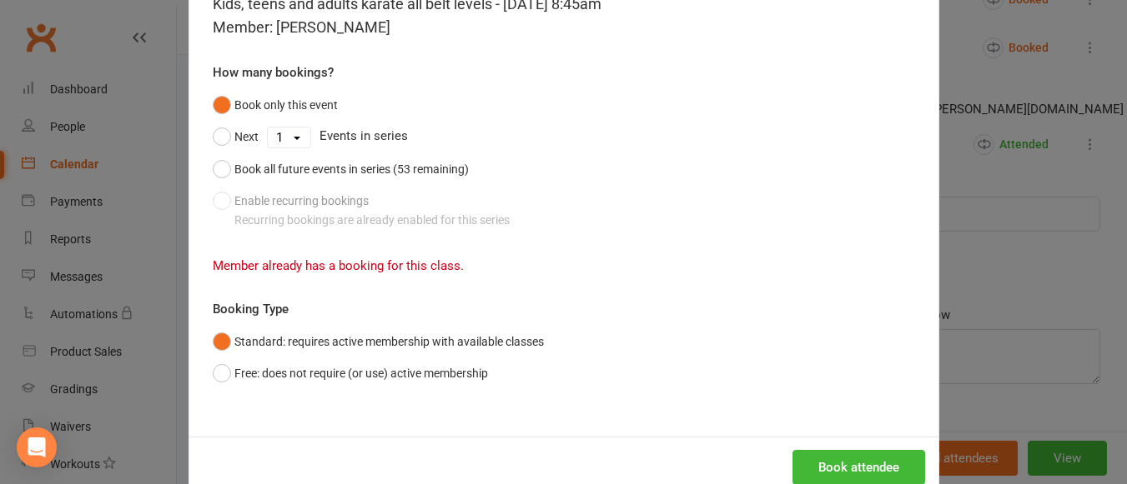
click at [981, 280] on div "Book in for a recurring event Kids, teens and adults karate all belt levels - […" at bounding box center [563, 242] width 1127 height 484
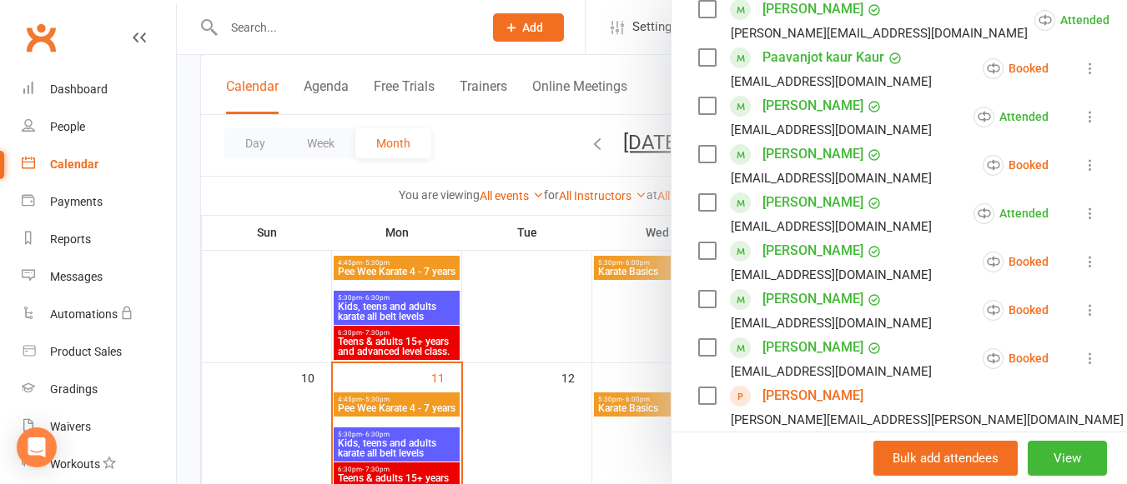
scroll to position [484, 0]
click at [1082, 262] on icon at bounding box center [1090, 261] width 17 height 17
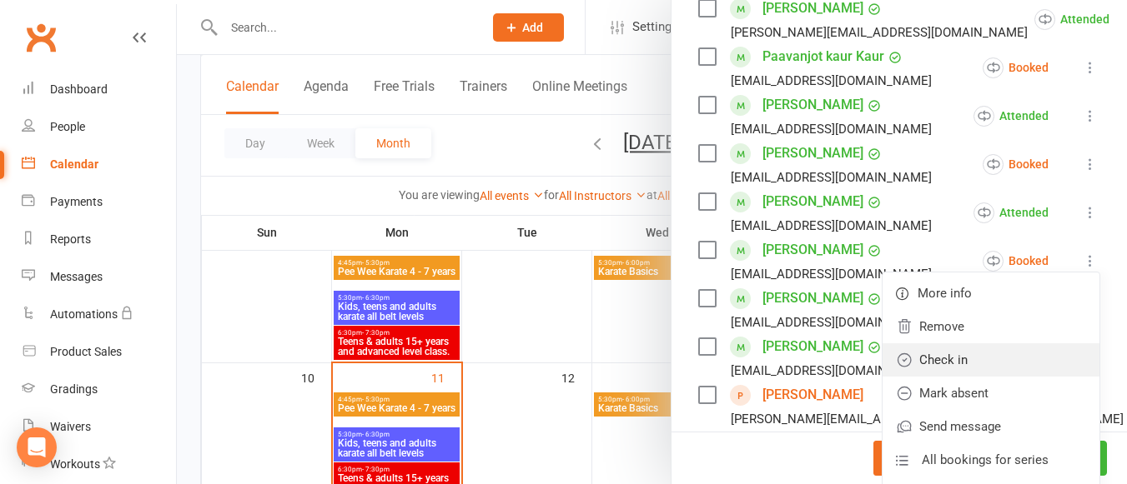
click at [972, 350] on link "Check in" at bounding box center [990, 360] width 217 height 33
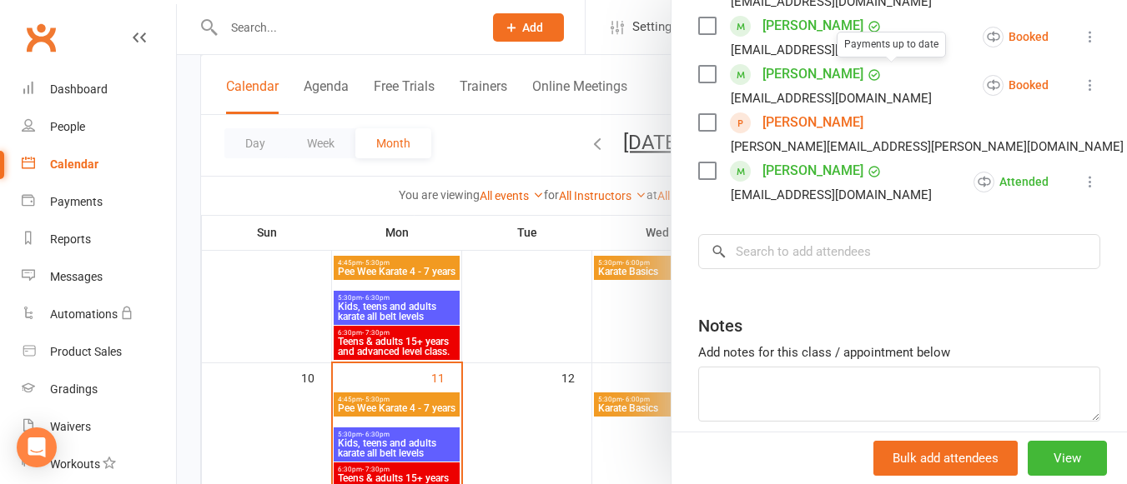
scroll to position [757, 0]
click at [819, 248] on input "search" at bounding box center [899, 250] width 402 height 35
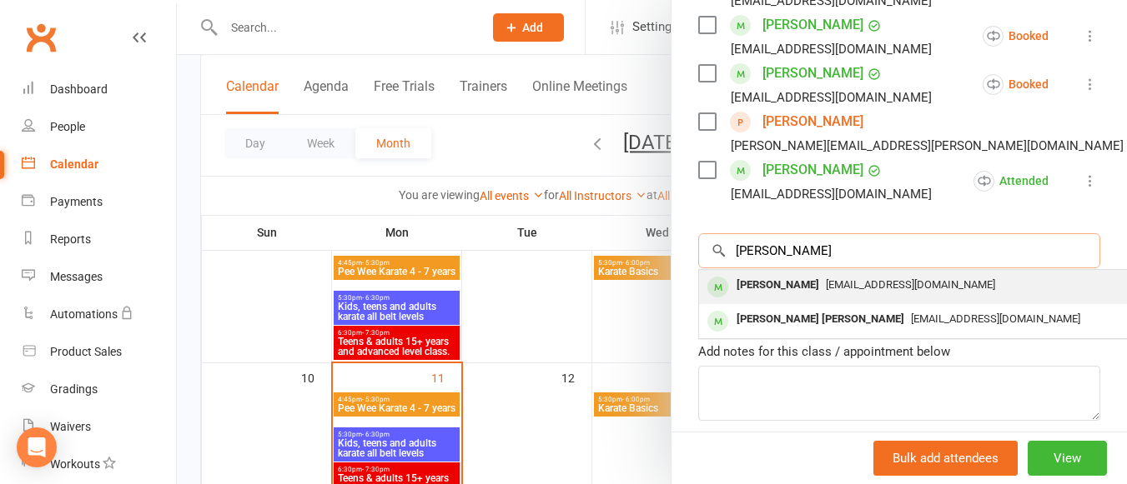
type input "[PERSON_NAME]"
click at [826, 284] on span "[EMAIL_ADDRESS][DOMAIN_NAME]" at bounding box center [910, 285] width 169 height 13
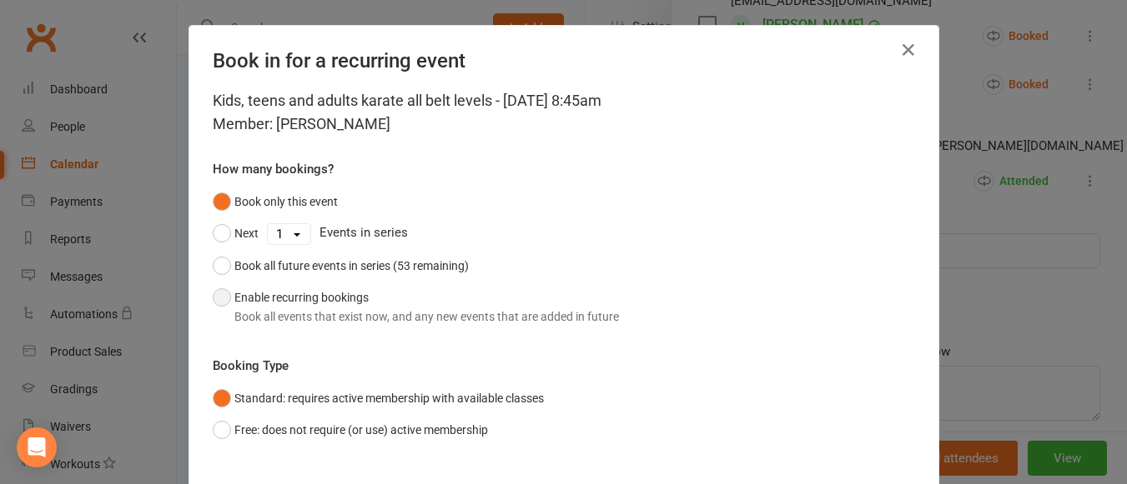
click at [228, 290] on button "Enable recurring bookings Book all events that exist now, and any new events th…" at bounding box center [416, 307] width 406 height 51
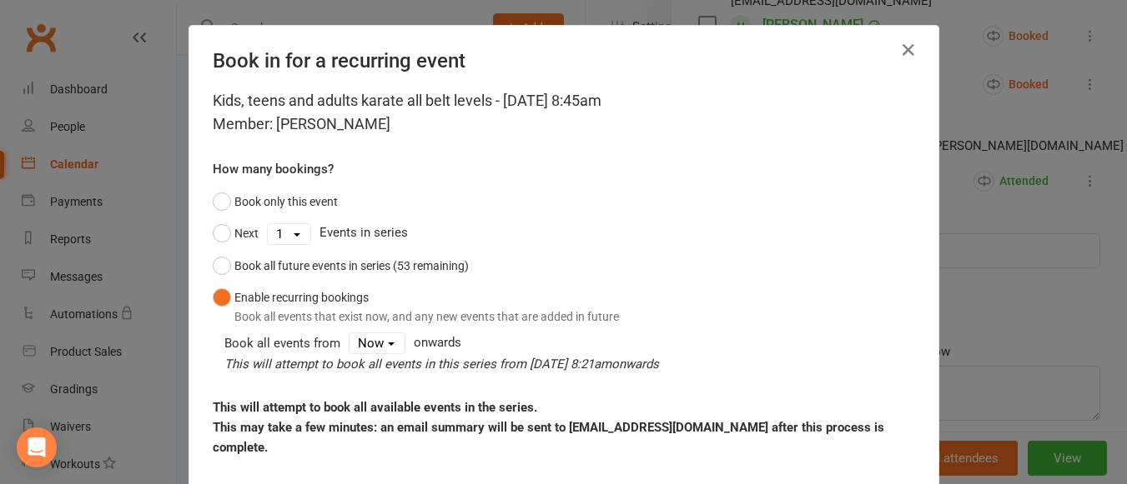
scroll to position [222, 0]
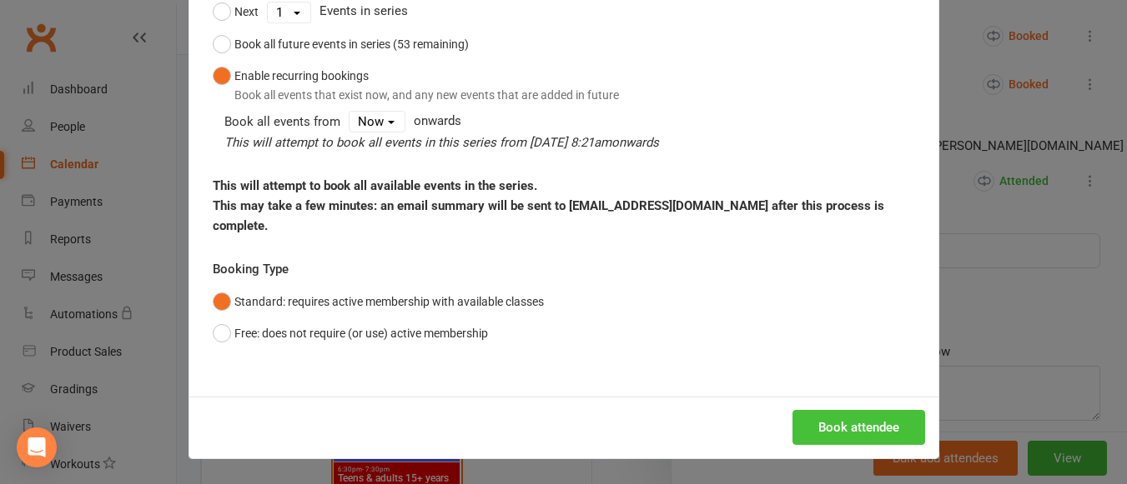
click at [853, 422] on button "Book attendee" at bounding box center [858, 427] width 133 height 35
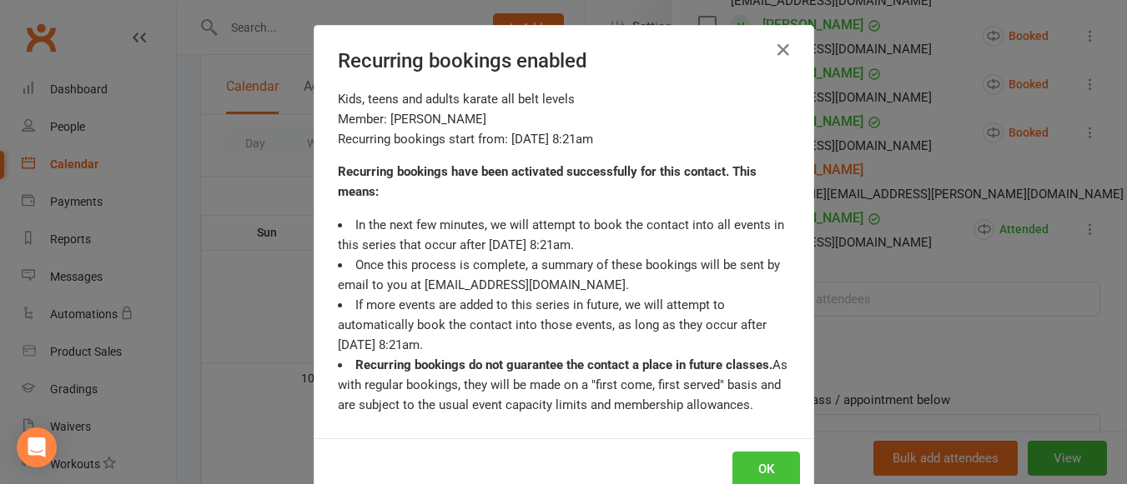
click at [767, 466] on button "OK" at bounding box center [766, 469] width 68 height 35
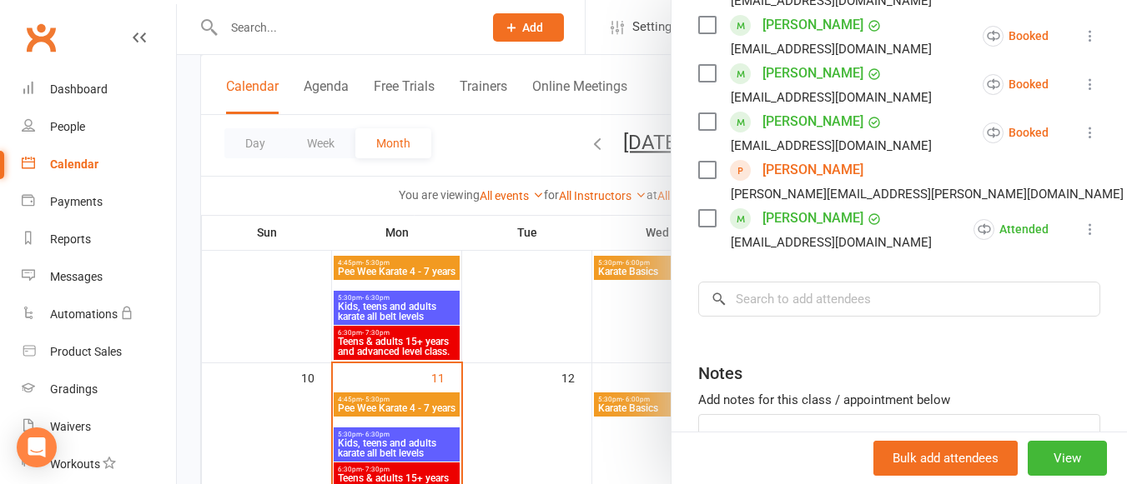
scroll to position [756, 0]
click at [1082, 83] on icon at bounding box center [1090, 86] width 17 height 17
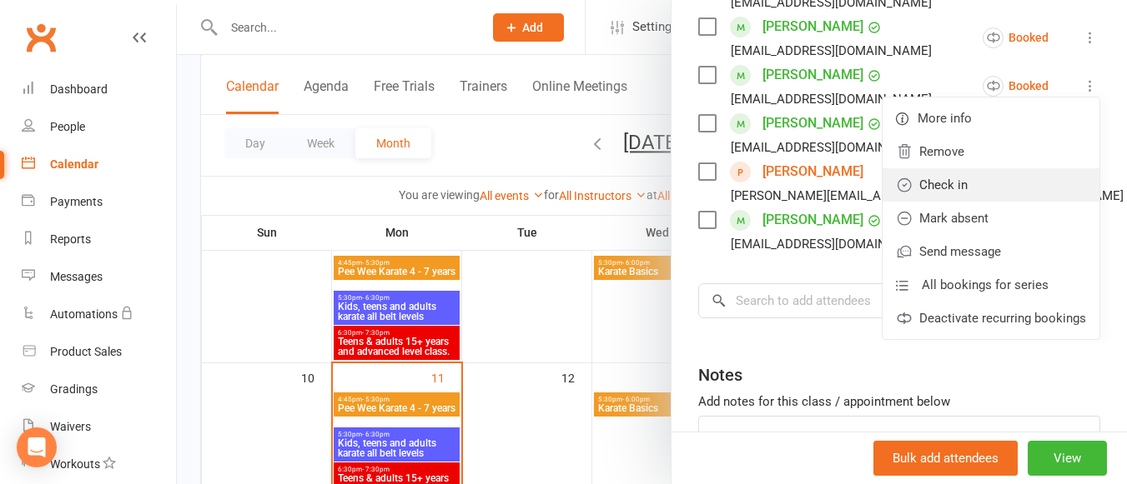
click at [1000, 171] on link "Check in" at bounding box center [990, 184] width 217 height 33
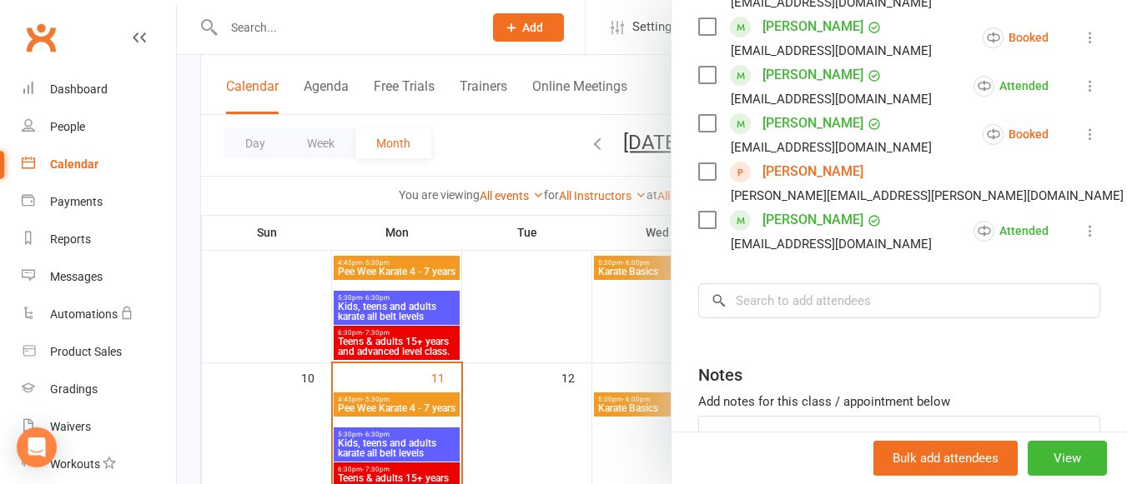
click at [547, 309] on div at bounding box center [652, 242] width 950 height 484
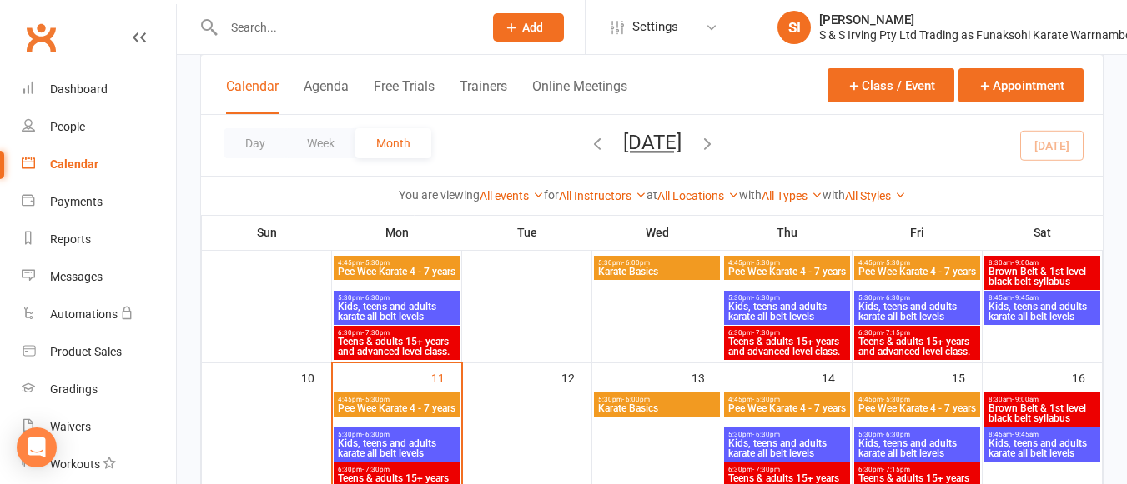
click at [414, 412] on span "Pee Wee Karate 4 - 7 years" at bounding box center [396, 409] width 119 height 10
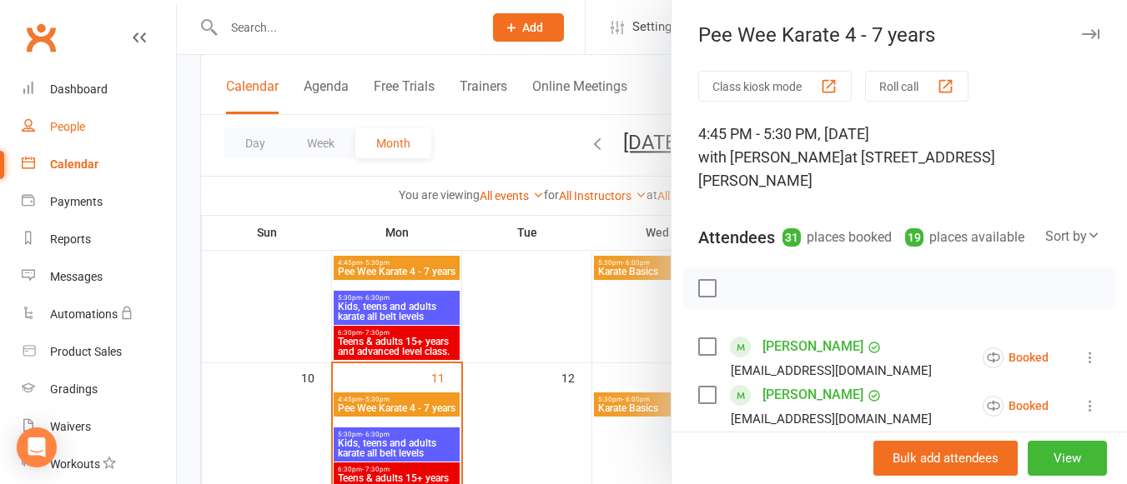
click at [123, 123] on link "People" at bounding box center [99, 127] width 154 height 38
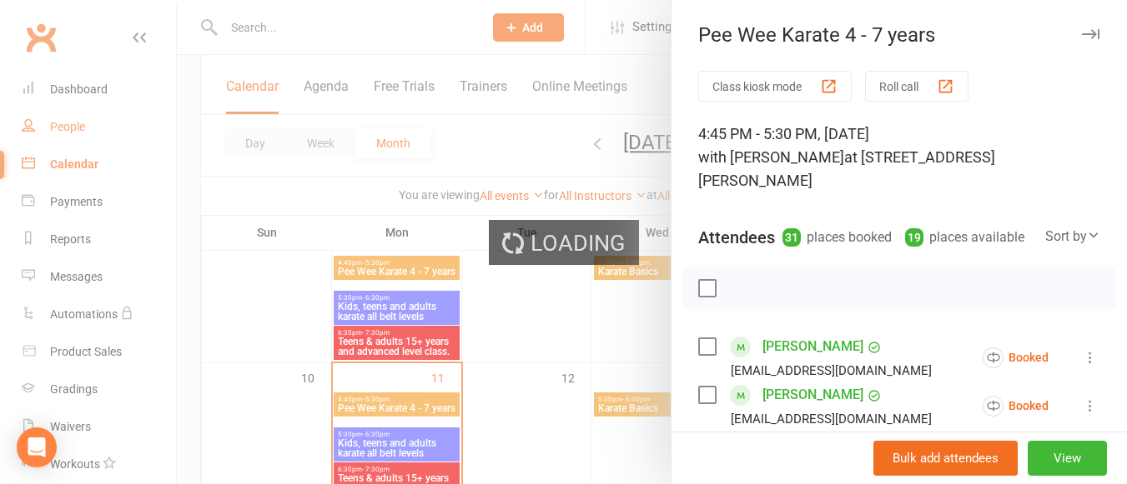
select select "100"
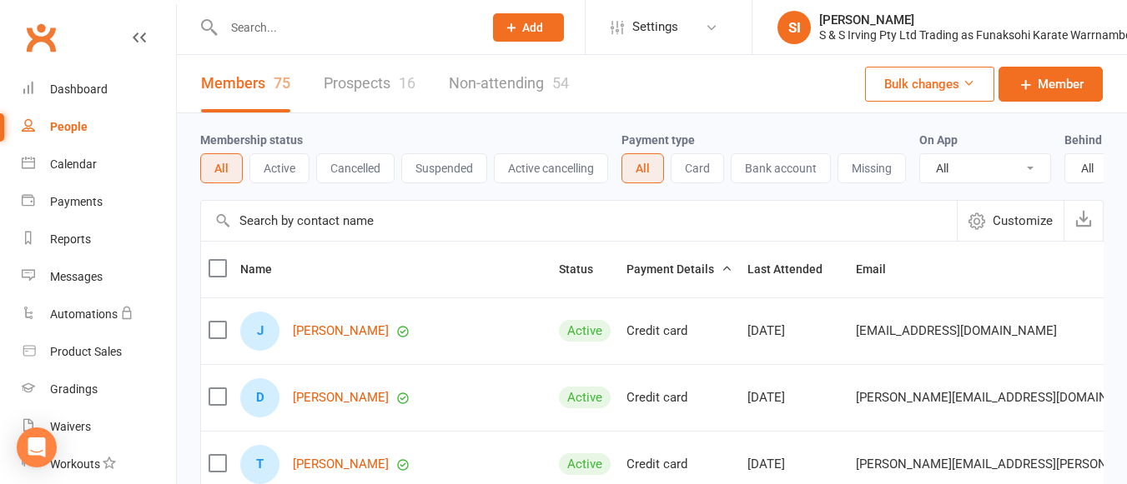
click at [70, 128] on div "People" at bounding box center [69, 126] width 38 height 13
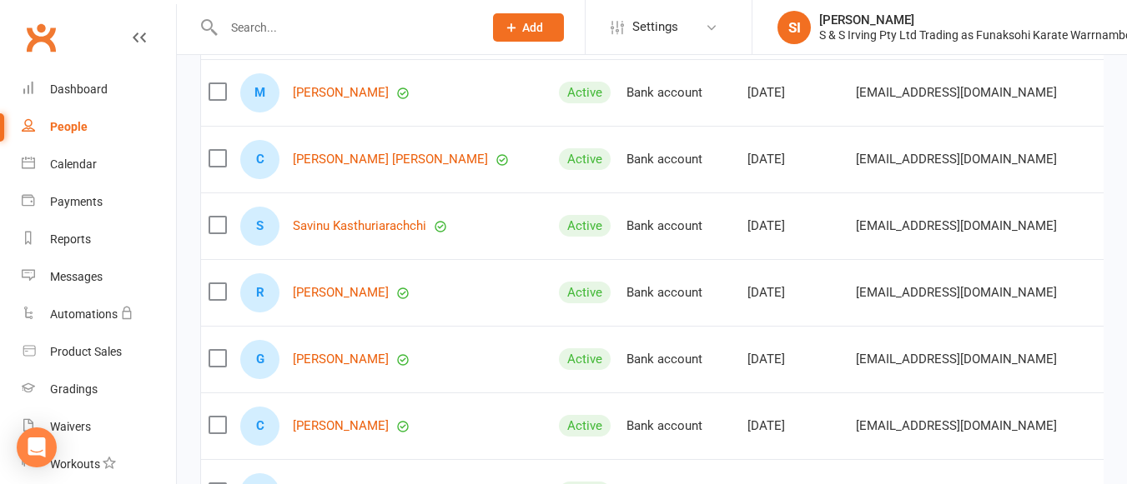
scroll to position [1574, 0]
click at [330, 99] on link "[PERSON_NAME]" at bounding box center [341, 92] width 96 height 14
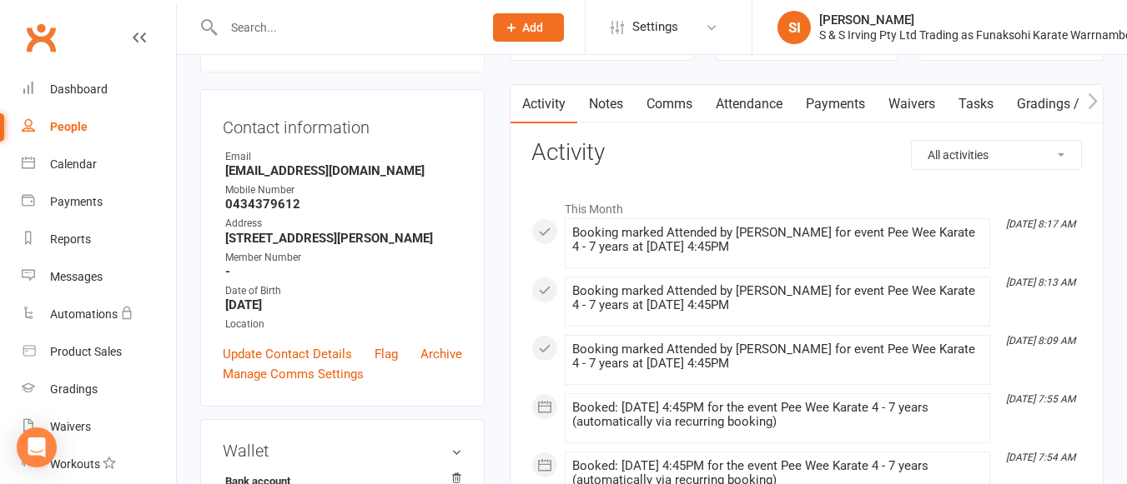
scroll to position [145, 0]
